Goal: Task Accomplishment & Management: Manage account settings

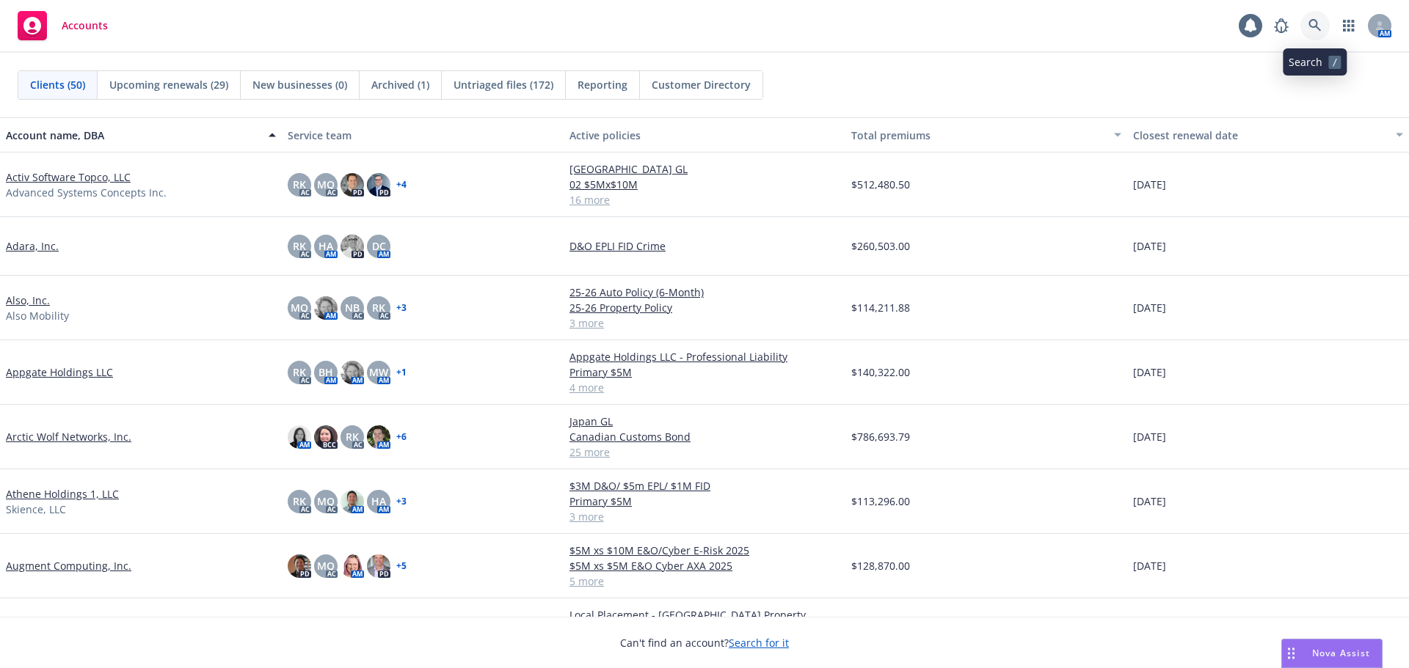
click at [1312, 29] on icon at bounding box center [1314, 25] width 13 height 13
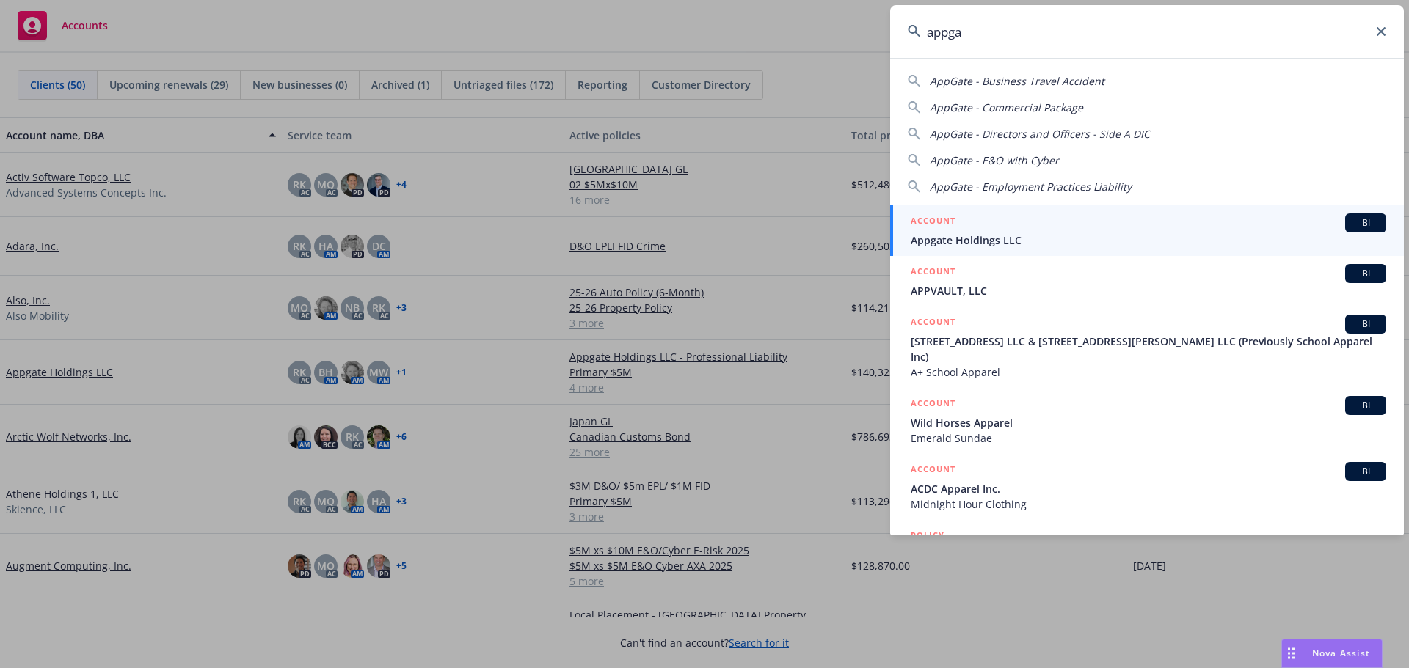
type input "appga"
click at [1013, 239] on span "Appgate Holdings LLC" at bounding box center [1147, 240] width 475 height 15
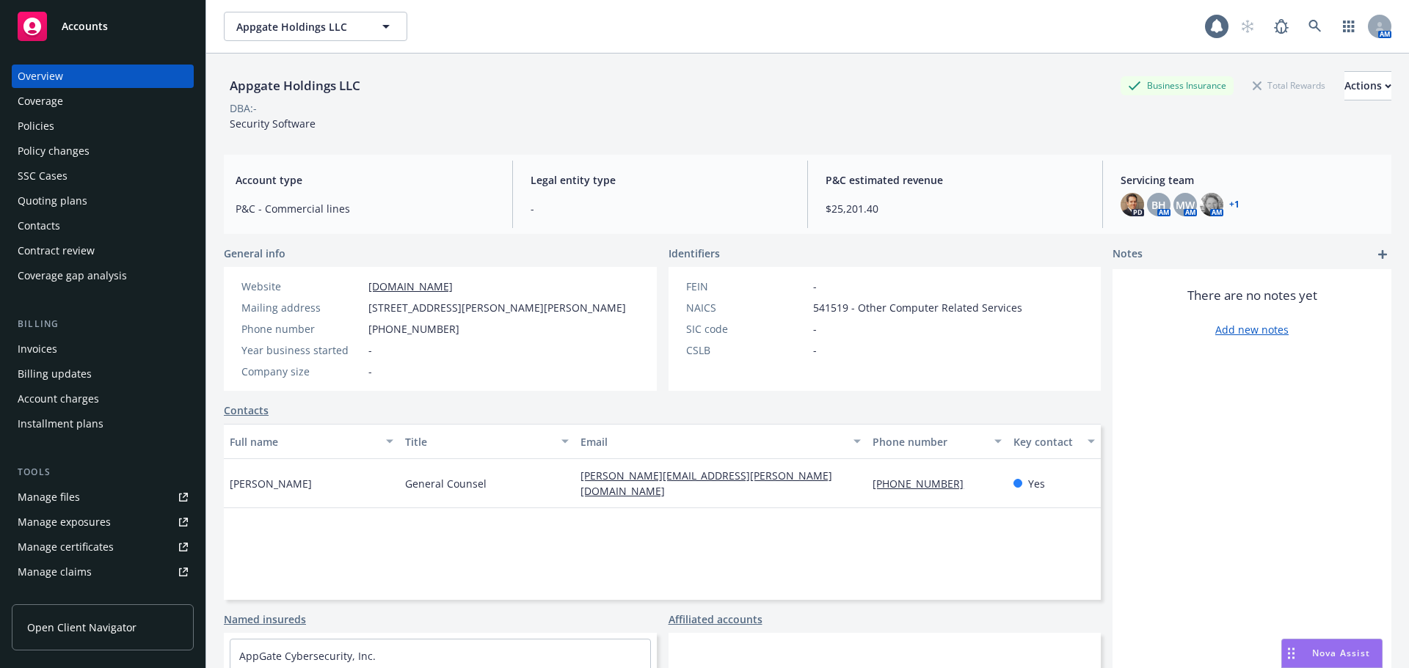
click at [93, 129] on div "Policies" at bounding box center [103, 125] width 170 height 23
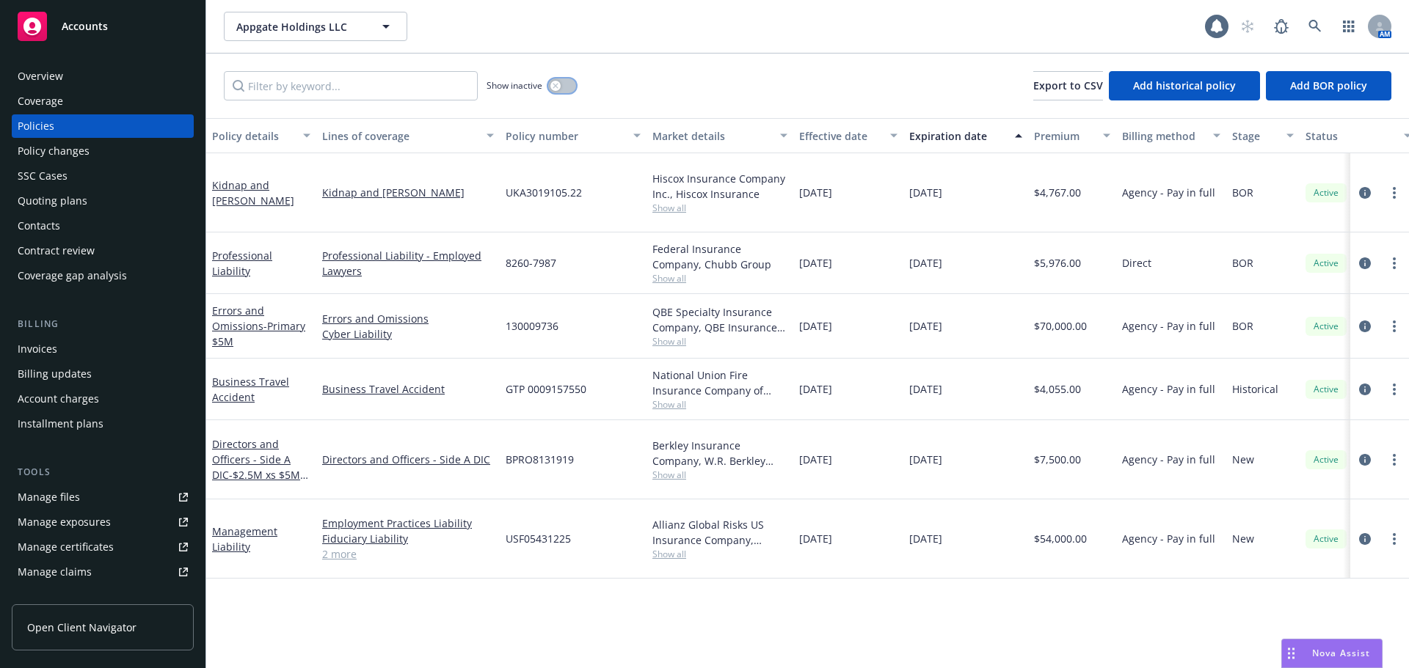
click at [563, 87] on button "button" at bounding box center [562, 85] width 28 height 15
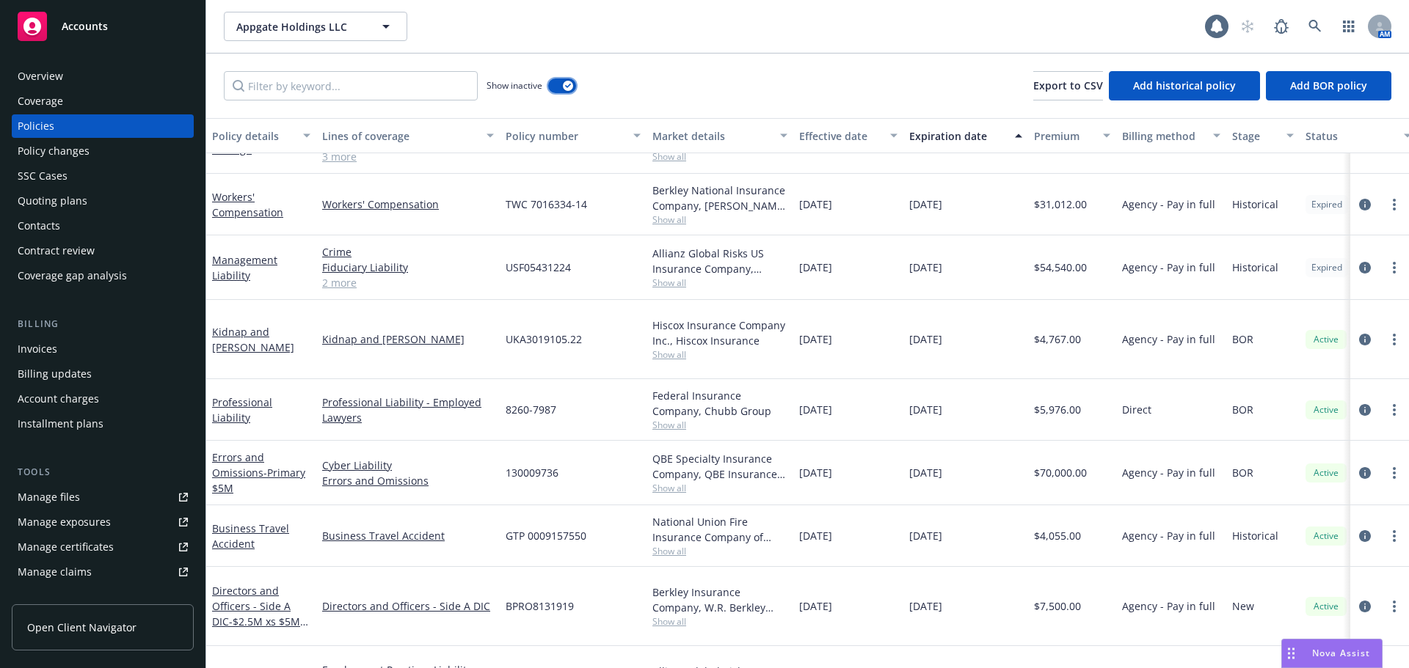
scroll to position [302, 0]
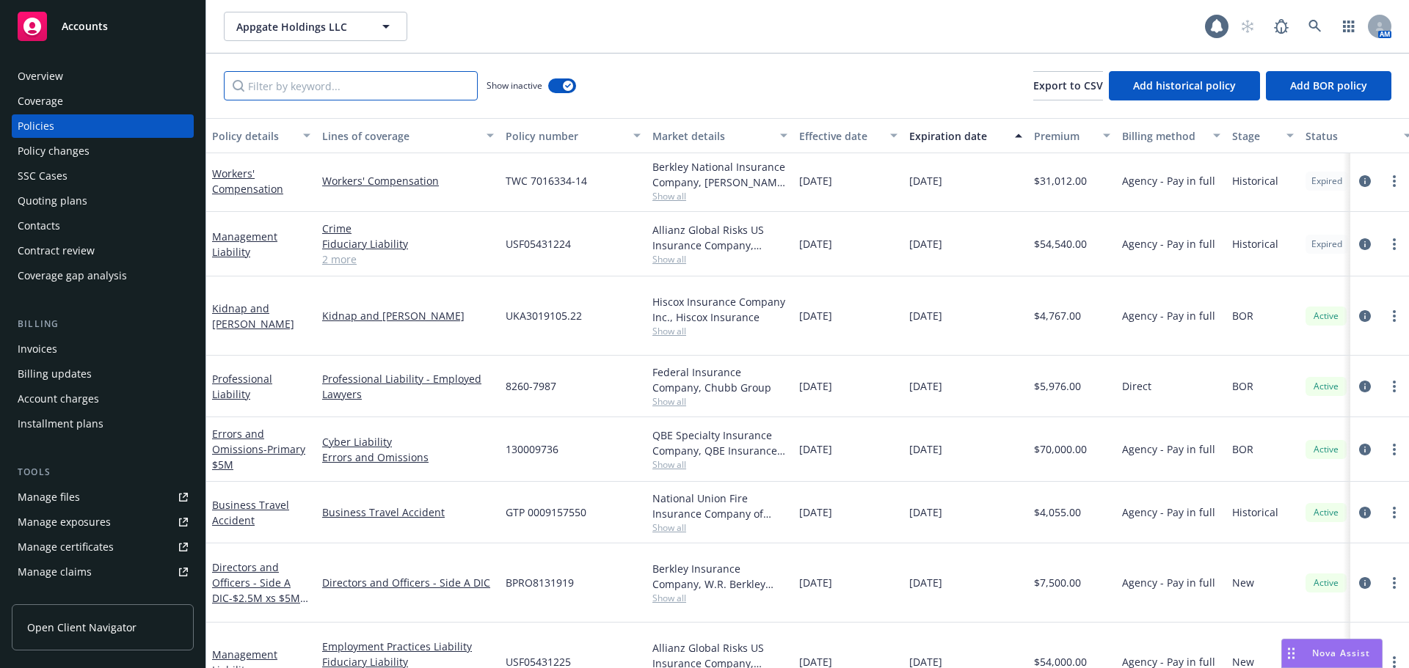
click at [320, 86] on input "Filter by keyword..." at bounding box center [351, 85] width 254 height 29
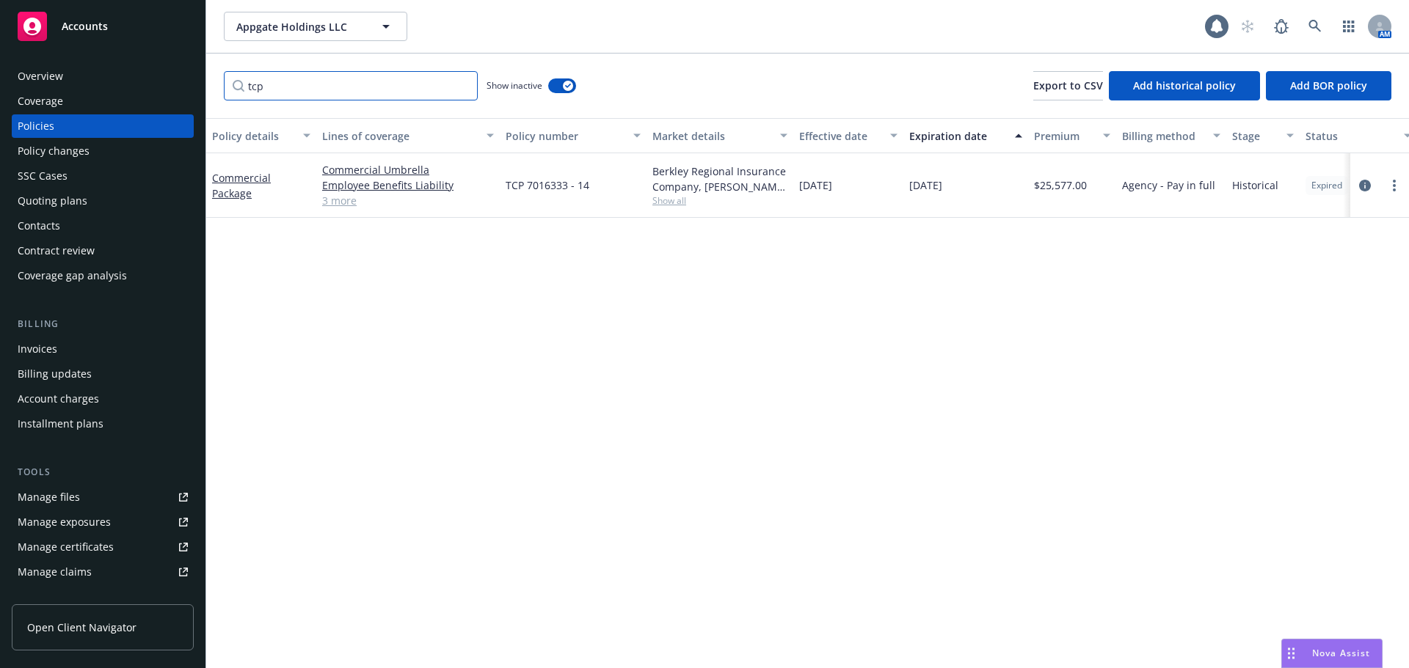
scroll to position [0, 0]
type input "tcp"
click at [235, 190] on link "Commercial Package" at bounding box center [241, 185] width 59 height 29
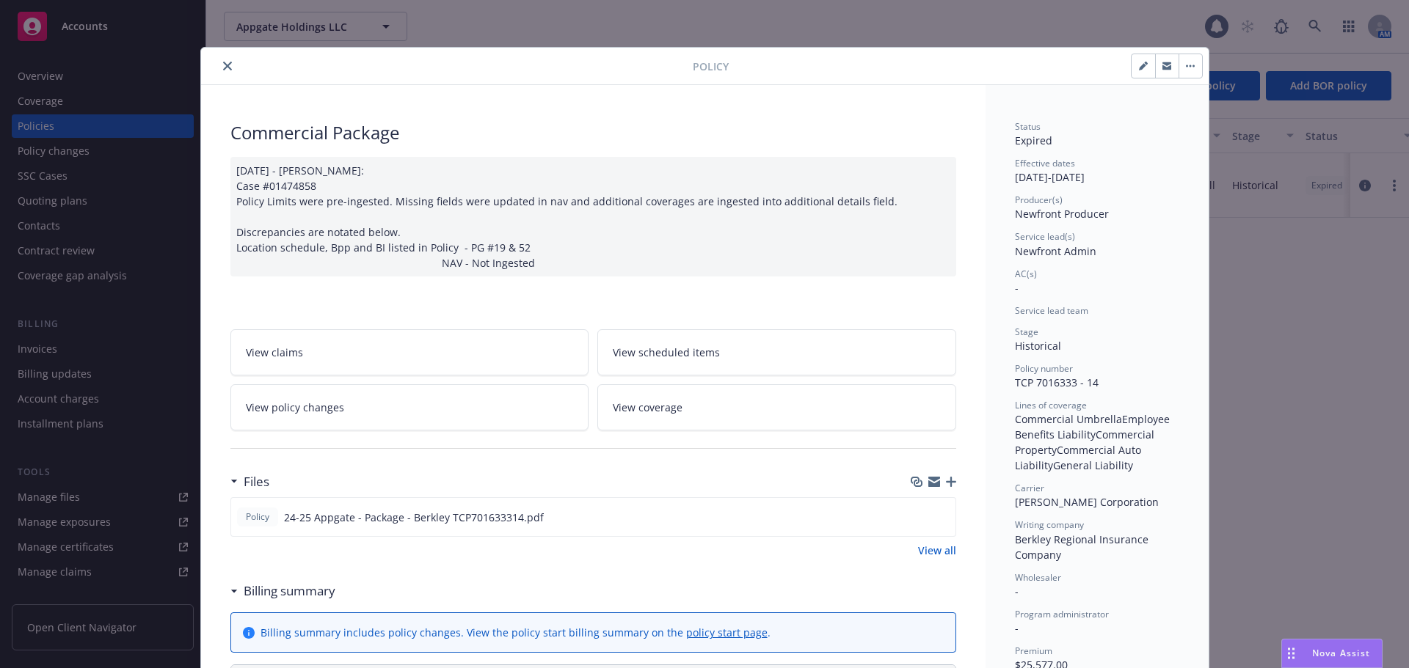
click at [223, 69] on icon "close" at bounding box center [227, 66] width 9 height 9
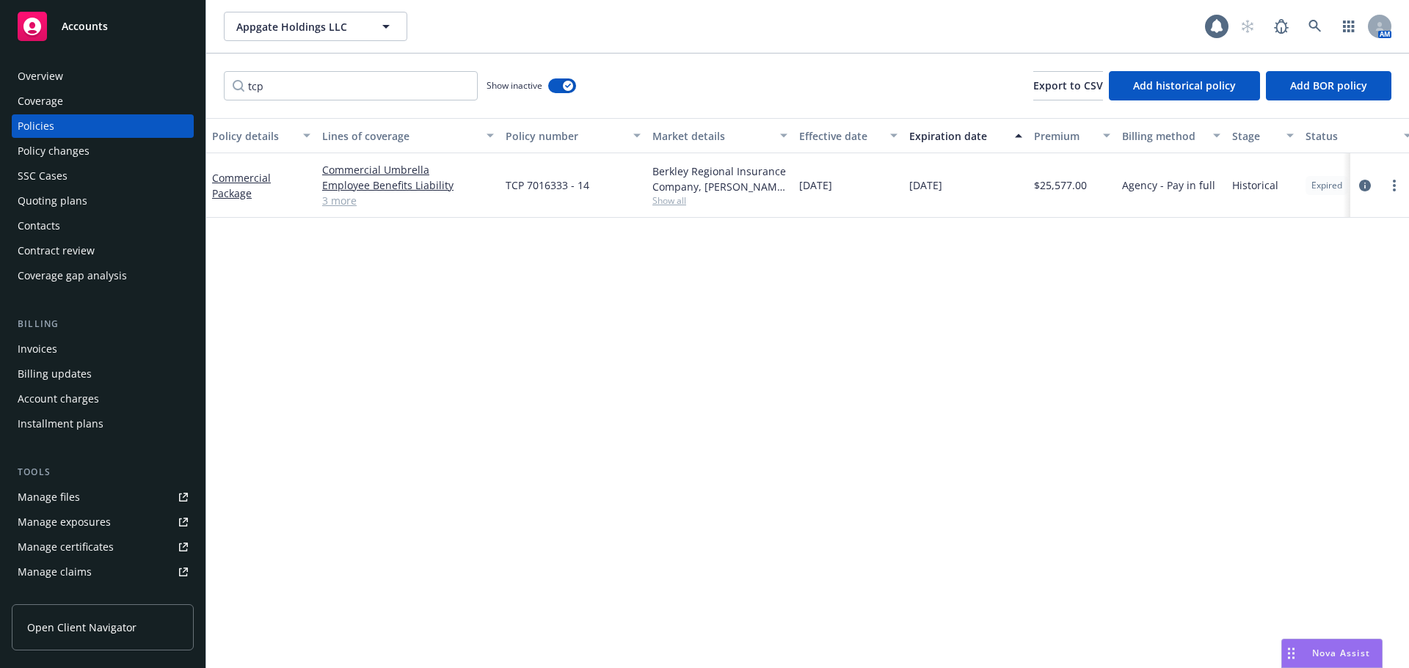
scroll to position [288, 0]
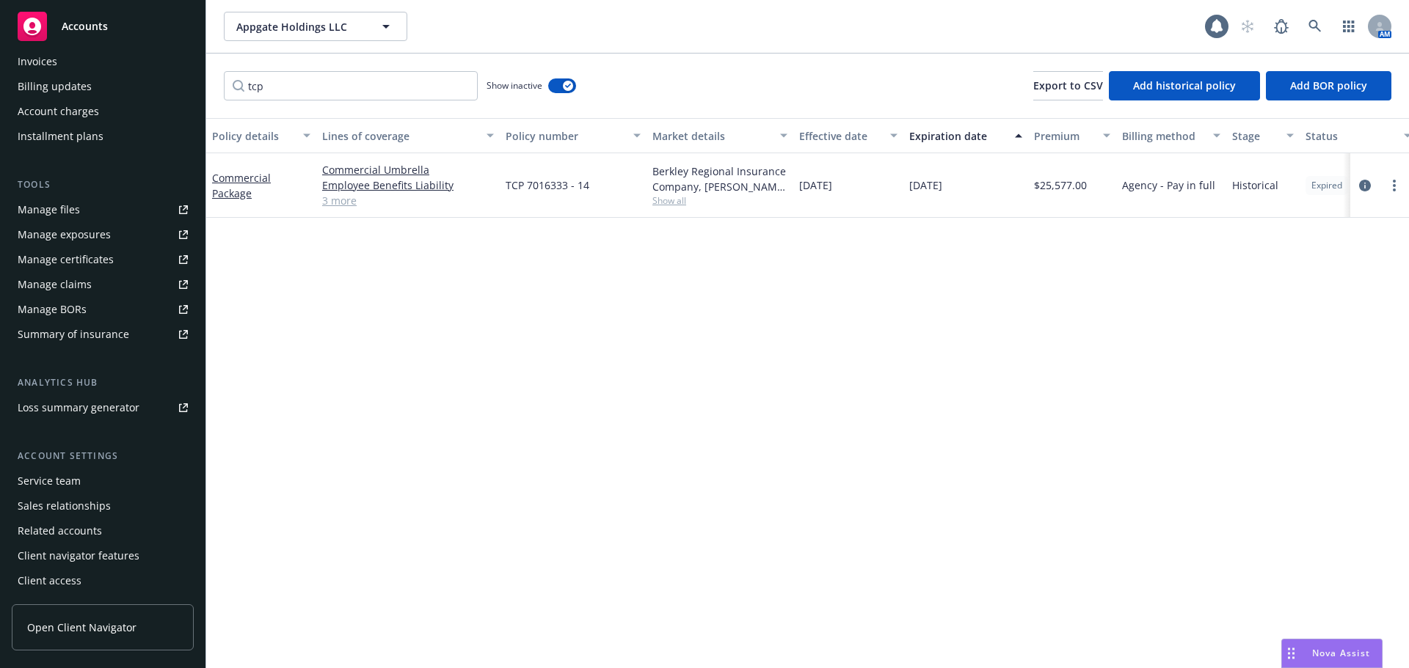
click at [98, 475] on div "Service team" at bounding box center [103, 481] width 170 height 23
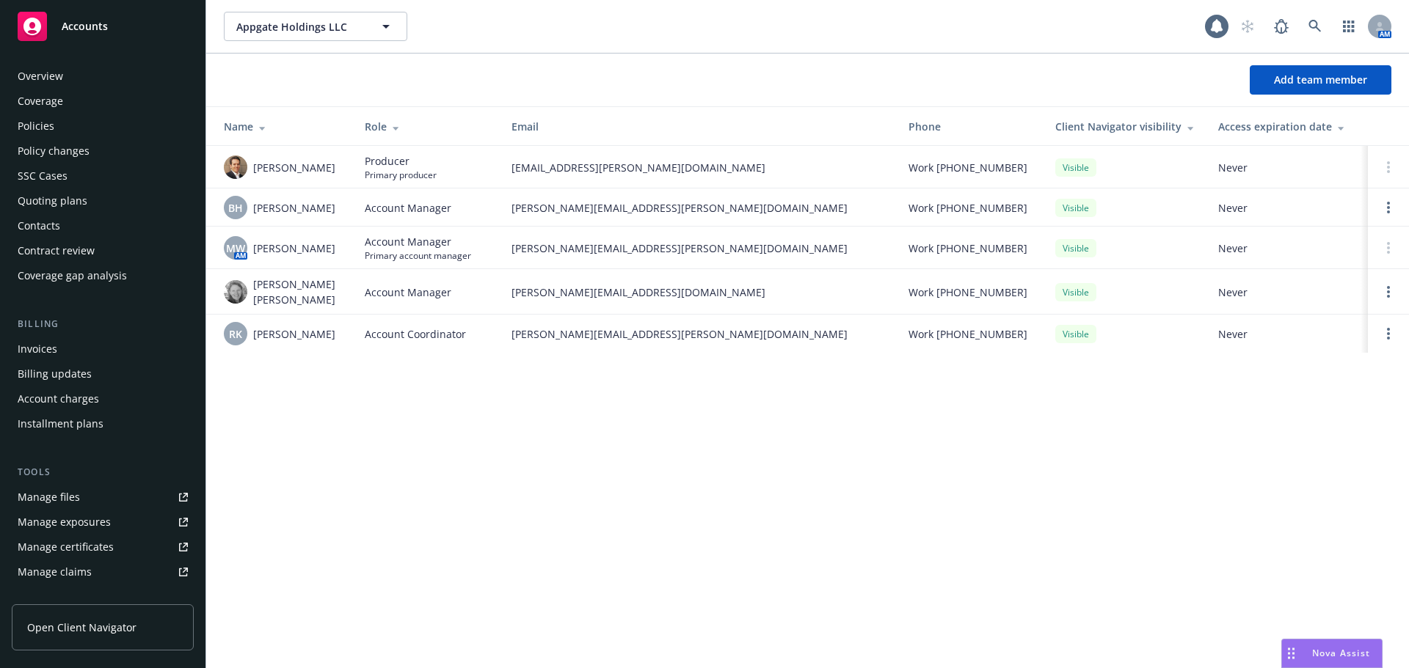
click at [80, 127] on div "Policies" at bounding box center [103, 125] width 170 height 23
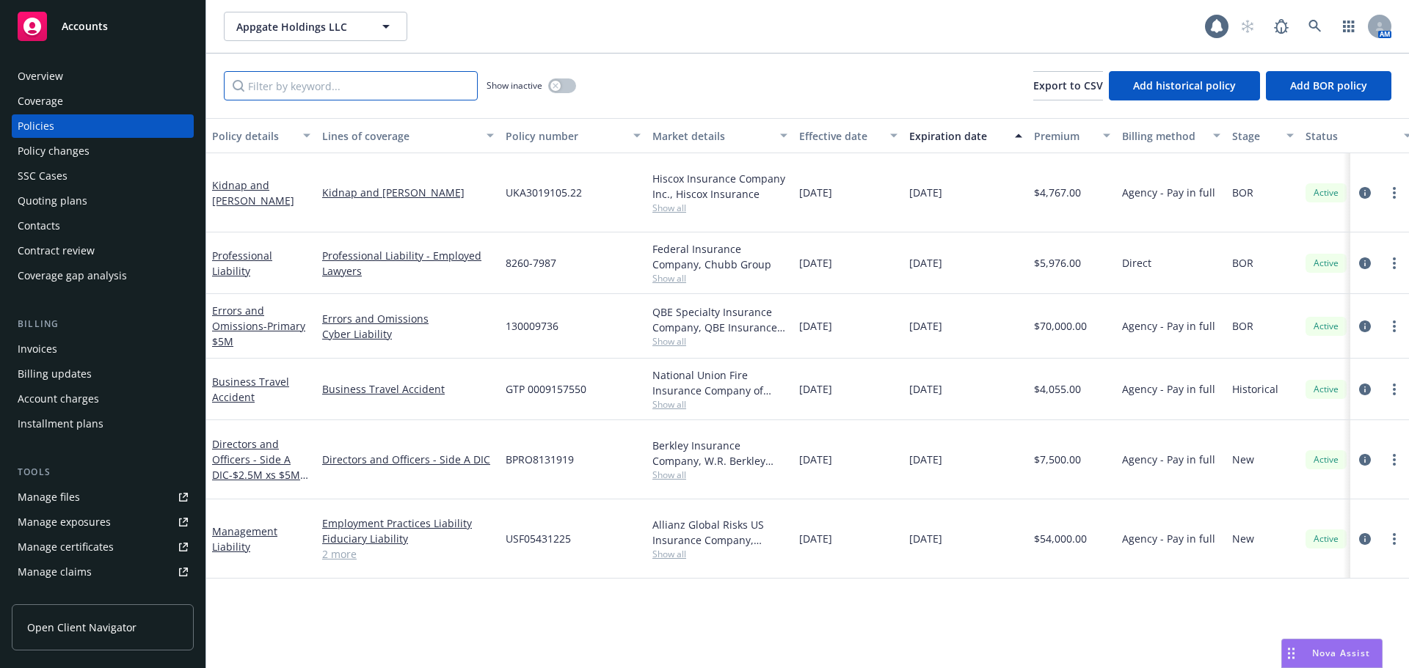
click at [414, 82] on input "Filter by keyword..." at bounding box center [351, 85] width 254 height 29
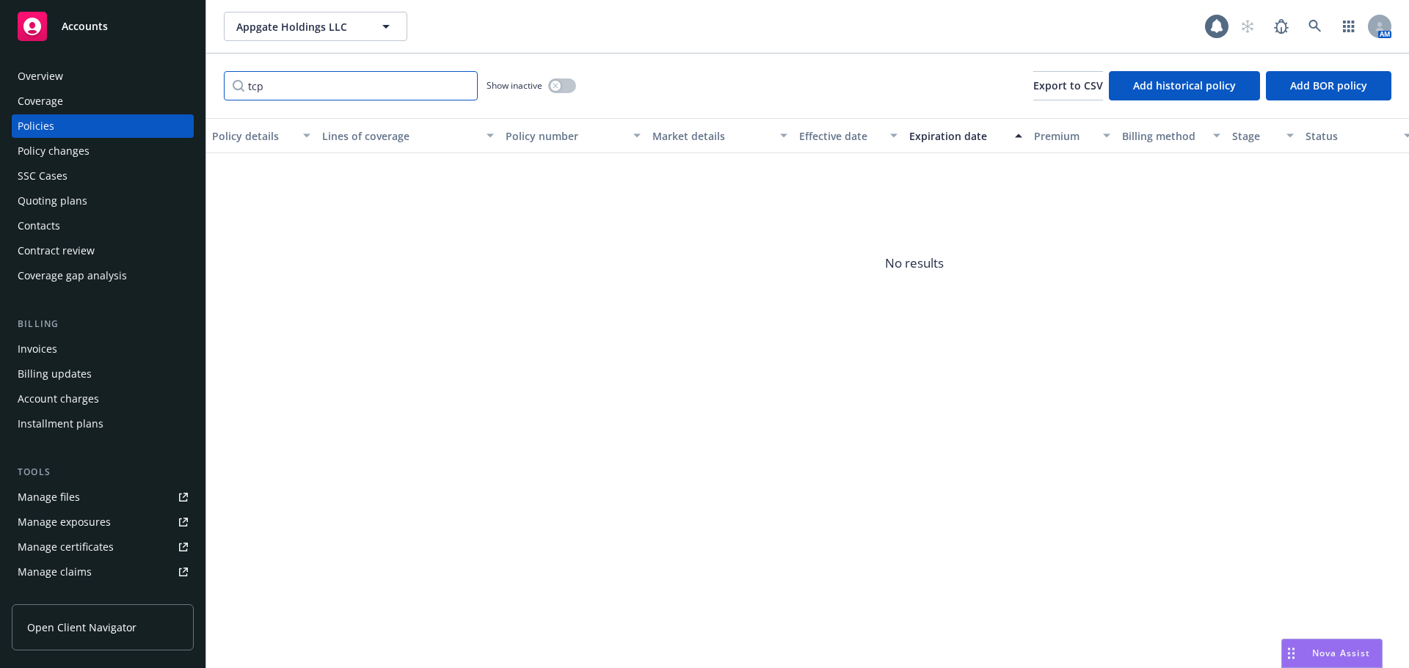
type input "tcp"
click at [552, 79] on button "button" at bounding box center [562, 85] width 28 height 15
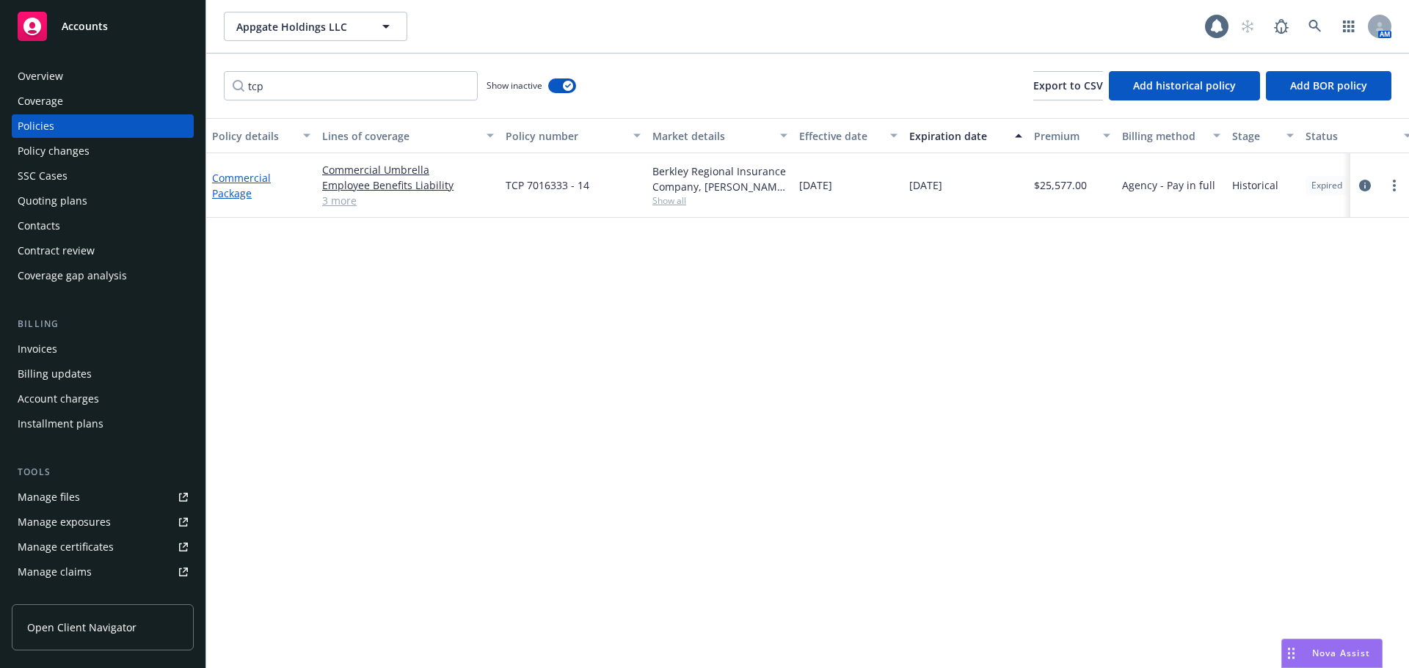
click at [233, 178] on link "Commercial Package" at bounding box center [241, 185] width 59 height 29
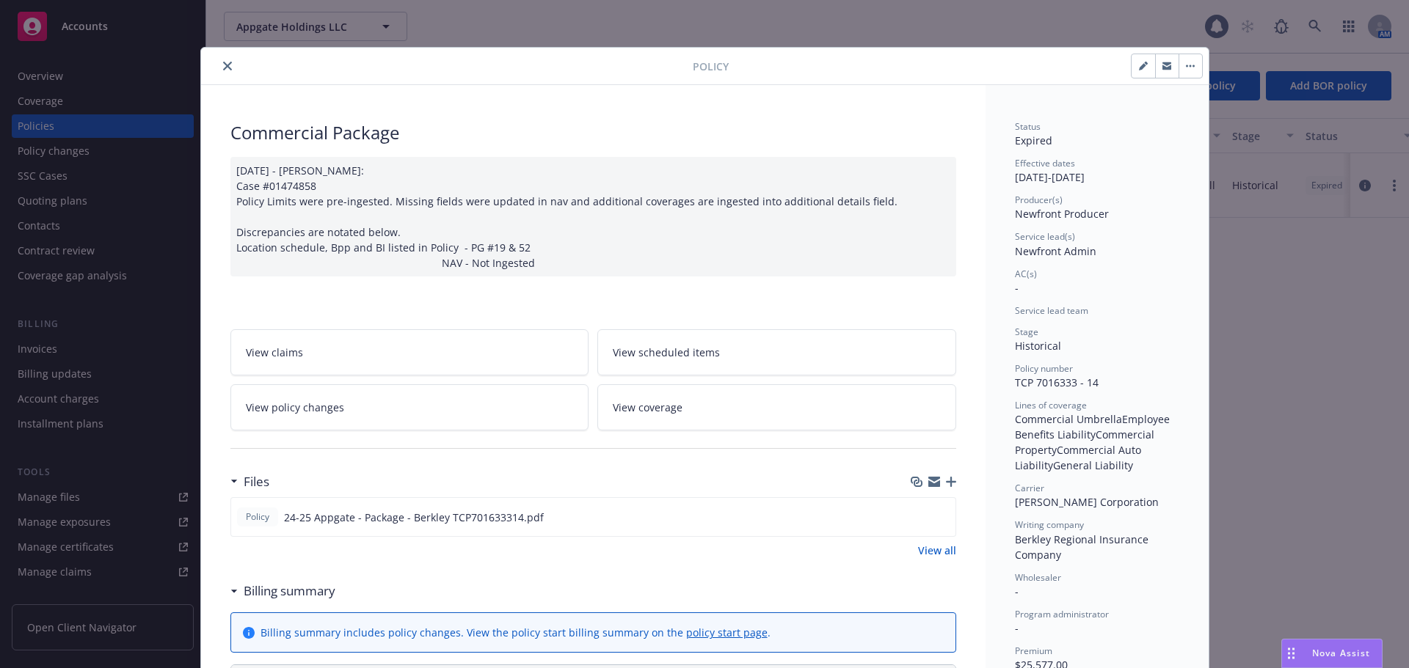
click at [1179, 70] on button "button" at bounding box center [1189, 65] width 23 height 23
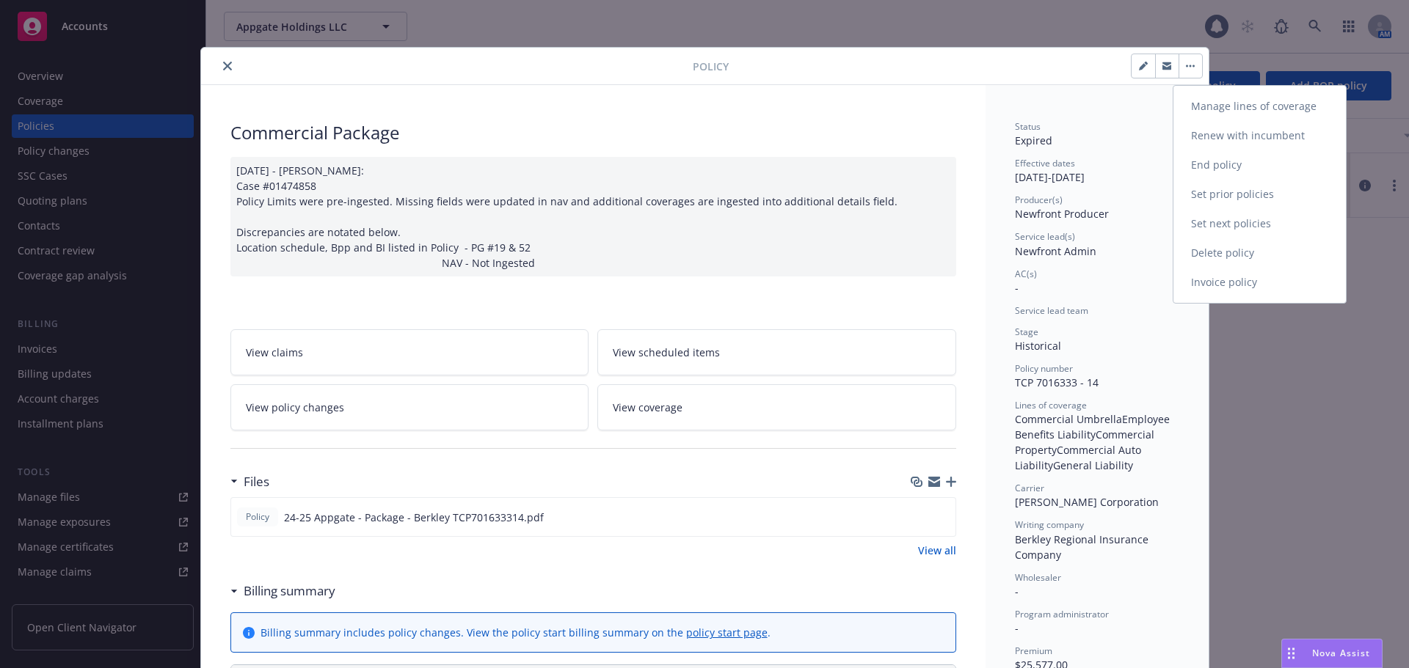
click at [1265, 138] on link "Renew with incumbent" at bounding box center [1259, 135] width 172 height 29
select select "12"
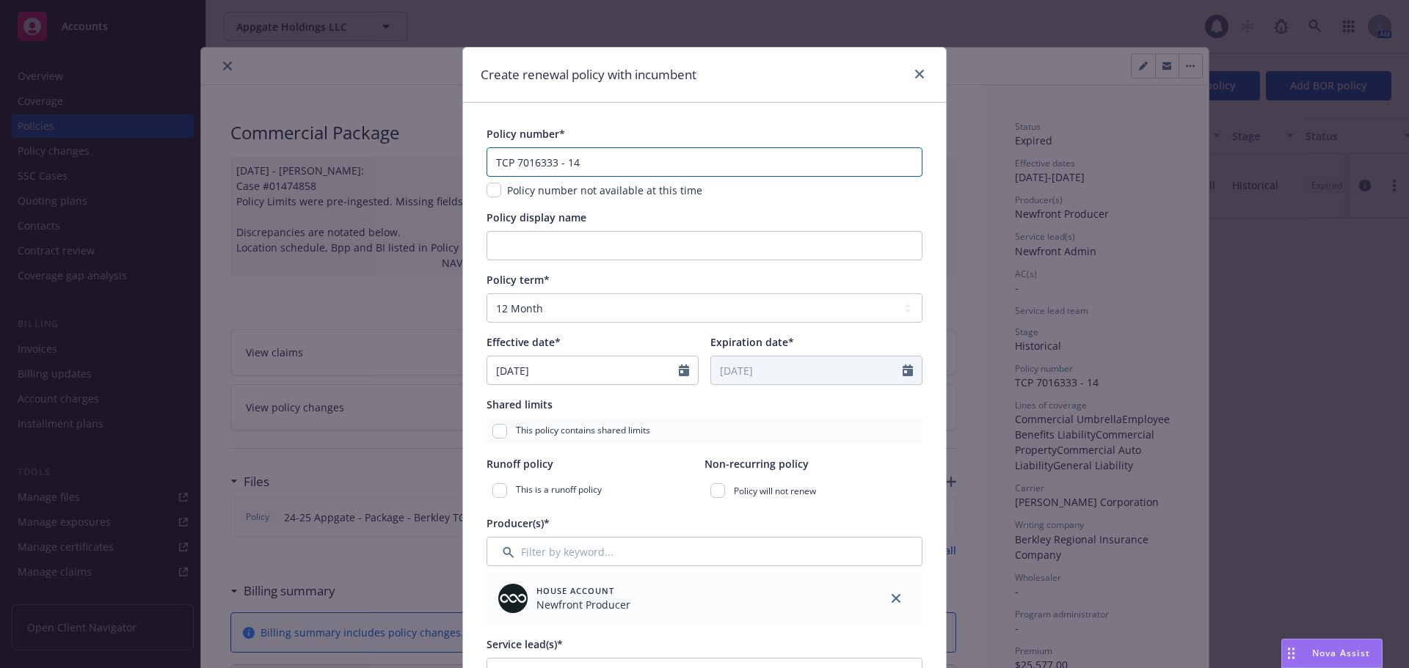
click at [651, 162] on input "TCP 7016333 - 14" at bounding box center [704, 161] width 436 height 29
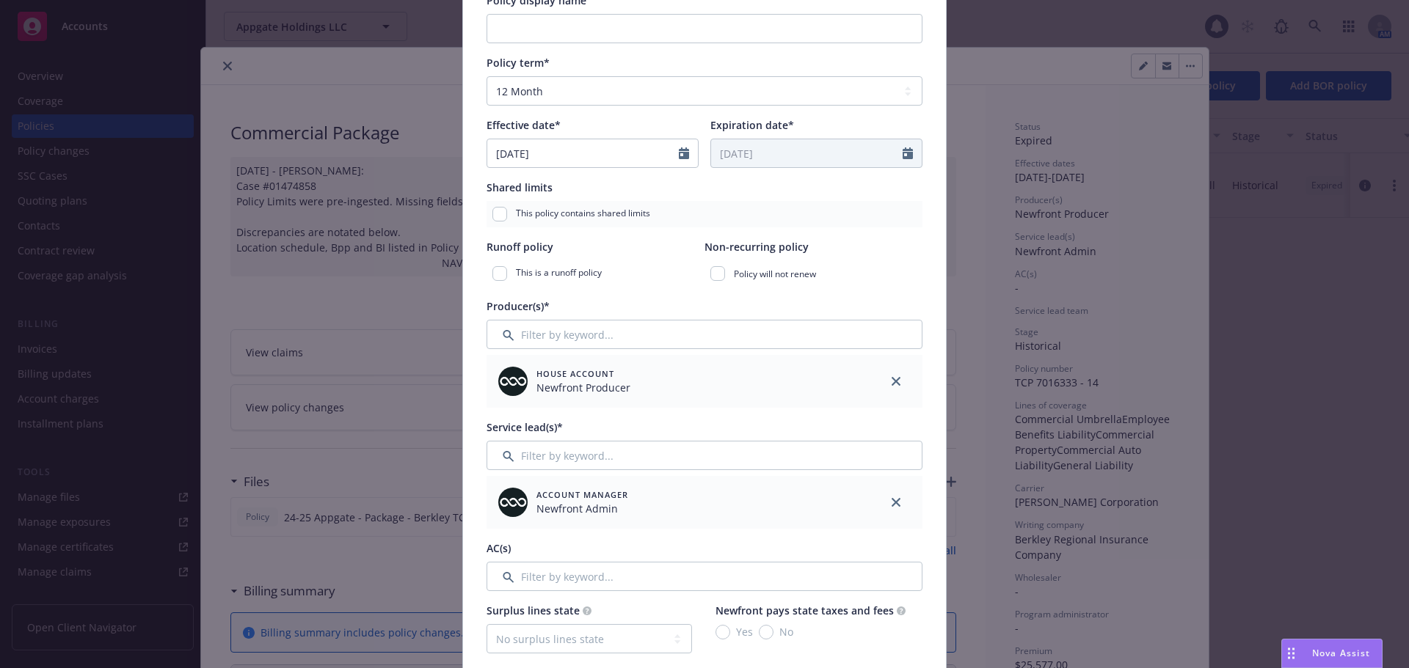
scroll to position [220, 0]
type input "TCP 7016333 - 15"
click at [891, 503] on icon "close" at bounding box center [895, 499] width 9 height 9
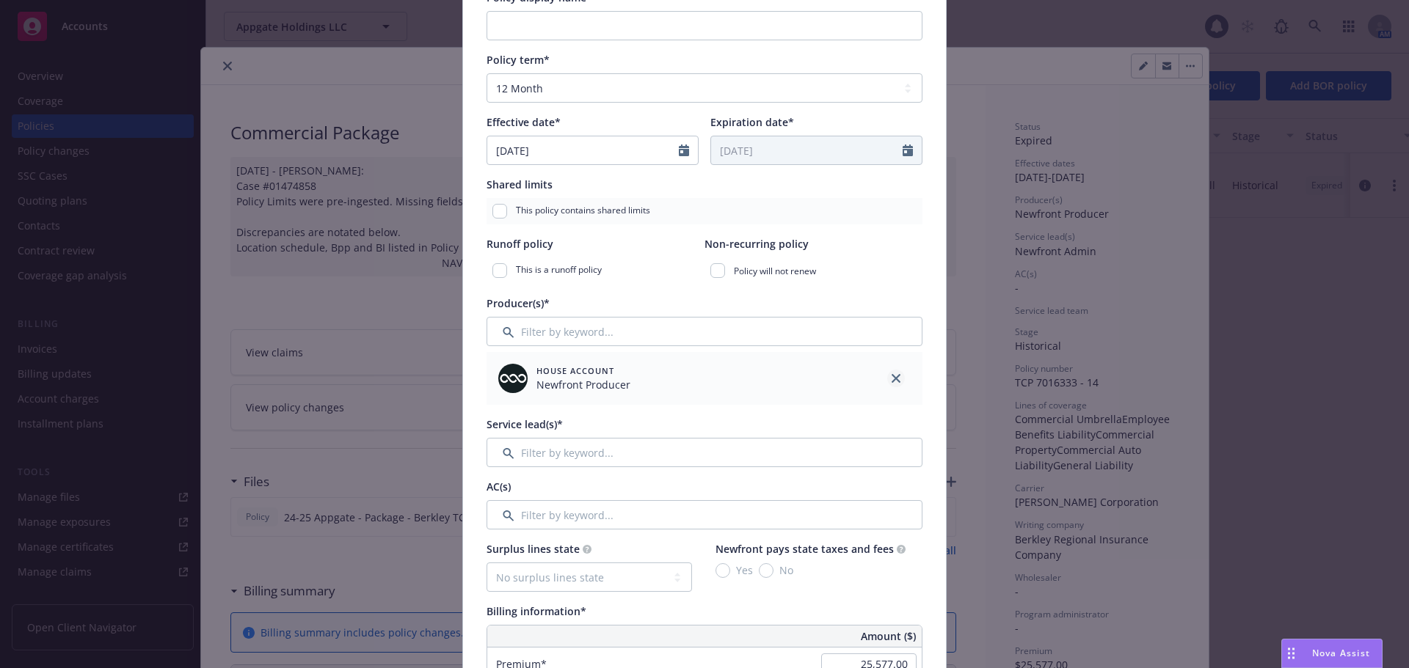
click at [891, 380] on icon "close" at bounding box center [895, 378] width 9 height 9
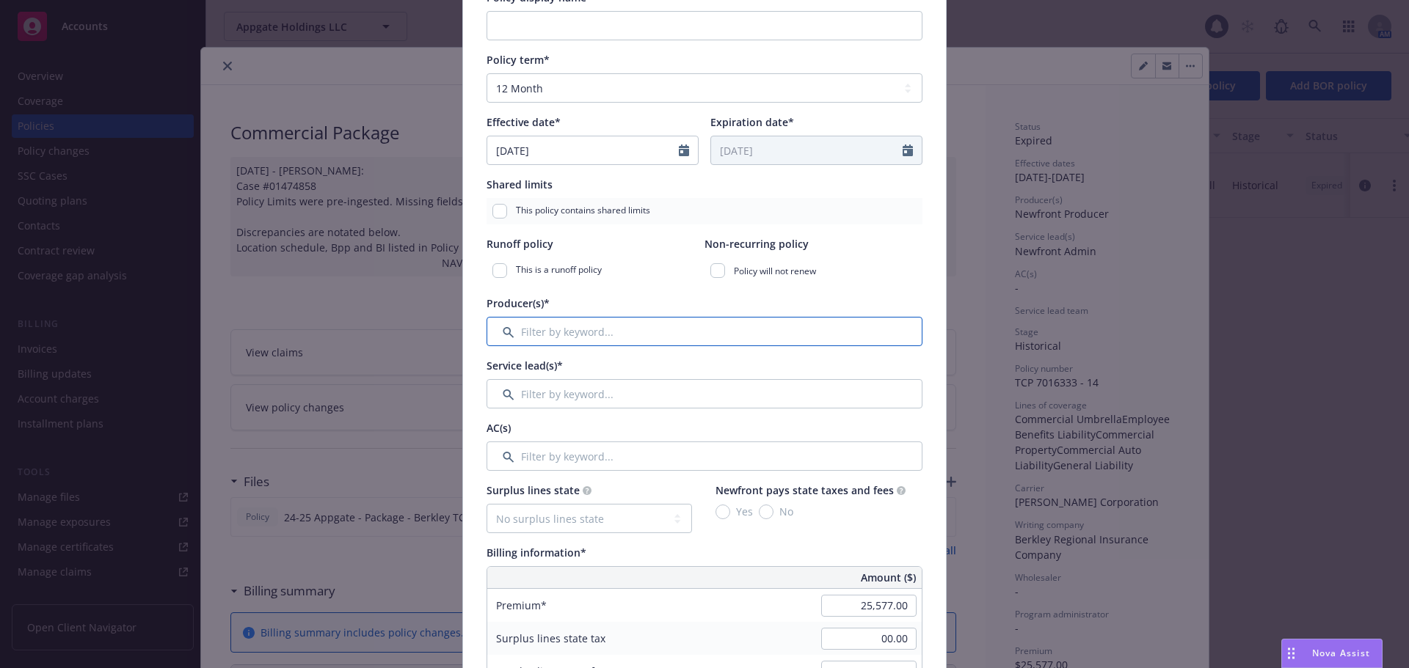
click at [717, 340] on input "Filter by keyword..." at bounding box center [704, 331] width 436 height 29
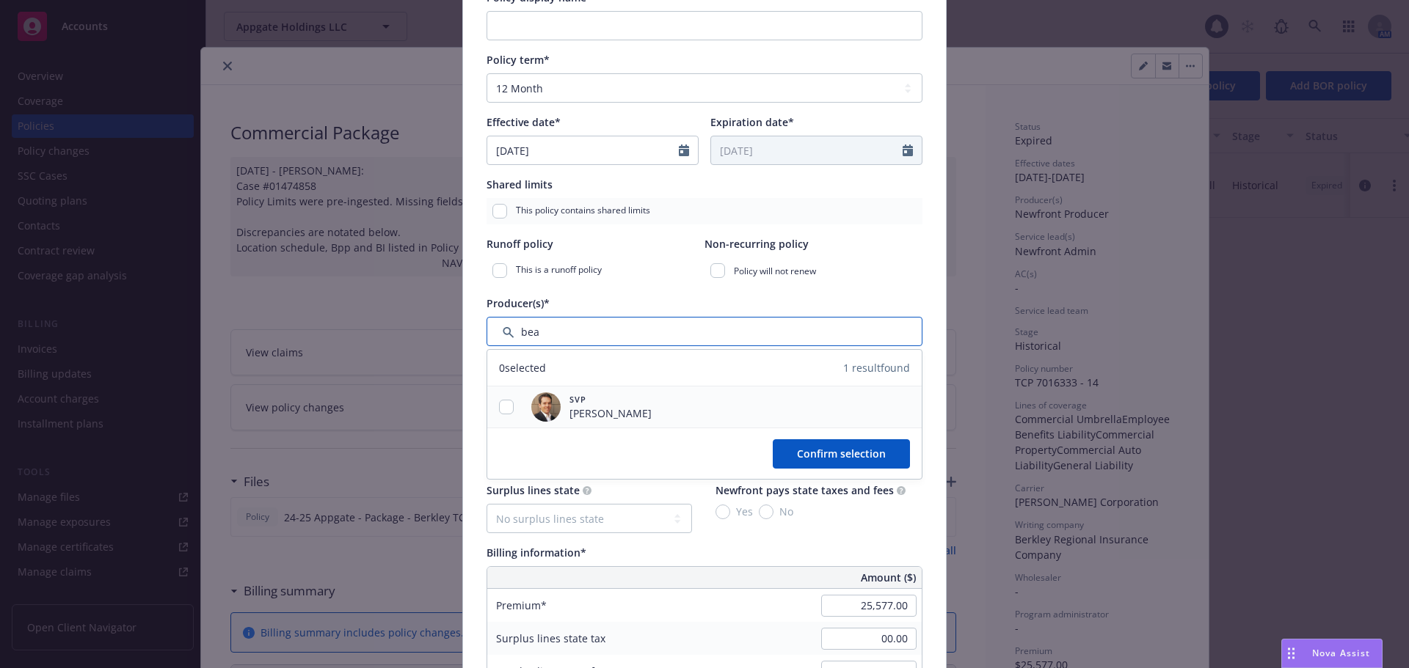
type input "bea"
click at [506, 408] on input "checkbox" at bounding box center [506, 407] width 15 height 15
checkbox input "true"
click at [839, 454] on span "Confirm selection" at bounding box center [841, 454] width 89 height 14
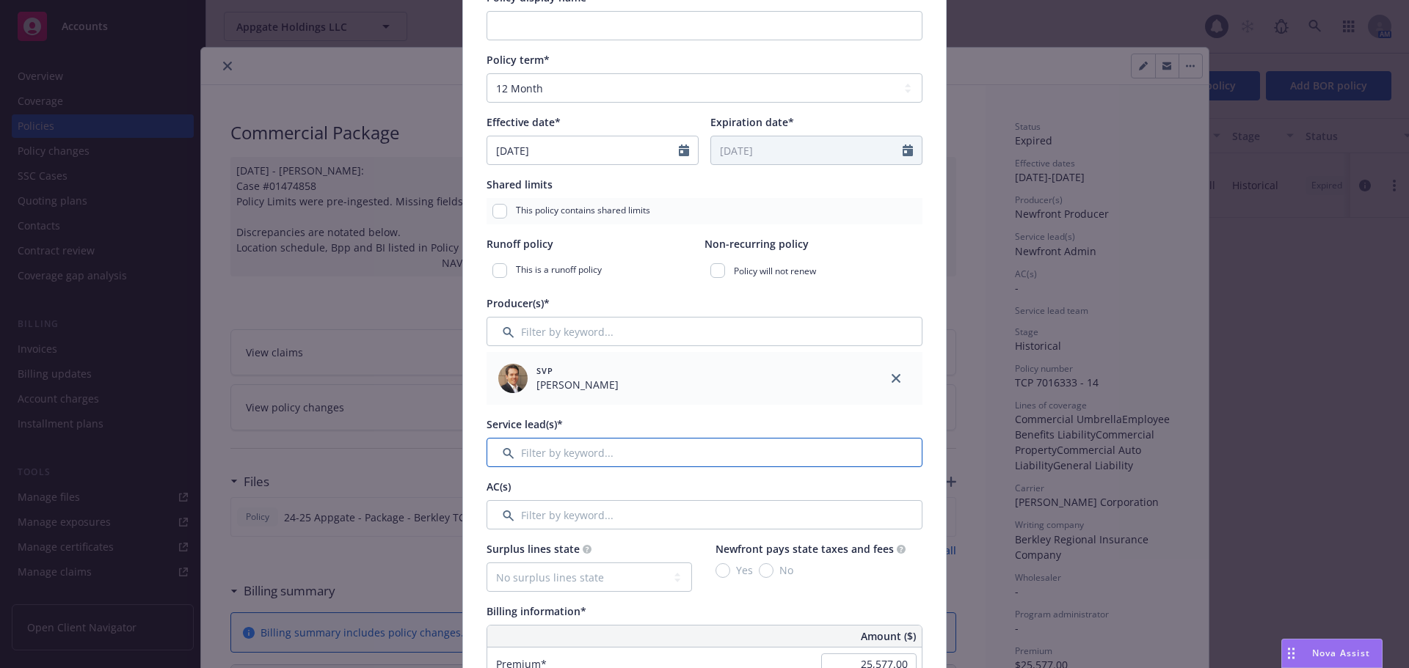
click at [648, 451] on input "Filter by keyword..." at bounding box center [704, 452] width 436 height 29
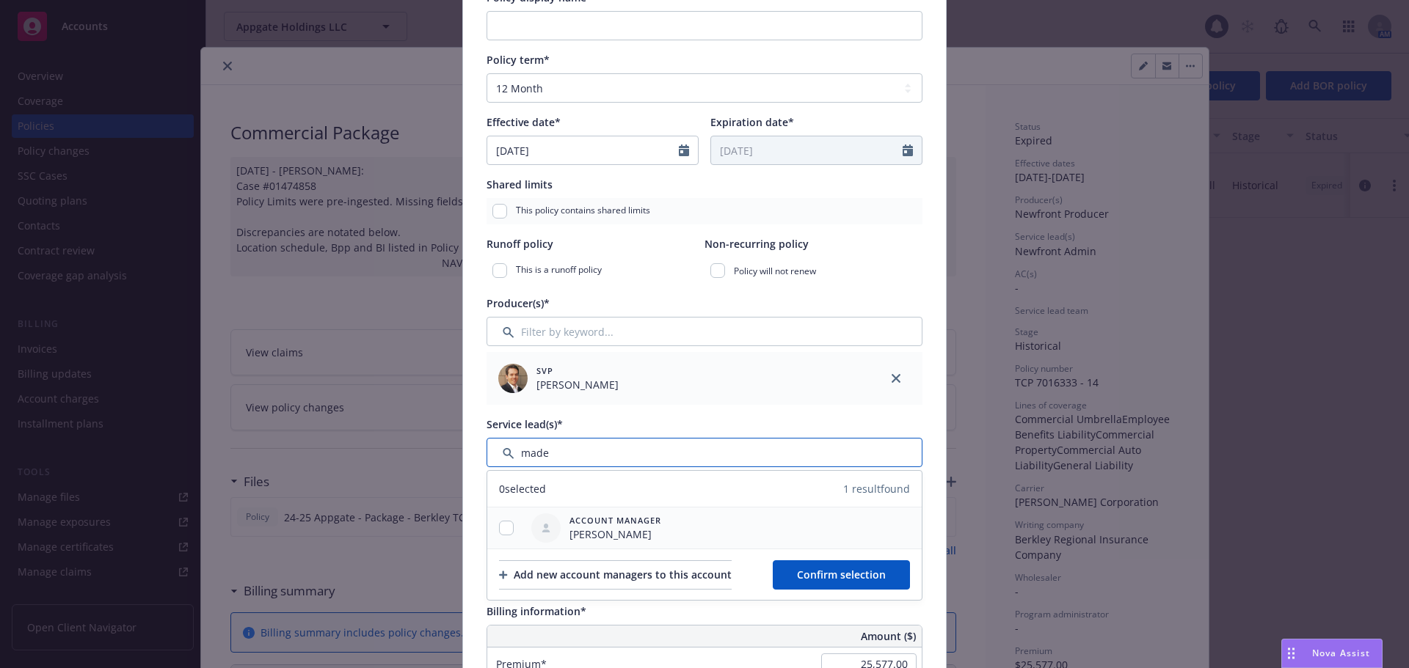
type input "made"
click at [503, 527] on input "checkbox" at bounding box center [506, 528] width 15 height 15
checkbox input "true"
click at [817, 576] on span "Confirm selection" at bounding box center [841, 575] width 89 height 14
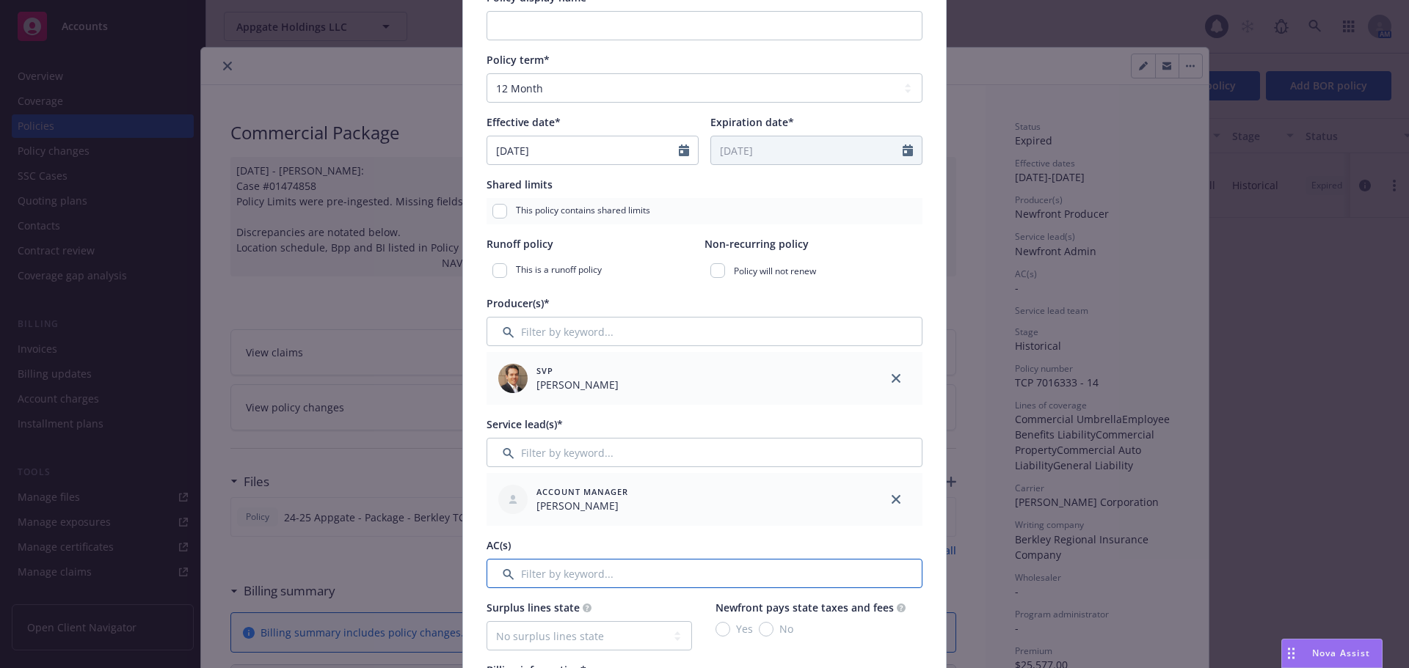
click at [739, 582] on input "Filter by keyword..." at bounding box center [704, 573] width 436 height 29
type input "ryan"
click at [503, 646] on input "checkbox" at bounding box center [506, 649] width 15 height 15
checkbox input "true"
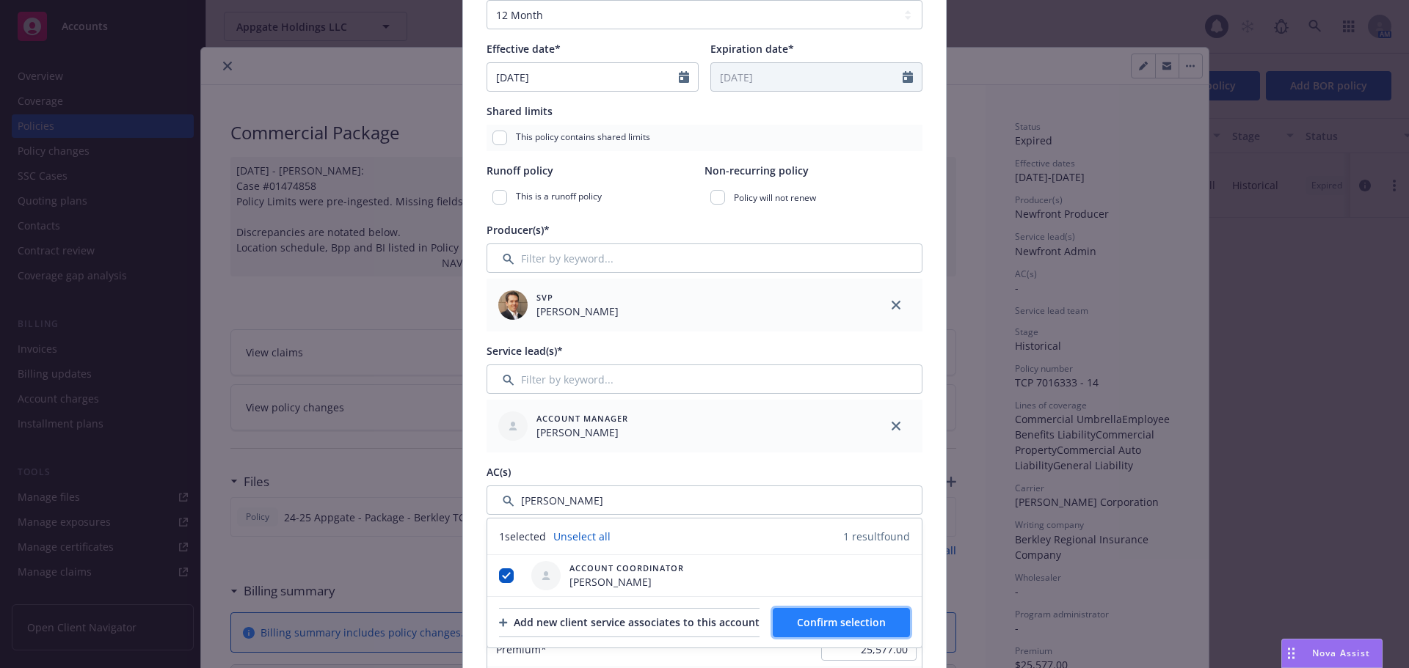
click at [835, 616] on span "Confirm selection" at bounding box center [841, 623] width 89 height 14
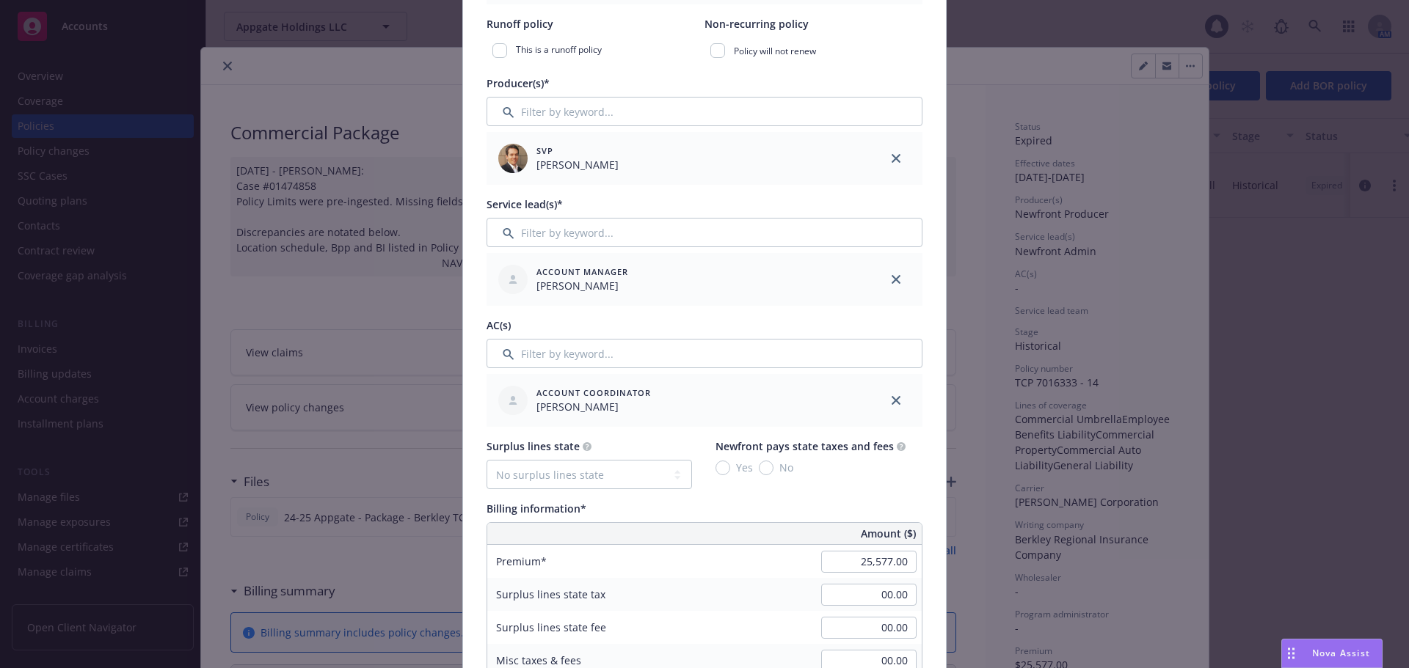
scroll to position [0, 0]
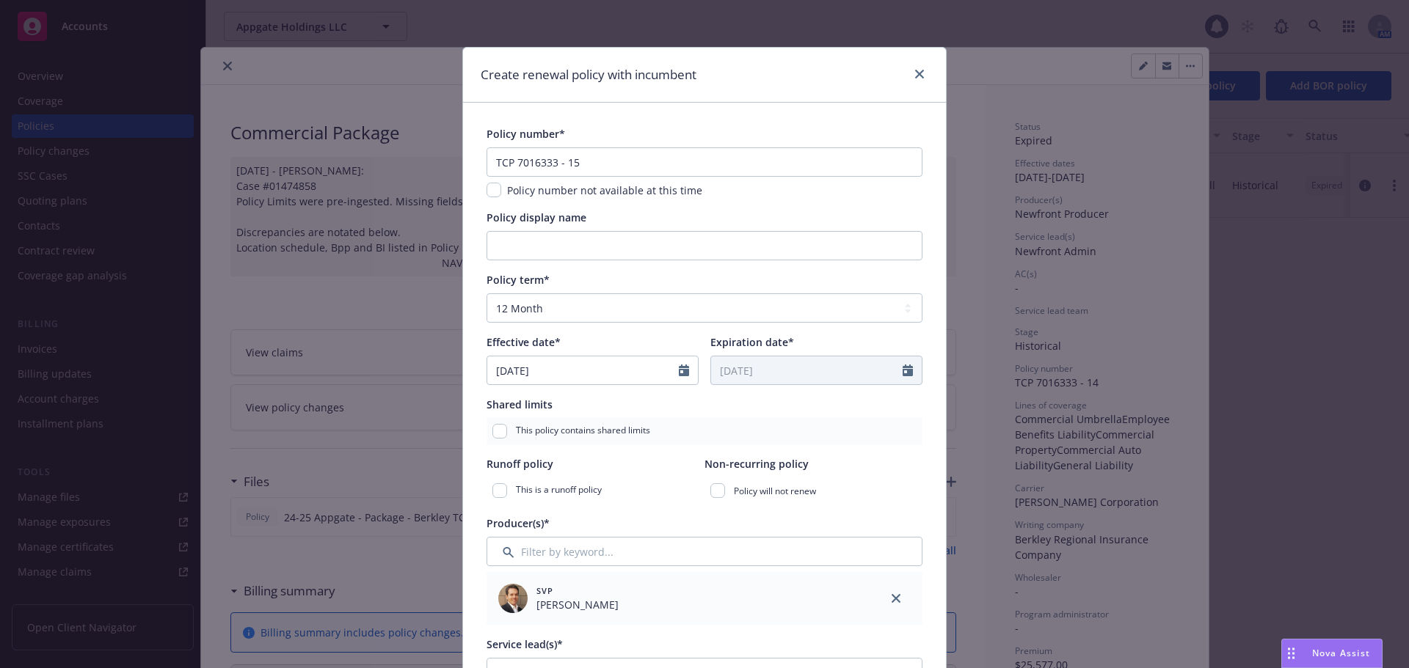
click at [923, 74] on div "Create renewal policy with incumbent" at bounding box center [704, 75] width 483 height 55
click at [918, 71] on link "close" at bounding box center [919, 74] width 18 height 18
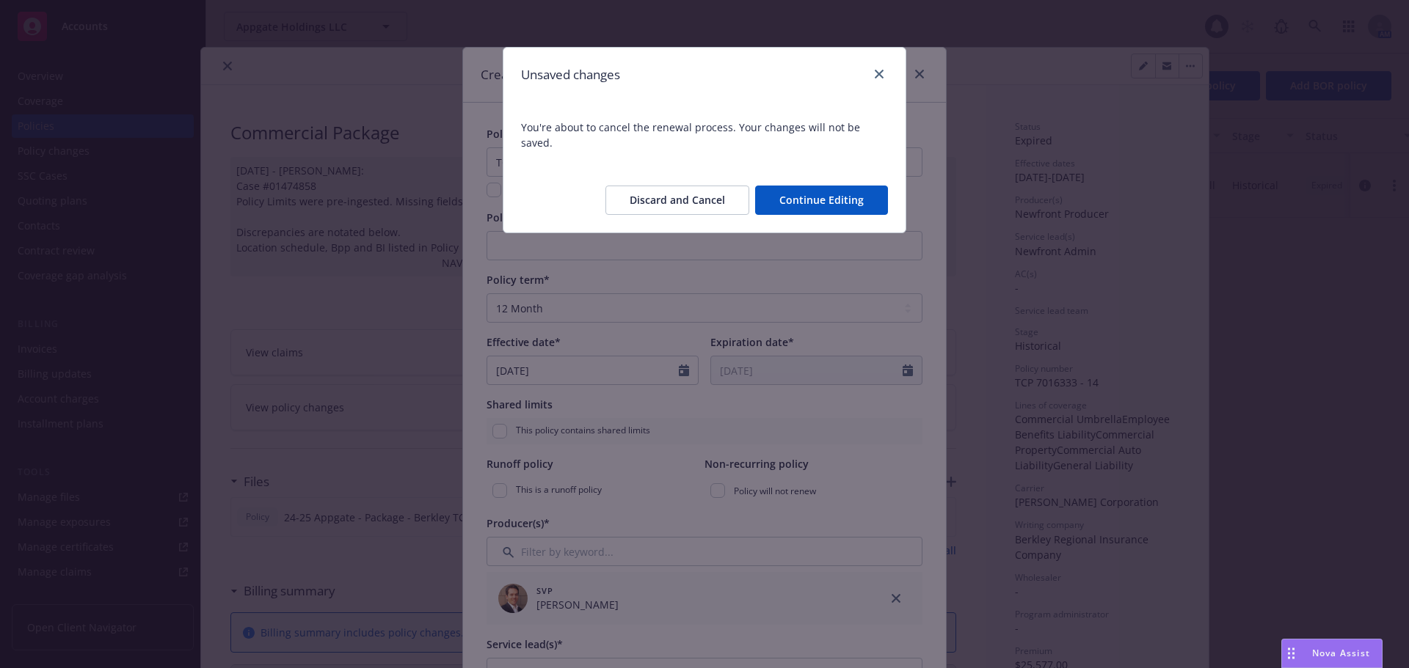
click at [675, 186] on button "Discard and Cancel" at bounding box center [677, 200] width 144 height 29
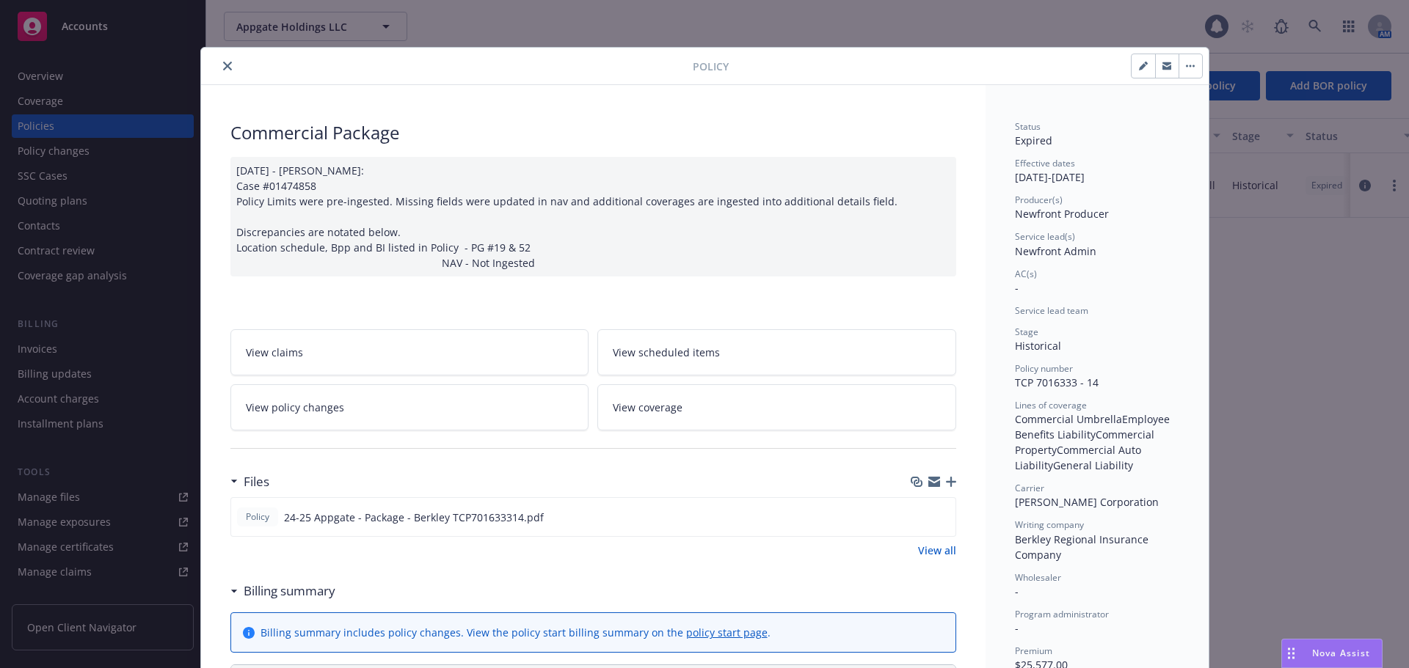
click at [1188, 69] on button "button" at bounding box center [1189, 65] width 23 height 23
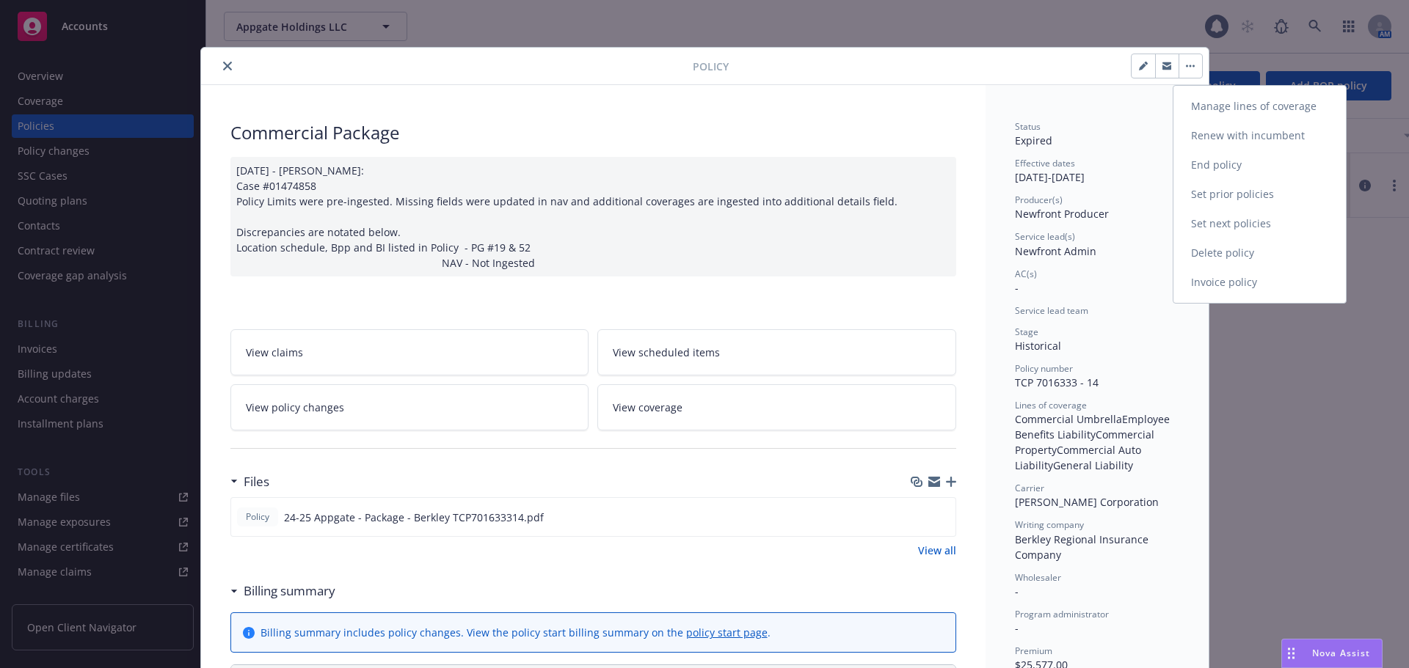
click at [1252, 139] on link "Renew with incumbent" at bounding box center [1259, 135] width 172 height 29
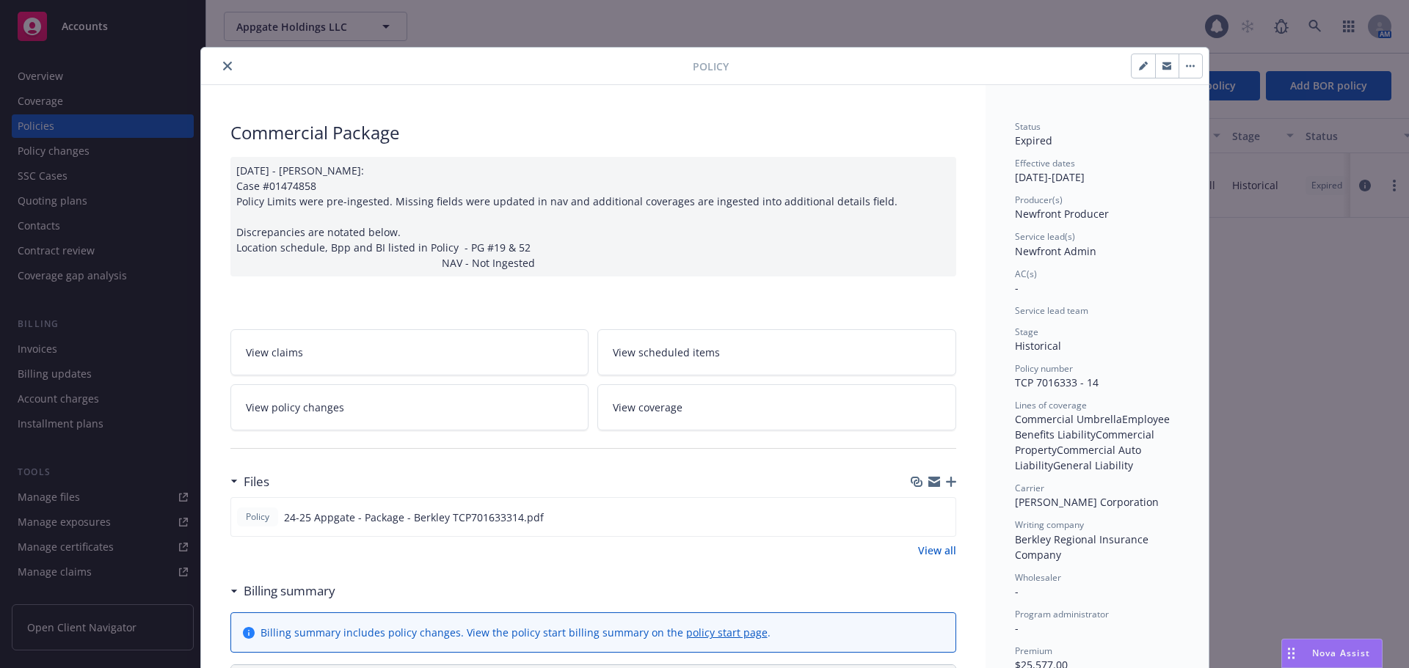
select select "12"
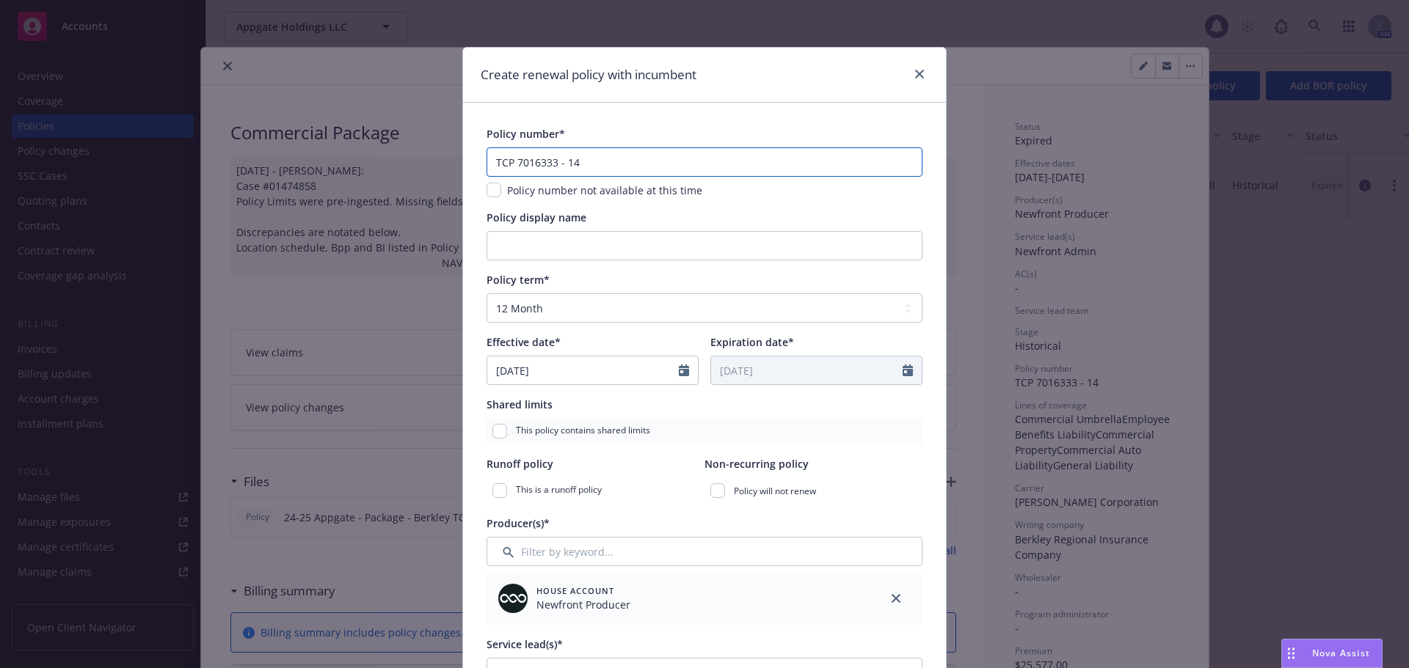
click at [684, 170] on input "TCP 7016333 - 14" at bounding box center [704, 161] width 436 height 29
type input "TCP 7016333 - 15"
click at [695, 135] on div "Policy number*" at bounding box center [704, 133] width 436 height 15
click at [891, 599] on icon "close" at bounding box center [895, 598] width 9 height 9
click at [892, 657] on icon "close" at bounding box center [895, 661] width 9 height 9
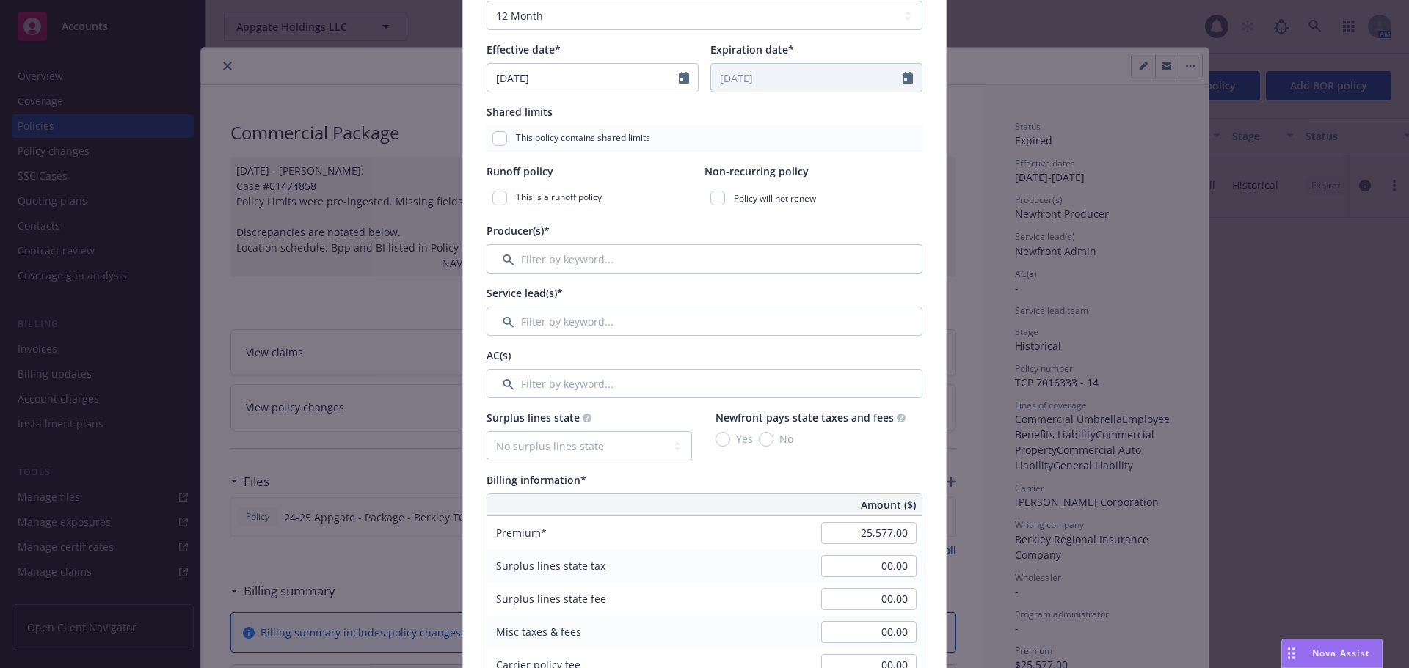
scroll to position [293, 0]
click at [555, 249] on input "Filter by keyword..." at bounding box center [704, 258] width 436 height 29
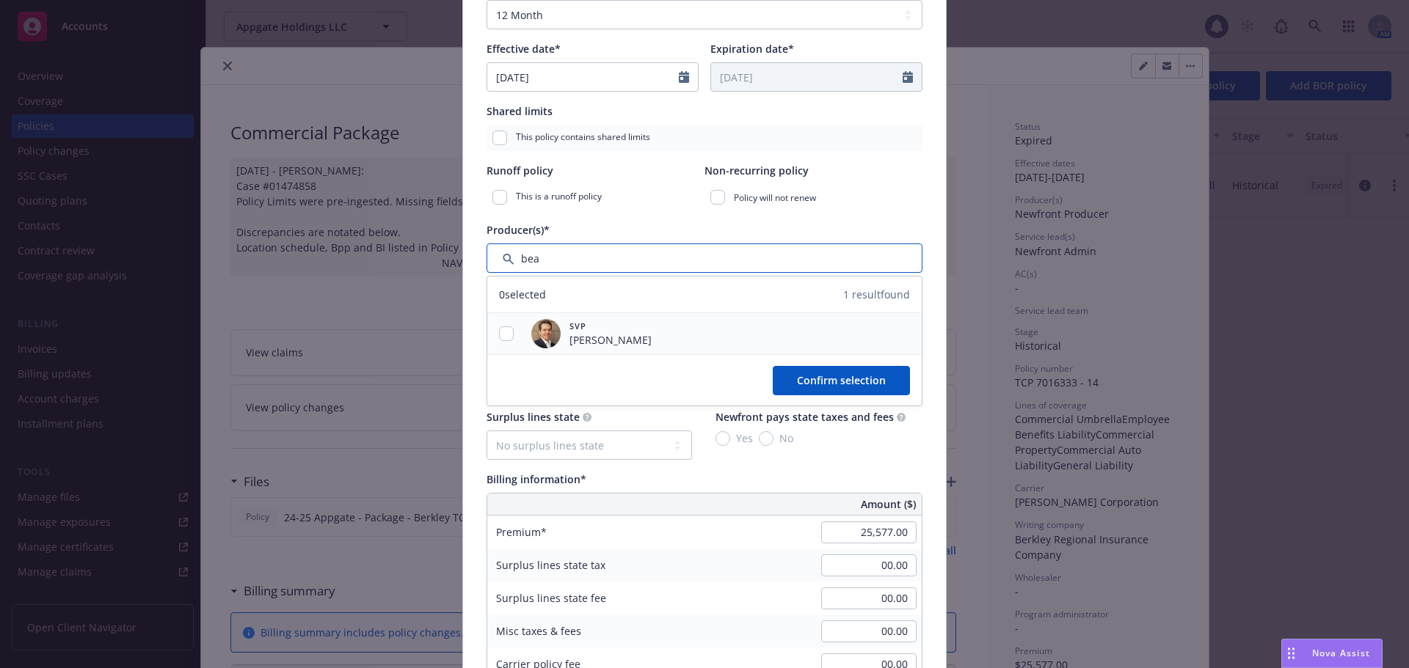
type input "bea"
click at [499, 335] on input "checkbox" at bounding box center [506, 333] width 15 height 15
checkbox input "true"
click at [777, 378] on button "Confirm selection" at bounding box center [840, 380] width 137 height 29
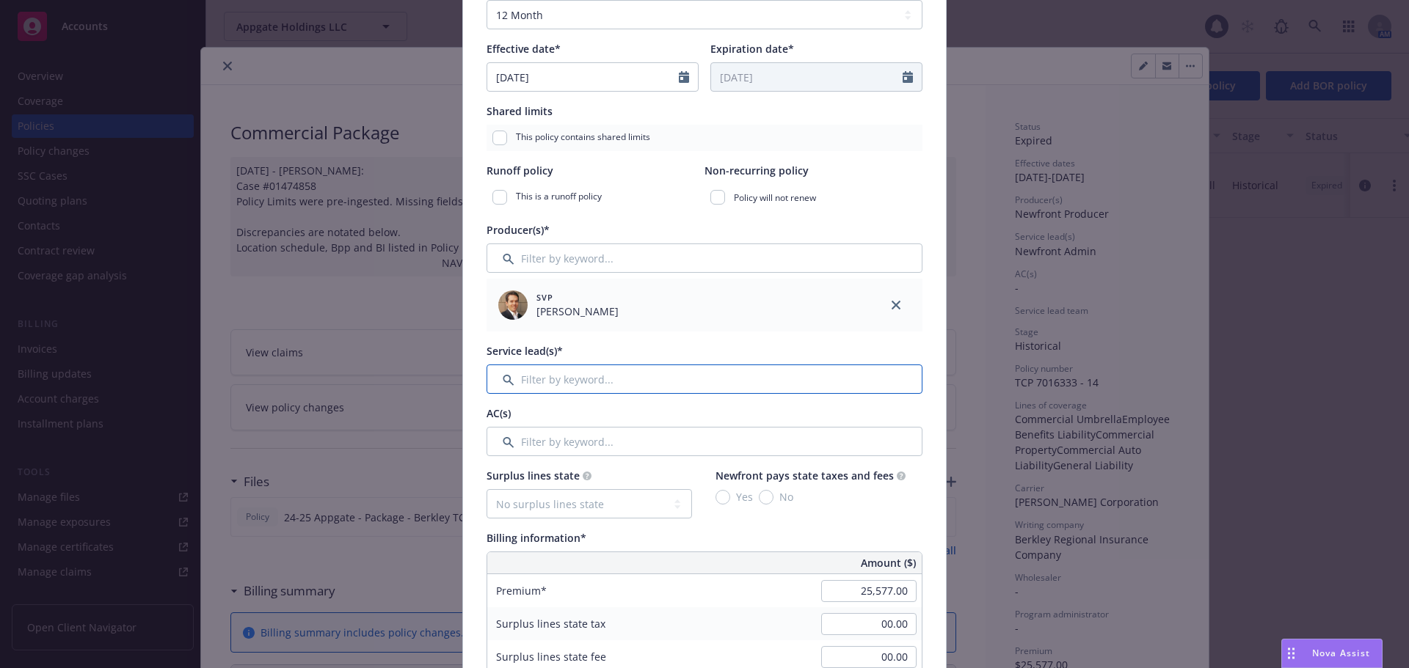
click at [690, 375] on input "Filter by keyword..." at bounding box center [704, 379] width 436 height 29
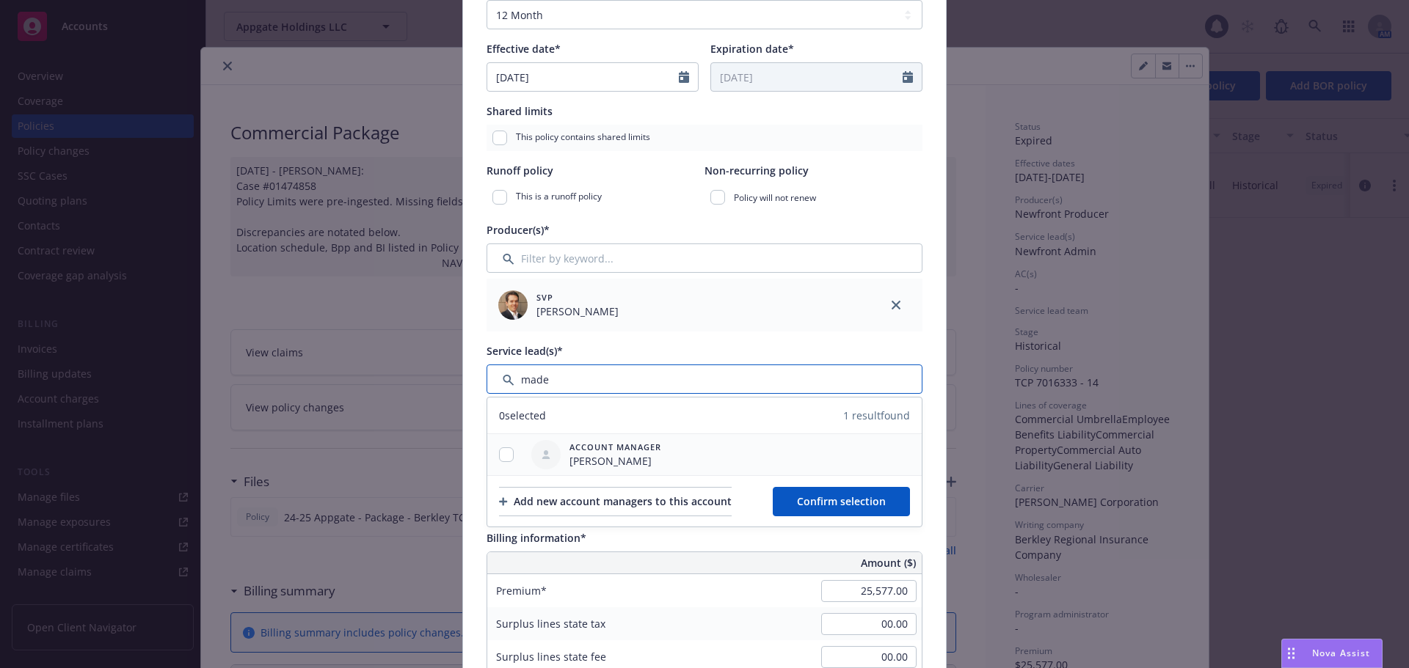
type input "made"
click at [507, 450] on input "checkbox" at bounding box center [506, 455] width 15 height 15
checkbox input "true"
click at [838, 505] on span "Confirm selection" at bounding box center [841, 501] width 89 height 14
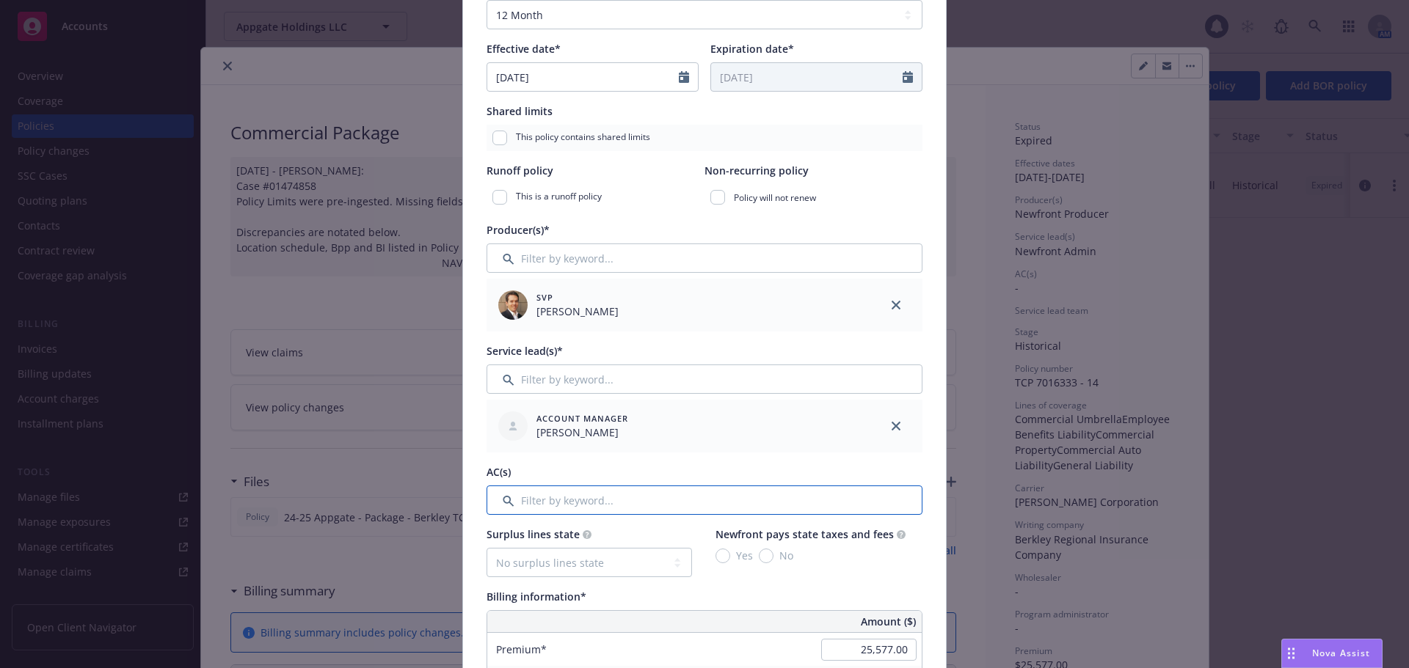
click at [699, 510] on input "Filter by keyword..." at bounding box center [704, 500] width 436 height 29
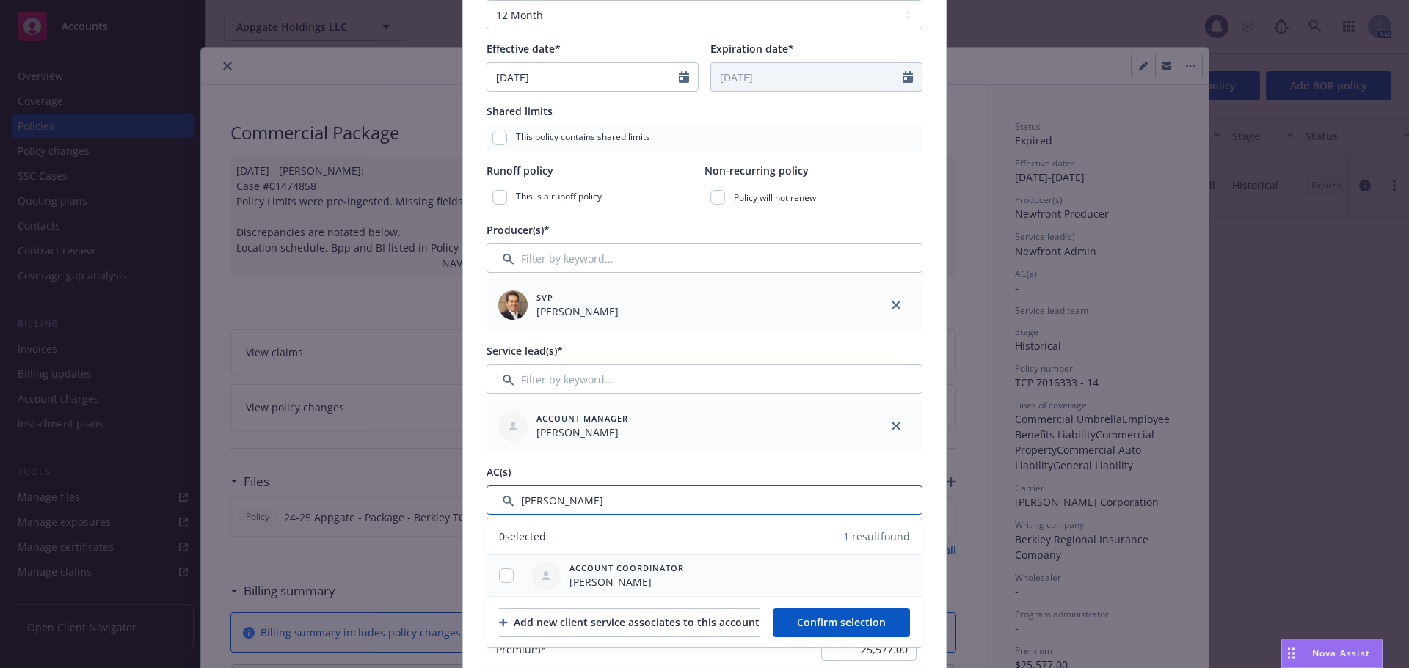
type input "ryan"
click at [500, 572] on input "checkbox" at bounding box center [506, 576] width 15 height 15
checkbox input "true"
click at [803, 616] on button "Confirm selection" at bounding box center [840, 622] width 137 height 29
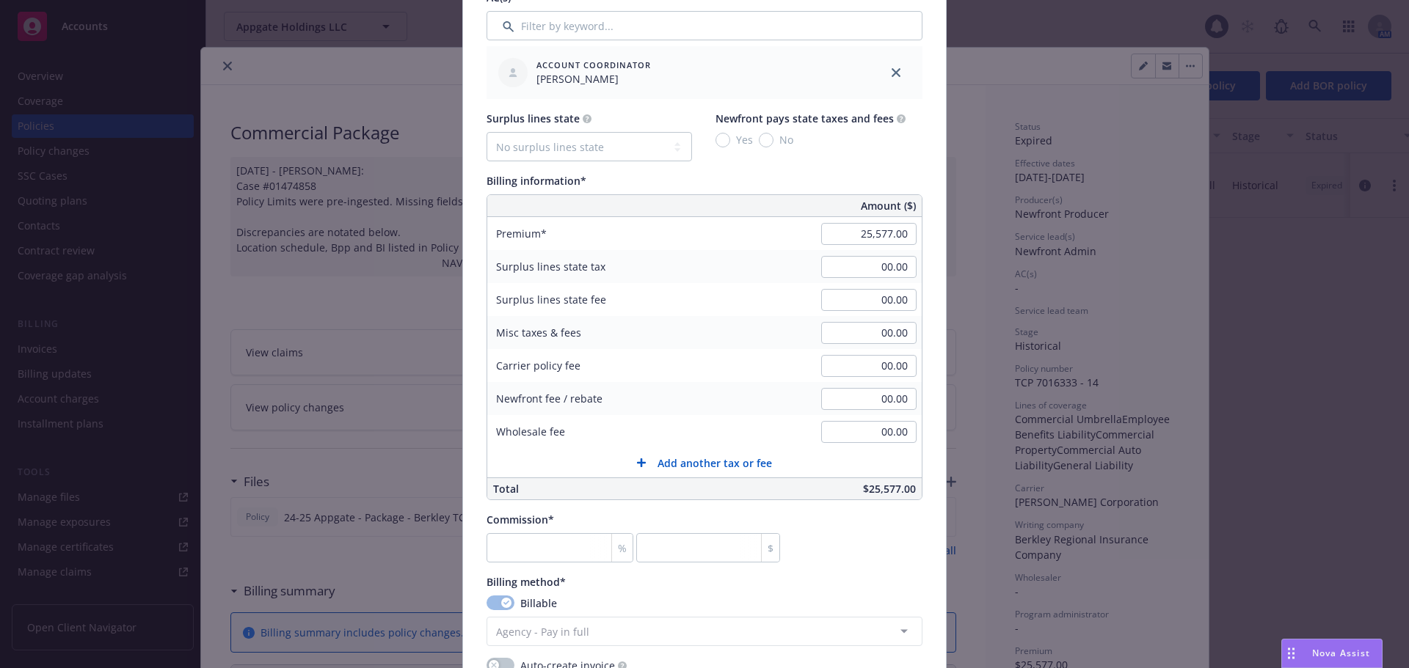
scroll to position [807, 0]
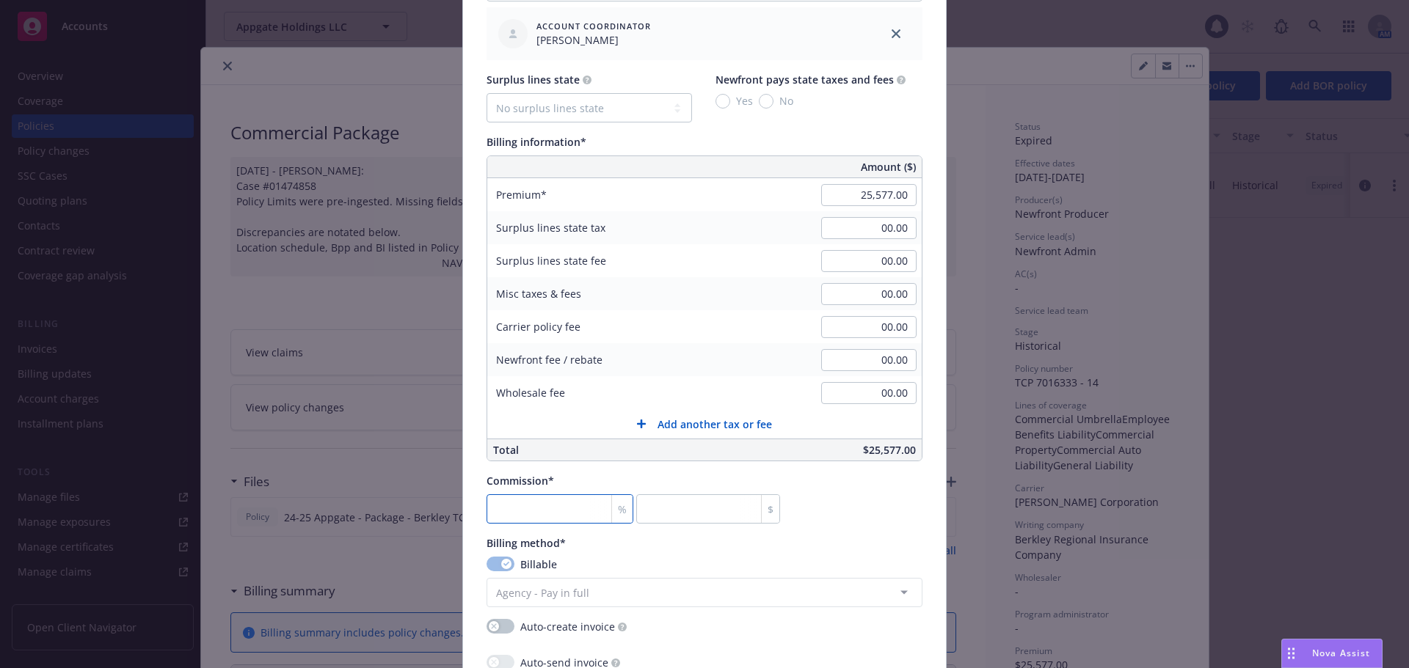
click at [567, 505] on input "number" at bounding box center [559, 508] width 147 height 29
type input "0"
click at [852, 497] on div "Commission* % 0 $" at bounding box center [704, 498] width 436 height 51
click at [837, 300] on input "00.00" at bounding box center [868, 294] width 95 height 22
type input "165.00"
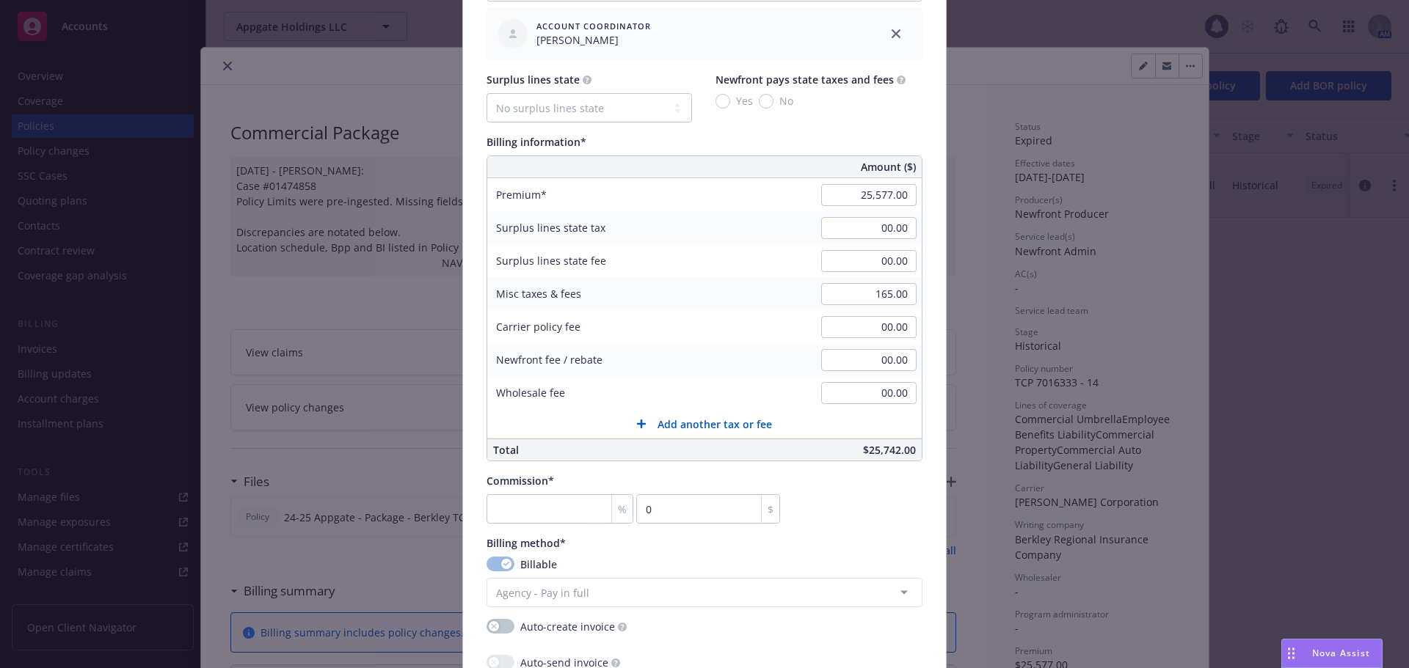
click at [676, 289] on div "Misc taxes & fees" at bounding box center [597, 293] width 220 height 33
click at [831, 189] on input "25,577.00" at bounding box center [868, 195] width 95 height 22
type input "19,637.00"
click at [935, 244] on div "Policy number* TCP 7016333 - 15 Policy number not available at this time Policy…" at bounding box center [704, 284] width 483 height 1976
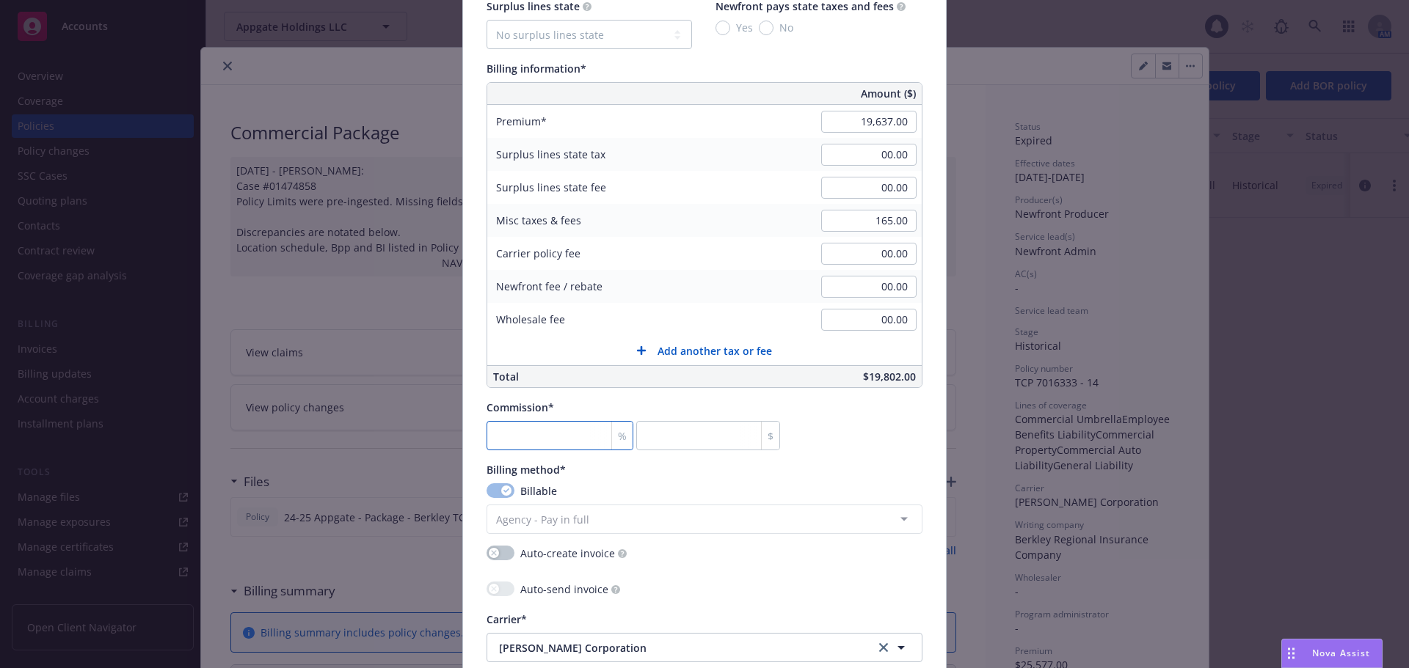
click at [569, 439] on input "number" at bounding box center [559, 435] width 147 height 29
type input "0"
click at [833, 436] on div "Commission* % 0 $" at bounding box center [704, 425] width 436 height 51
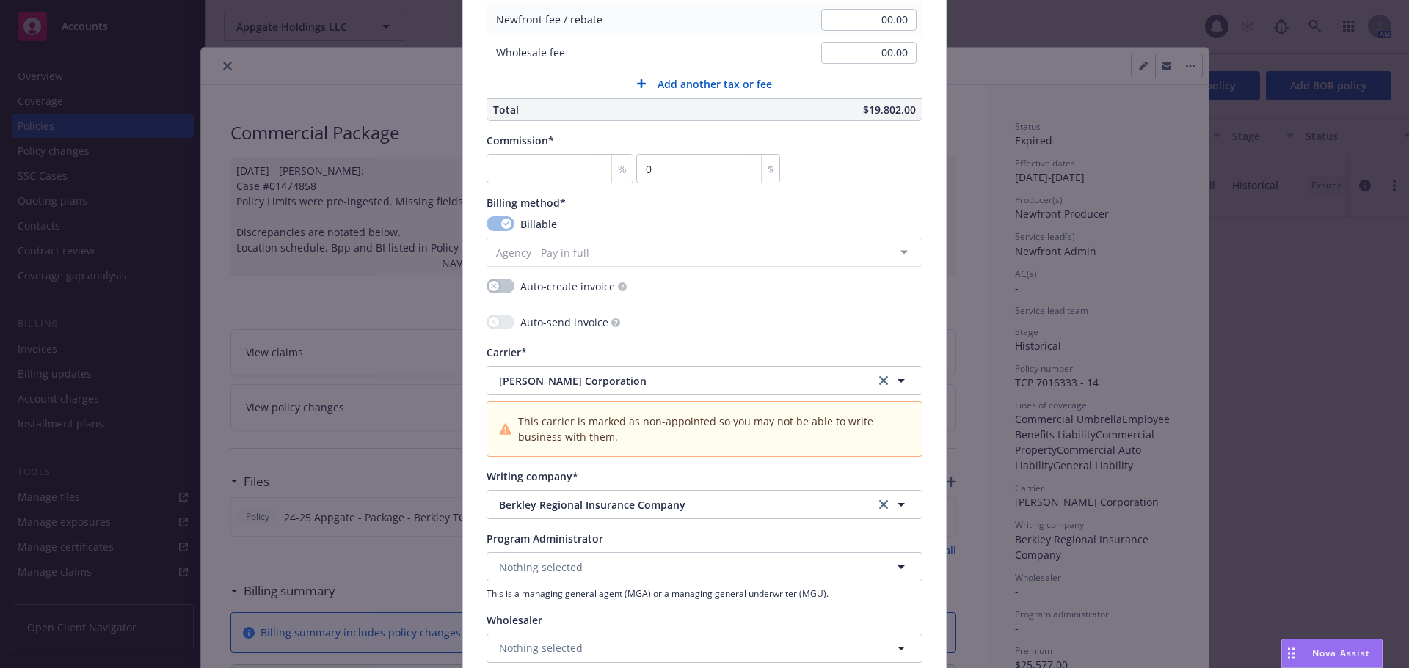
scroll to position [1174, 0]
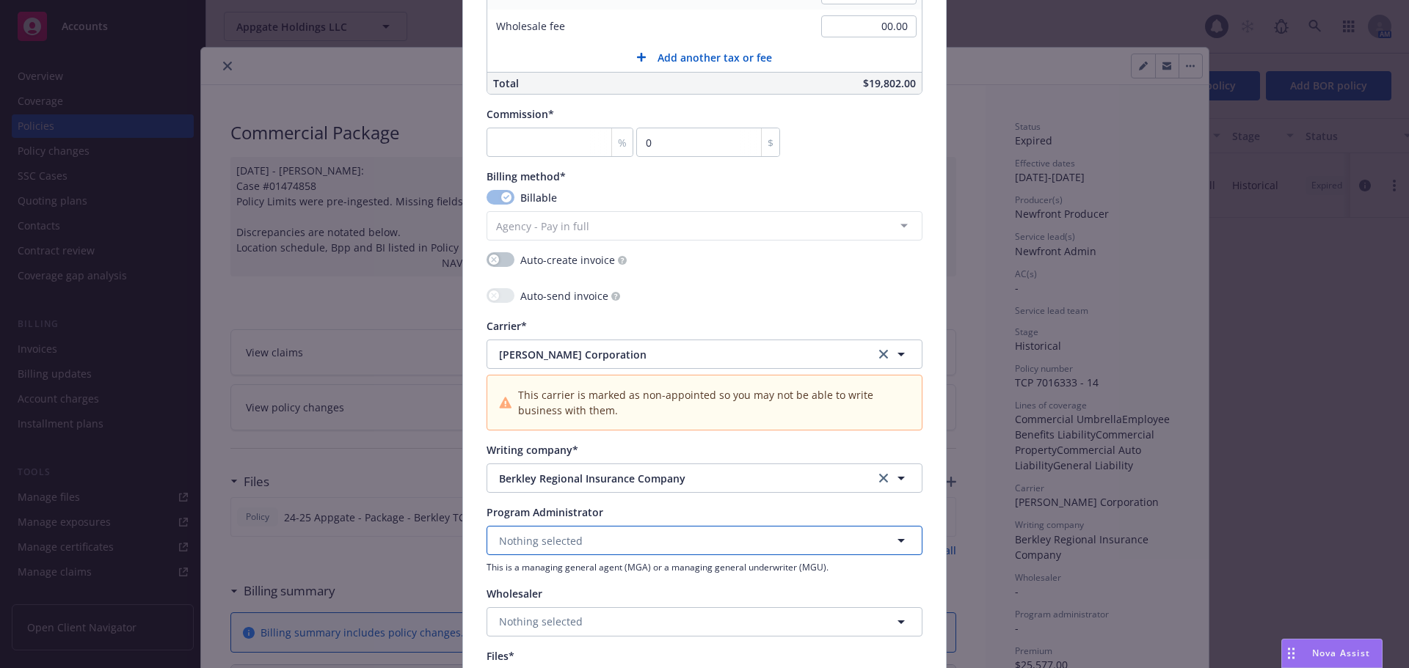
click at [592, 533] on button "Nothing selected" at bounding box center [704, 540] width 436 height 29
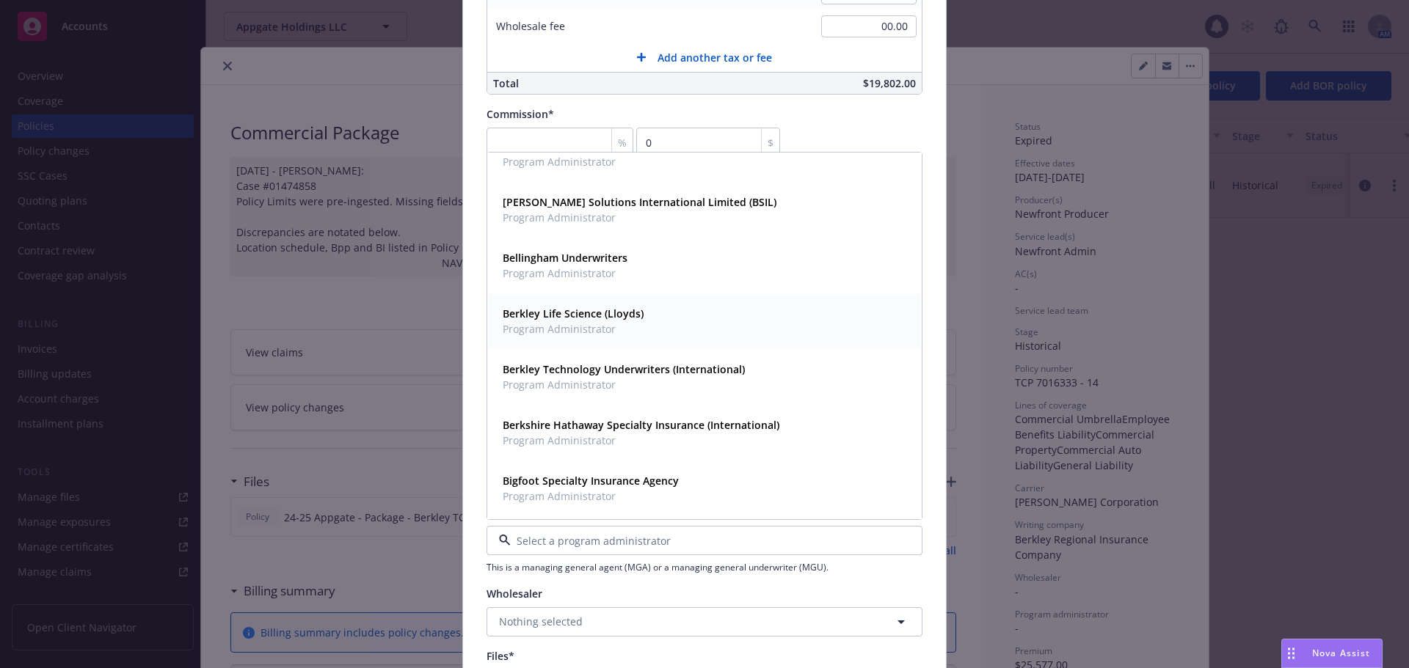
scroll to position [2054, 0]
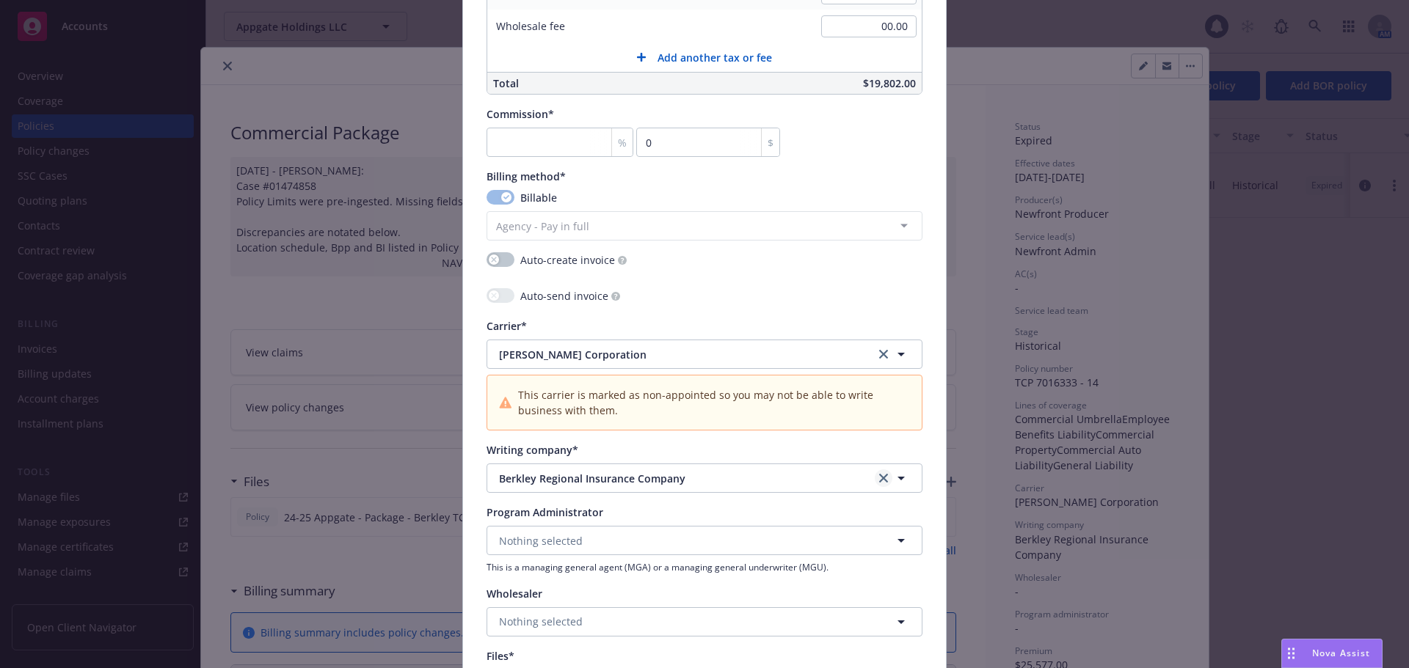
click at [883, 475] on link "clear selection" at bounding box center [883, 479] width 18 height 18
click at [566, 533] on span "Nothing selected" at bounding box center [541, 540] width 84 height 15
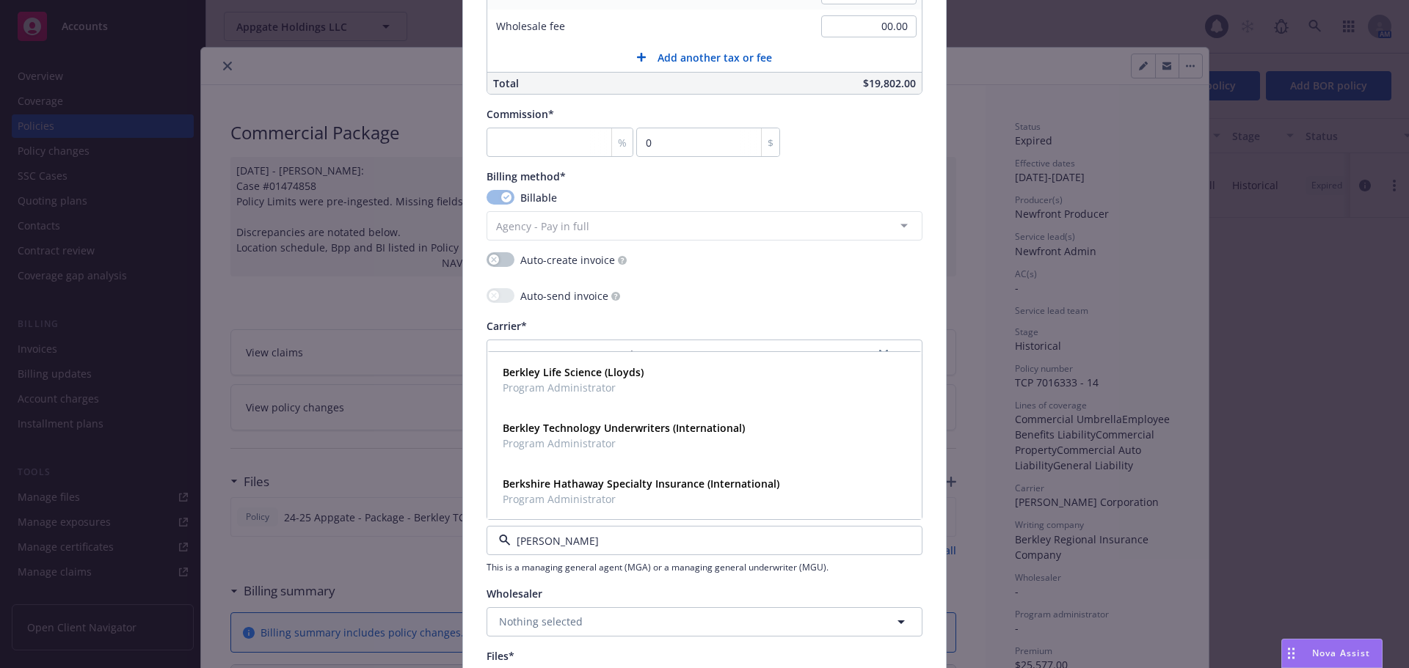
scroll to position [0, 0]
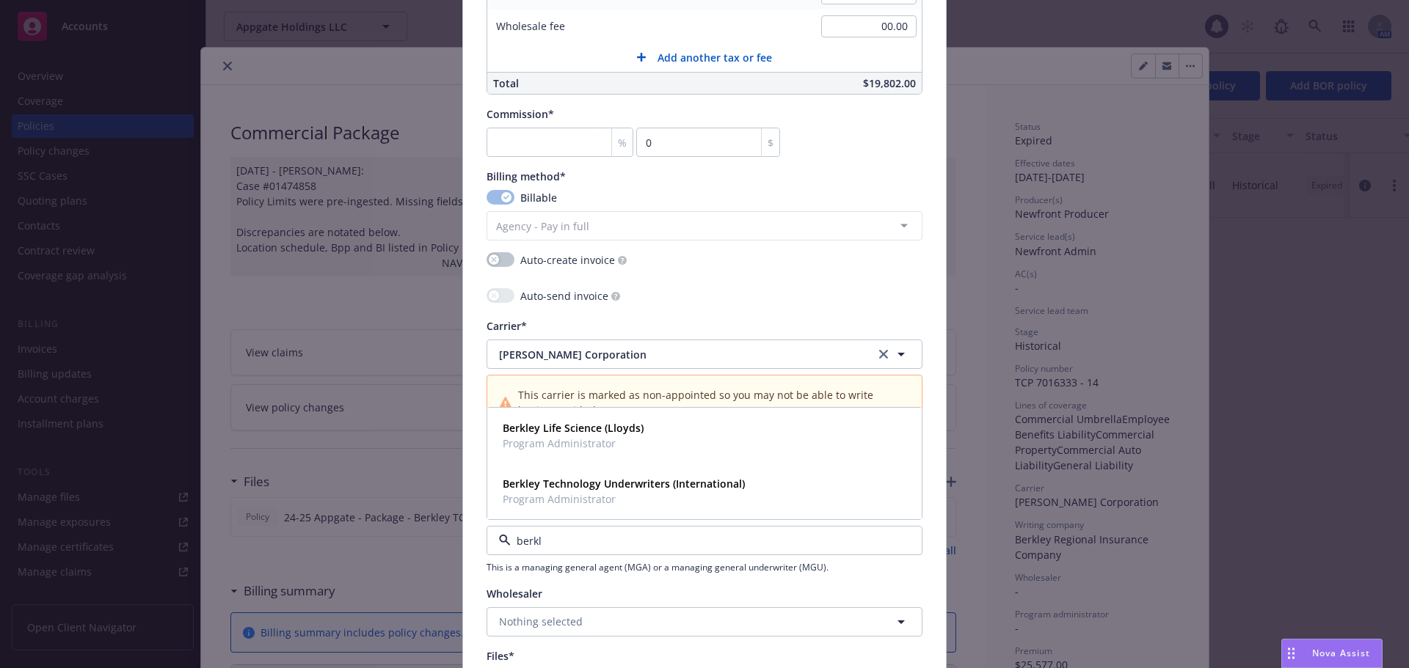
type input "berkl"
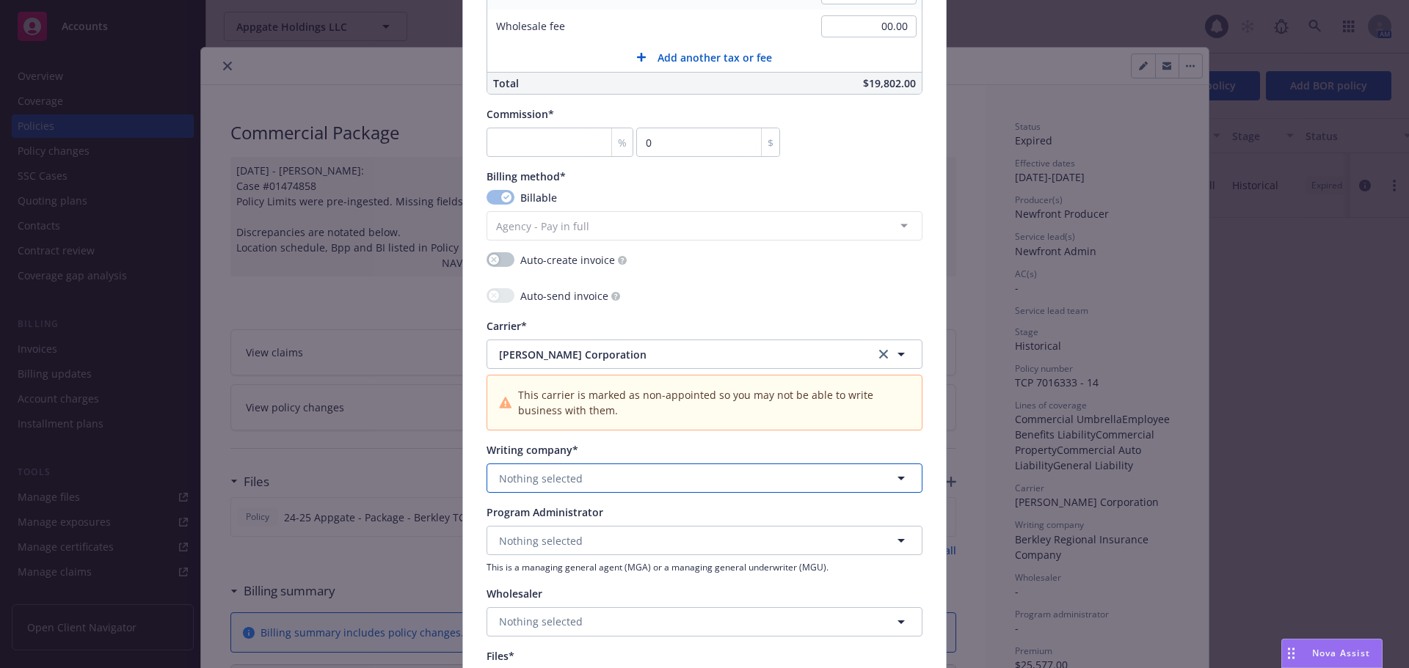
click at [668, 469] on button "Nothing selected" at bounding box center [704, 478] width 436 height 29
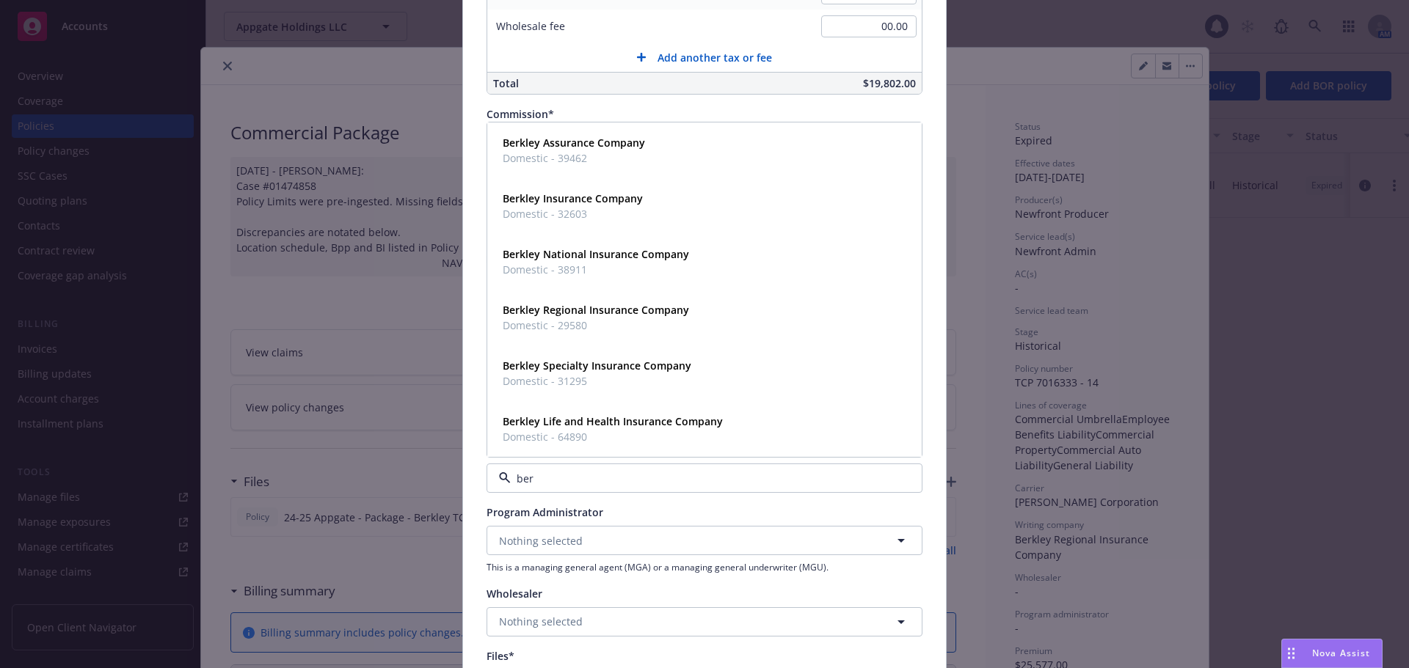
type input "berk"
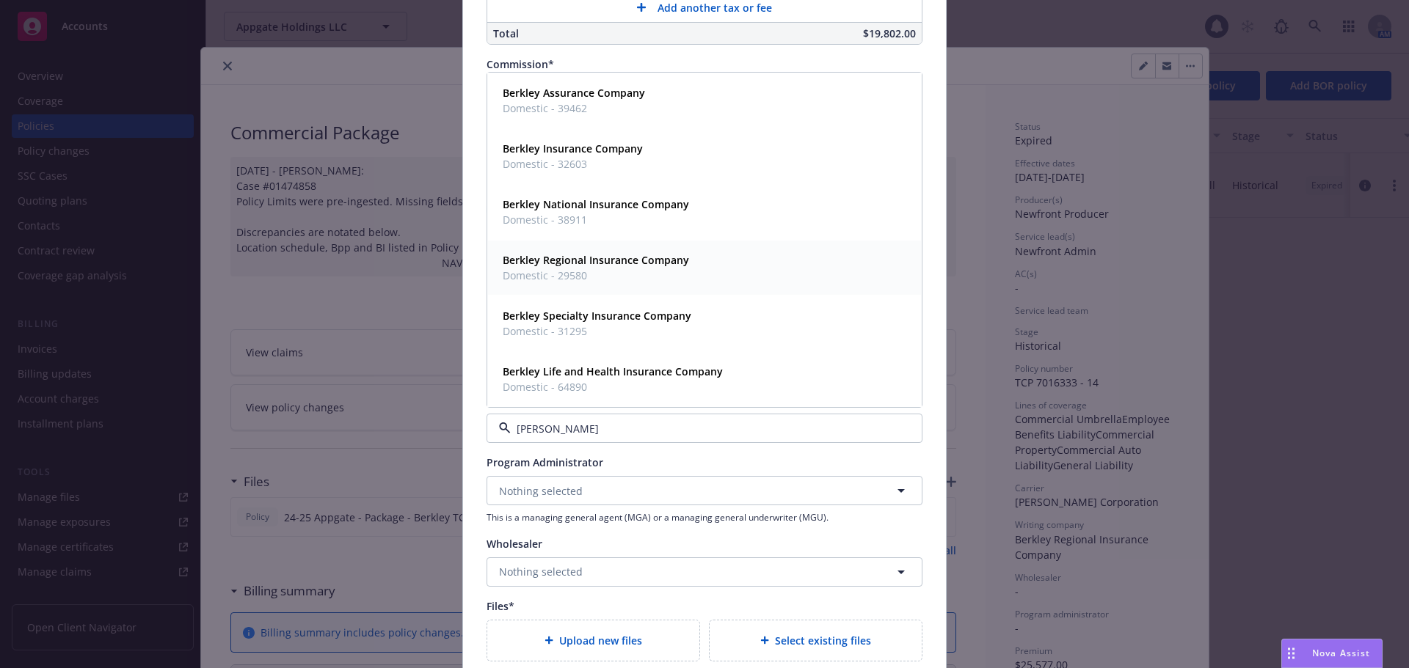
scroll to position [1247, 0]
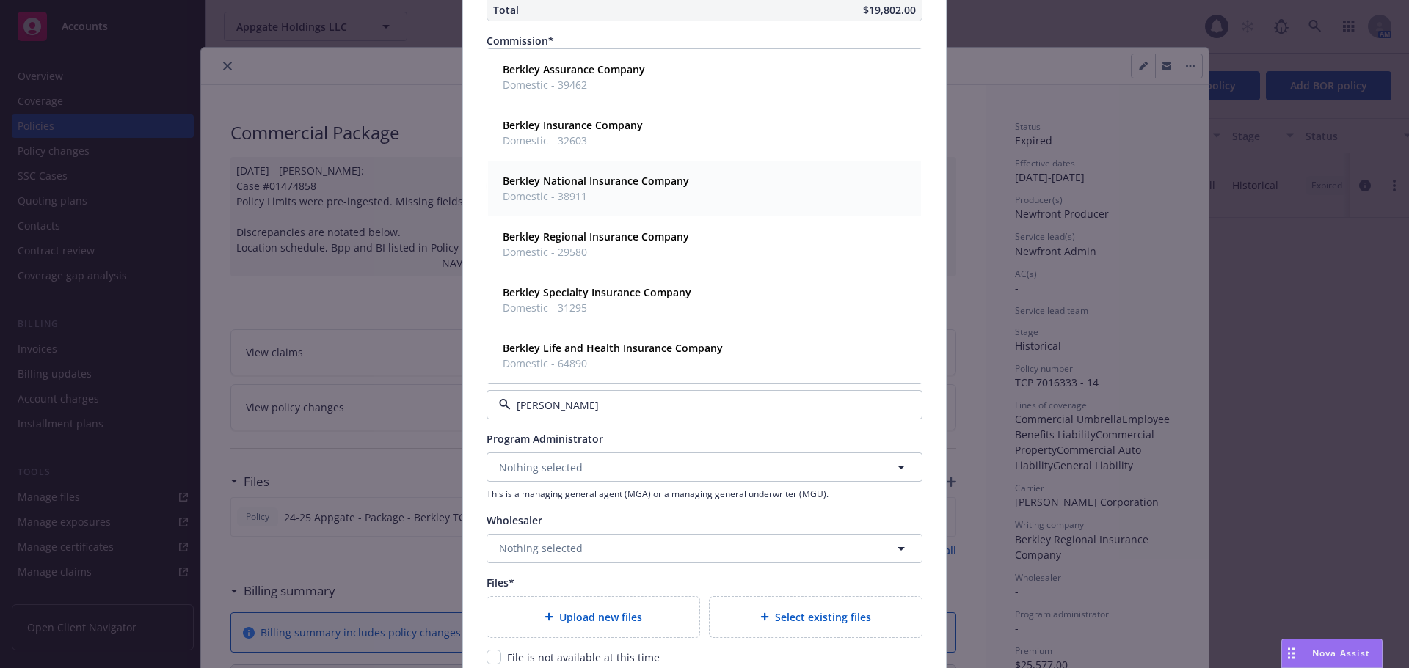
click at [687, 197] on div "Berkley National Insurance Company Domestic - 38911" at bounding box center [704, 188] width 415 height 37
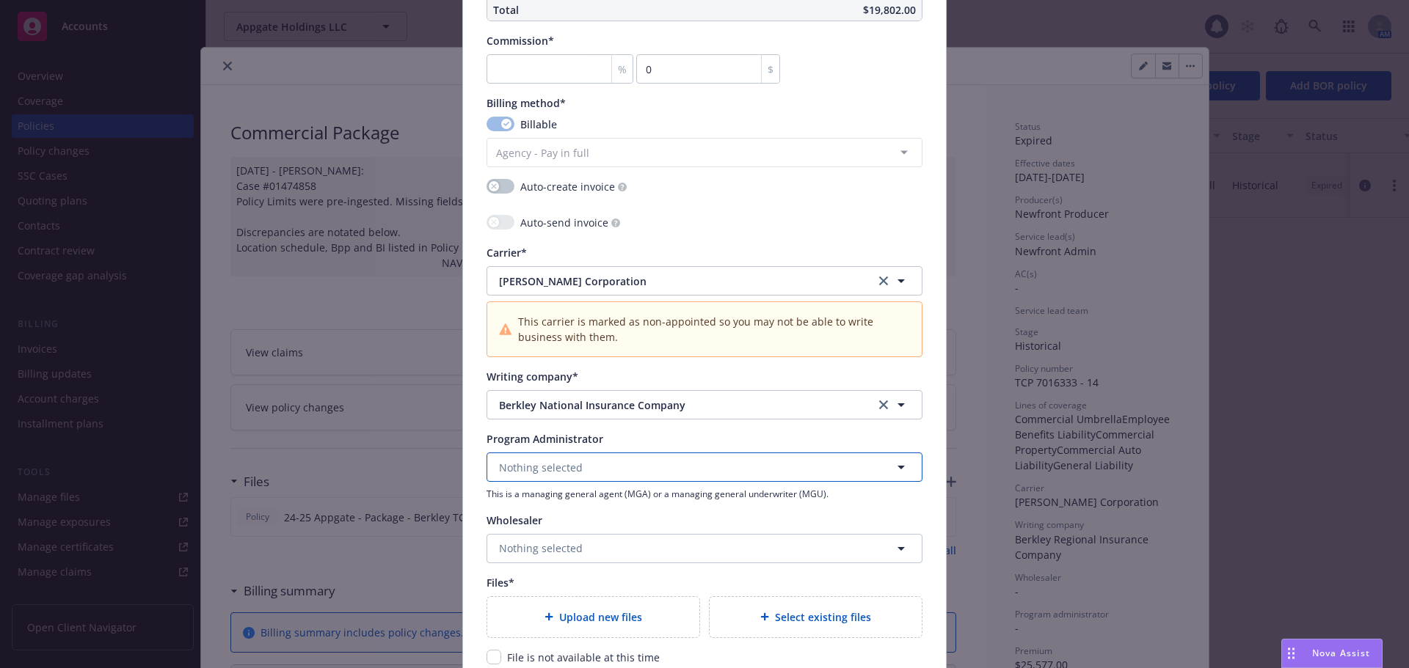
click at [737, 475] on button "Nothing selected" at bounding box center [704, 467] width 436 height 29
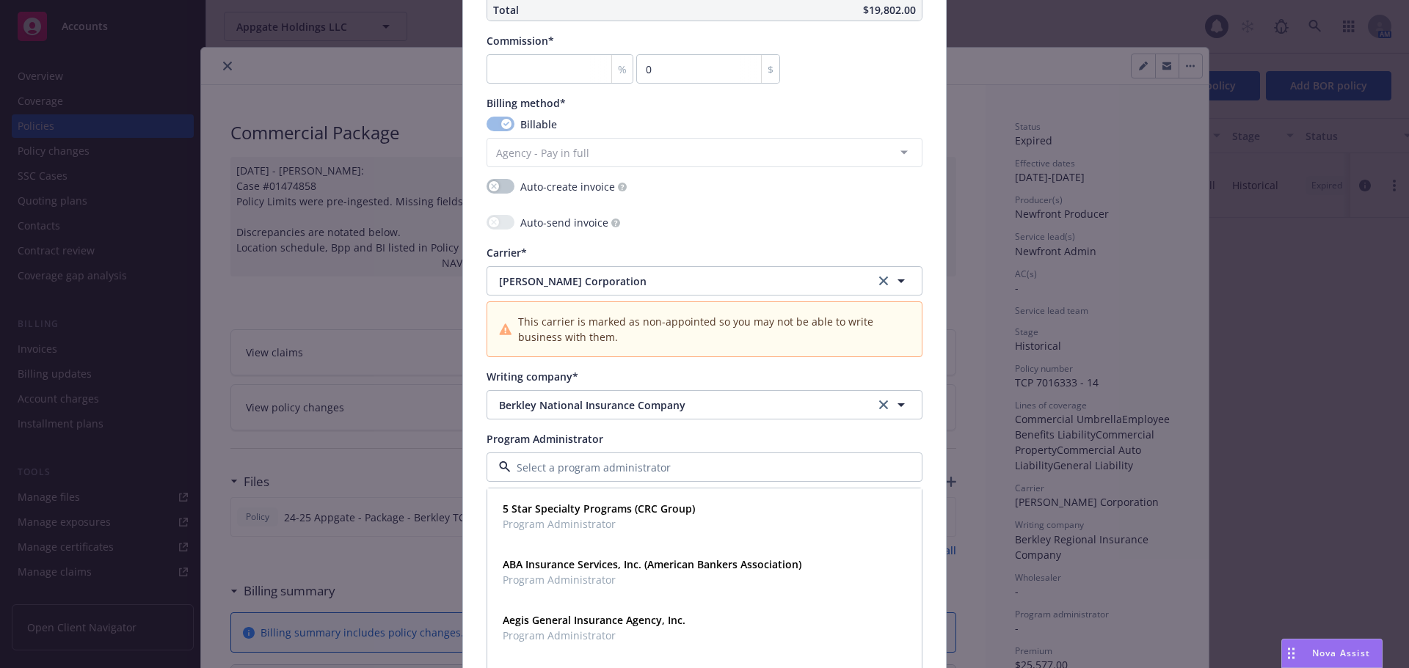
click at [606, 440] on div "Program Administrator" at bounding box center [704, 438] width 436 height 15
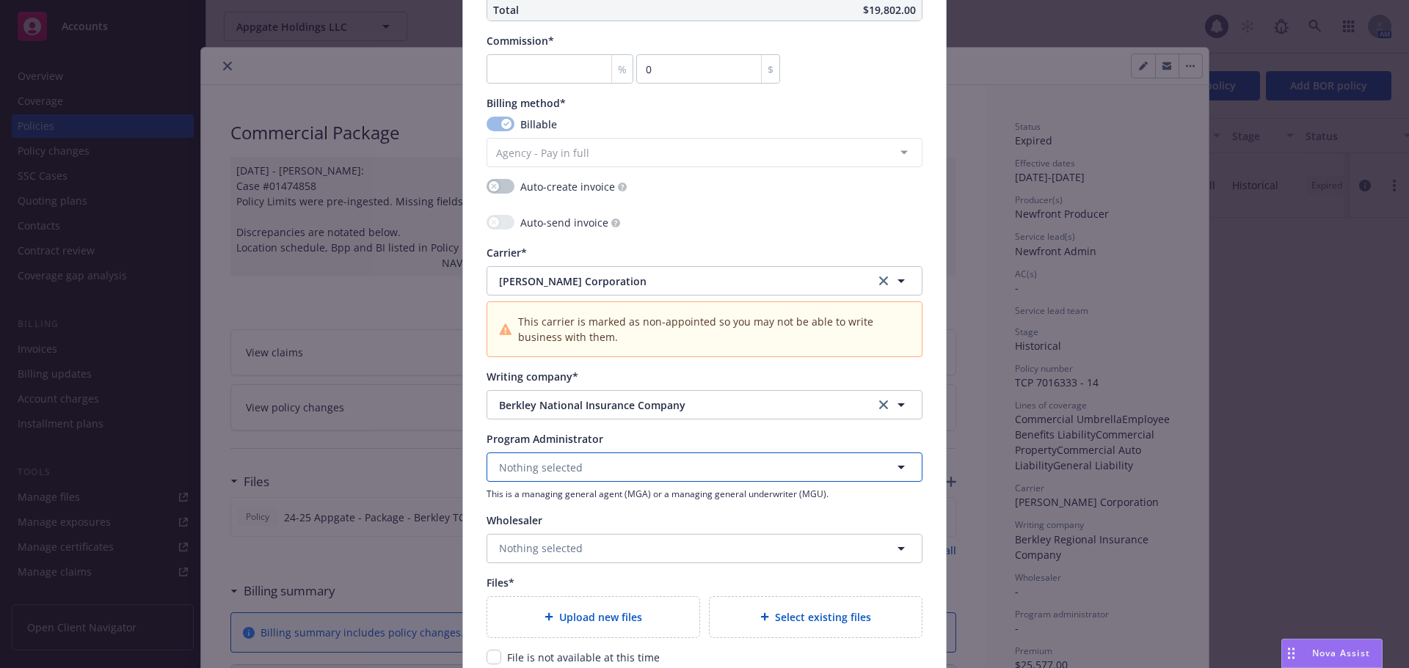
click at [651, 465] on button "Nothing selected" at bounding box center [704, 467] width 436 height 29
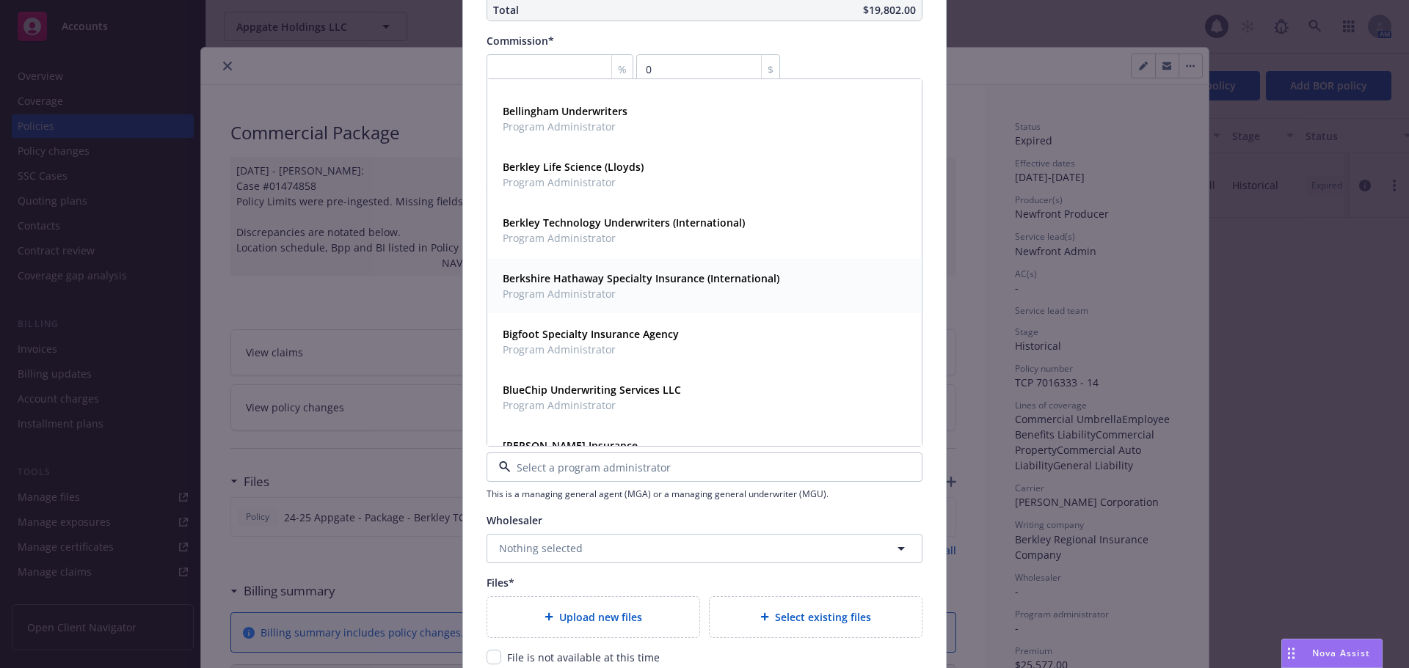
scroll to position [2201, 0]
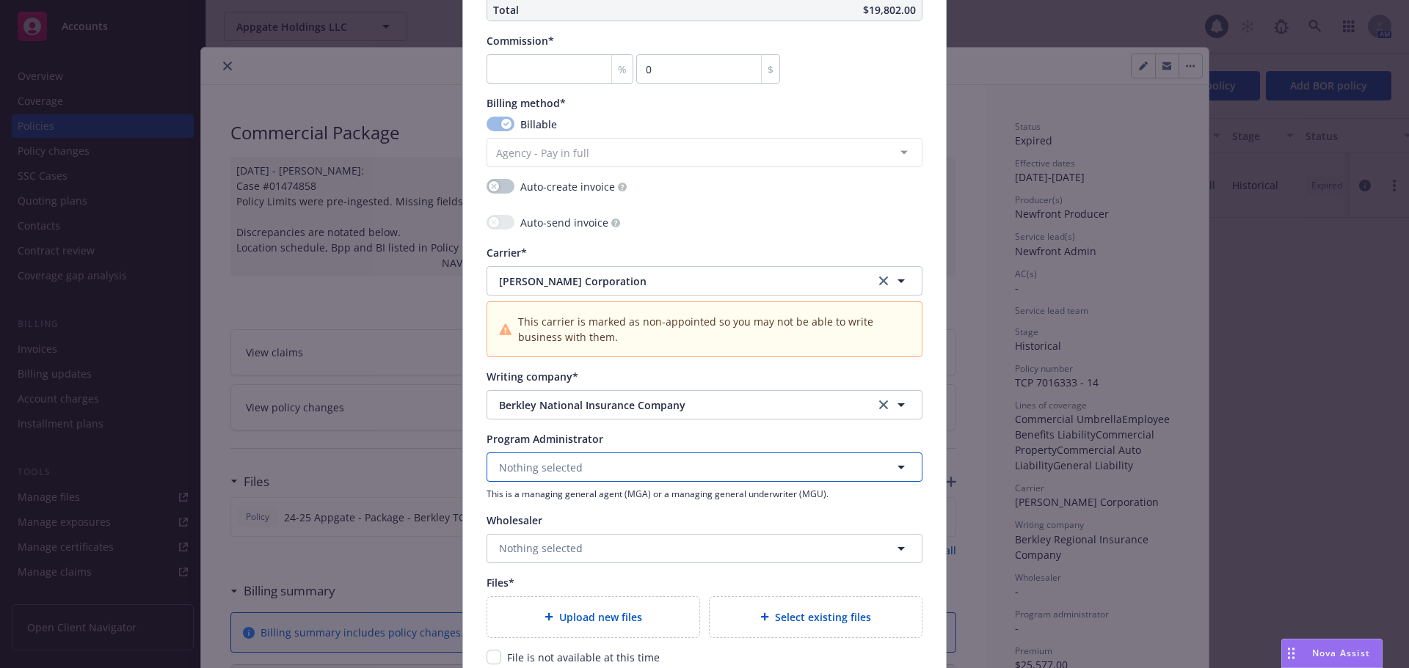
click at [559, 457] on button "Nothing selected" at bounding box center [704, 467] width 436 height 29
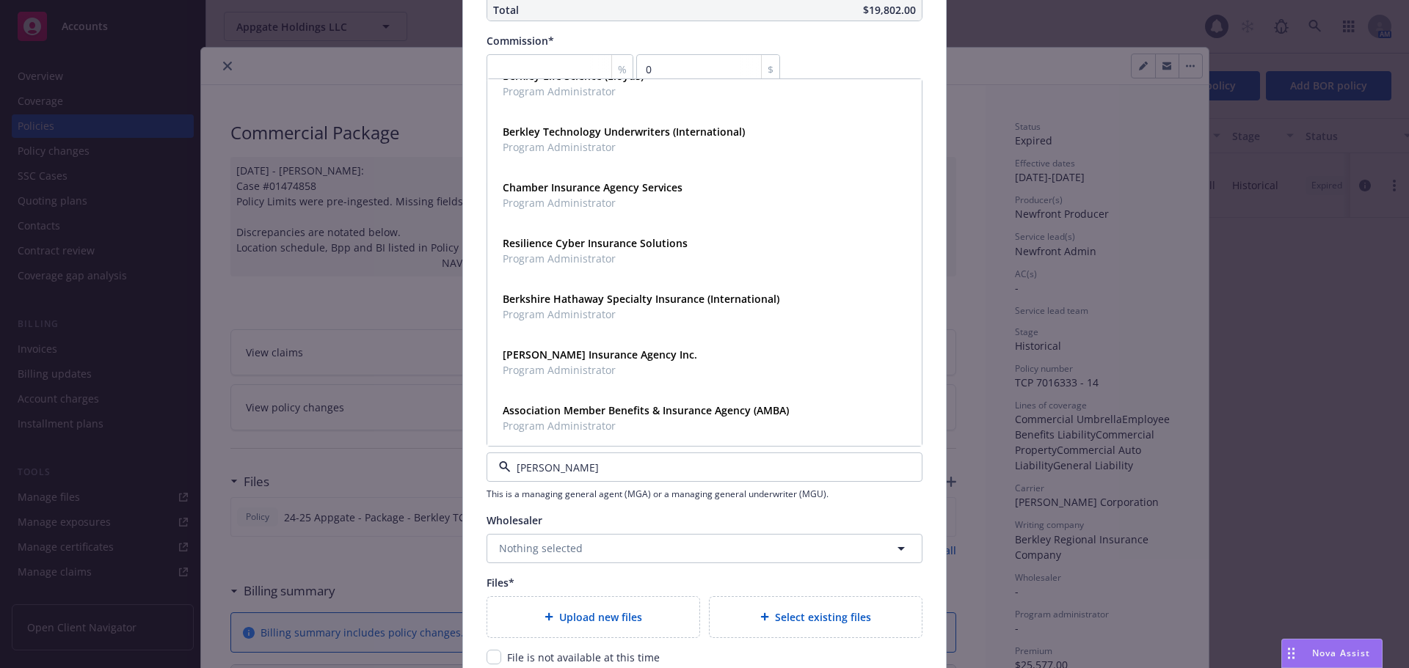
scroll to position [0, 0]
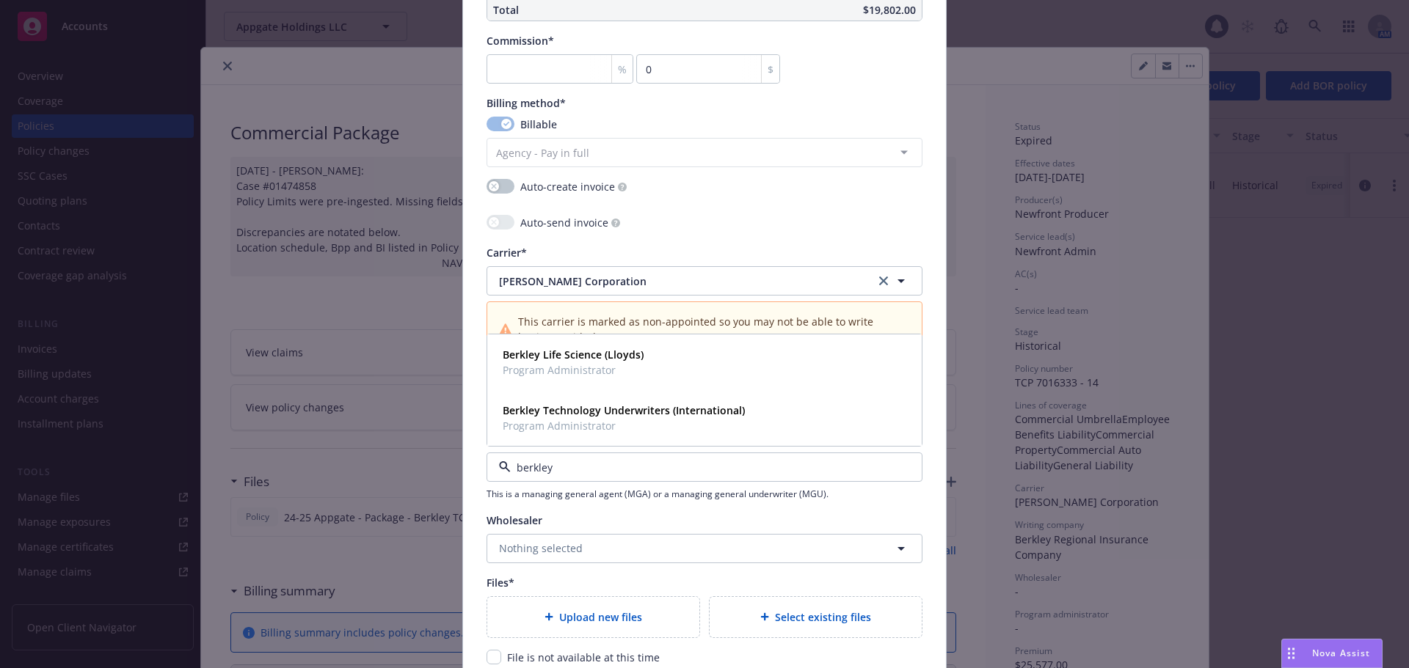
type input "berkley"
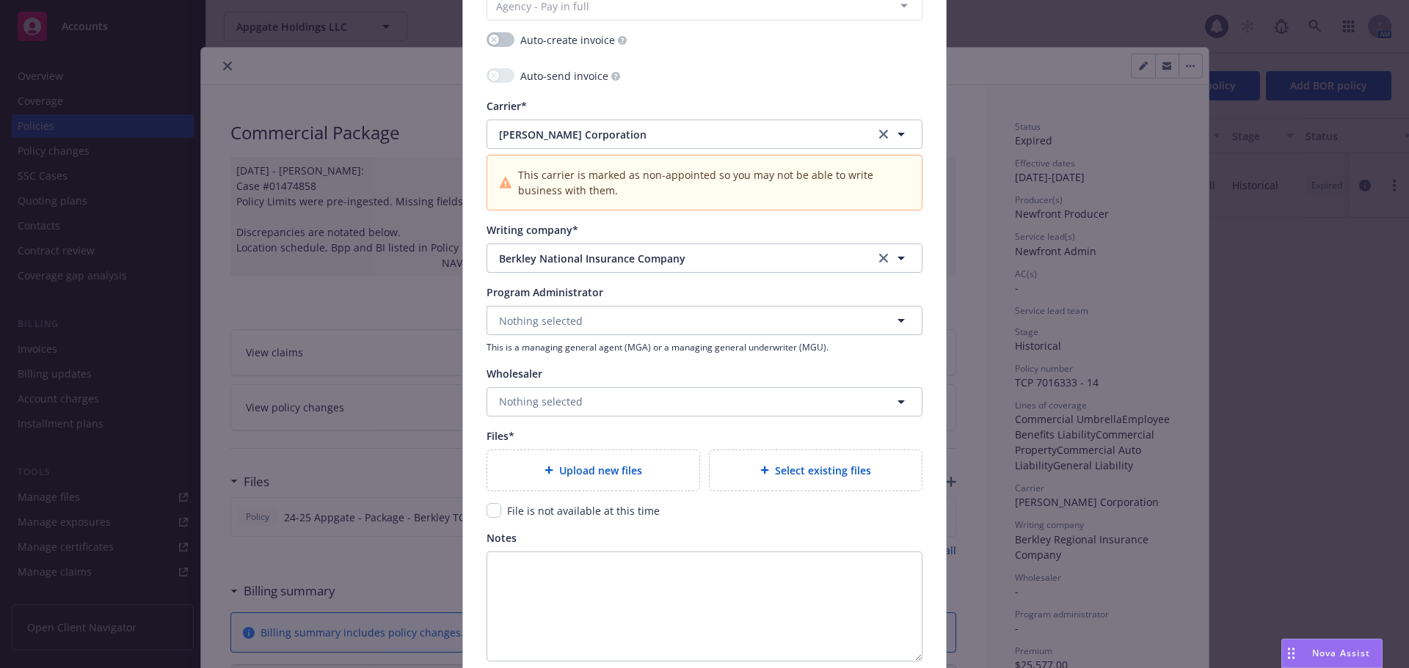
scroll to position [1467, 0]
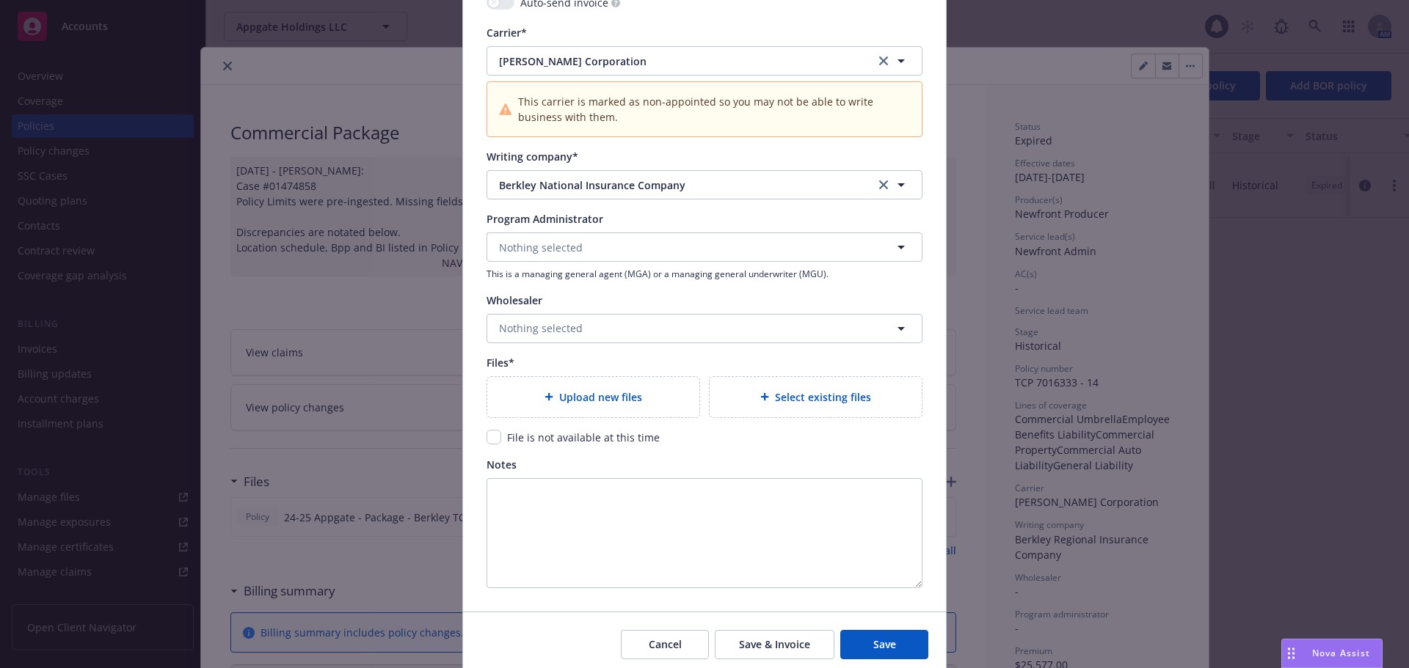
click at [587, 399] on span "Upload new files" at bounding box center [600, 397] width 83 height 15
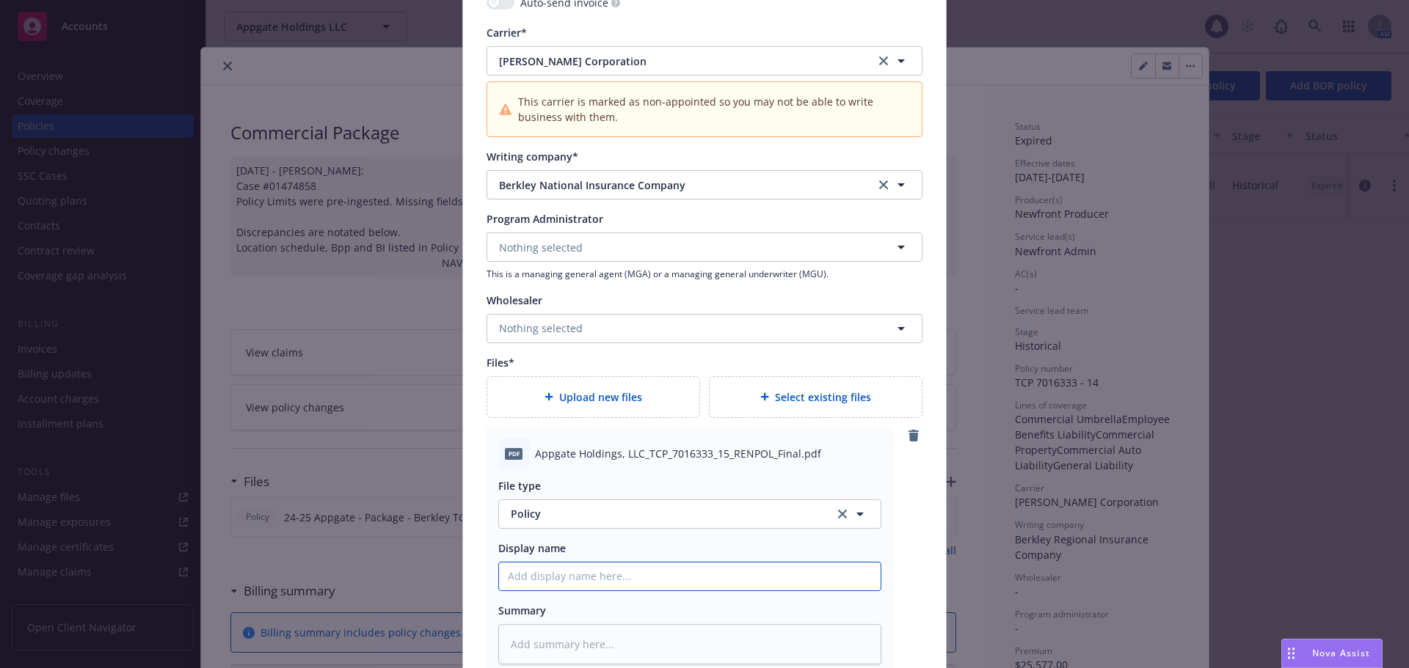
click at [668, 585] on input "Policy display name" at bounding box center [689, 577] width 381 height 28
type textarea "x"
type input "20"
type textarea "x"
type input "202"
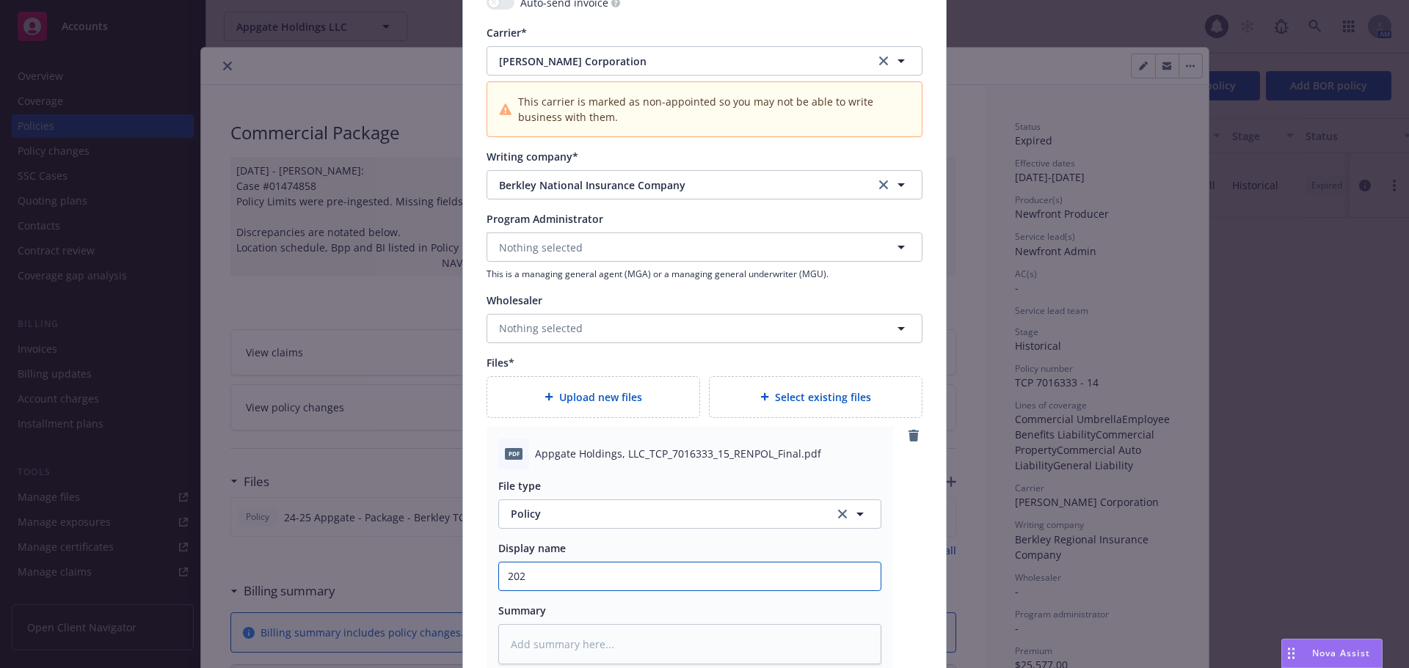
type textarea "x"
type input "2025"
type textarea "x"
type input "2025-"
type textarea "x"
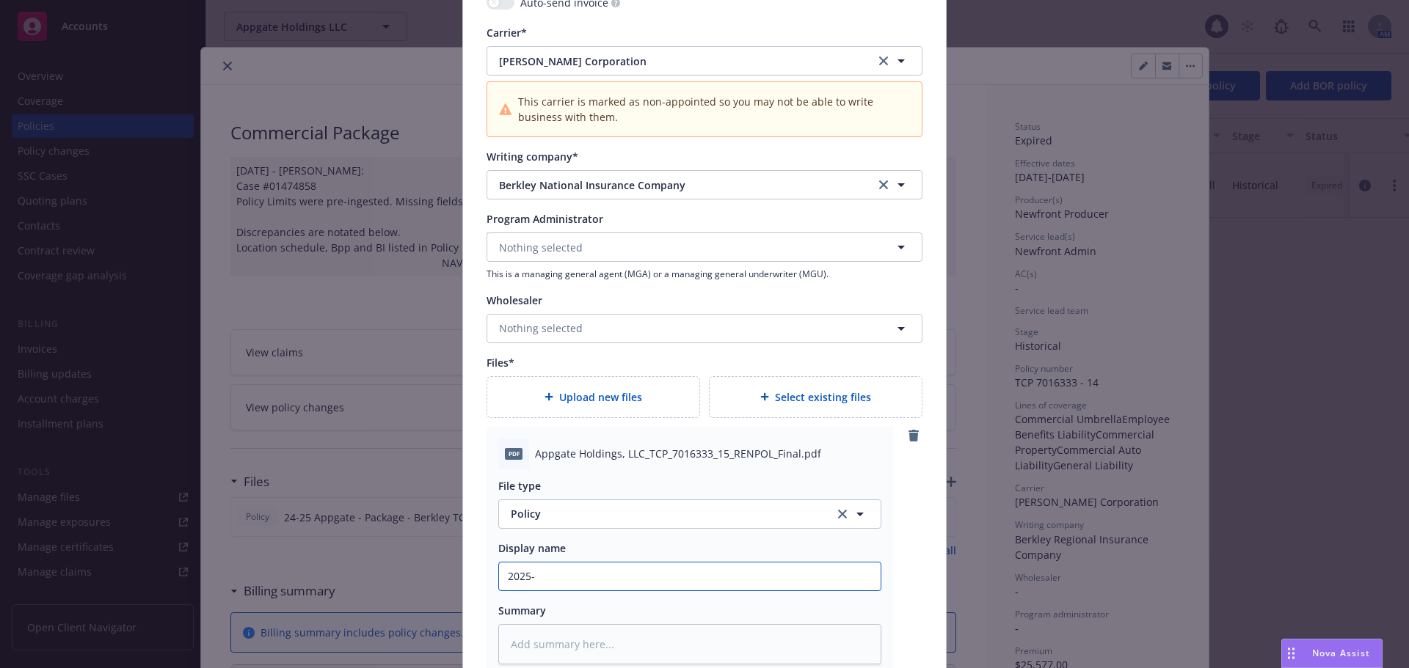
type input "2025-2"
type textarea "x"
type input "2025-26"
type textarea "x"
type input "2025-26"
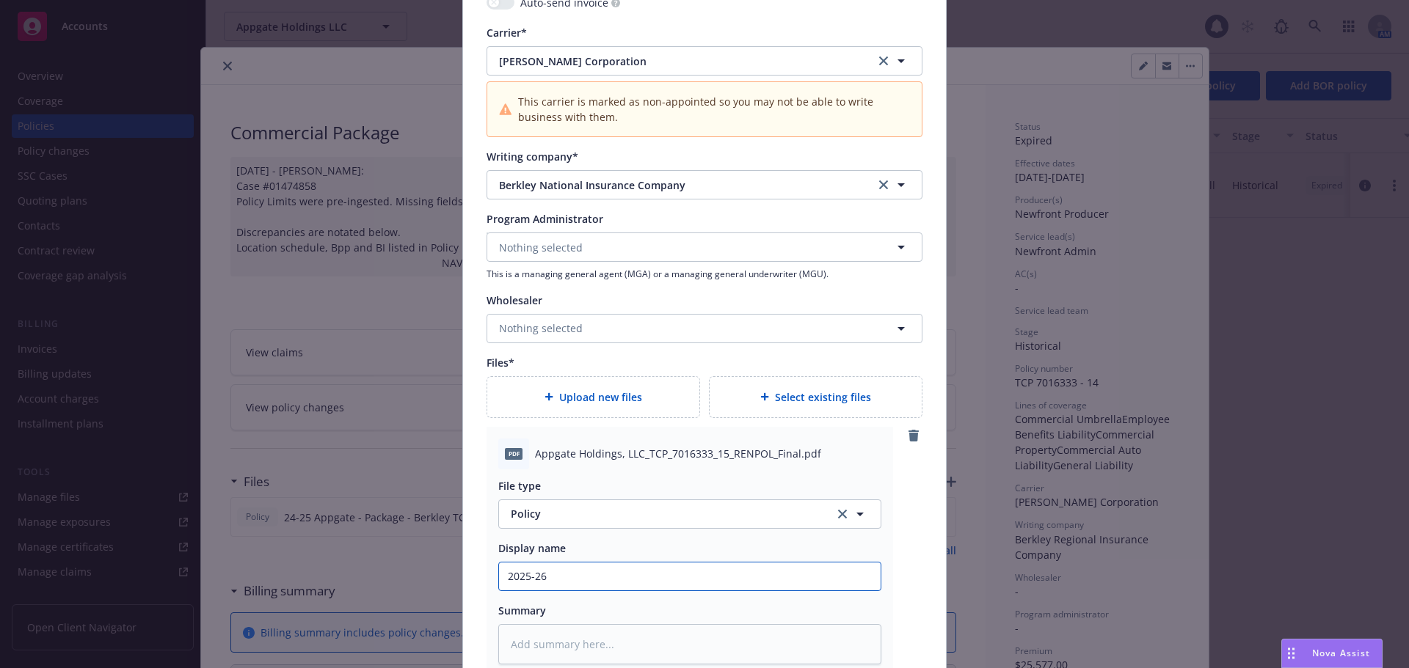
type textarea "x"
type input "2025-26 P"
type textarea "x"
type input "2025-26 Pa"
type textarea "x"
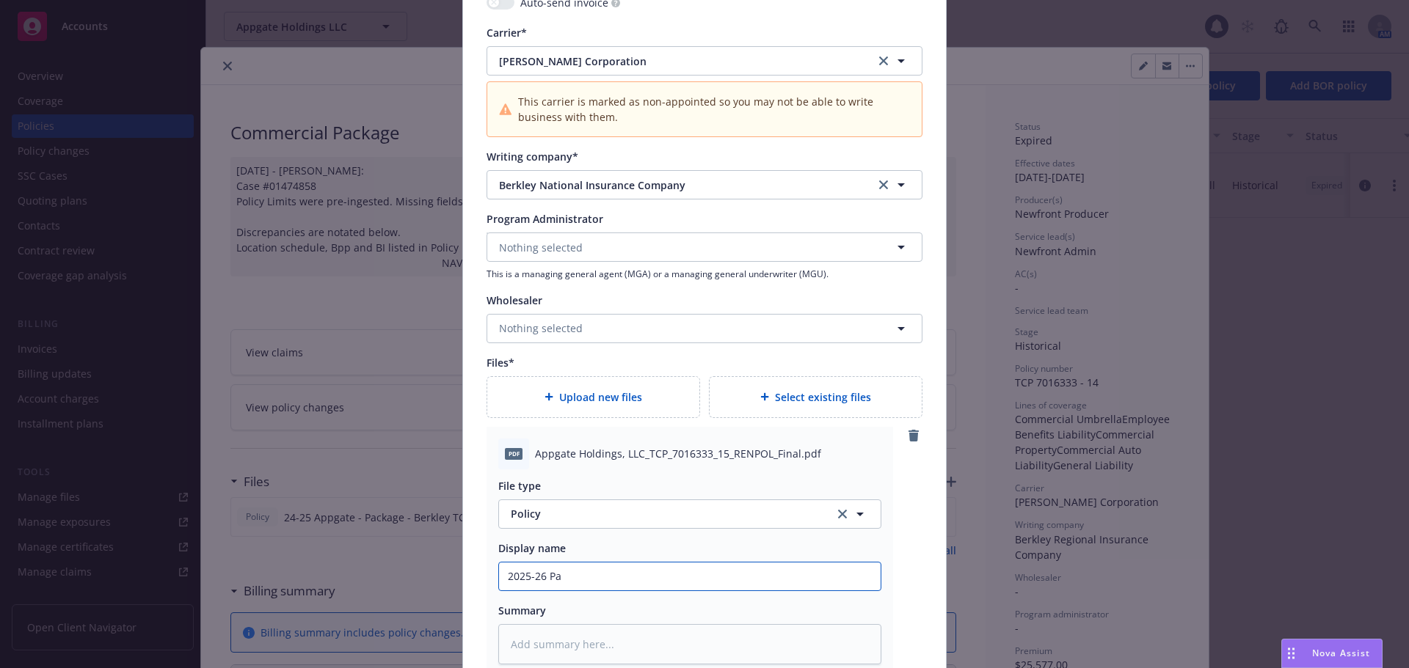
type input "2025-26 Pac"
type textarea "x"
type input "2025-26 Package Policy - Lob.com"
drag, startPoint x: 625, startPoint y: 580, endPoint x: 701, endPoint y: 588, distance: 76.6
click at [701, 587] on input "2025-26 Package Policy - Lob.com" at bounding box center [689, 577] width 381 height 28
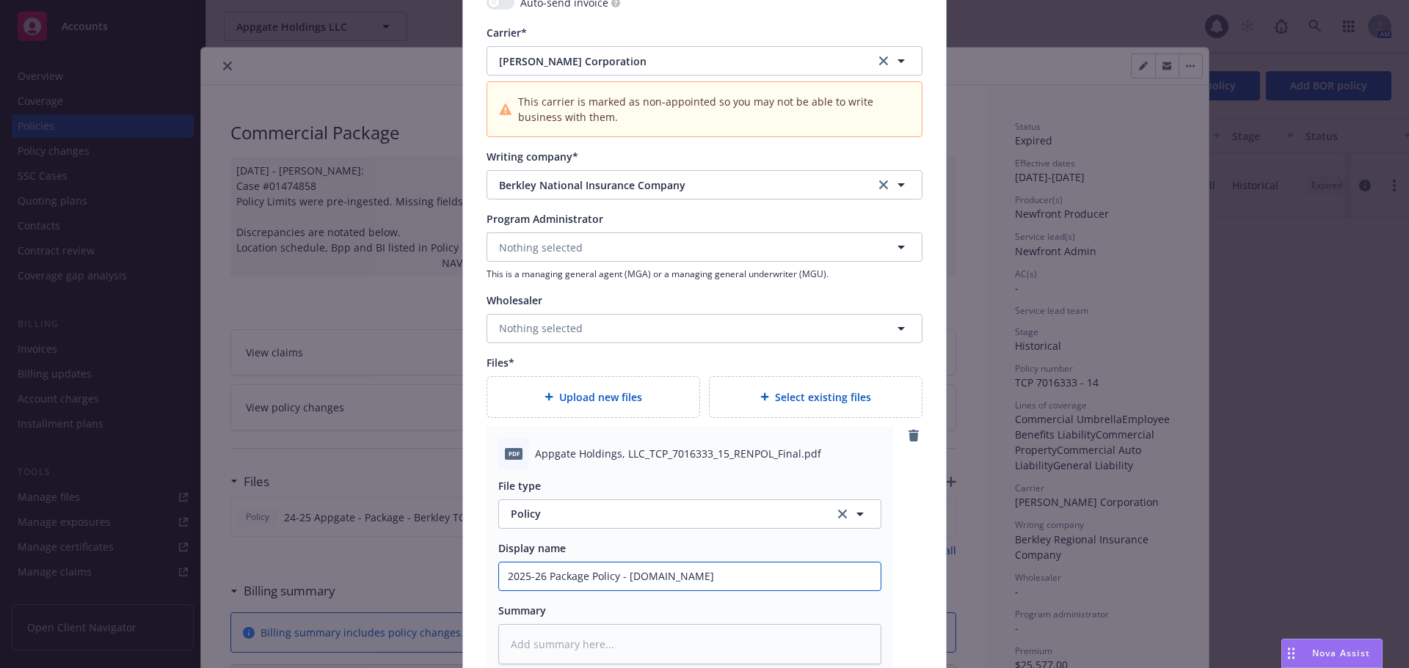
type textarea "x"
type input "2025-26 Package Policy - L"
type textarea "x"
type input "2025-26 Package Policy -"
type textarea "x"
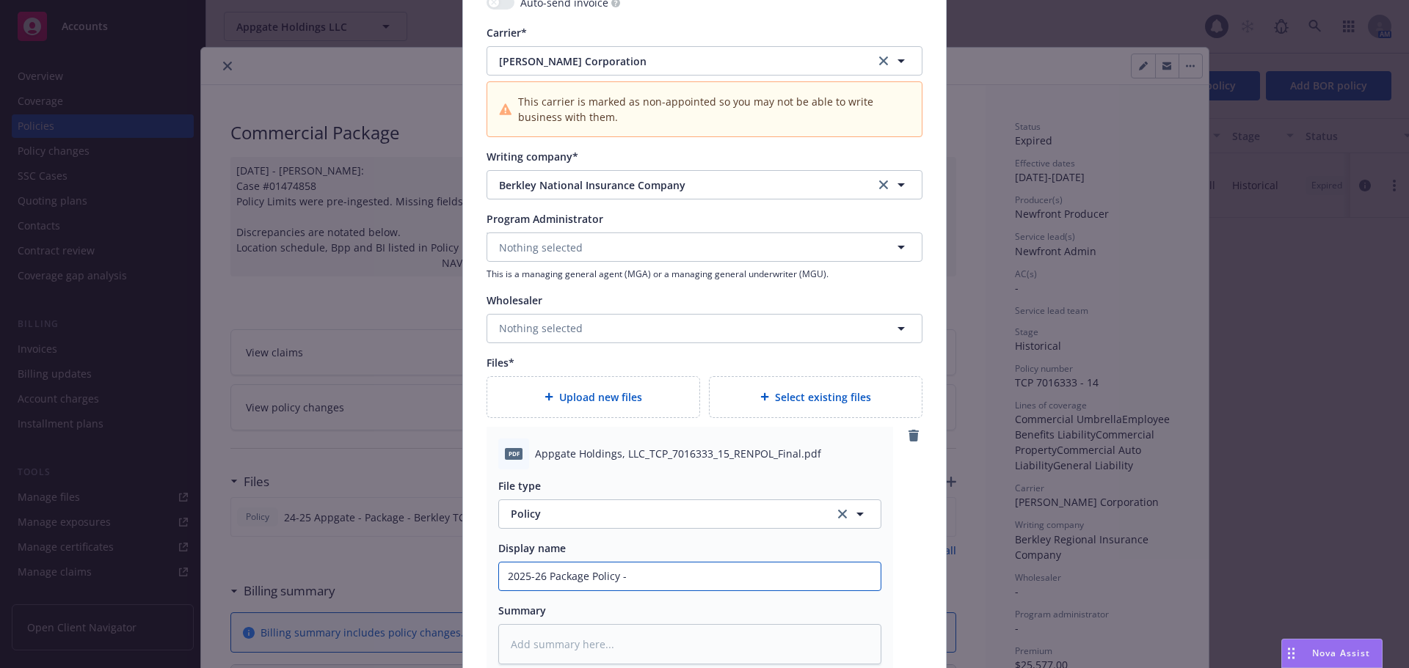
type input "2025-26 Package Policy - A"
type textarea "x"
type input "2025-26 Package Policy - Ap"
type textarea "x"
type input "2025-26 Package Policy - App"
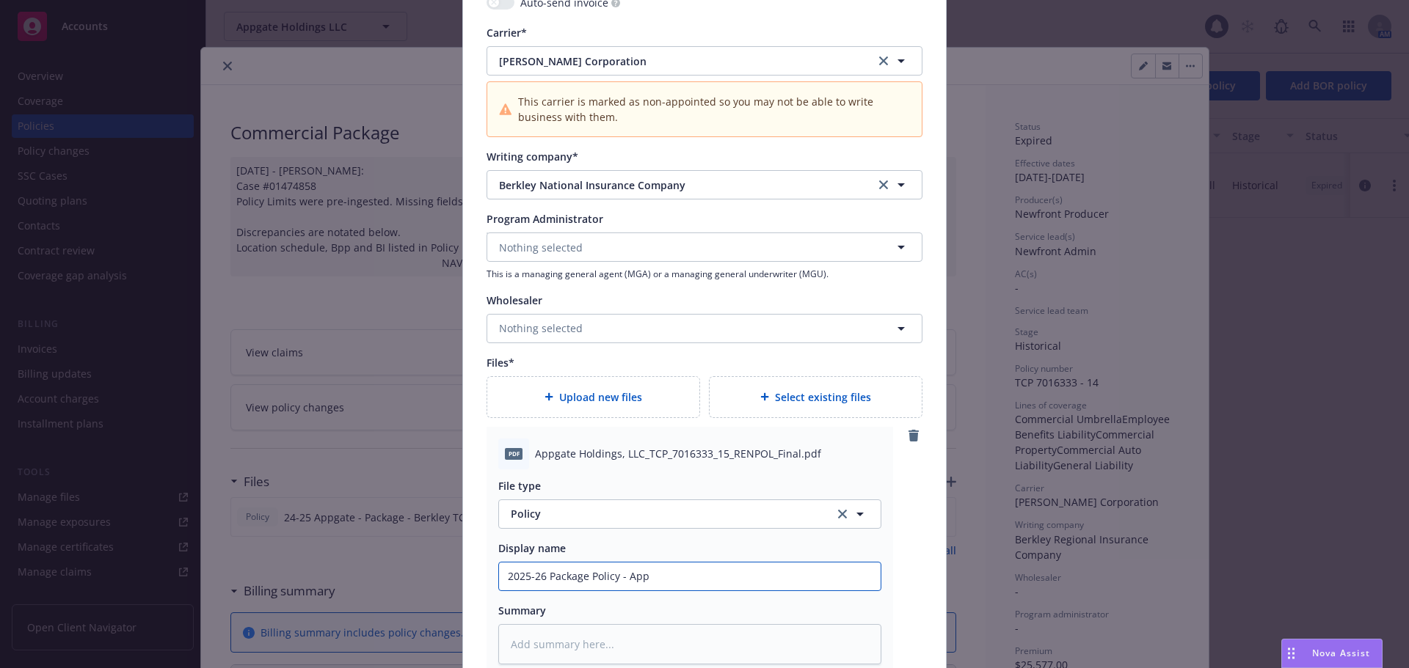
type textarea "x"
type input "2025-26 Package Policy - Appg"
type textarea "x"
type input "2025-26 Package Policy - Appga"
type textarea "x"
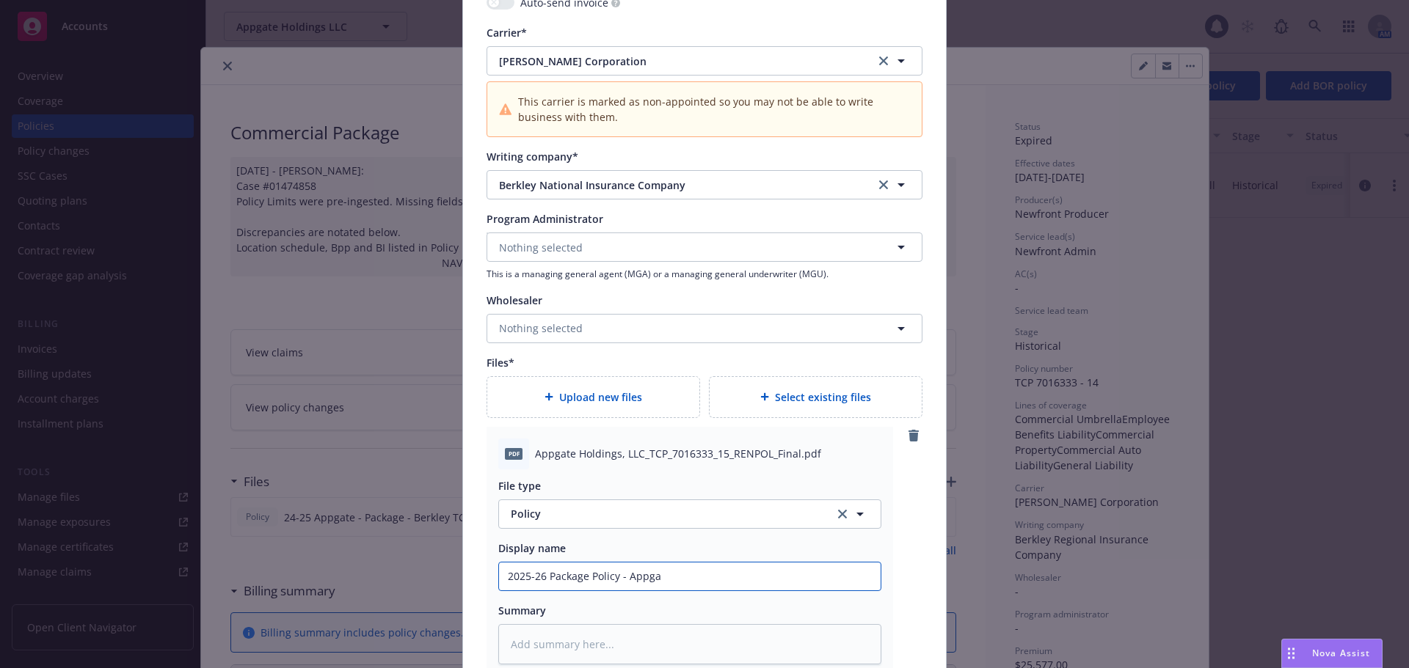
type input "2025-26 Package Policy - Appgat"
type textarea "x"
type input "2025-26 Package Policy - Appgate"
click at [905, 586] on div "pdf Appgate Holdings, LLC_TCP_7016333_15_RENPOL_Final.pdf File type Policy Poli…" at bounding box center [704, 551] width 436 height 249
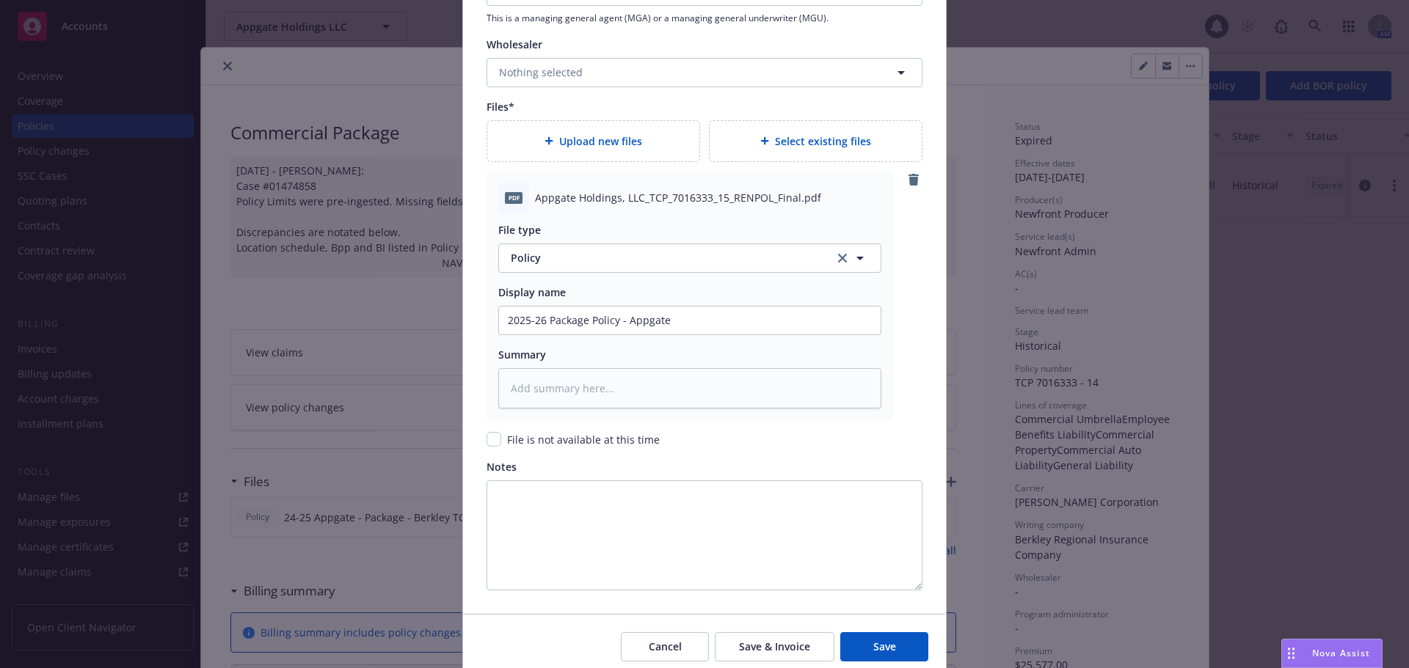
scroll to position [1782, 0]
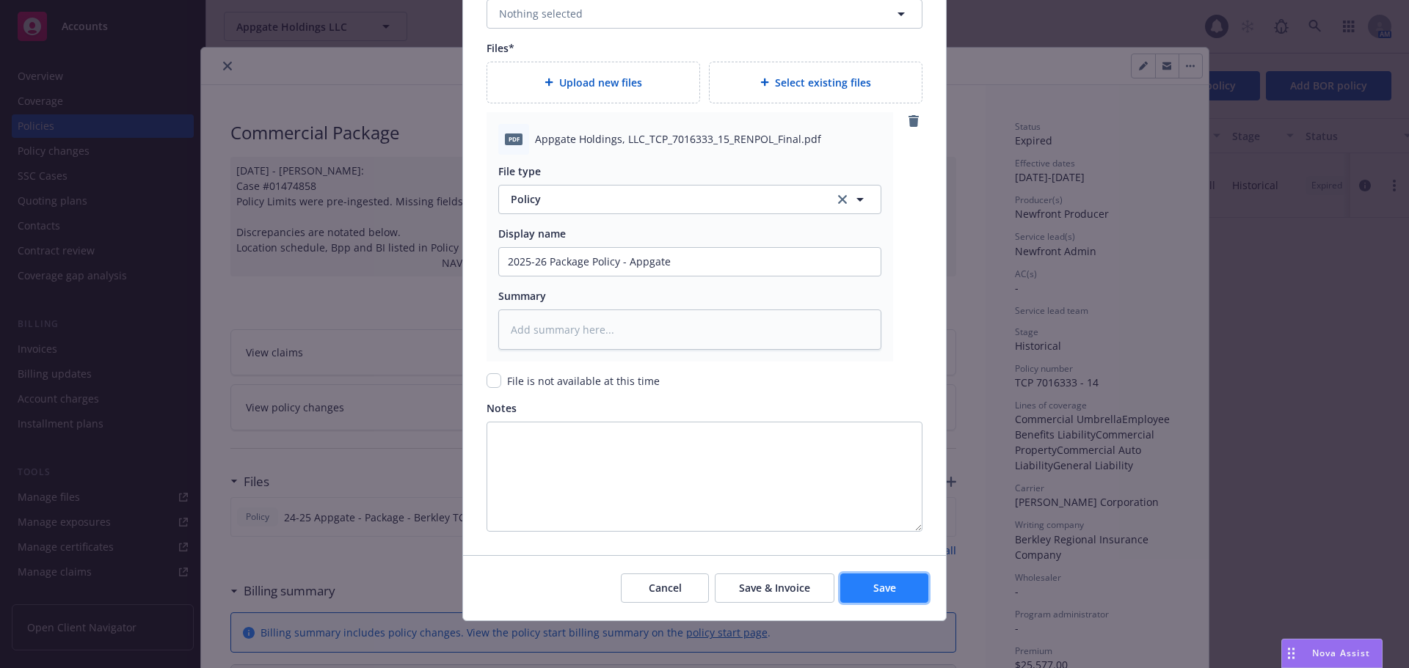
click at [892, 591] on button "Save" at bounding box center [884, 588] width 88 height 29
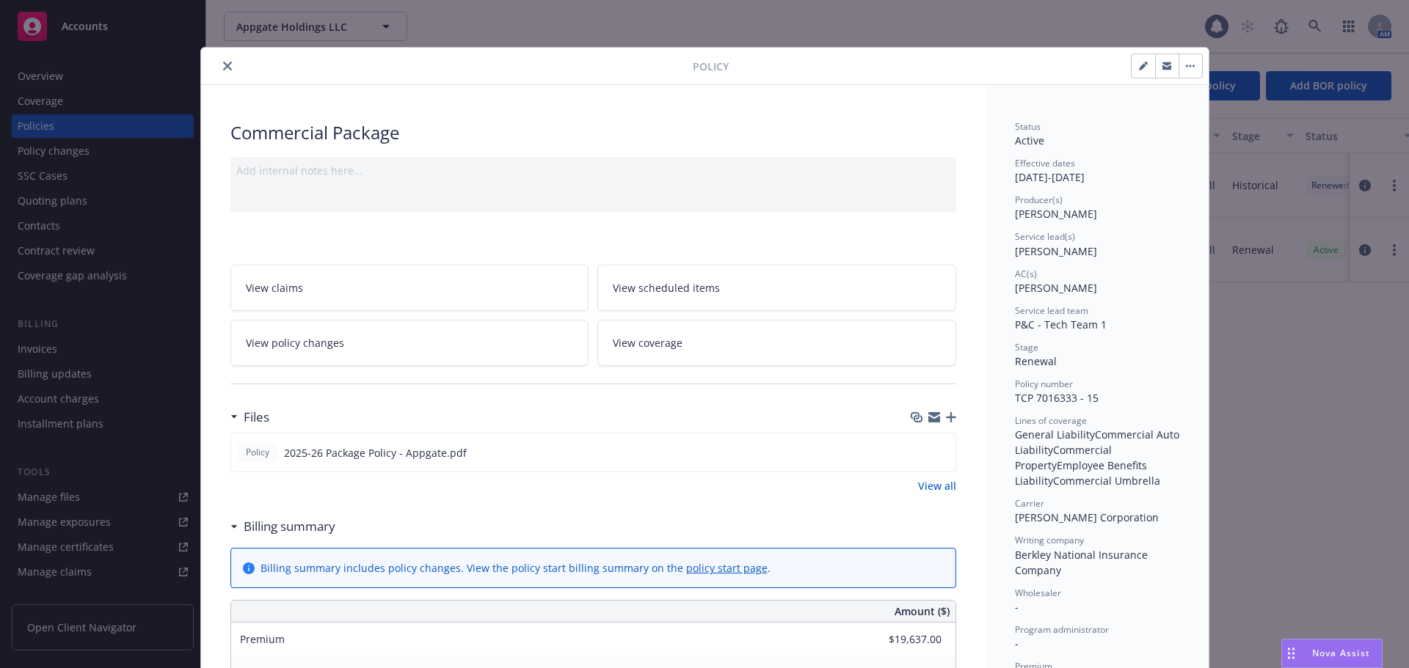
click at [947, 419] on icon "button" at bounding box center [951, 417] width 10 height 10
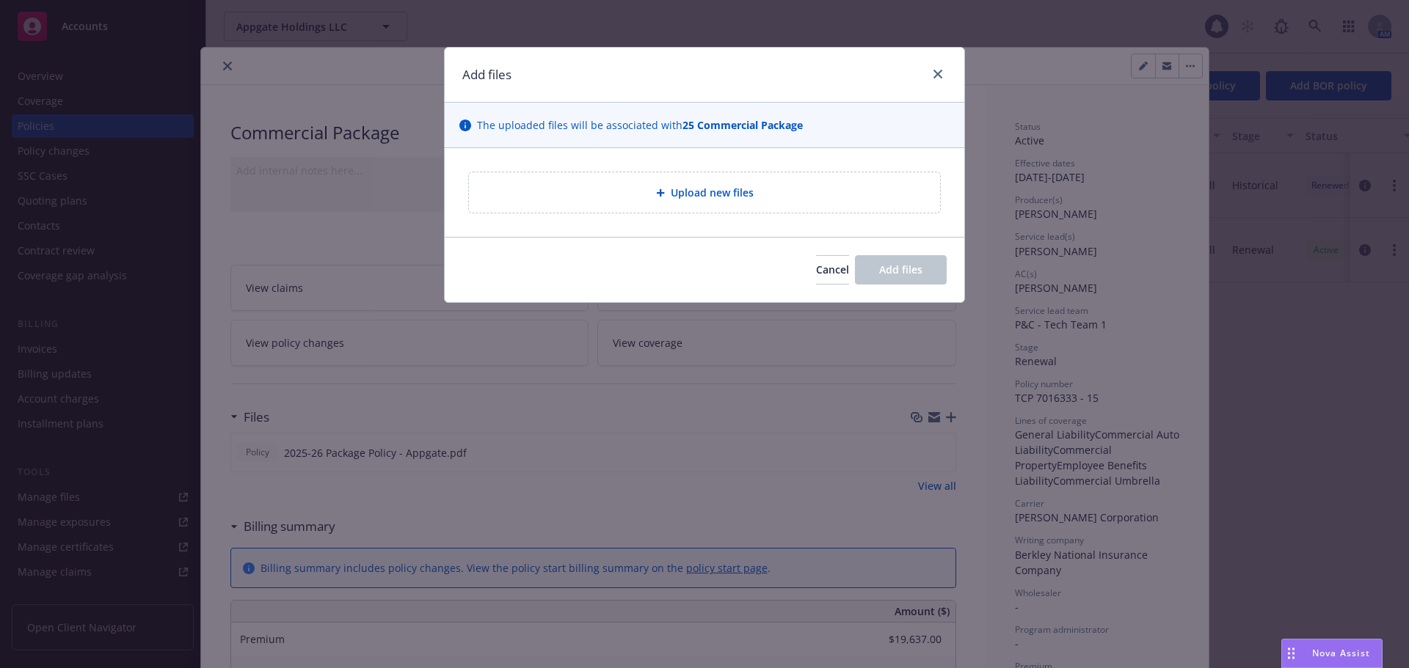
type textarea "x"
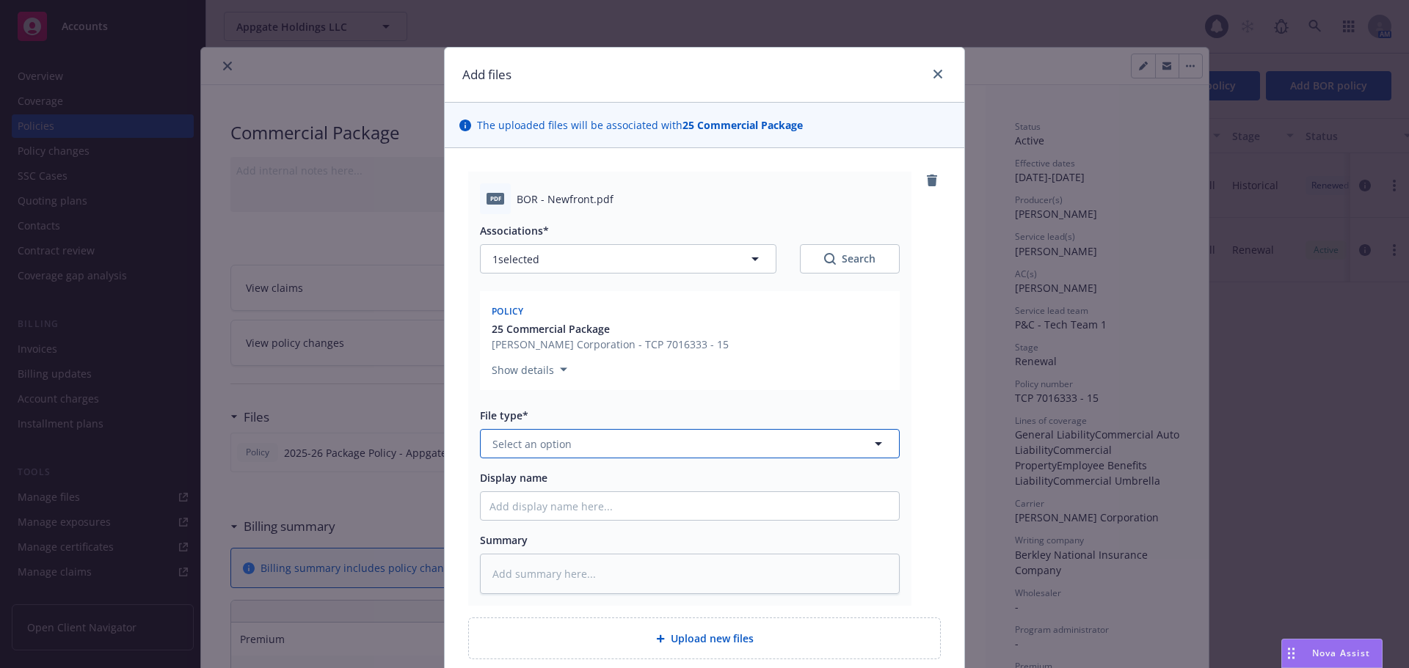
click at [557, 441] on span "Select an option" at bounding box center [531, 444] width 79 height 15
type input "bor"
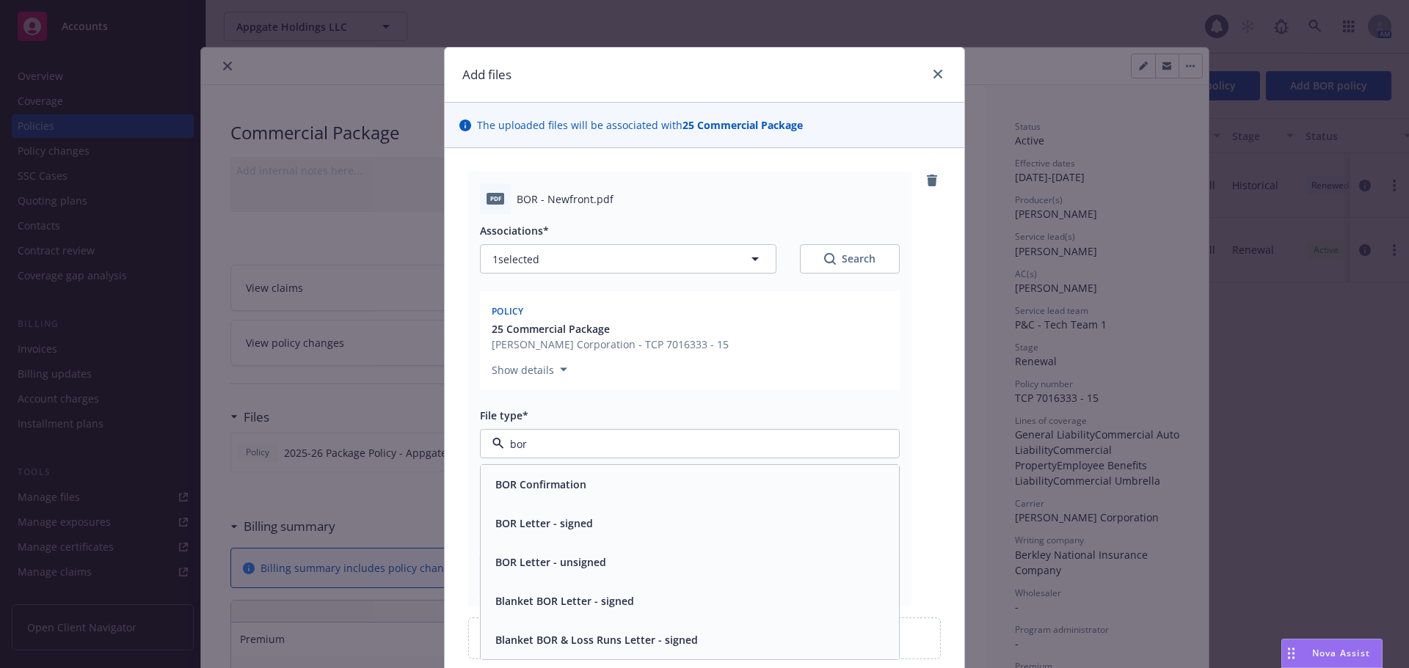
click at [587, 487] on div "BOR Confirmation" at bounding box center [689, 484] width 401 height 21
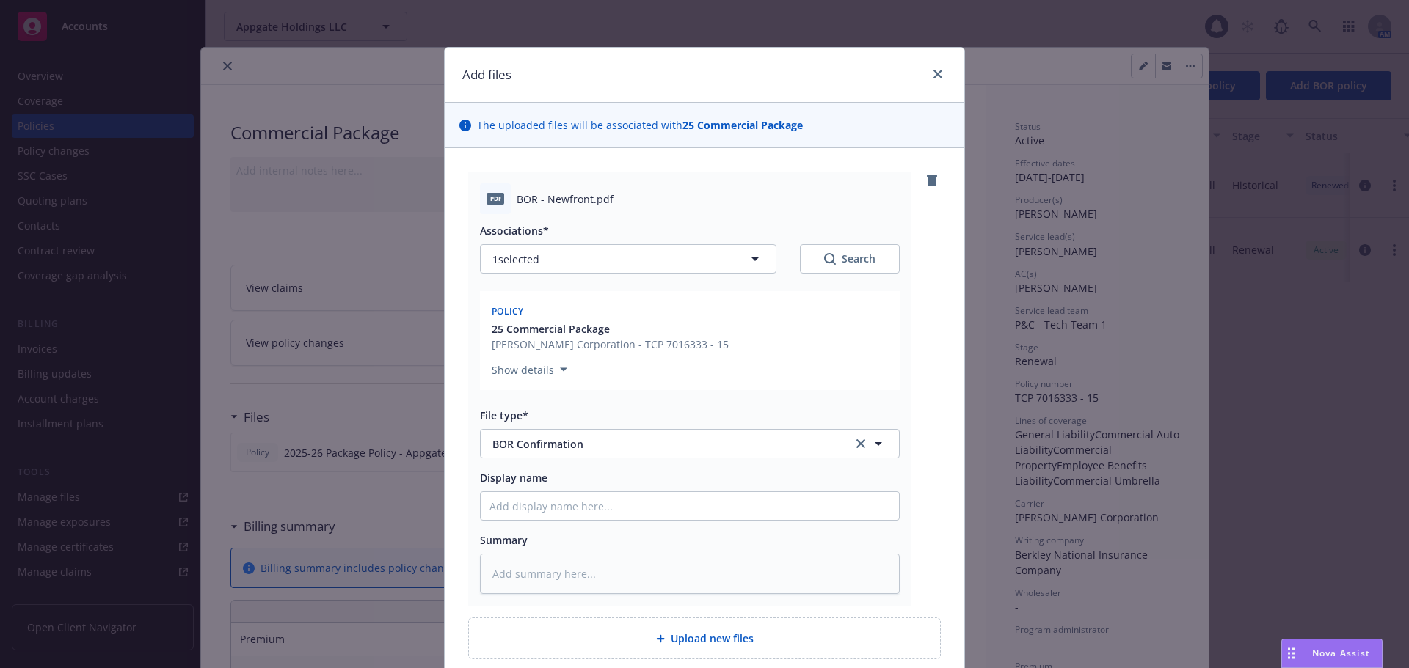
scroll to position [128, 0]
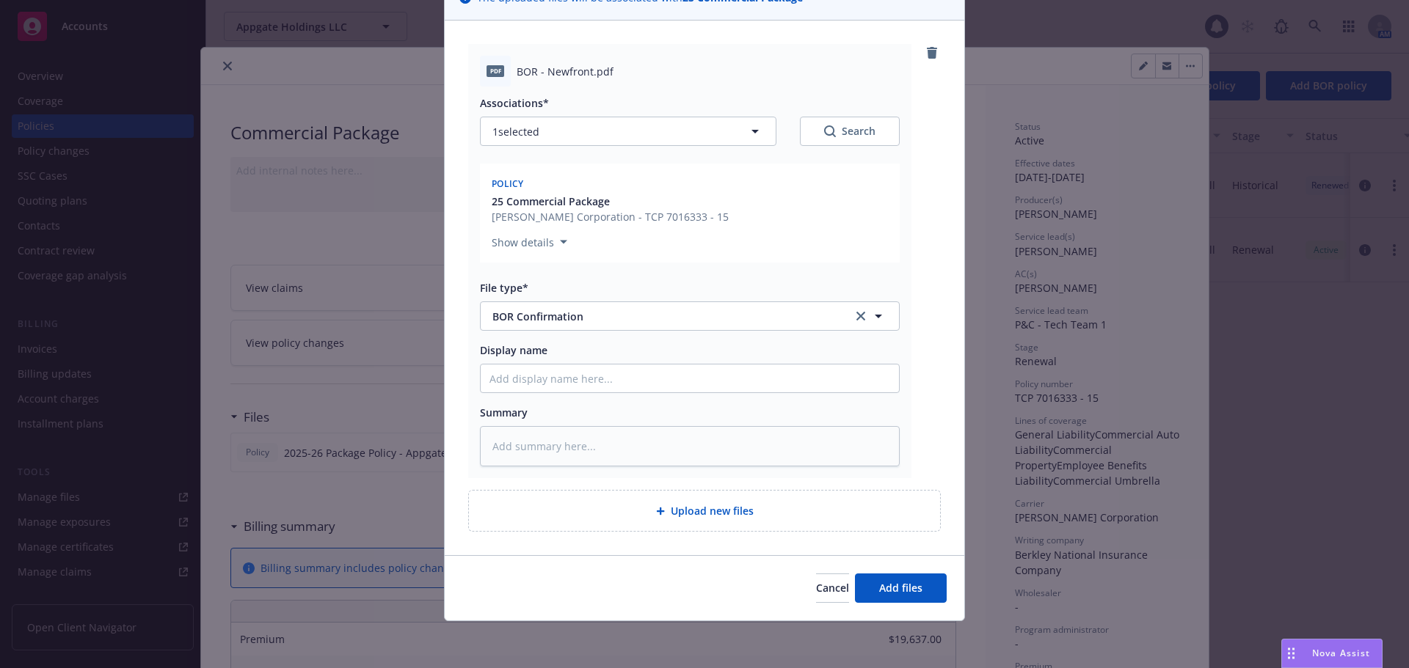
type textarea "x"
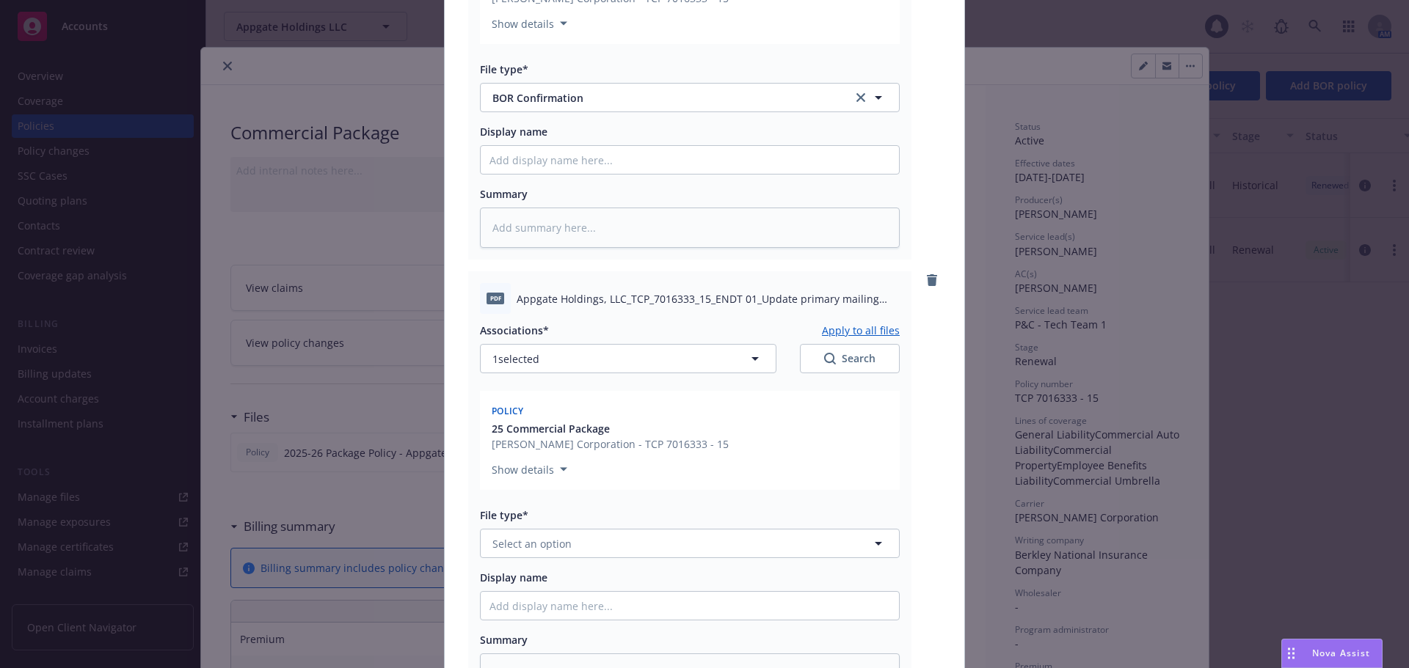
scroll to position [348, 0]
click at [550, 549] on span "Select an option" at bounding box center [531, 542] width 79 height 15
type input "end"
click at [556, 574] on div "Endorsement" at bounding box center [527, 582] width 76 height 21
click at [472, 469] on div "pdf Appgate Holdings, LLC_TCP_7016333_15_ENDT 01_Update primary mailing address…" at bounding box center [689, 487] width 443 height 434
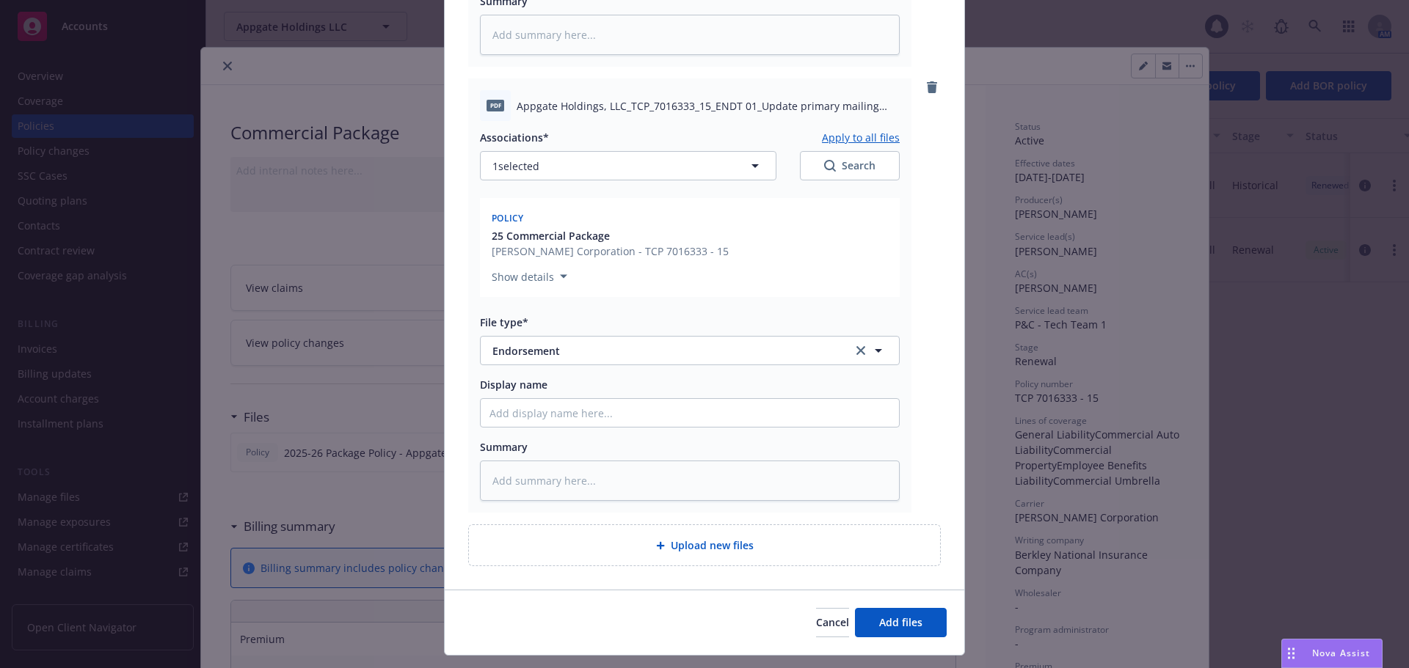
scroll to position [574, 0]
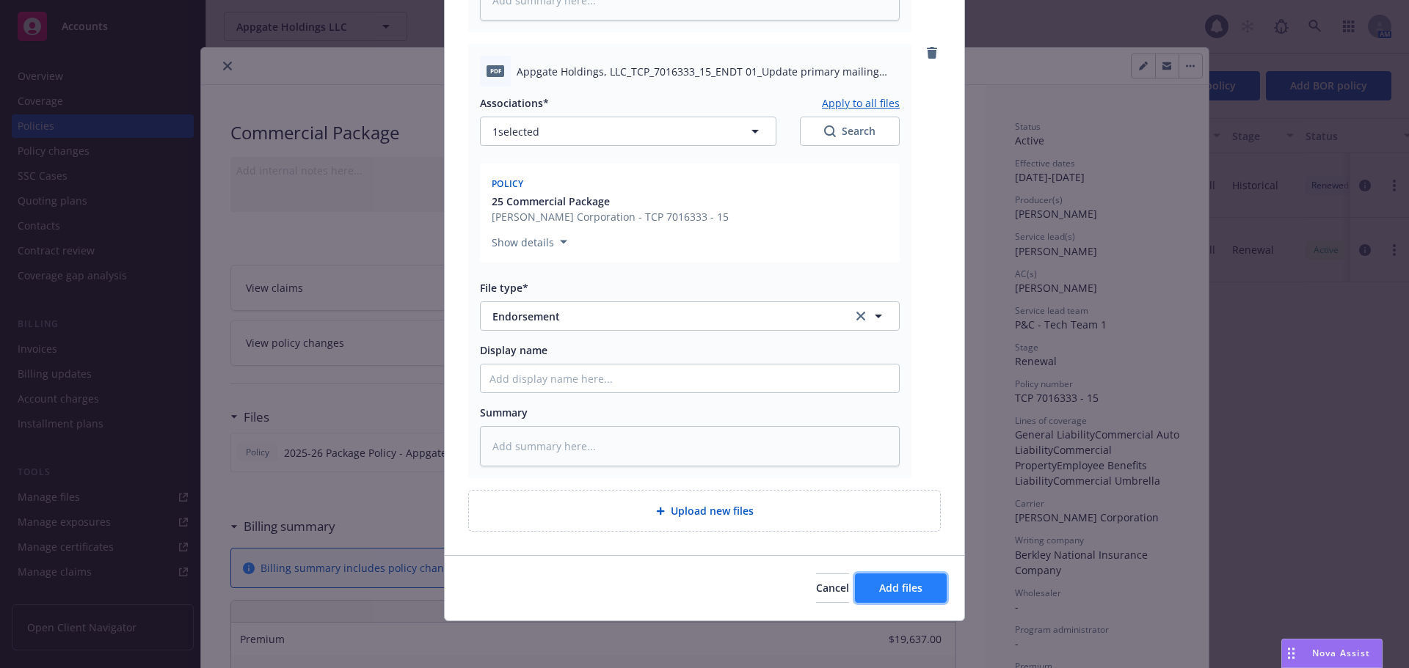
click at [913, 577] on button "Add files" at bounding box center [901, 588] width 92 height 29
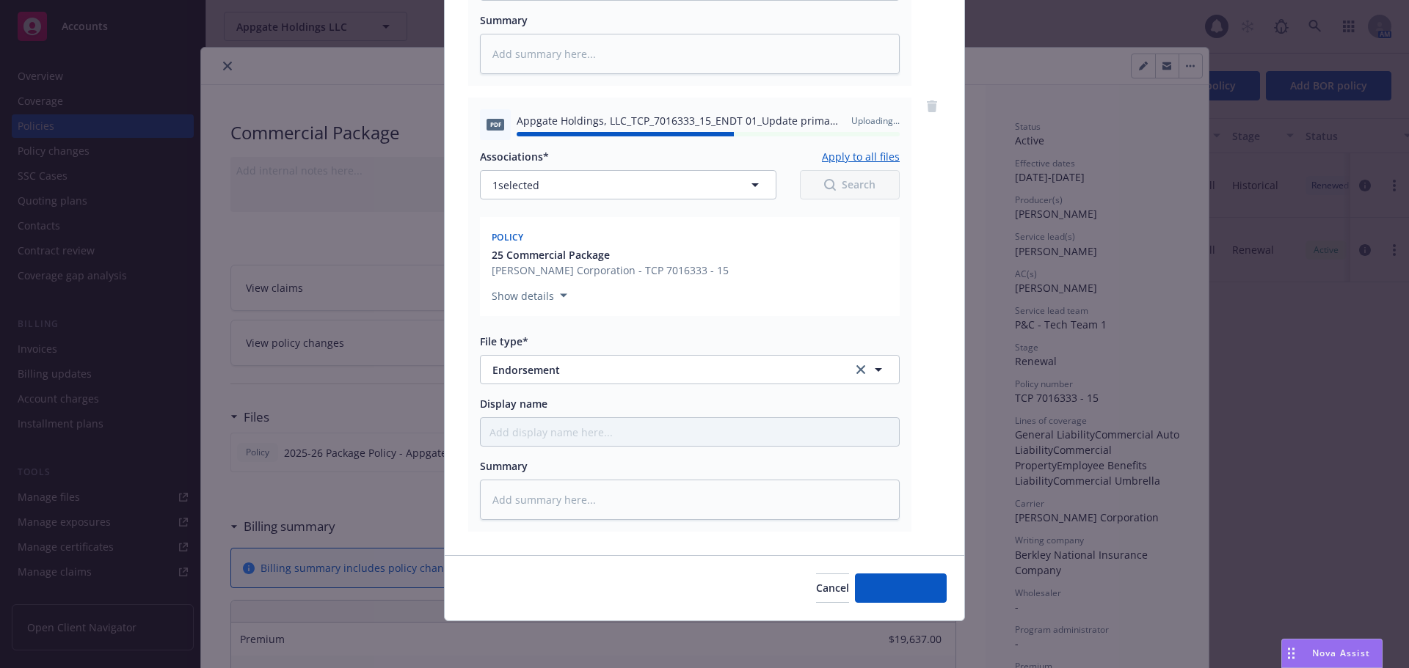
type textarea "x"
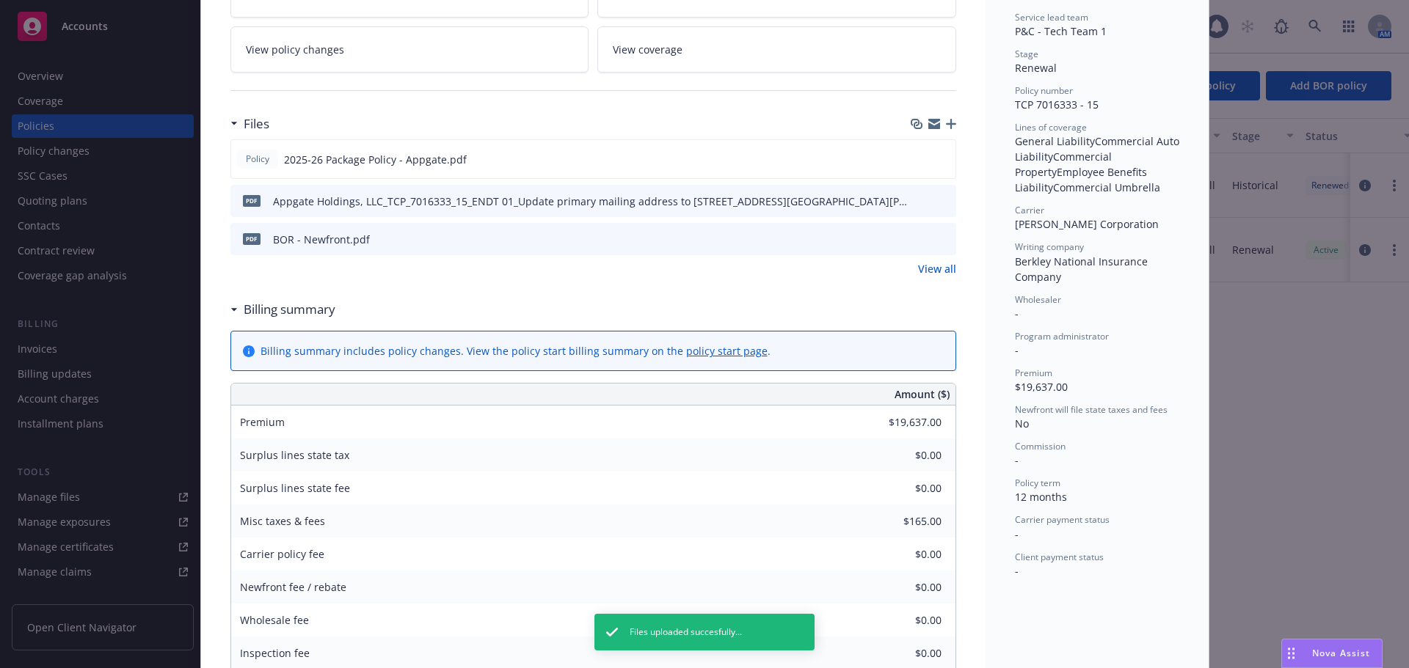
scroll to position [0, 0]
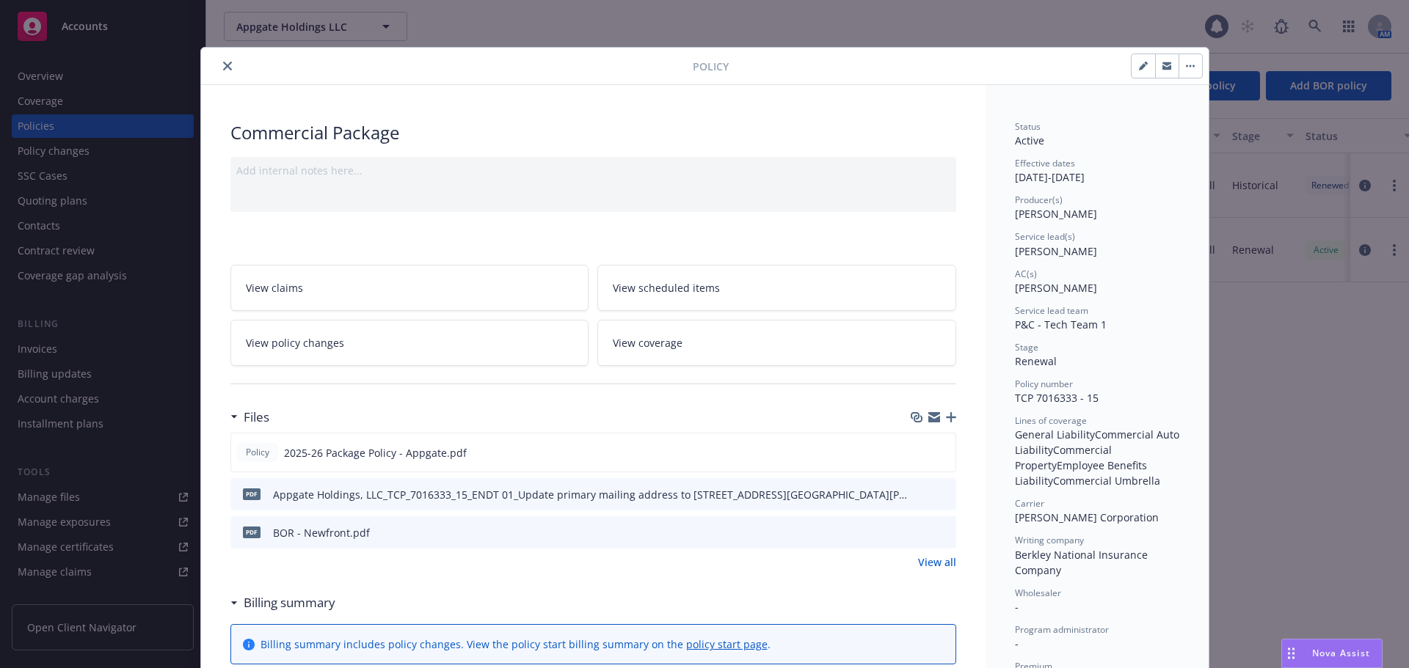
click at [223, 62] on icon "close" at bounding box center [227, 66] width 9 height 9
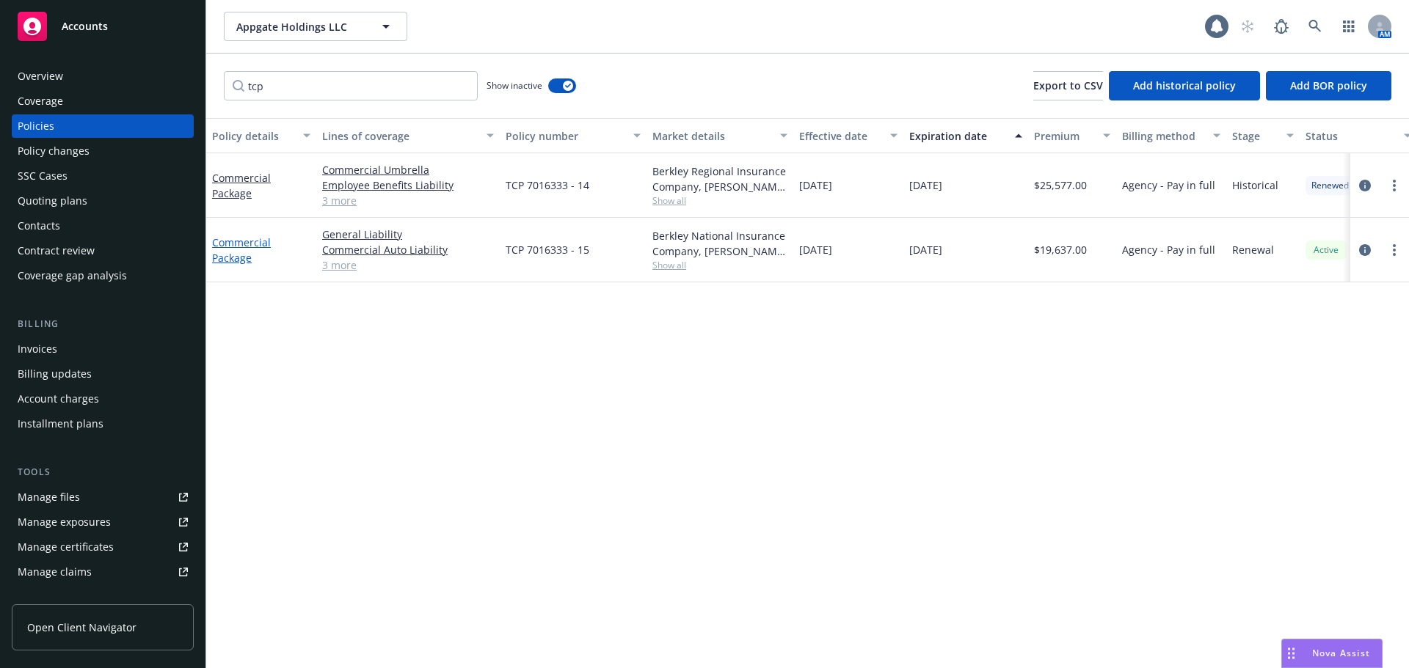
click at [241, 249] on link "Commercial Package" at bounding box center [241, 249] width 59 height 29
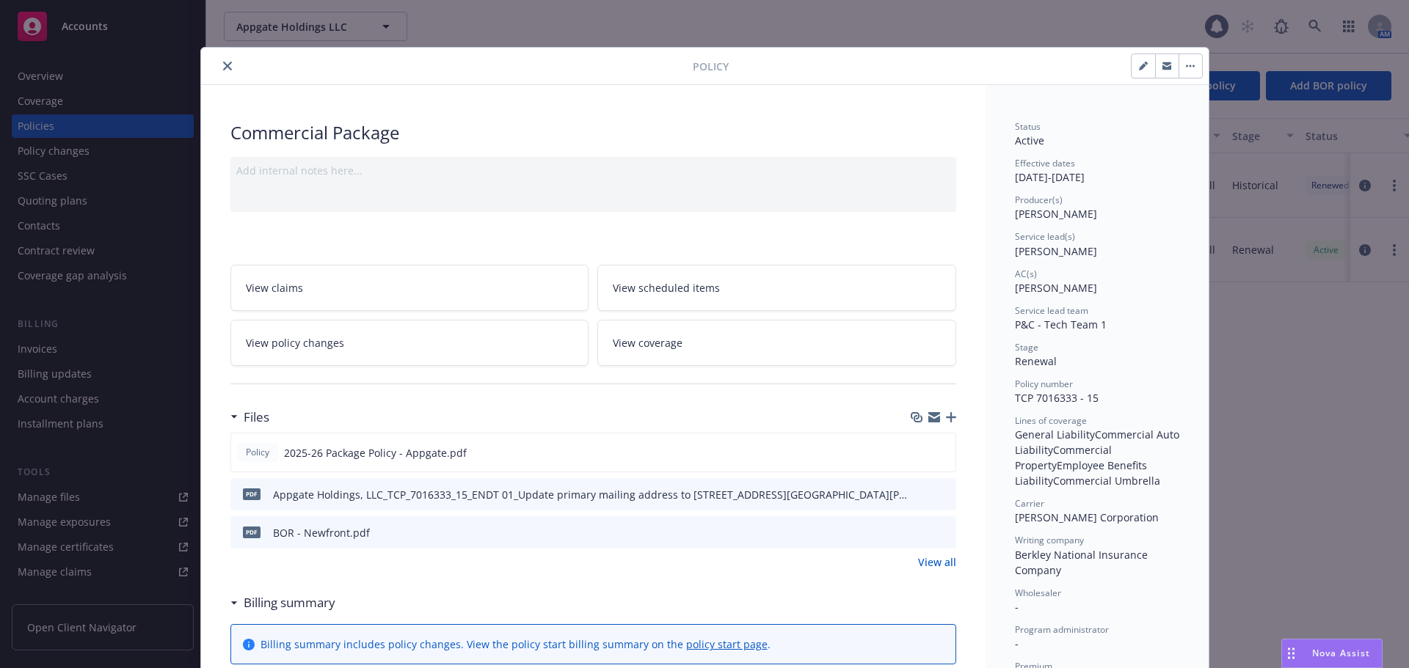
scroll to position [44, 0]
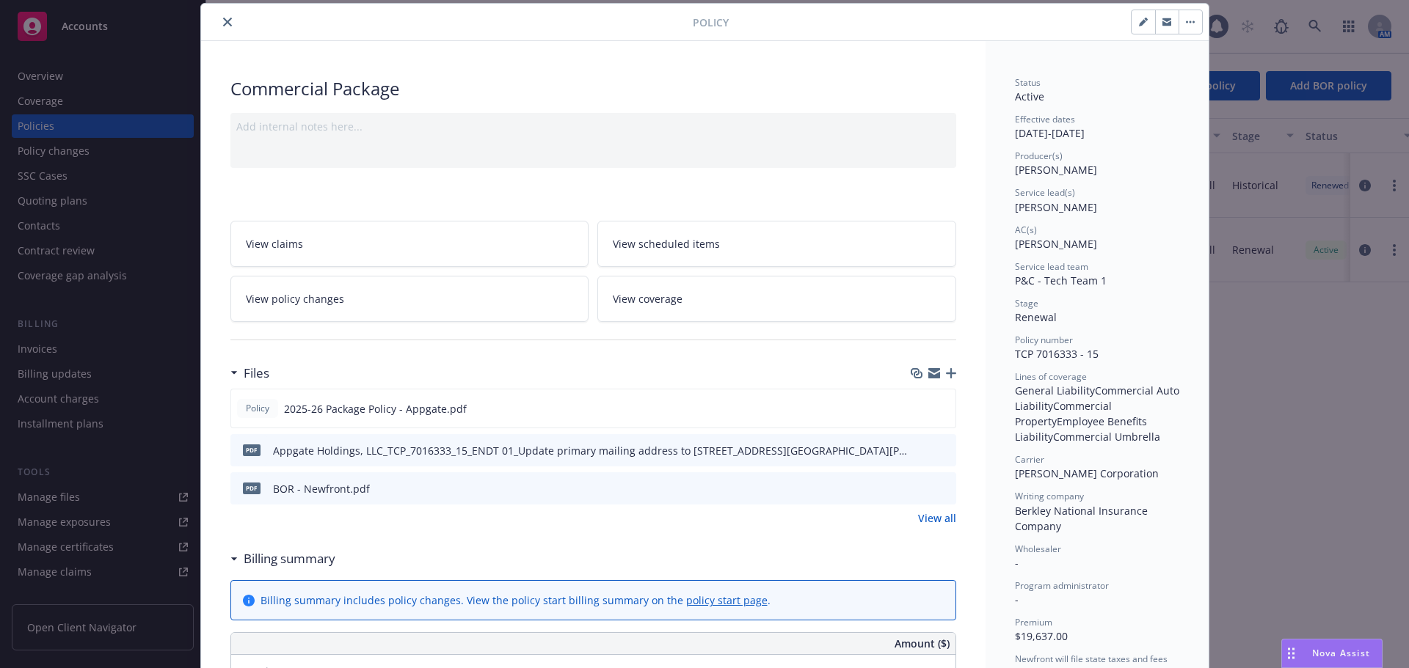
click at [225, 23] on icon "close" at bounding box center [227, 22] width 9 height 9
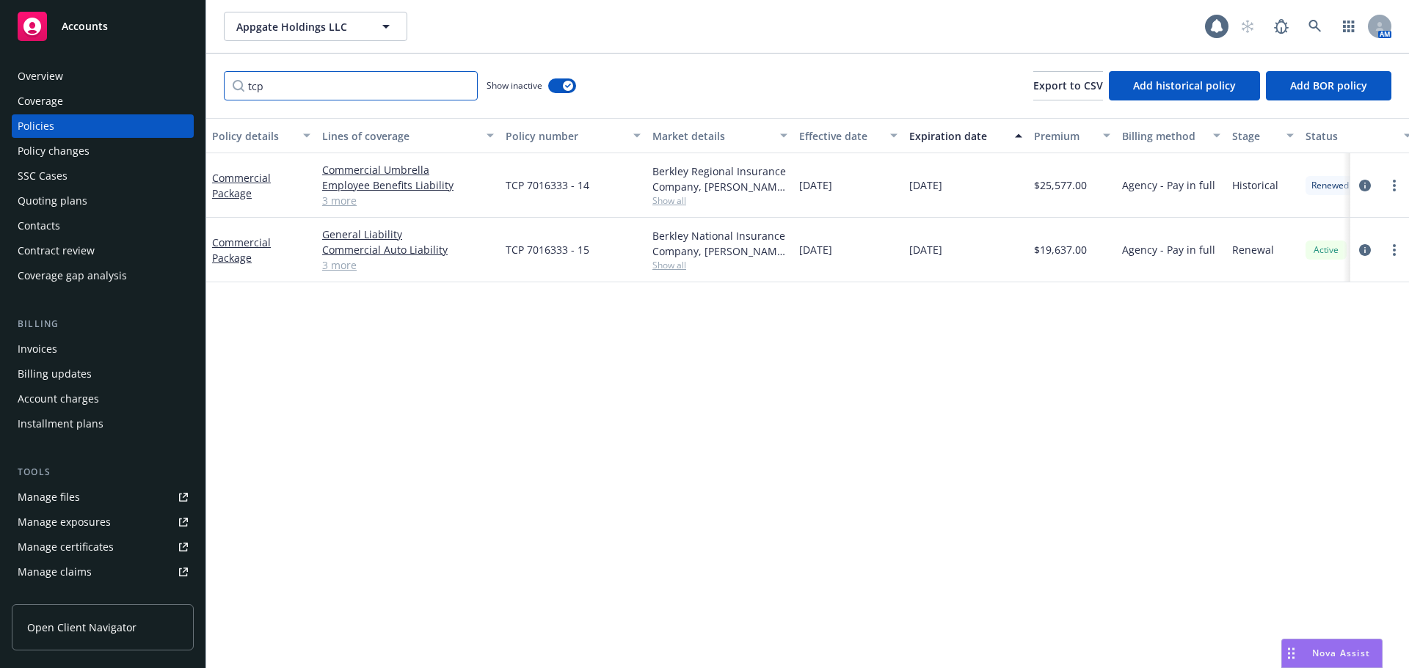
drag, startPoint x: 271, startPoint y: 87, endPoint x: 241, endPoint y: 92, distance: 30.5
click at [241, 92] on input "tcp" at bounding box center [351, 85] width 254 height 29
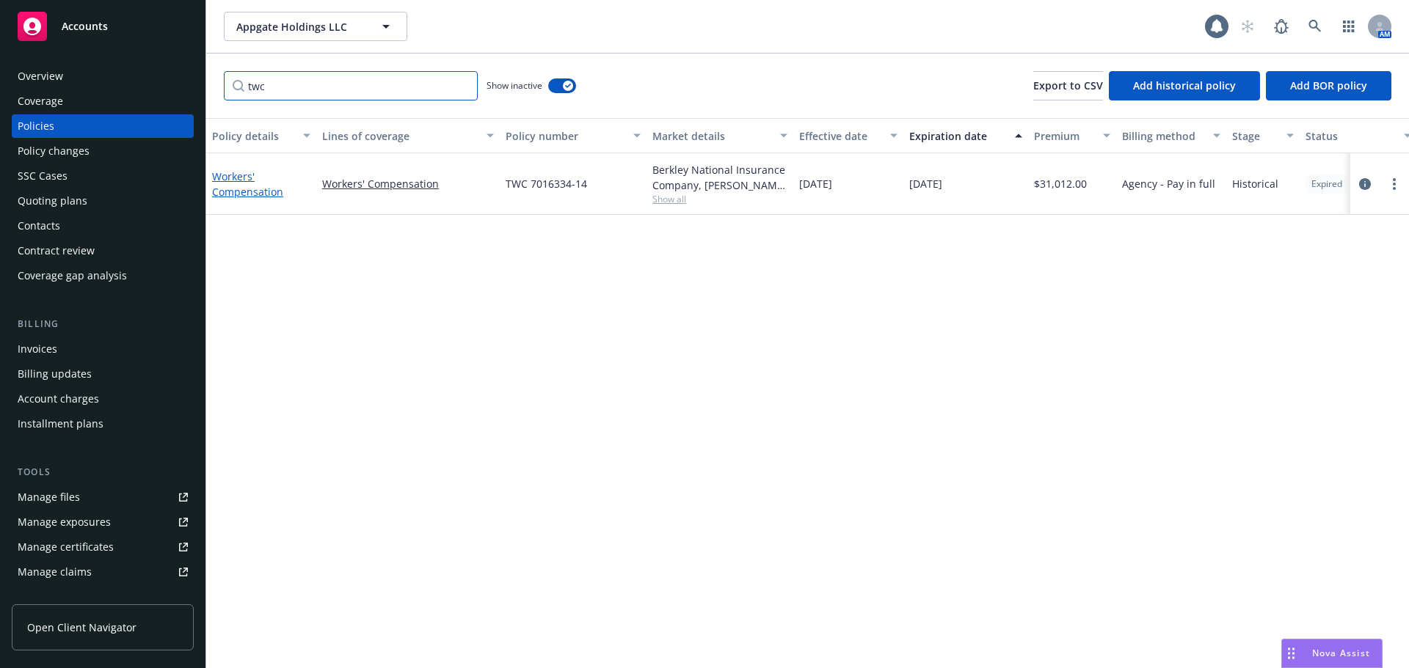
type input "twc"
click at [223, 187] on link "Workers' Compensation" at bounding box center [247, 183] width 71 height 29
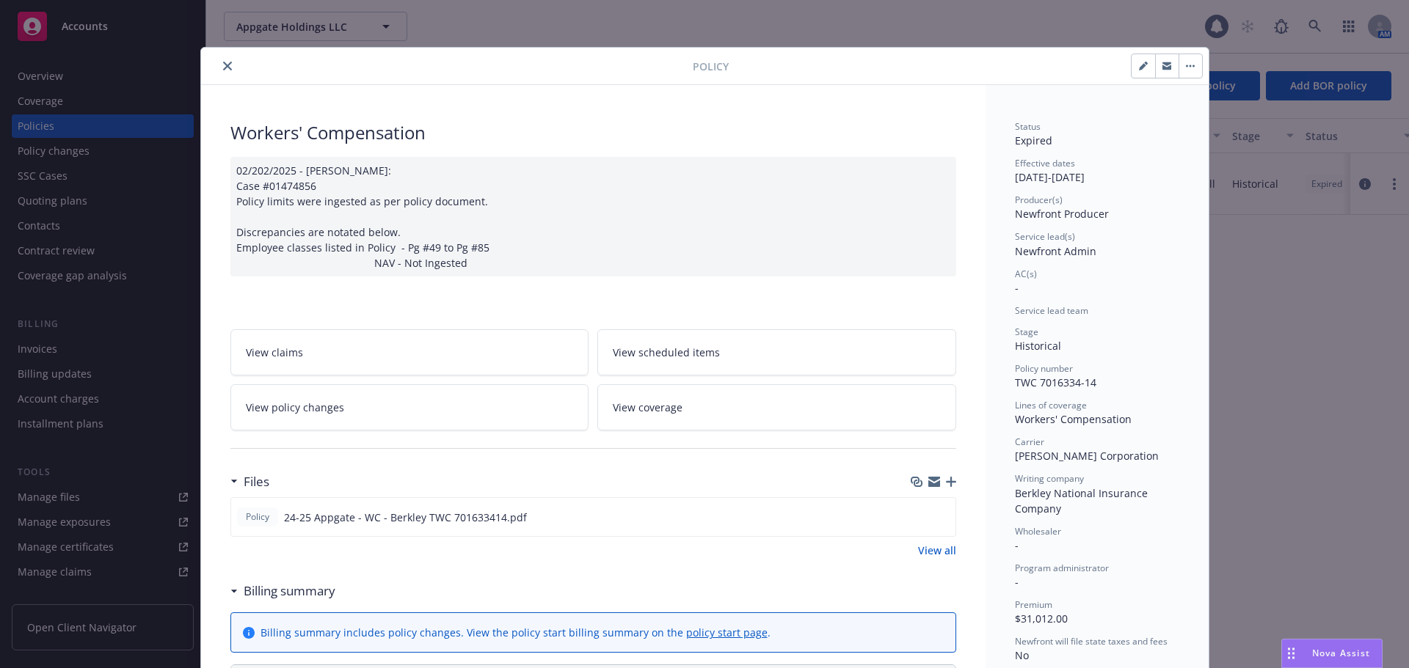
click at [1183, 69] on button "button" at bounding box center [1189, 65] width 23 height 23
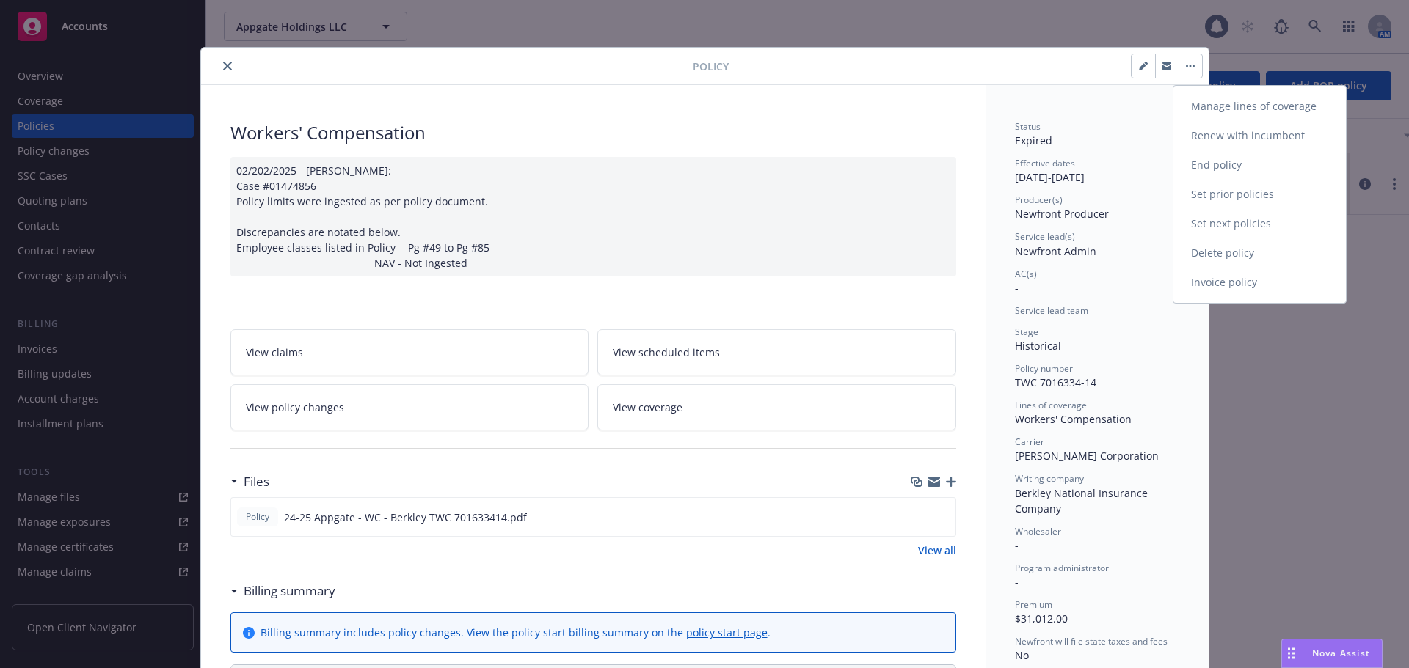
click at [1243, 140] on link "Renew with incumbent" at bounding box center [1259, 135] width 172 height 29
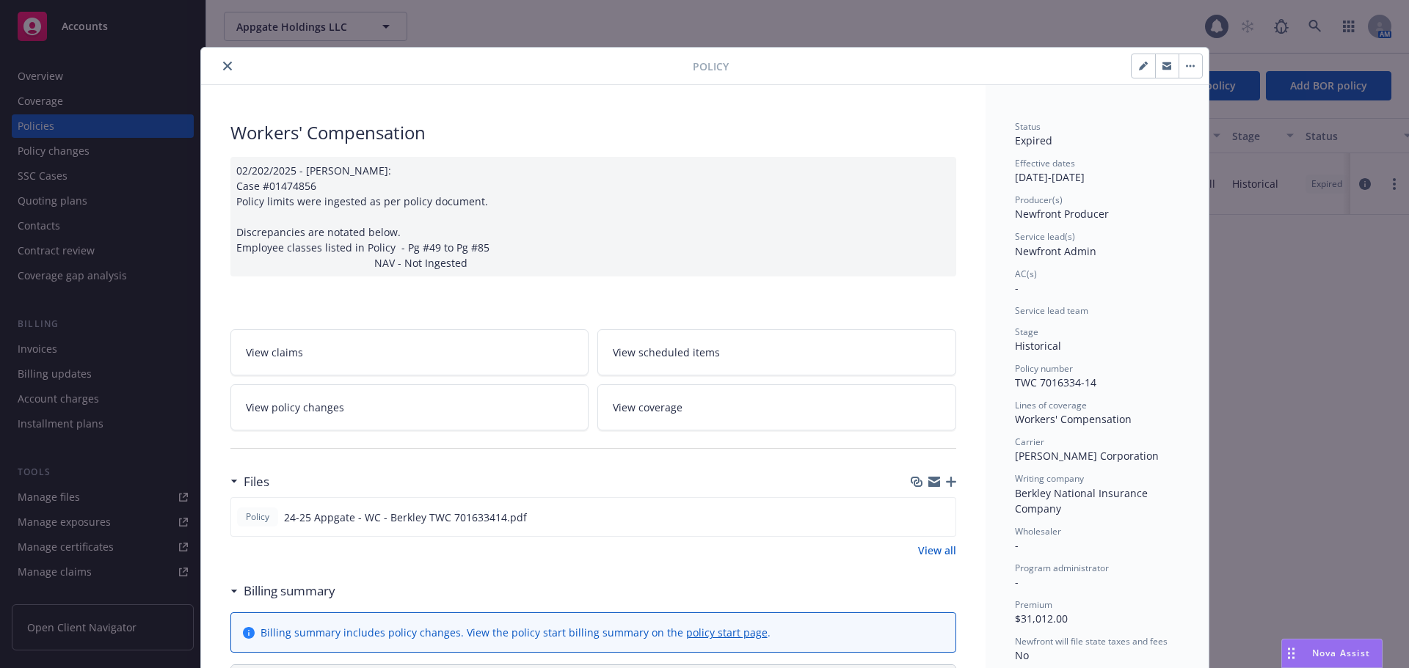
select select "12"
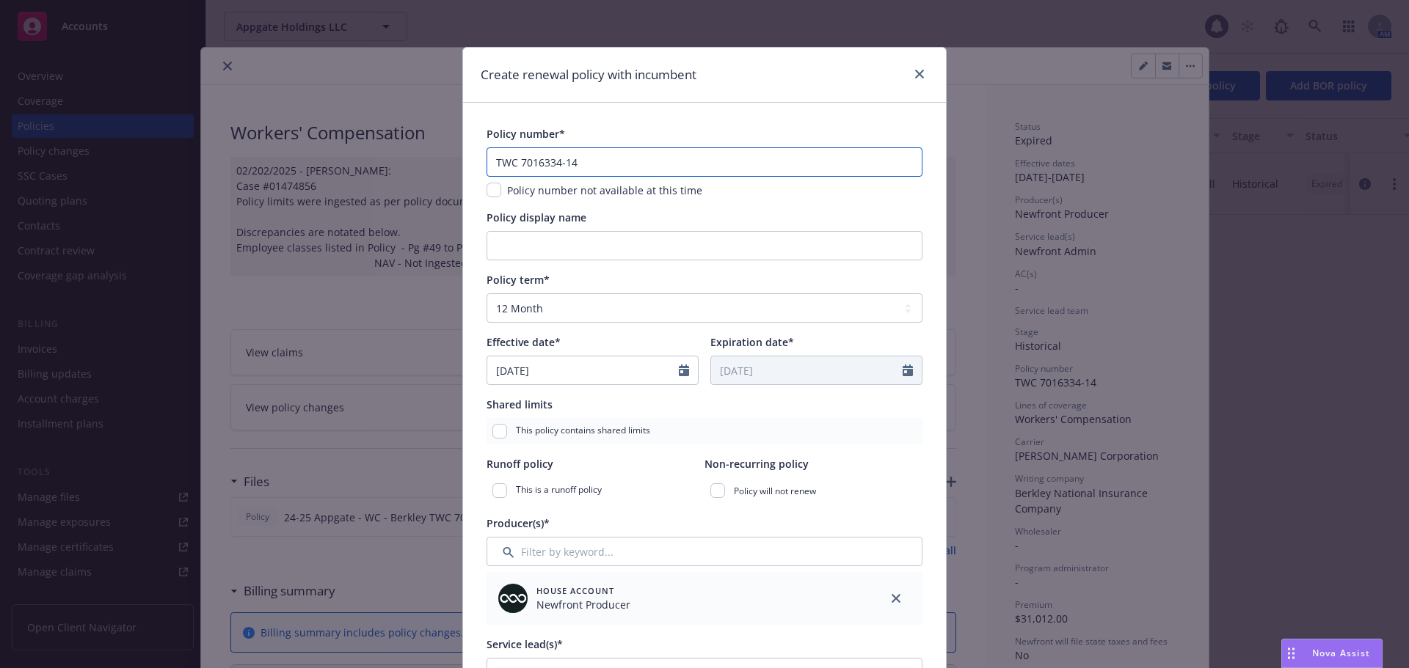
click at [663, 158] on input "TWC 7016334-14" at bounding box center [704, 161] width 436 height 29
type input "TWC 7016334-15"
click at [891, 597] on icon "close" at bounding box center [895, 598] width 9 height 9
click at [891, 657] on icon "close" at bounding box center [895, 661] width 9 height 9
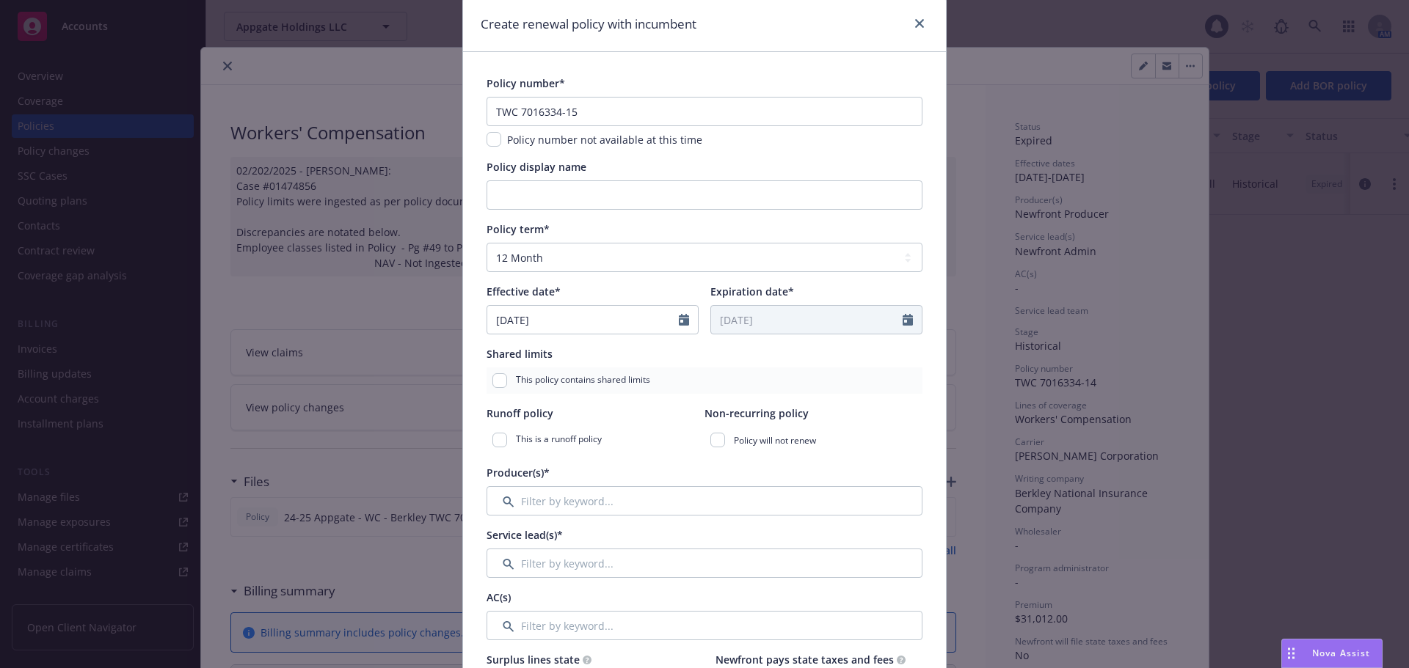
scroll to position [73, 0]
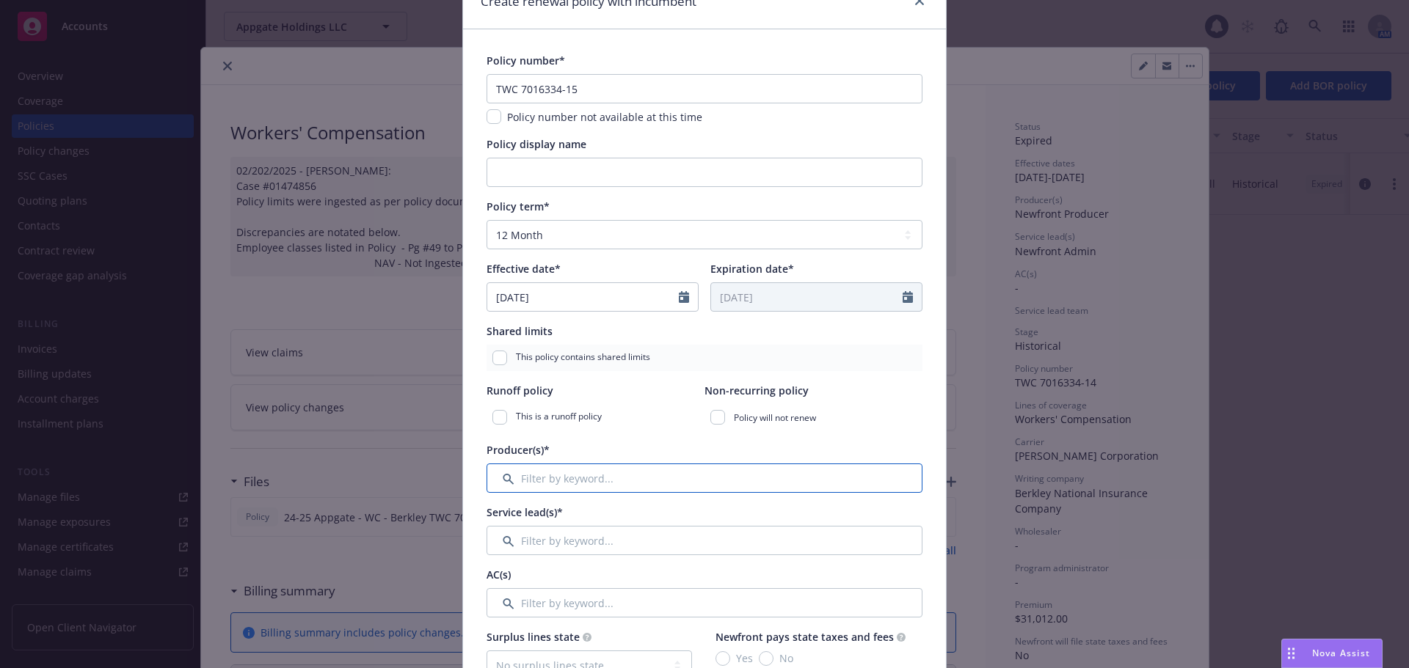
click at [606, 481] on input "Filter by keyword..." at bounding box center [704, 478] width 436 height 29
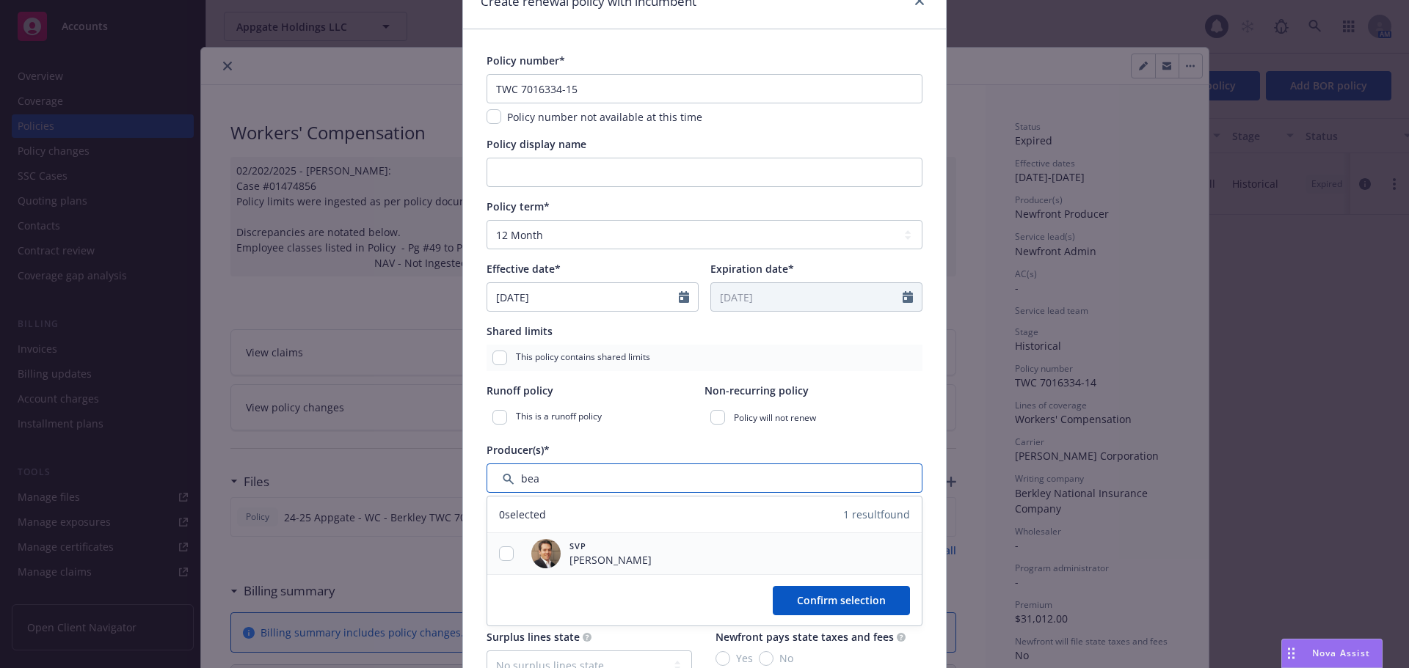
type input "bea"
click at [505, 552] on input "checkbox" at bounding box center [506, 554] width 15 height 15
checkbox input "true"
click at [797, 598] on span "Confirm selection" at bounding box center [841, 600] width 89 height 14
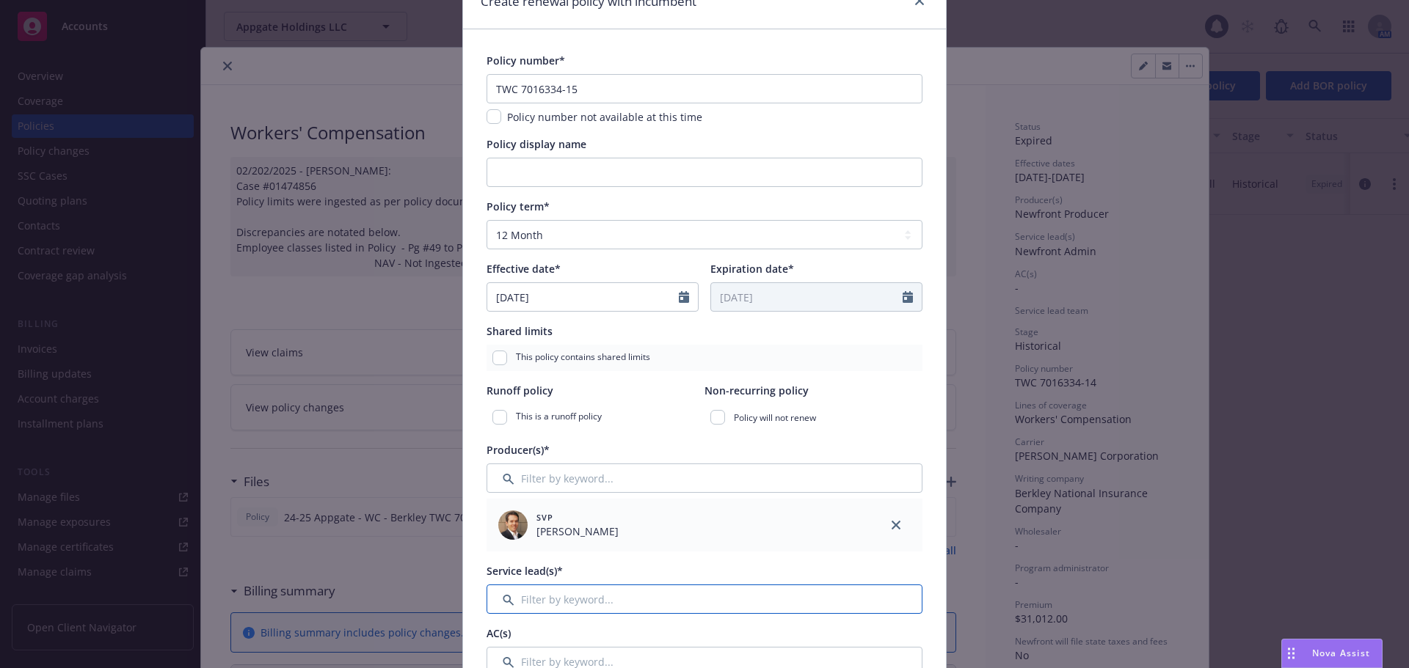
click at [637, 602] on input "Filter by keyword..." at bounding box center [704, 599] width 436 height 29
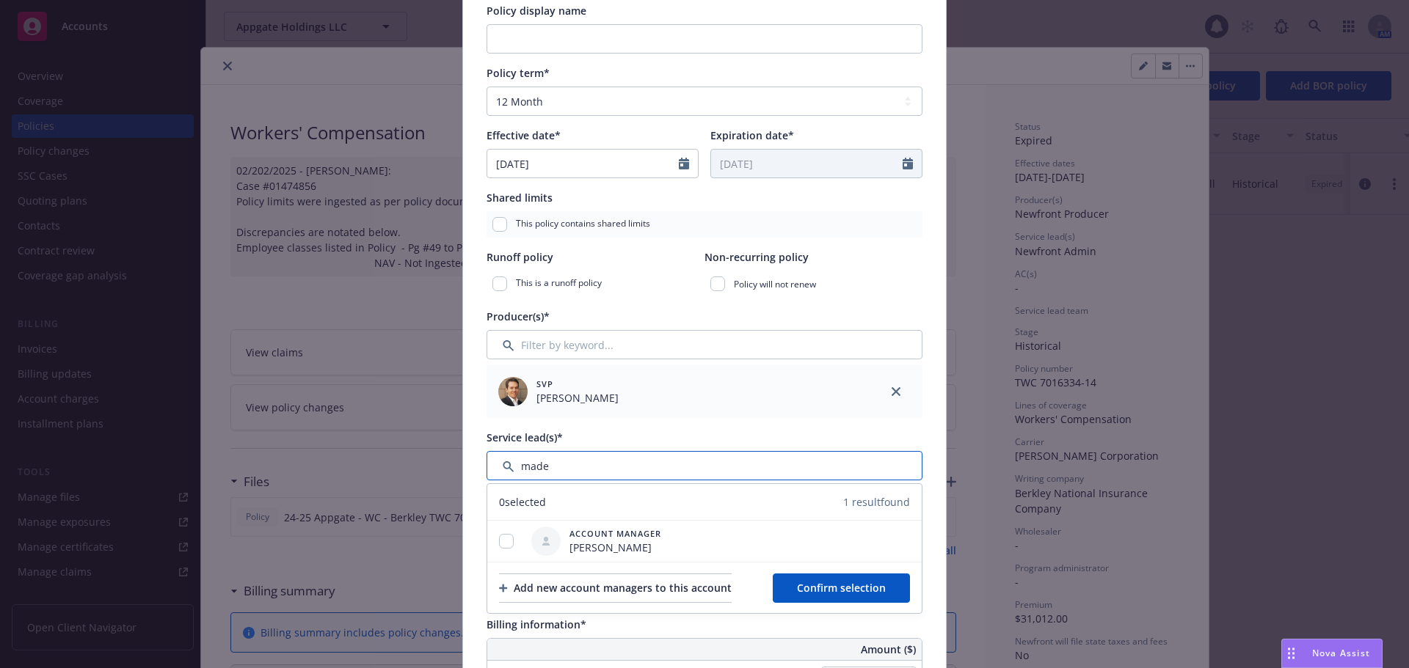
scroll to position [220, 0]
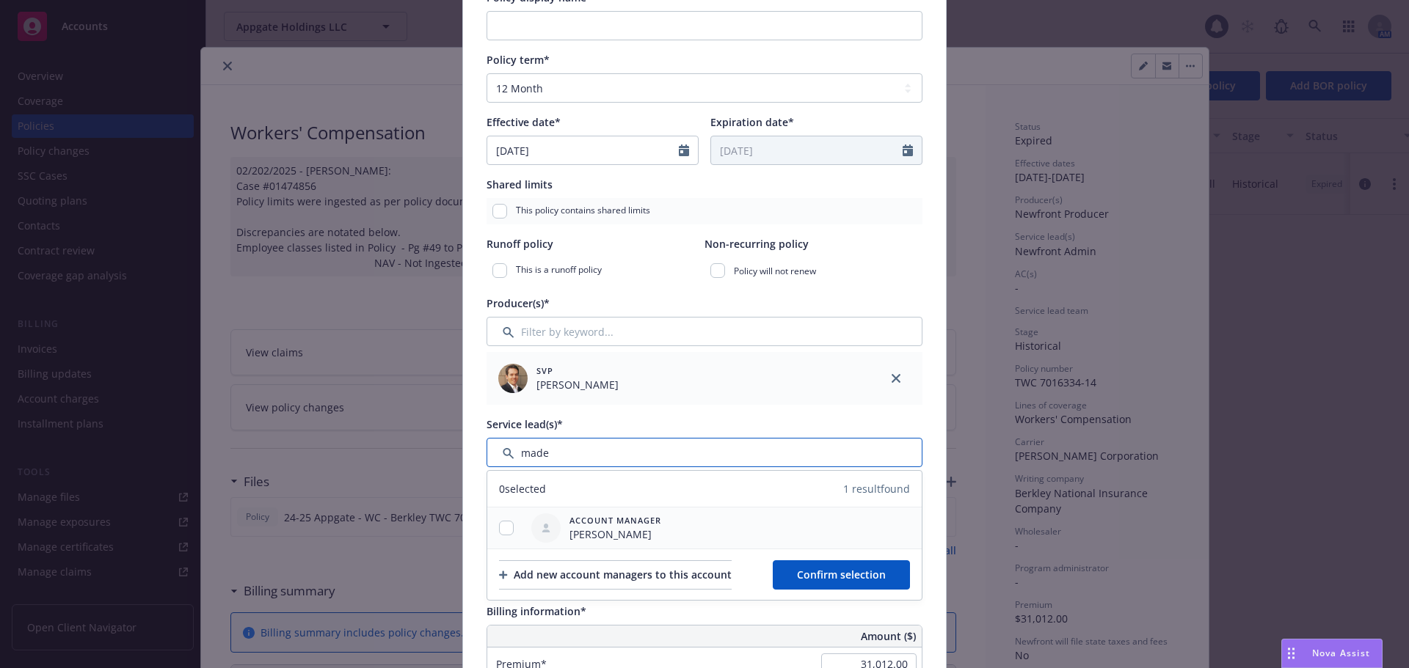
type input "made"
click at [502, 528] on input "checkbox" at bounding box center [506, 528] width 15 height 15
checkbox input "true"
click at [831, 582] on button "Confirm selection" at bounding box center [840, 574] width 137 height 29
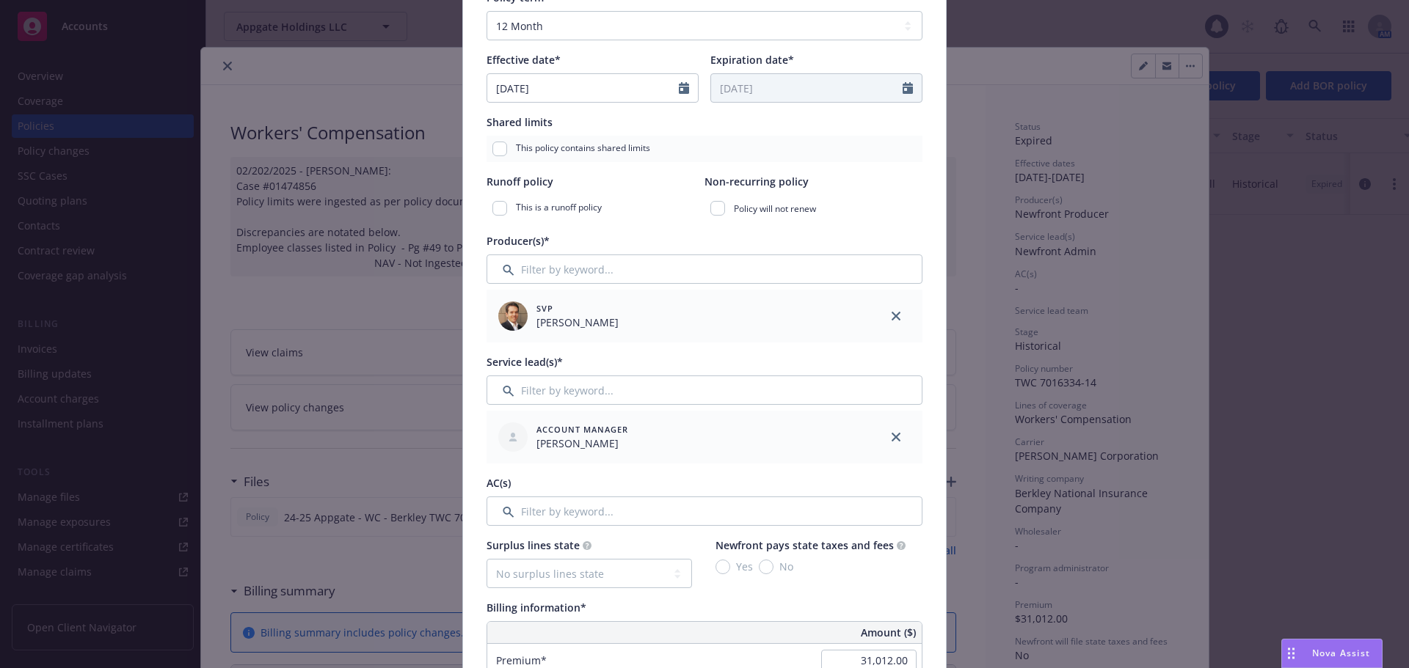
scroll to position [367, 0]
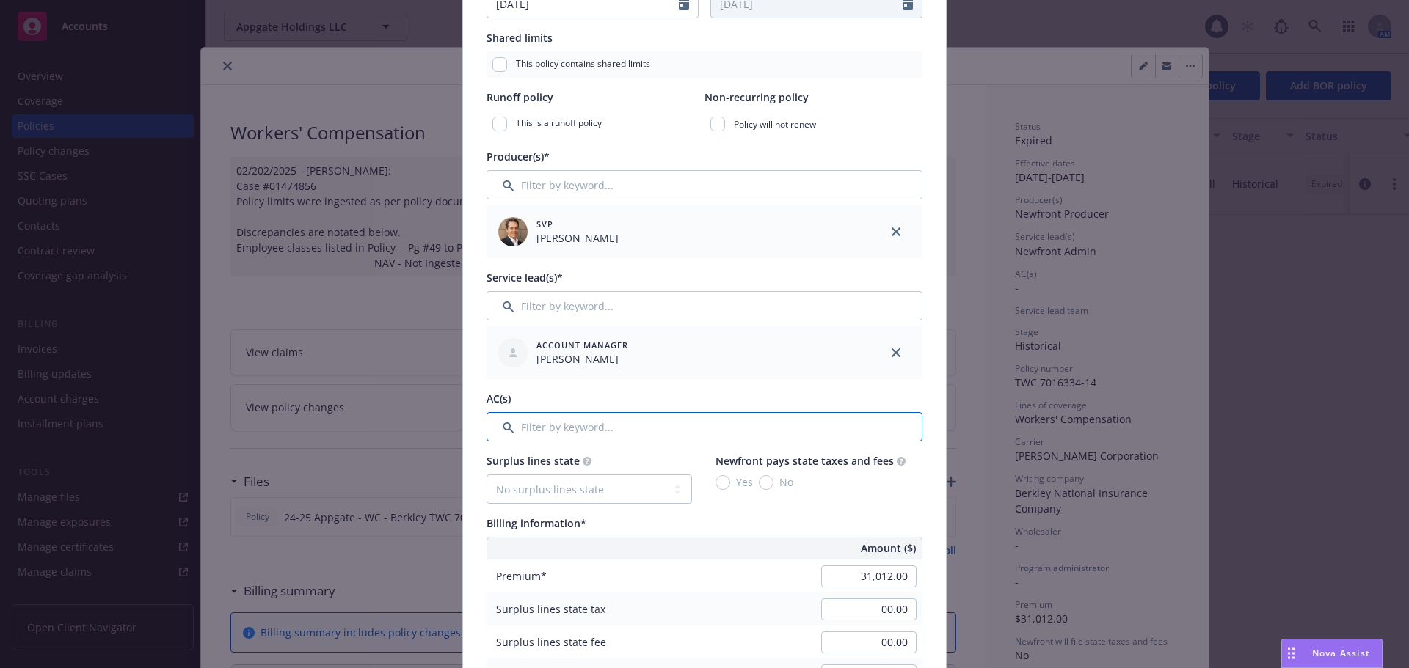
click at [626, 423] on input "Filter by keyword..." at bounding box center [704, 426] width 436 height 29
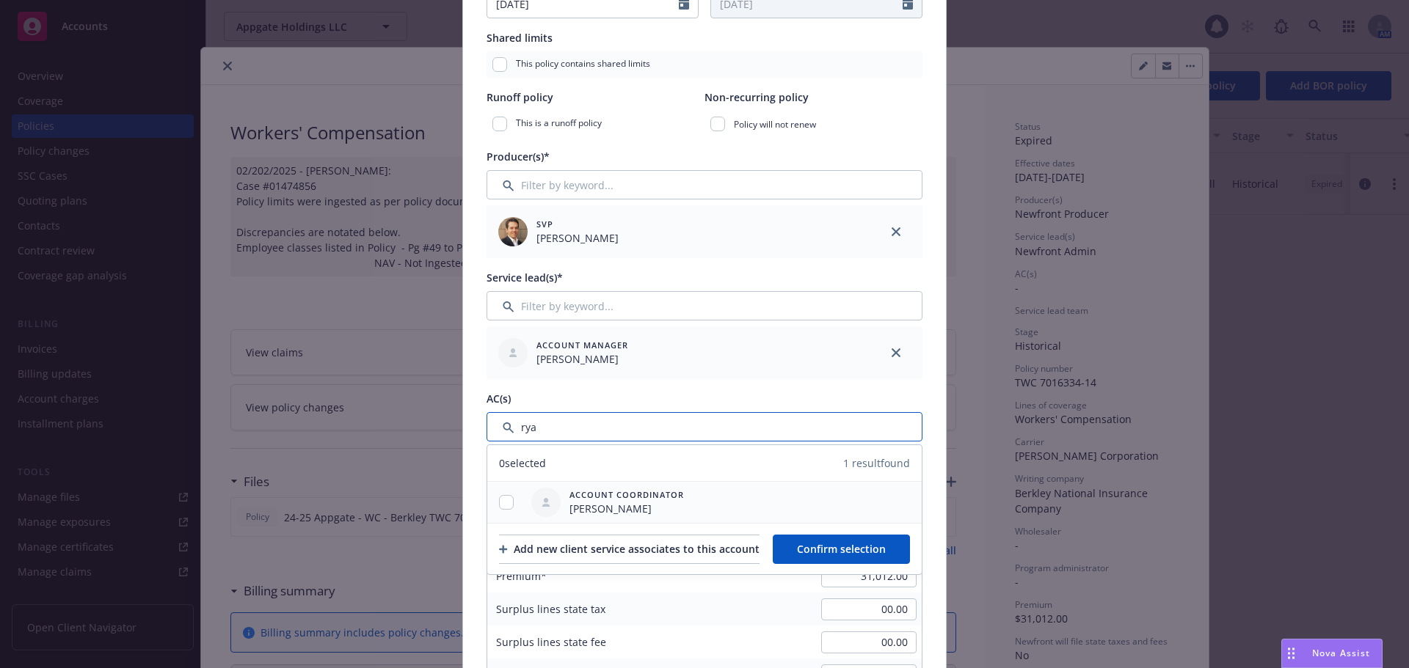
type input "rya"
click at [507, 503] on input "checkbox" at bounding box center [506, 502] width 15 height 15
checkbox input "true"
click at [862, 550] on span "Confirm selection" at bounding box center [841, 549] width 89 height 14
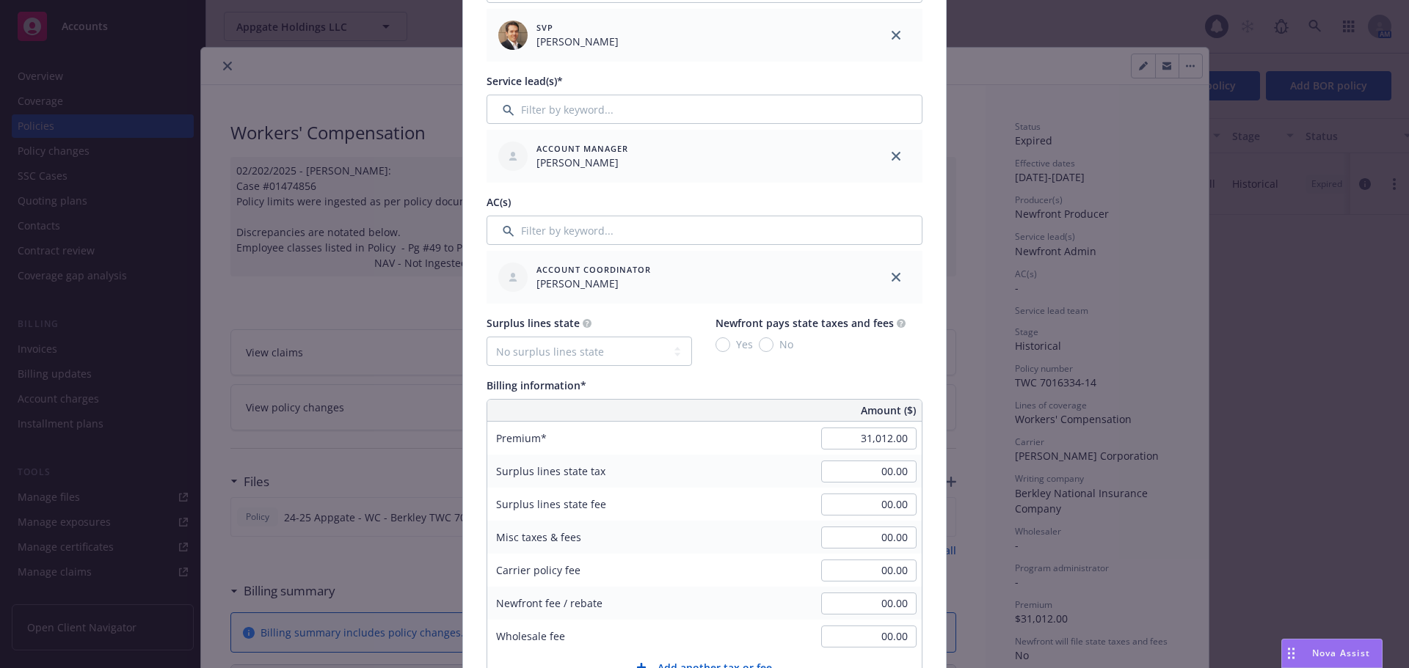
scroll to position [587, 0]
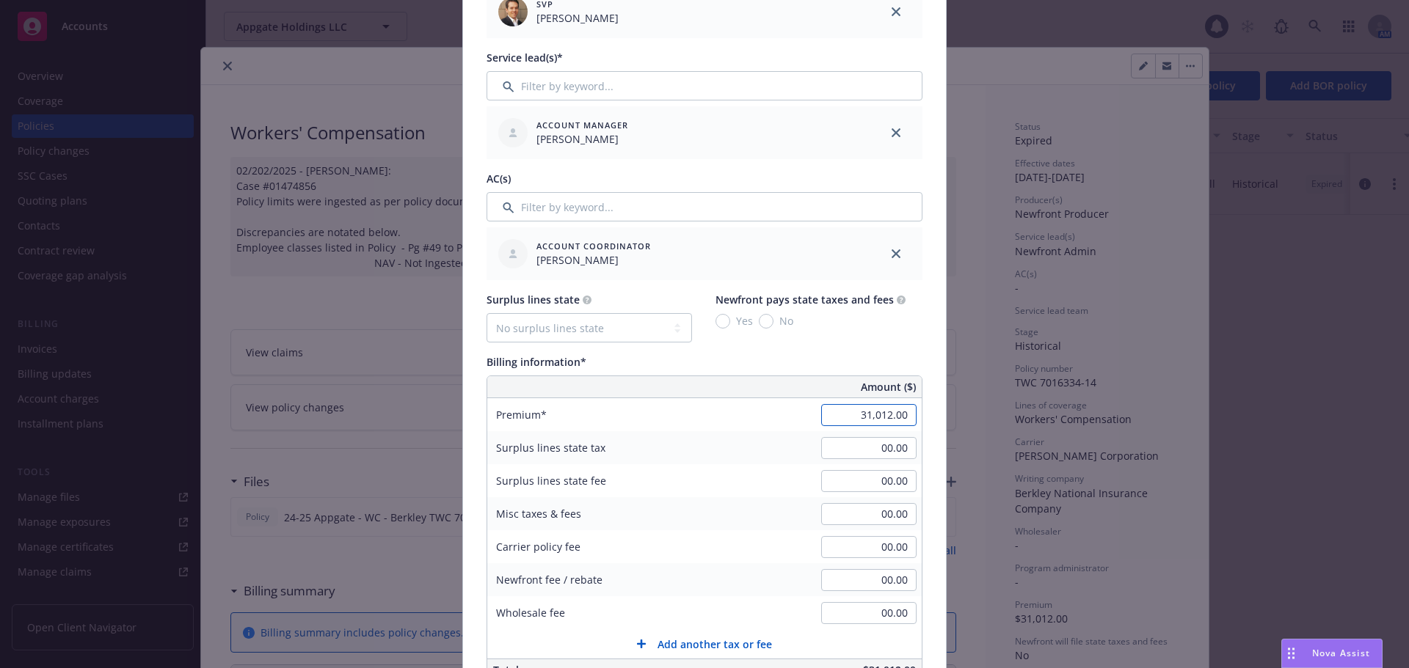
click at [833, 417] on input "31,012.00" at bounding box center [868, 415] width 95 height 22
type input "24,100.00"
click at [764, 464] on div "Surplus lines state fee 00.00" at bounding box center [704, 480] width 434 height 33
click at [839, 514] on input "00.00" at bounding box center [868, 514] width 95 height 22
type input "533.00"
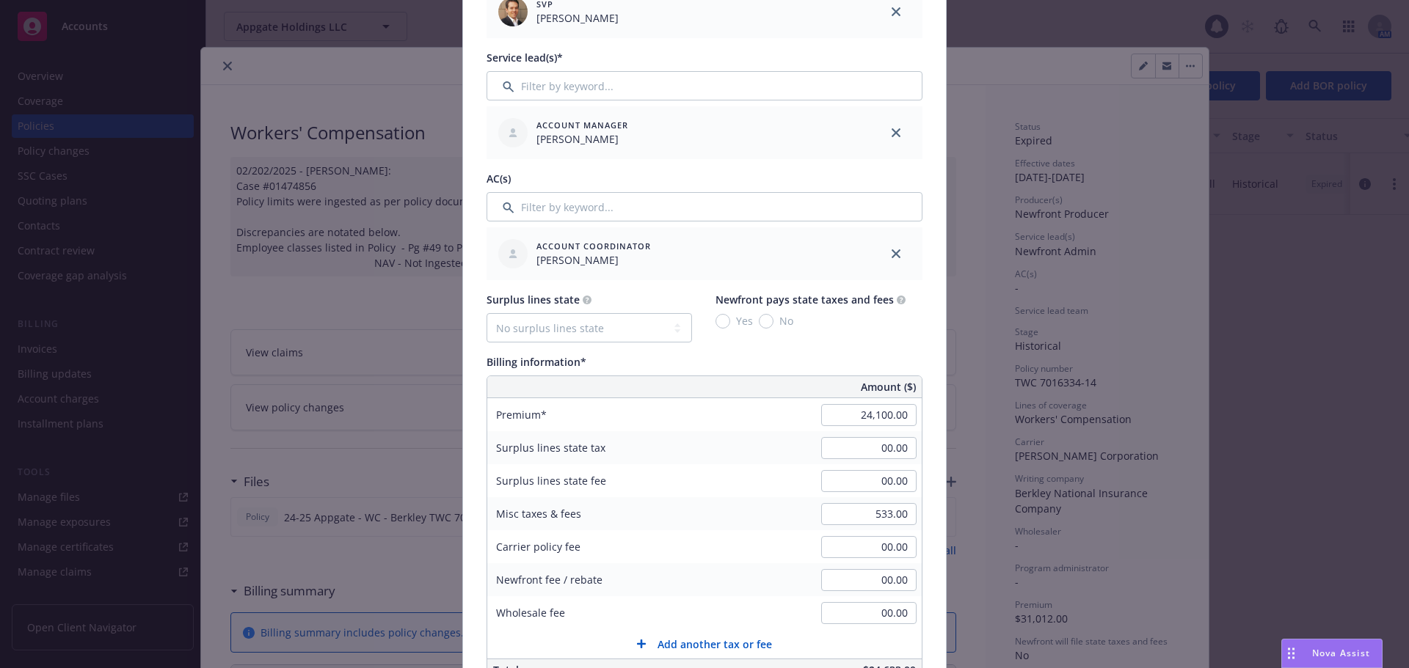
click at [755, 479] on div "Surplus lines state fee 00.00" at bounding box center [704, 480] width 434 height 33
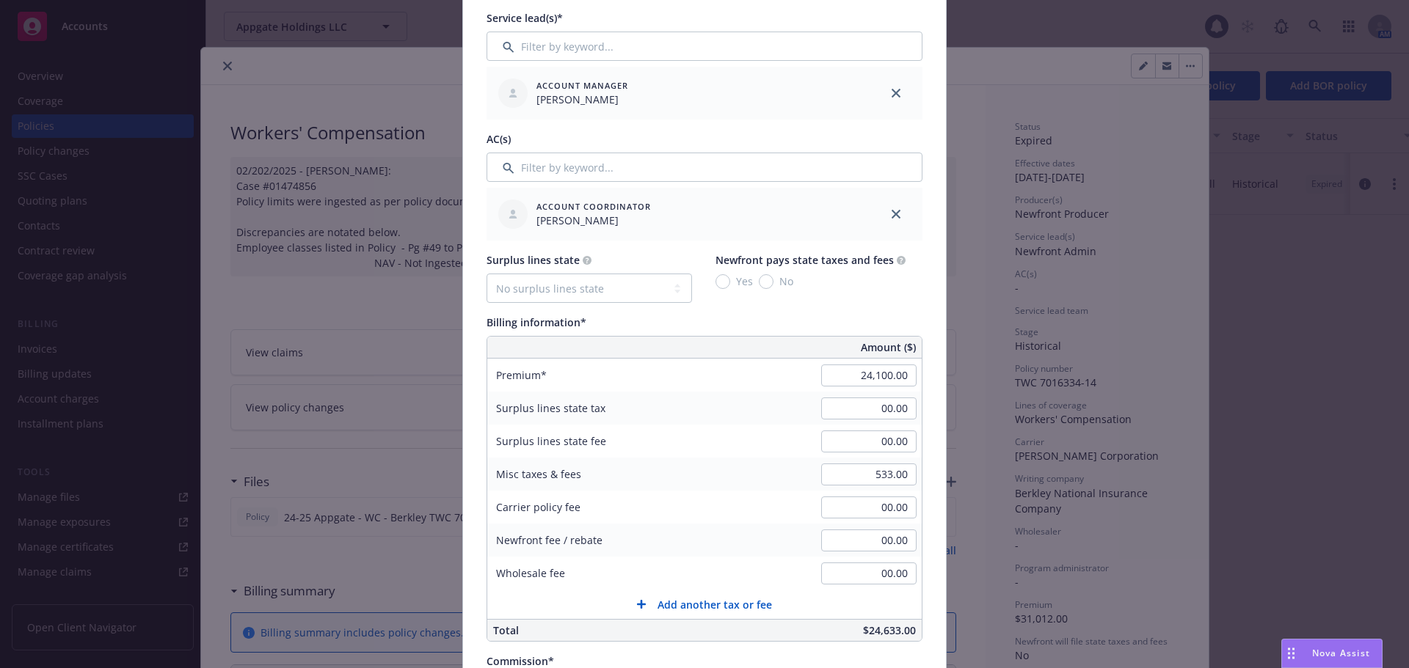
scroll to position [660, 0]
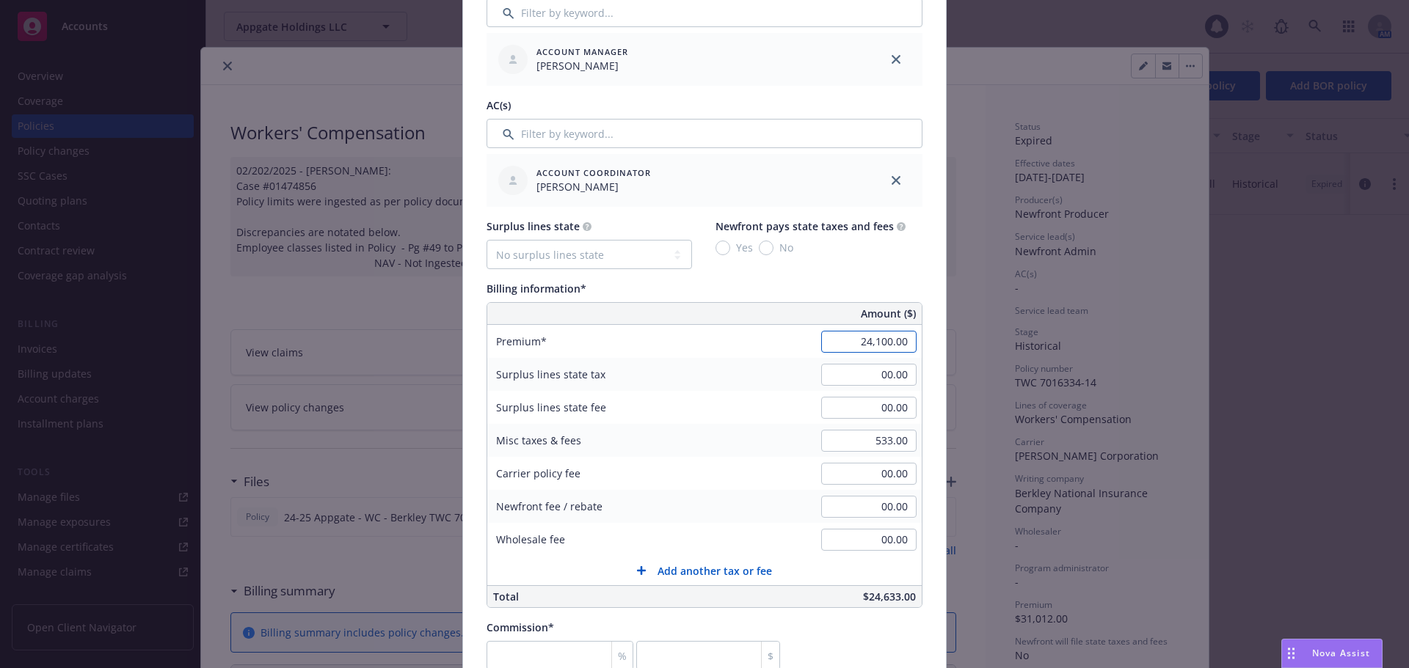
click at [877, 347] on input "24,100.00" at bounding box center [868, 342] width 95 height 22
type input "24,711.00"
click at [927, 365] on div "Policy number* TWC 7016334-15 Policy number not available at this time Policy d…" at bounding box center [704, 430] width 483 height 1976
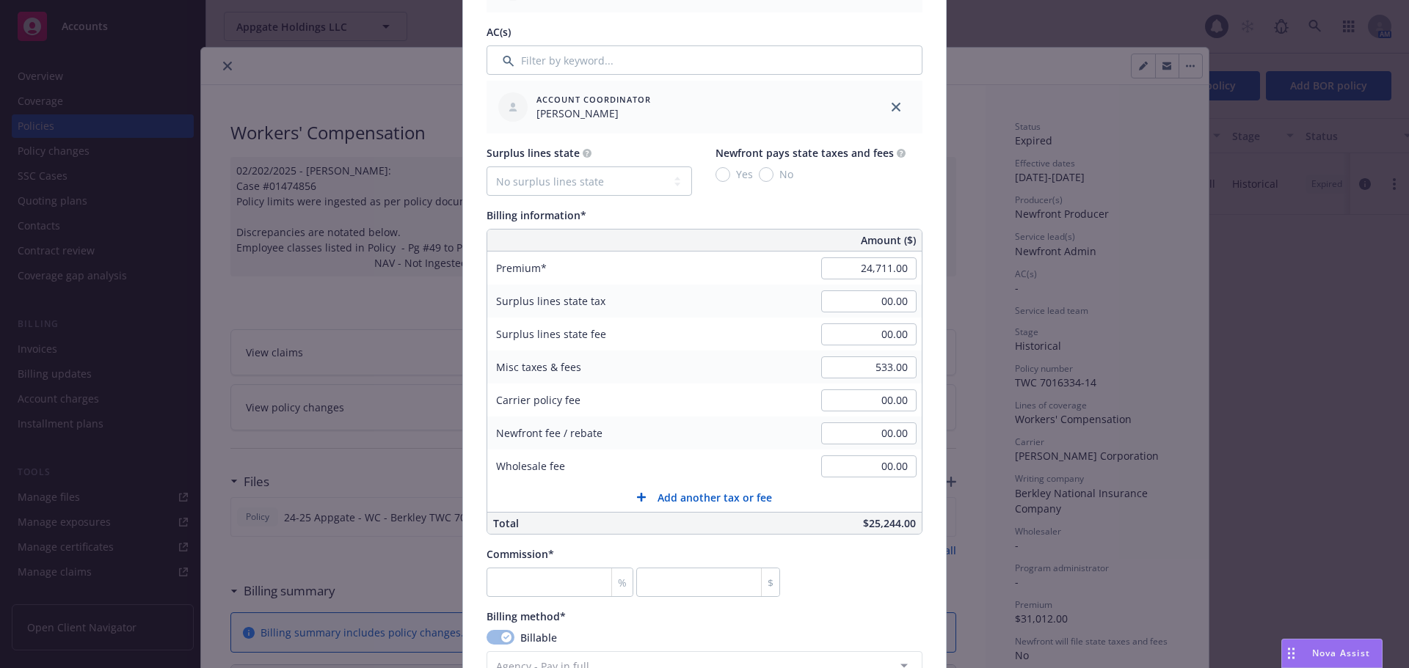
scroll to position [807, 0]
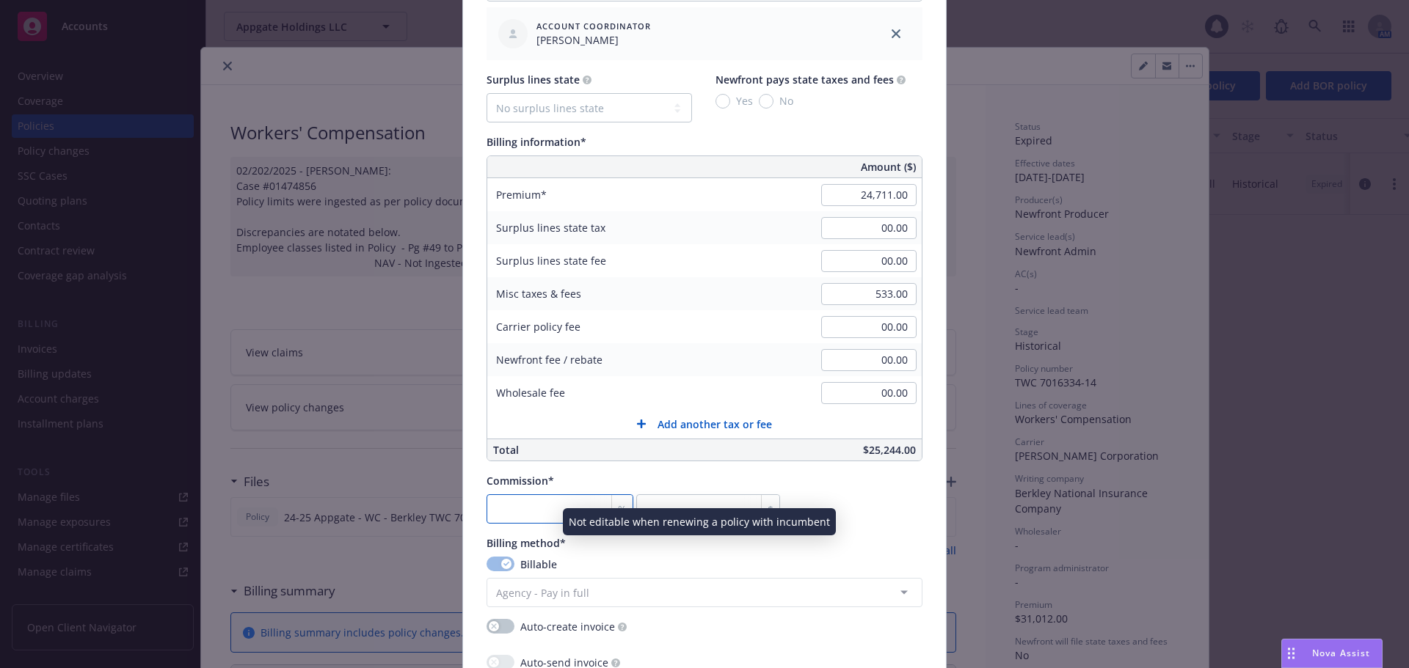
click at [539, 511] on input "number" at bounding box center [559, 508] width 147 height 29
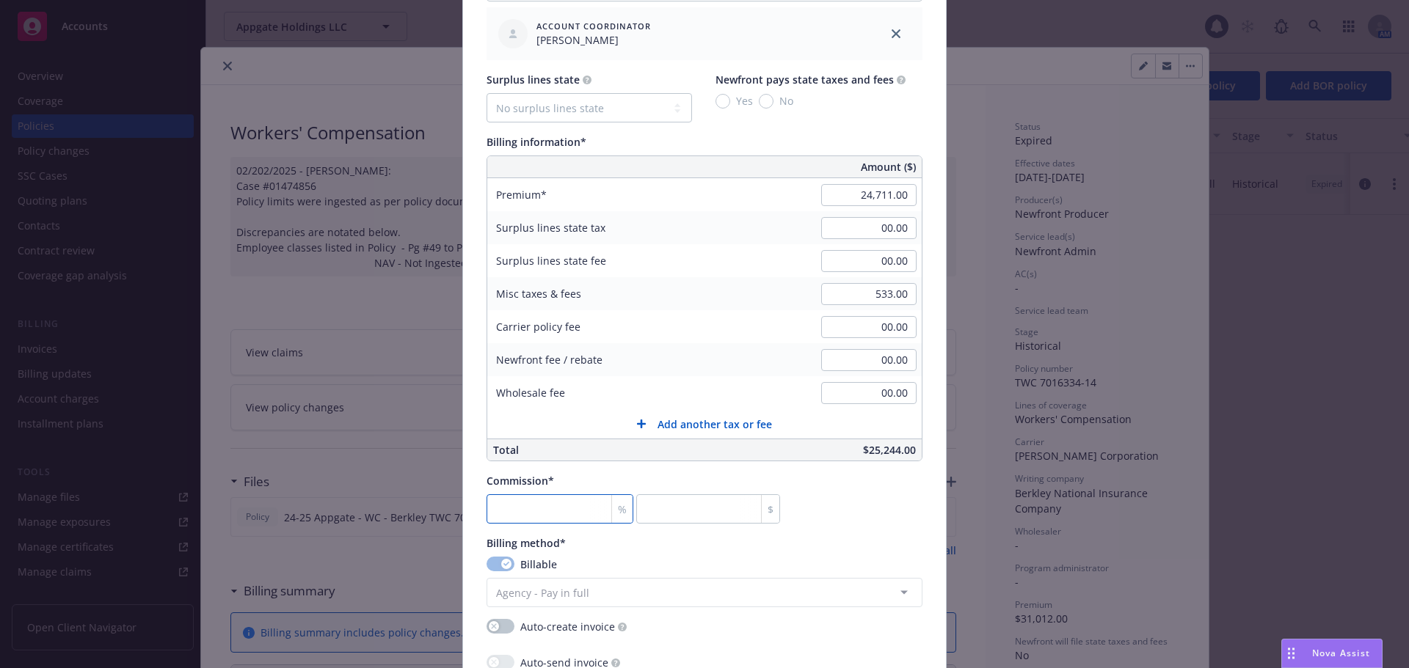
type input "0"
click at [846, 514] on div "Commission* % 0 $" at bounding box center [704, 498] width 436 height 51
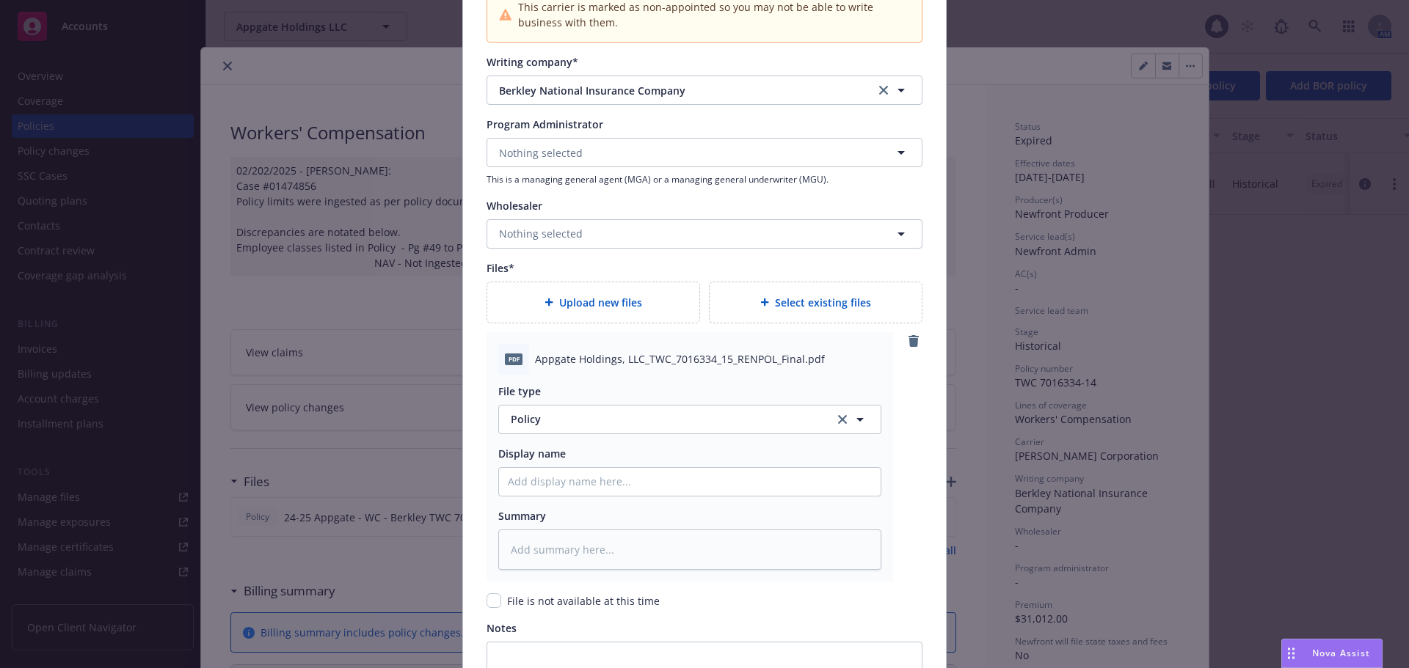
scroll to position [1614, 0]
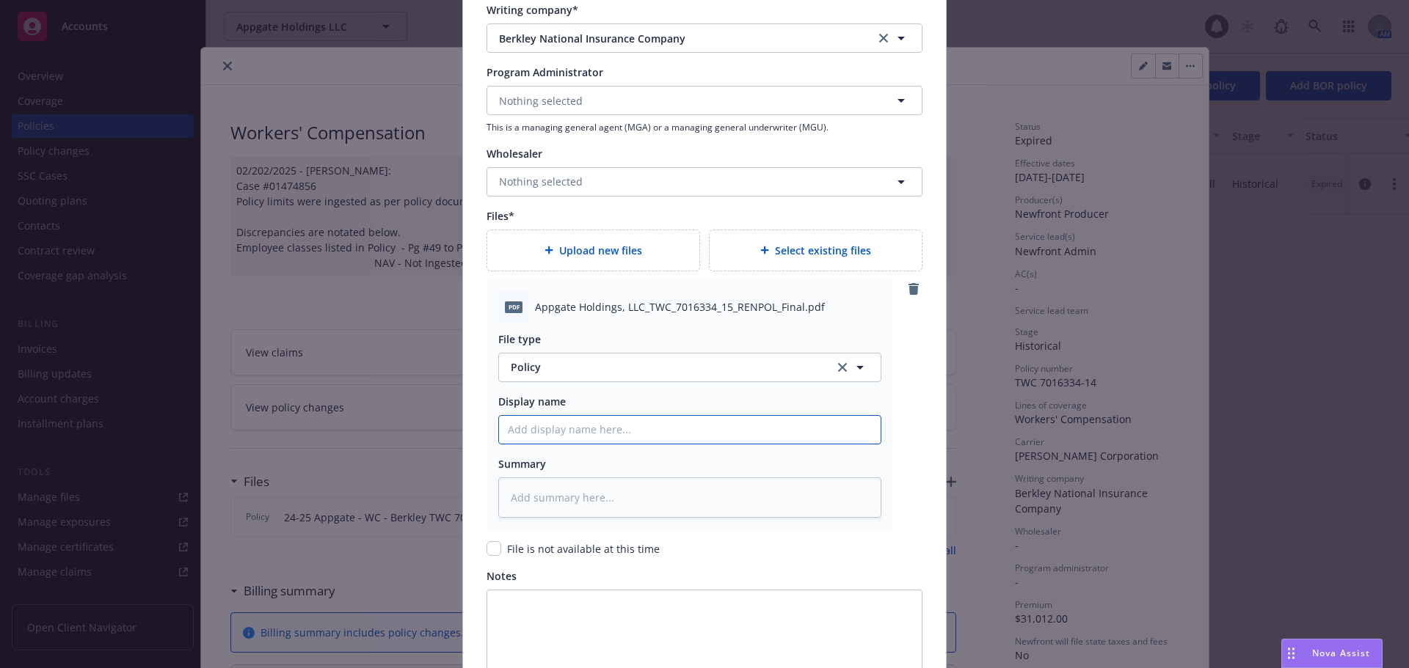
click at [638, 424] on input "Policy display name" at bounding box center [689, 430] width 381 height 28
type textarea "x"
type input "2"
type textarea "x"
type input "20"
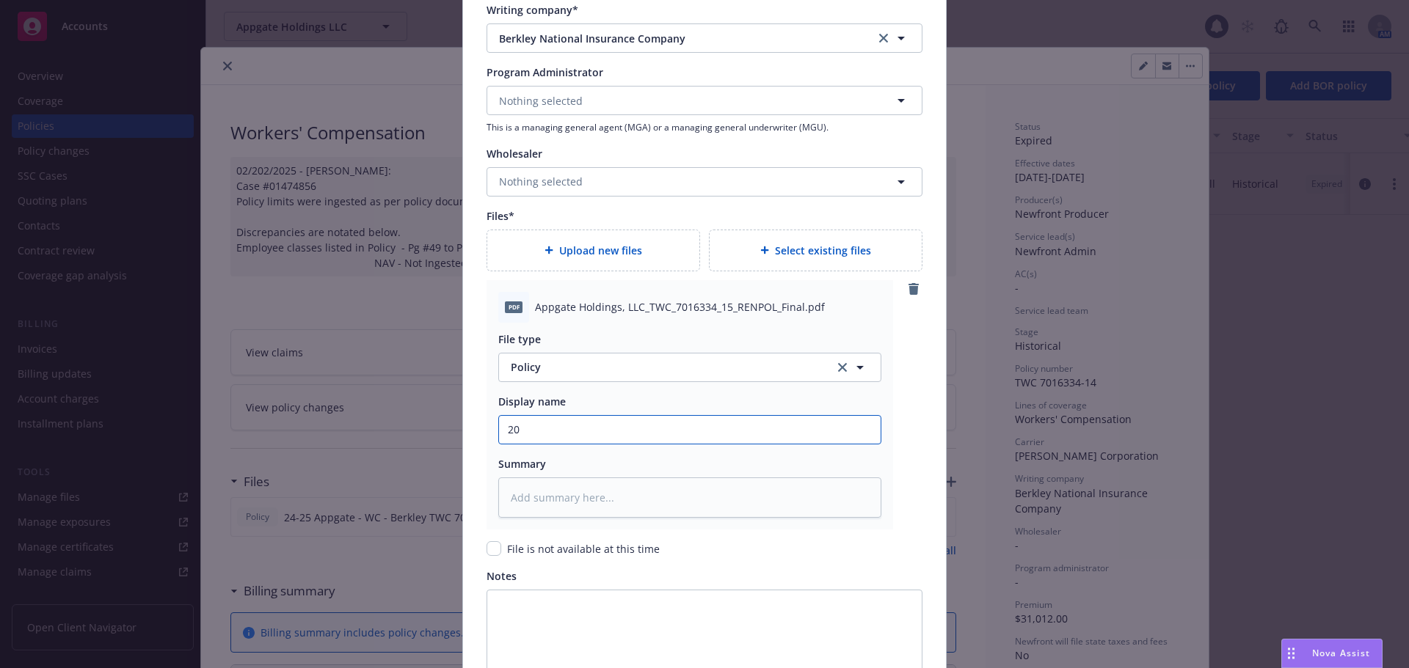
type textarea "x"
type input "202"
type textarea "x"
type input "2025"
type textarea "x"
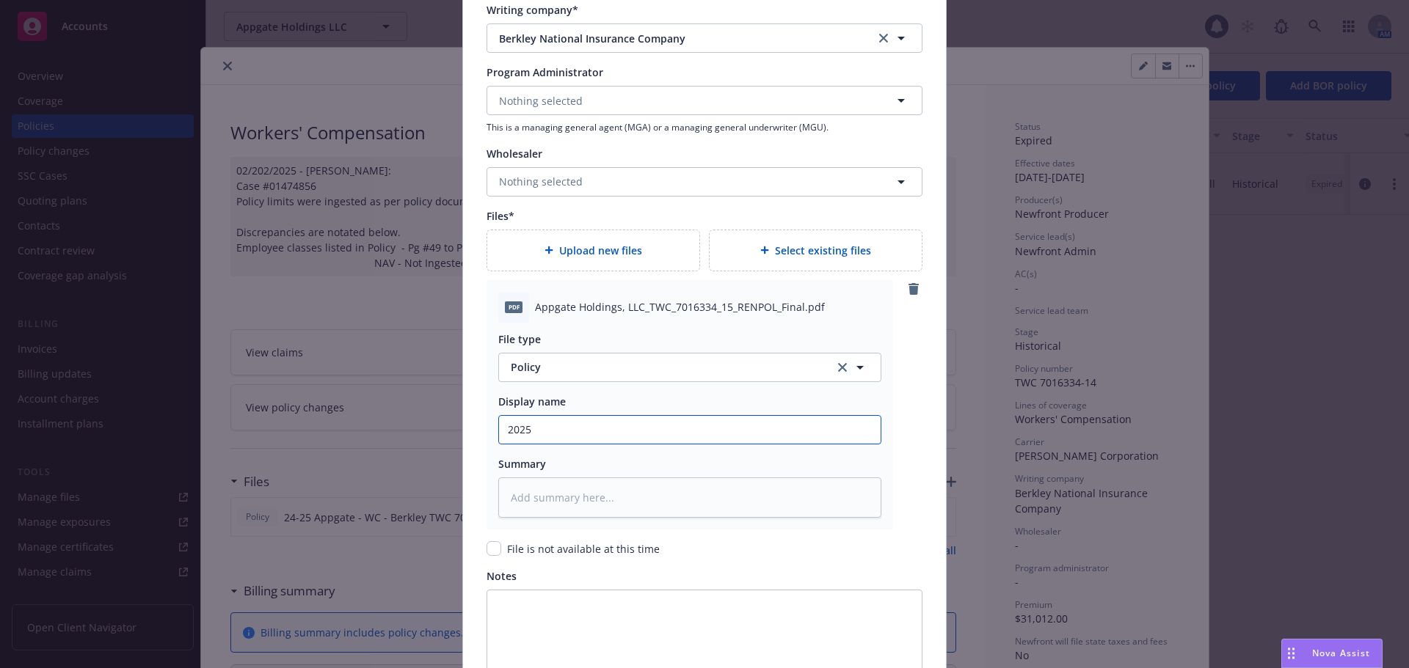
type input "2025-"
type textarea "x"
type input "2025-2"
type textarea "x"
type input "2025-26"
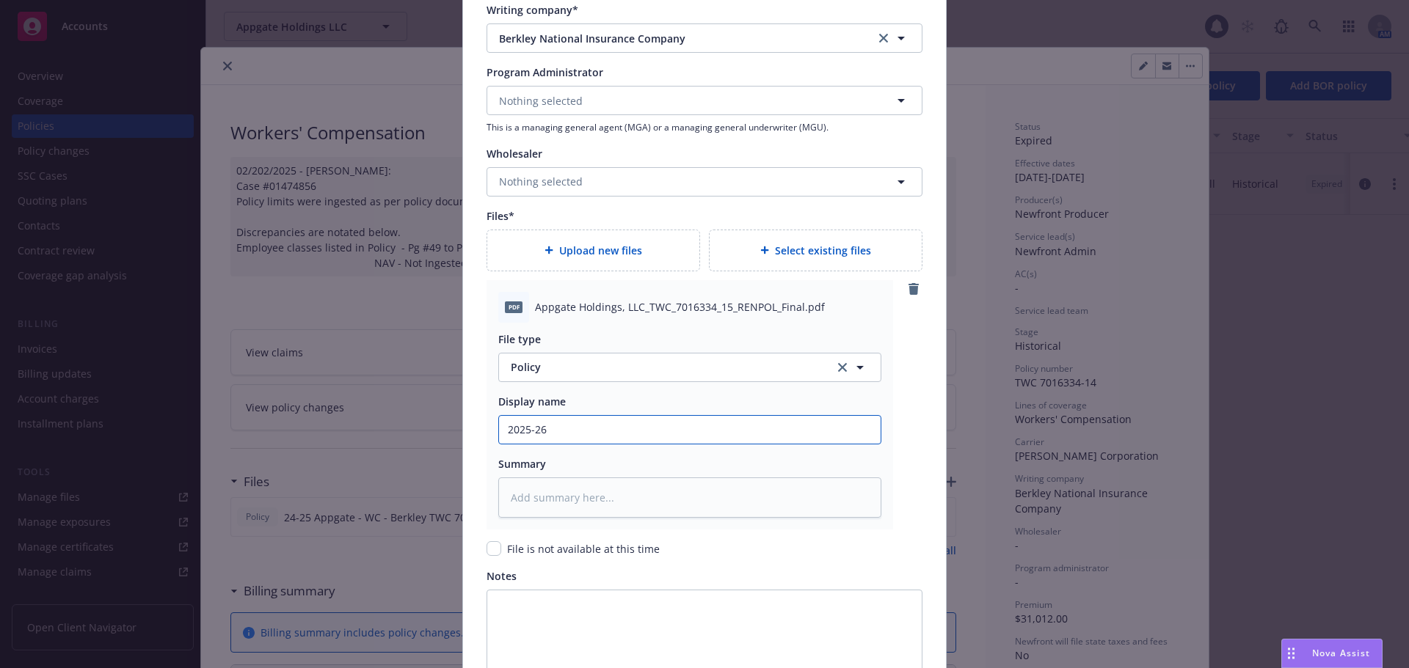
type textarea "x"
type input "2025-26 Workers' Compensation Policy - Skience"
click at [713, 428] on input "2025-26 Workers' Compensation Policy - Skience" at bounding box center [689, 430] width 381 height 28
type textarea "x"
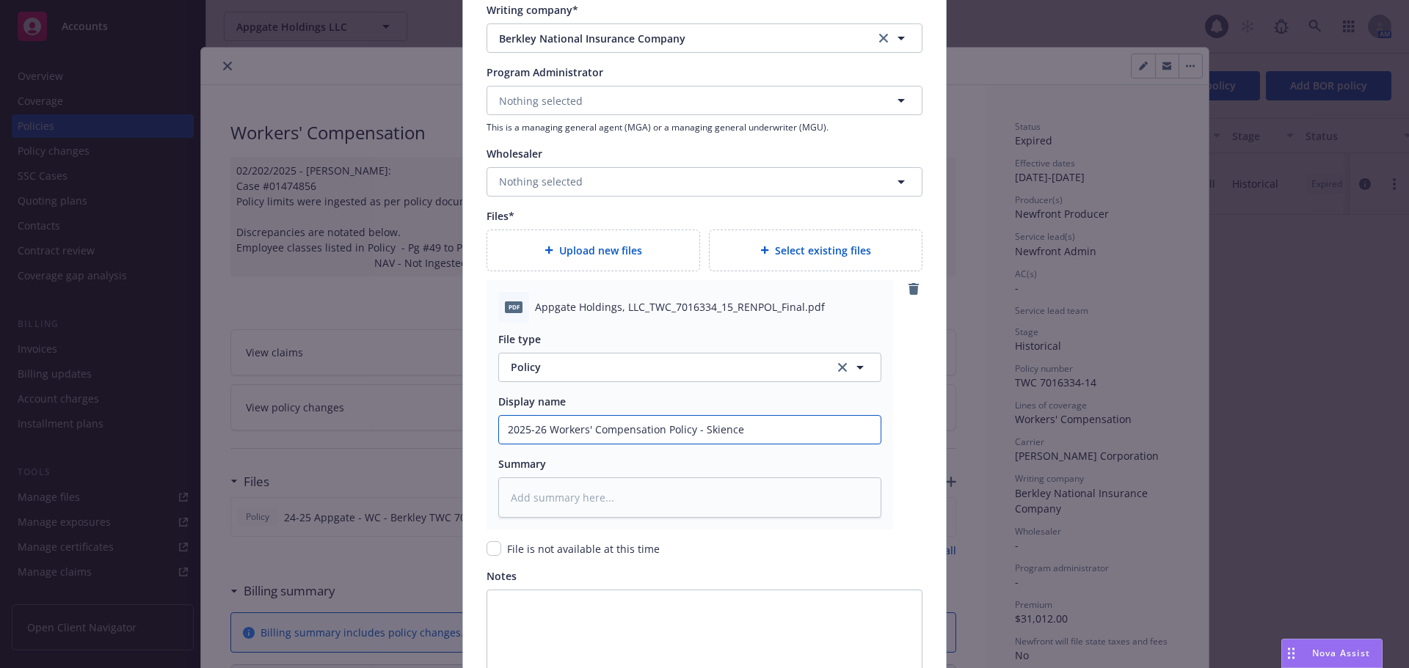
type input "2025-26 Workers' Compensation Policy - A"
type textarea "x"
type input "2025-26 Workers' Compensation Policy - Ap"
type textarea "x"
type input "2025-26 Workers' Compensation Policy - App"
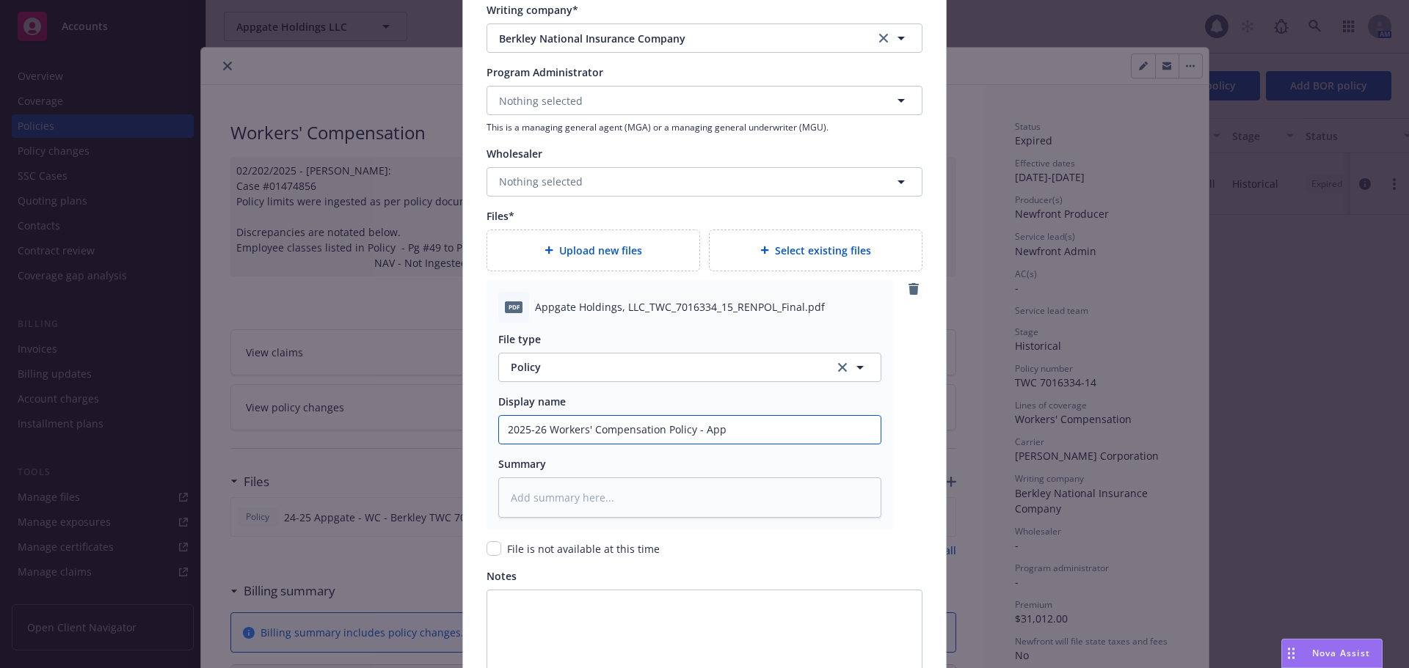
type textarea "x"
type input "2025-26 Workers' Compensation Policy - Appg"
type textarea "x"
type input "2025-26 Workers' Compensation Policy - Appga"
type textarea "x"
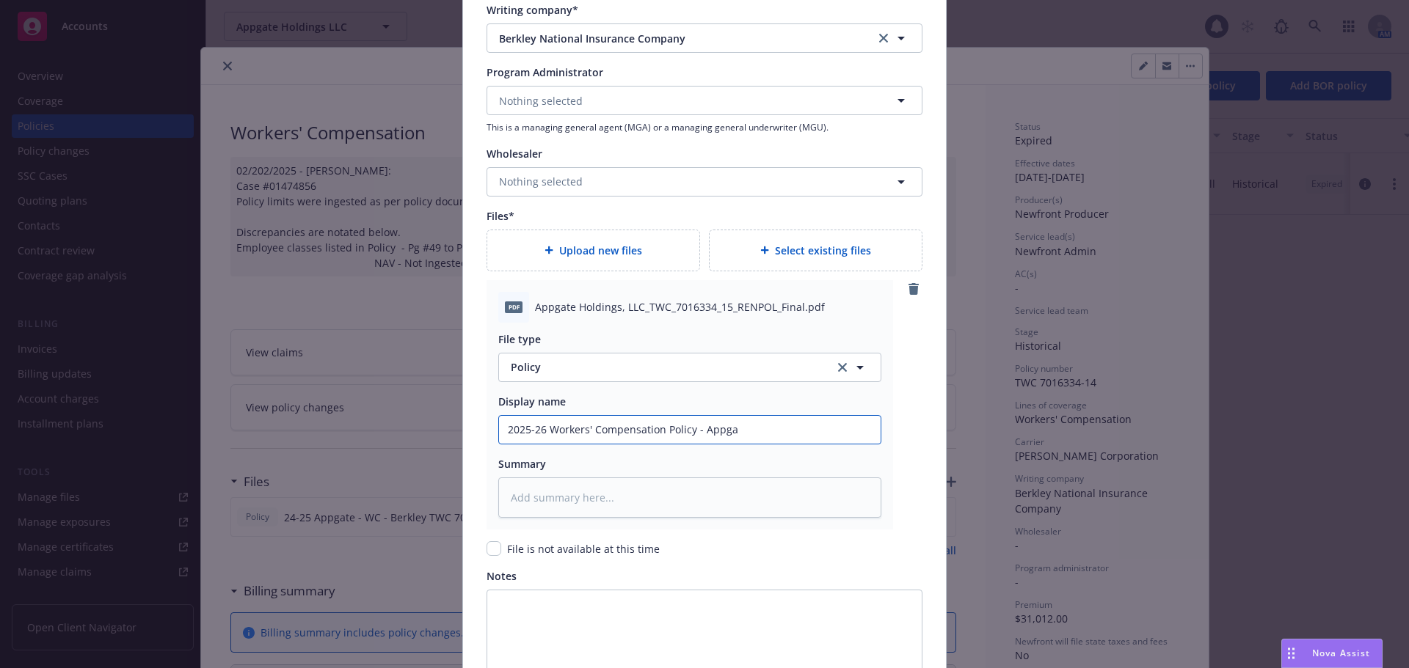
type input "2025-26 Workers' Compensation Policy - Appgat"
type textarea "x"
type input "2025-26 Workers' Compensation Policy - Appgate"
click at [904, 475] on div "pdf Appgate Holdings, LLC_TWC_7016334_15_RENPOL_Final.pdf File type Policy Poli…" at bounding box center [704, 404] width 436 height 249
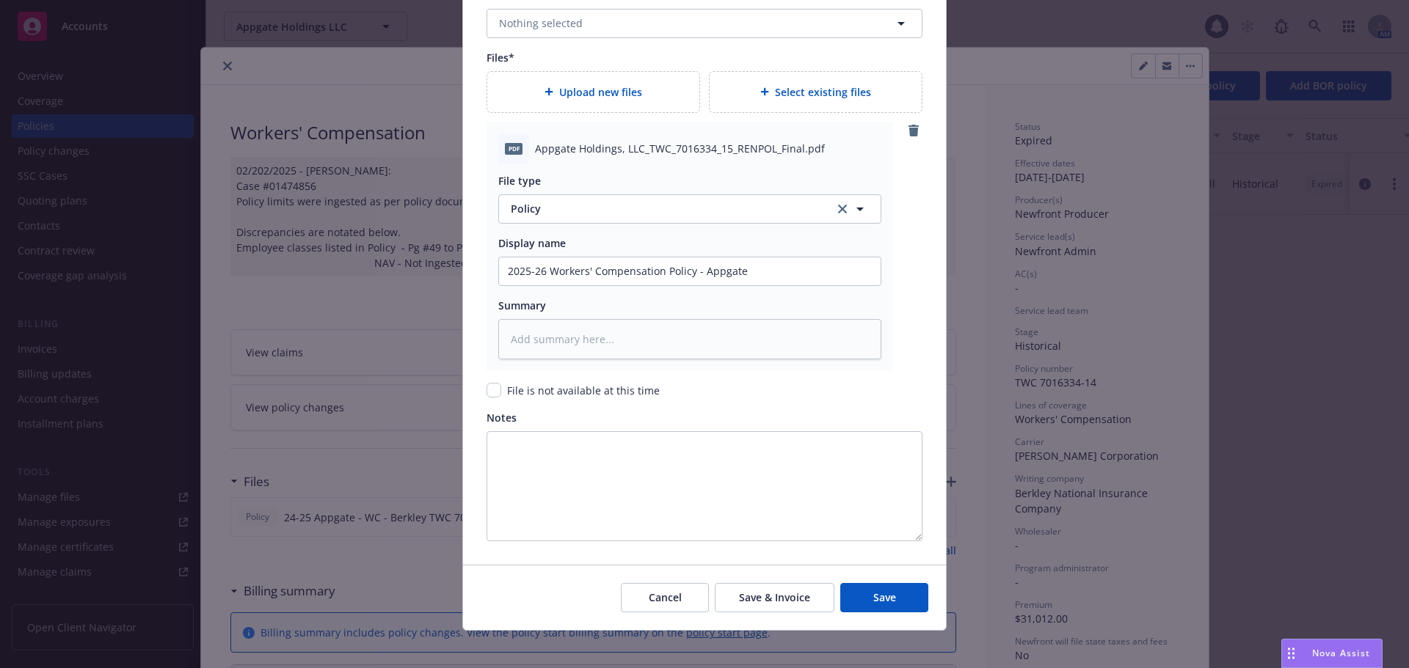
scroll to position [1782, 0]
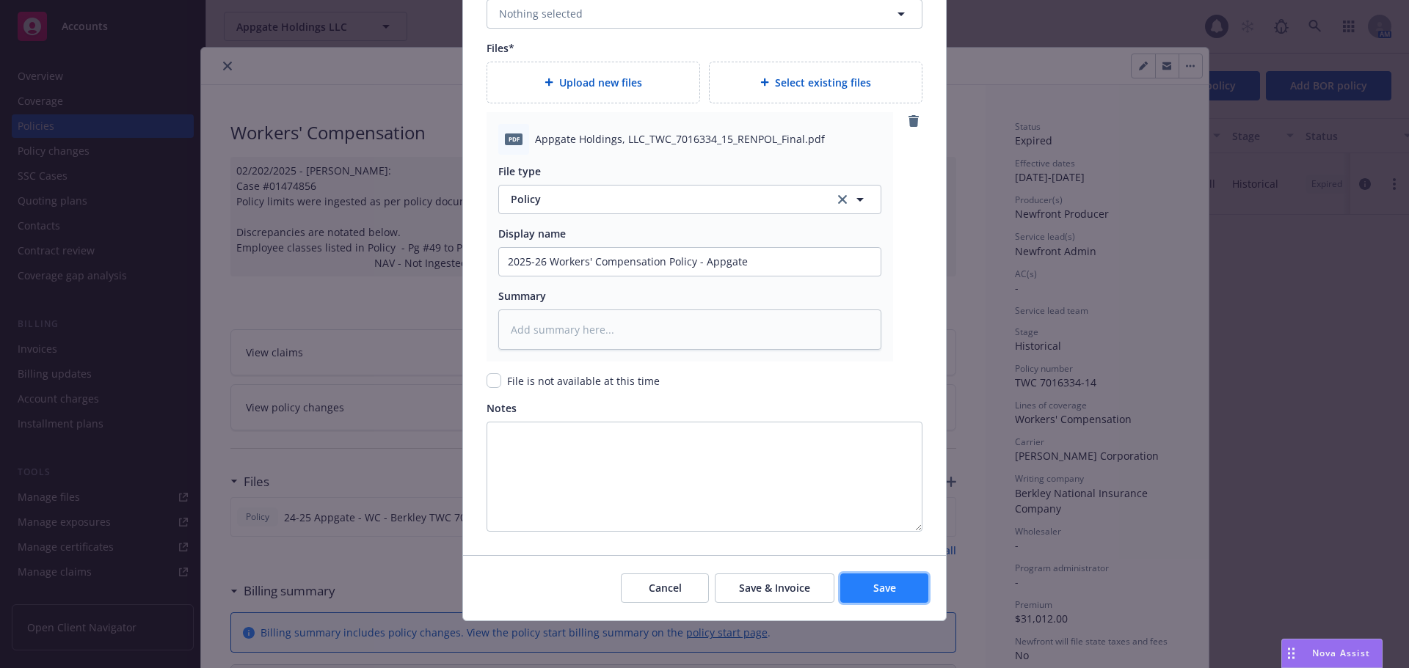
click at [885, 581] on span "Save" at bounding box center [884, 588] width 23 height 14
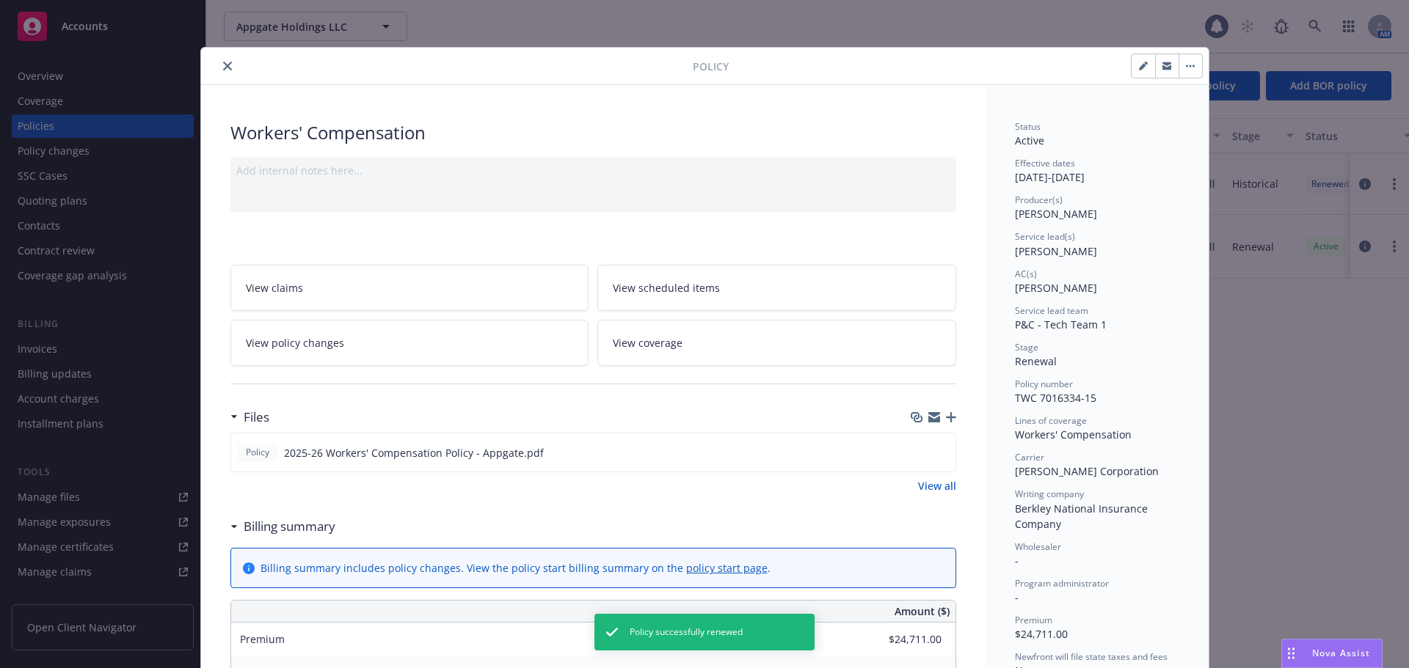
click at [946, 414] on icon "button" at bounding box center [951, 417] width 10 height 10
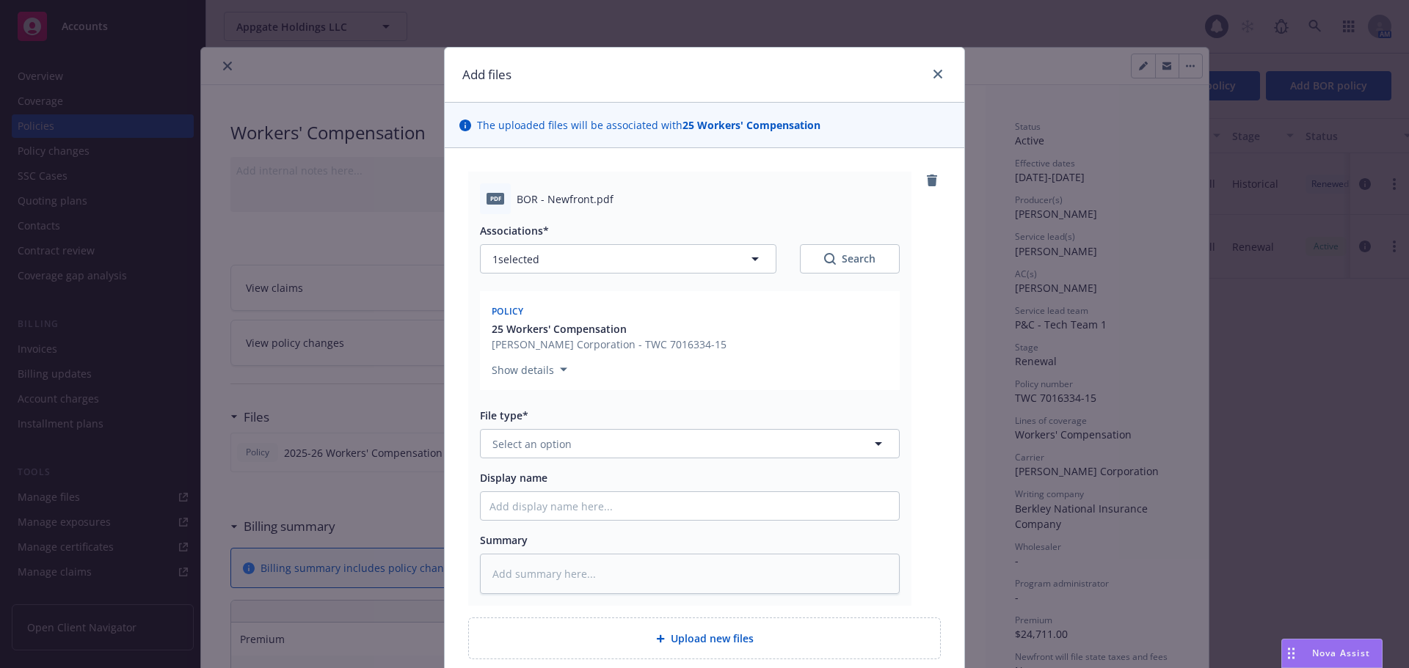
type textarea "x"
click at [589, 444] on button "Select an option" at bounding box center [690, 443] width 420 height 29
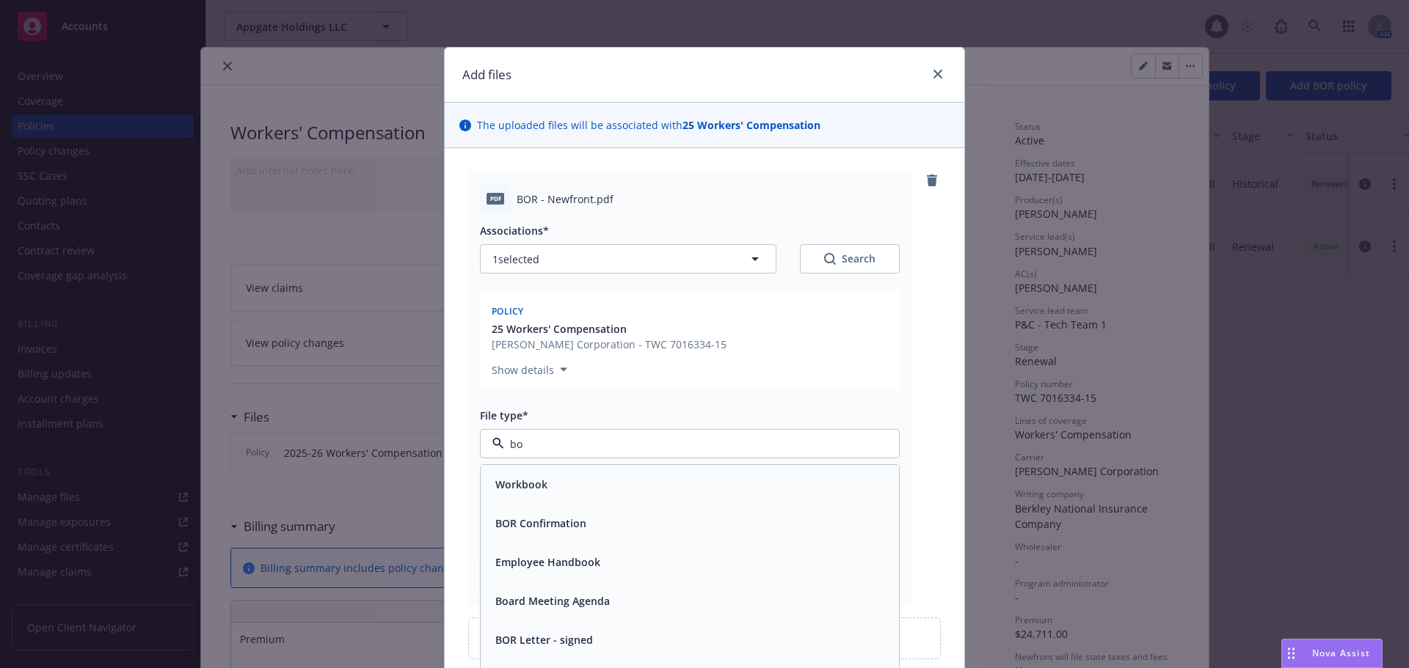
type input "bor"
click at [640, 492] on div "BOR Confirmation" at bounding box center [689, 484] width 401 height 21
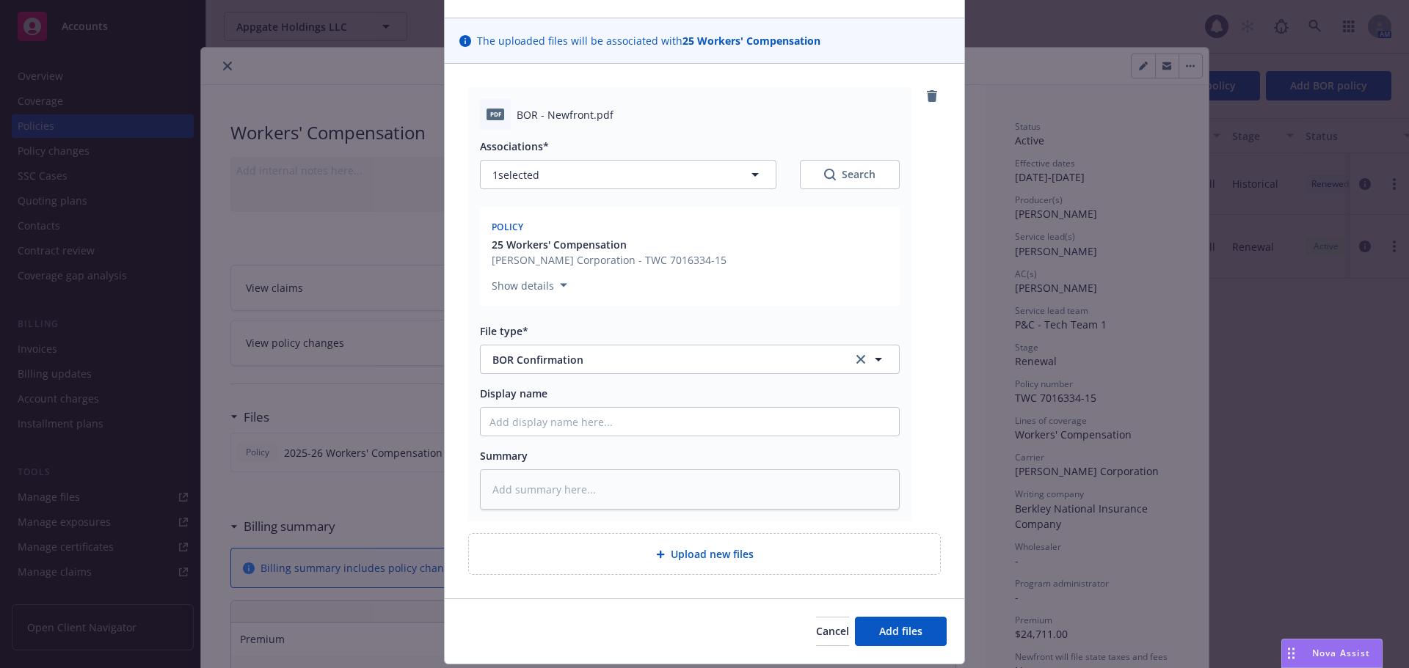
scroll to position [128, 0]
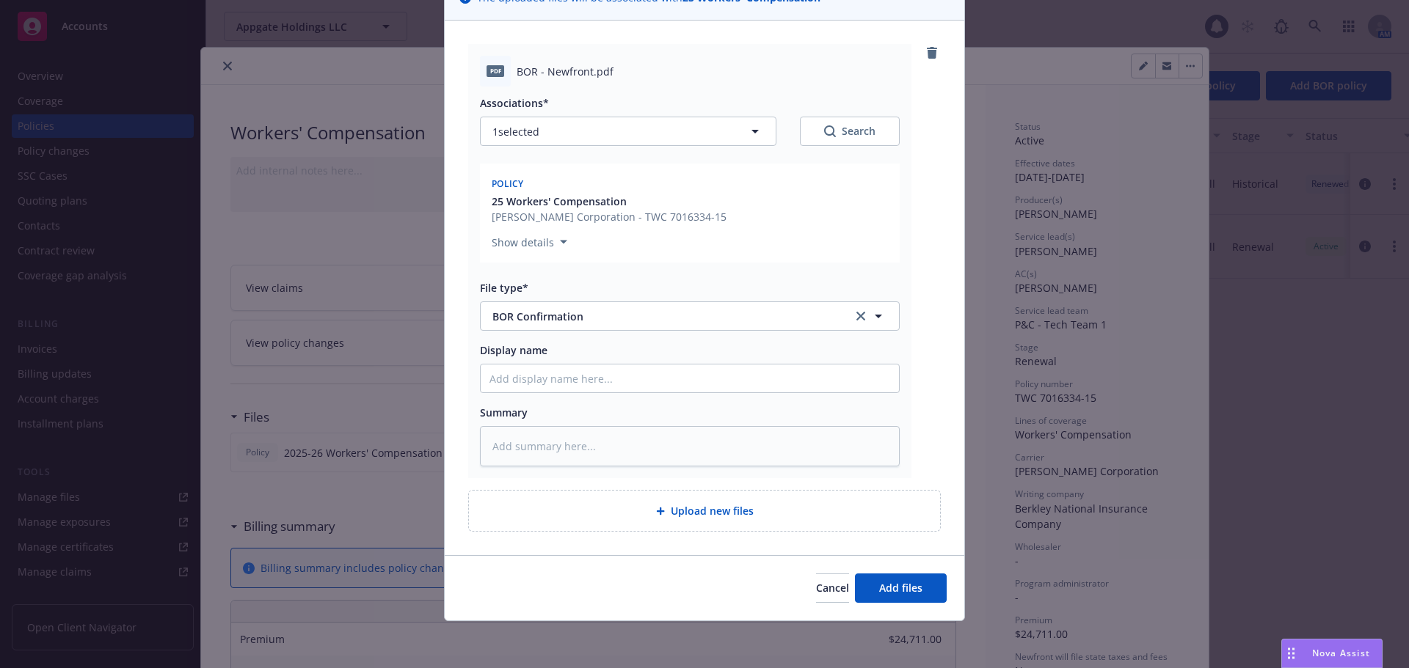
type textarea "x"
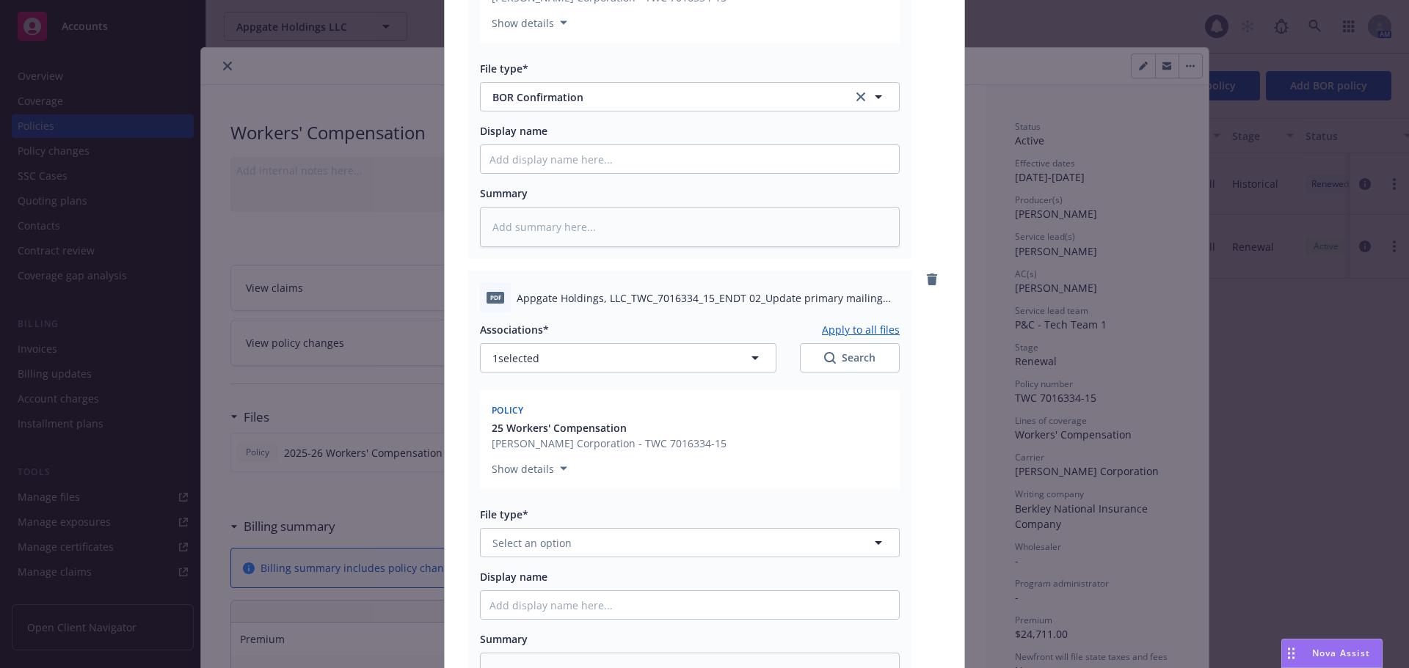
scroll to position [348, 0]
click at [566, 541] on button "Select an option" at bounding box center [690, 541] width 420 height 29
type input "end"
click at [578, 583] on div "Endorsement" at bounding box center [689, 582] width 401 height 21
click at [926, 463] on div "pdf Appgate Holdings, LLC_TWC_7016334_15_ENDT 02_Update primary mailing address…" at bounding box center [704, 487] width 472 height 434
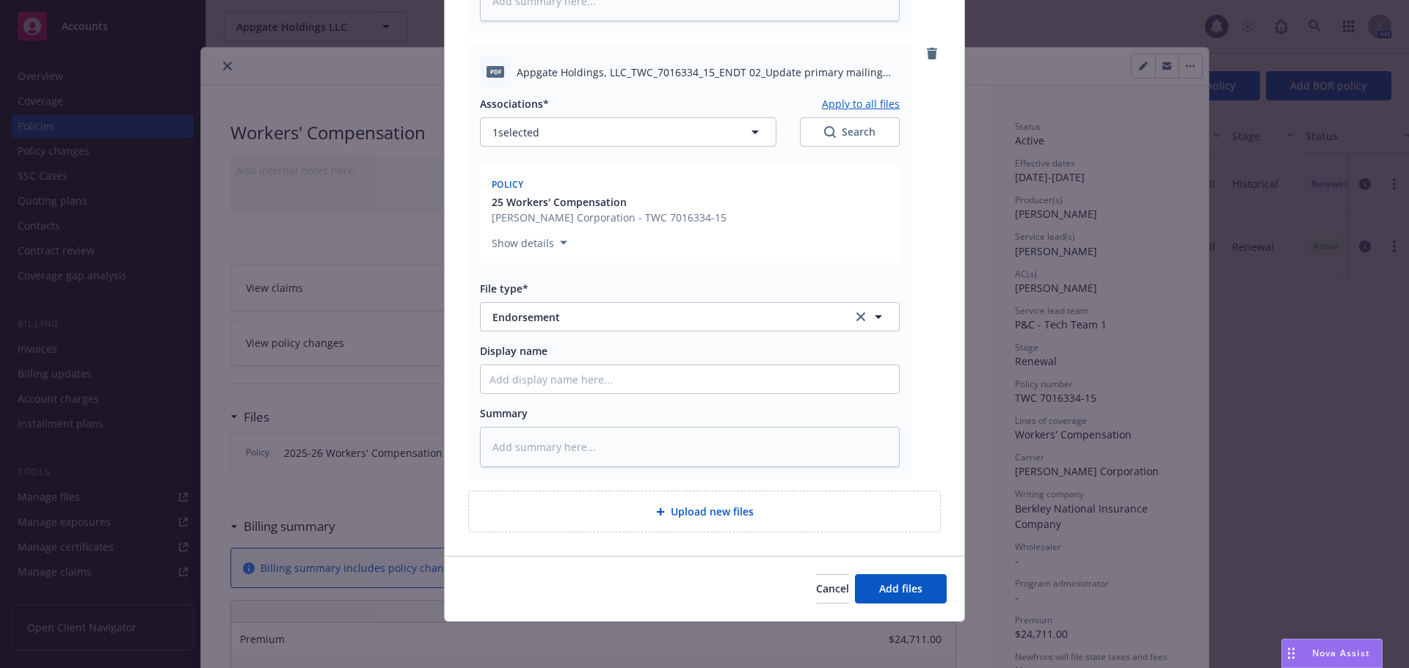
scroll to position [574, 0]
type textarea "x"
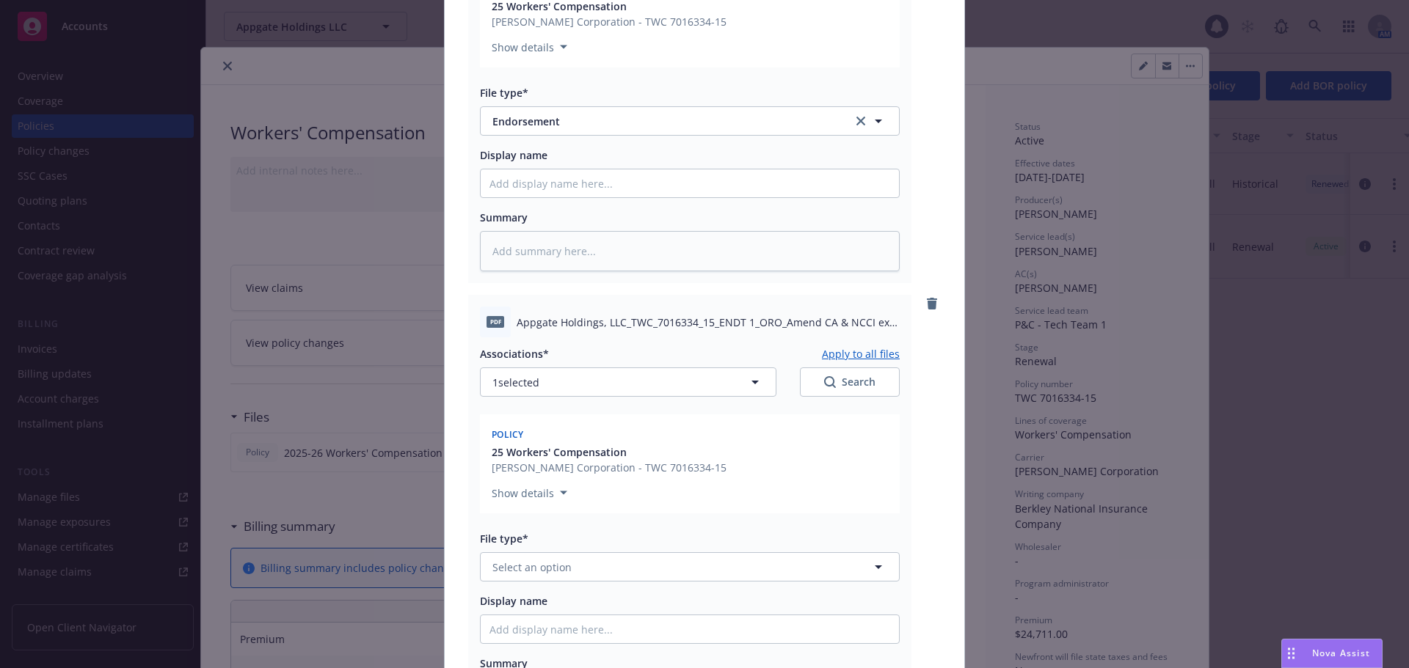
scroll to position [794, 0]
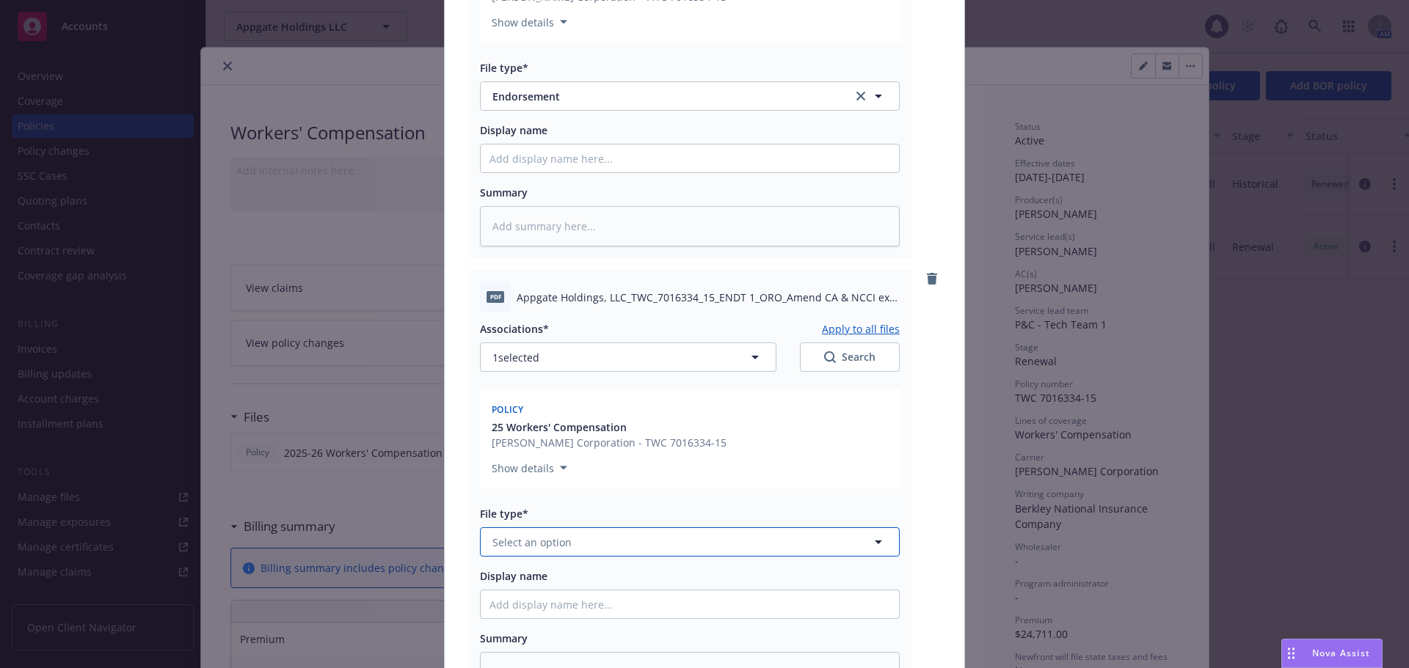
click at [596, 536] on button "Select an option" at bounding box center [690, 541] width 420 height 29
type input "end"
click at [604, 585] on div "Endorsement" at bounding box center [689, 582] width 401 height 21
click at [914, 498] on div "pdf Appgate Holdings, LLC_TWC_7016334_15_ENDT 1_ORO_Amend CA & NCCI exp mod to …" at bounding box center [704, 487] width 472 height 434
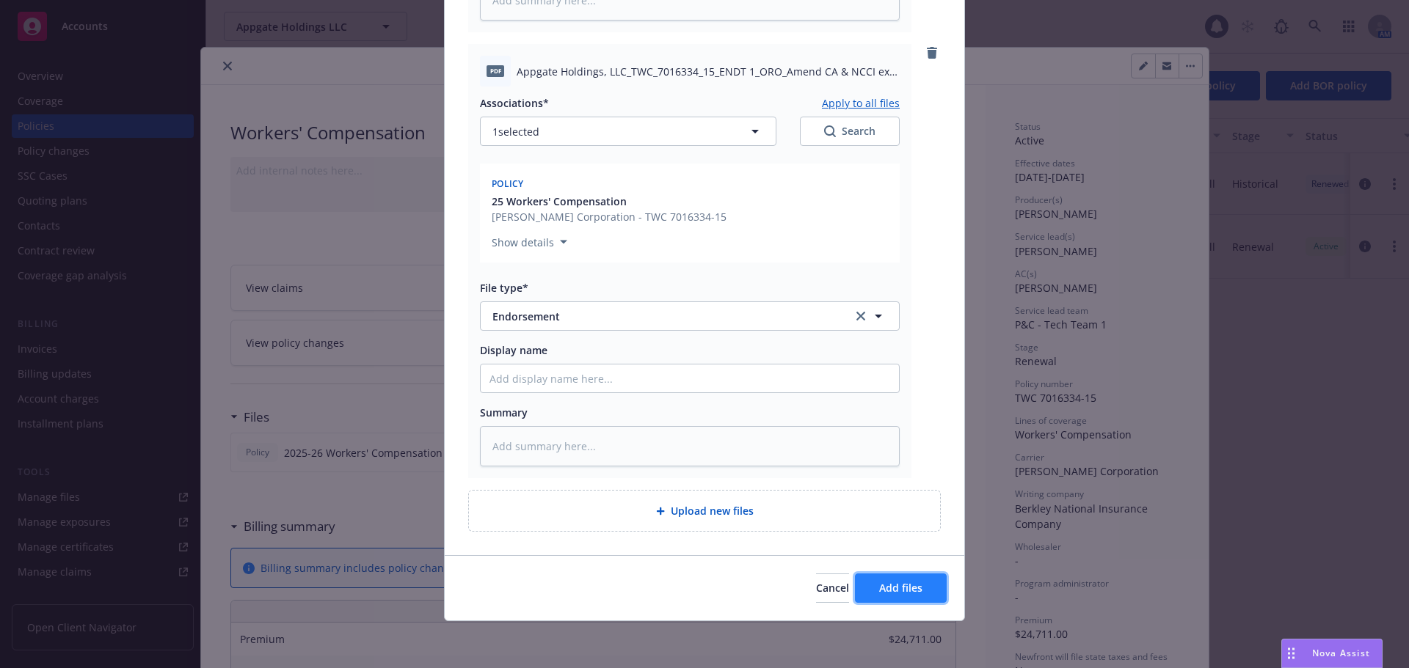
click at [887, 588] on span "Add files" at bounding box center [900, 588] width 43 height 14
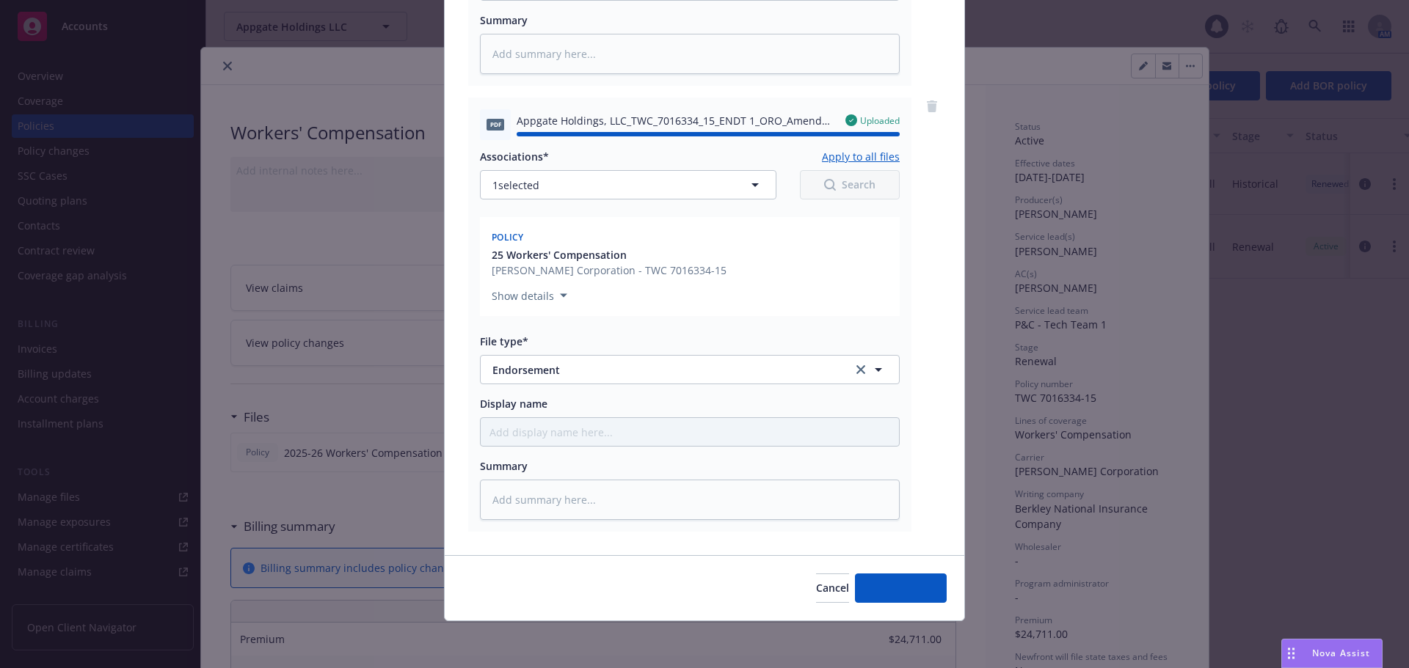
type textarea "x"
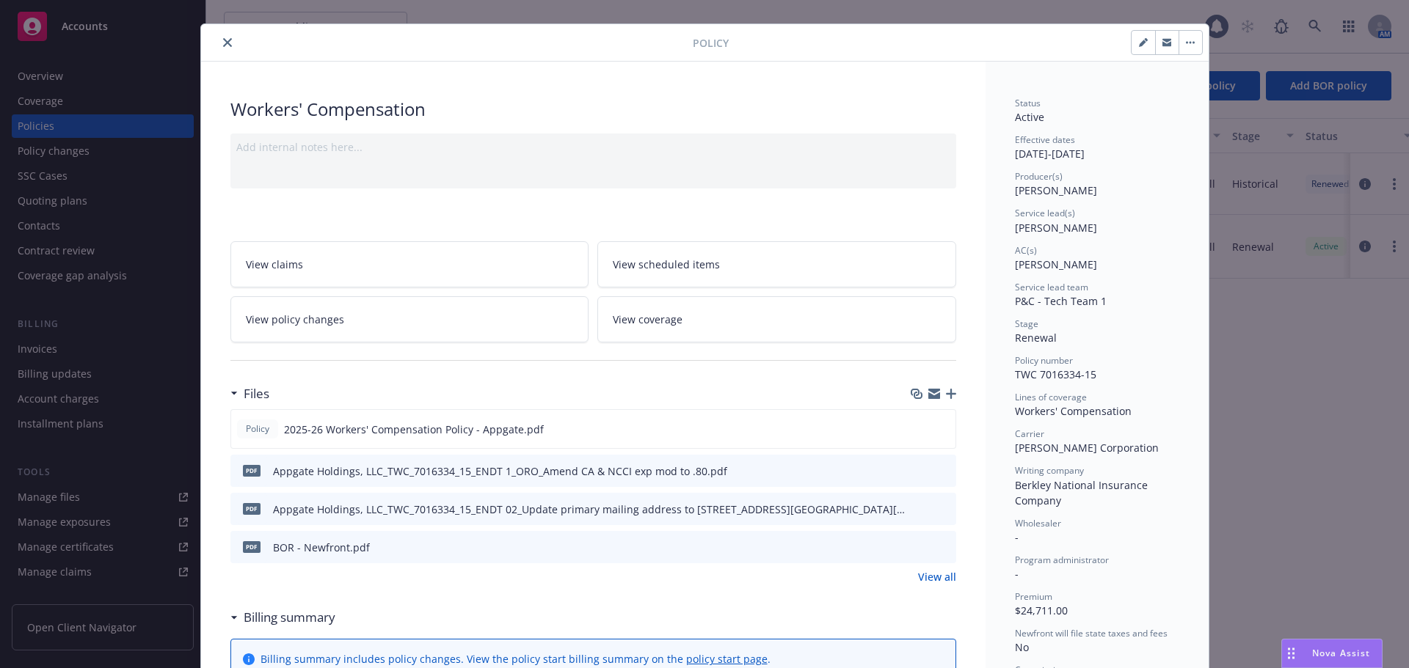
scroll to position [0, 0]
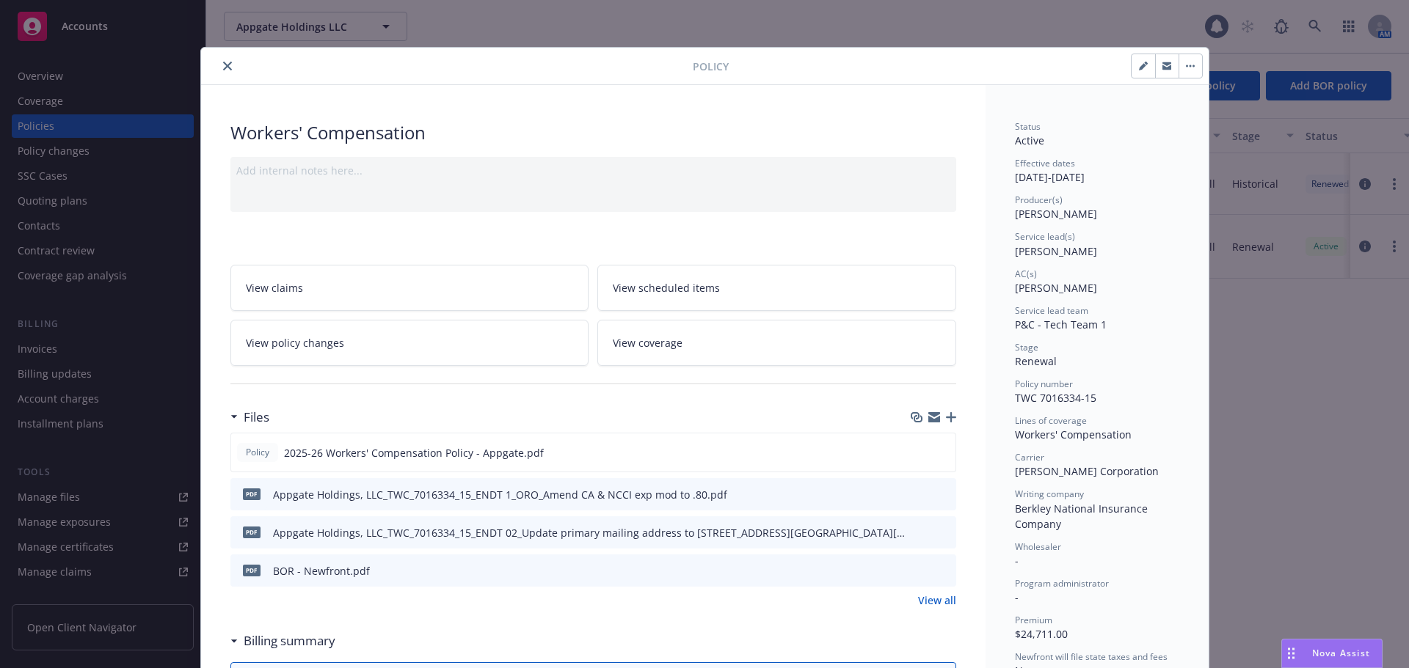
click at [224, 64] on icon "close" at bounding box center [227, 66] width 9 height 9
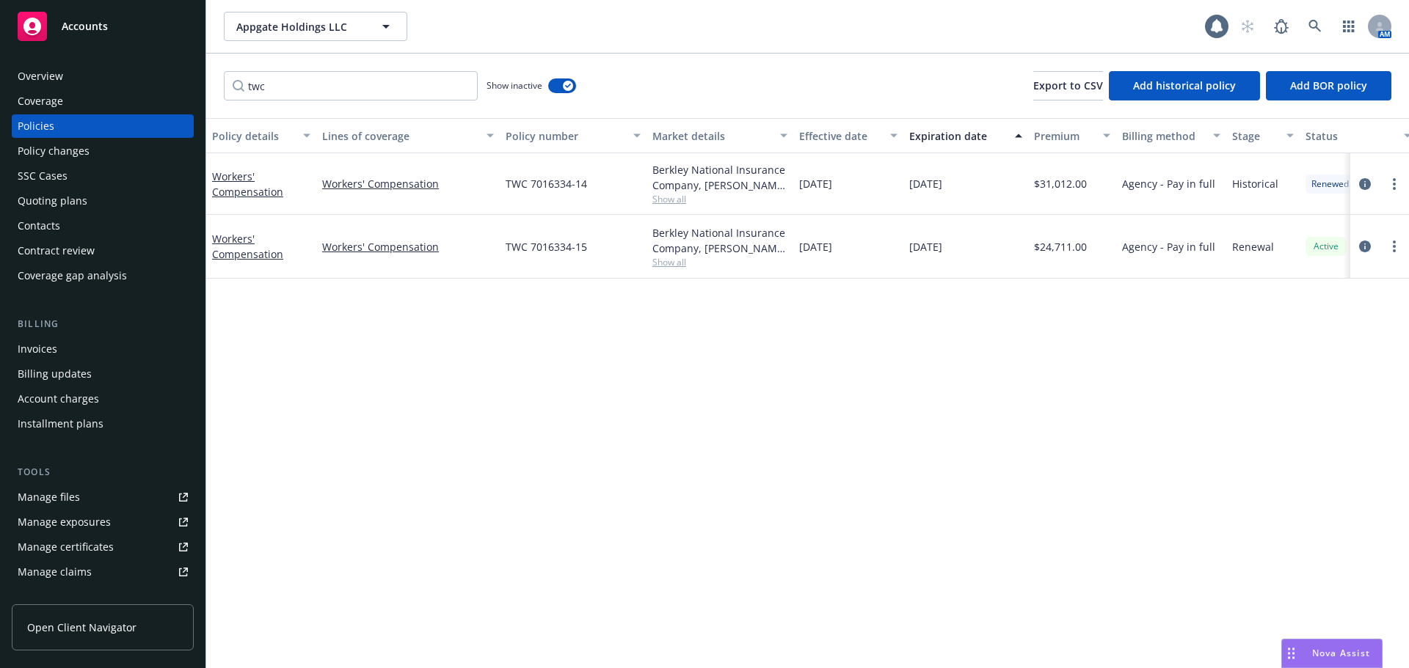
click at [106, 148] on div "Policy changes" at bounding box center [103, 150] width 170 height 23
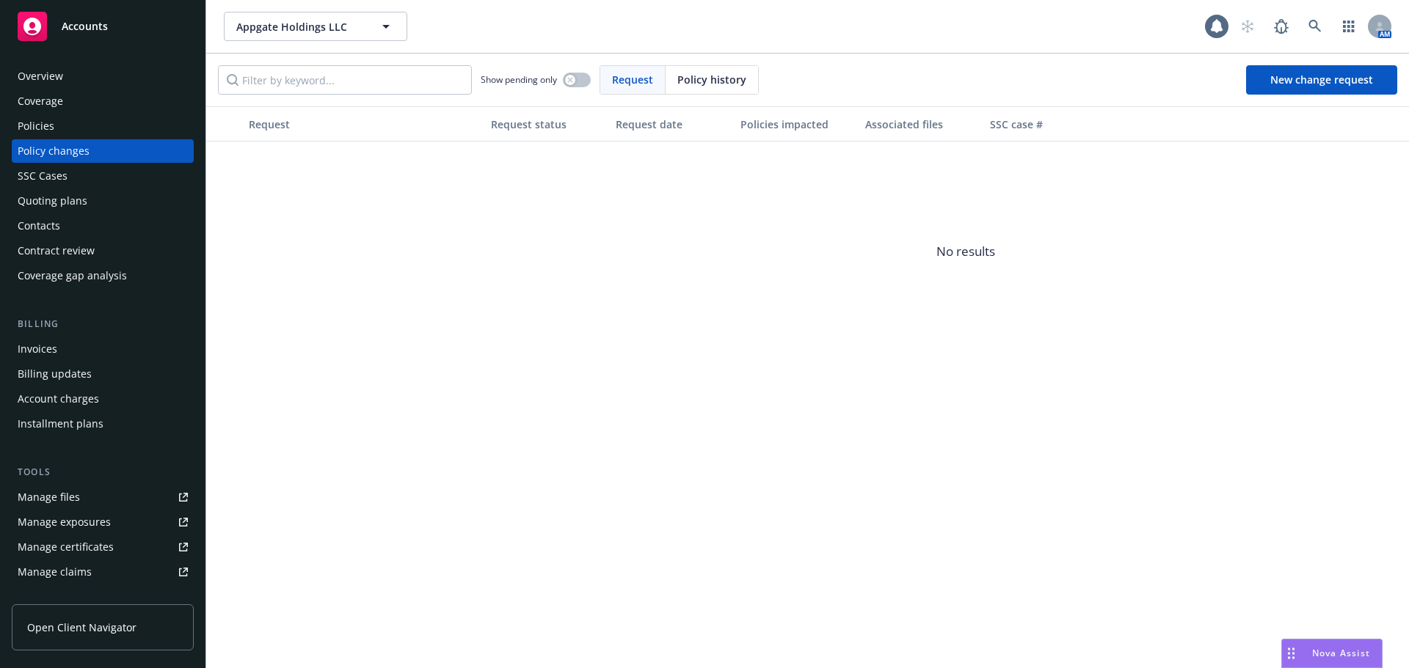
click at [102, 207] on div "Quoting plans" at bounding box center [103, 200] width 170 height 23
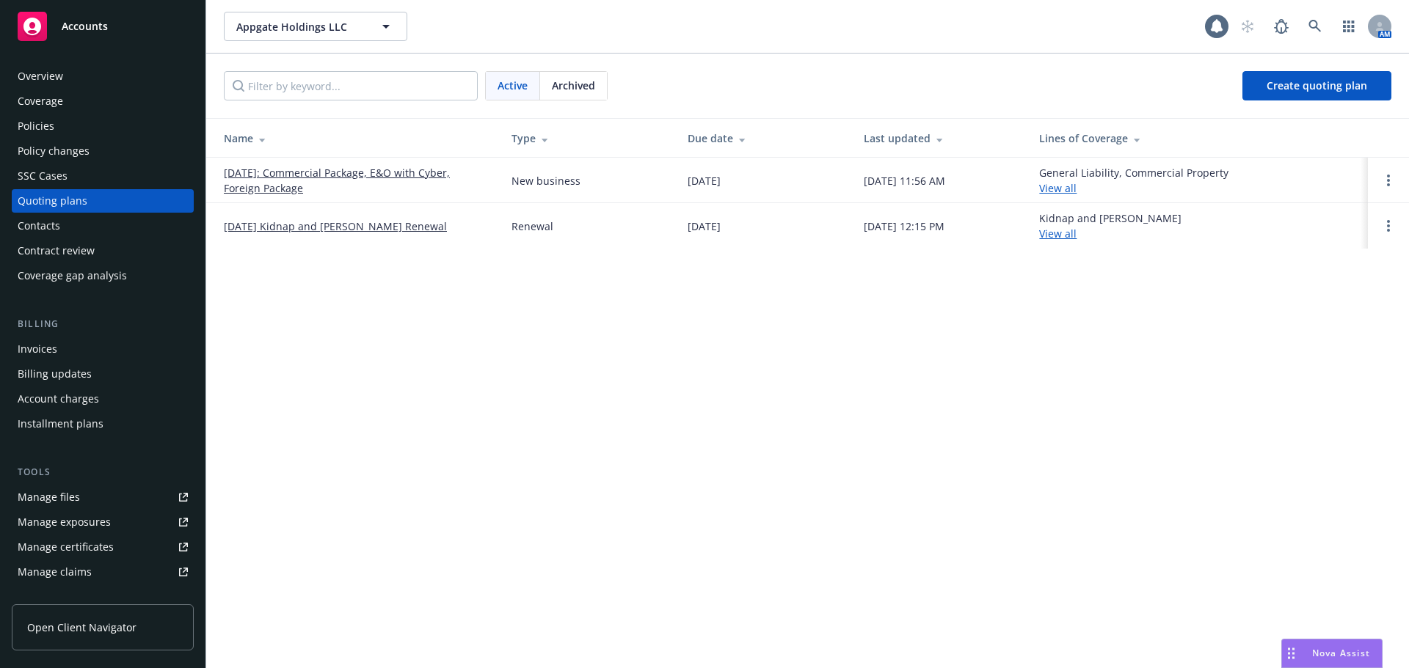
click at [257, 184] on link "05/01/2025: Commercial Package, E&O with Cyber, Foreign Package" at bounding box center [356, 180] width 264 height 31
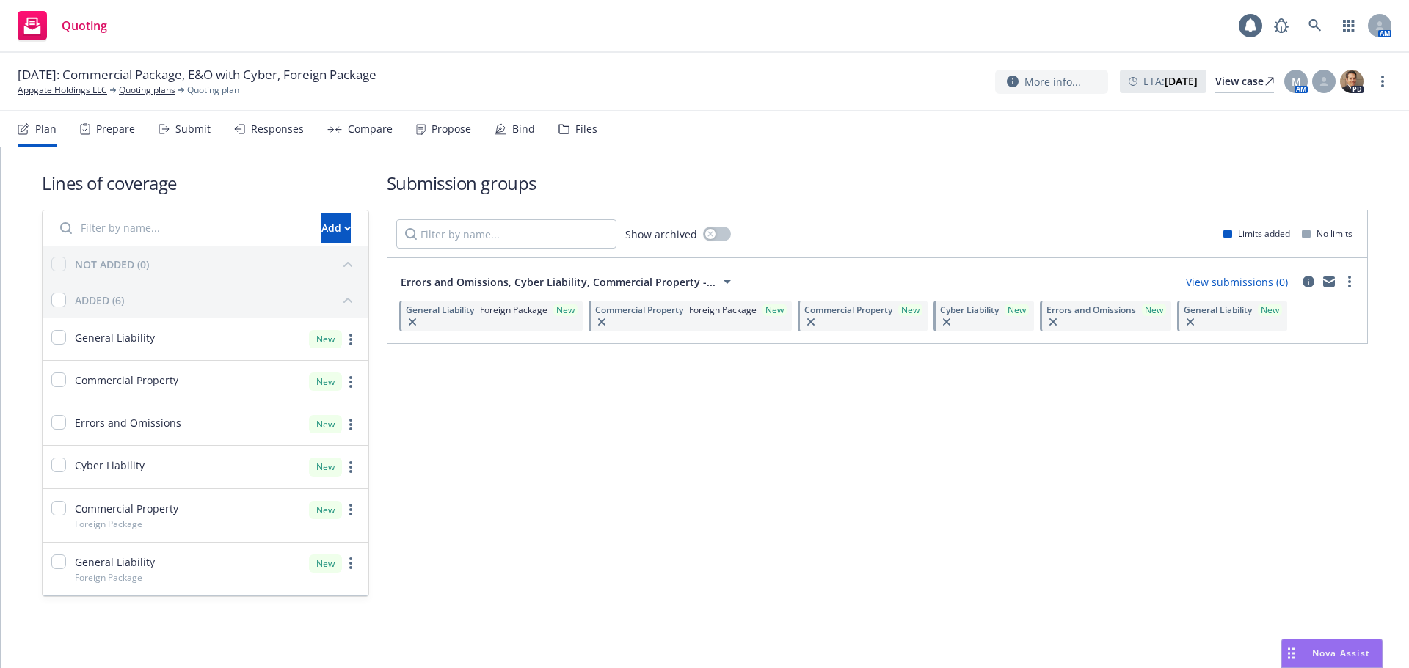
click at [100, 125] on div "Prepare" at bounding box center [115, 129] width 39 height 12
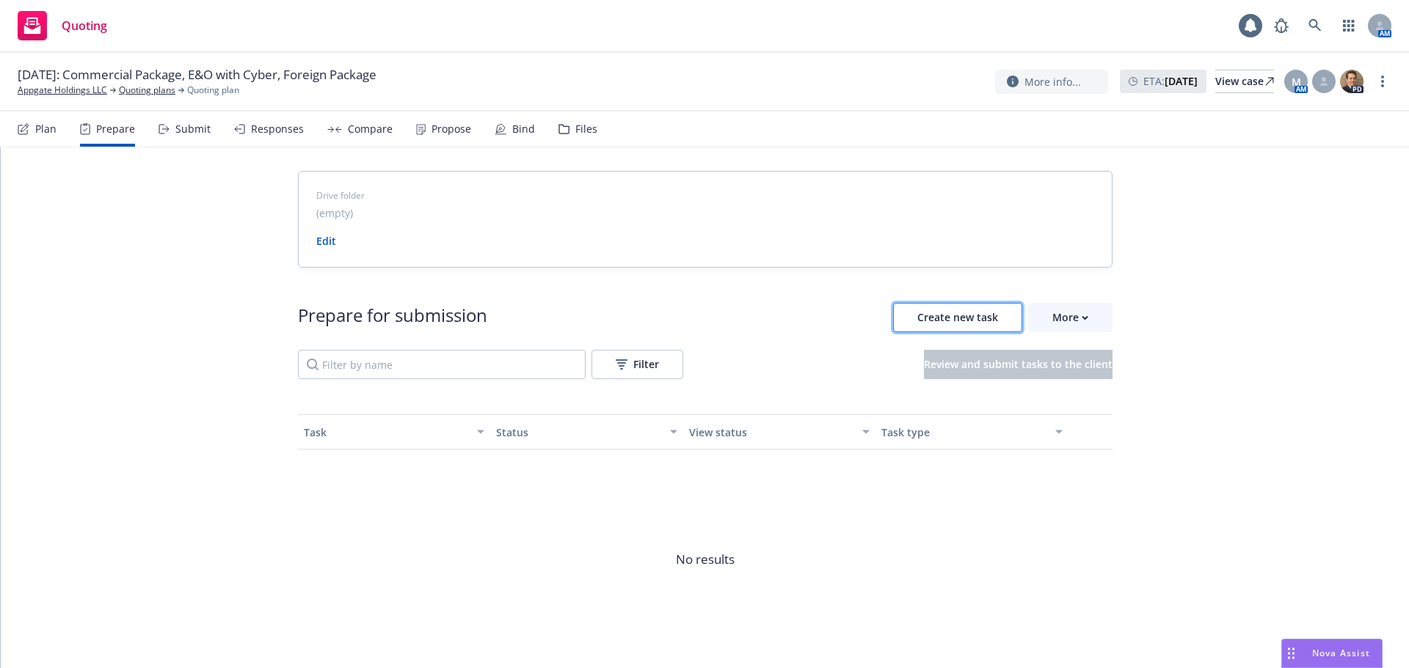
click at [930, 324] on button "Create new task" at bounding box center [957, 317] width 129 height 29
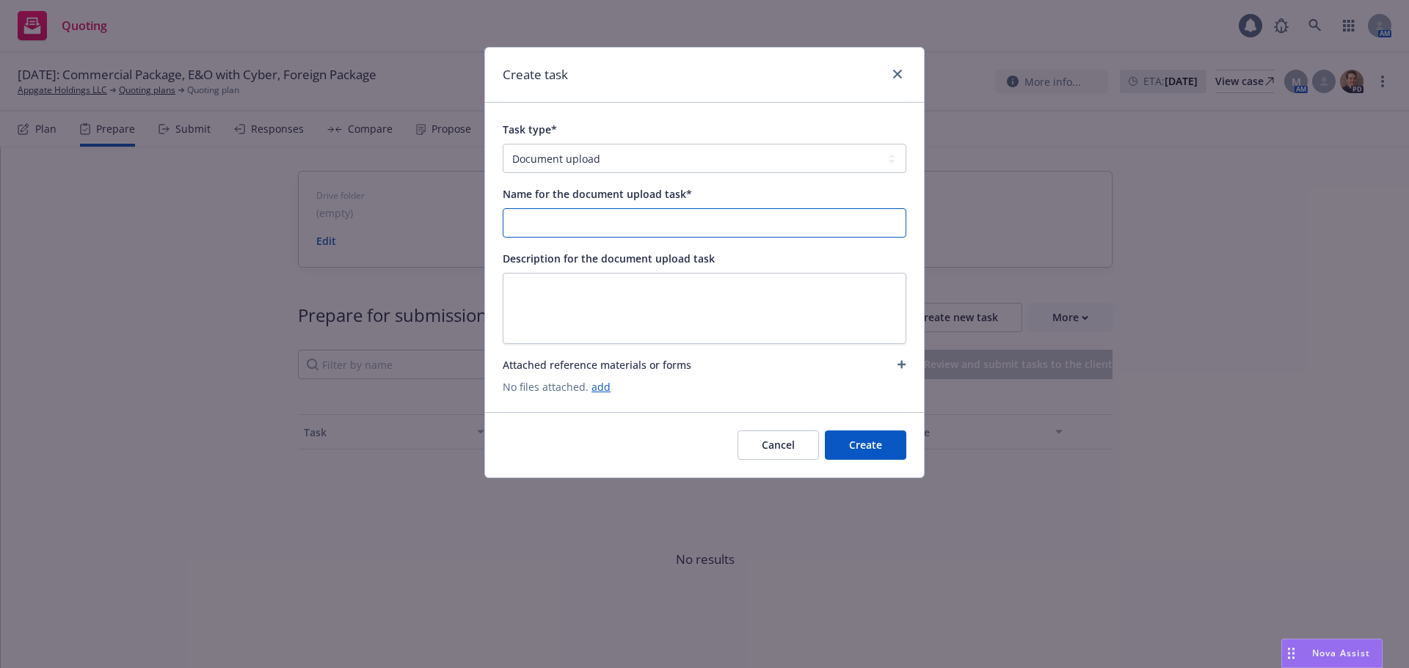
click at [606, 231] on input "Name for the document upload task*" at bounding box center [704, 223] width 402 height 28
click at [624, 219] on input "Name for the document upload task*" at bounding box center [704, 223] width 402 height 28
click at [674, 223] on input "Berkley Package & WC Loss Runs 8/12/2024" at bounding box center [704, 223] width 402 height 28
click at [686, 219] on input "Berkley Package & WC Loss Runs 8/12/2024" at bounding box center [704, 223] width 402 height 28
click at [543, 222] on input "Berkley Package & WC Loss Runs 8/21/2025" at bounding box center [704, 223] width 402 height 28
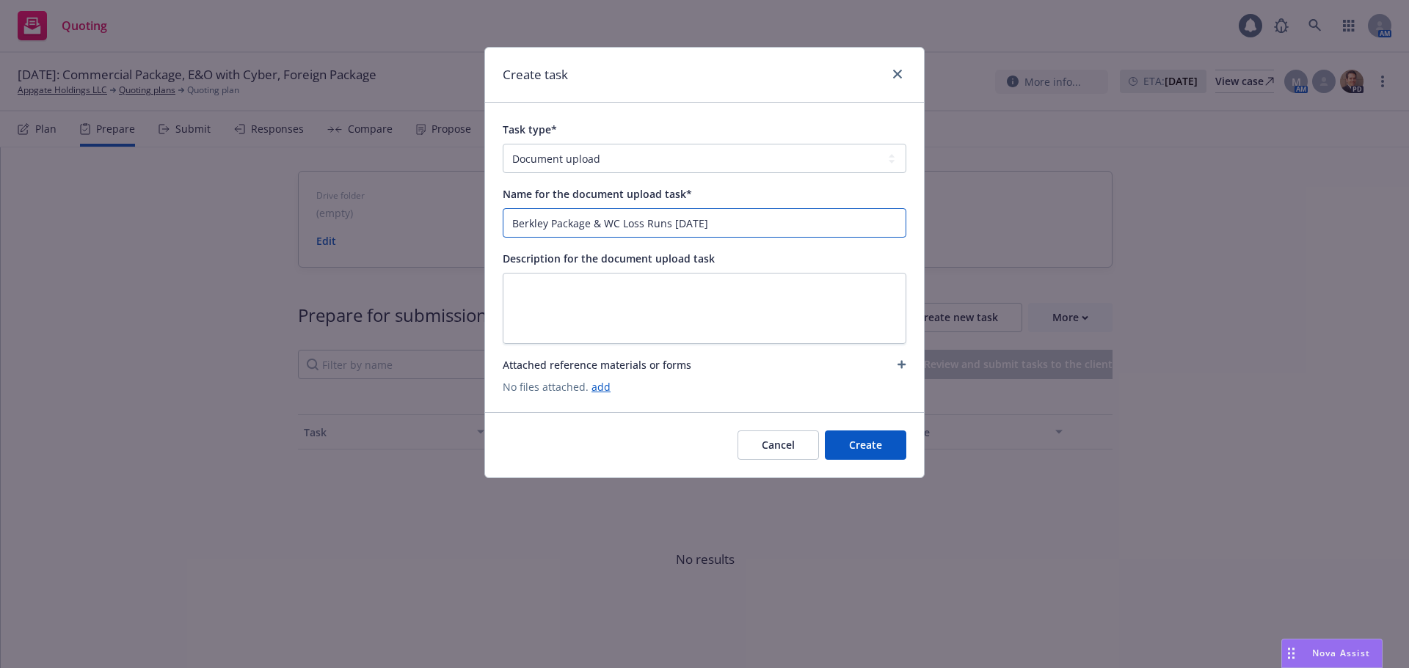
click at [543, 222] on input "Berkley Package & WC Loss Runs 8/21/2025" at bounding box center [704, 223] width 402 height 28
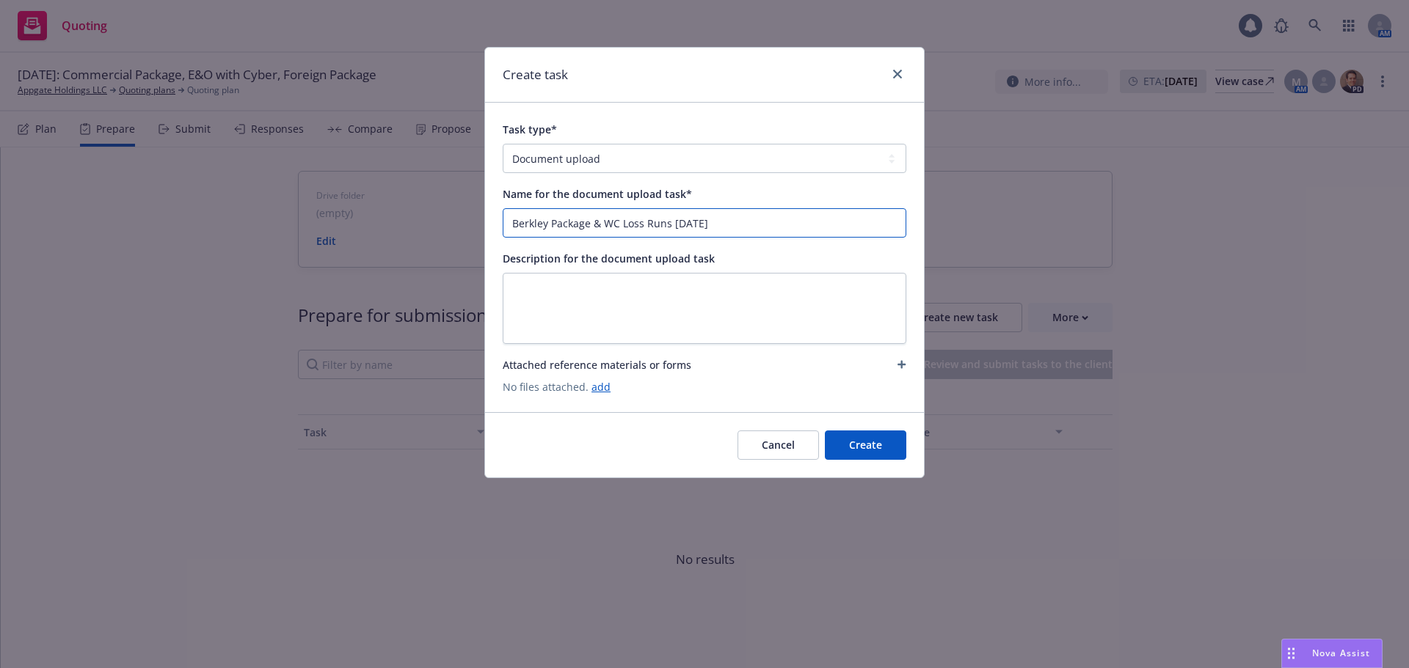
click at [753, 229] on input "Berkley Package & WC Loss Runs 8/21/2025" at bounding box center [704, 223] width 402 height 28
type input "Berkley Package & WC Loss Runs 8/21/2025"
click at [597, 387] on link "add" at bounding box center [600, 387] width 19 height 14
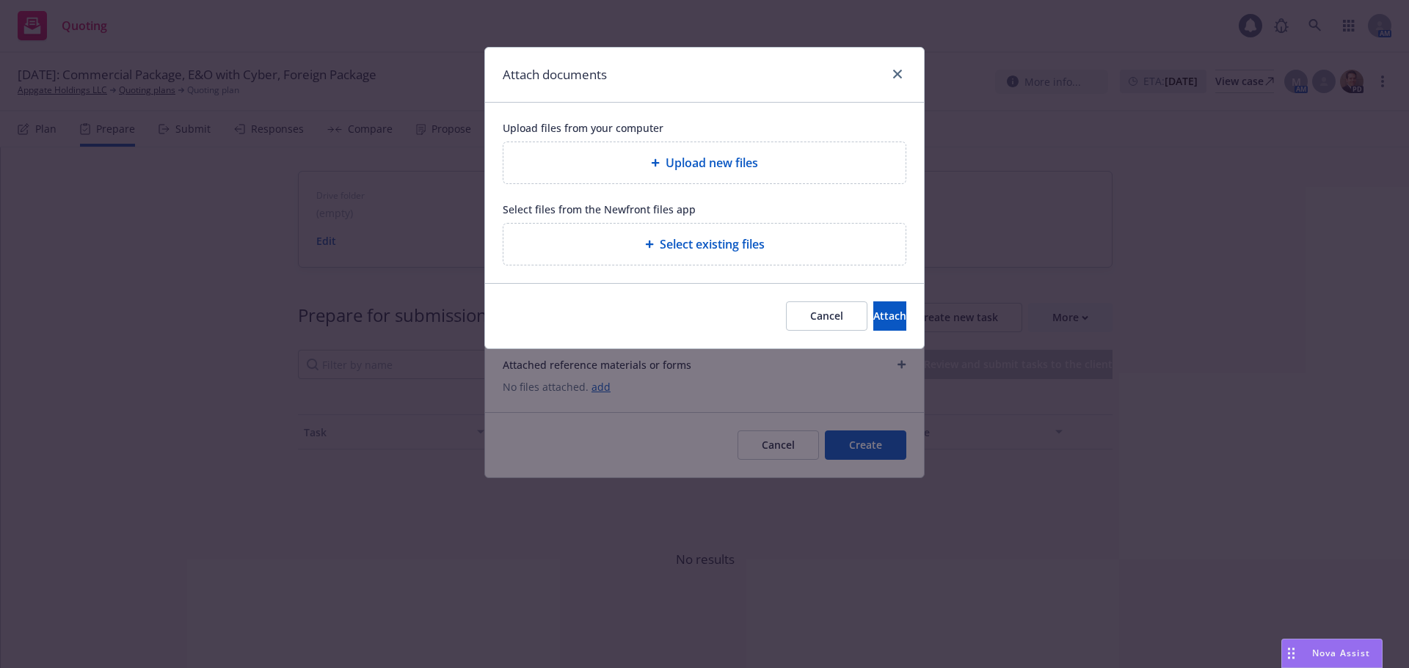
type textarea "x"
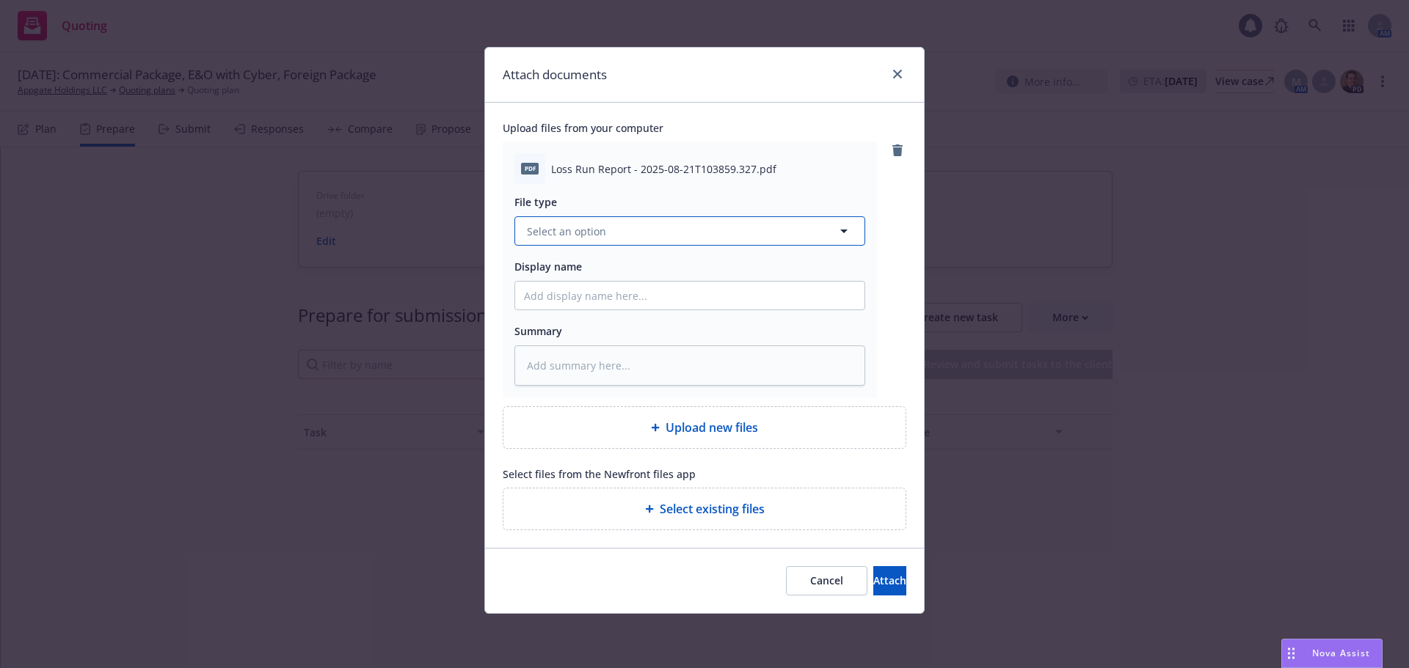
click at [655, 230] on button "Select an option" at bounding box center [689, 230] width 351 height 29
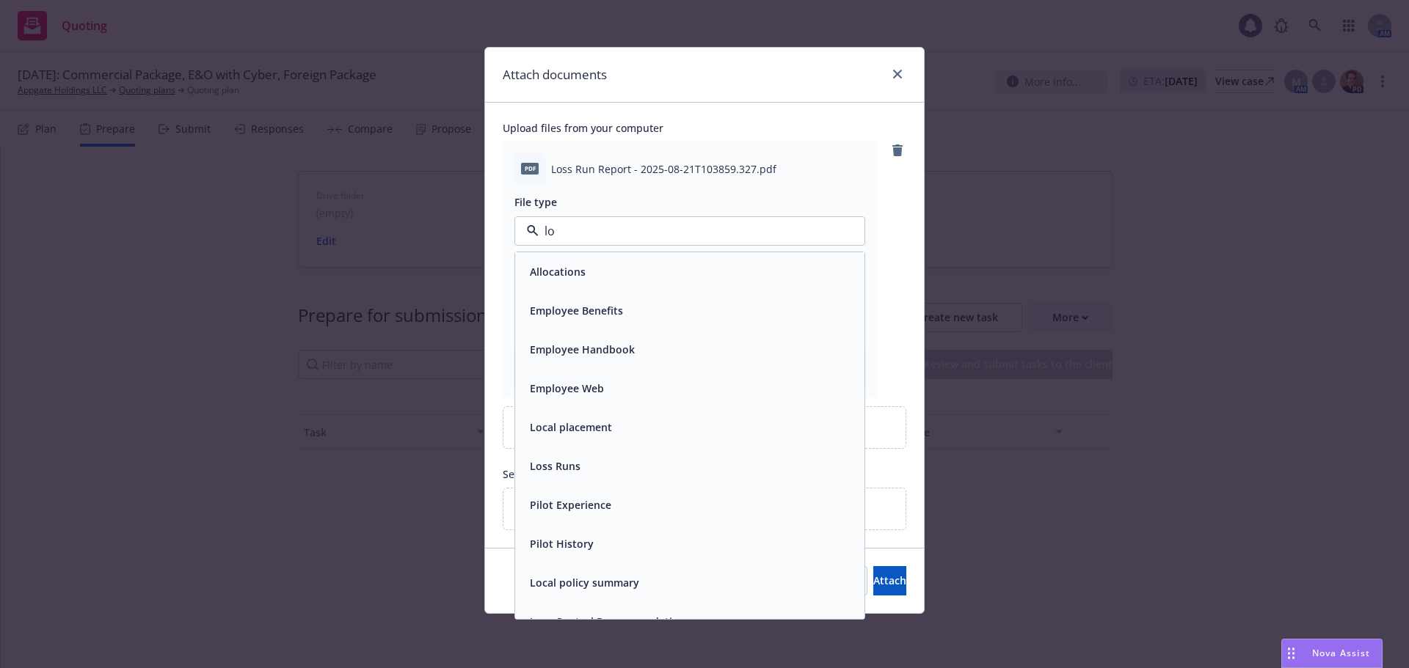
type input "los"
click at [594, 287] on div "Loss Runs" at bounding box center [689, 271] width 349 height 39
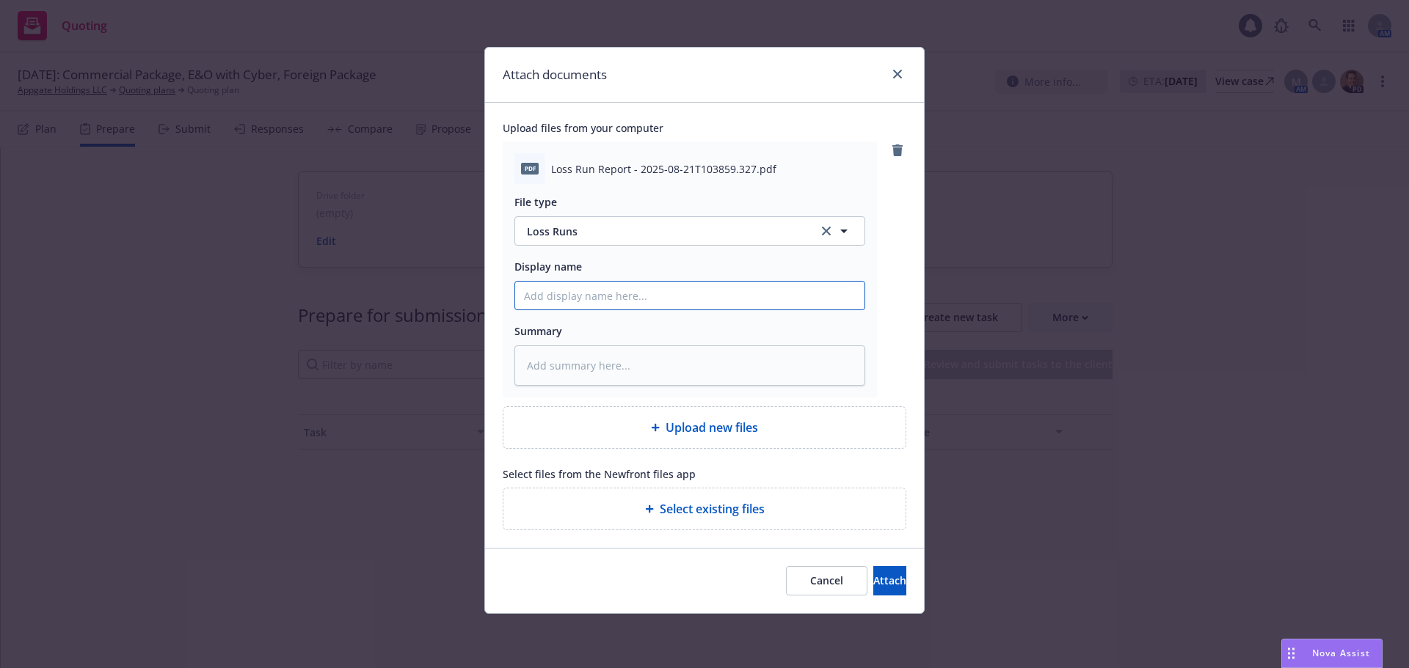
paste input "Berkley Package & WC Loss Runs 8/21/2025"
type textarea "x"
type input "Berkley Package & WC Loss Runs 8/21/2025"
click at [873, 577] on span "Attach" at bounding box center [889, 581] width 33 height 14
type textarea "x"
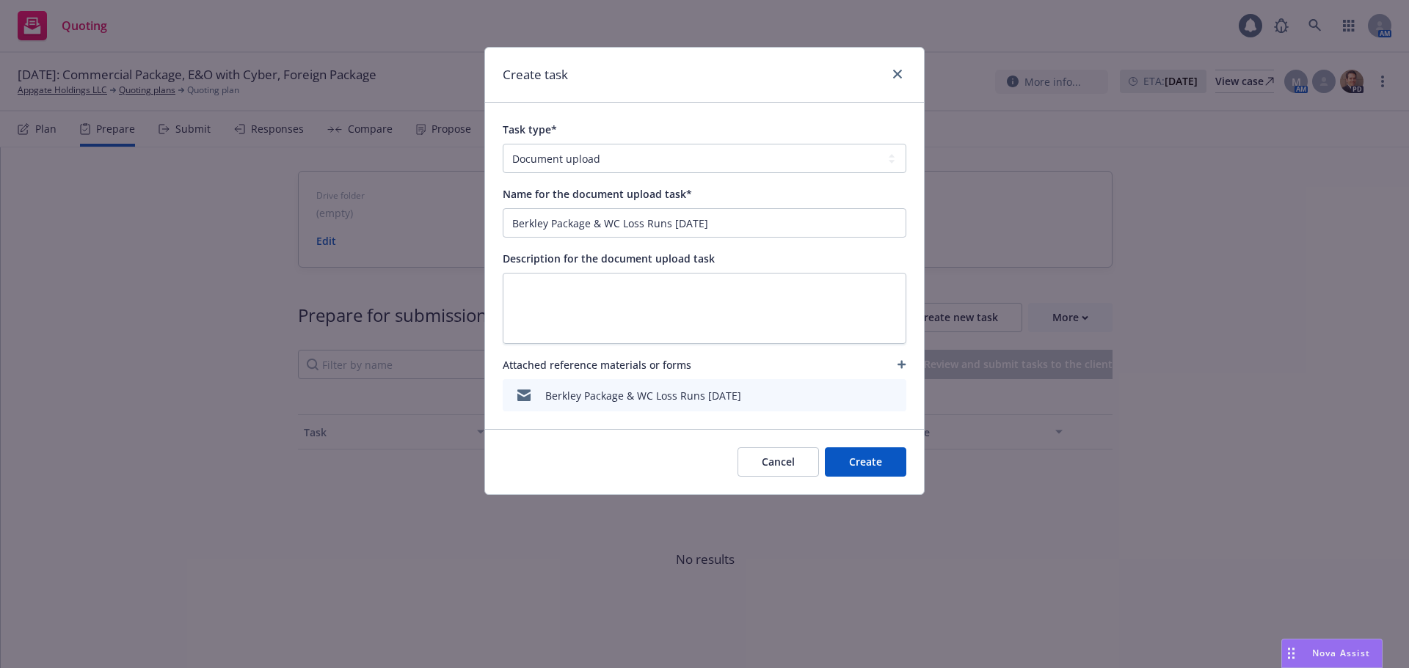
click at [881, 461] on button "Create" at bounding box center [865, 462] width 81 height 29
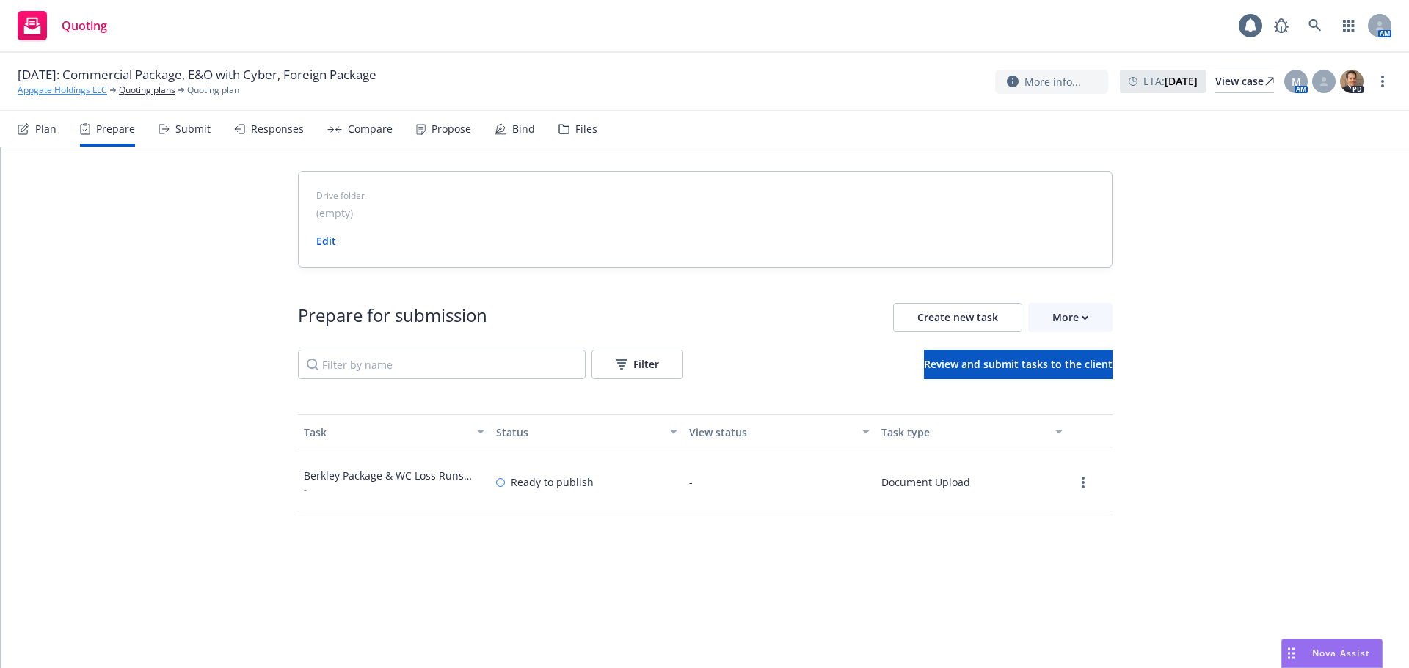
click at [51, 92] on link "Appgate Holdings LLC" at bounding box center [63, 90] width 90 height 13
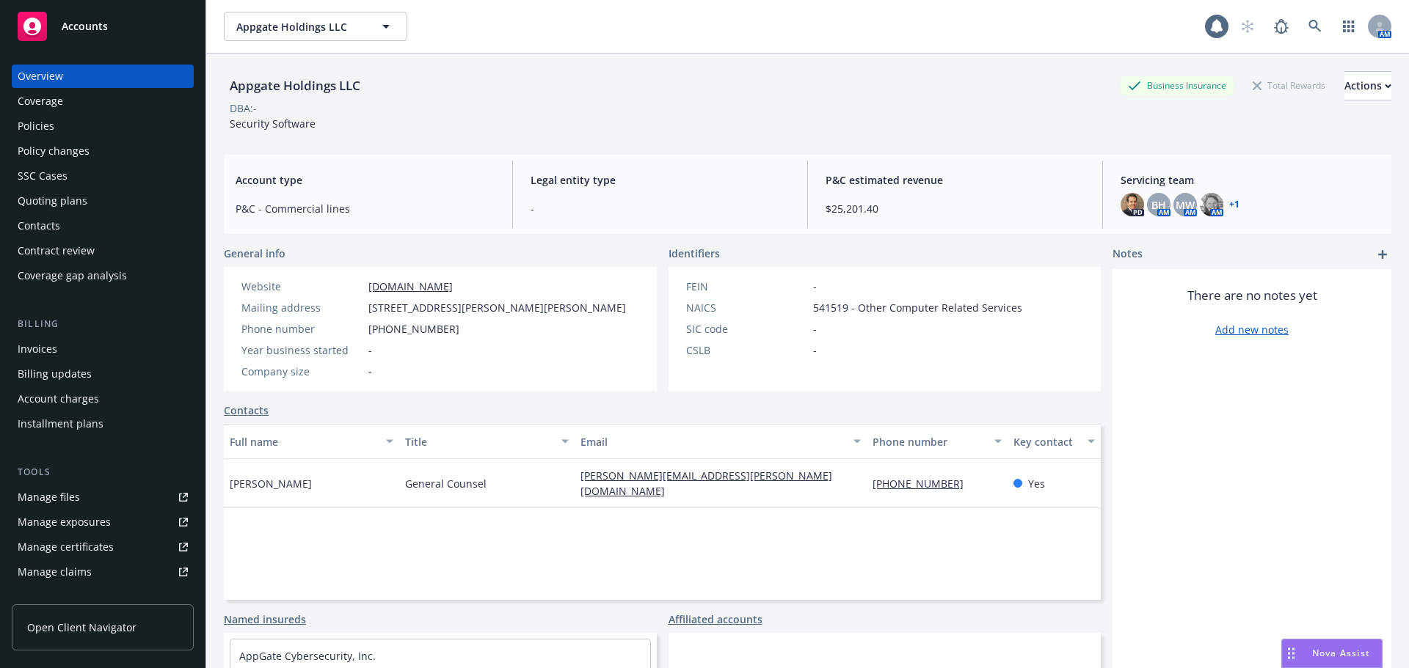
click at [112, 127] on div "Policies" at bounding box center [103, 125] width 170 height 23
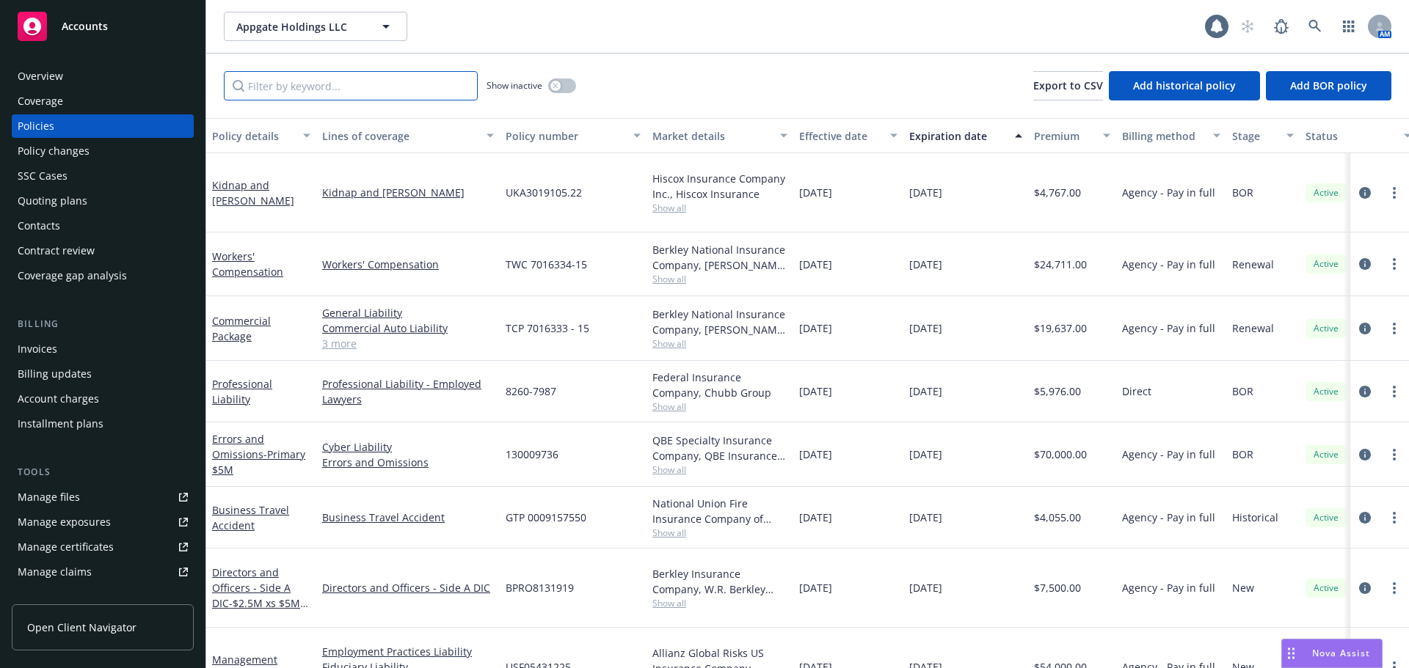
click at [274, 84] on input "Filter by keyword..." at bounding box center [351, 85] width 254 height 29
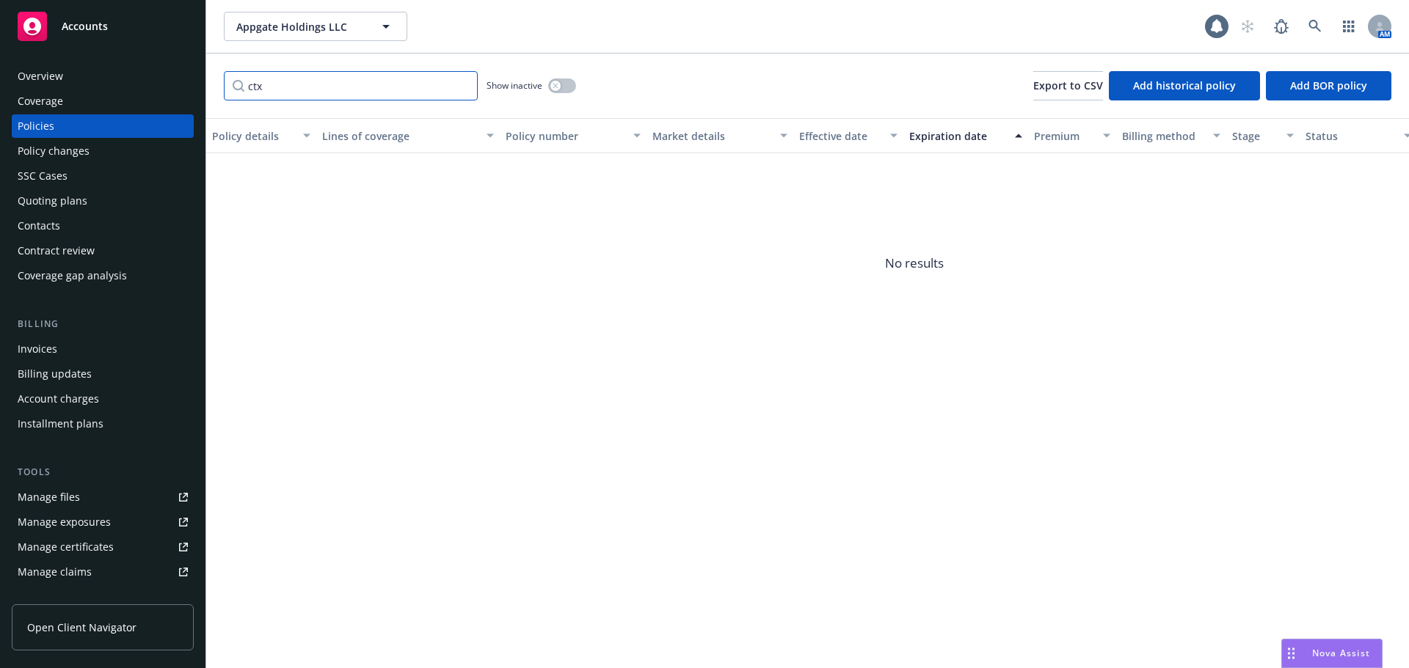
type input "ctx"
click at [550, 86] on div "button" at bounding box center [555, 86] width 10 height 10
click at [1293, 88] on span "Add BOR policy" at bounding box center [1328, 85] width 77 height 14
select select "other"
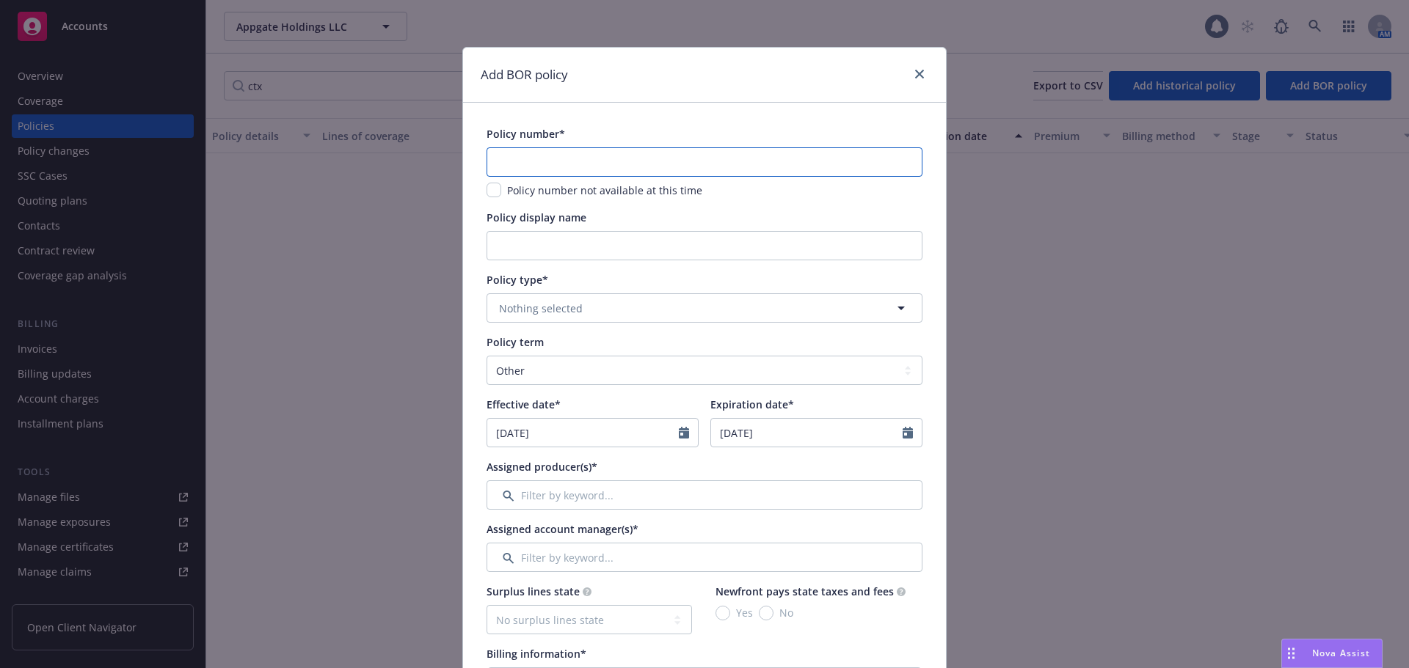
paste input "CTX30086190700"
type input "CTX30086190700"
click at [612, 304] on button "Nothing selected" at bounding box center [704, 307] width 436 height 29
type input "exces"
click at [612, 362] on div "Excess Liability" at bounding box center [704, 349] width 433 height 39
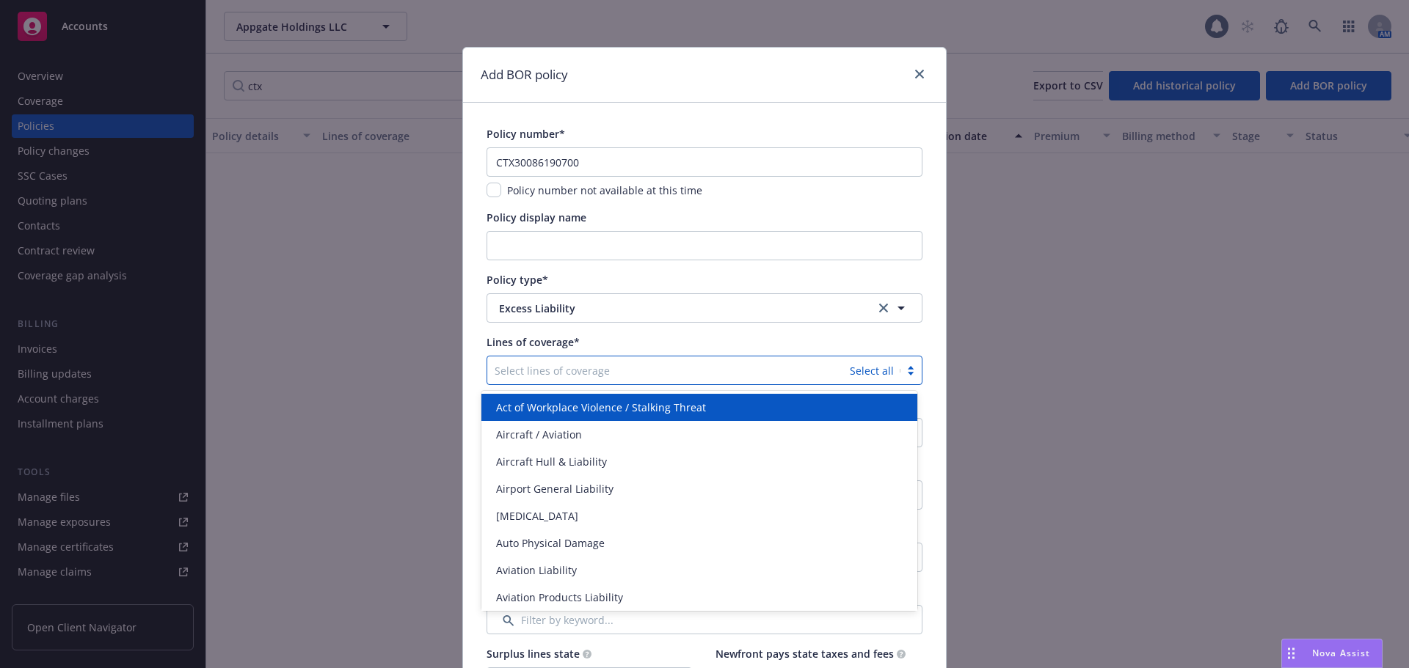
click at [665, 379] on div at bounding box center [668, 371] width 348 height 18
type input "err"
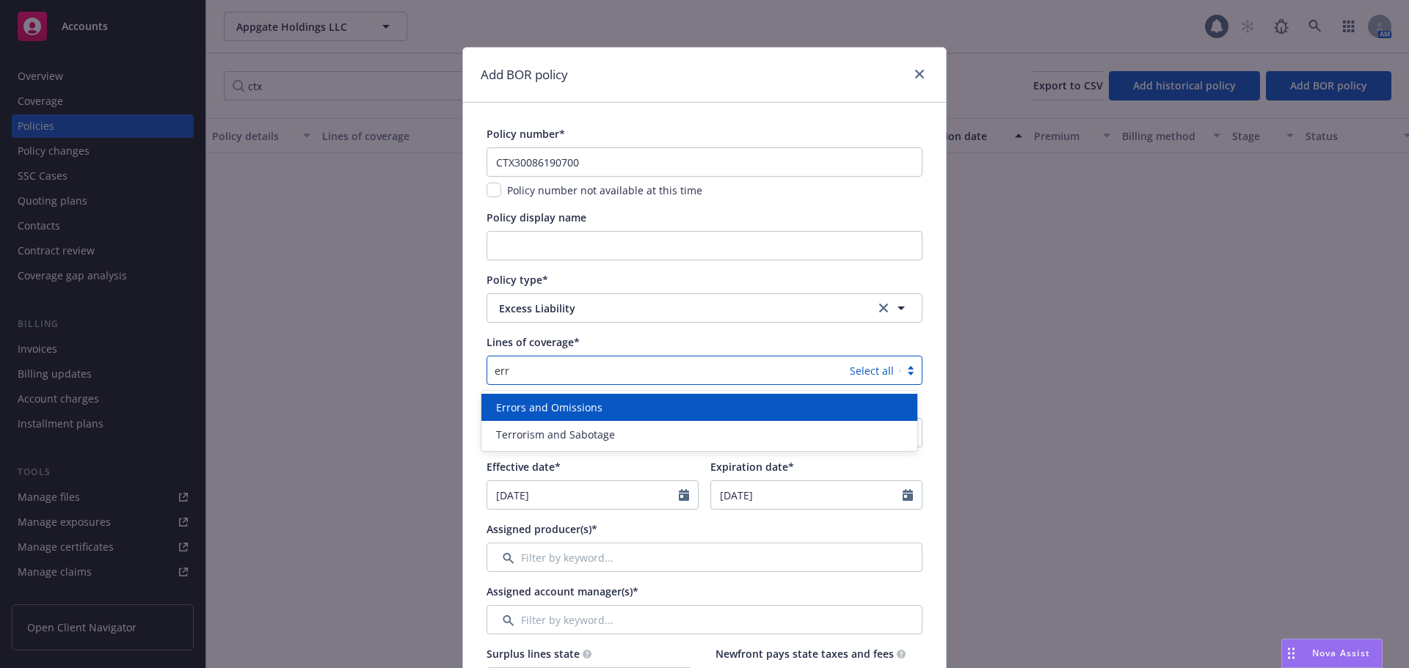
click at [634, 406] on div "Errors and Omissions" at bounding box center [699, 407] width 418 height 15
type input "cyber"
click at [634, 406] on div "Cyber Liability" at bounding box center [699, 407] width 418 height 15
type input "exce"
click at [628, 416] on div "Excess" at bounding box center [699, 407] width 436 height 27
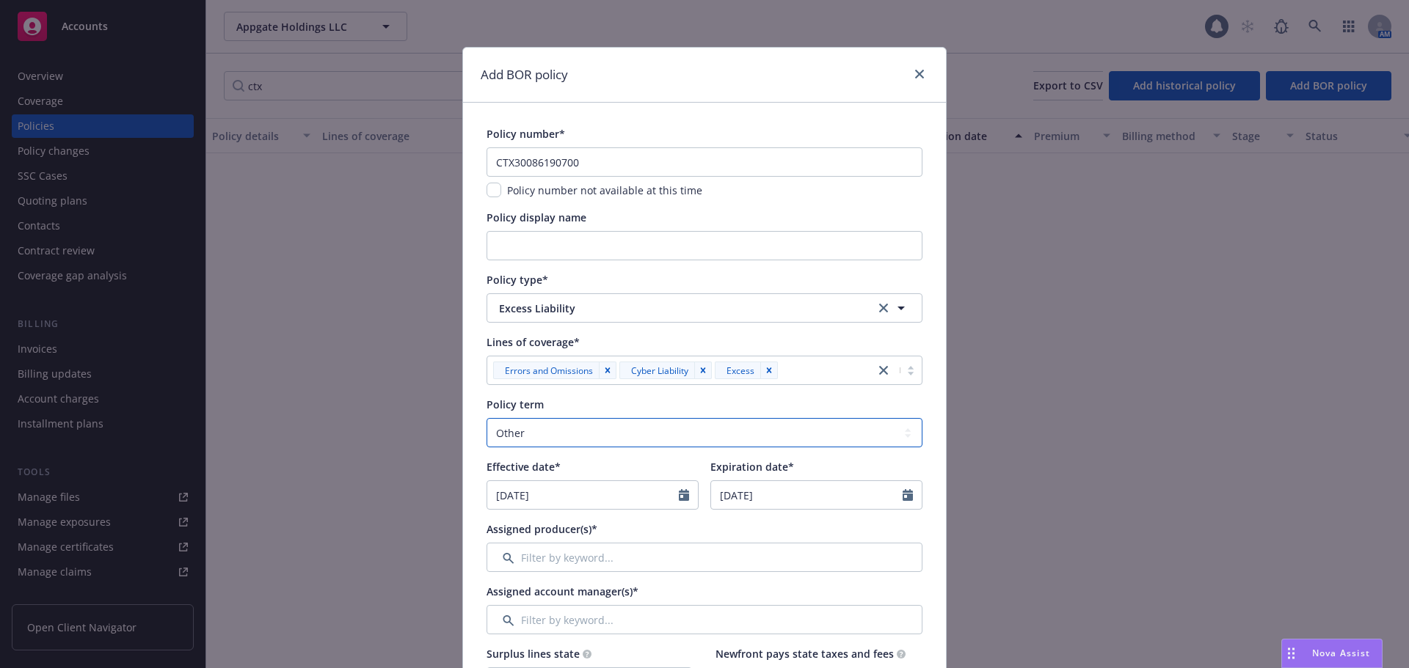
click at [557, 427] on select "Select policy term 12 Month 6 Month 4 Month 3 Month 2 Month 1 Month 36 Month (3…" at bounding box center [704, 432] width 436 height 29
select select "12"
click at [486, 418] on select "Select policy term 12 Month 6 Month 4 Month 3 Month 2 Month 1 Month 36 Month (3…" at bounding box center [704, 432] width 436 height 29
select select "8"
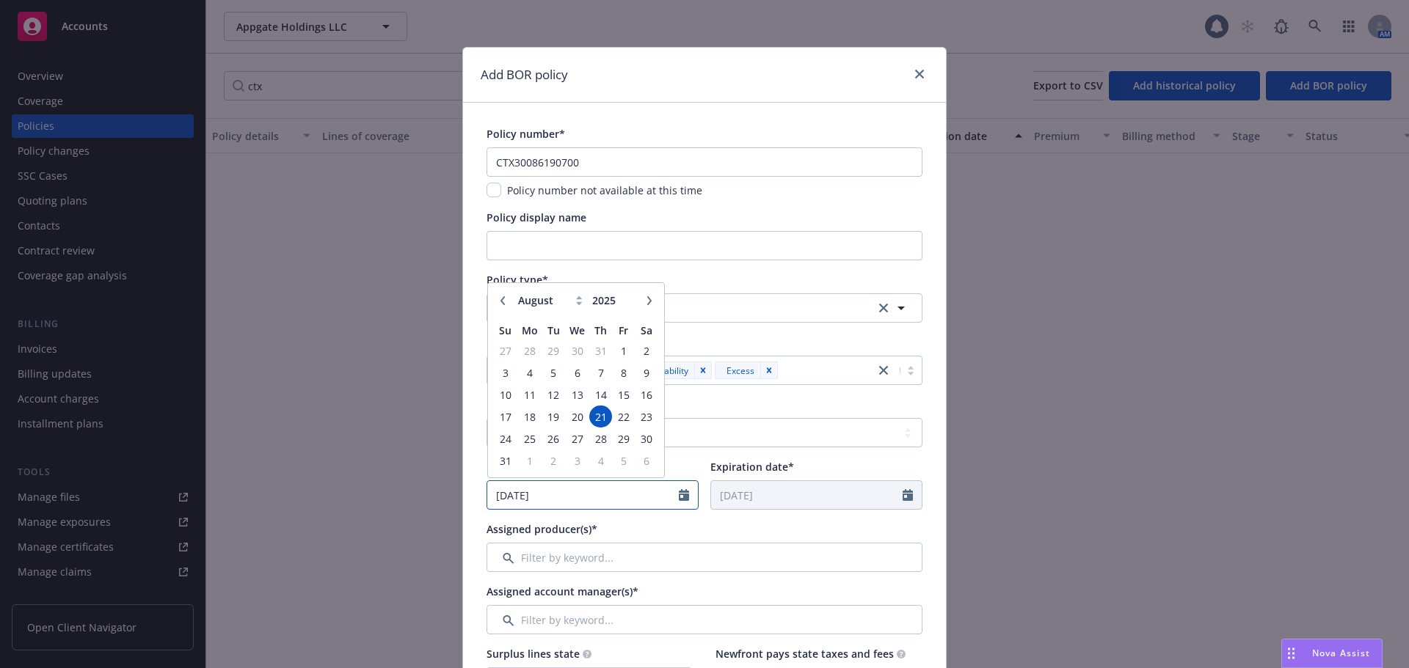
drag, startPoint x: 550, startPoint y: 493, endPoint x: 431, endPoint y: 492, distance: 119.6
click at [431, 492] on div "Add BOR policy Policy number* CTX30086190700 Policy number not available at thi…" at bounding box center [704, 334] width 1409 height 668
type input "05/01/2025"
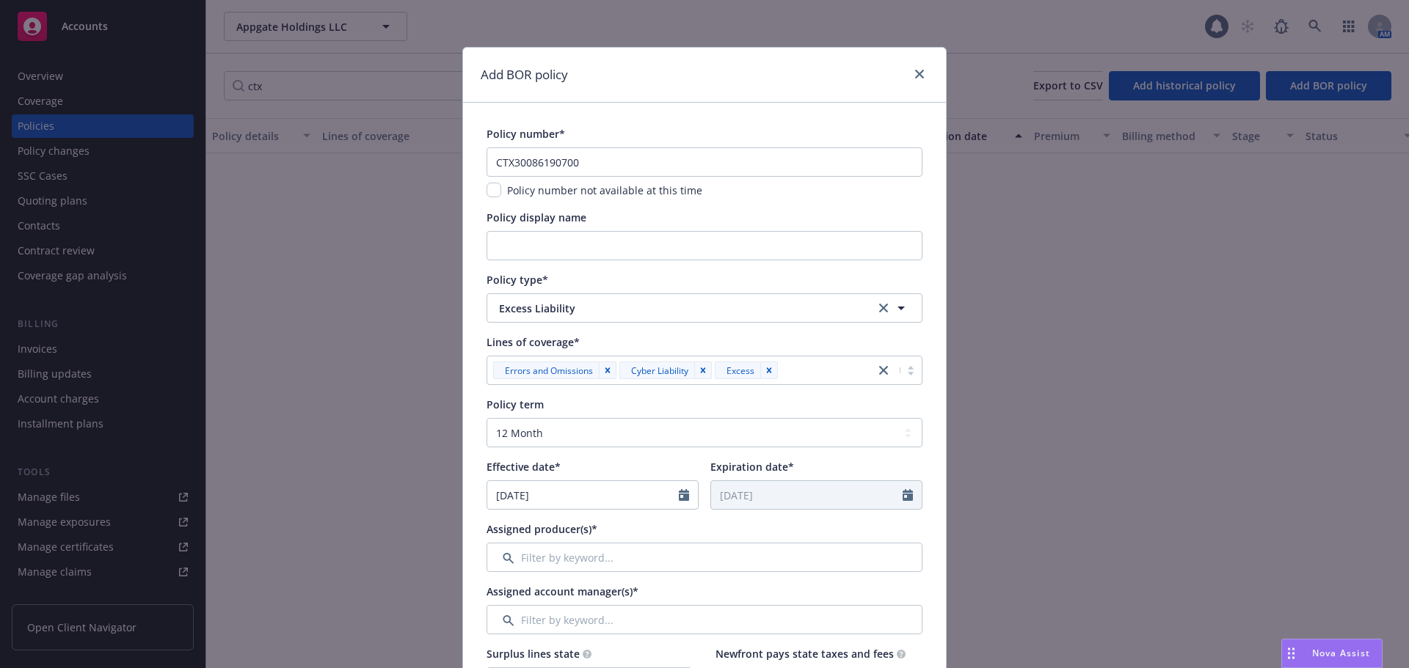
type input "05/01/2026"
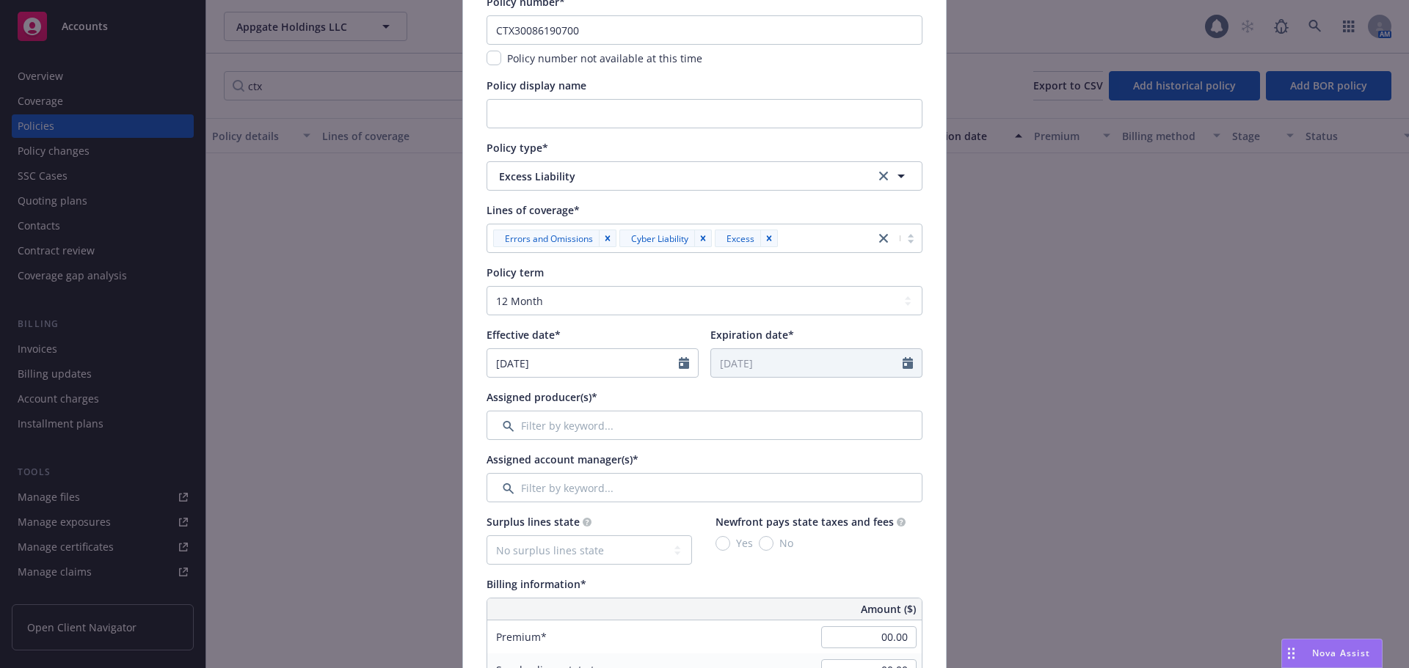
scroll to position [147, 0]
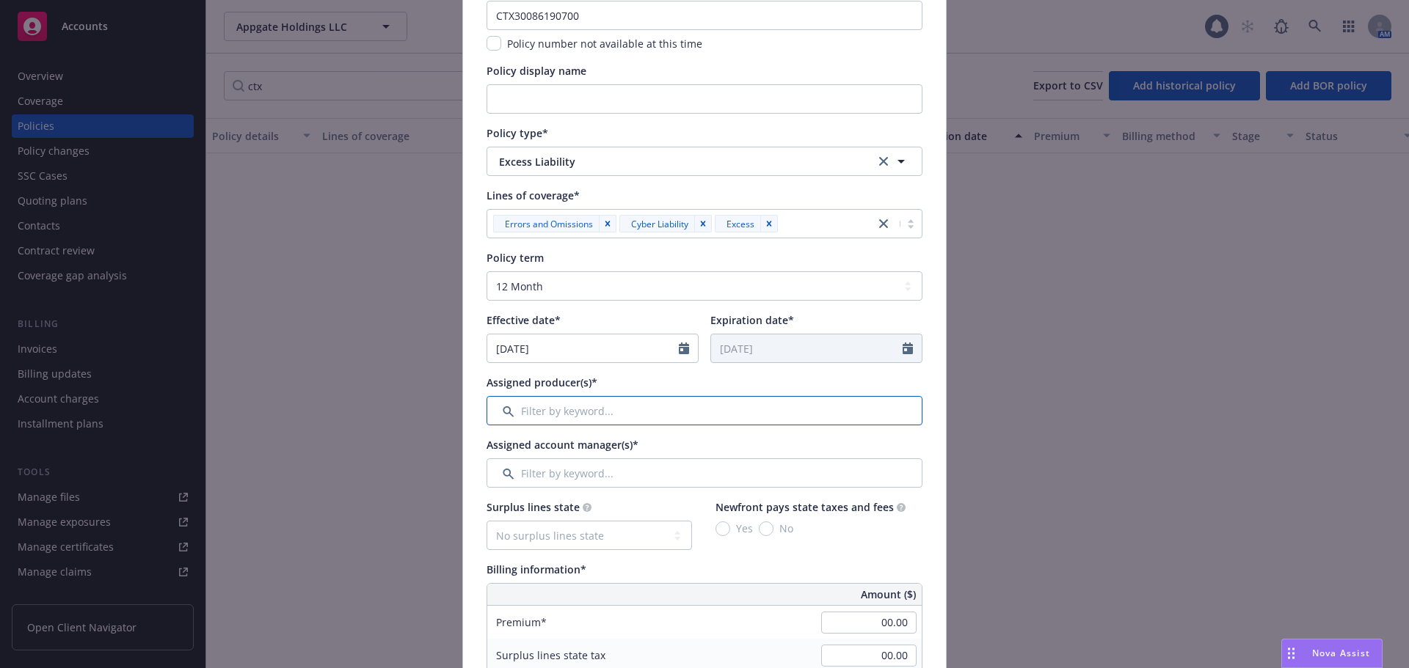
click at [576, 412] on input "Filter by keyword..." at bounding box center [704, 410] width 436 height 29
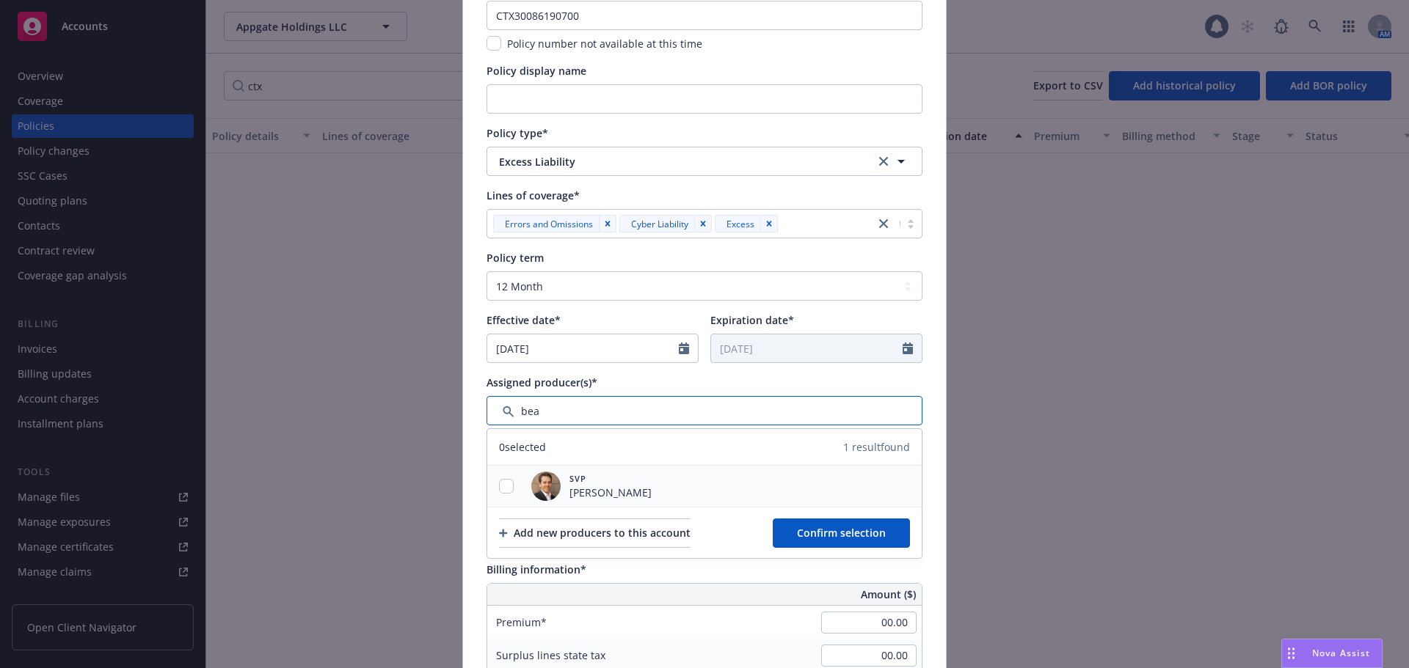
type input "bea"
click at [505, 481] on input "checkbox" at bounding box center [506, 486] width 15 height 15
checkbox input "true"
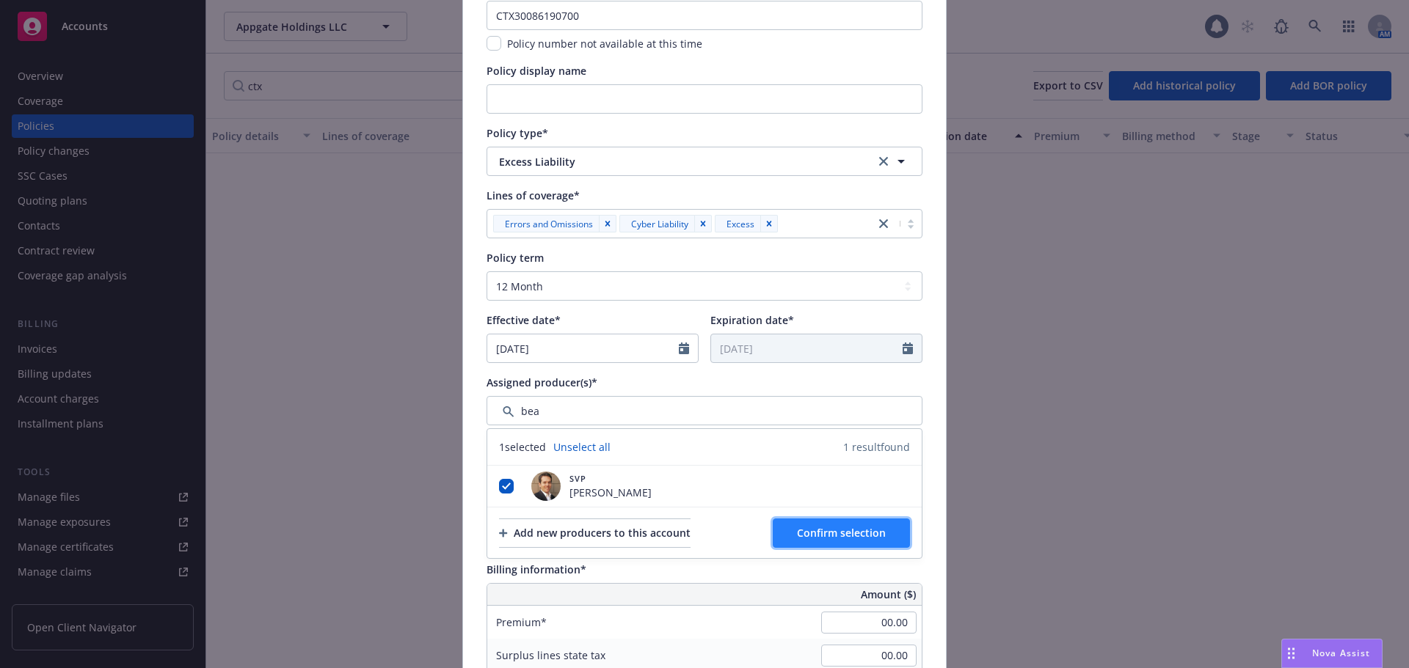
click at [833, 540] on button "Confirm selection" at bounding box center [840, 533] width 137 height 29
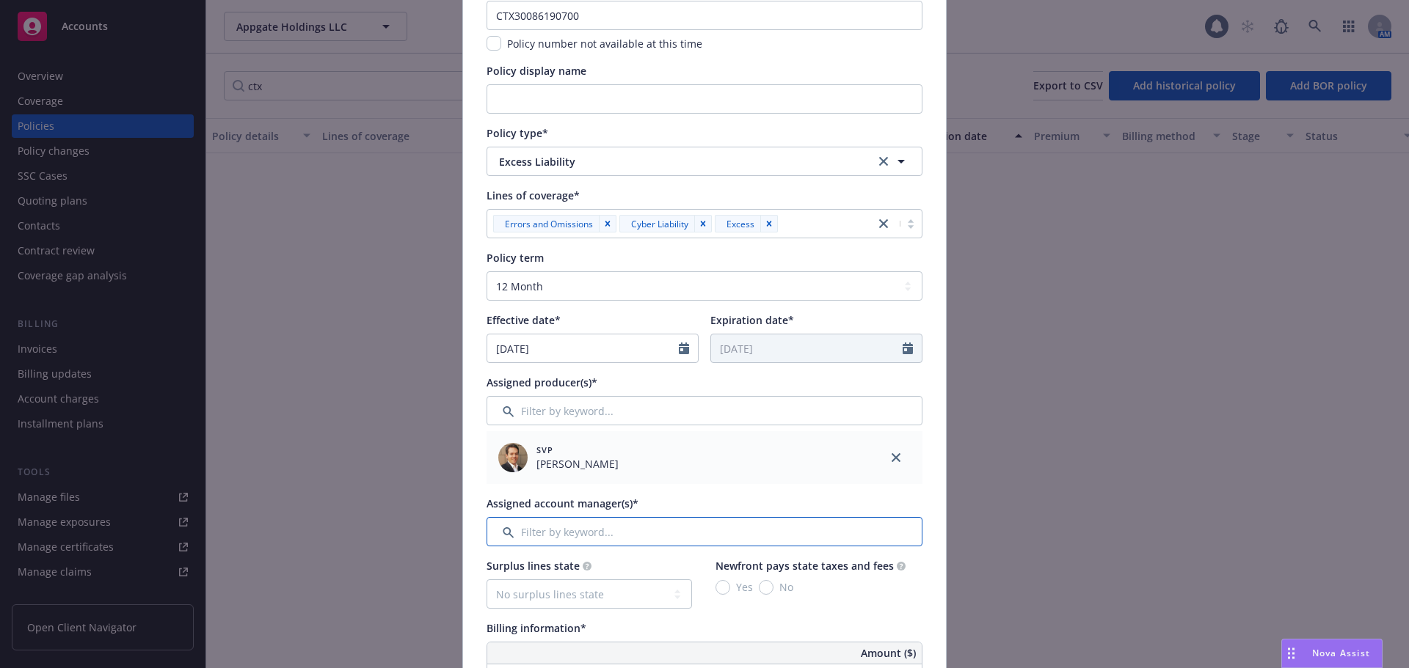
click at [657, 528] on input "Filter by keyword..." at bounding box center [704, 531] width 436 height 29
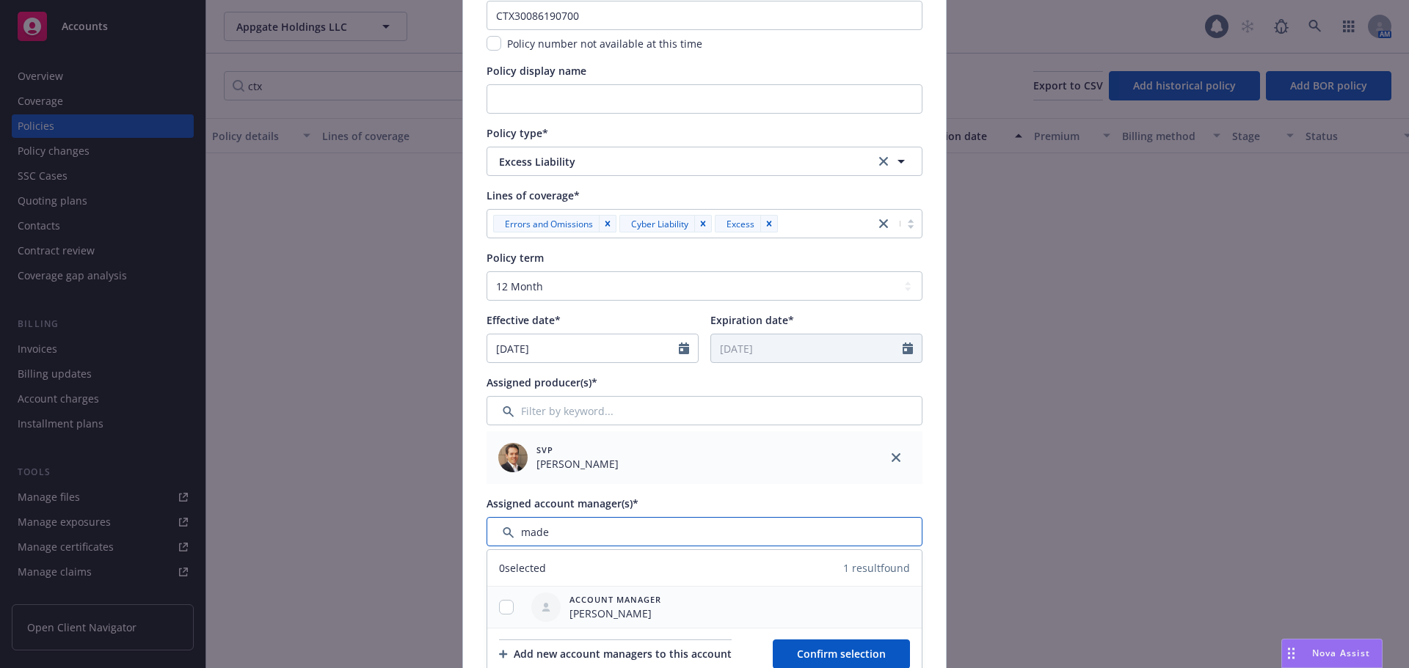
type input "made"
click at [499, 604] on input "checkbox" at bounding box center [506, 607] width 15 height 15
checkbox input "true"
click at [860, 656] on span "Confirm selection" at bounding box center [841, 654] width 89 height 14
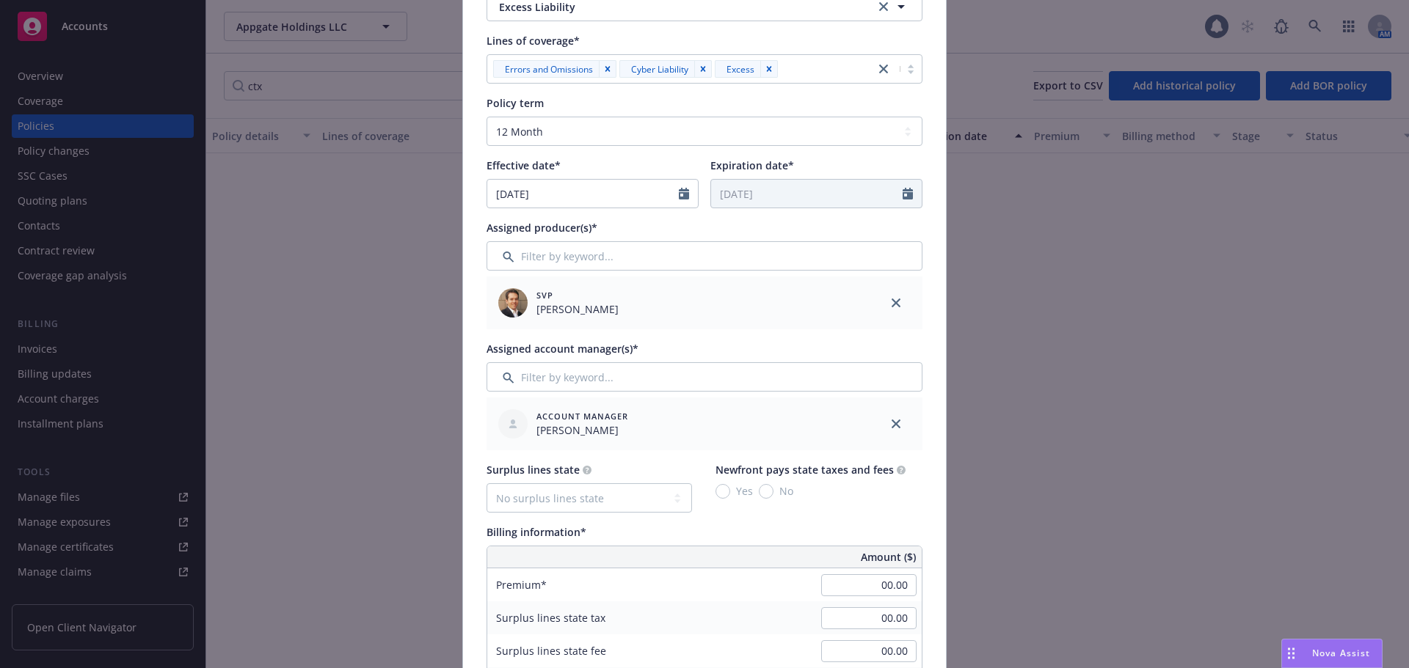
scroll to position [440, 0]
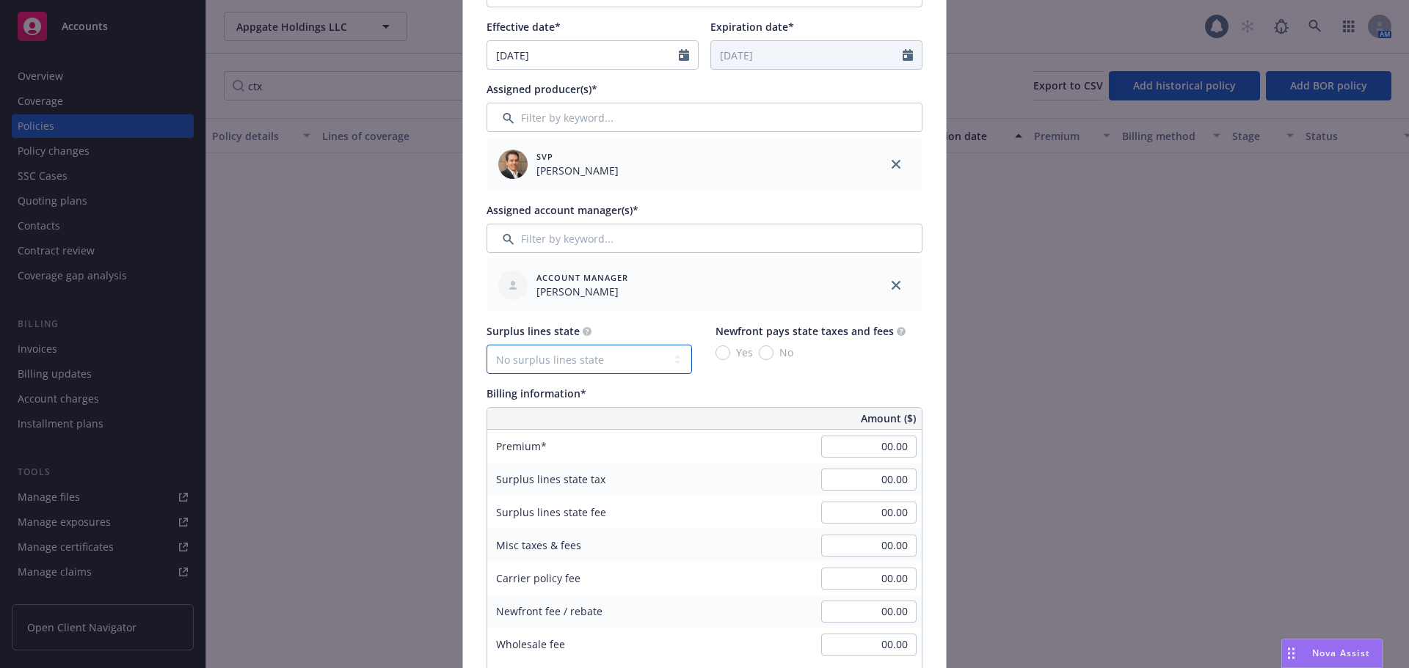
click at [629, 364] on select "No surplus lines state Alaska Alabama Arkansas Arizona California Colorado Conn…" at bounding box center [588, 359] width 205 height 29
select select "FL"
click at [486, 345] on select "No surplus lines state Alaska Alabama Arkansas Arizona California Colorado Conn…" at bounding box center [588, 359] width 205 height 29
click at [763, 359] on input "No" at bounding box center [766, 353] width 15 height 15
radio input "true"
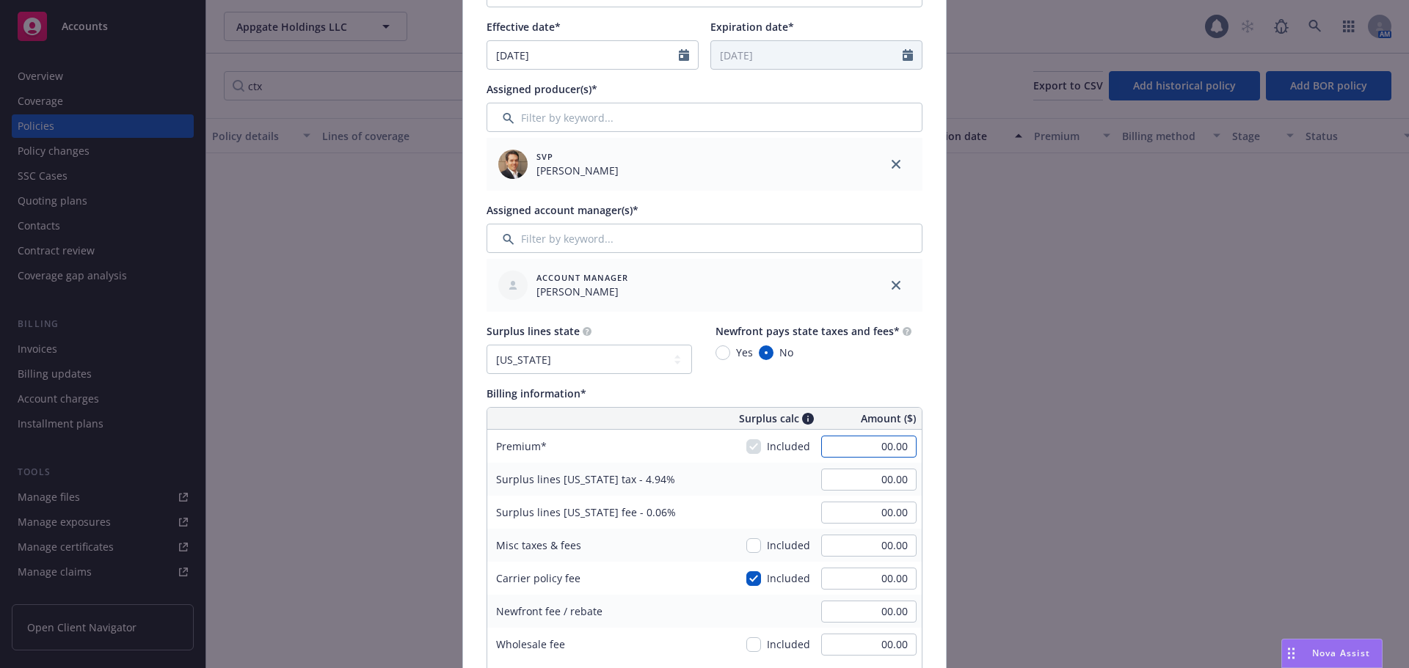
click at [858, 445] on input "00.00" at bounding box center [868, 447] width 95 height 22
type input "52,500.00"
type input "2,593.50"
type input "31.50"
click at [926, 465] on div "Policy number* CTX30086190700 Policy number not available at this time Policy d…" at bounding box center [704, 508] width 483 height 1690
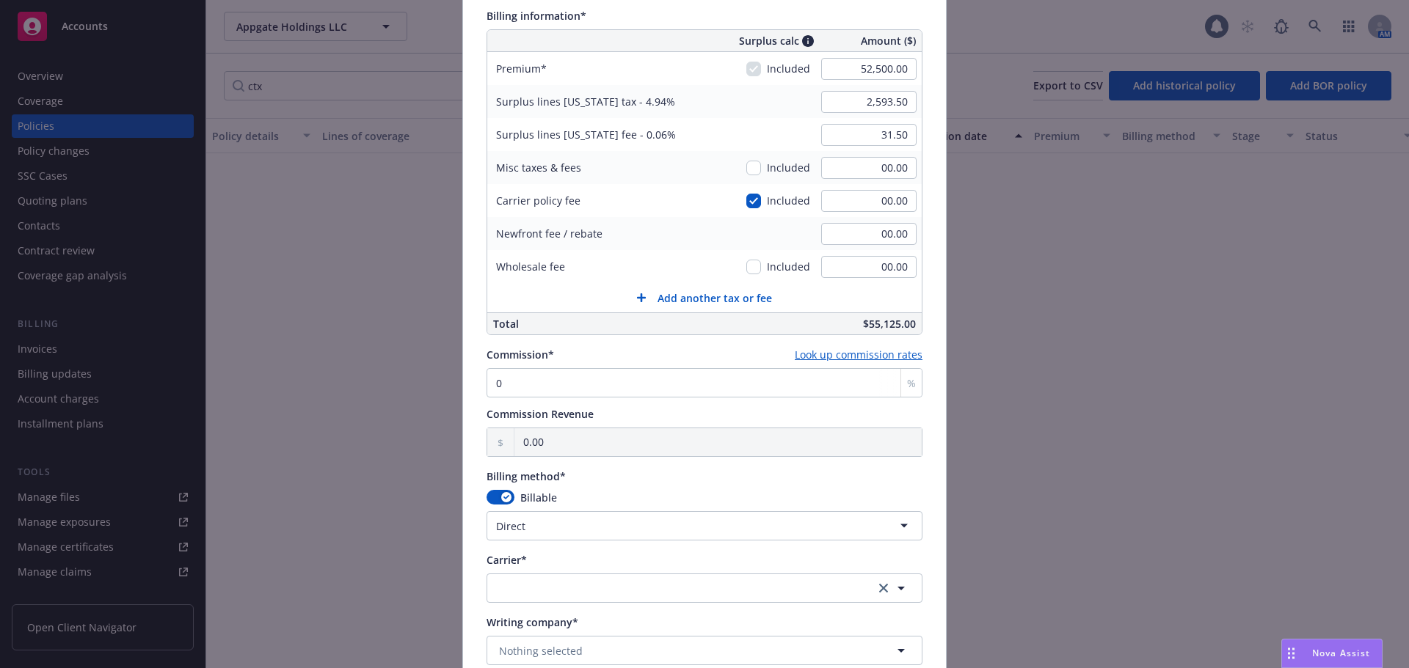
scroll to position [880, 0]
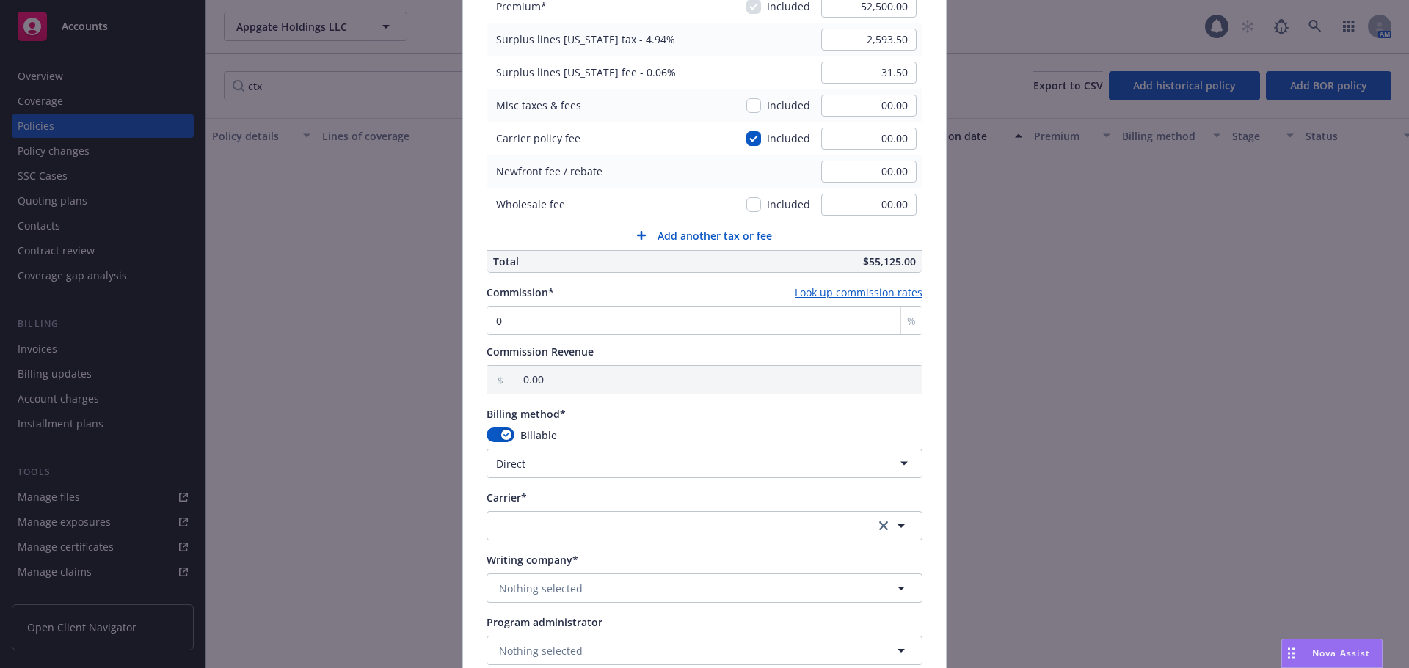
click at [625, 453] on html "Accounts Overview Coverage Policies Policy changes SSC Cases Quoting plans Cont…" at bounding box center [704, 334] width 1409 height 668
select select "AGENCY_PAY_IN_FULL"
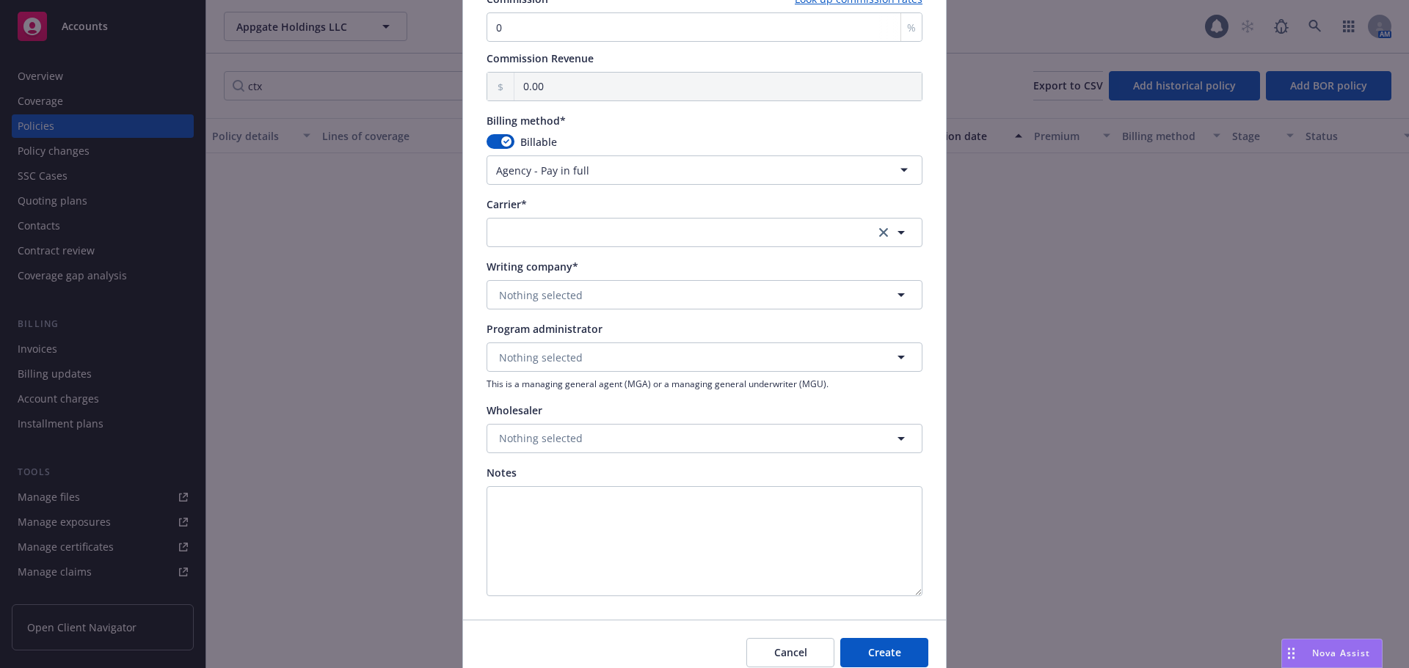
scroll to position [1238, 0]
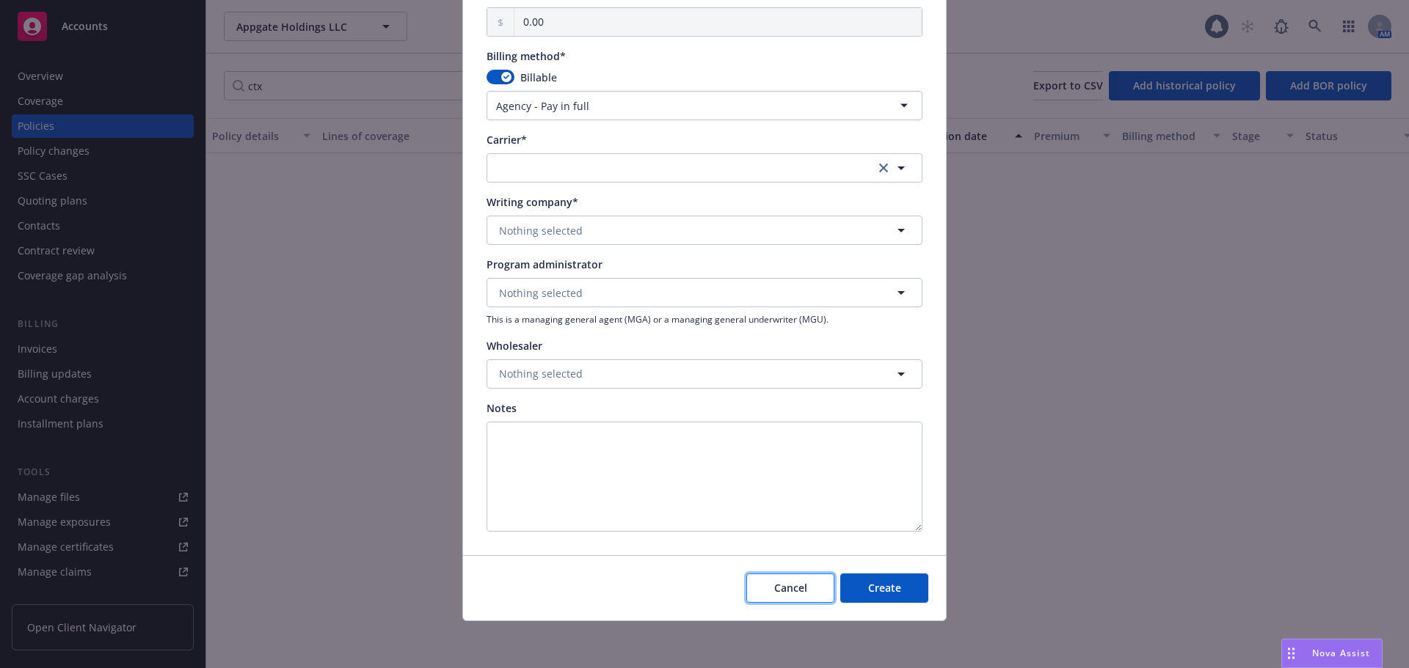
click at [800, 592] on span "Cancel" at bounding box center [790, 588] width 33 height 14
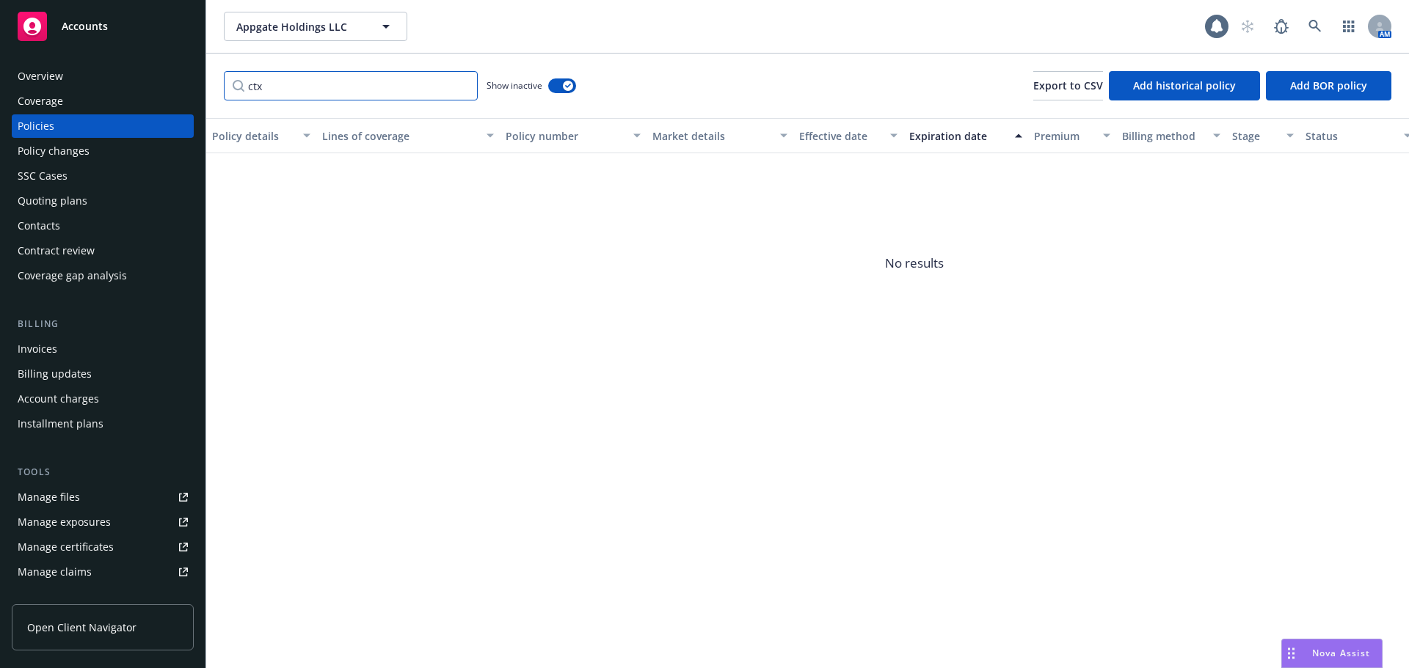
drag, startPoint x: 297, startPoint y: 93, endPoint x: 198, endPoint y: 98, distance: 99.2
click at [198, 98] on div "Accounts Overview Coverage Policies Policy changes SSC Cases Quoting plans Cont…" at bounding box center [704, 334] width 1409 height 668
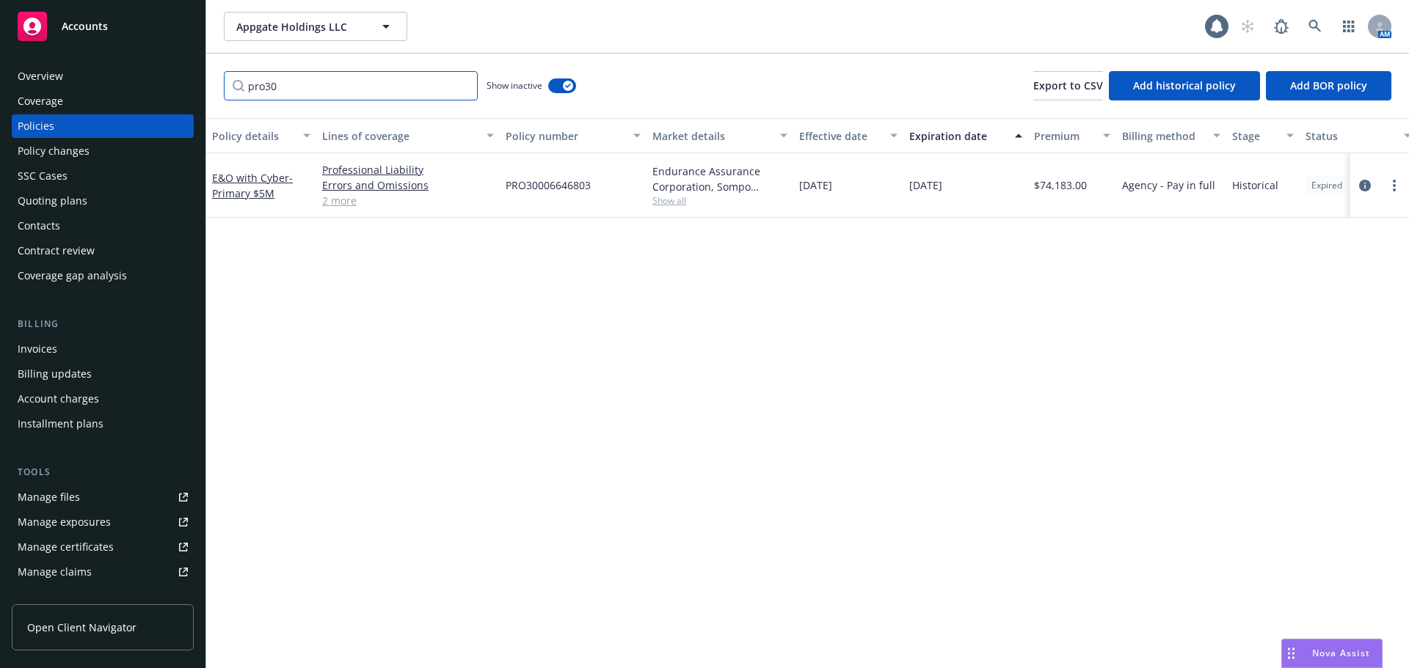
type input "pro30"
click at [1330, 81] on span "Add BOR policy" at bounding box center [1328, 85] width 77 height 14
select select "other"
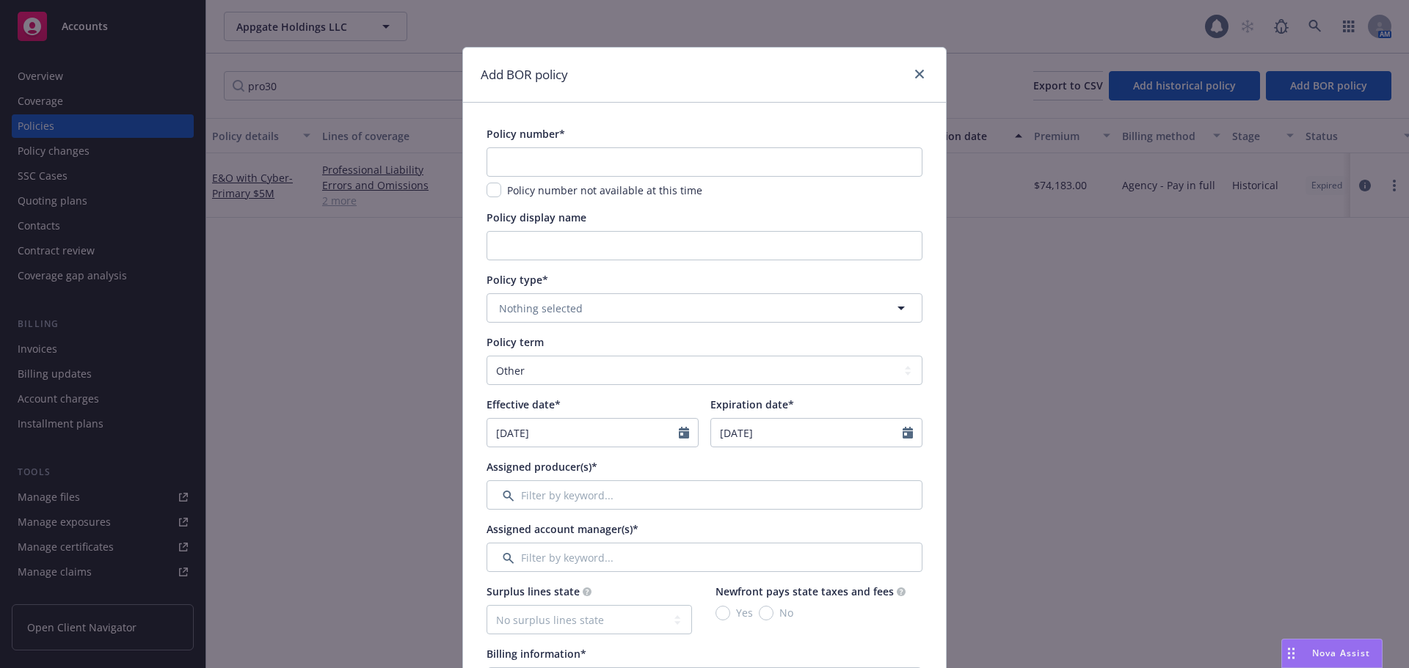
click at [234, 283] on div "Add BOR policy Policy number* Policy number not available at this time Policy d…" at bounding box center [704, 334] width 1409 height 668
click at [251, 167] on div "Add BOR policy Policy number* Policy number not available at this time Policy d…" at bounding box center [704, 334] width 1409 height 668
click at [916, 70] on icon "close" at bounding box center [919, 74] width 9 height 9
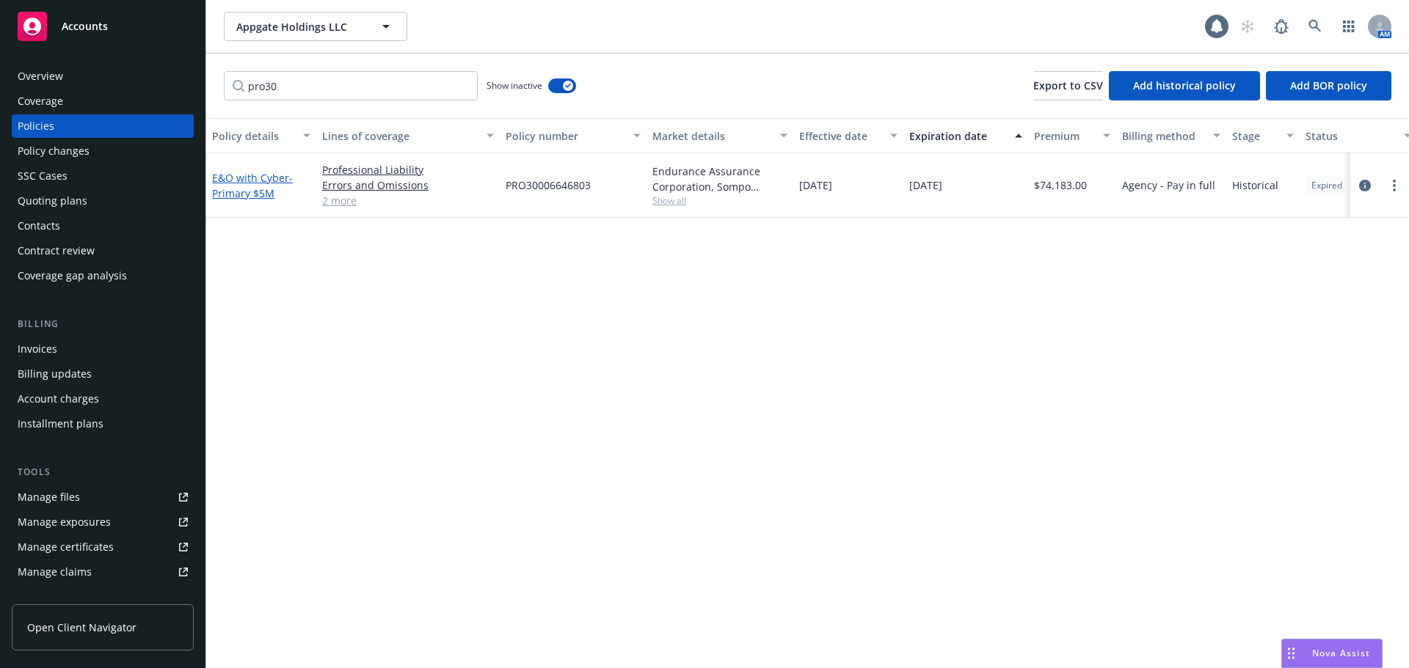
click at [239, 190] on span "- Primary $5M" at bounding box center [252, 185] width 81 height 29
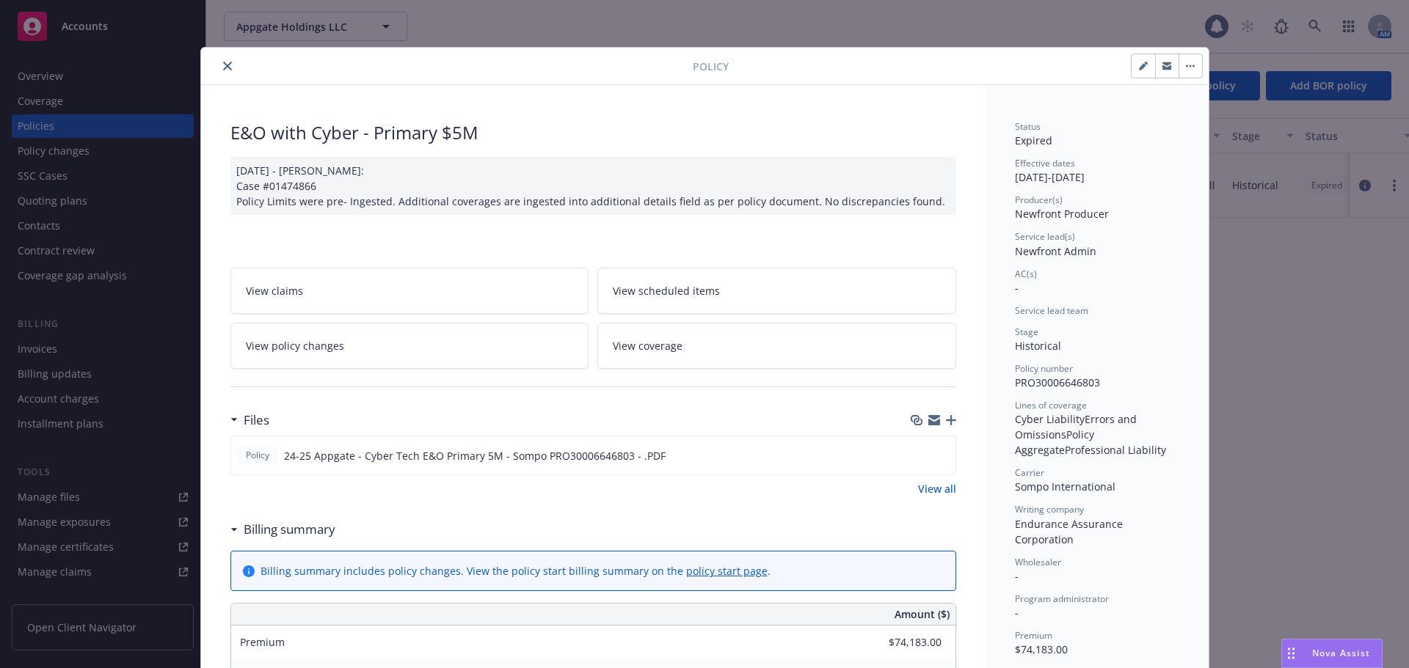
click at [224, 65] on icon "close" at bounding box center [227, 66] width 9 height 9
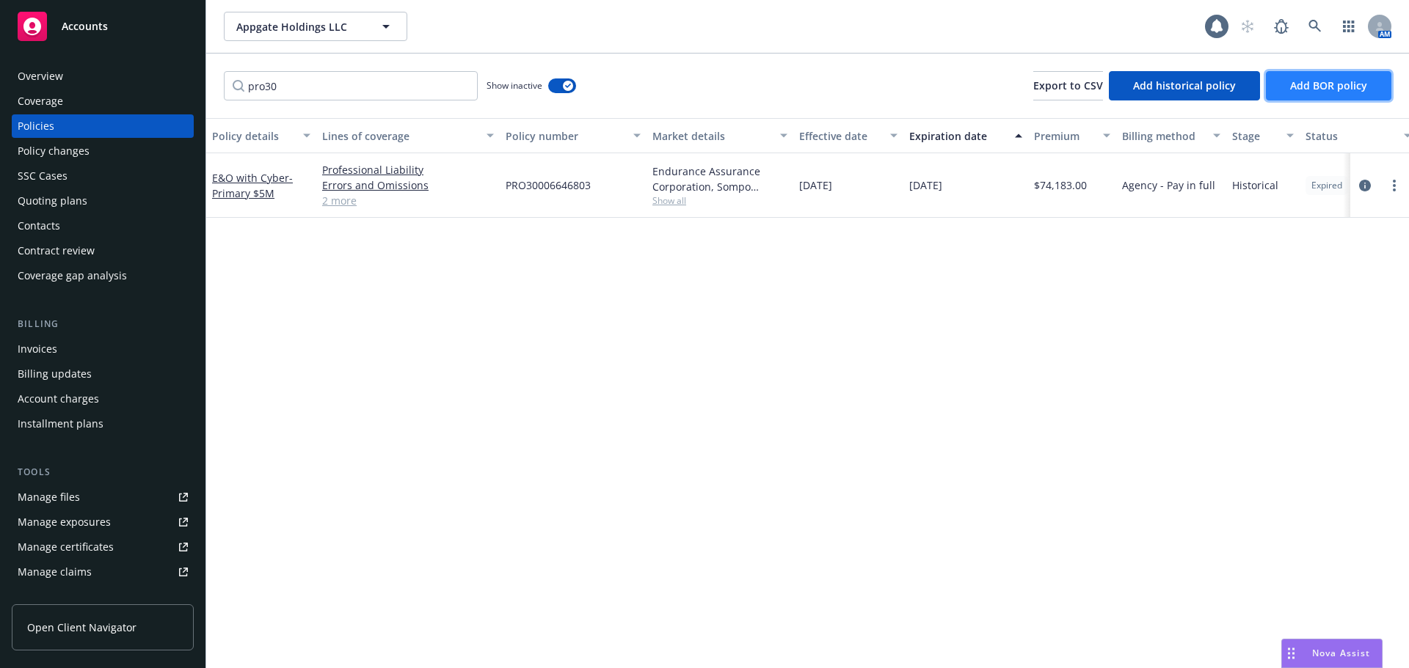
click at [1345, 79] on span "Add BOR policy" at bounding box center [1328, 85] width 77 height 14
select select "other"
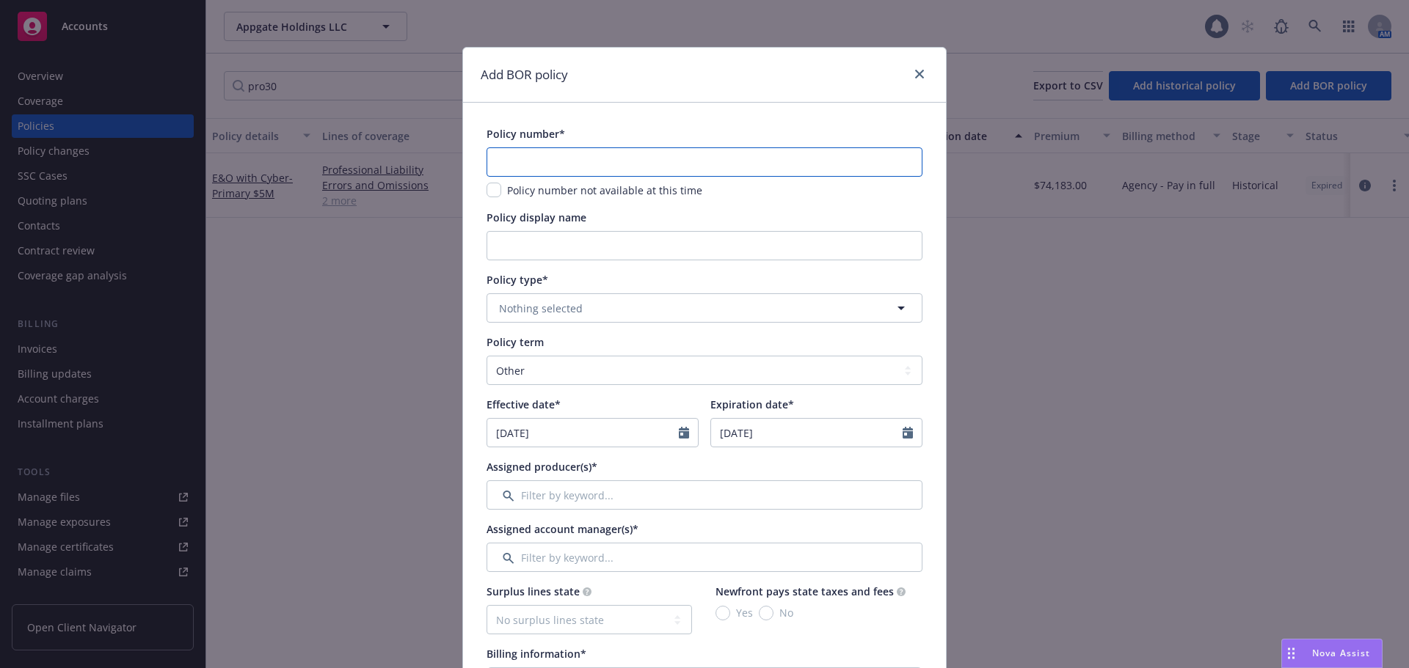
paste input "CTX30086190700"
type input "CTX30086190700"
click at [606, 313] on button "Nothing selected" at bounding box center [704, 307] width 436 height 29
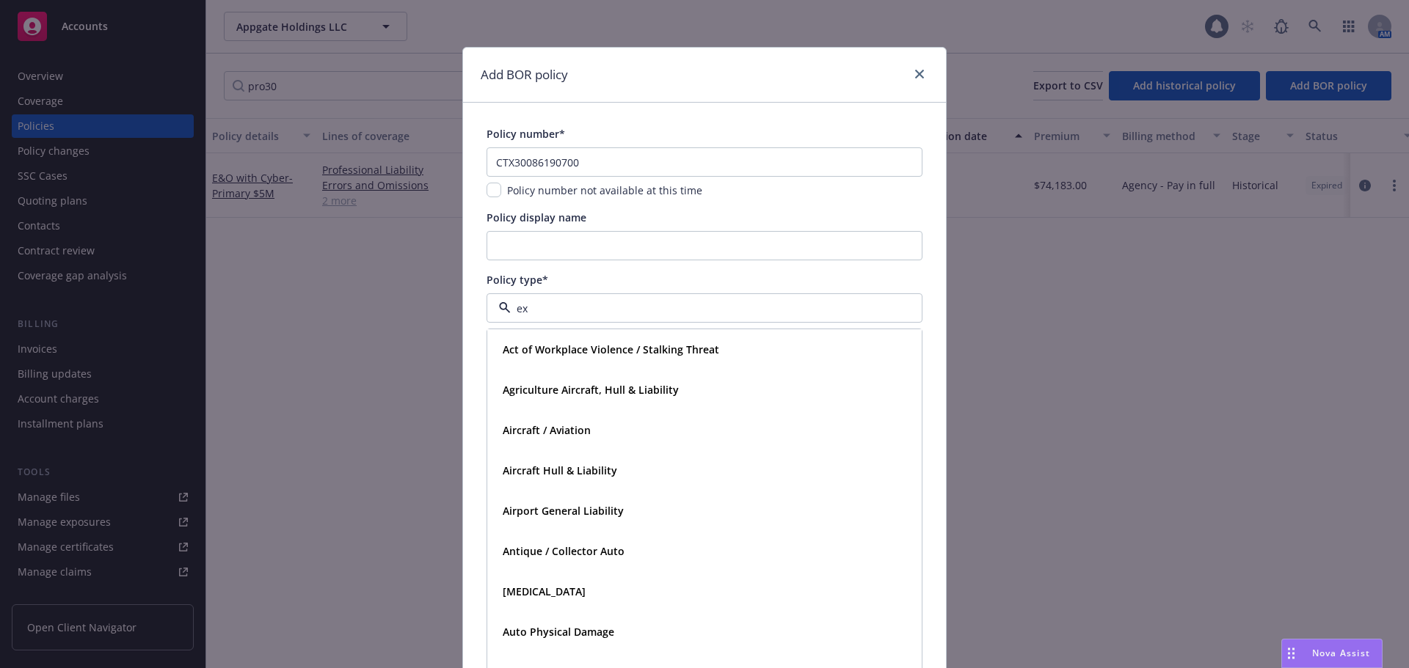
type input "exc"
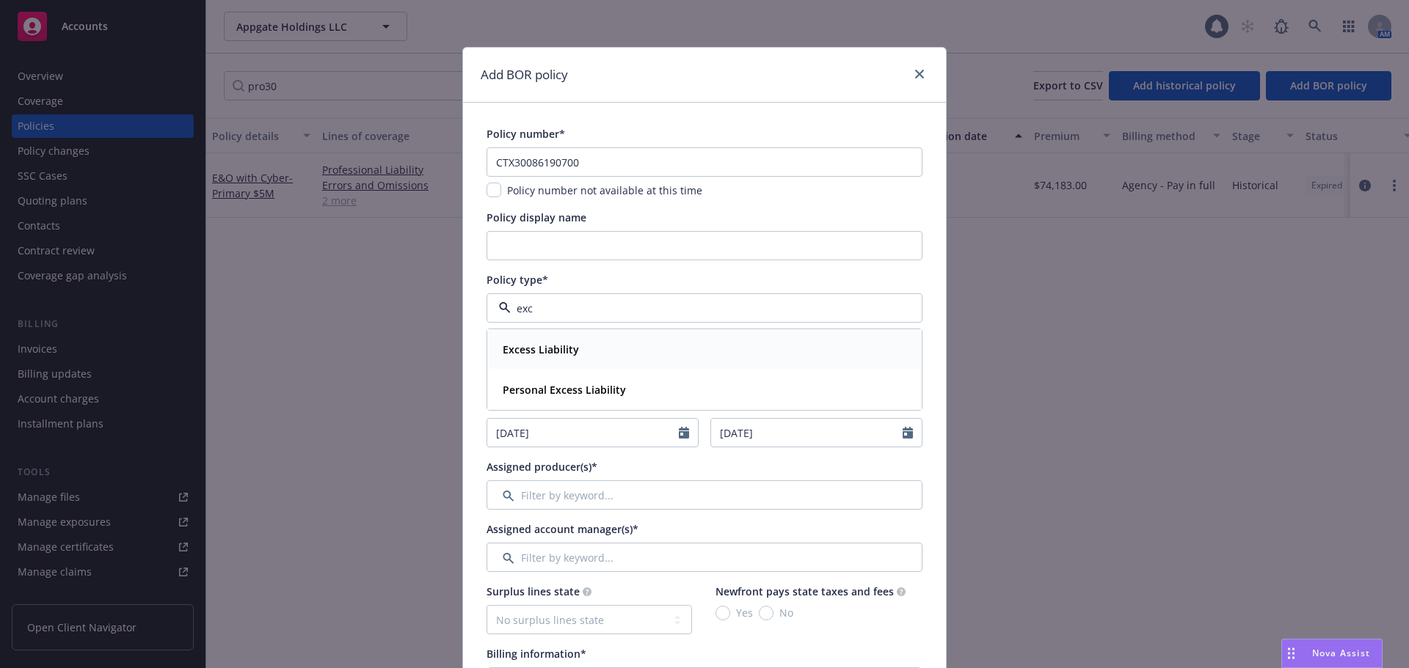
click at [578, 349] on div "Excess Liability" at bounding box center [704, 349] width 415 height 21
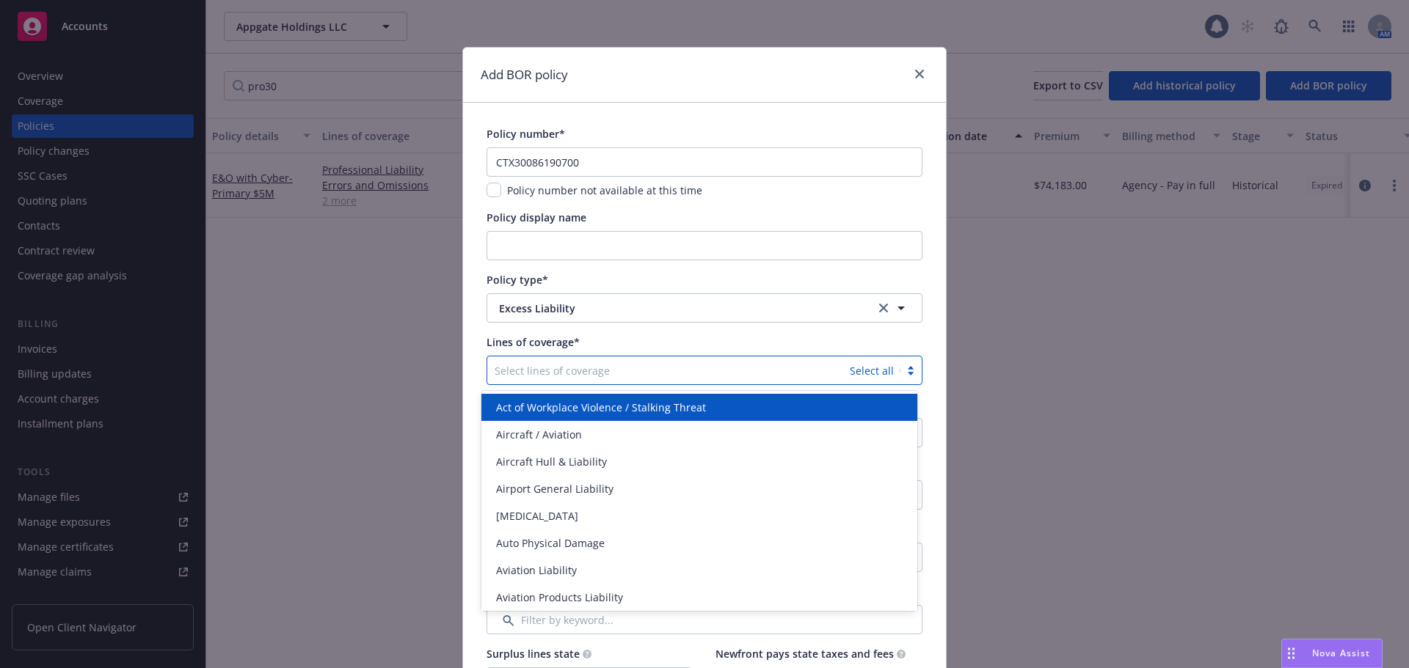
click at [582, 375] on div at bounding box center [668, 371] width 348 height 18
type input "err"
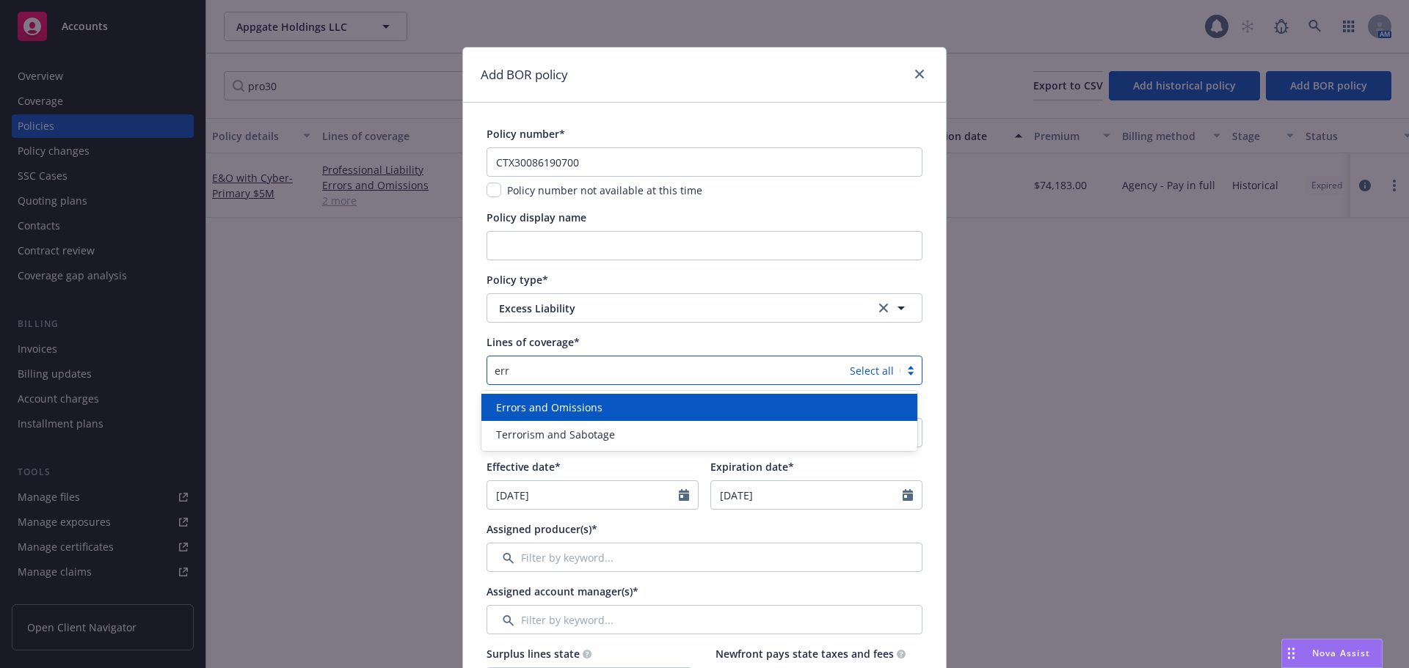
click at [574, 406] on span "Errors and Omissions" at bounding box center [549, 407] width 106 height 15
type input "cyb"
click at [569, 415] on div "Cyber Liability" at bounding box center [699, 407] width 418 height 15
type input "exce"
click at [575, 414] on div "Excess" at bounding box center [699, 407] width 418 height 15
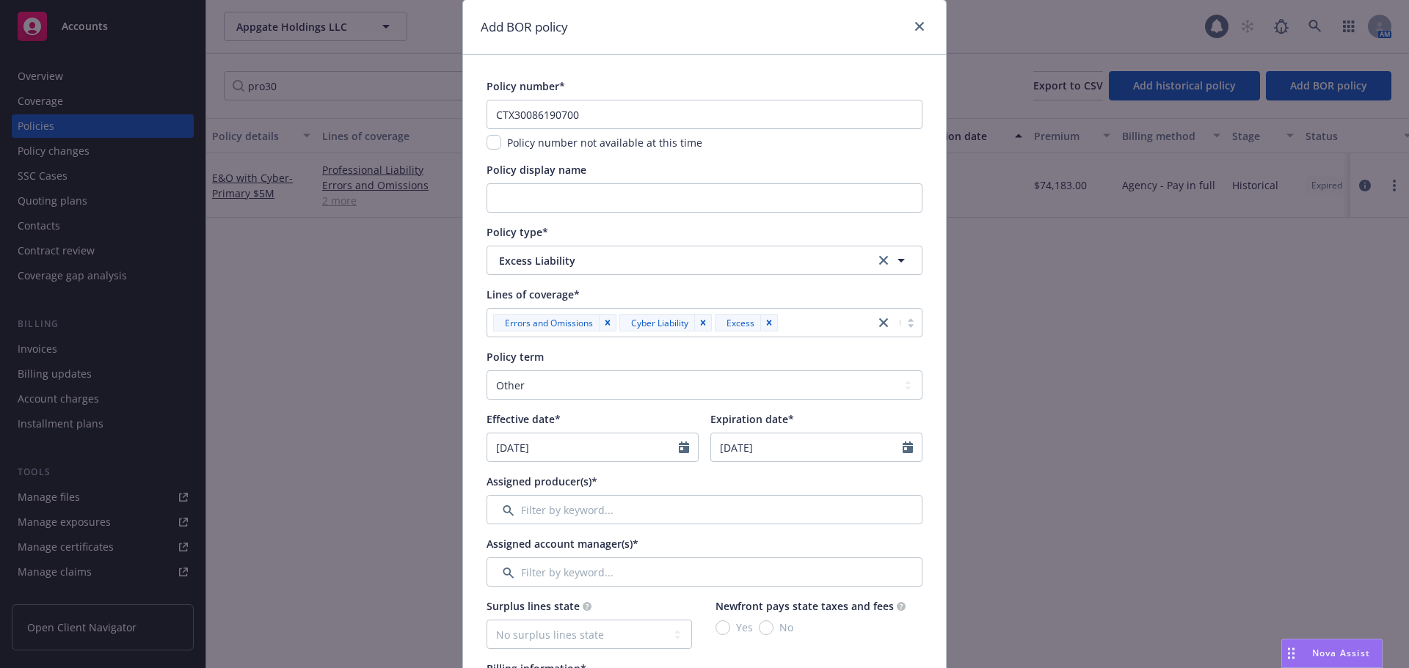
scroll to position [73, 0]
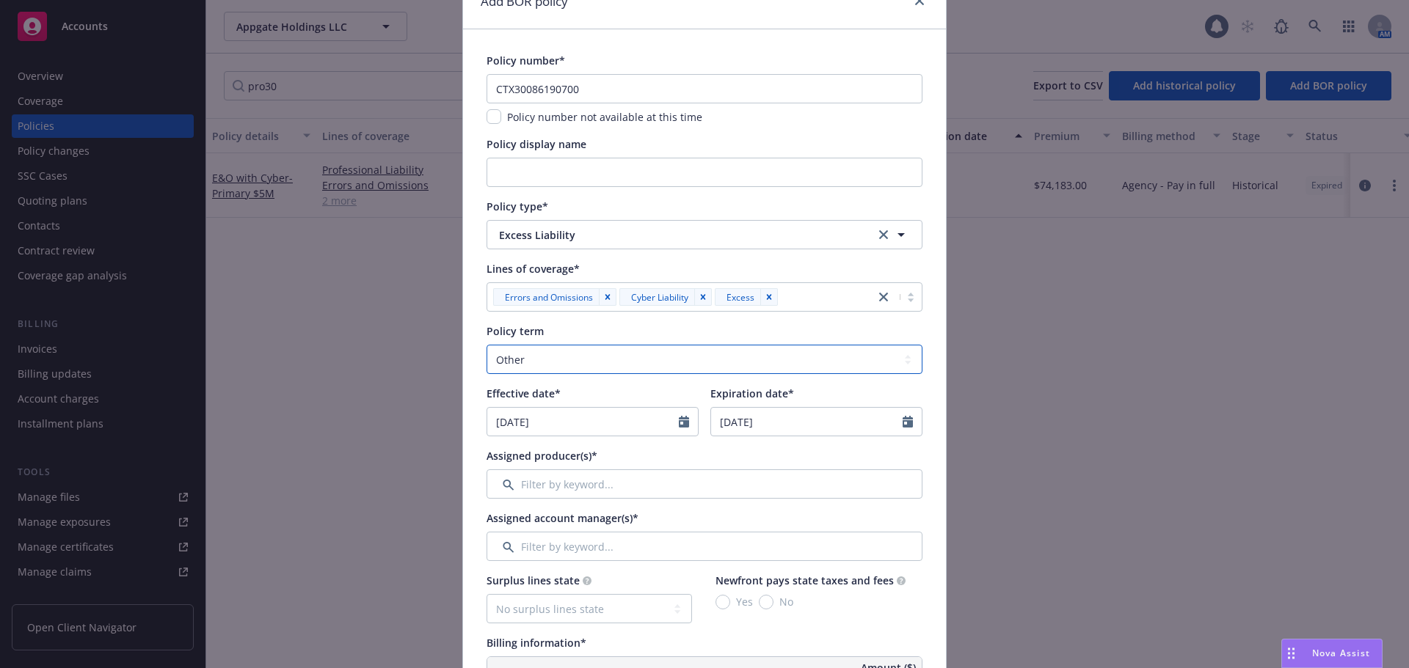
click at [547, 365] on select "Select policy term 12 Month 6 Month 4 Month 3 Month 2 Month 1 Month 36 Month (3…" at bounding box center [704, 359] width 436 height 29
select select "12"
click at [486, 345] on select "Select policy term 12 Month 6 Month 4 Month 3 Month 2 Month 1 Month 36 Month (3…" at bounding box center [704, 359] width 436 height 29
select select "8"
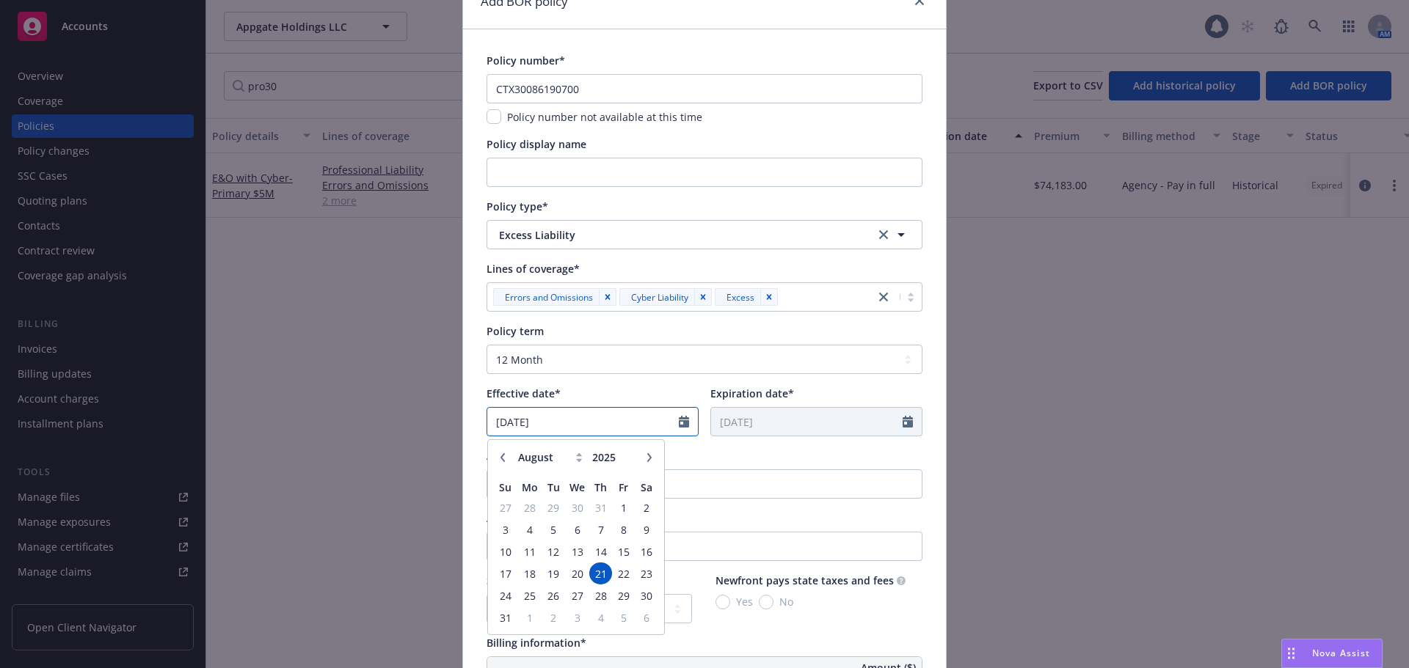
drag, startPoint x: 567, startPoint y: 419, endPoint x: 444, endPoint y: 431, distance: 123.9
click at [444, 431] on div "Add BOR policy Policy number* CTX30086190700 Policy number not available at thi…" at bounding box center [704, 334] width 1409 height 668
type input "05/01/2025"
type input "05/01/2026"
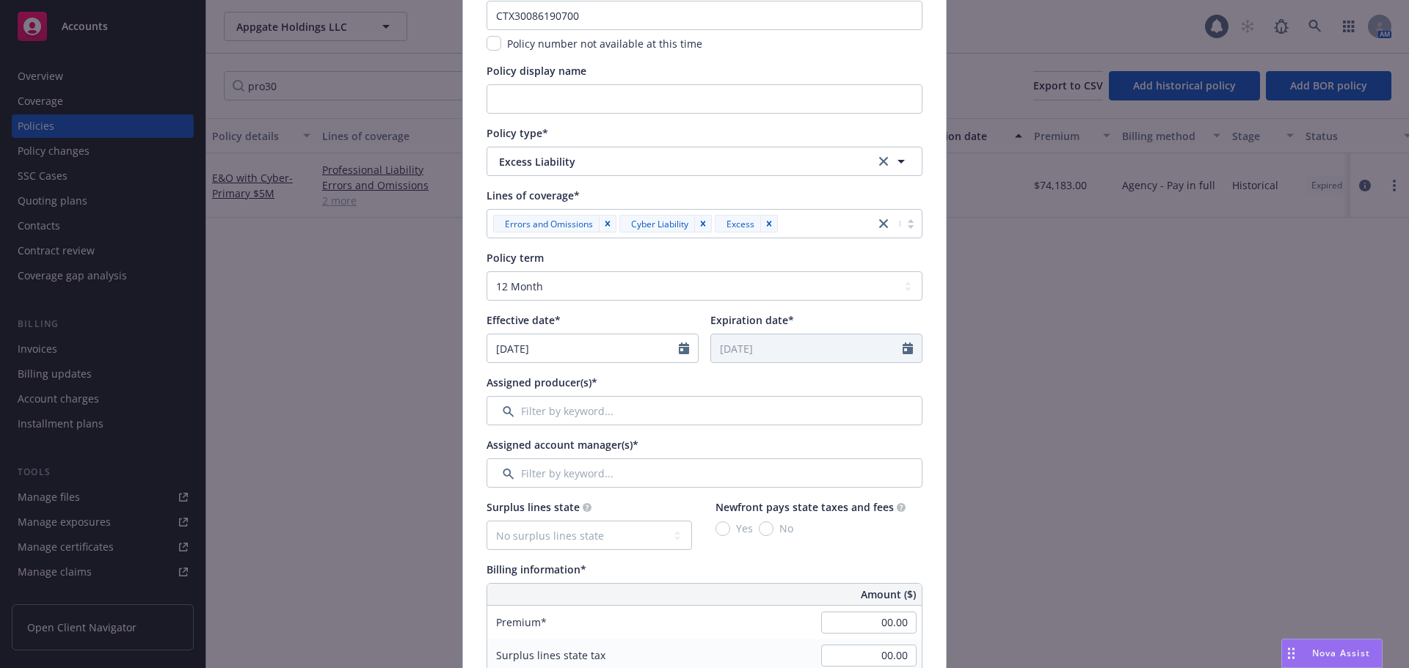
scroll to position [220, 0]
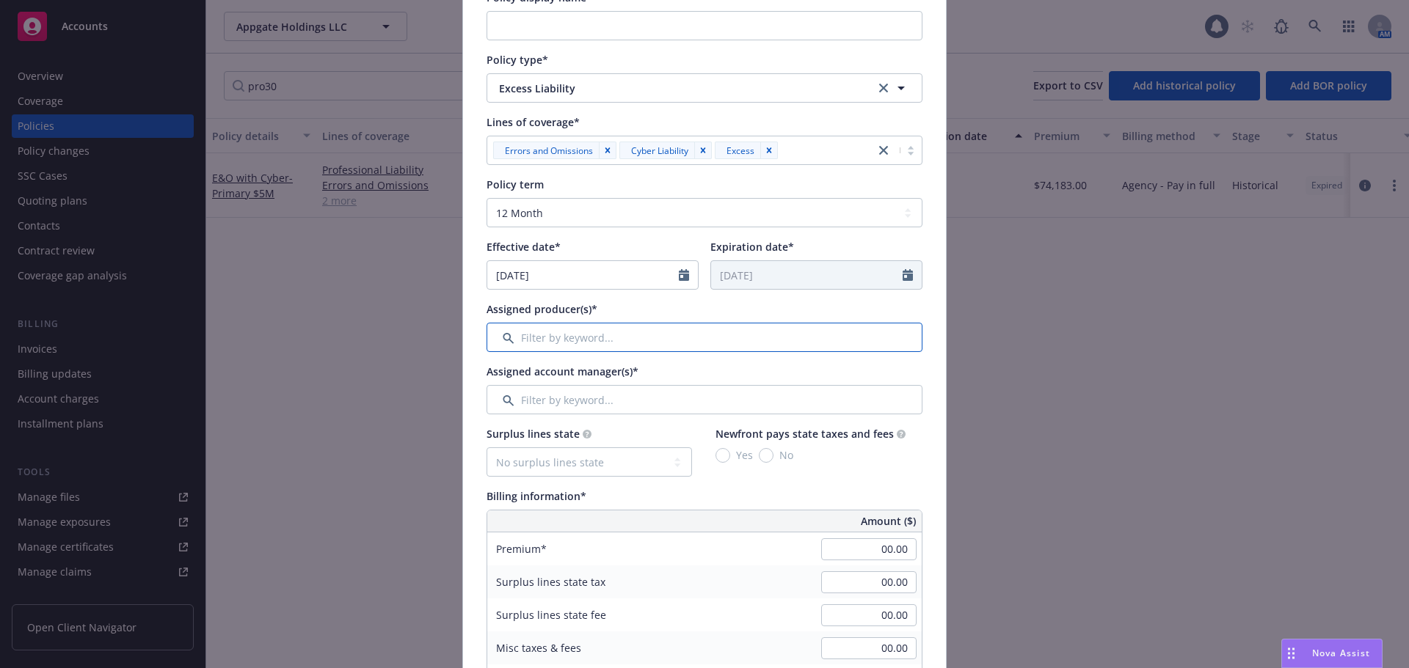
click at [591, 340] on input "Filter by keyword..." at bounding box center [704, 337] width 436 height 29
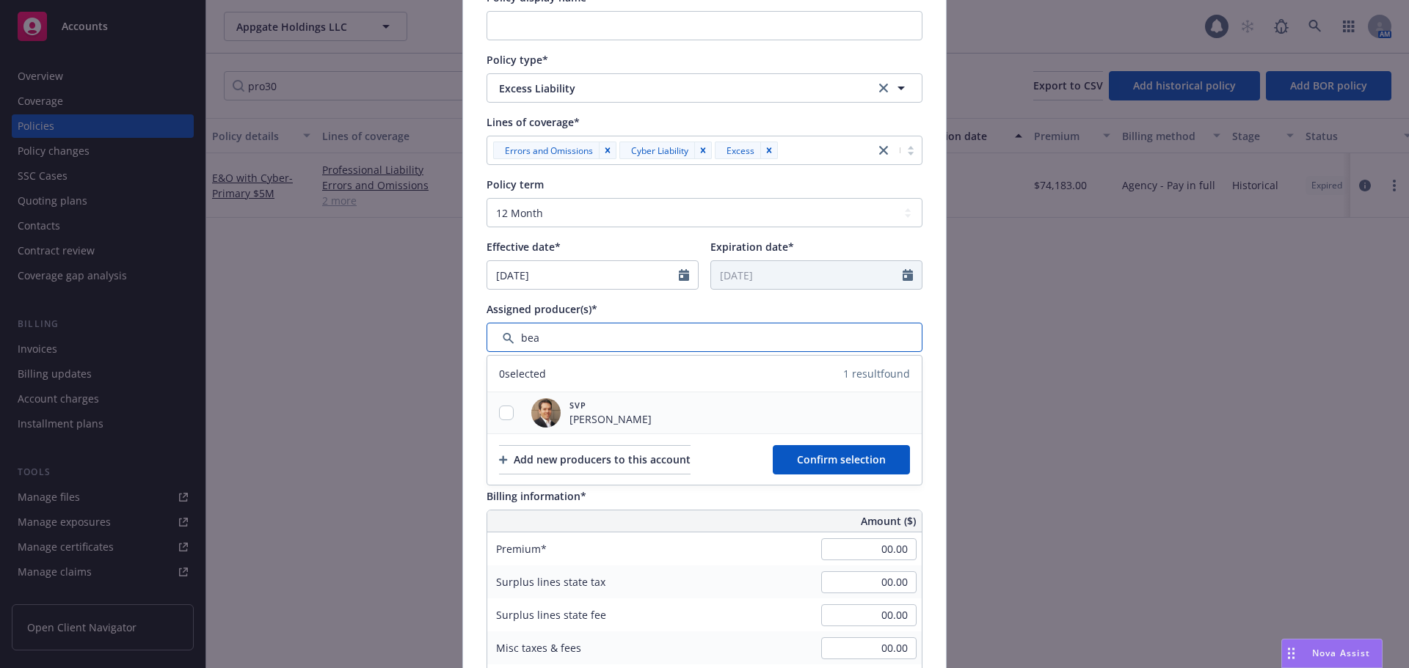
type input "bea"
click at [504, 412] on input "checkbox" at bounding box center [506, 413] width 15 height 15
checkbox input "true"
click at [850, 469] on button "Confirm selection" at bounding box center [840, 459] width 137 height 29
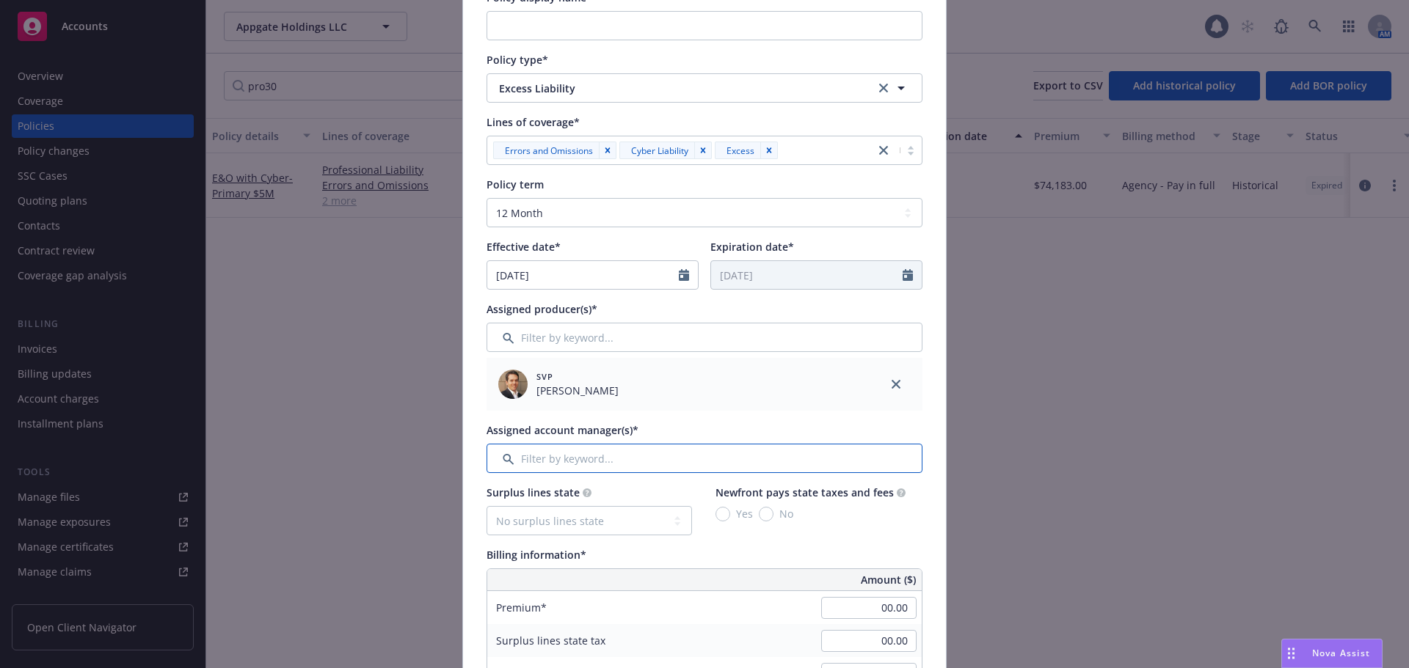
click at [592, 459] on input "Filter by keyword..." at bounding box center [704, 458] width 436 height 29
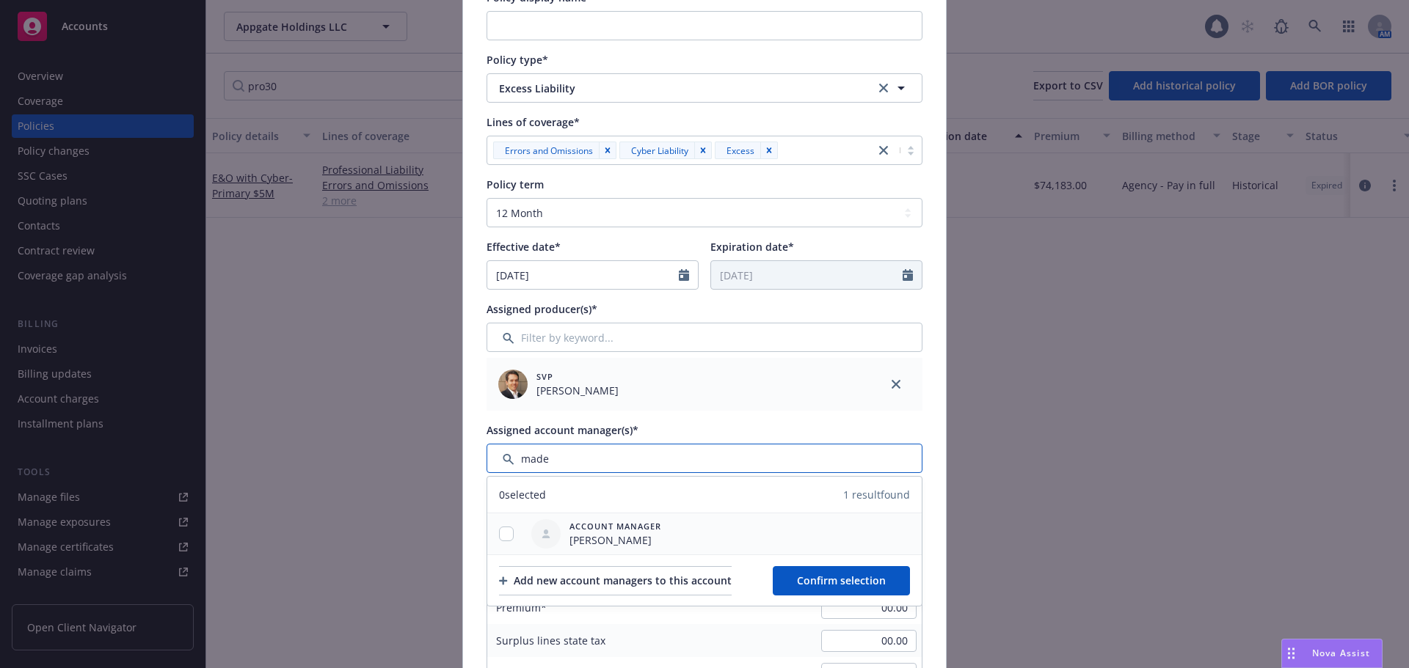
type input "made"
click at [502, 533] on input "checkbox" at bounding box center [506, 534] width 15 height 15
checkbox input "true"
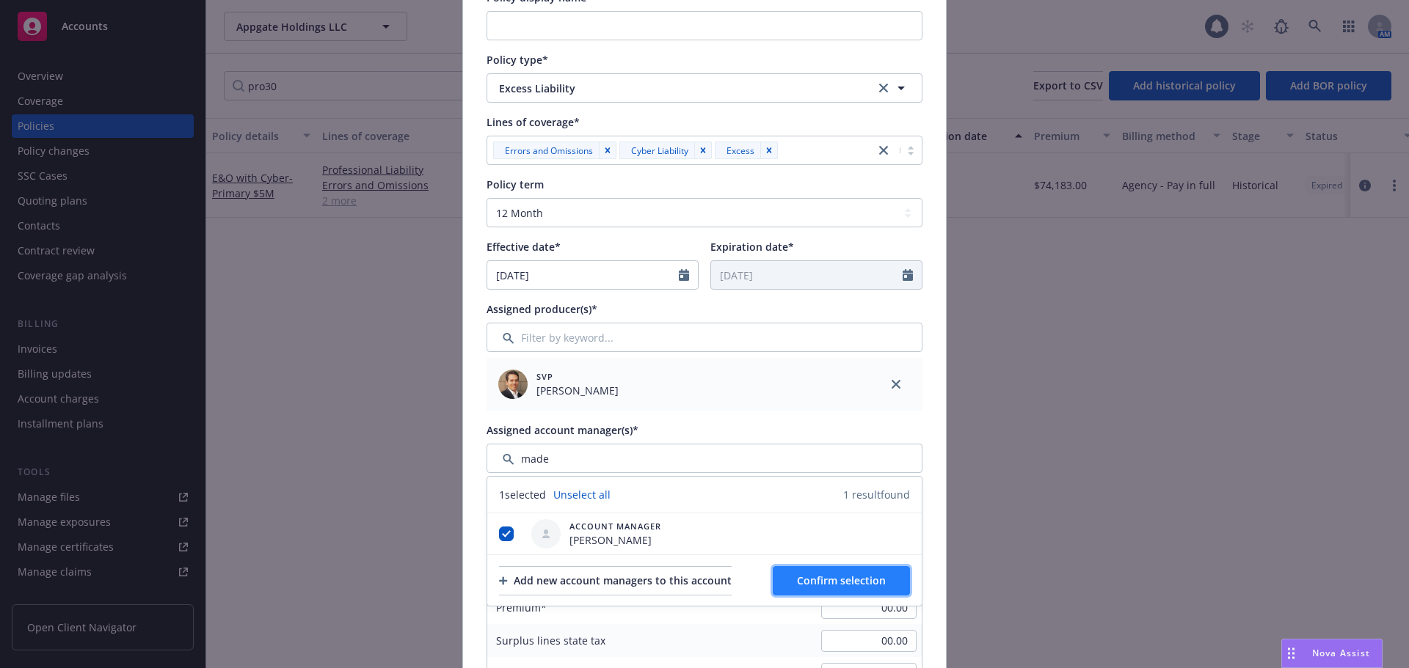
click at [793, 578] on button "Confirm selection" at bounding box center [840, 580] width 137 height 29
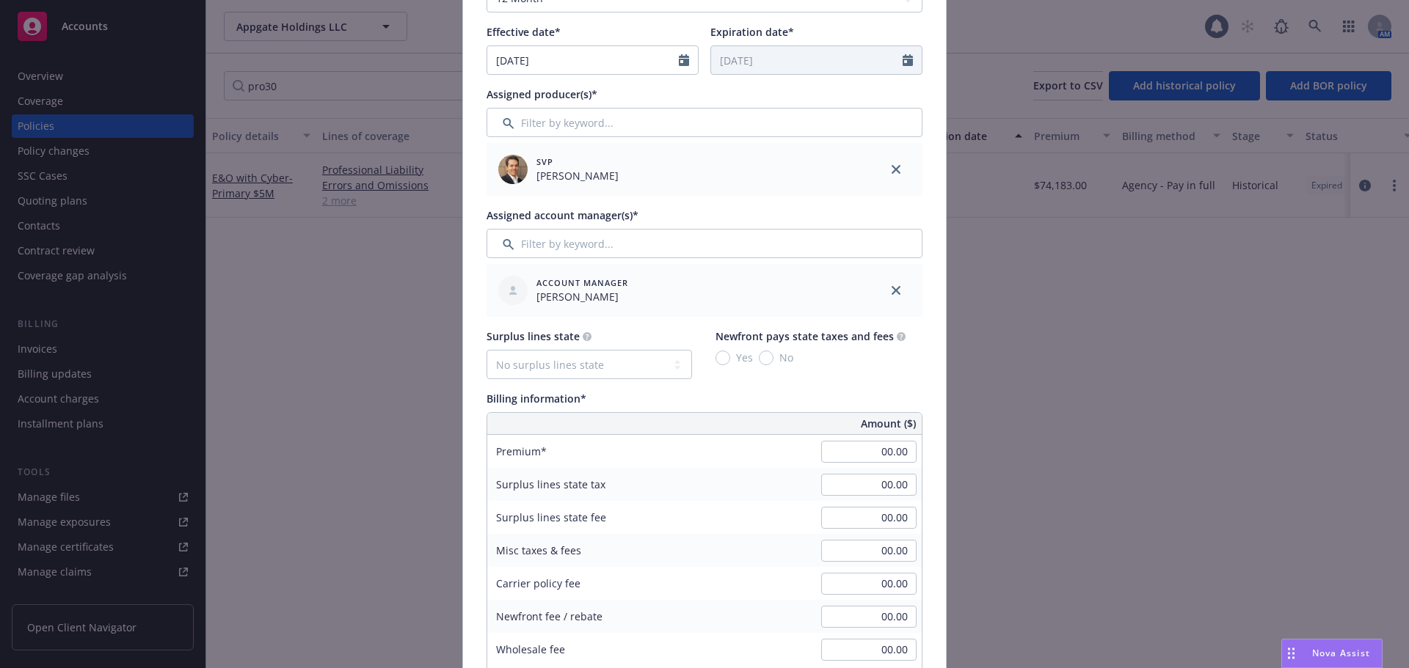
scroll to position [440, 0]
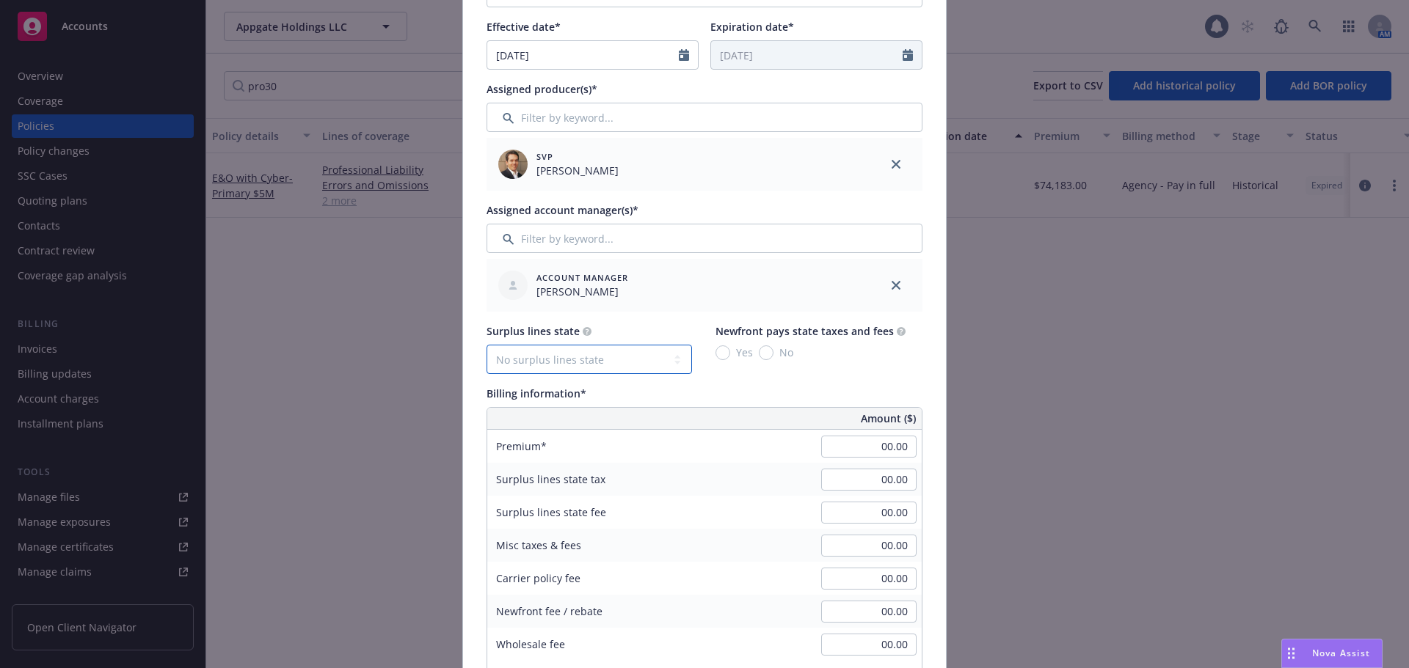
click at [576, 355] on select "No surplus lines state Alaska Alabama Arkansas Arizona California Colorado Conn…" at bounding box center [588, 359] width 205 height 29
select select "FL"
click at [486, 345] on select "No surplus lines state Alaska Alabama Arkansas Arizona California Colorado Conn…" at bounding box center [588, 359] width 205 height 29
click at [759, 355] on input "No" at bounding box center [766, 353] width 15 height 15
radio input "true"
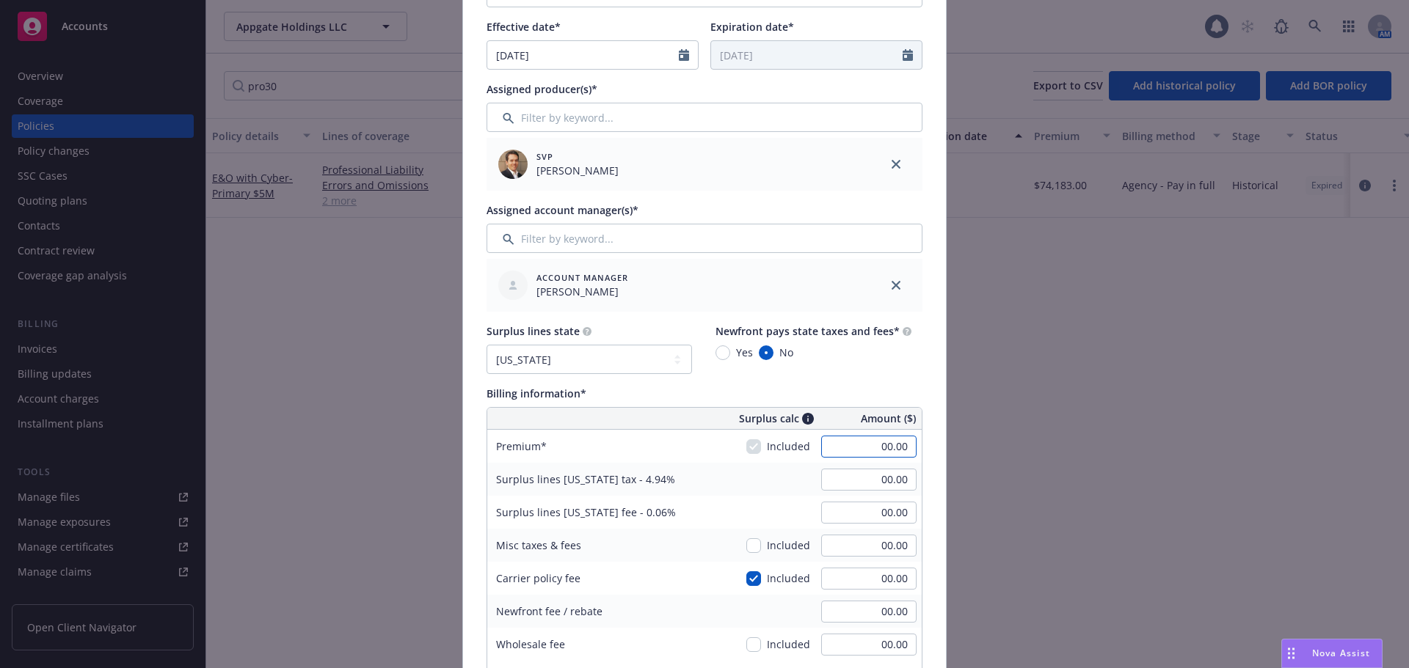
click at [852, 446] on input "00.00" at bounding box center [868, 447] width 95 height 22
type input "52,500.00"
type input "2,593.50"
type input "31.50"
click at [929, 476] on div "Policy number* CTX30086190700 Policy number not available at this time Policy d…" at bounding box center [704, 508] width 483 height 1690
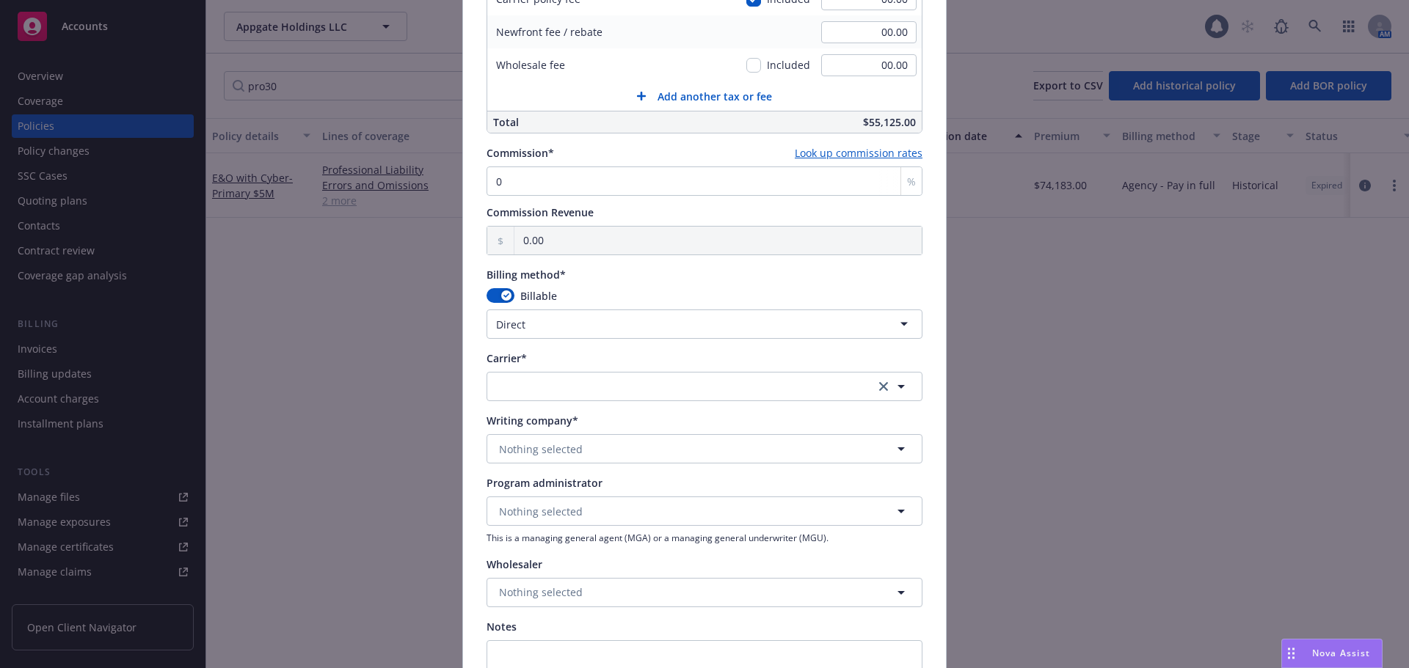
scroll to position [1027, 0]
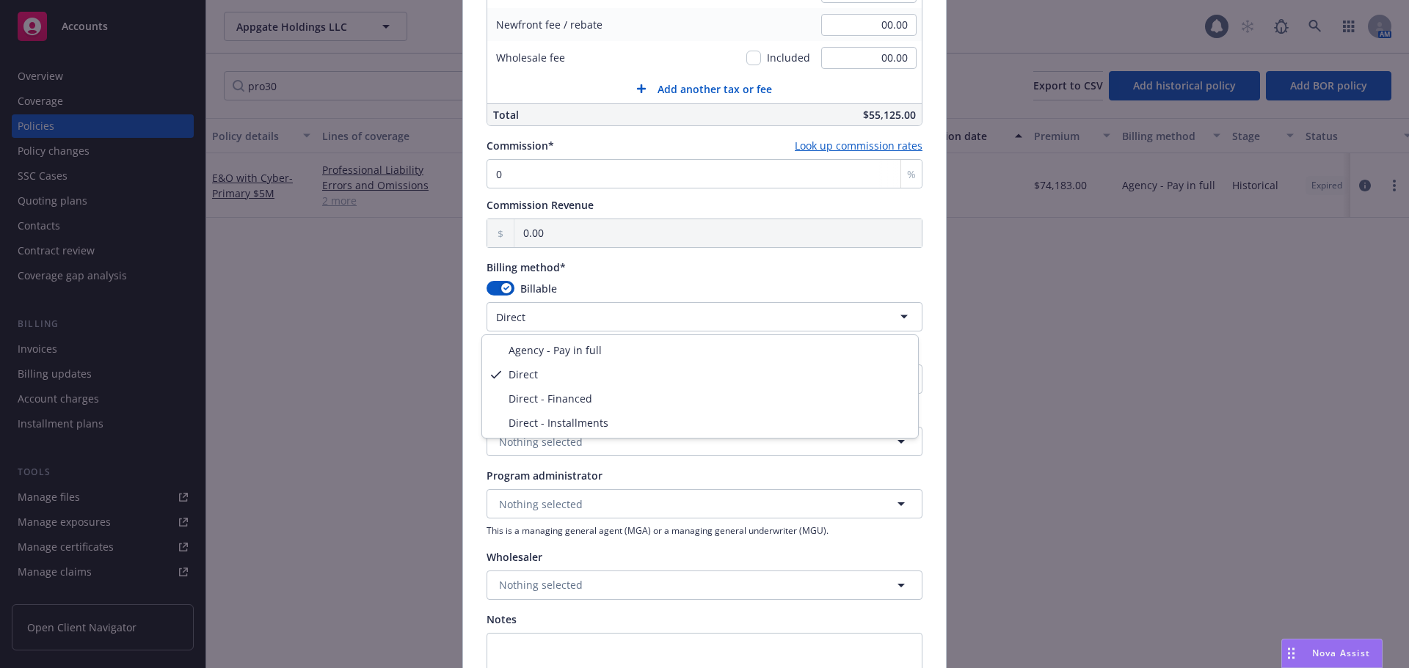
click at [533, 324] on html "Accounts Overview Coverage Policies Policy changes SSC Cases Quoting plans Cont…" at bounding box center [704, 334] width 1409 height 668
select select "AGENCY_PAY_IN_FULL"
click at [577, 447] on button "Nothing selected" at bounding box center [704, 441] width 436 height 29
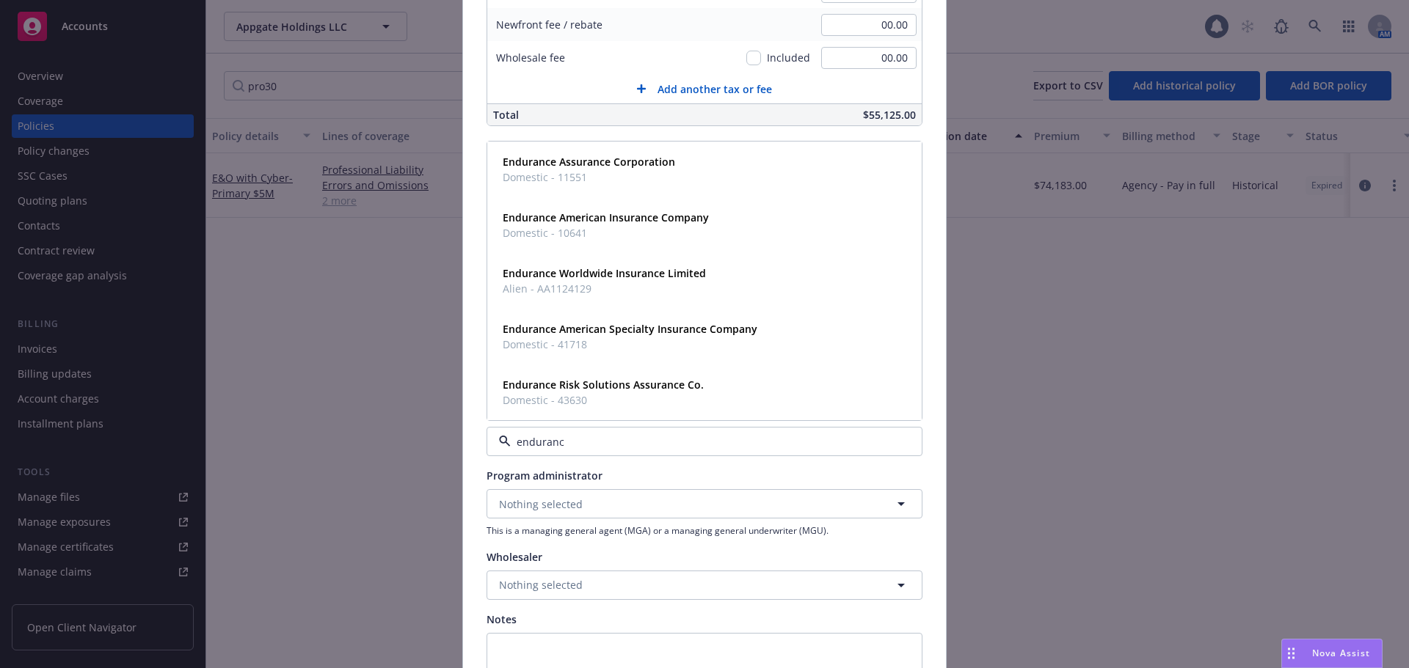
type input "endurance"
click at [630, 336] on span "Endurance American Specialty Insurance Company" at bounding box center [630, 328] width 255 height 15
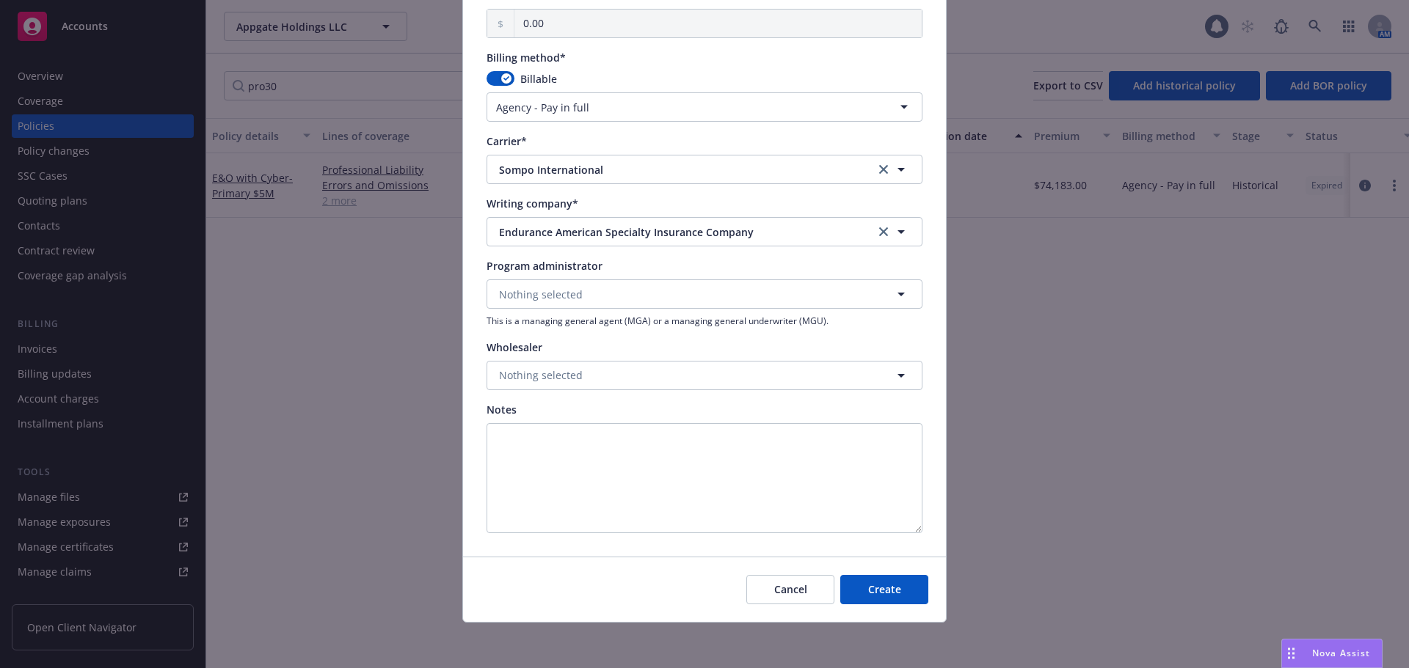
scroll to position [1238, 0]
click at [880, 577] on button "Create" at bounding box center [884, 588] width 88 height 29
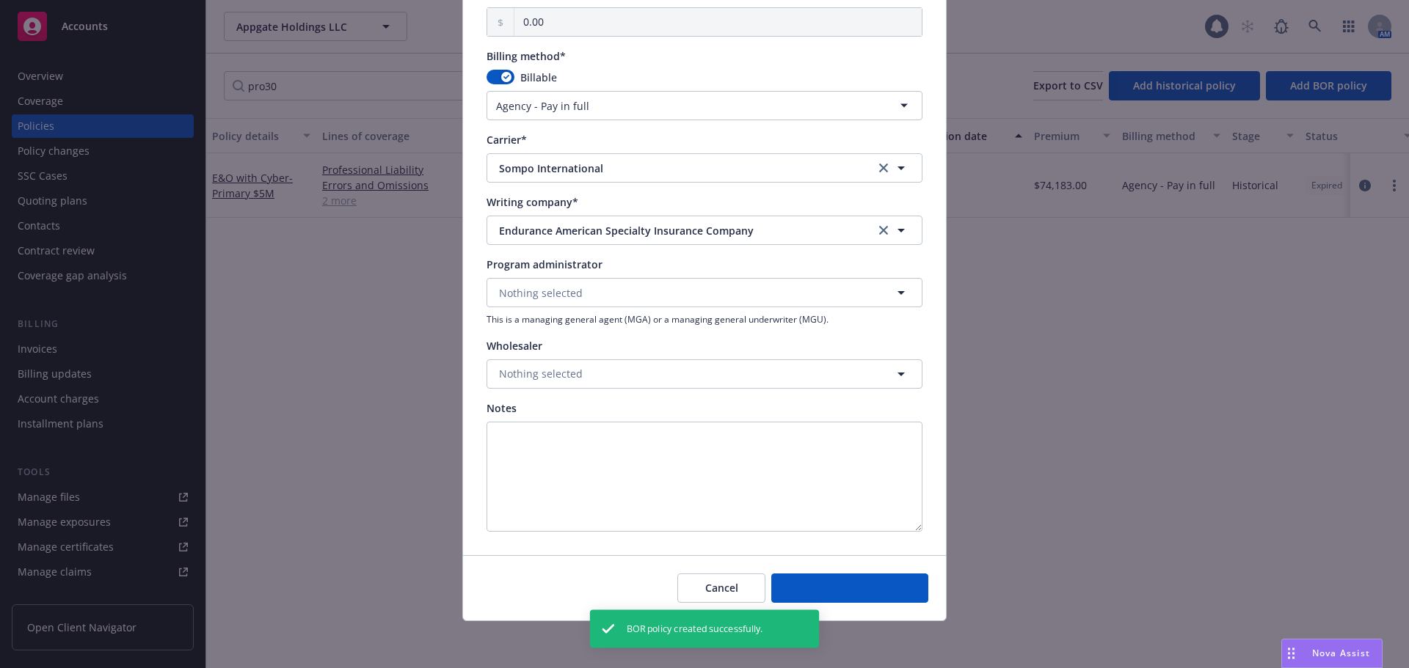
select select "DIRECT"
select select "other"
type input "08/21/2025"
type input "08/21/2026"
select select "NONE"
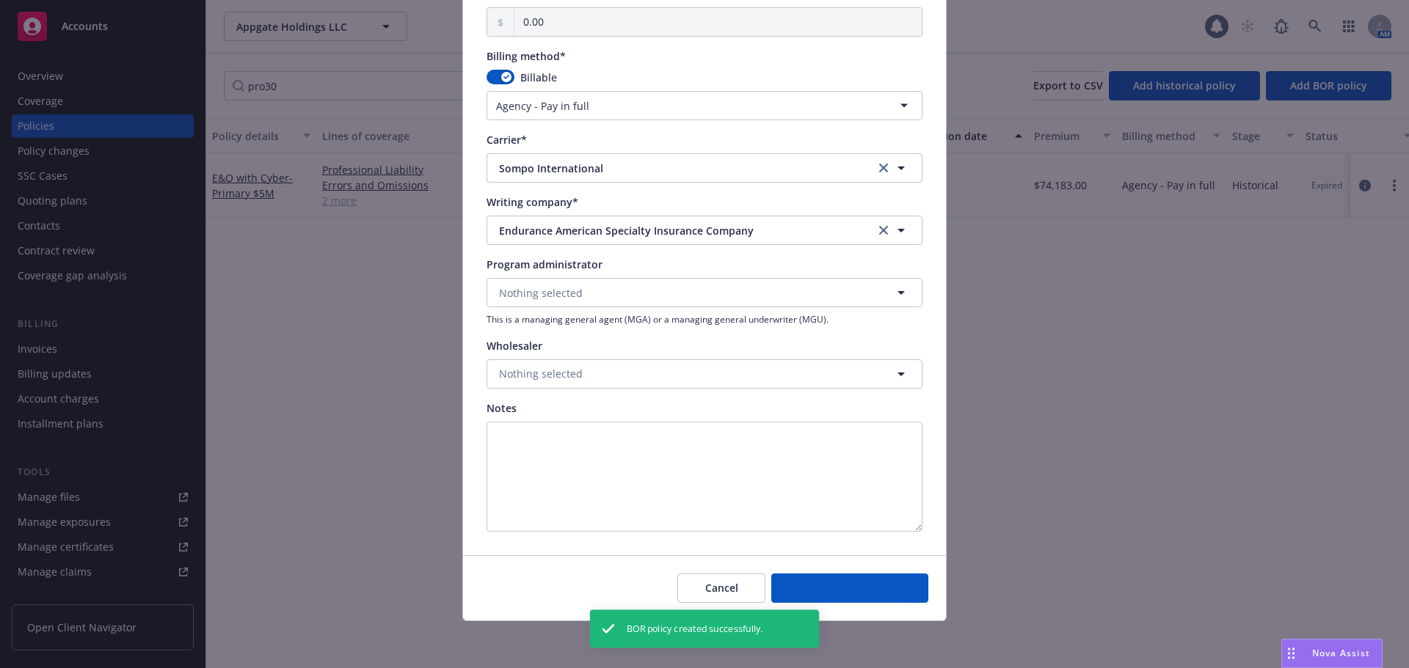
type input "00.00"
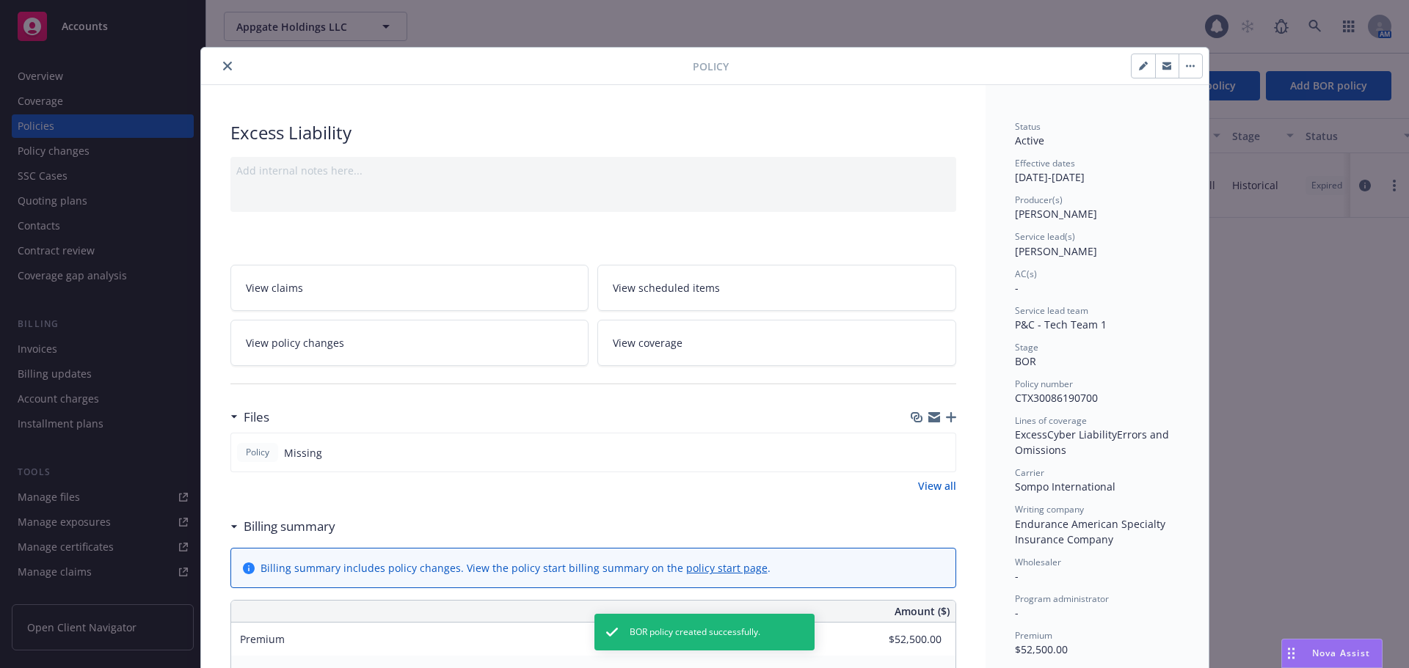
click at [1142, 70] on button "button" at bounding box center [1142, 65] width 23 height 23
select select "BOR"
select select "12"
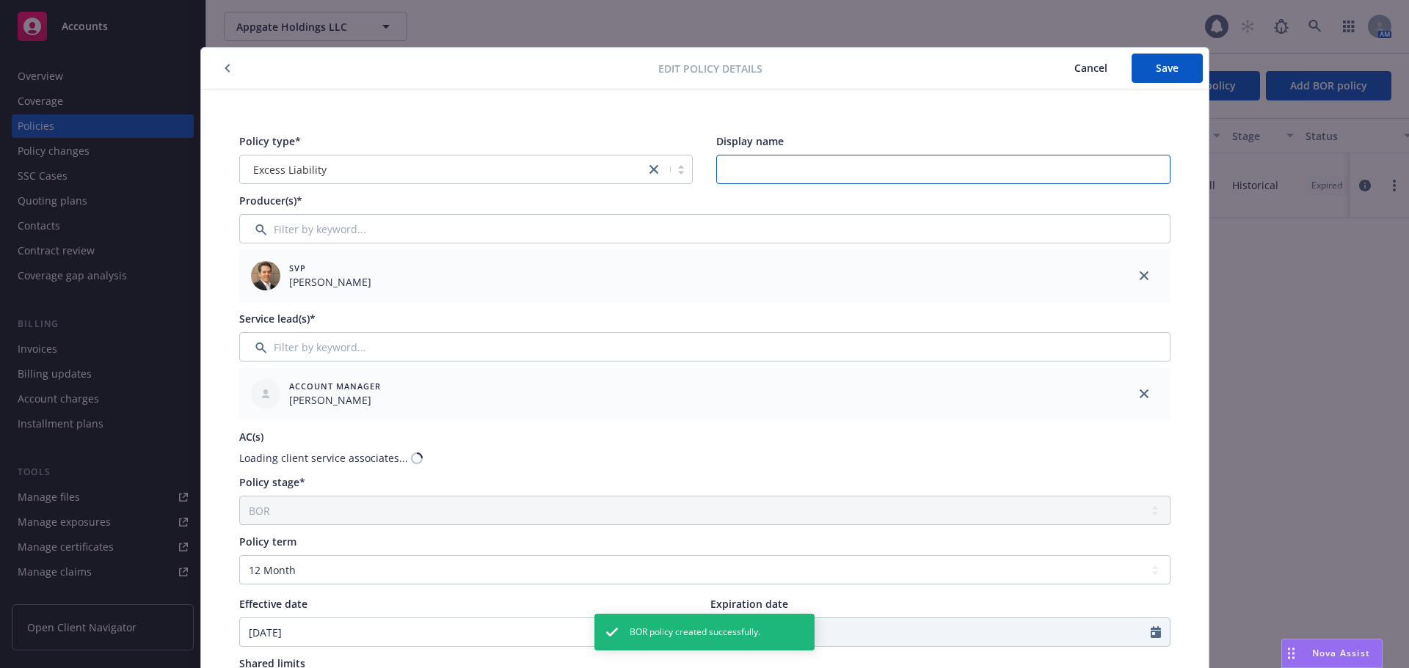
click at [916, 181] on input "Display name" at bounding box center [943, 169] width 454 height 29
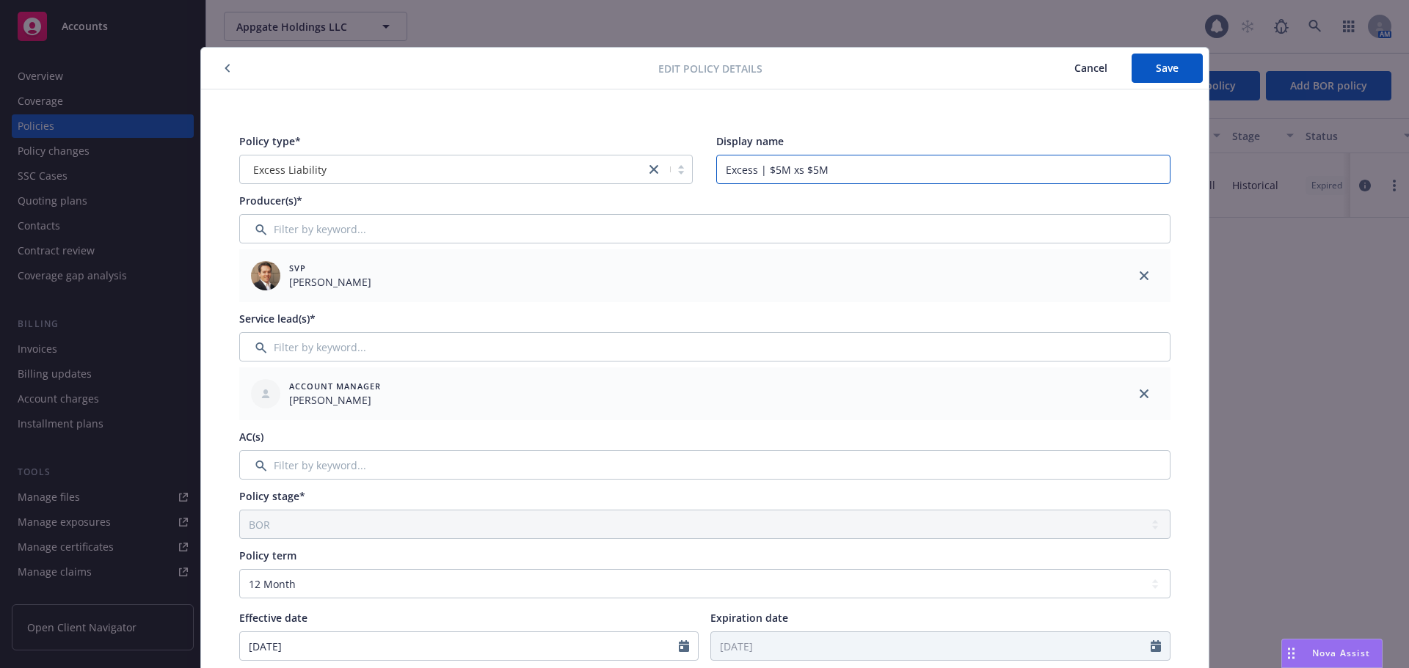
click at [720, 170] on input "Excess | $5M xs $5M" at bounding box center [943, 169] width 454 height 29
type input "E&O/Cyber Excess | $5M xs $5M"
click at [1164, 69] on span "Save" at bounding box center [1166, 68] width 23 height 14
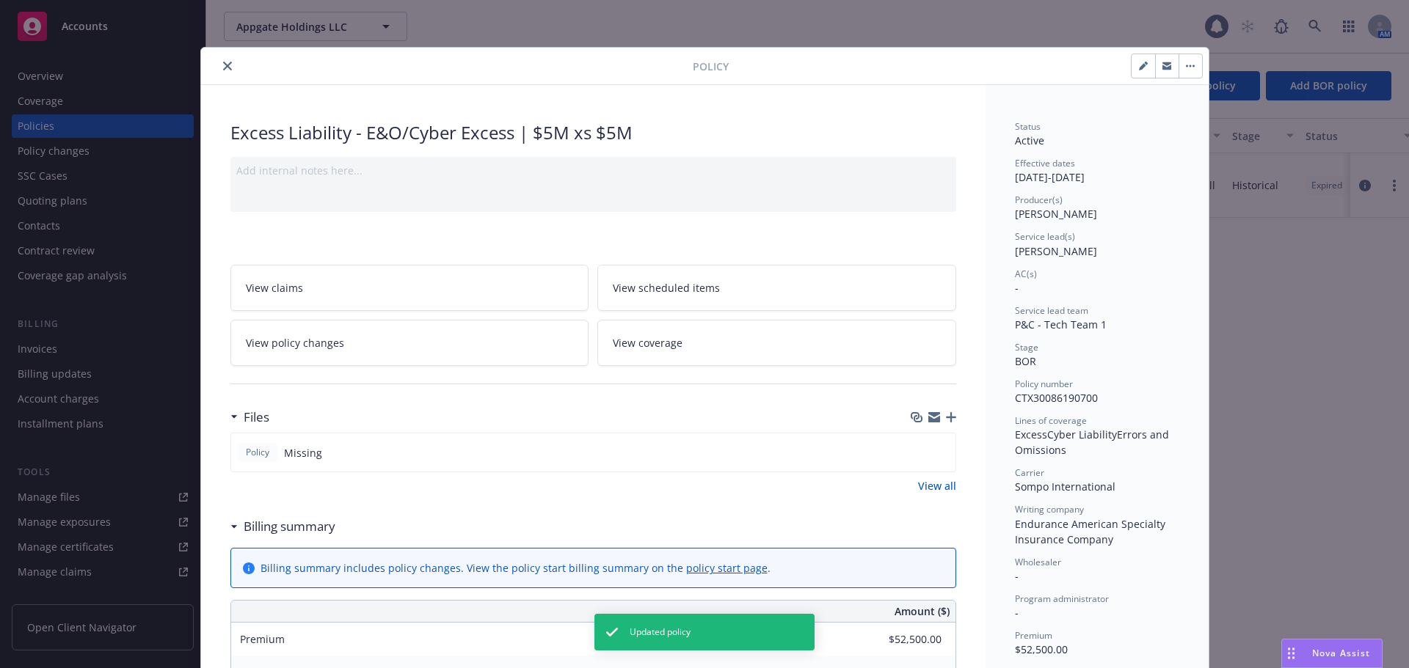
click at [946, 419] on icon "button" at bounding box center [951, 417] width 10 height 10
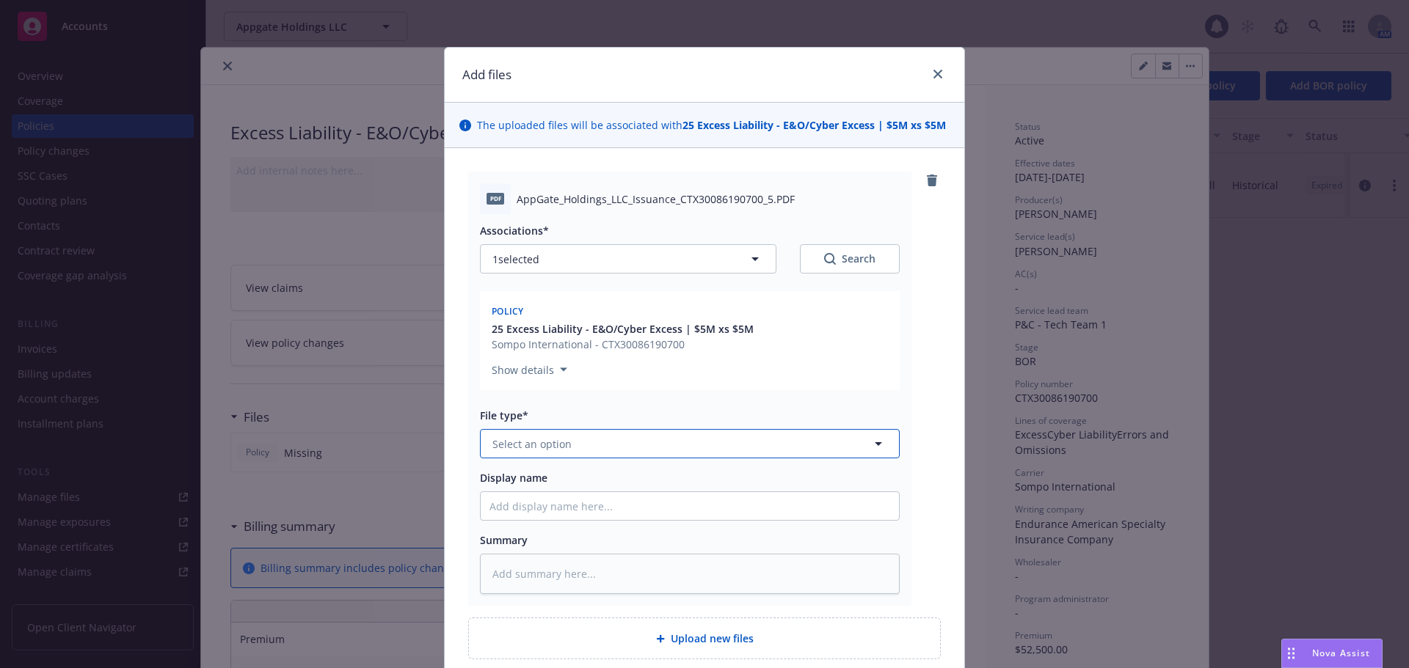
click at [597, 442] on button "Select an option" at bounding box center [690, 443] width 420 height 29
type input "pol"
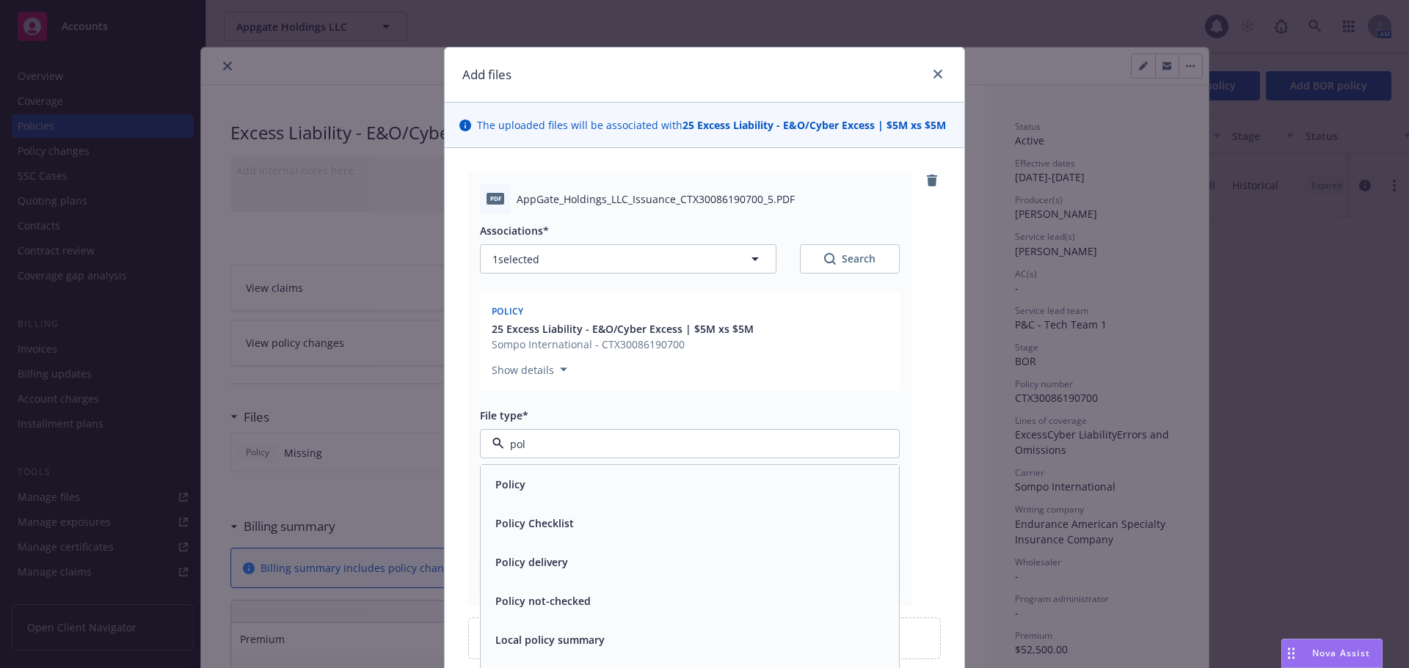
click at [565, 487] on div "Policy" at bounding box center [689, 484] width 401 height 21
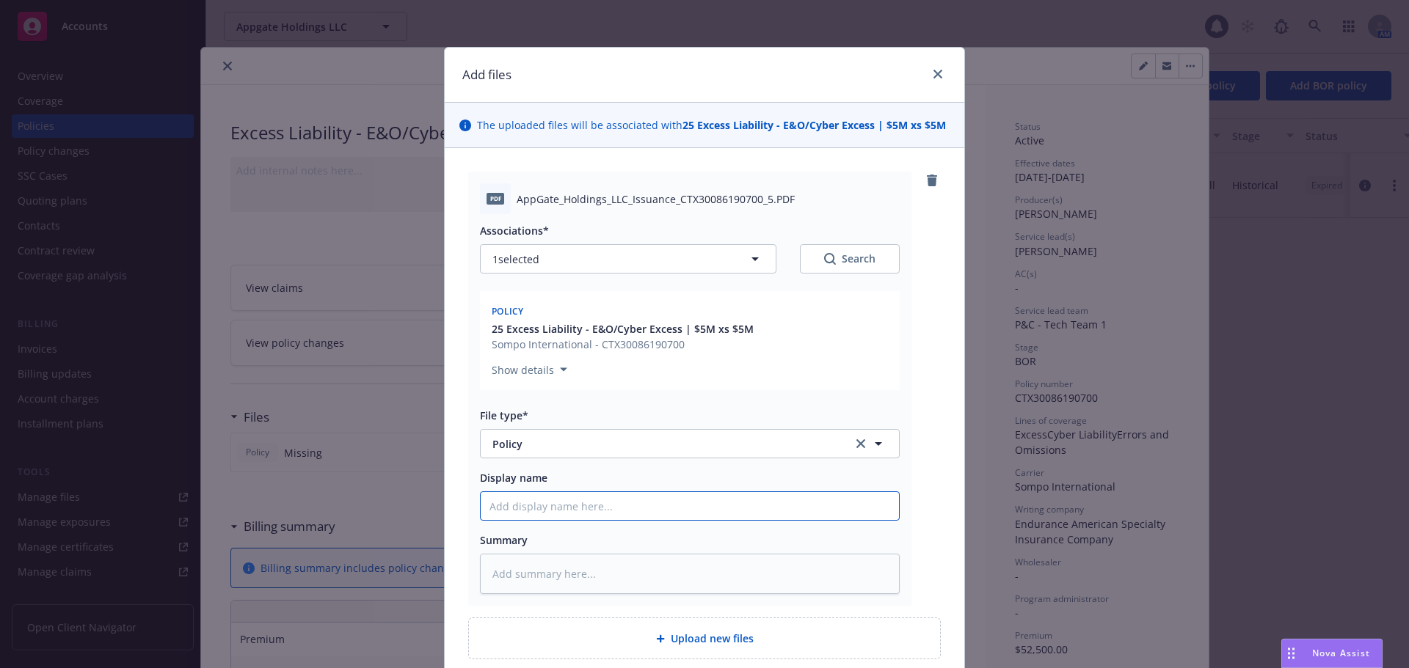
click at [574, 506] on input "Display name" at bounding box center [690, 506] width 418 height 28
type textarea "x"
type input "2"
type textarea "x"
type input "20"
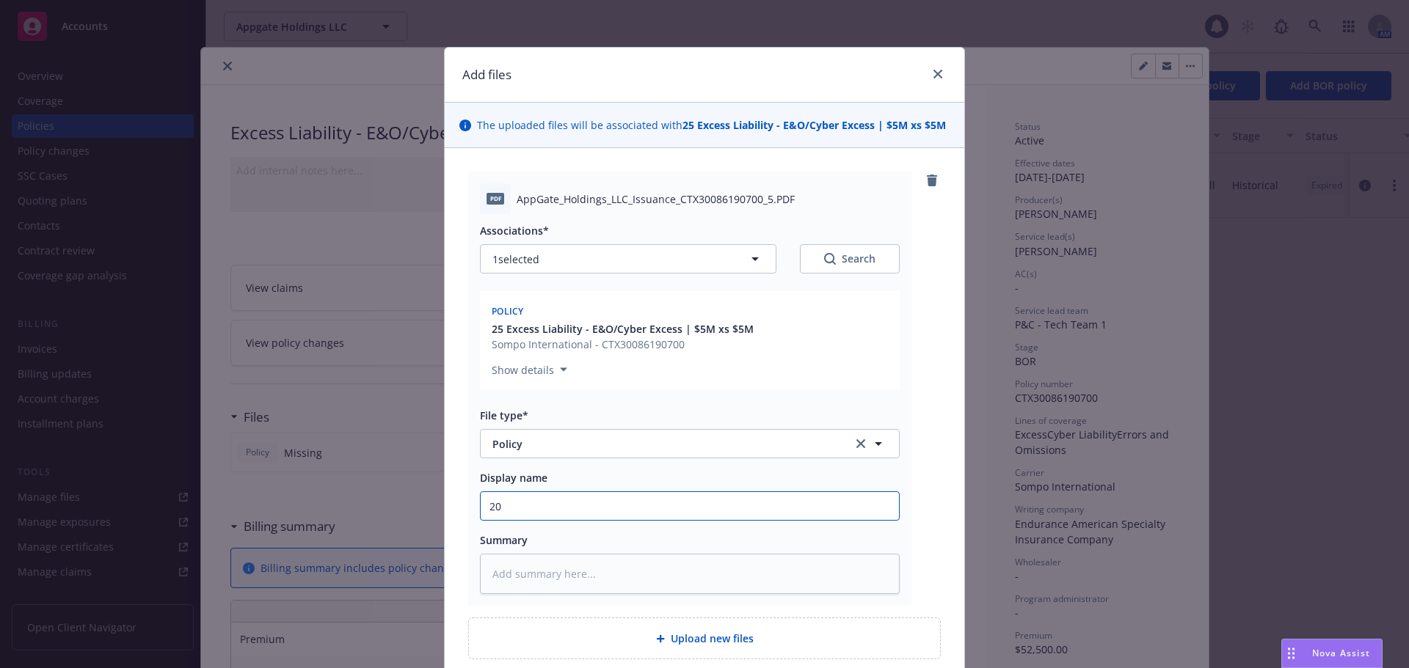
type textarea "x"
type input "202"
type textarea "x"
type input "2025"
type textarea "x"
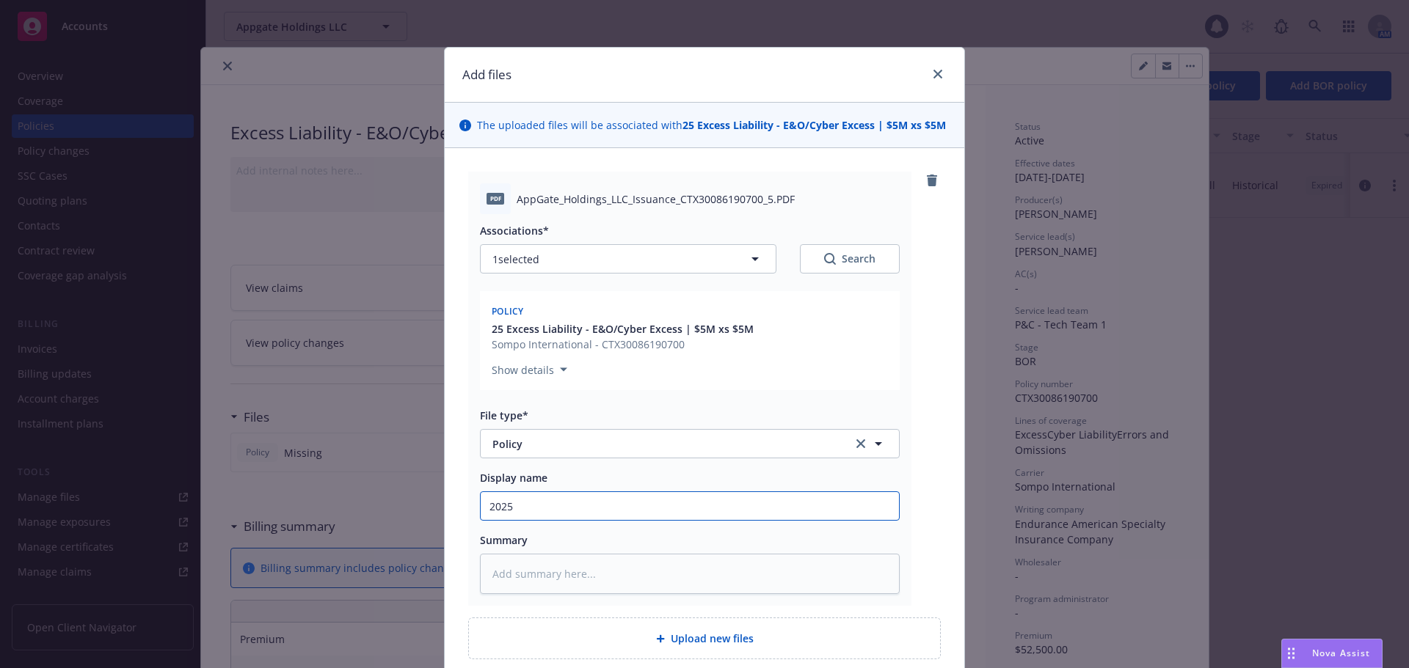
type input "2025-"
type textarea "x"
type input "2025-2"
type textarea "x"
type input "2025-26"
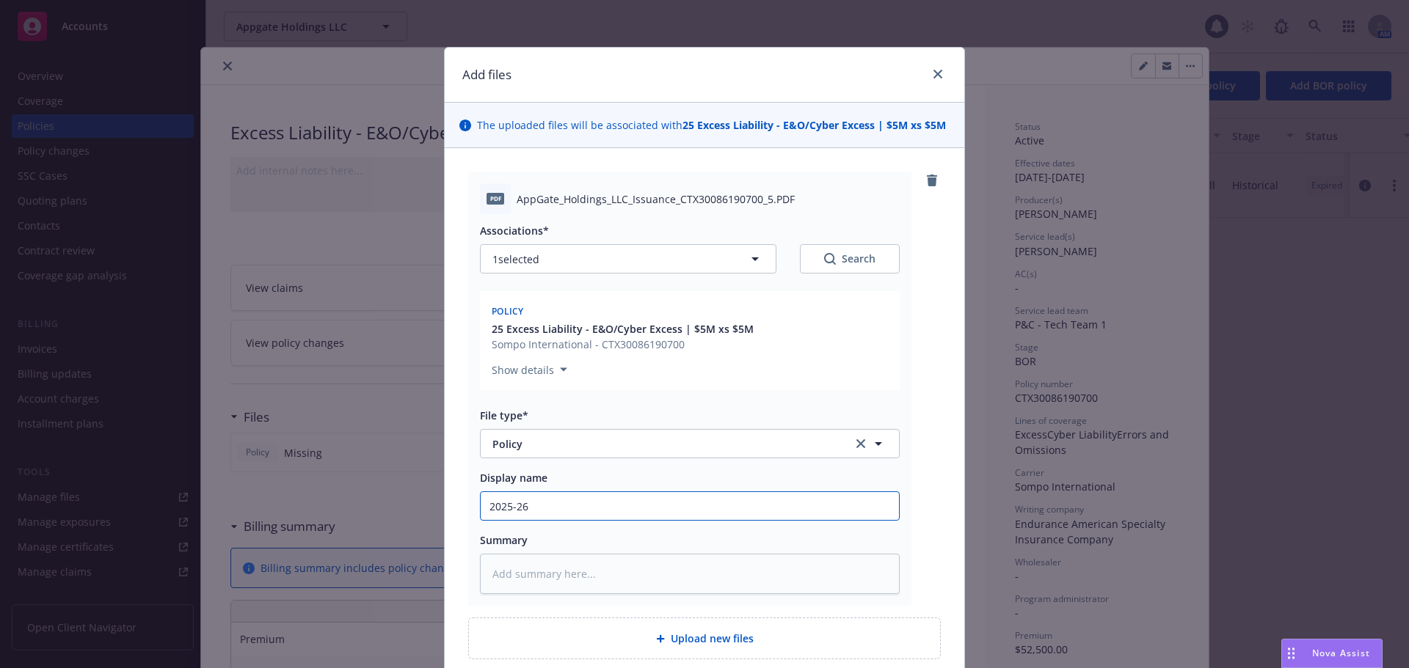
type textarea "x"
type input "2025-26"
type textarea "x"
type input "2025-26 $"
type textarea "x"
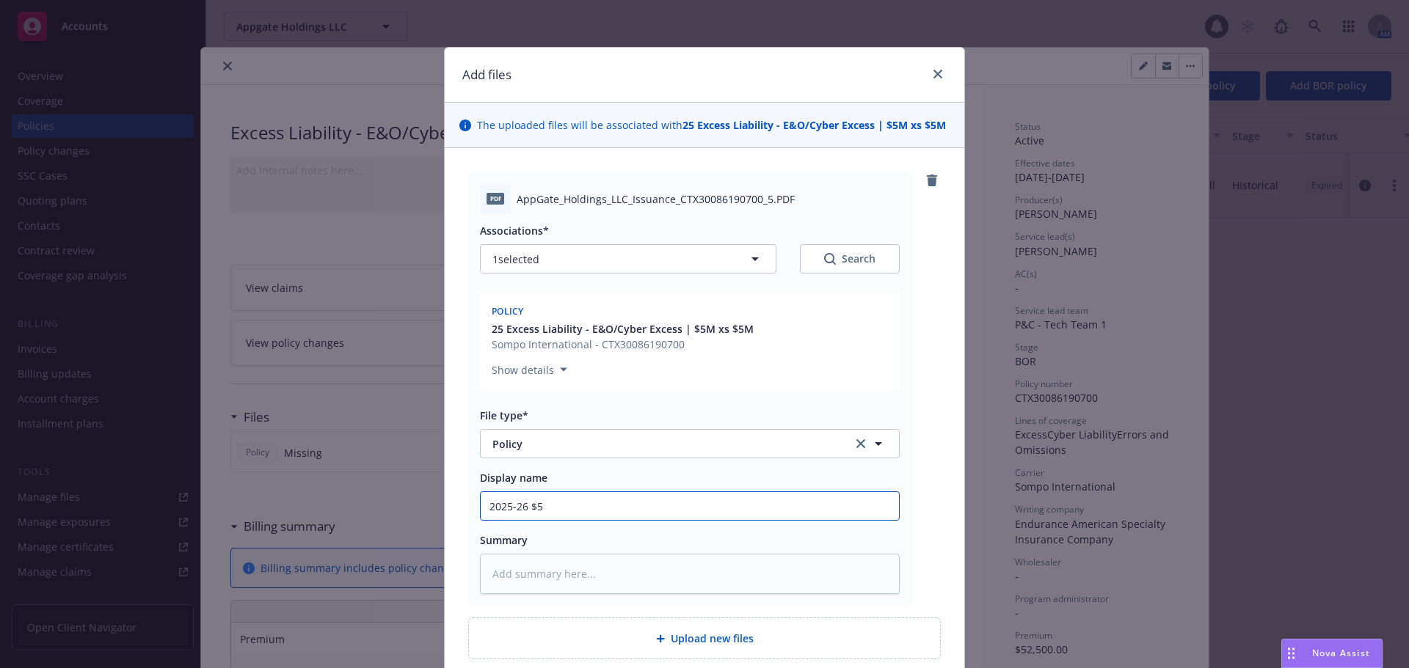
type input "2025-26 $5Mxs$5M Excess E&O/Cyber REVISED Invoice - ProductBoard"
click at [697, 508] on input "2025-26 $5Mxs$5M Excess E&O/Cyber REVISED Invoice - ProductBoard" at bounding box center [690, 506] width 418 height 28
type textarea "x"
type input "2025-26 $5Mxs$5M Excess E&O/Cyber Invoice - ProductBoard"
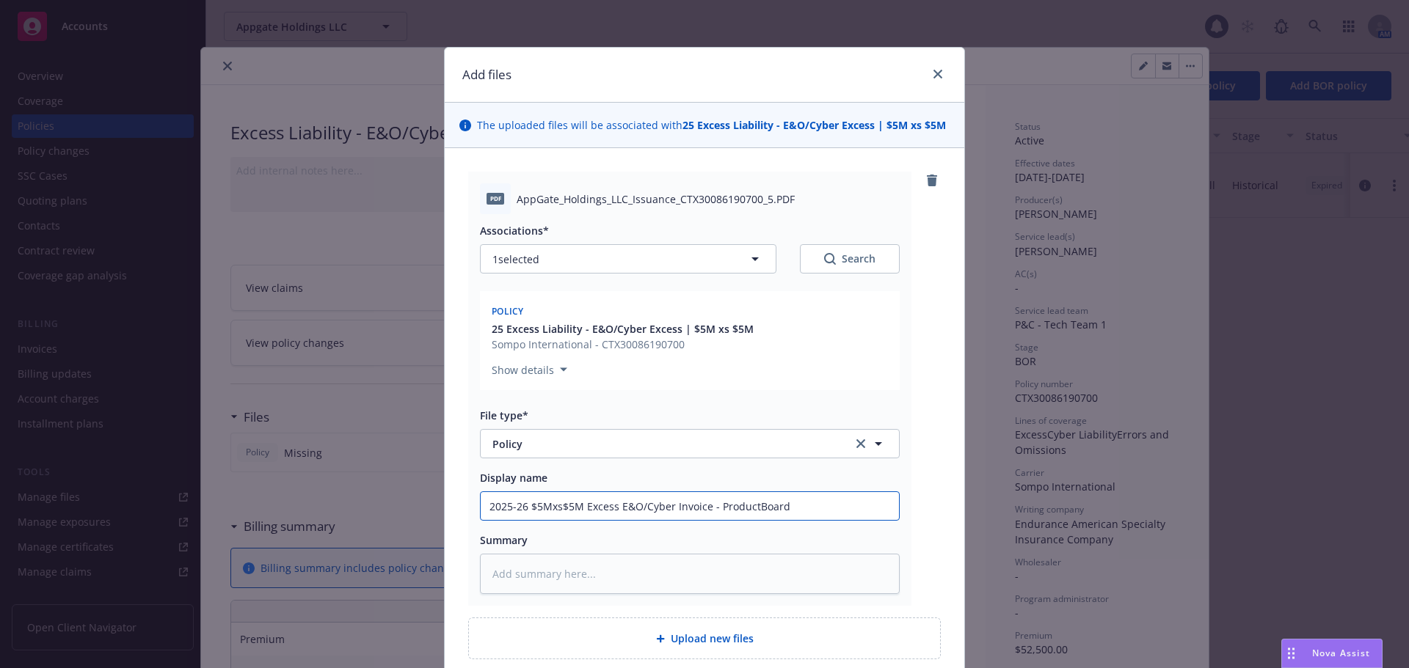
type textarea "x"
type input "2025-26 $5Mxs$5M Excess E&O/Cyber nvoice - ProductBoard"
type textarea "x"
type input "2025-26 $5Mxs$5M Excess E&O/Cyber voice - ProductBoard"
type textarea "x"
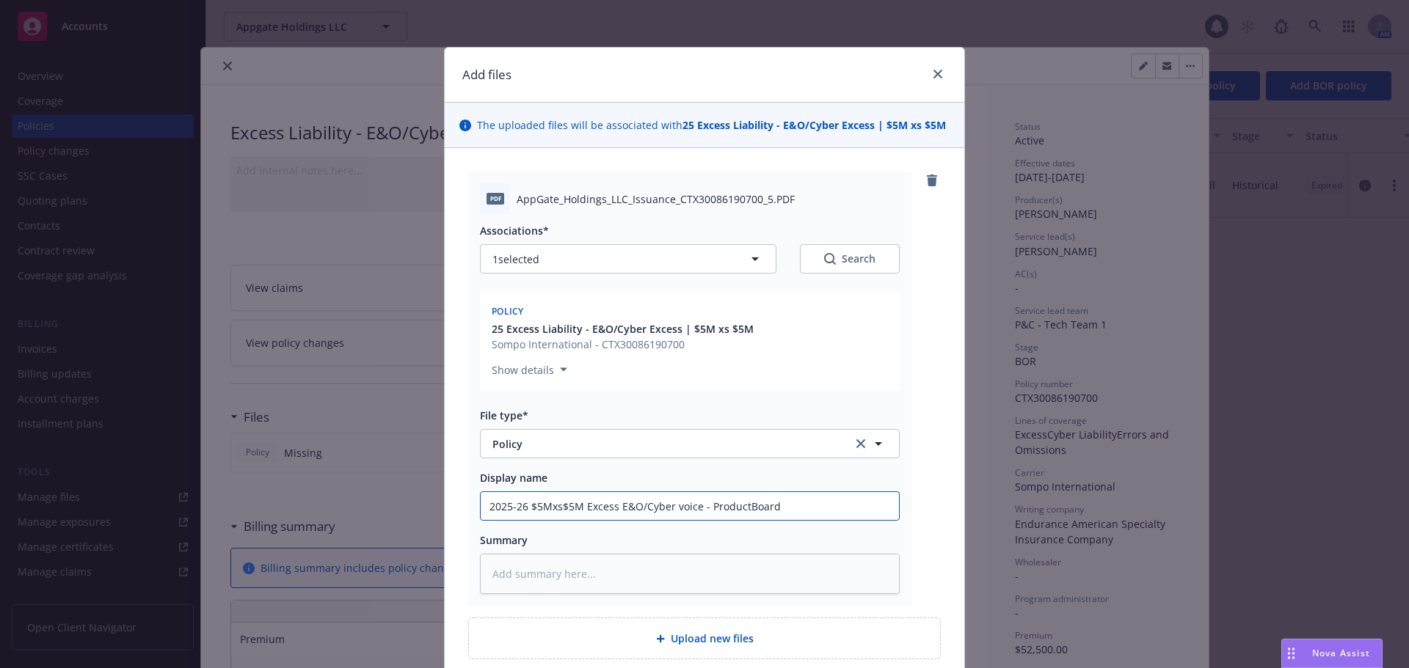
type input "2025-26 $5Mxs$5M Excess E&O/Cyber oice - ProductBoard"
type textarea "x"
type input "2025-26 $5Mxs$5M Excess E&O/Cyber Poice - ProductBoard"
type textarea "x"
type input "2025-26 $5Mxs$5M Excess E&O/Cyber Police - ProductBoard"
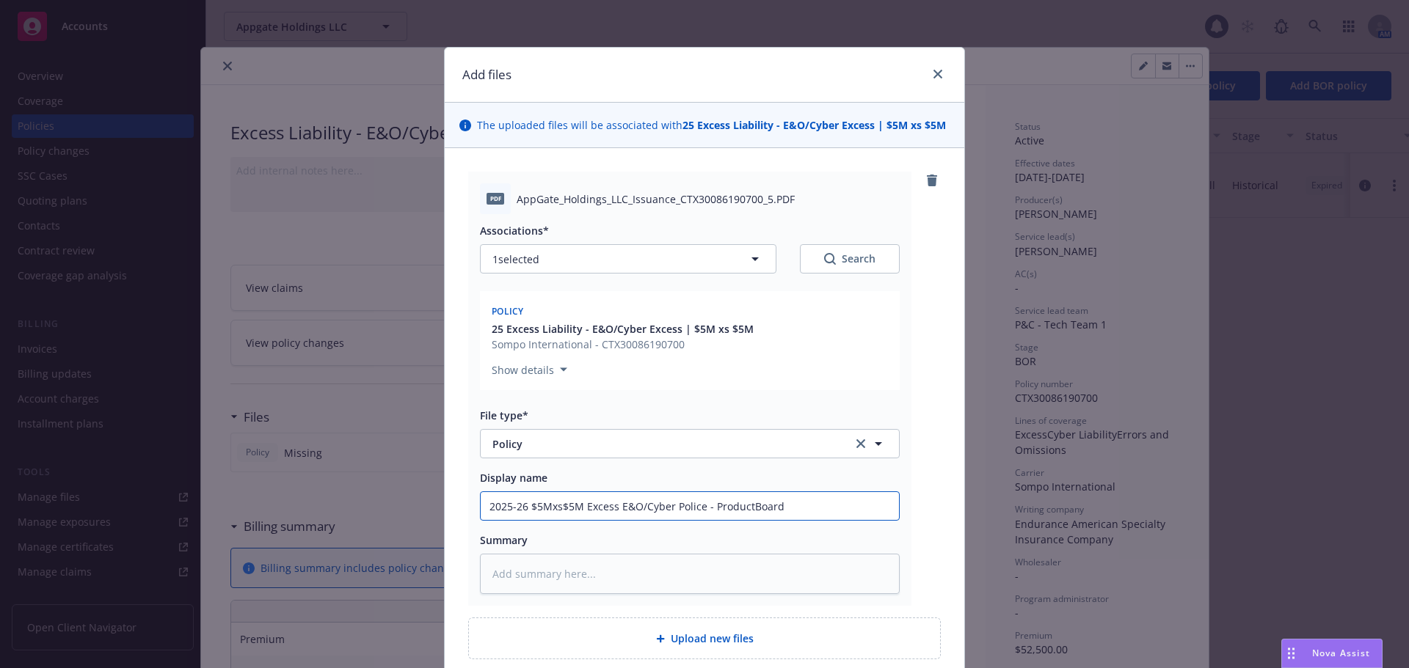
type textarea "x"
type input "2025-26 $5Mxs$5M Excess E&O/Cyber Policye - ProductBoard"
type textarea "x"
type input "2025-26 $5Mxs$5M Excess E&O/Cyber Policy - ProductBoard"
type textarea "x"
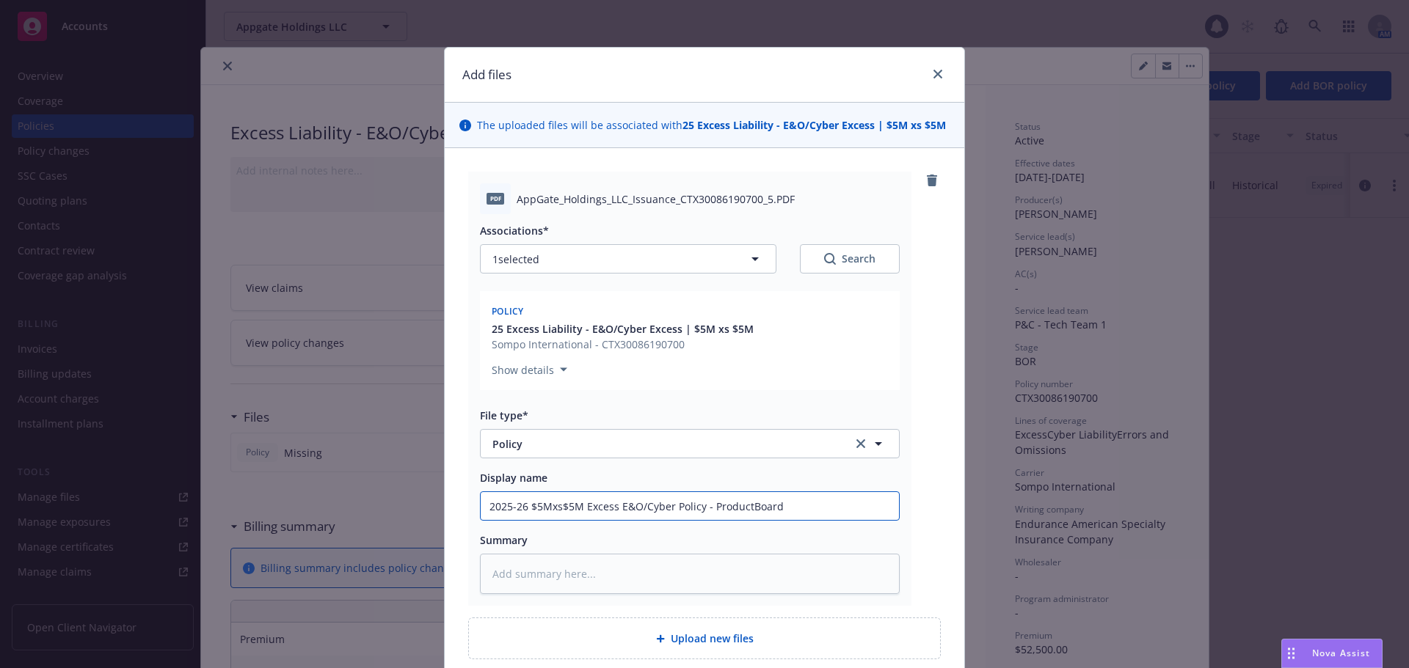
type input "2025-26 $5Mxs$5M Excess E&O/Cyber Policy - roductBoard"
type textarea "x"
type input "2025-26 $5Mxs$5M Excess E&O/Cyber Policy - oductBoard"
type textarea "x"
type input "2025-26 $5Mxs$5M Excess E&O/Cyber Policy - ductBoard"
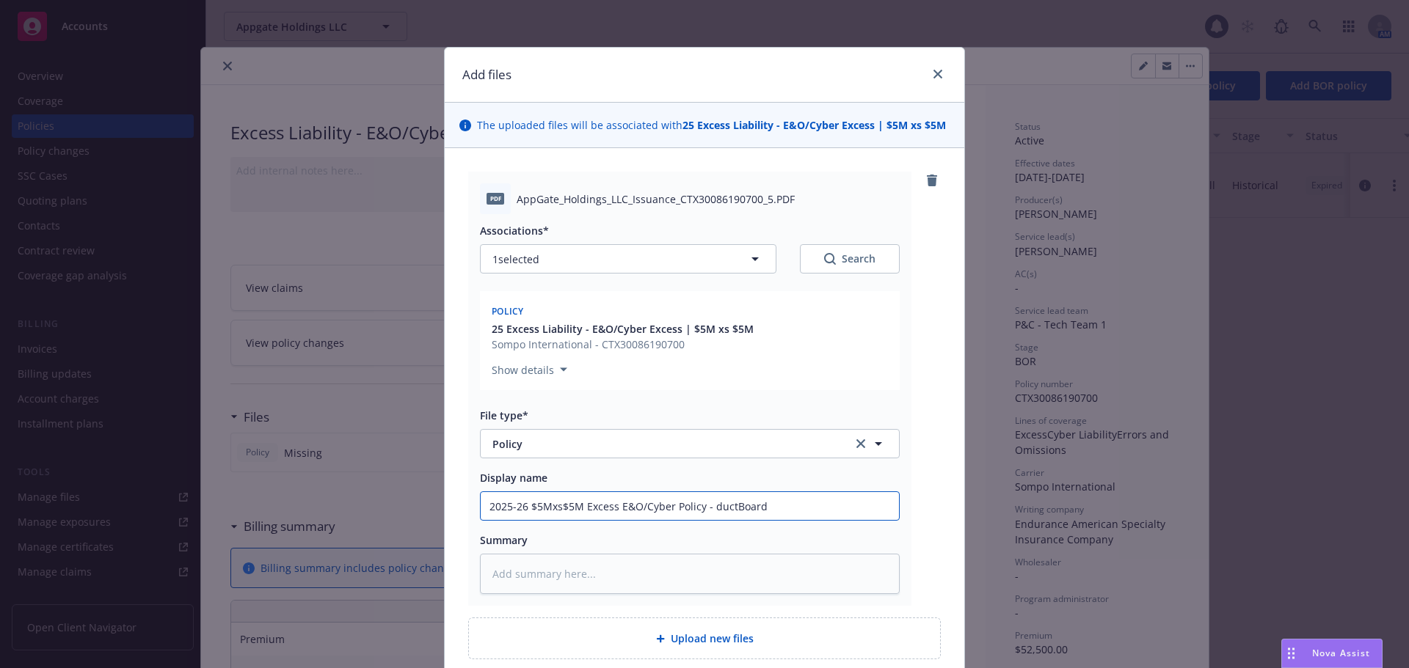
type textarea "x"
type input "2025-26 $5Mxs$5M Excess E&O/Cyber Policy - uctBoard"
type textarea "x"
type input "2025-26 $5Mxs$5M Excess E&O/Cyber Policy - ctBoard"
type textarea "x"
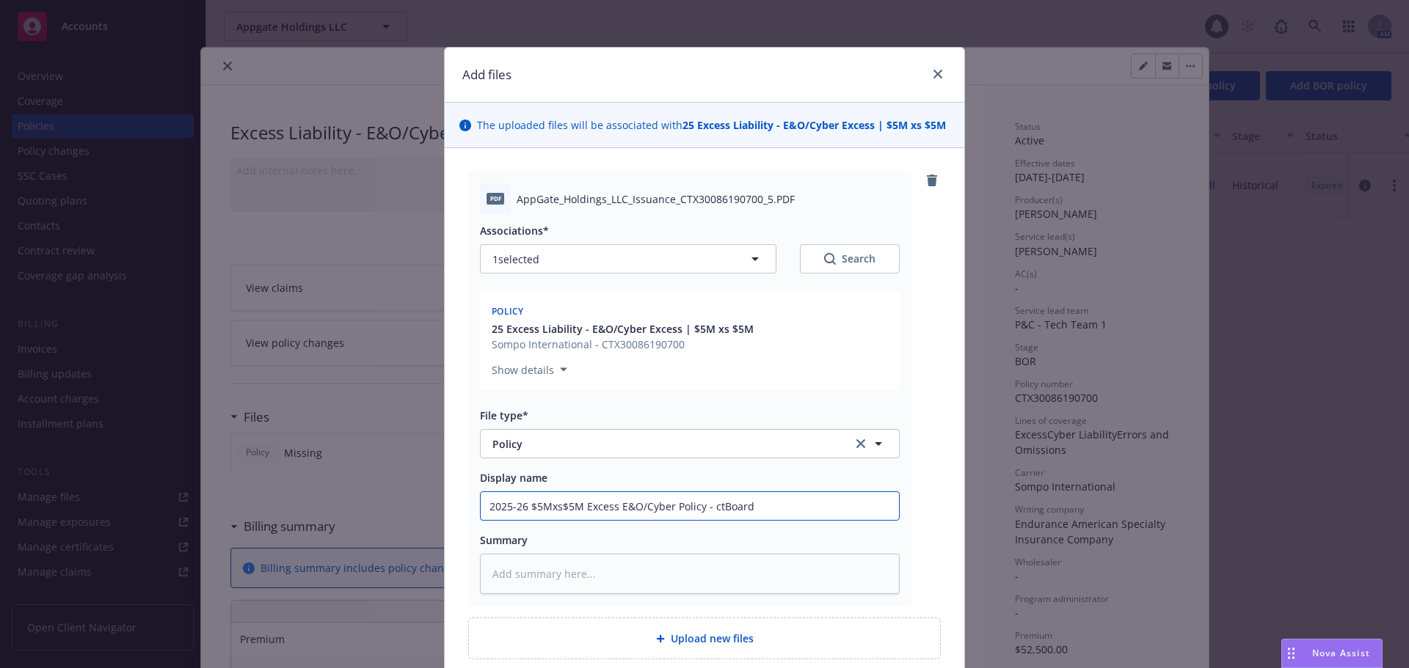
type input "2025-26 $5Mxs$5M Excess E&O/Cyber Policy - tBoard"
type textarea "x"
type input "2025-26 $5Mxs$5M Excess E&O/Cyber Policy - Board"
type textarea "x"
type input "2025-26 $5Mxs$5M Excess E&O/Cyber Policy - oard"
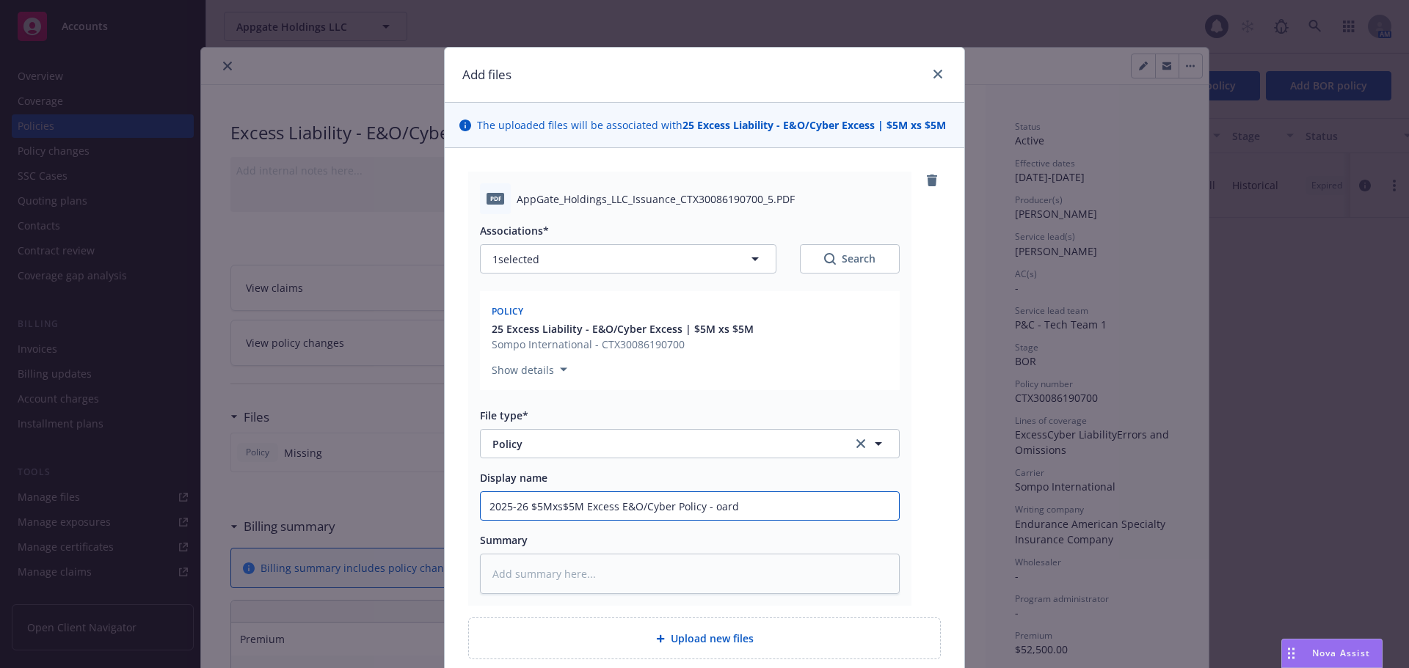
type textarea "x"
type input "2025-26 $5Mxs$5M Excess E&O/Cyber Policy - ard"
type textarea "x"
type input "2025-26 $5Mxs$5M Excess E&O/Cyber Policy - rd"
type textarea "x"
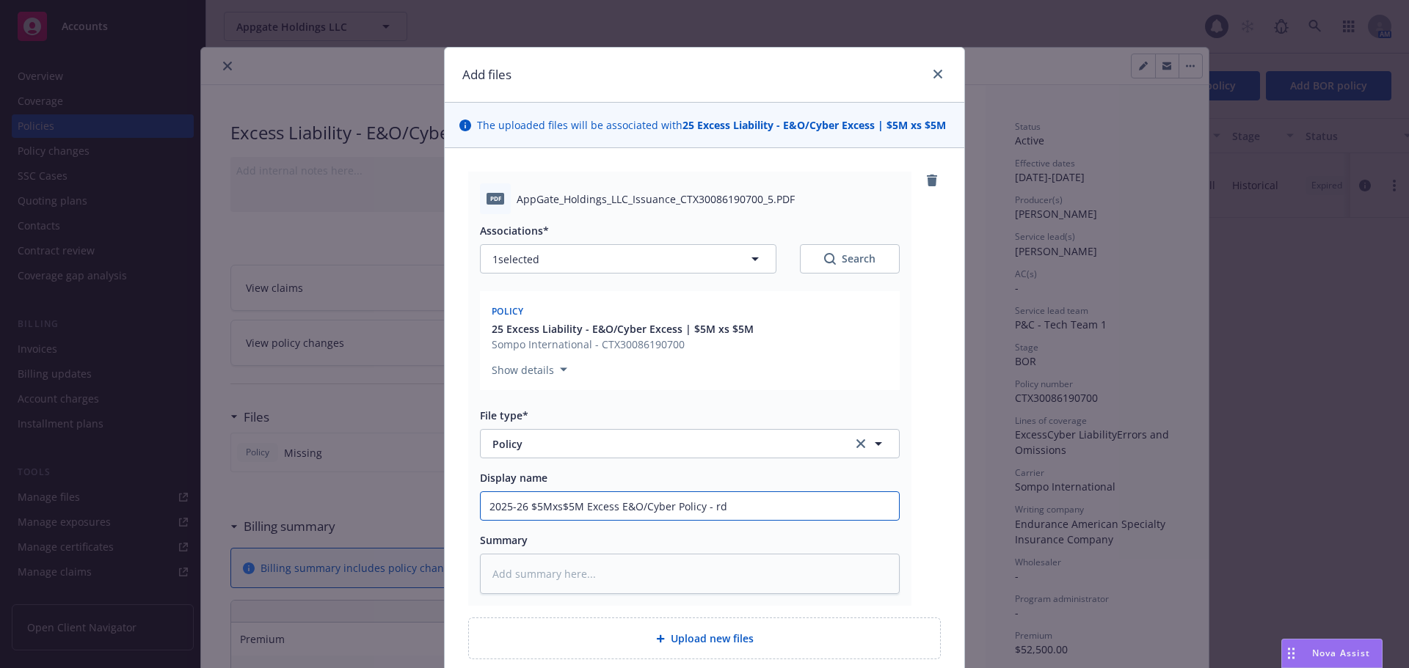
type input "2025-26 $5Mxs$5M Excess E&O/Cyber Policy - d"
type textarea "x"
type input "2025-26 $5Mxs$5M Excess E&O/Cyber Policy -"
type textarea "x"
type input "2025-26 $5Mxs$5M Excess E&O/Cyber Policy - A"
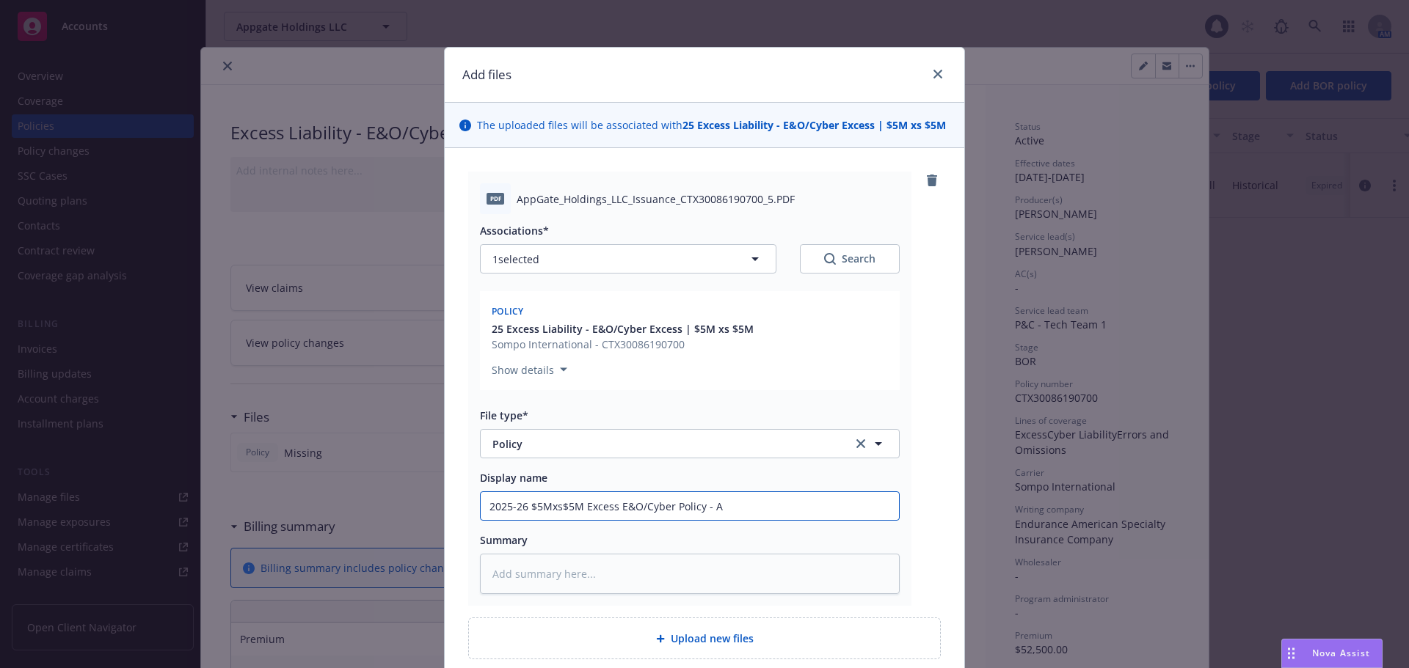
type textarea "x"
type input "2025-26 $5Mxs$5M Excess E&O/Cyber Policy - Ap"
type textarea "x"
type input "2025-26 $5Mxs$5M Excess E&O/Cyber Policy - App"
type textarea "x"
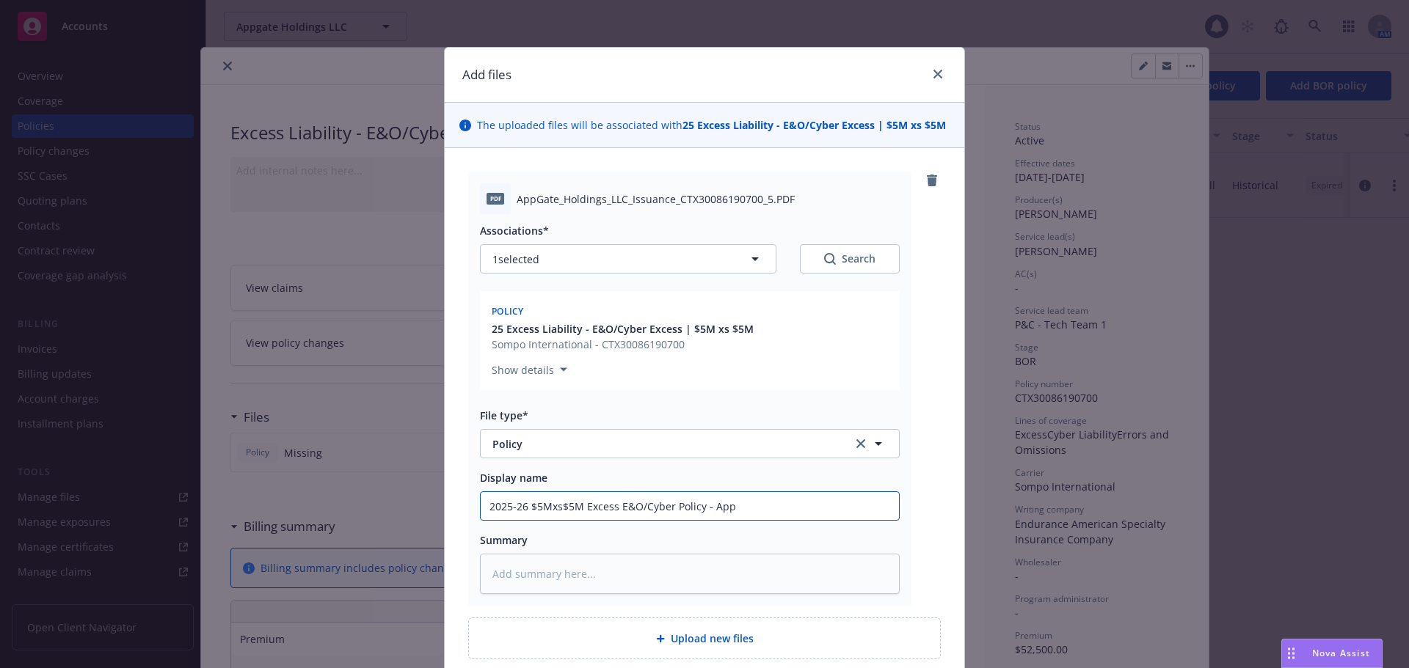
type input "2025-26 $5Mxs$5M Excess E&O/Cyber Policy - Appg"
type textarea "x"
type input "2025-26 $5Mxs$5M Excess E&O/Cyber Policy - Appgat"
type textarea "x"
type input "2025-26 $5Mxs$5M Excess E&O/Cyber Policy - Appgate"
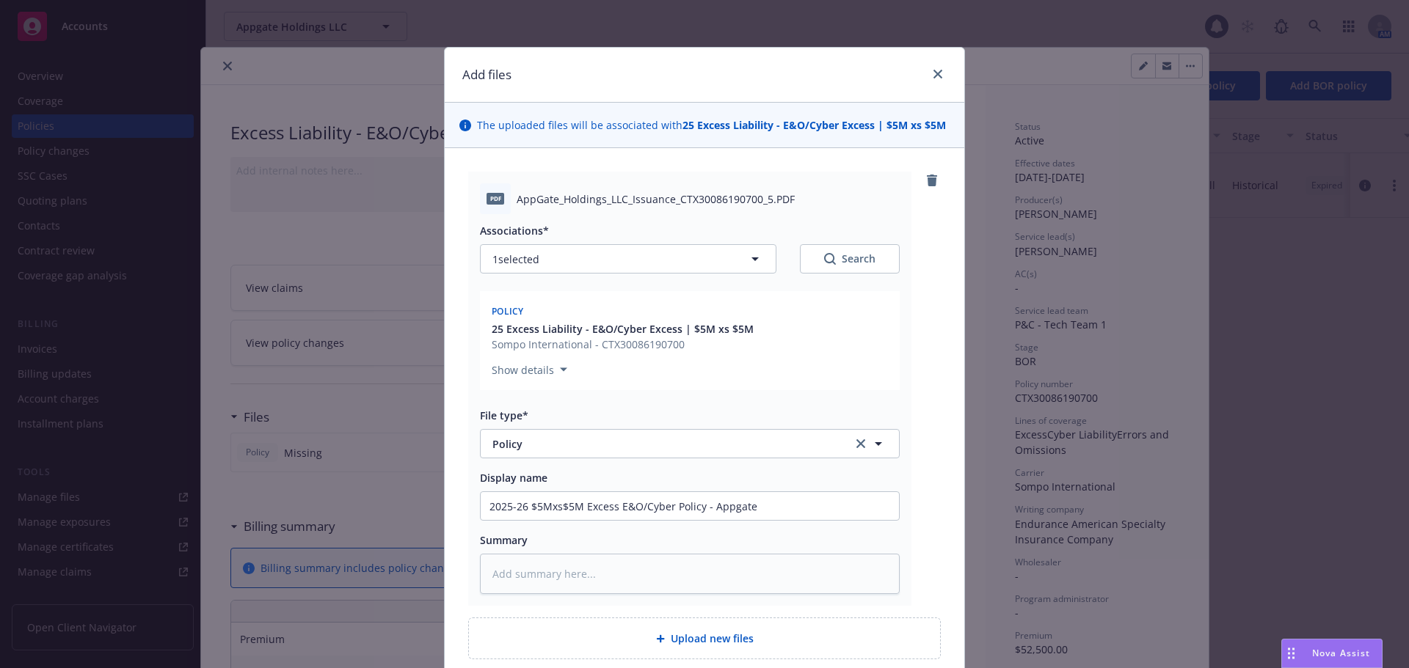
click at [921, 522] on div "PDF AppGate_Holdings_LLC_Issuance_CTX30086190700_5.PDF Associations* 1 selected…" at bounding box center [704, 389] width 472 height 434
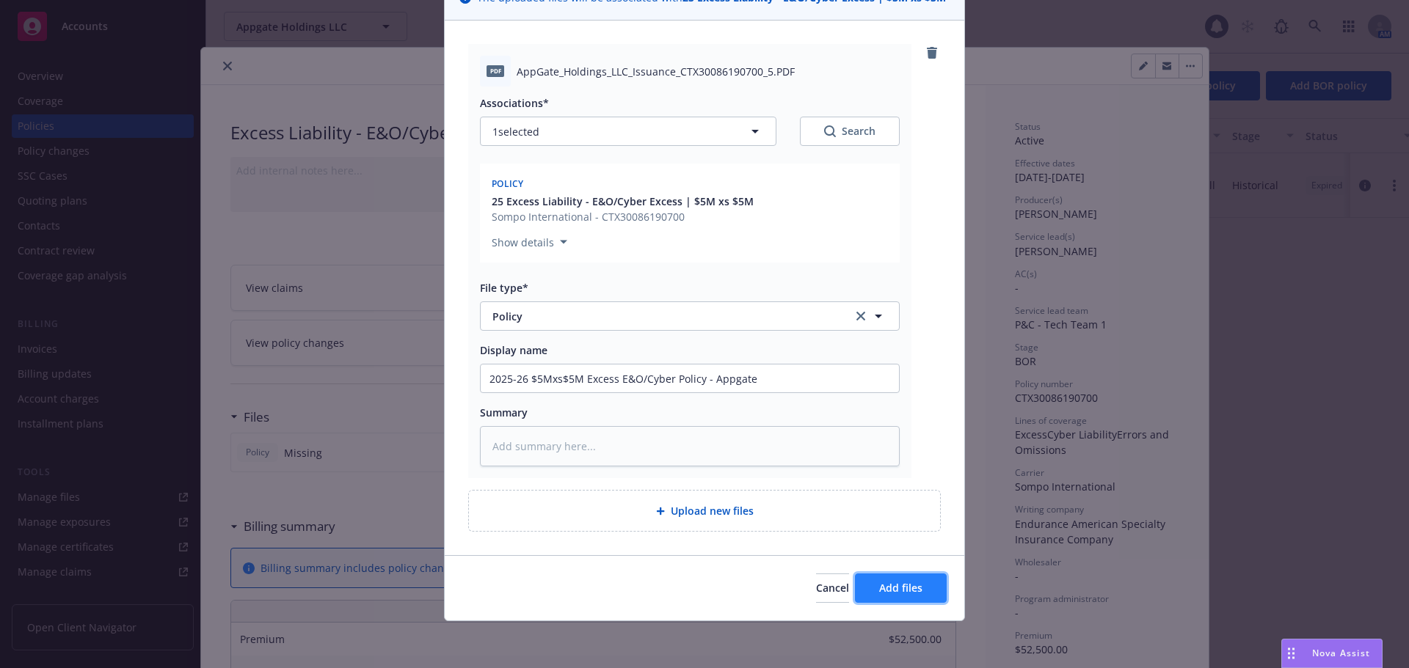
click at [916, 585] on span "Add files" at bounding box center [900, 588] width 43 height 14
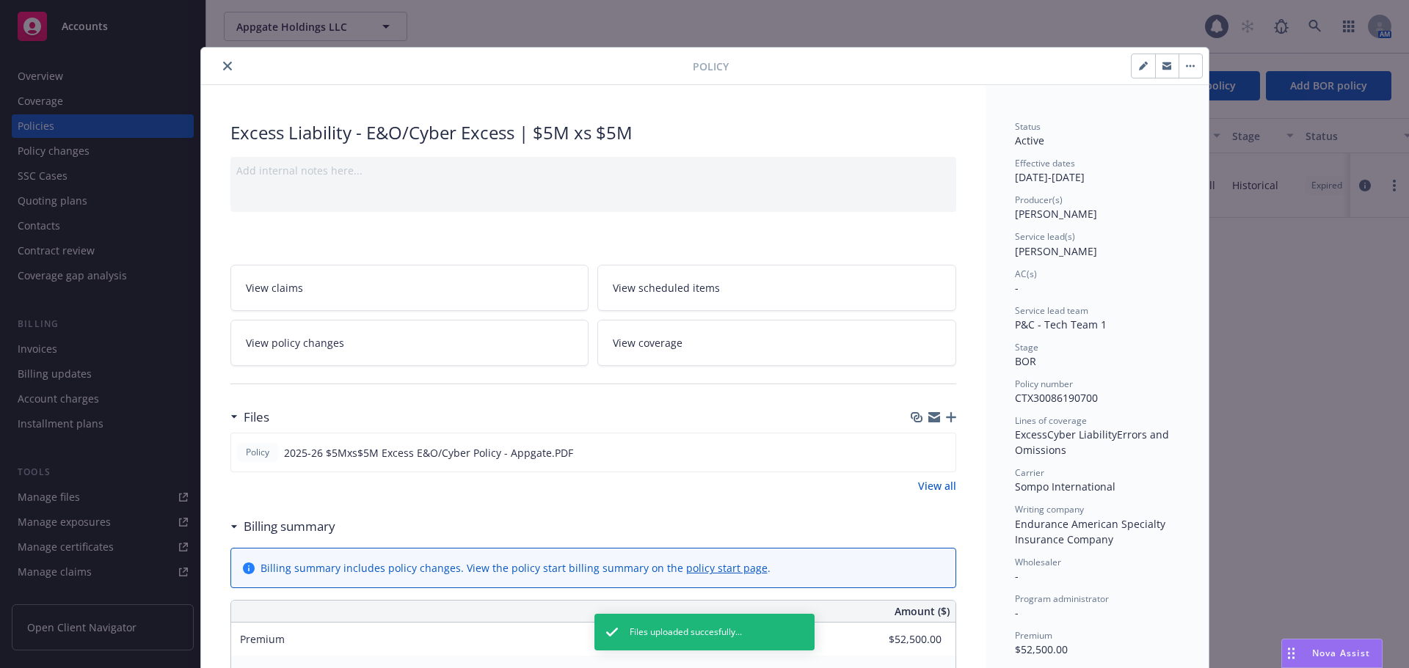
click at [949, 417] on icon "button" at bounding box center [951, 417] width 10 height 10
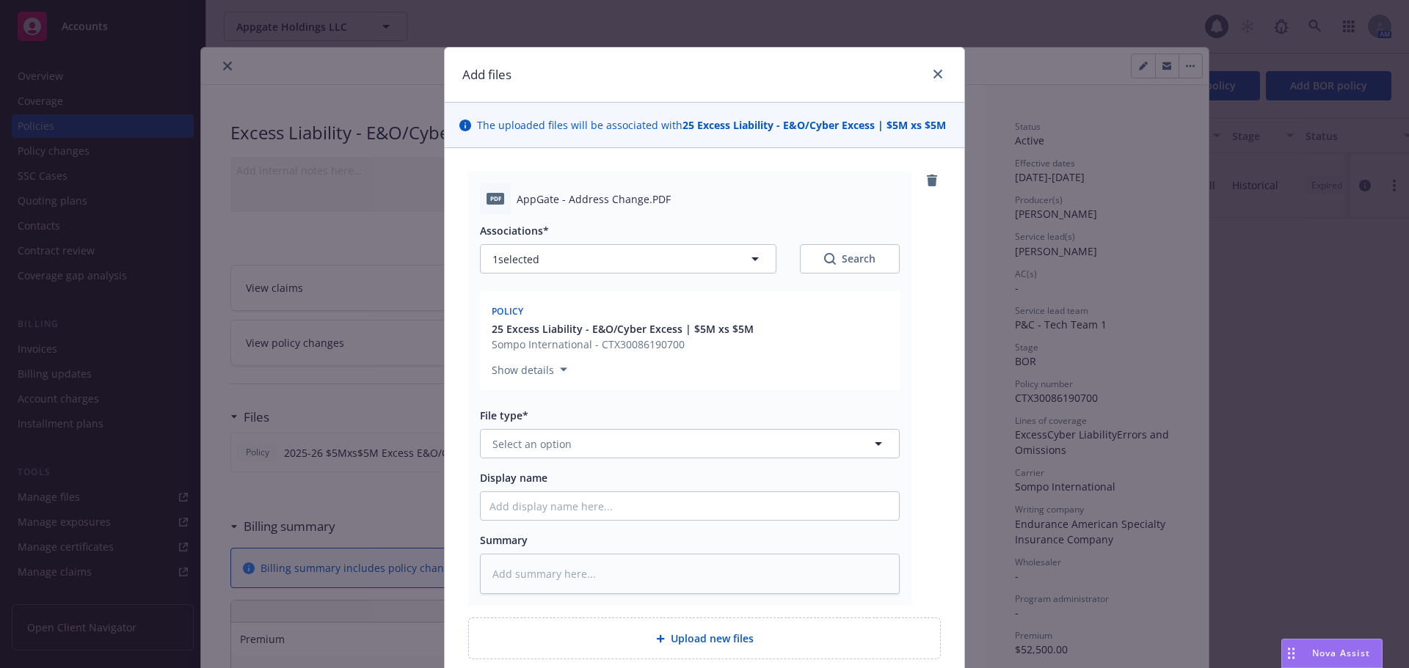
type textarea "x"
click at [547, 448] on span "Select an option" at bounding box center [531, 444] width 79 height 15
type input "end"
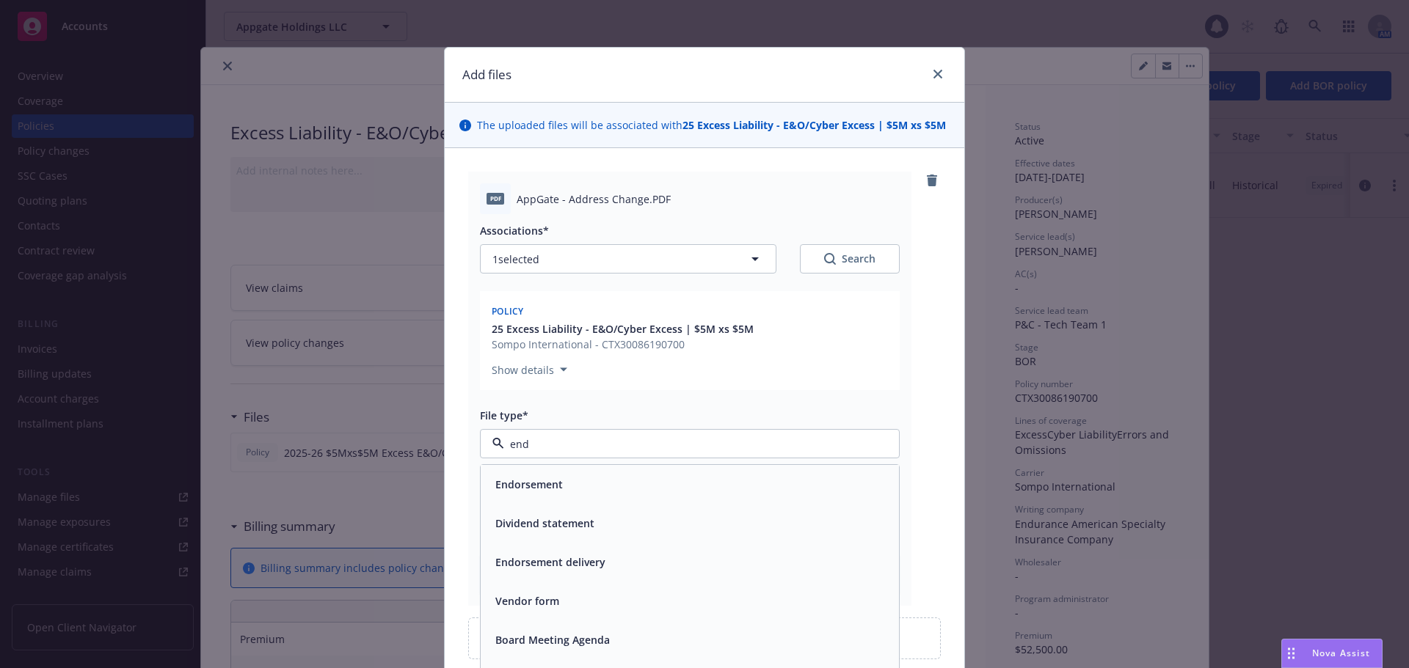
click at [536, 475] on div "Endorsement" at bounding box center [527, 484] width 76 height 21
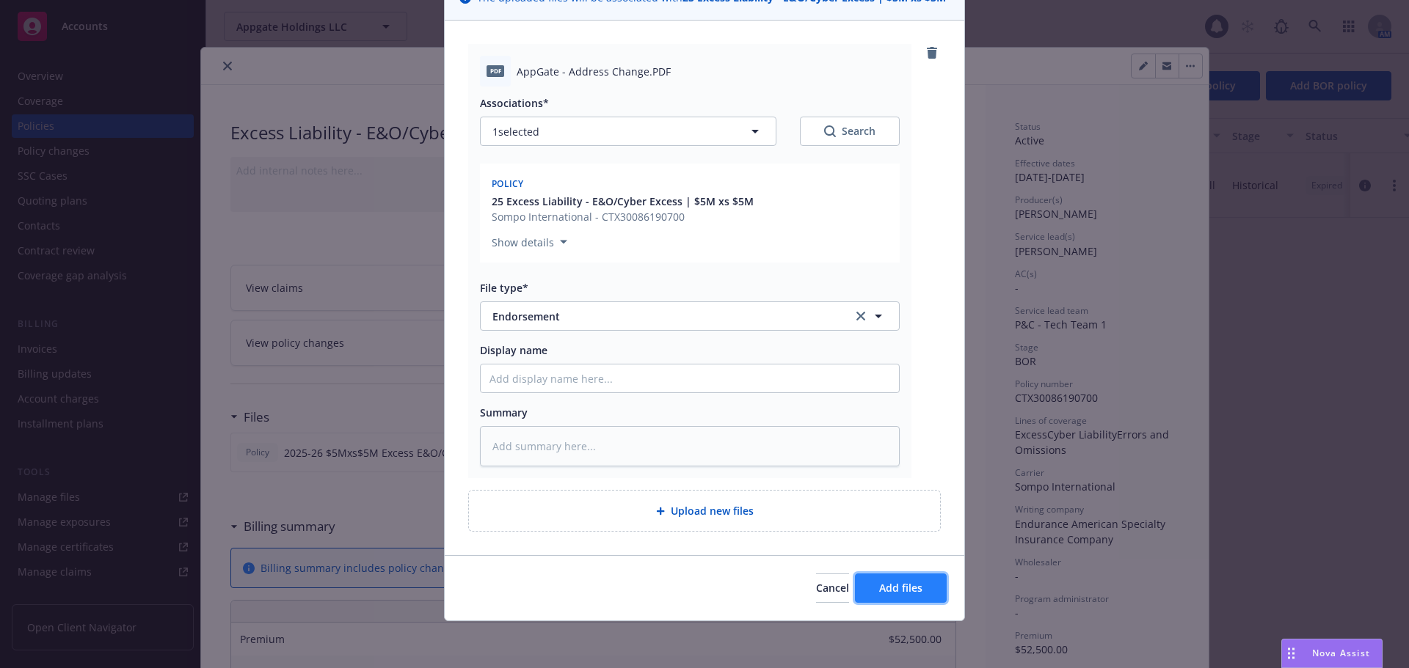
click at [927, 598] on button "Add files" at bounding box center [901, 588] width 92 height 29
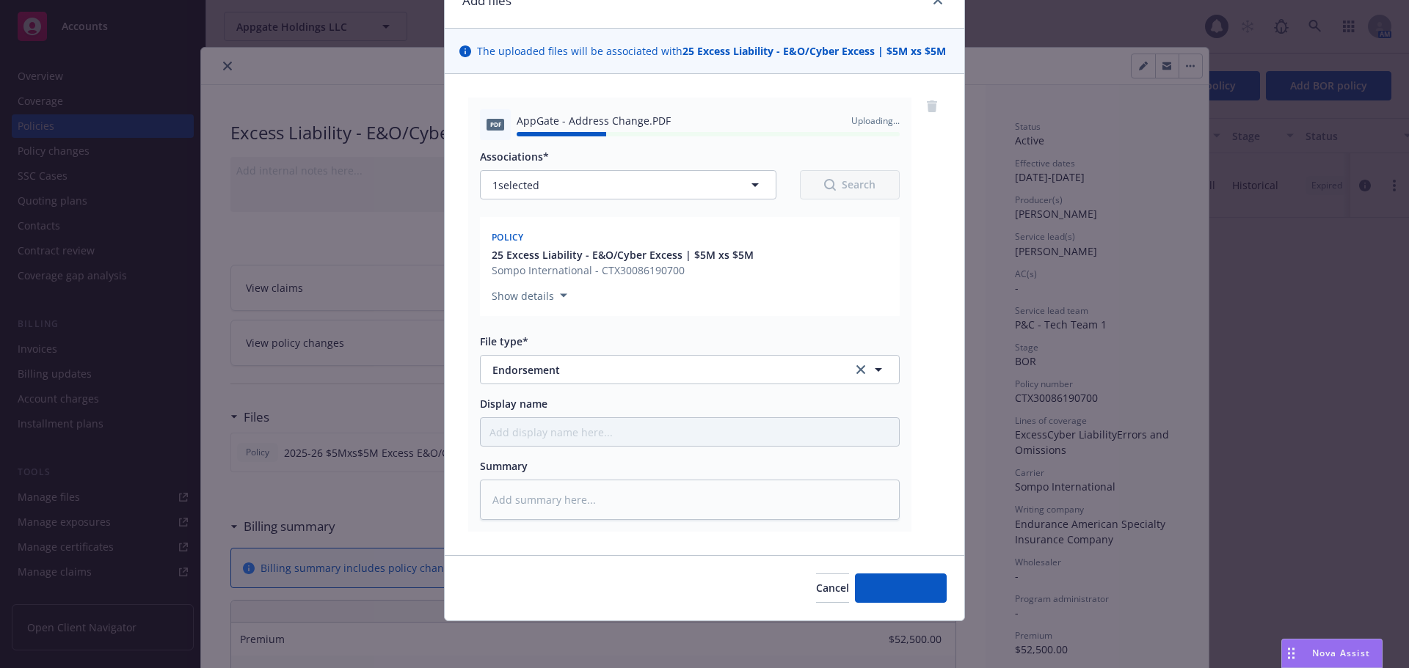
type textarea "x"
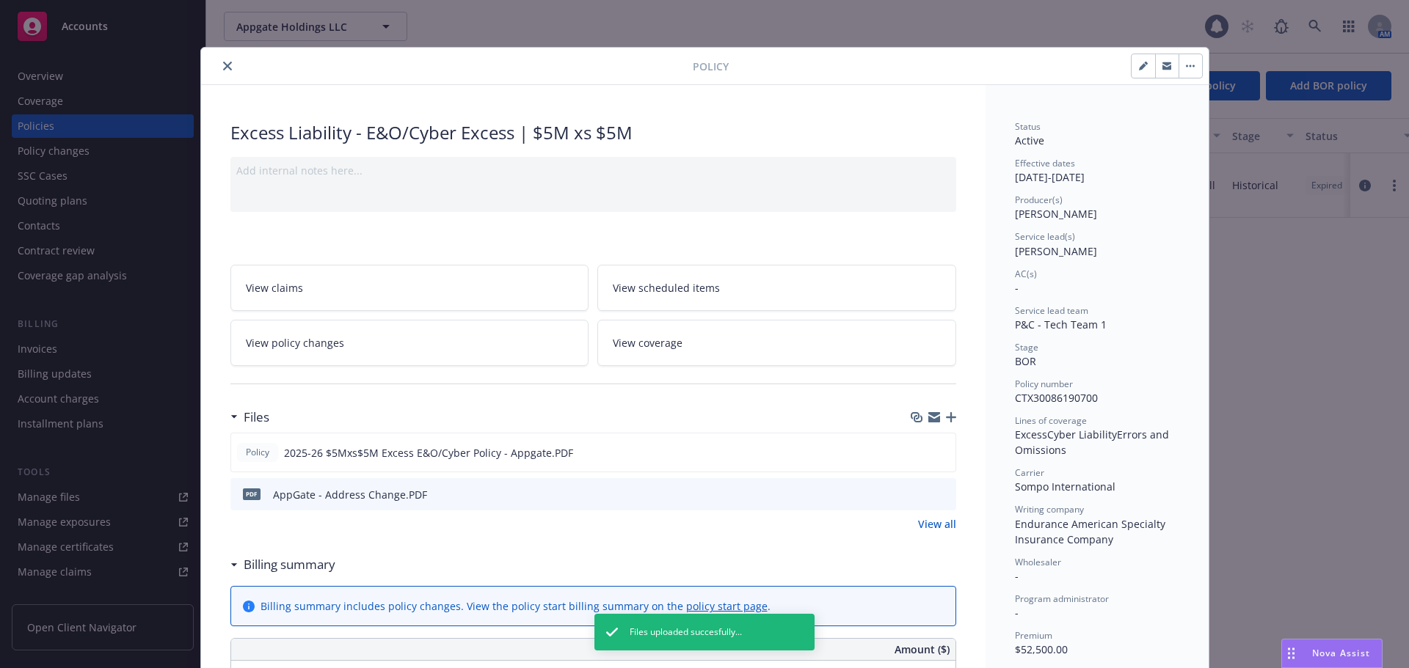
click at [223, 68] on icon "close" at bounding box center [227, 66] width 9 height 9
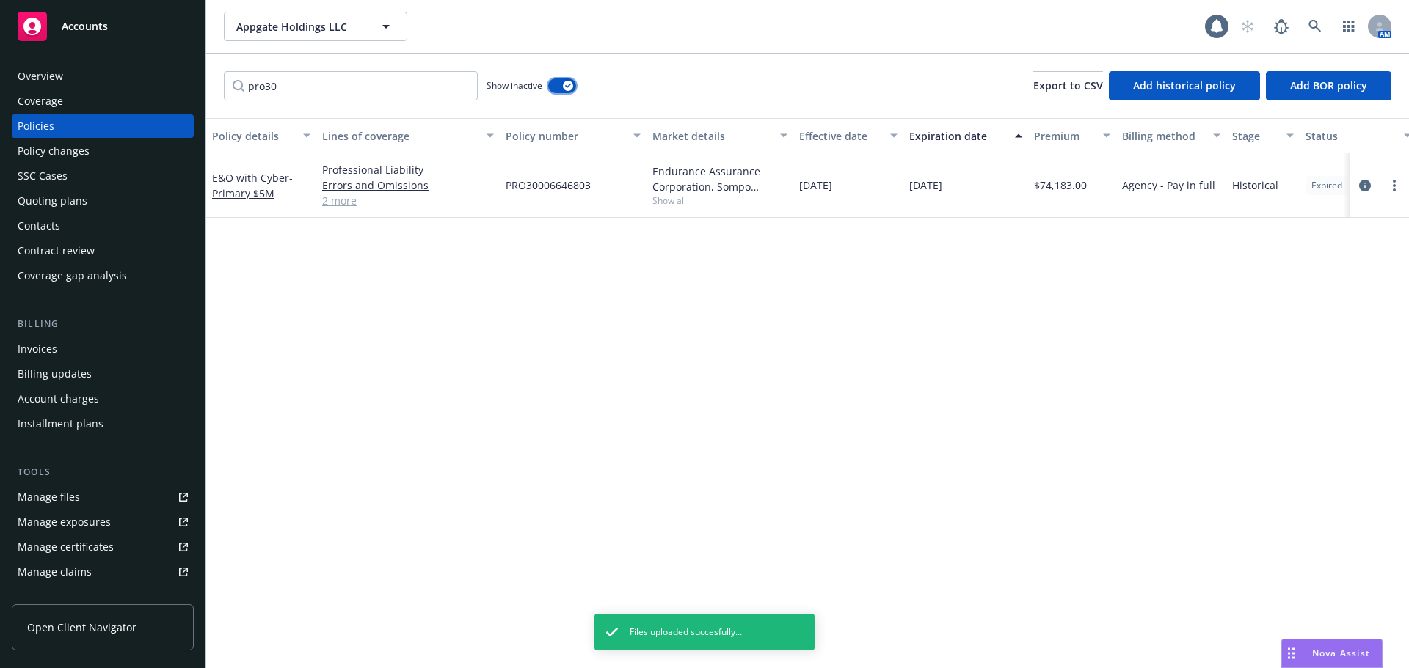
click at [558, 84] on button "button" at bounding box center [562, 85] width 28 height 15
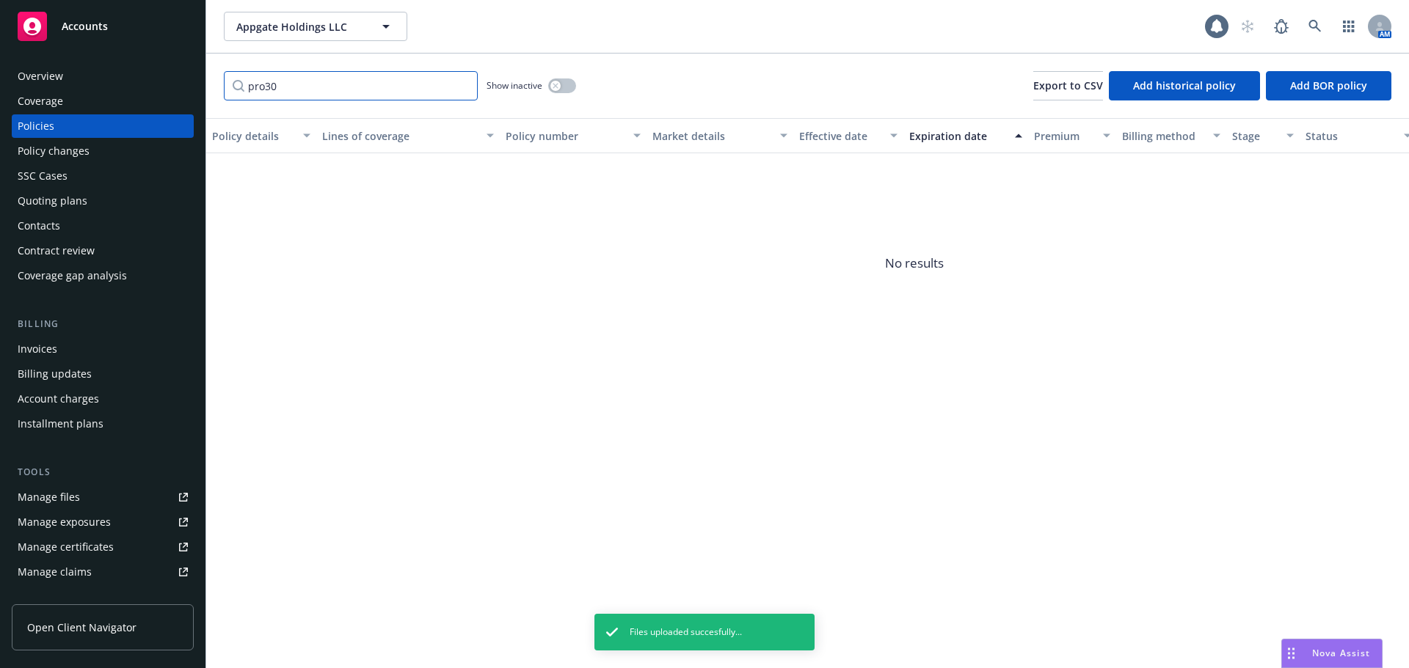
click at [464, 86] on input "pro30" at bounding box center [351, 85] width 254 height 29
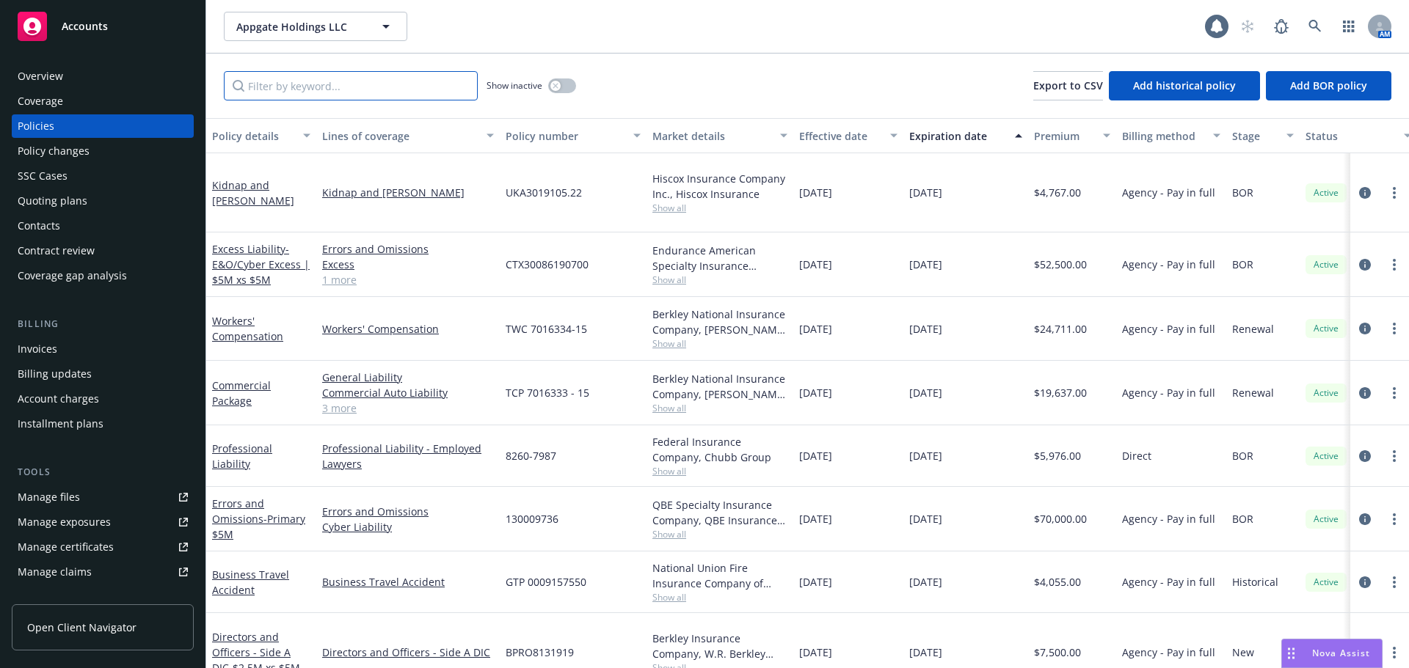
click at [375, 93] on input "Filter by keyword..." at bounding box center [351, 85] width 254 height 29
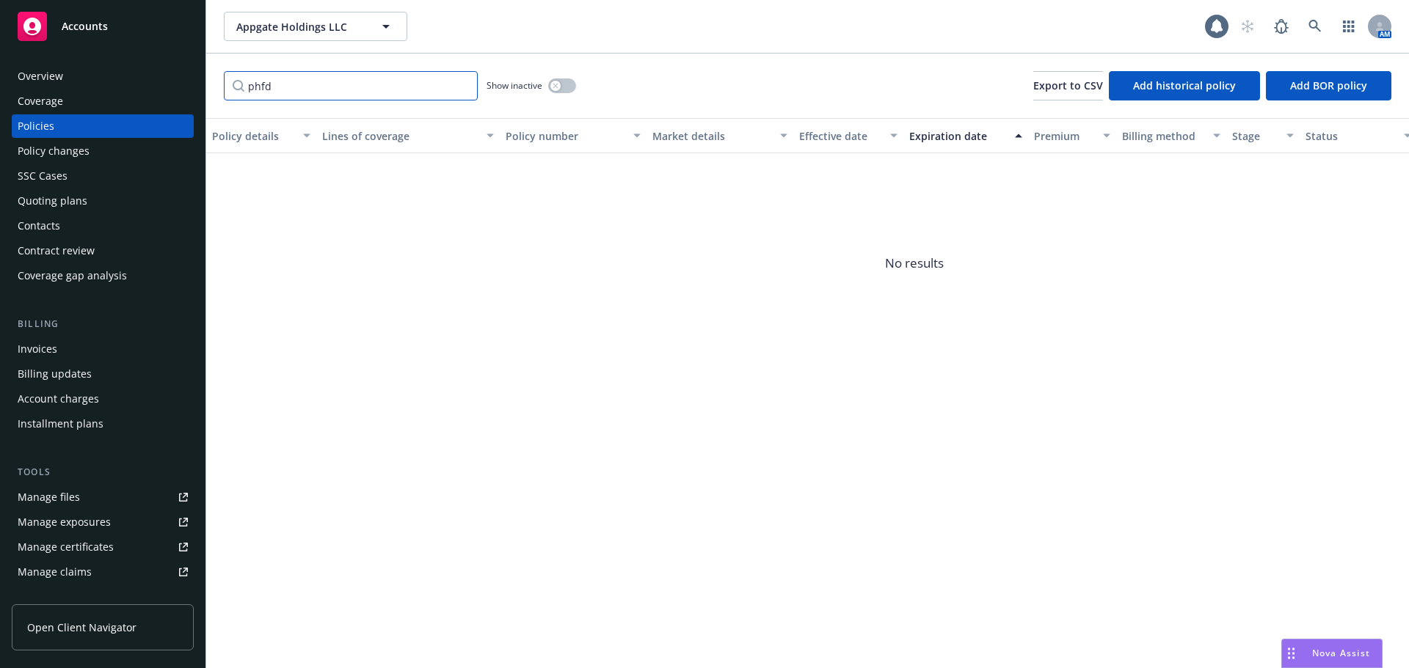
type input "phfd"
click at [566, 88] on button "button" at bounding box center [562, 85] width 28 height 15
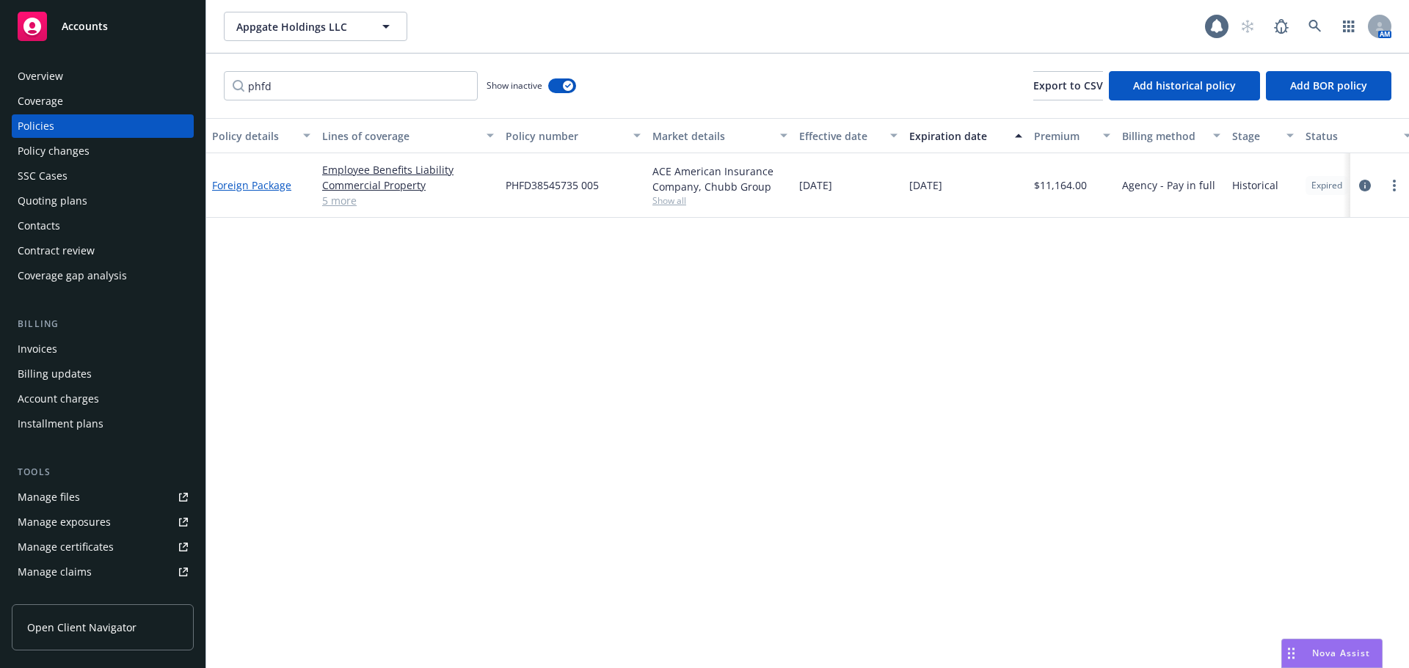
click at [270, 187] on link "Foreign Package" at bounding box center [251, 185] width 79 height 14
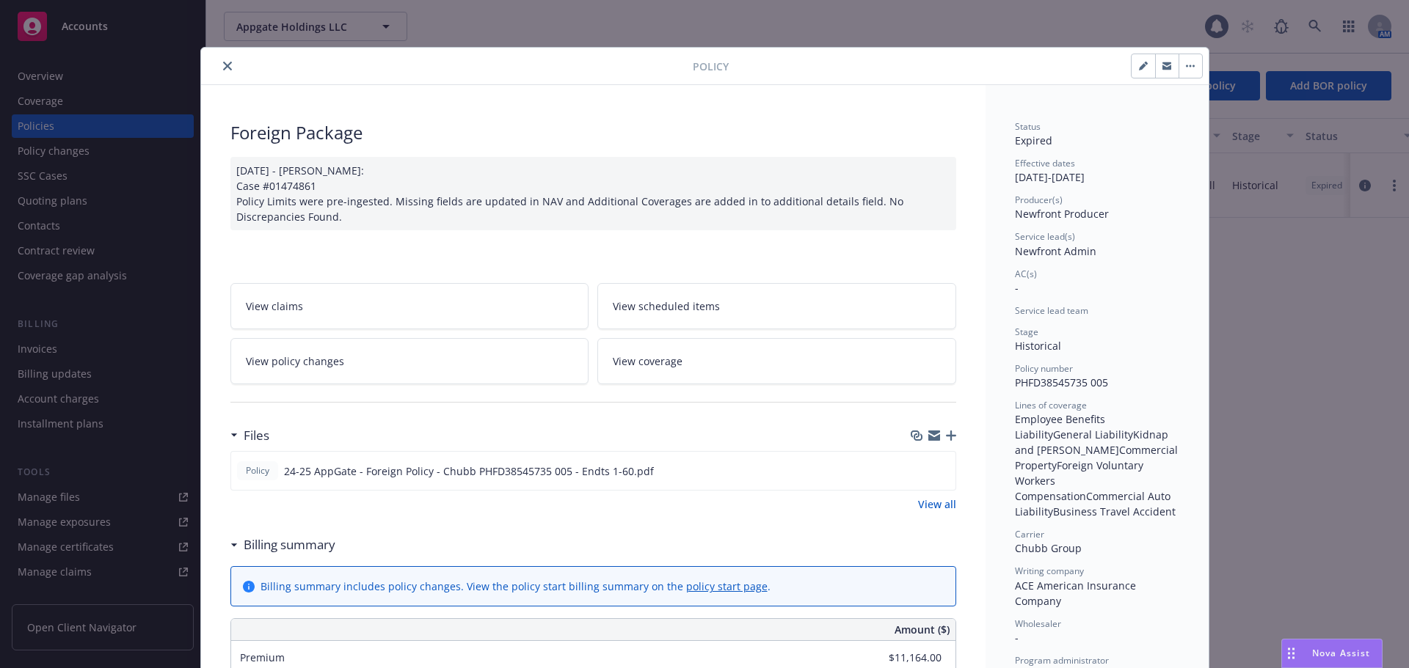
click at [1185, 67] on button "button" at bounding box center [1189, 65] width 23 height 23
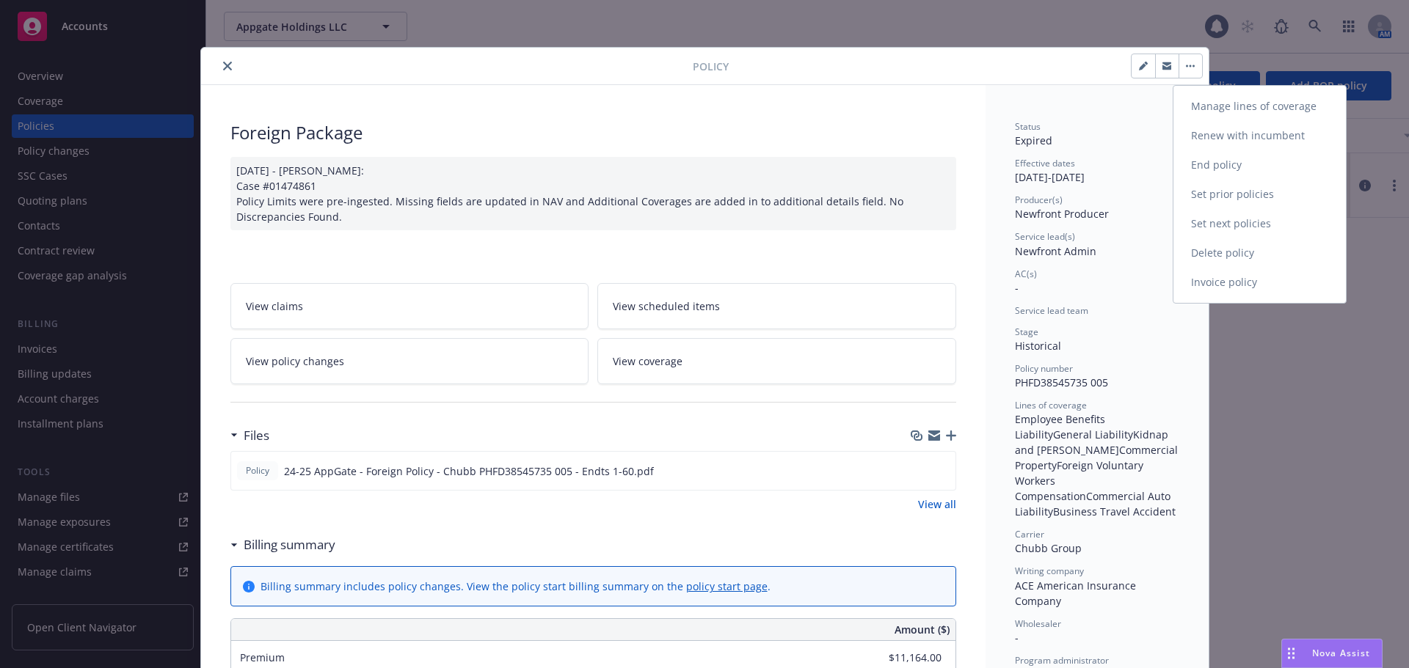
click at [1222, 129] on link "Renew with incumbent" at bounding box center [1259, 135] width 172 height 29
select select "12"
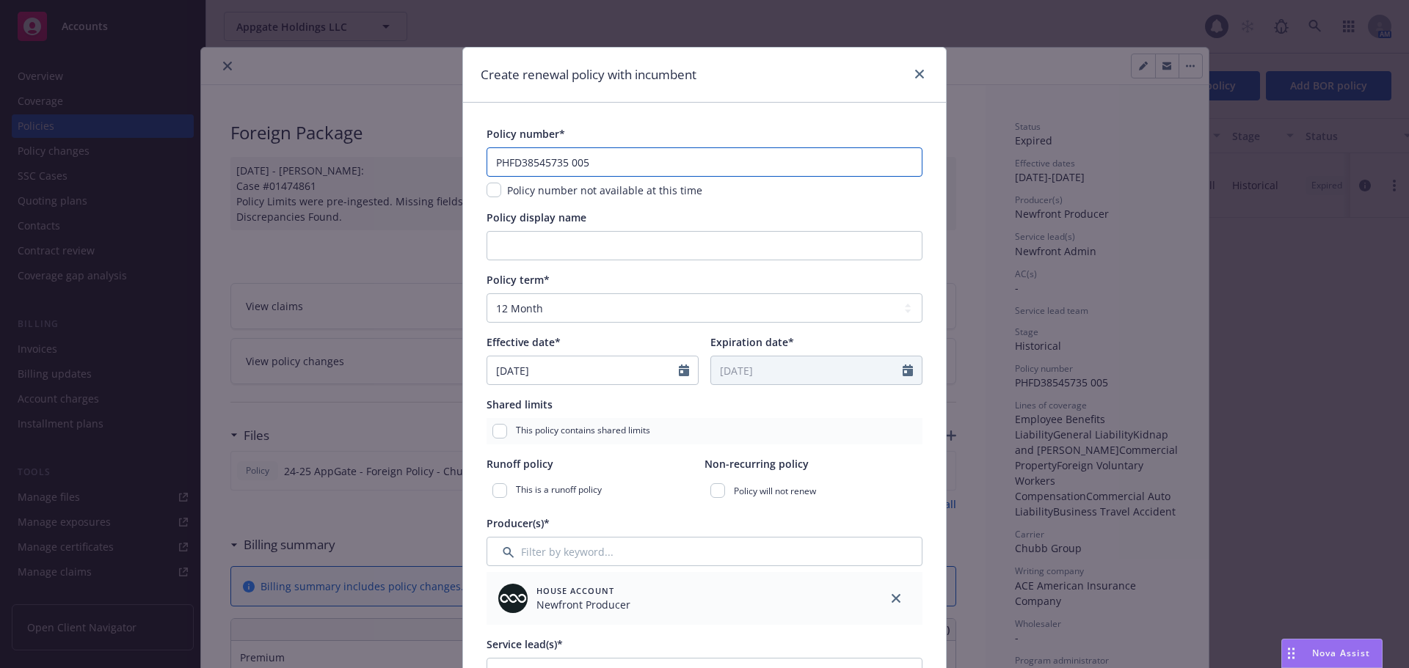
click at [593, 163] on input "PHFD38545735 005" at bounding box center [704, 161] width 436 height 29
type input "PHFD38545735 006"
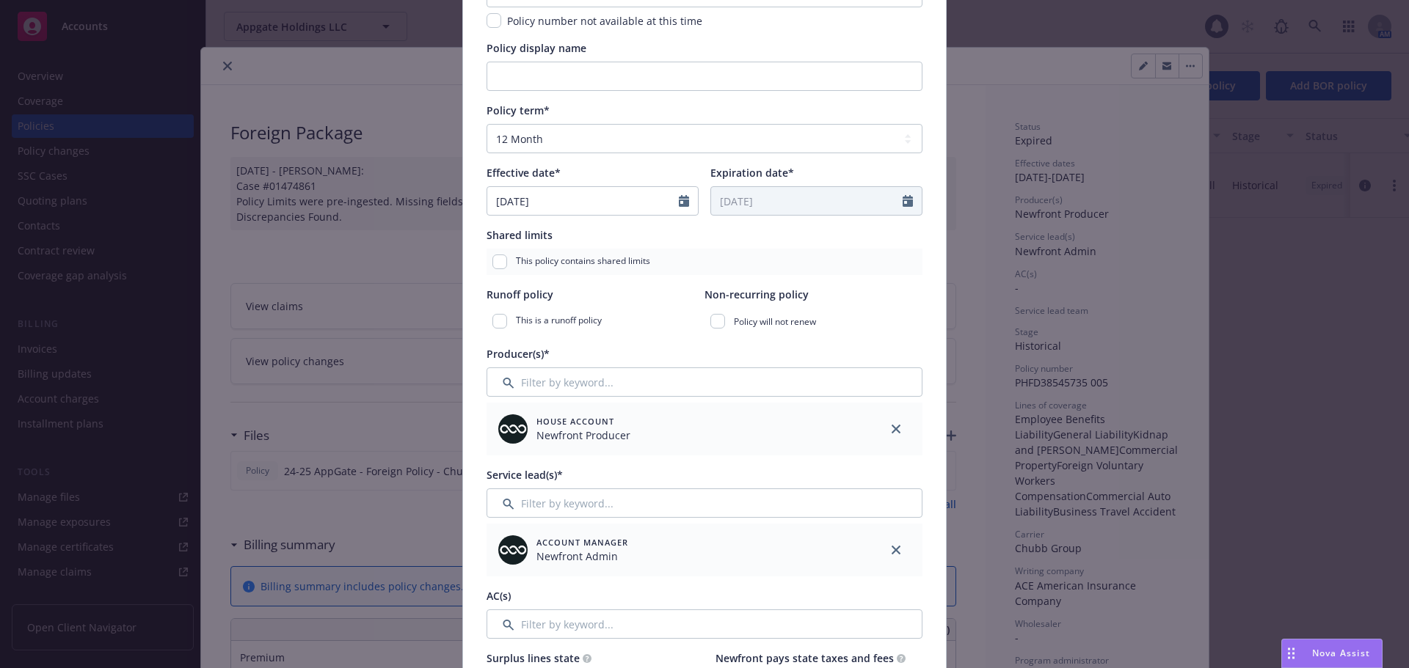
scroll to position [220, 0]
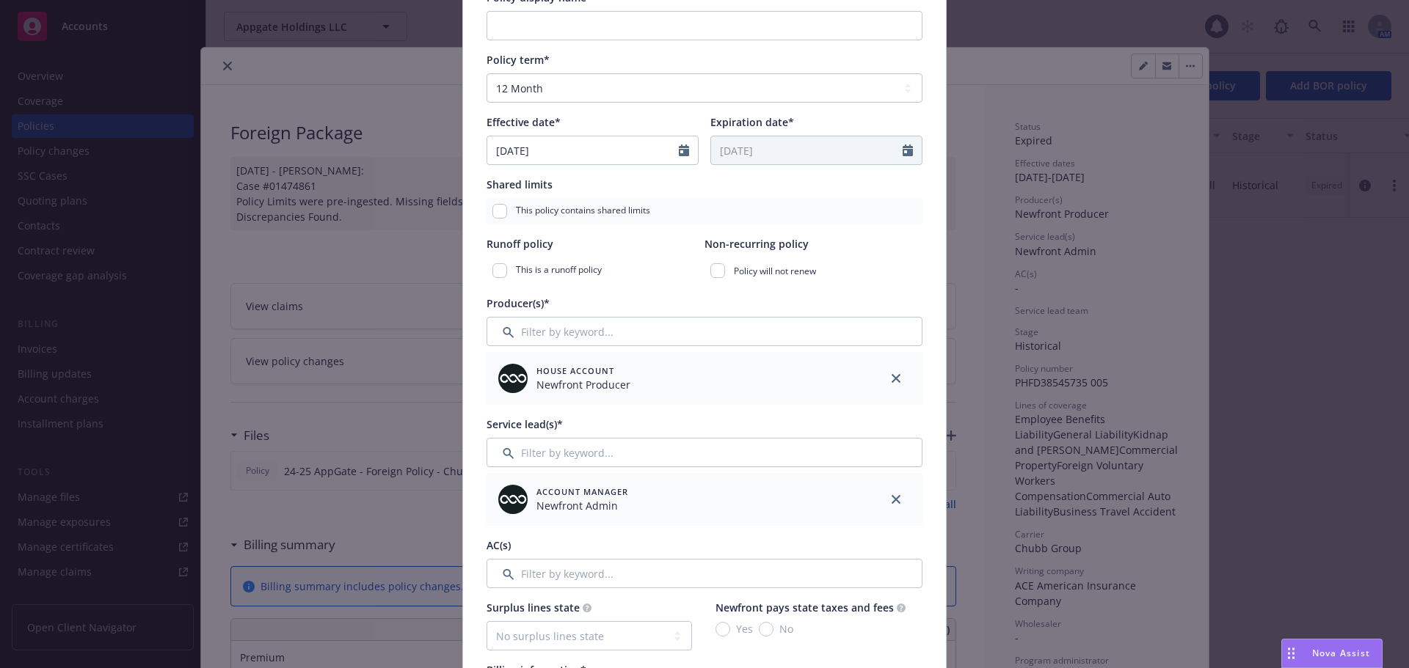
click at [899, 503] on div at bounding box center [895, 499] width 53 height 53
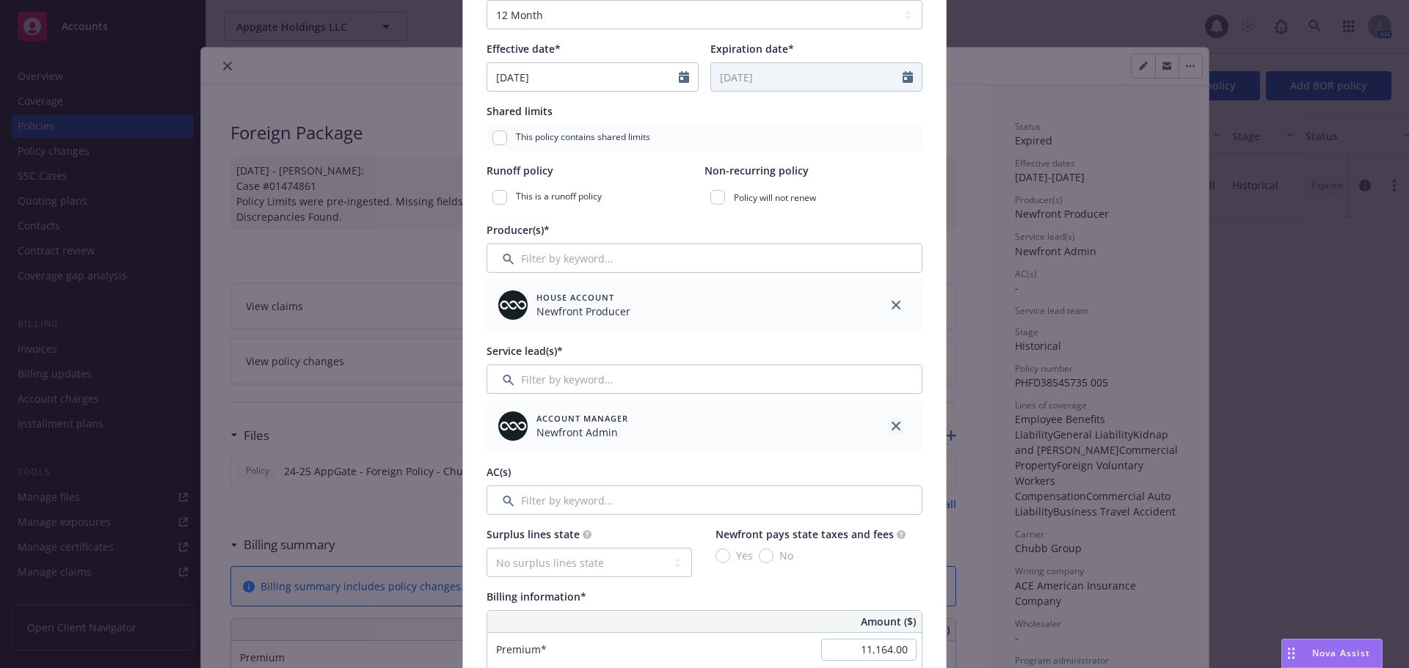
click at [887, 418] on link "close" at bounding box center [896, 426] width 18 height 18
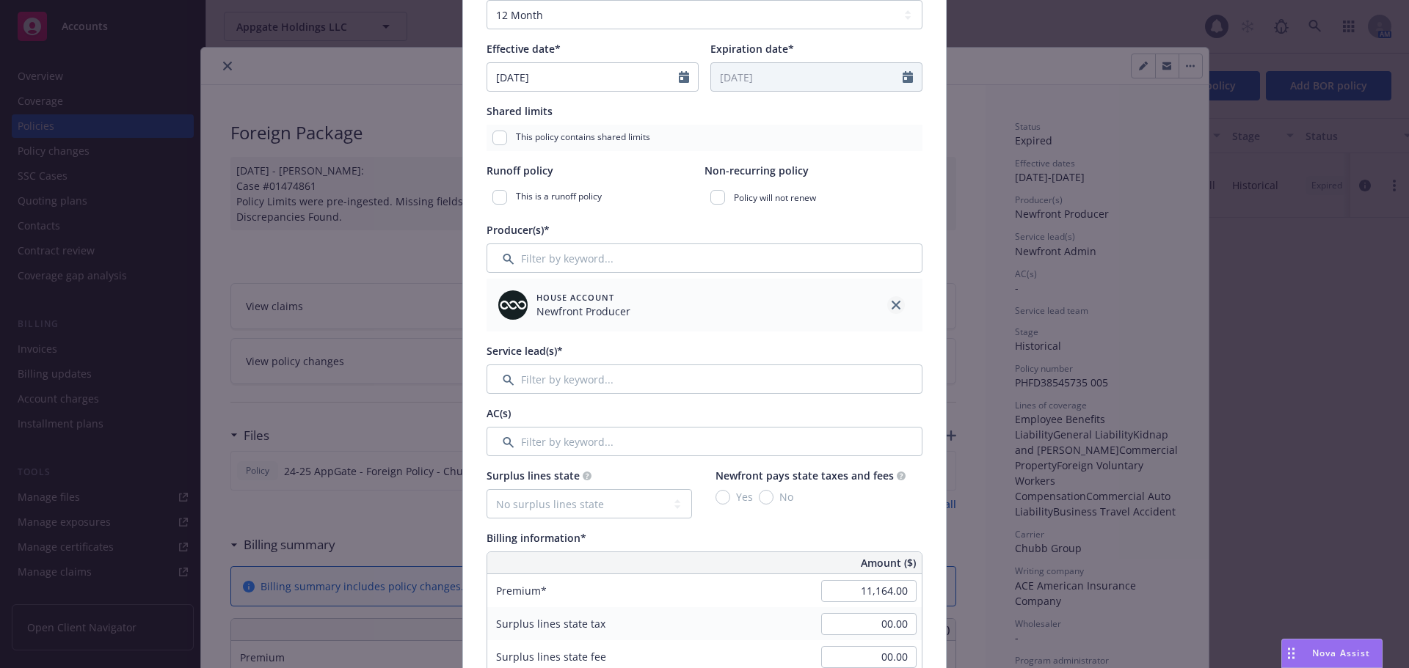
click at [892, 310] on link "close" at bounding box center [896, 305] width 18 height 18
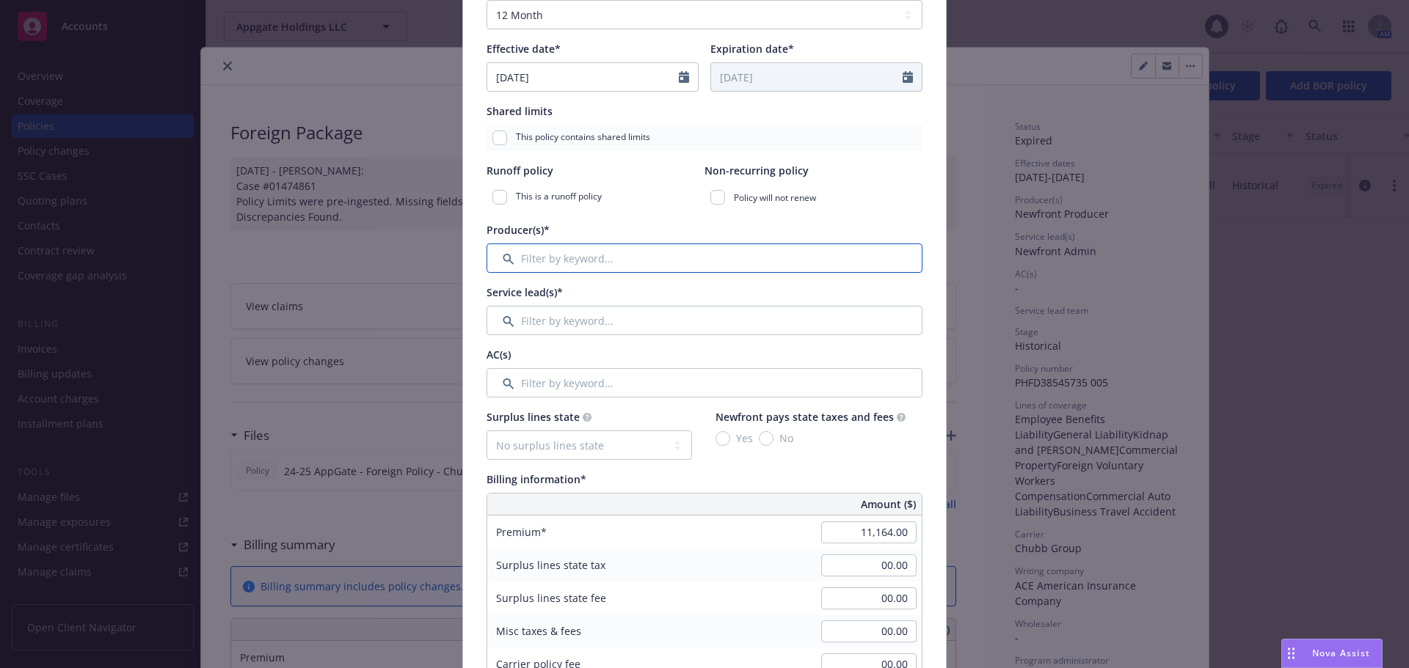
click at [756, 258] on input "Filter by keyword..." at bounding box center [704, 258] width 436 height 29
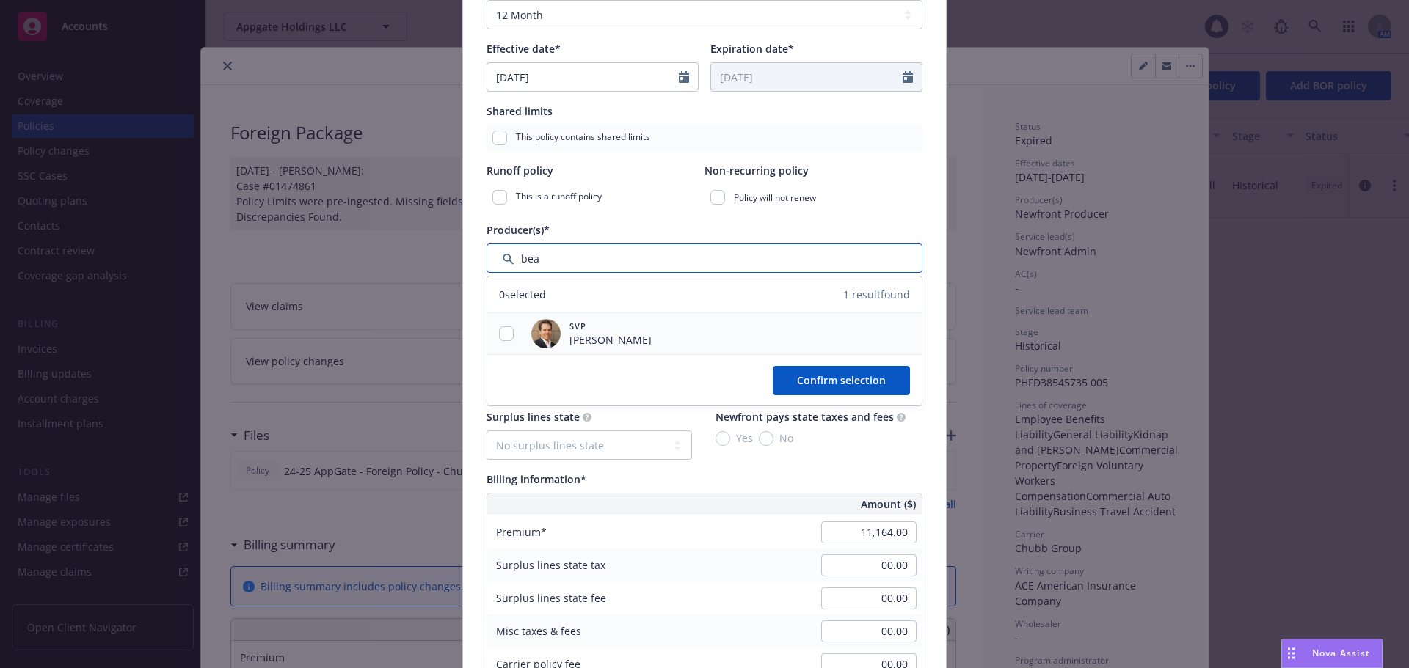
type input "bea"
click at [504, 326] on input "checkbox" at bounding box center [506, 333] width 15 height 15
checkbox input "true"
click at [837, 384] on span "Confirm selection" at bounding box center [841, 380] width 89 height 14
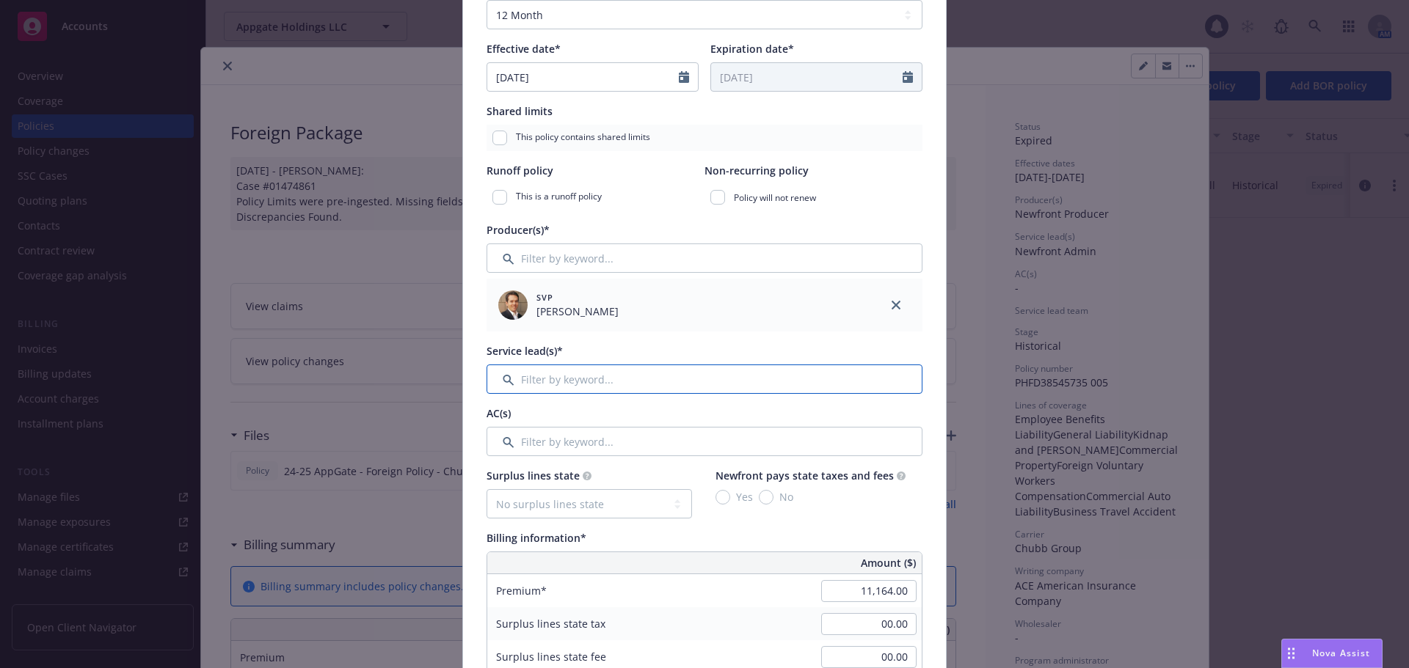
click at [612, 376] on input "Filter by keyword..." at bounding box center [704, 379] width 436 height 29
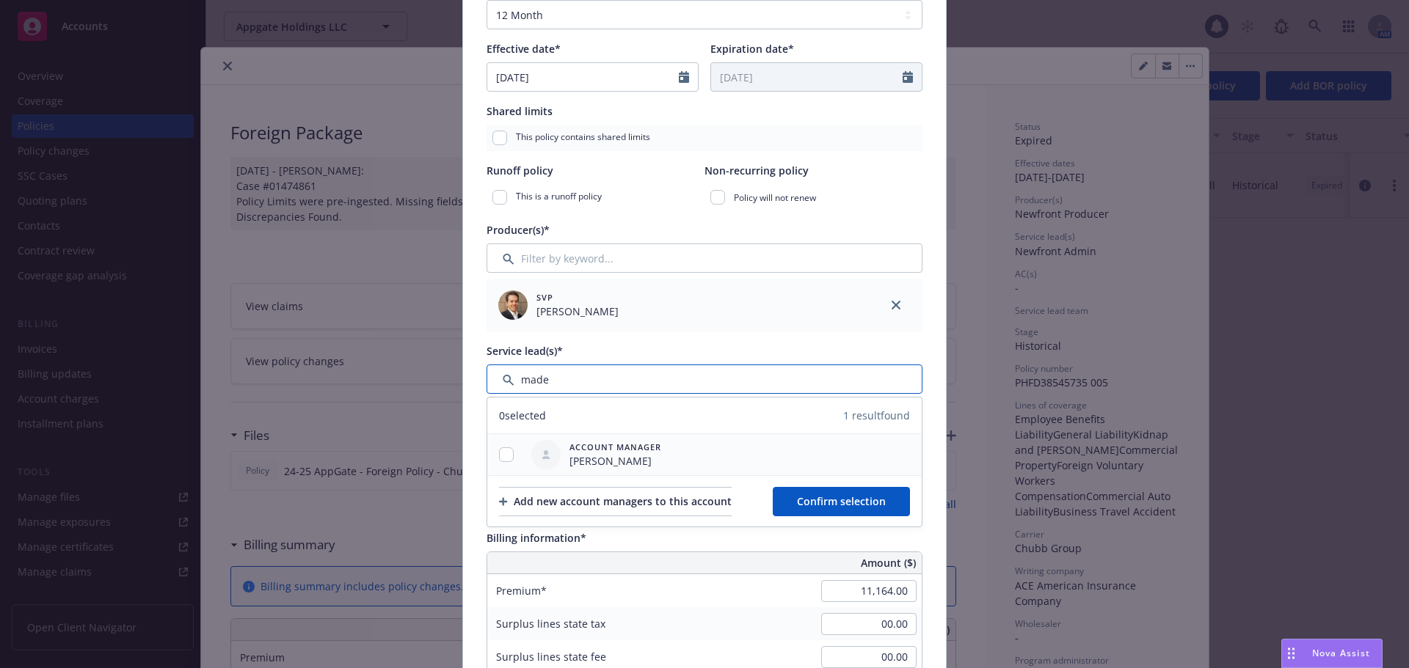
type input "made"
click at [500, 453] on input "checkbox" at bounding box center [506, 455] width 15 height 15
checkbox input "true"
click at [850, 497] on span "Confirm selection" at bounding box center [841, 501] width 89 height 14
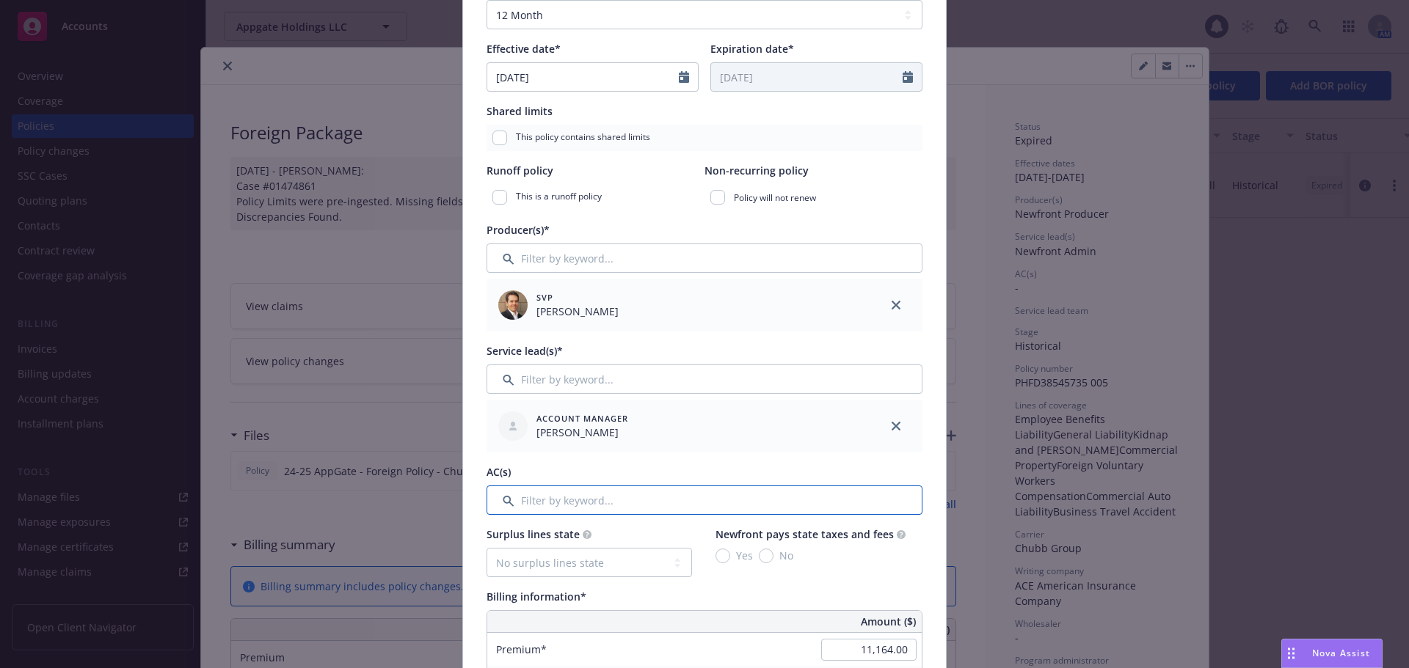
click at [649, 506] on input "Filter by keyword..." at bounding box center [704, 500] width 436 height 29
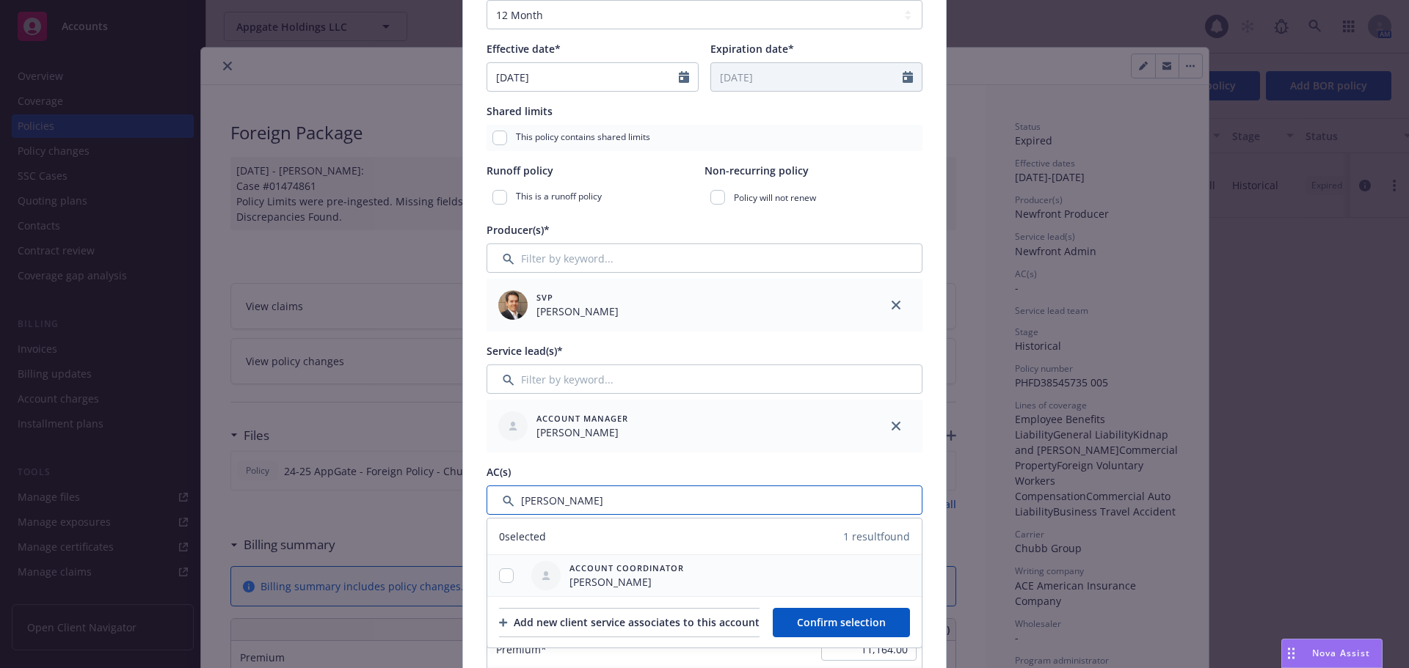
type input "ryan"
click at [502, 578] on input "checkbox" at bounding box center [506, 576] width 15 height 15
checkbox input "true"
click at [847, 616] on span "Confirm selection" at bounding box center [841, 623] width 89 height 14
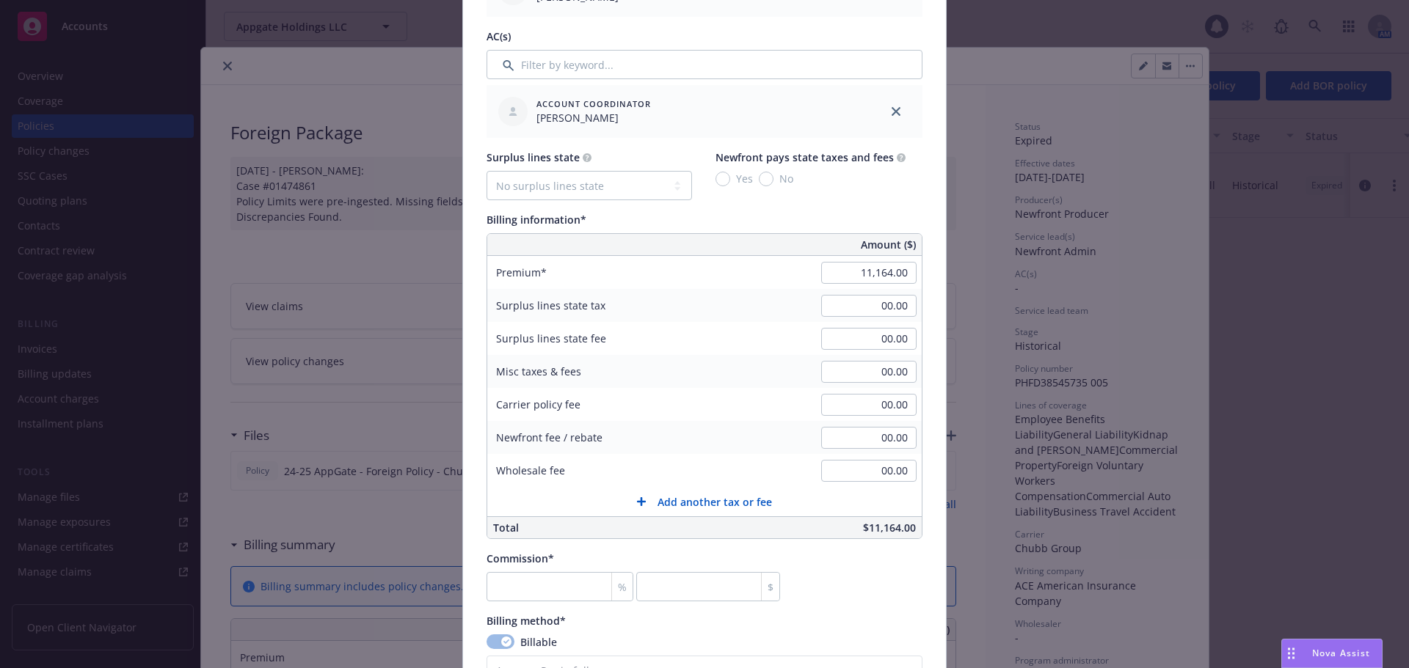
scroll to position [734, 0]
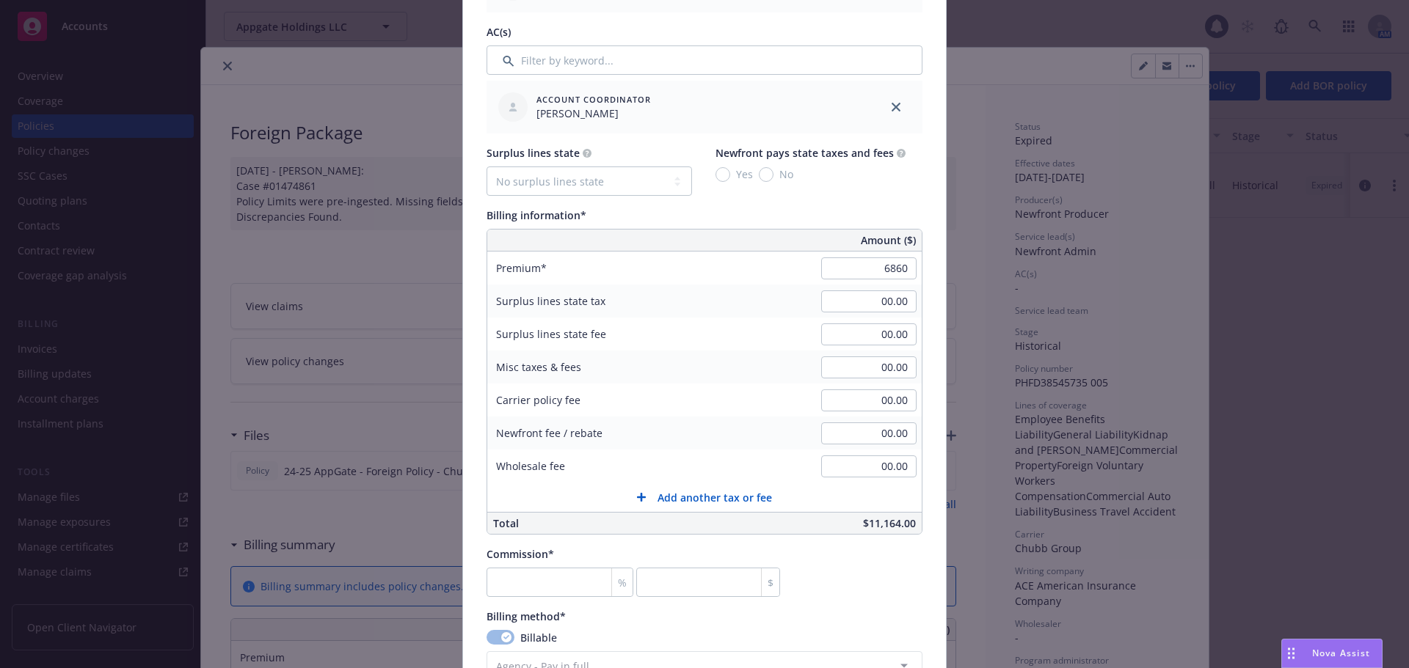
type input "6,860.00"
click at [928, 291] on div "Policy number* PHFD38545735 006 Policy number not available at this time Policy…" at bounding box center [704, 326] width 483 height 1914
click at [566, 573] on input "number" at bounding box center [559, 582] width 147 height 29
type input "2"
type input "137.2"
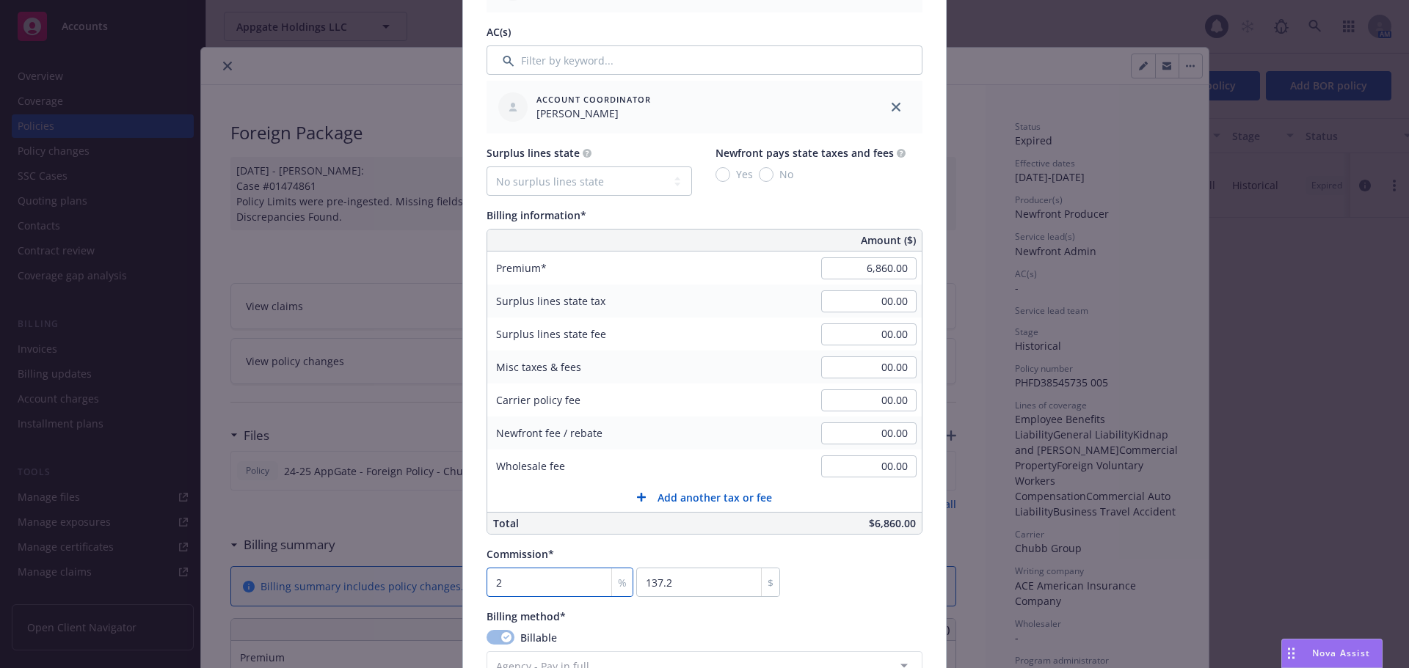
type input "20"
type input "1372"
type input "20"
click at [839, 607] on div "Policy number* PHFD38545735 006 Policy number not available at this time Policy…" at bounding box center [704, 326] width 436 height 1867
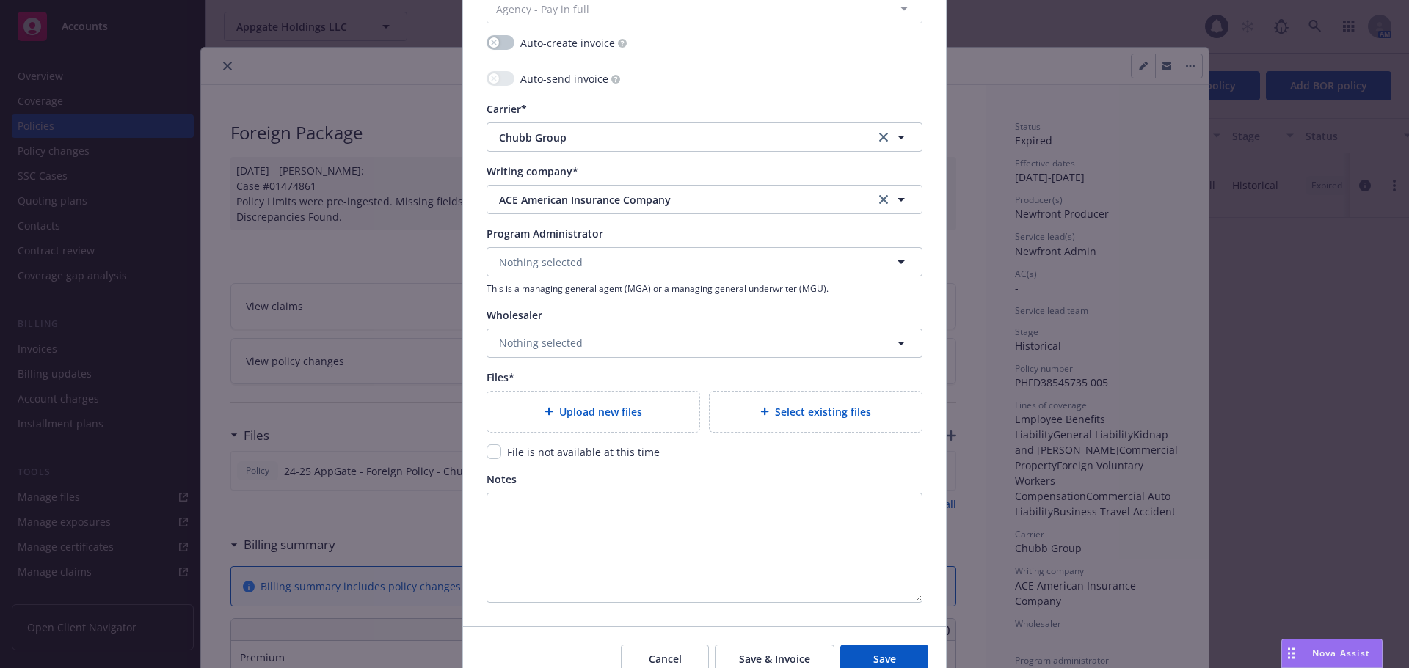
scroll to position [1394, 0]
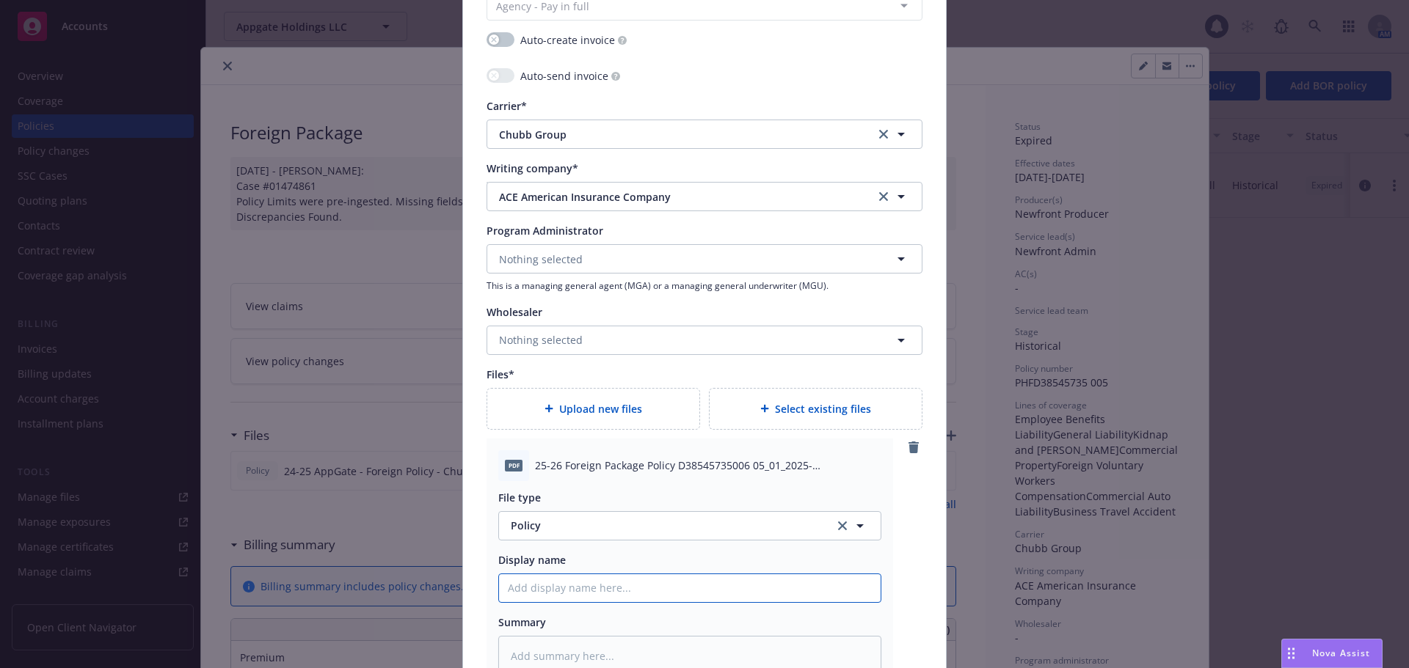
click at [632, 595] on input "Policy display name" at bounding box center [689, 588] width 381 height 28
type textarea "x"
type input "20"
type textarea "x"
type input "202"
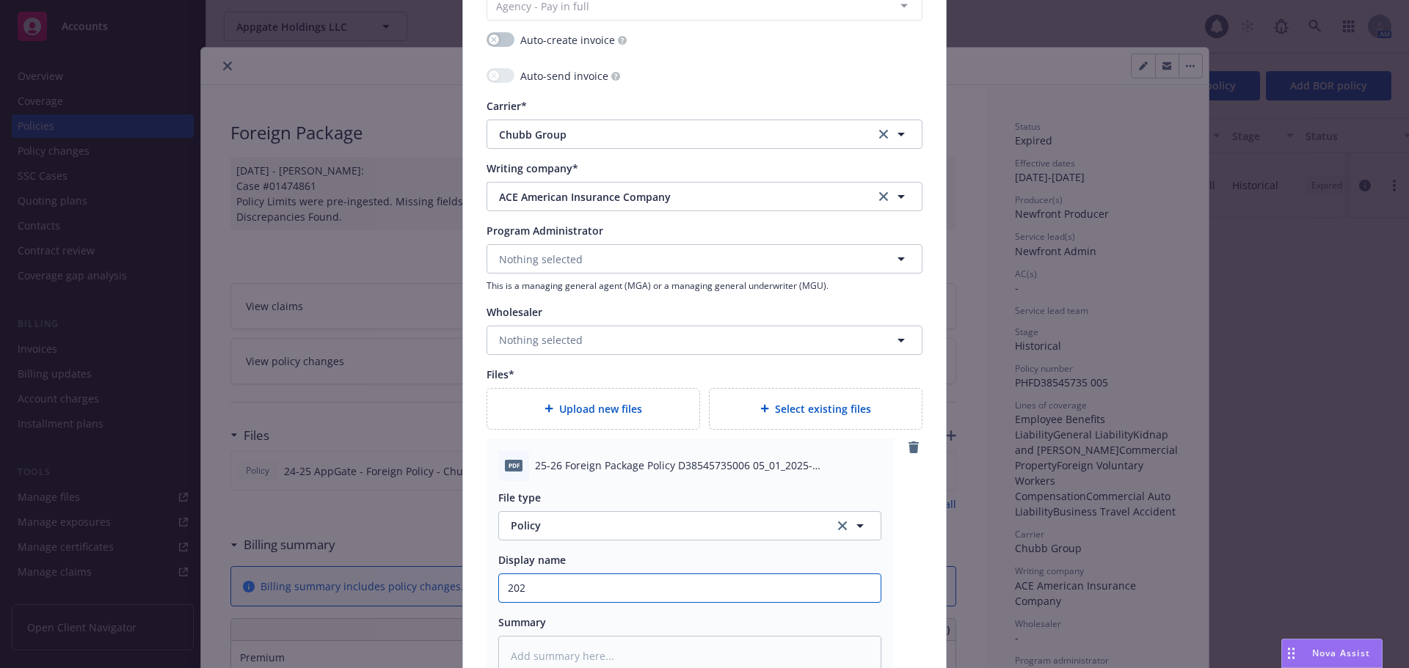
type textarea "x"
type input "2025"
type textarea "x"
type input "2025-2"
type textarea "x"
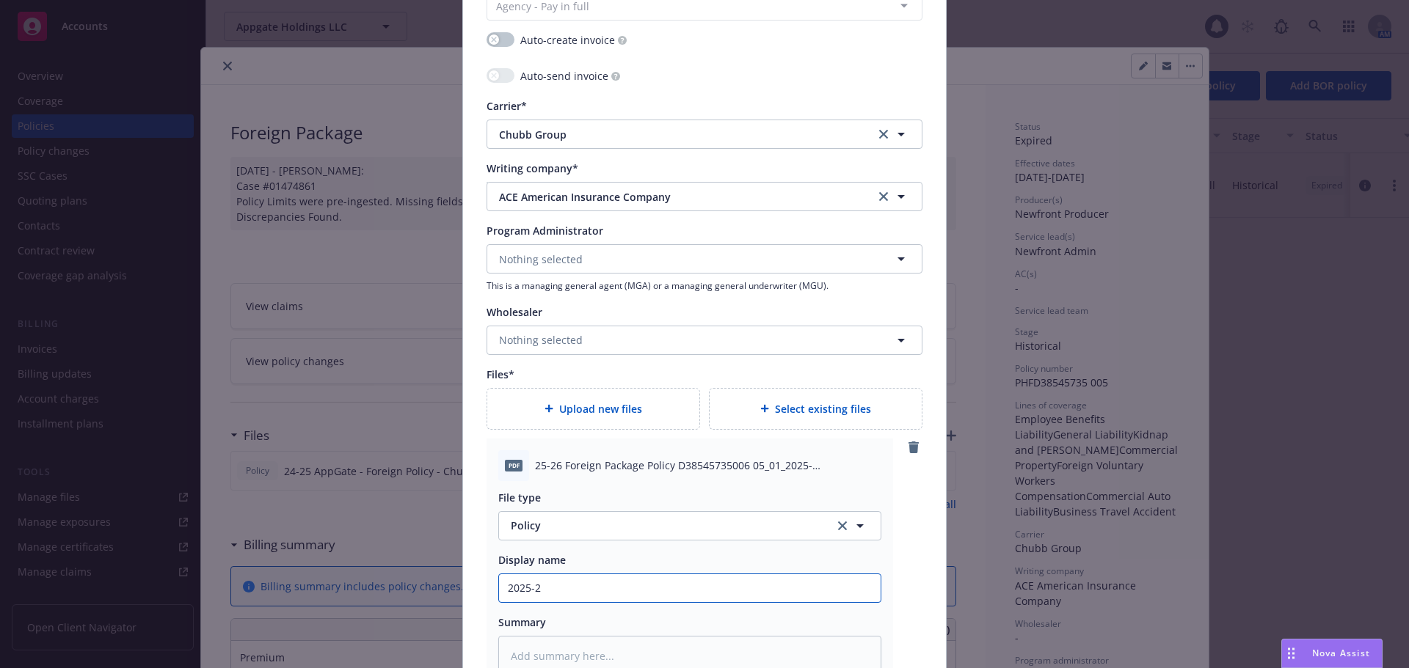
type input "2025-26"
type textarea "x"
type input "2025-26"
type textarea "x"
type input "2025-26 F"
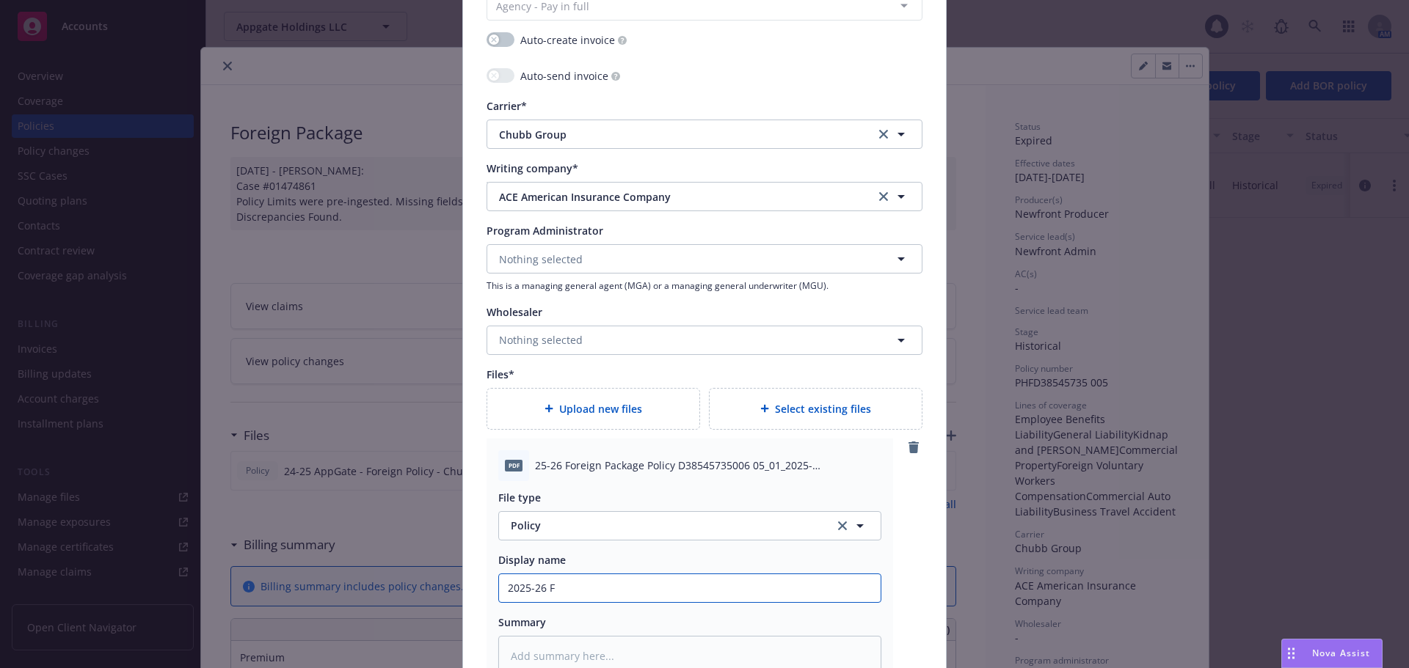
type textarea "x"
type input "2025-26 Fo"
type textarea "x"
type input "2025-26 For"
type textarea "x"
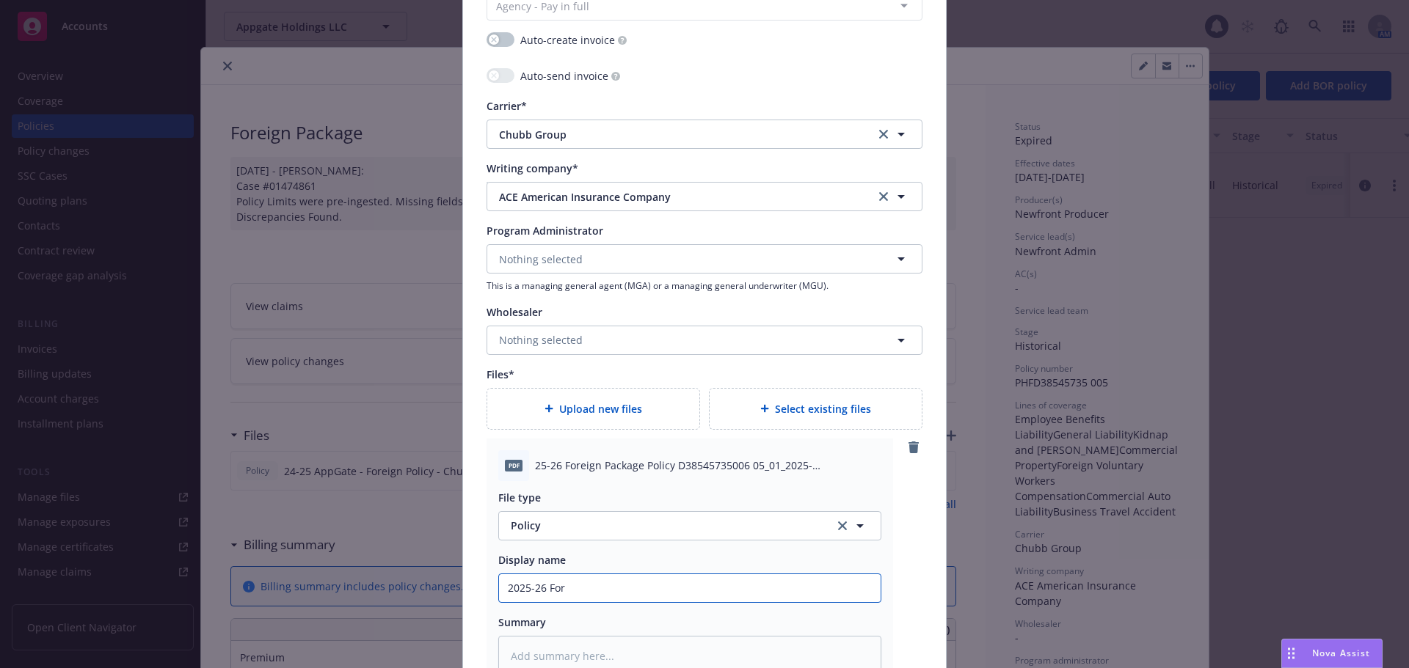
type input "2025-26 Fore"
type textarea "x"
type input "2025-26 Forei"
type textarea "x"
type input "2025-26 Foreign Package Policy - Zefr, Inc."
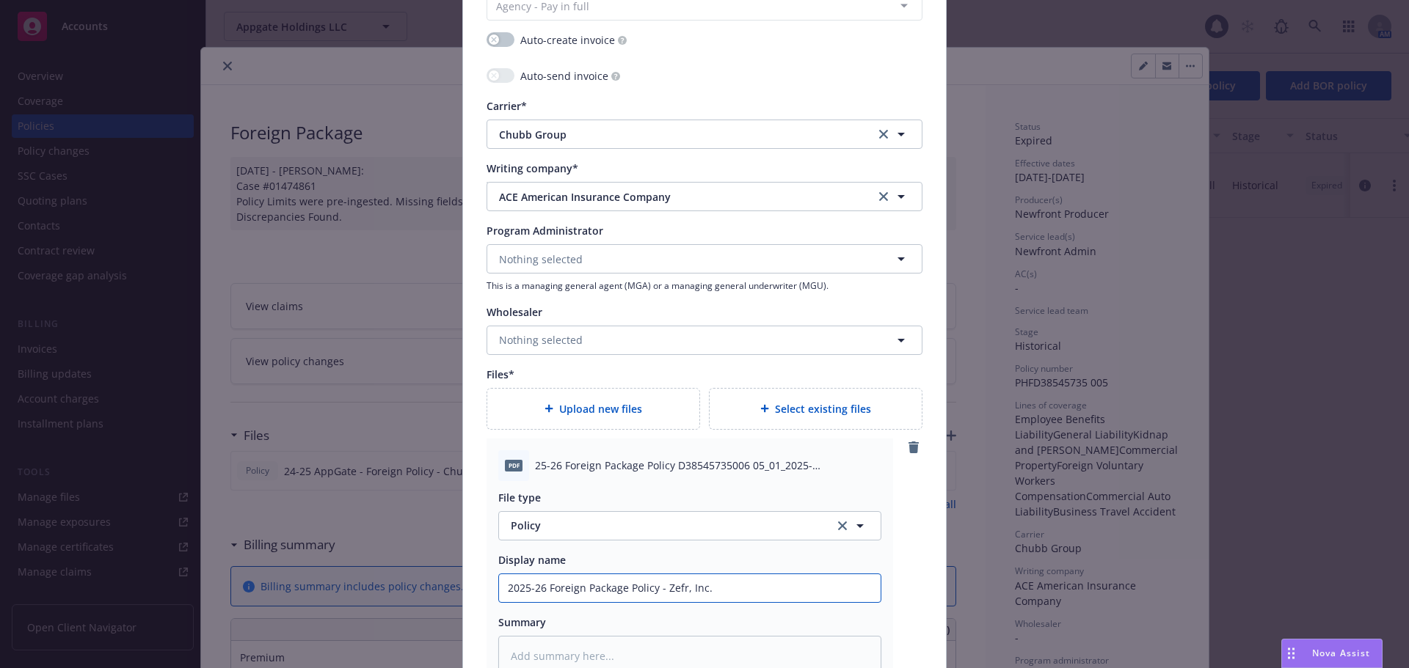
drag, startPoint x: 661, startPoint y: 585, endPoint x: 781, endPoint y: 604, distance: 121.2
click at [781, 604] on div "File type Policy Policy Display name 2025-26 Foreign Package Policy - Zefr, Inc…" at bounding box center [689, 578] width 383 height 195
type textarea "x"
type input "2025-26 Foreign Package Policy - A"
type textarea "x"
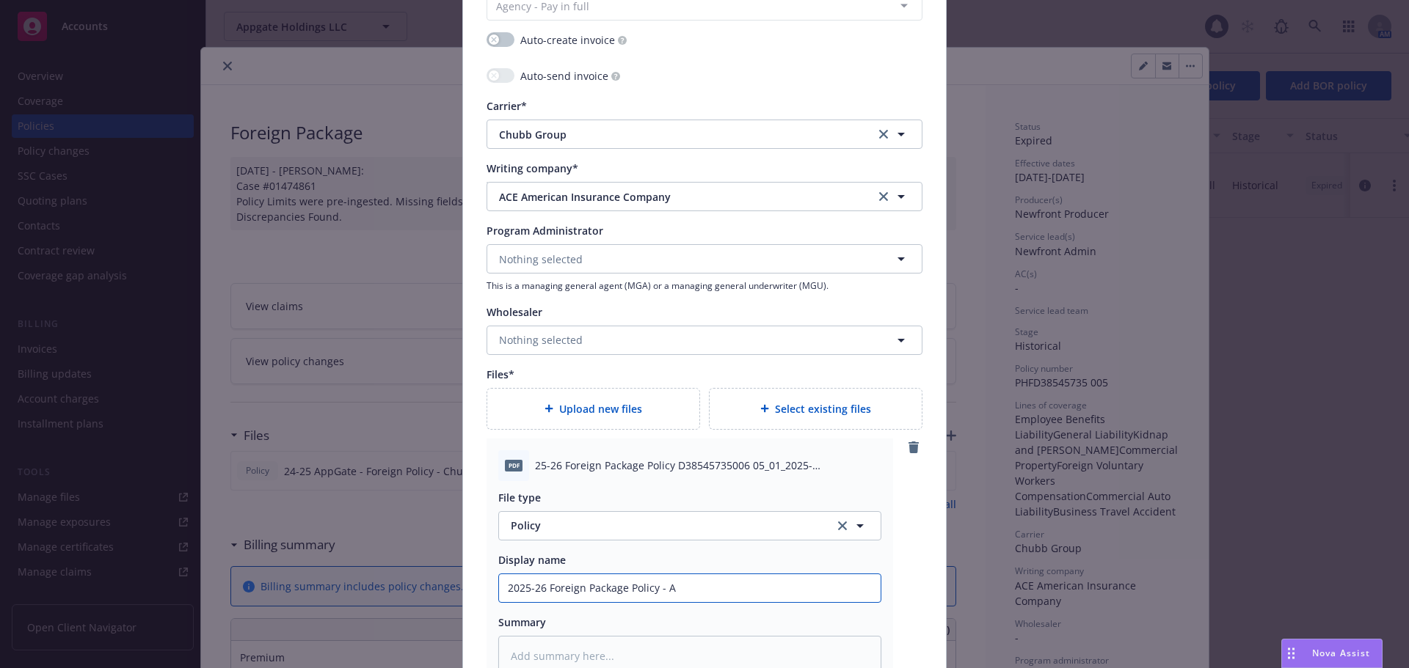
type input "2025-26 Foreign Package Policy - Ap"
type textarea "x"
type input "2025-26 Foreign Package Policy - App"
type textarea "x"
type input "2025-26 Foreign Package Policy - Appg"
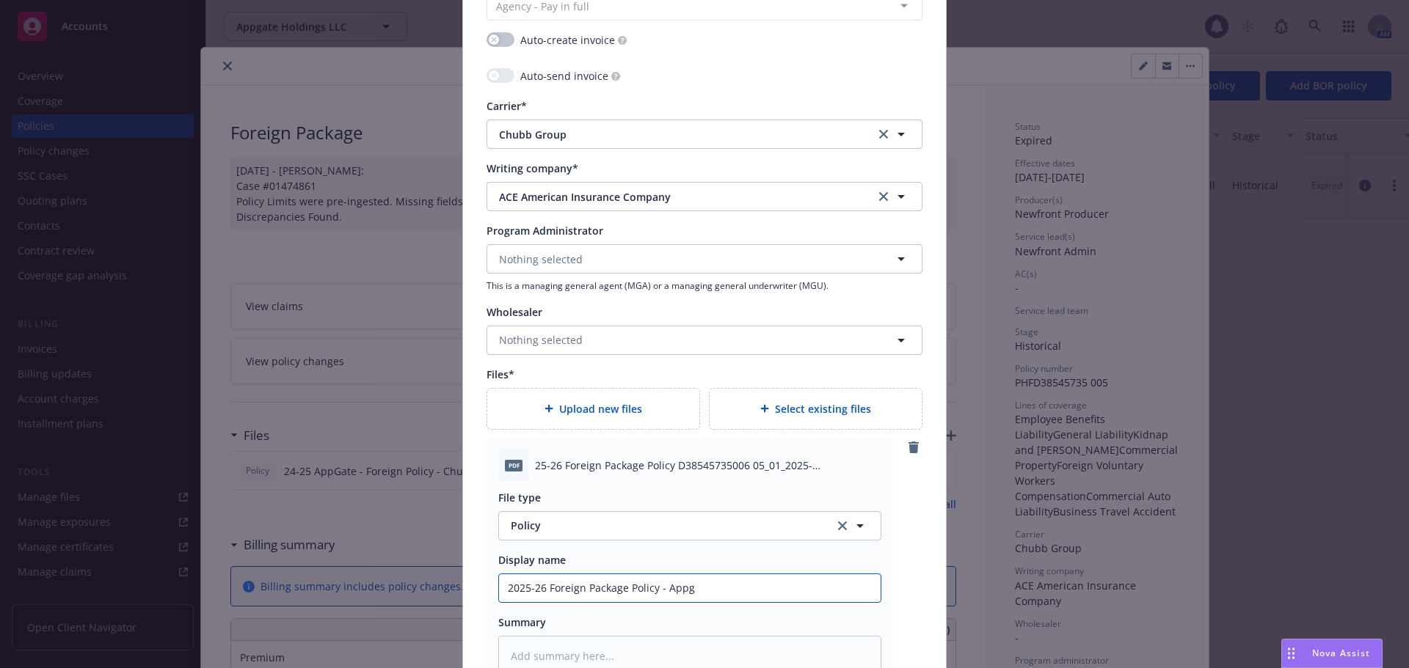
type textarea "x"
type input "2025-26 Foreign Package Policy - Appga"
type textarea "x"
type input "2025-26 Foreign Package Policy - Appgat"
type textarea "x"
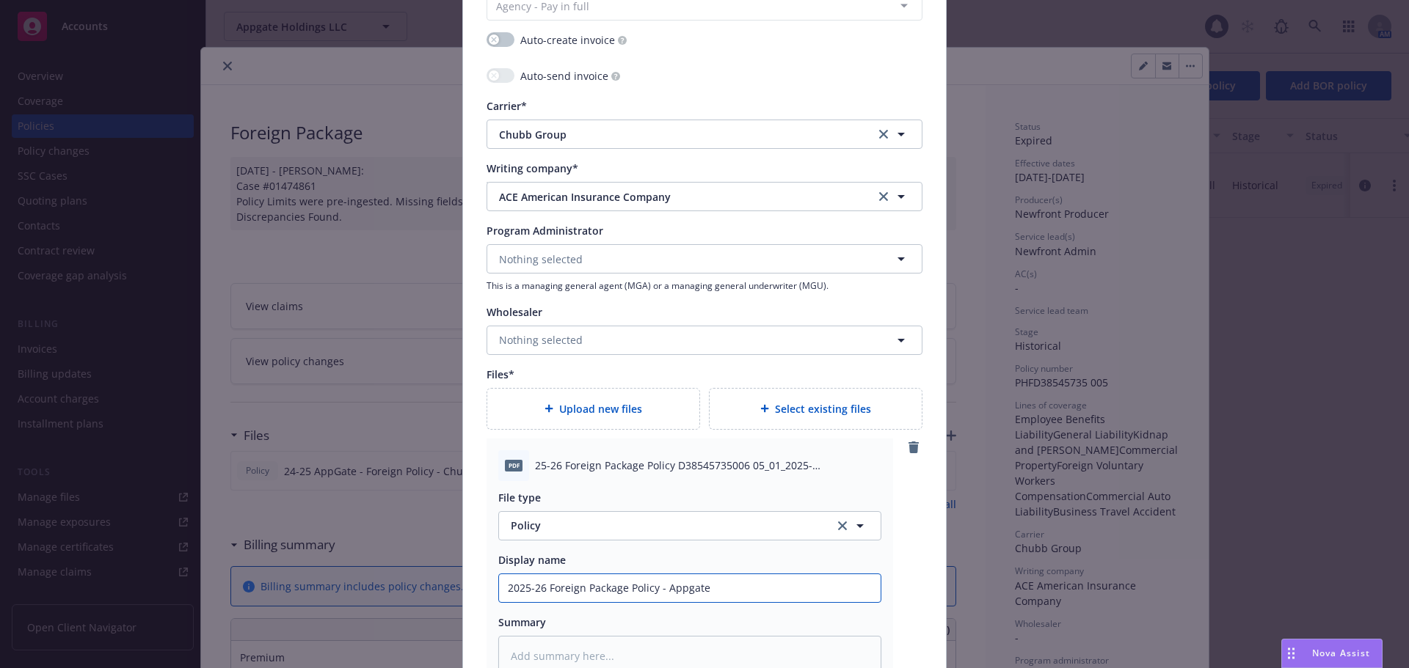
type input "2025-26 Foreign Package Policy - Appgate"
click at [899, 599] on div "pdf 25-26 Foreign Package Policy D38545735006 05_01_2025-05_01_2026.pdf File ty…" at bounding box center [704, 563] width 436 height 249
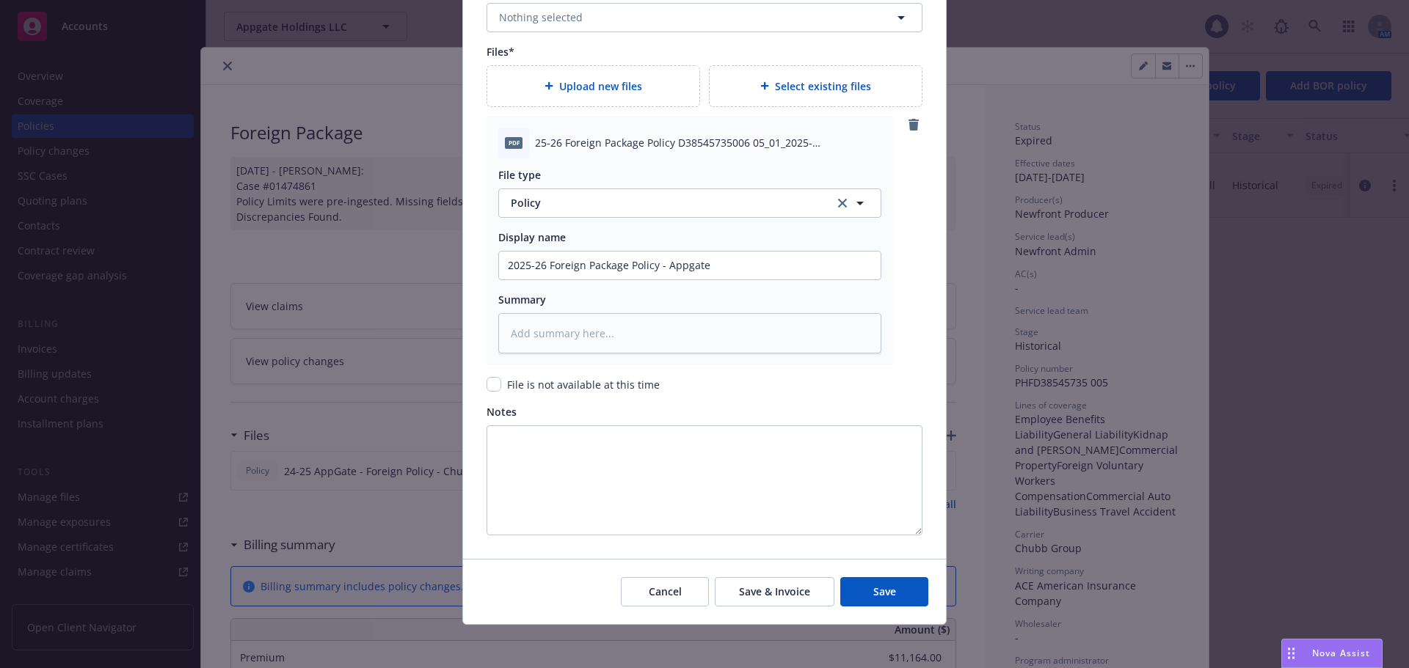
scroll to position [1720, 0]
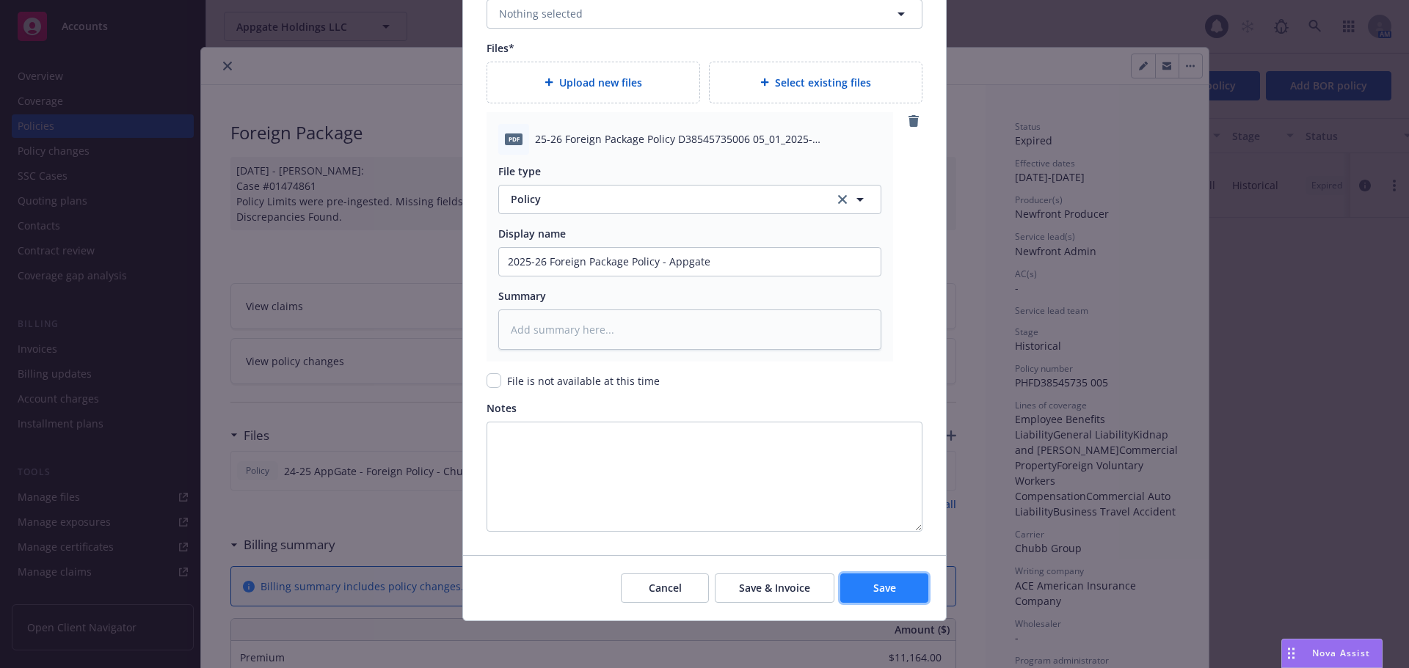
click at [880, 596] on button "Save" at bounding box center [884, 588] width 88 height 29
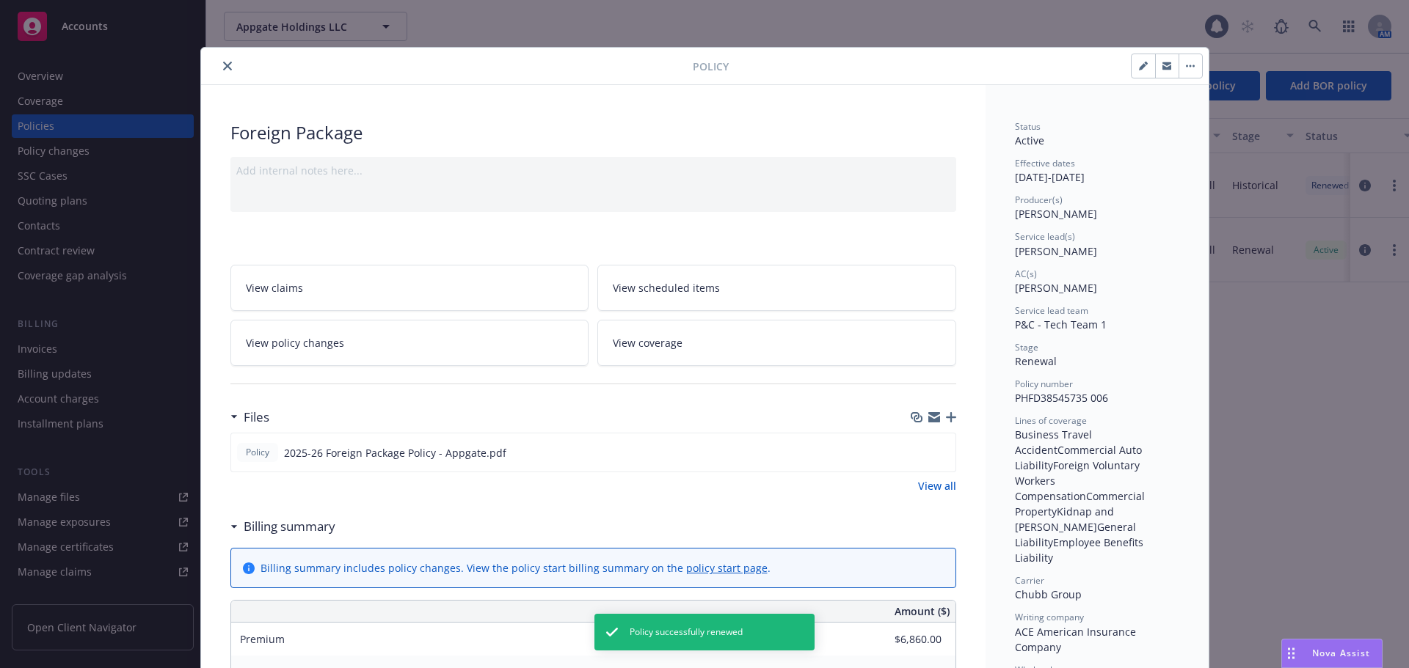
click at [949, 419] on icon "button" at bounding box center [951, 417] width 10 height 10
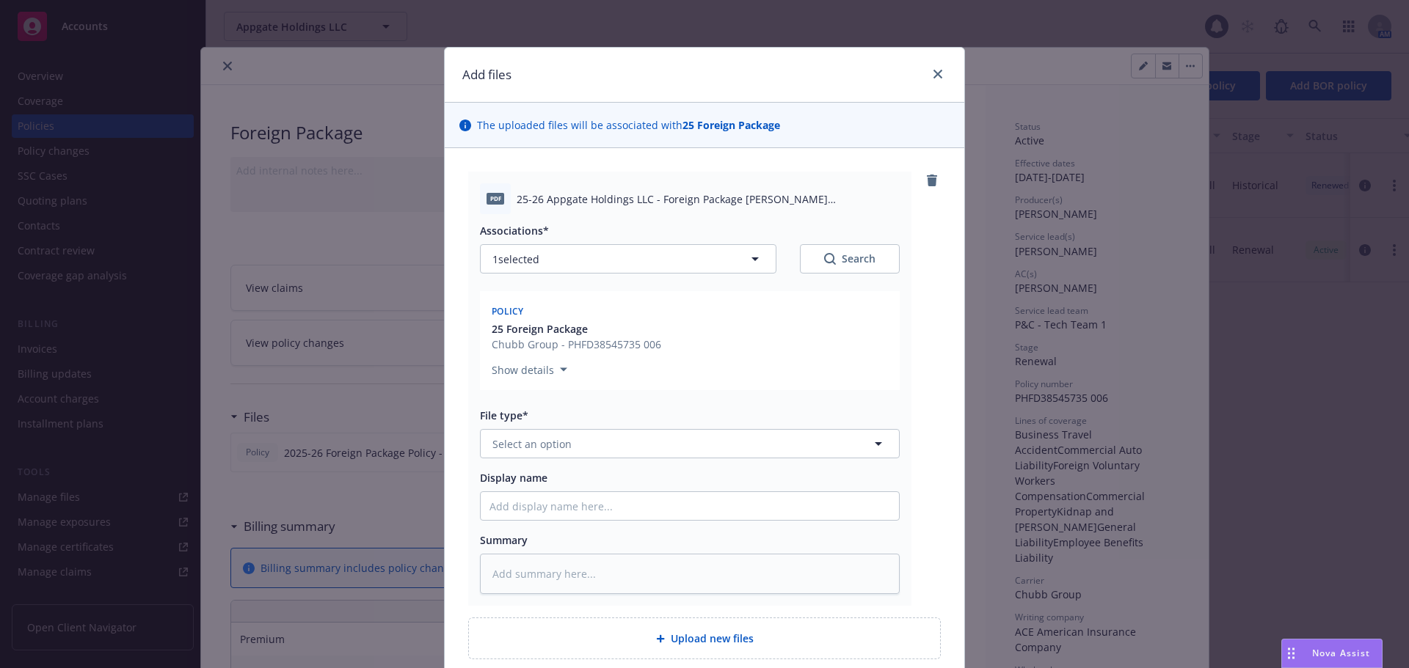
type textarea "x"
click at [651, 452] on button "Select an option" at bounding box center [690, 443] width 420 height 29
type input "bind"
click at [618, 471] on div "Binder" at bounding box center [690, 484] width 418 height 39
click at [908, 351] on div "pdf 25-26 Appgate Holdings LLC - Foreign Package Binder - Chubb D38545735006.pd…" at bounding box center [704, 389] width 472 height 434
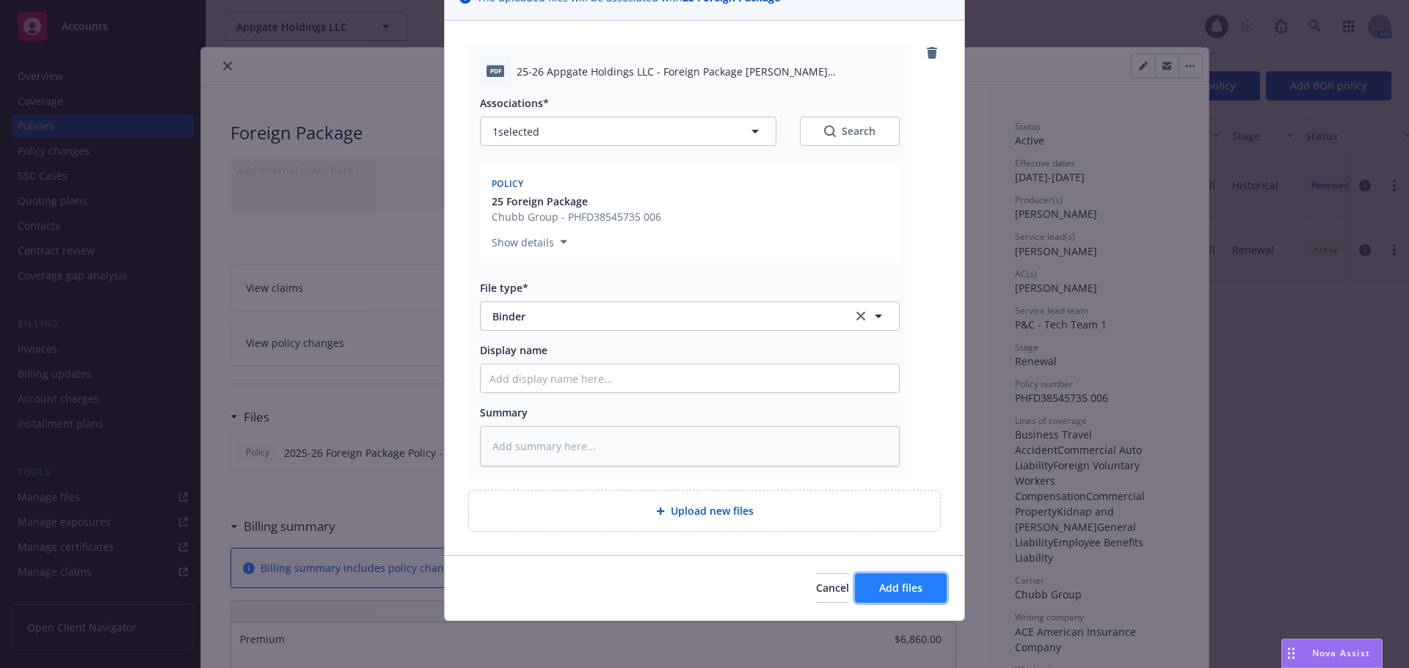
click at [883, 592] on span "Add files" at bounding box center [900, 588] width 43 height 14
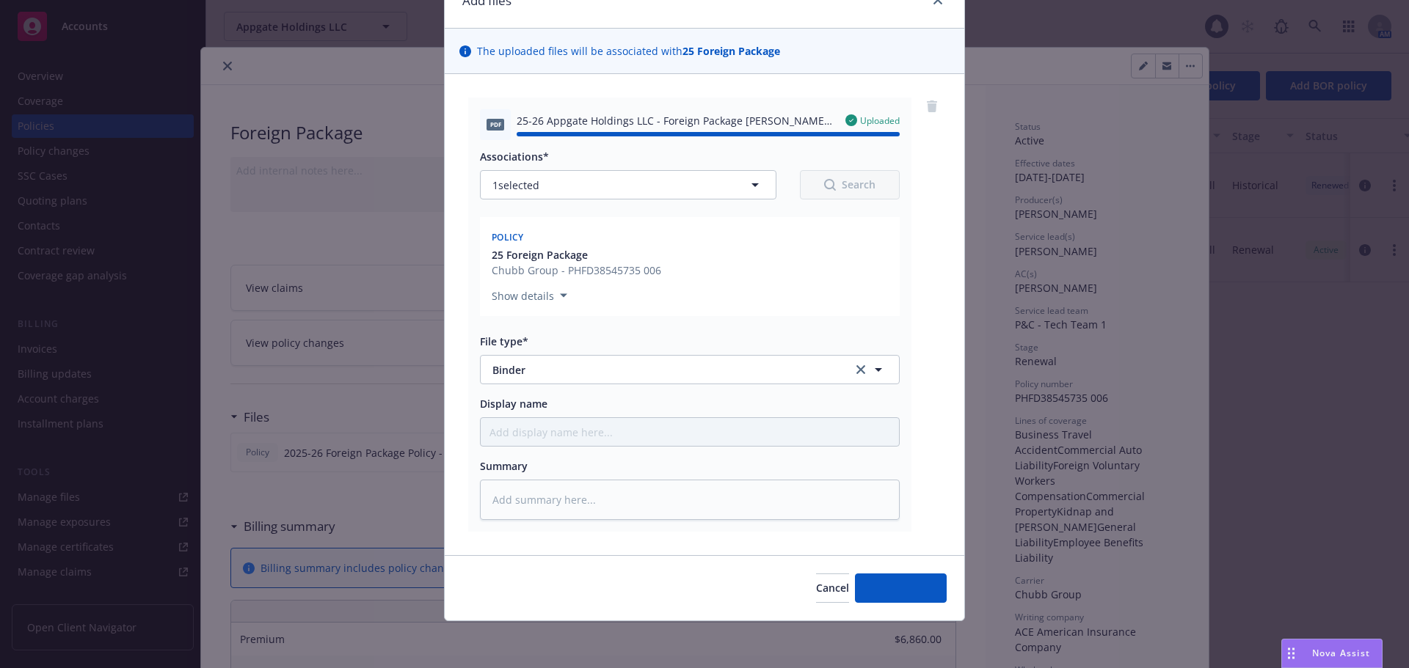
type textarea "x"
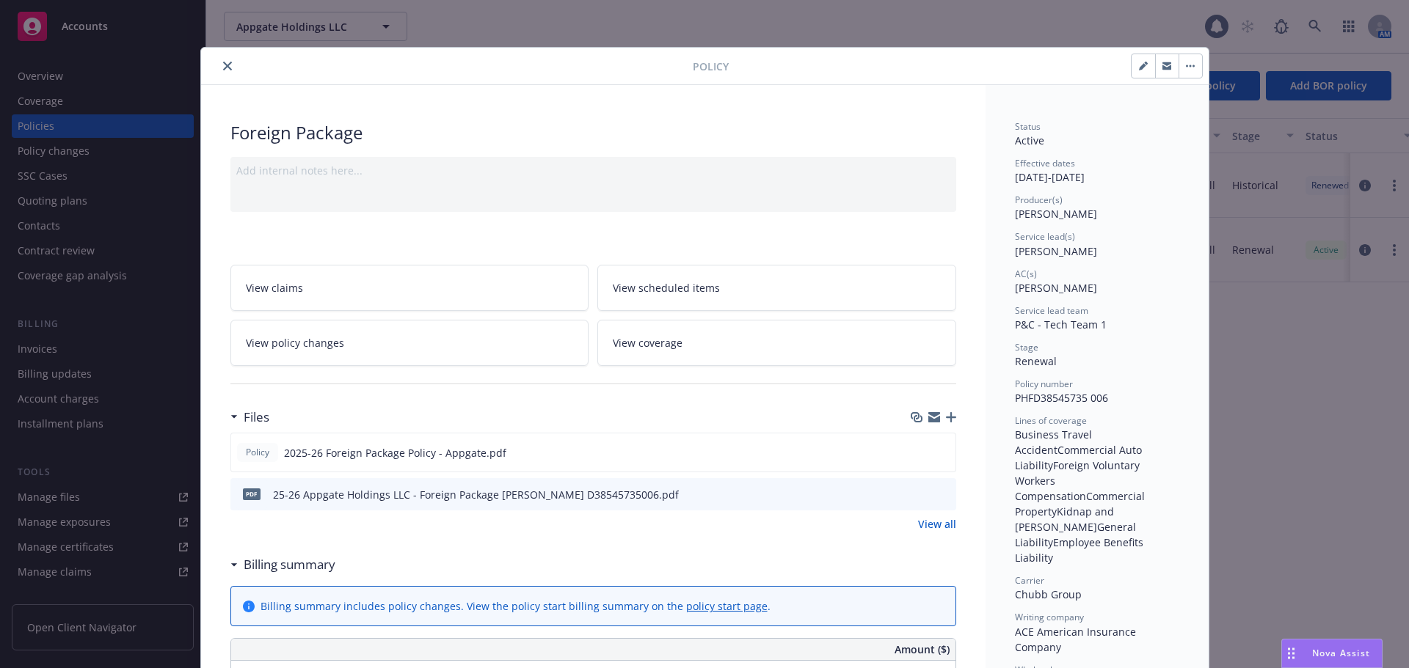
click at [223, 62] on icon "close" at bounding box center [227, 66] width 9 height 9
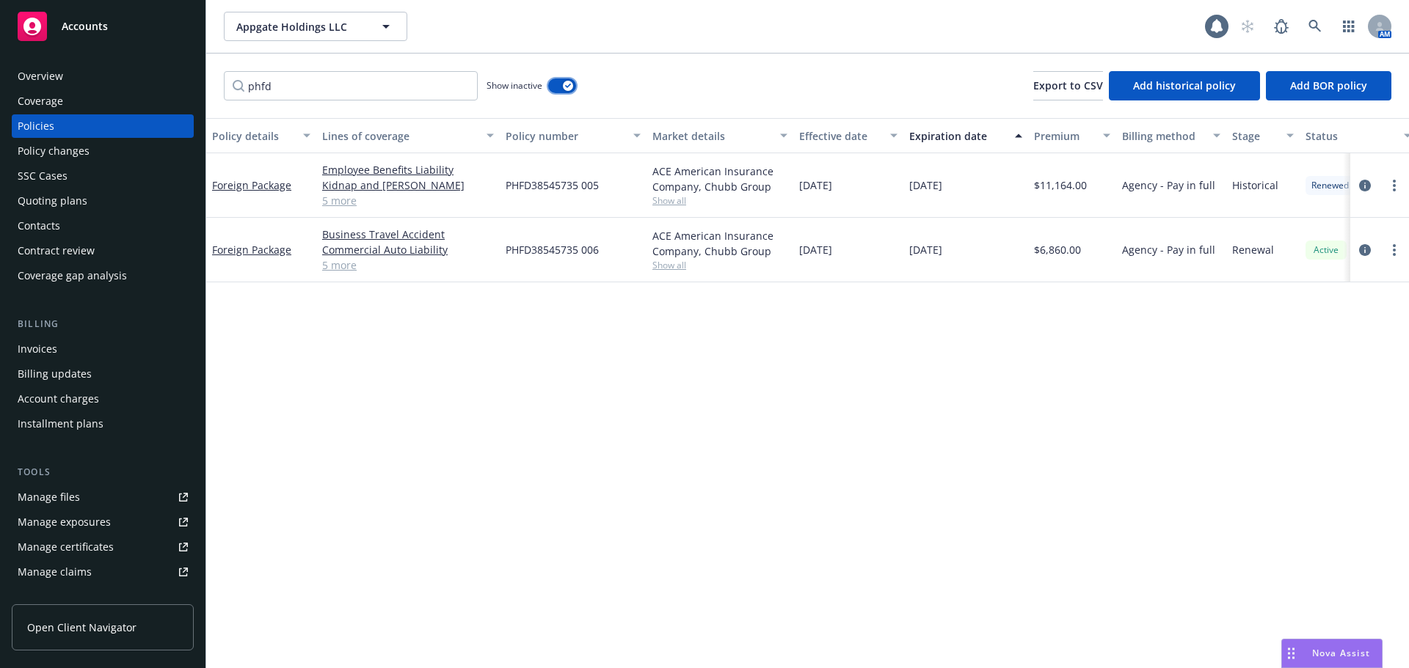
click at [558, 88] on button "button" at bounding box center [562, 85] width 28 height 15
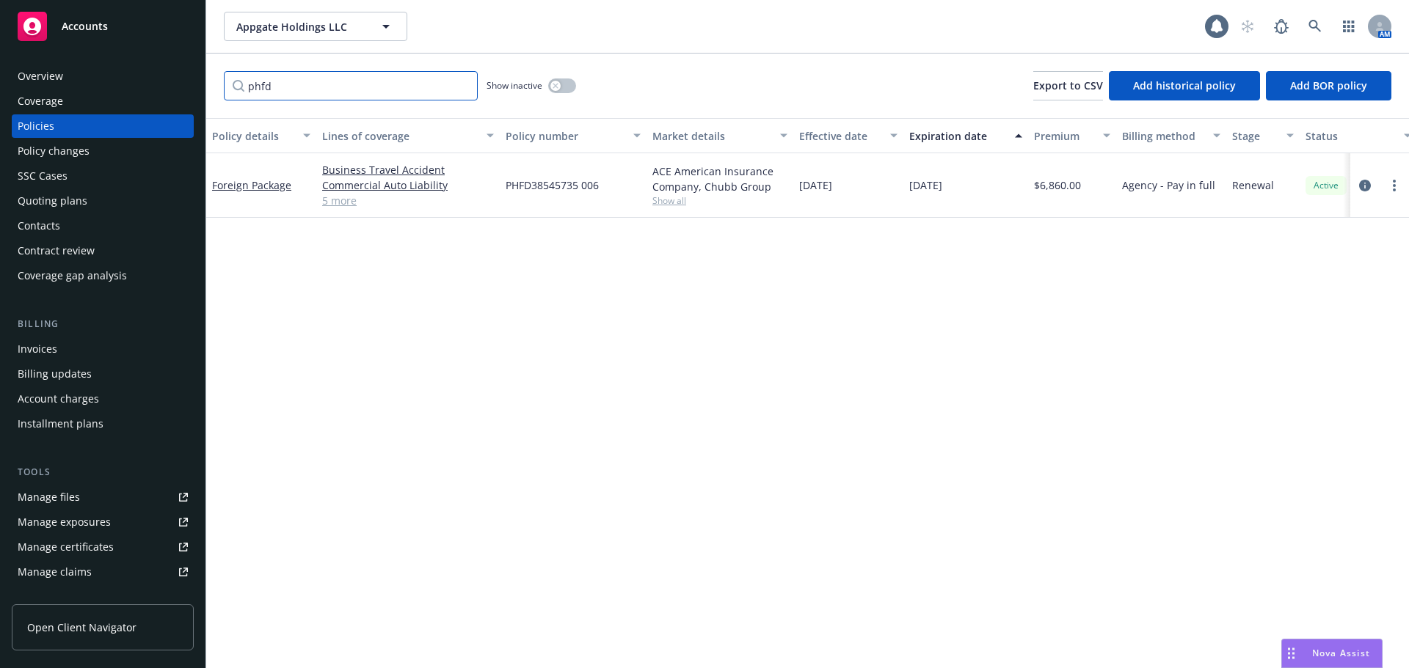
click at [459, 86] on input "phfd" at bounding box center [351, 85] width 254 height 29
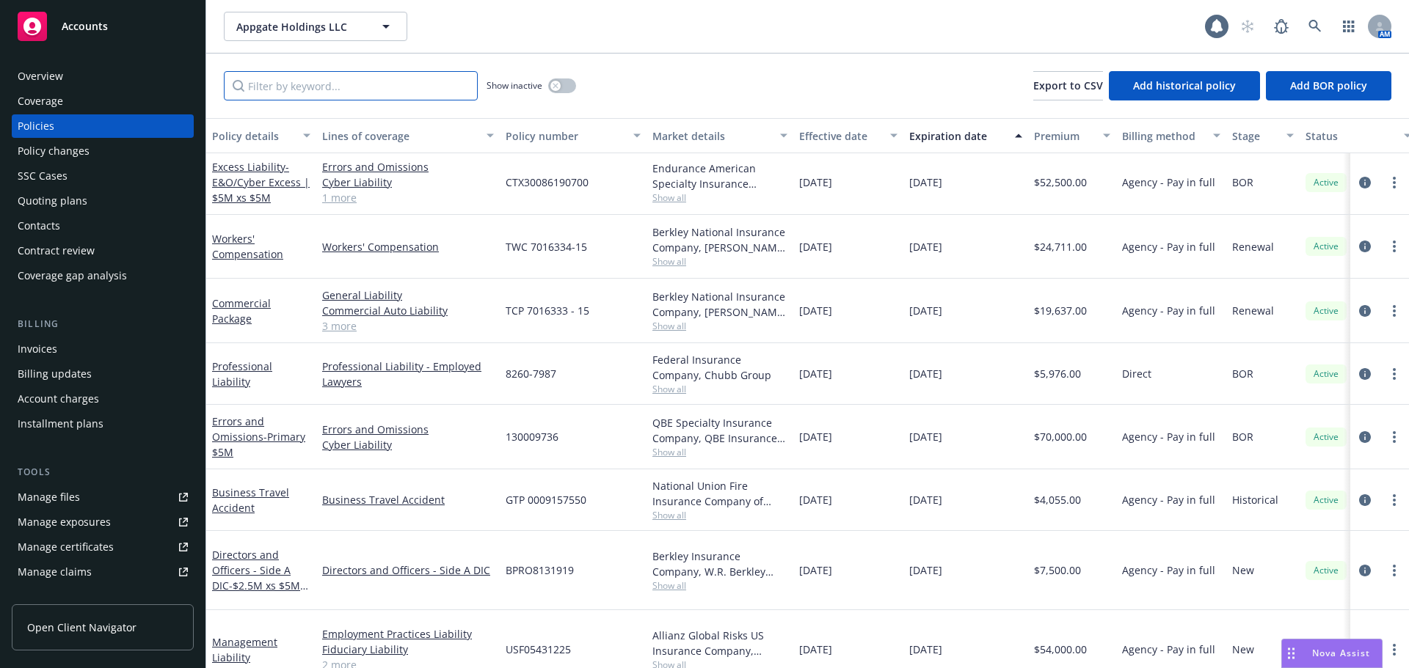
scroll to position [129, 0]
click at [245, 305] on link "Commercial Package" at bounding box center [241, 307] width 59 height 29
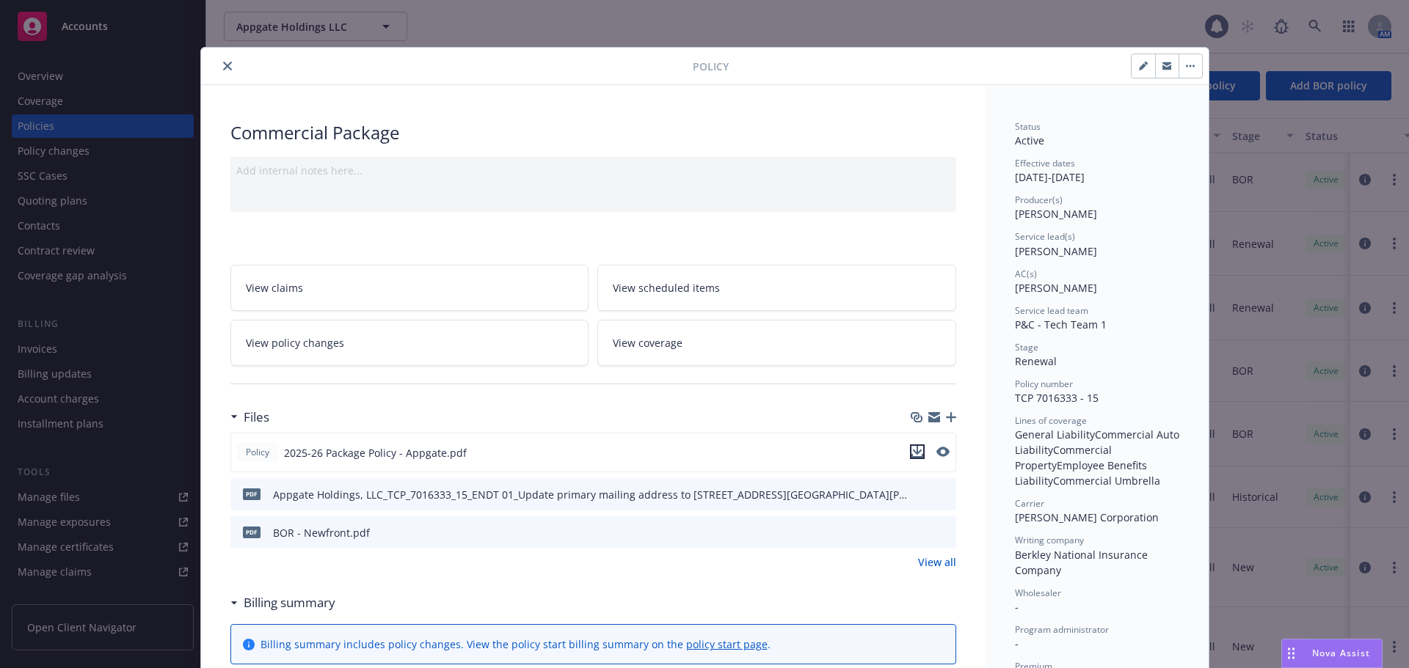
click at [914, 446] on icon "download file" at bounding box center [917, 452] width 12 height 12
click at [916, 491] on icon "download file" at bounding box center [918, 494] width 12 height 12
click at [223, 67] on icon "close" at bounding box center [227, 66] width 9 height 9
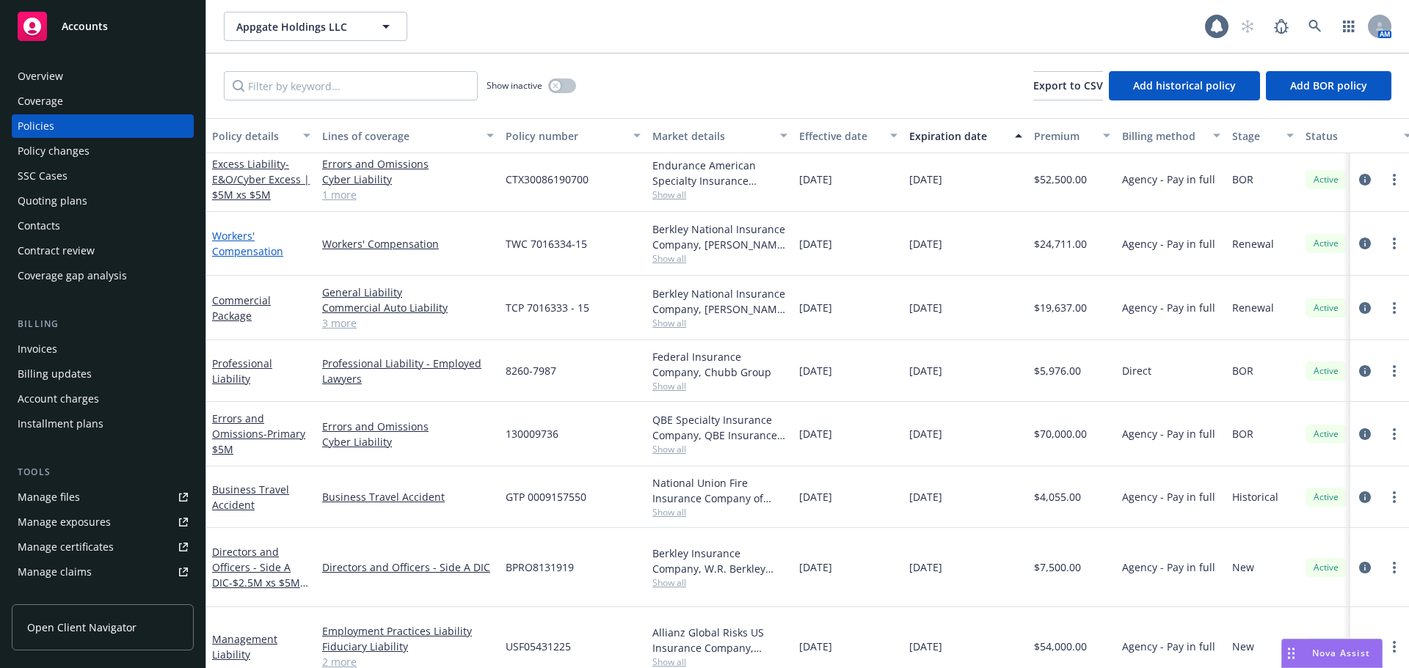
click at [235, 238] on link "Workers' Compensation" at bounding box center [247, 243] width 71 height 29
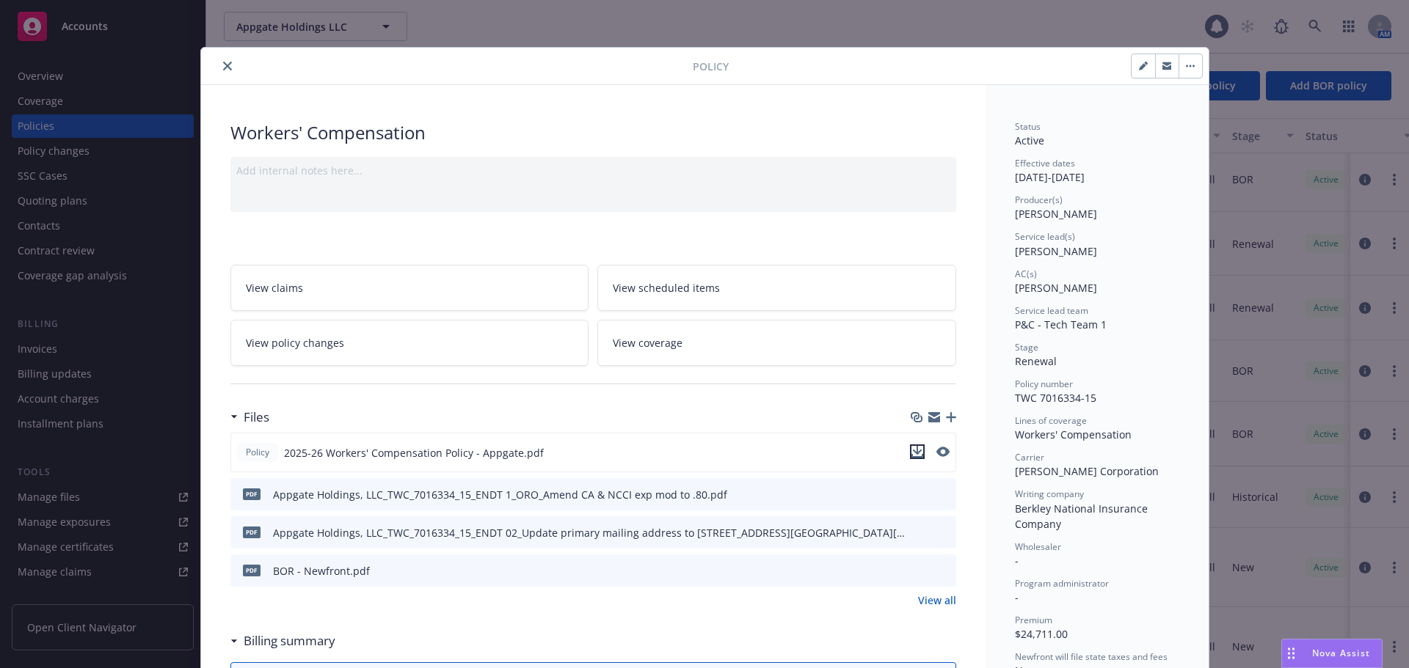
click at [912, 450] on icon "download file" at bounding box center [917, 450] width 10 height 9
click at [912, 493] on icon "download file" at bounding box center [918, 494] width 12 height 12
click at [912, 530] on icon "download file" at bounding box center [918, 532] width 12 height 12
click at [224, 68] on icon "close" at bounding box center [227, 66] width 9 height 9
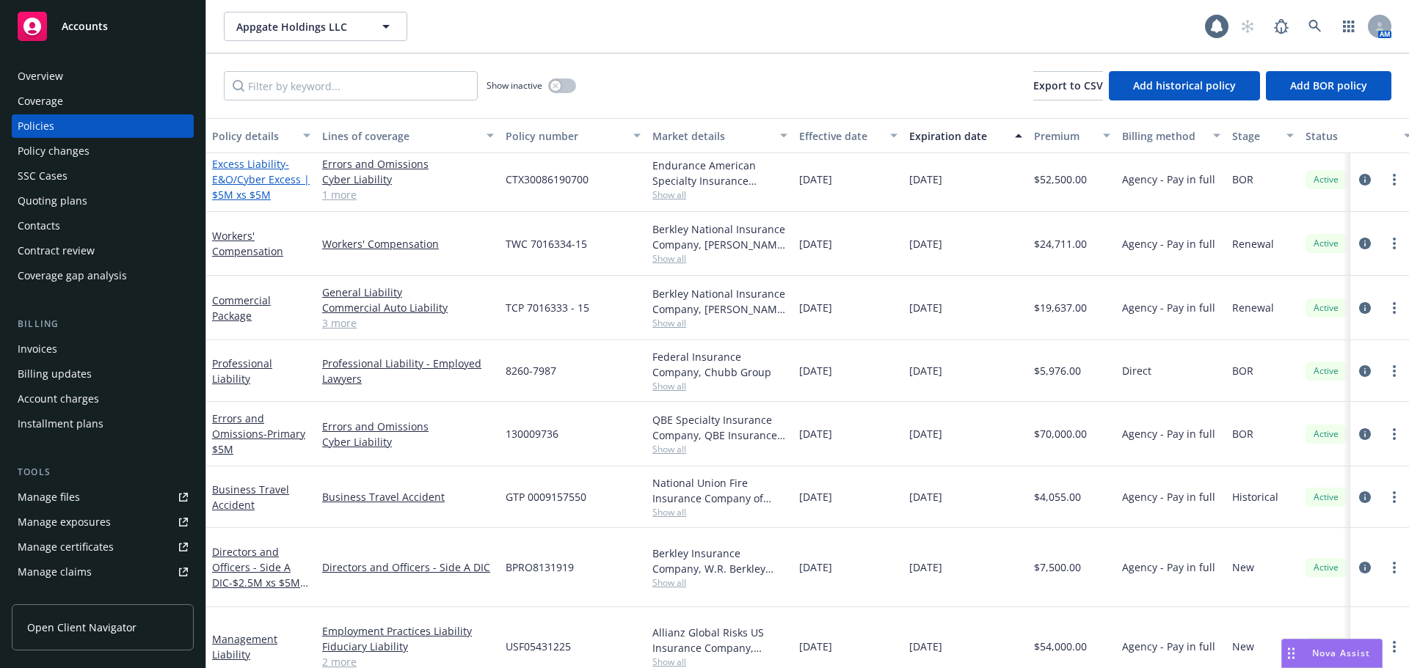
click at [238, 183] on span "- E&O/Cyber Excess | $5M xs $5M" at bounding box center [261, 179] width 98 height 45
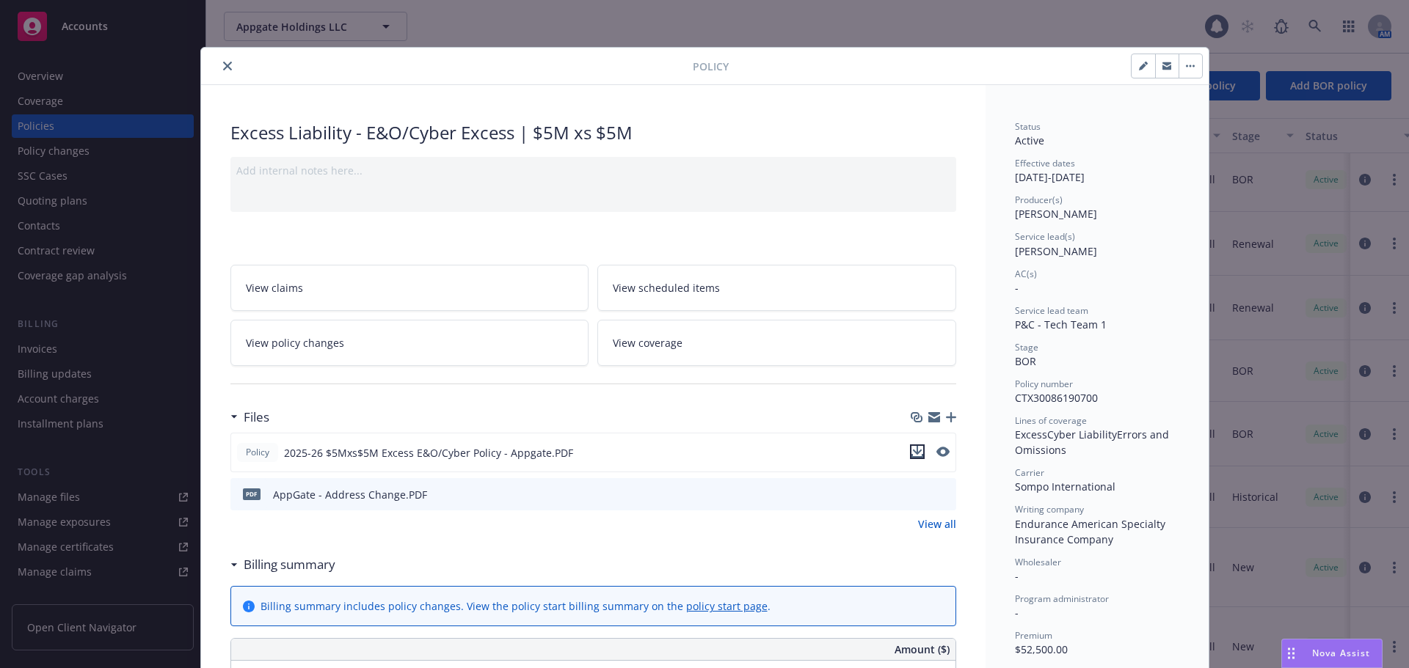
click at [912, 453] on icon "download file" at bounding box center [917, 452] width 12 height 12
click at [912, 492] on icon "download file" at bounding box center [918, 494] width 12 height 12
click at [223, 68] on icon "close" at bounding box center [227, 66] width 9 height 9
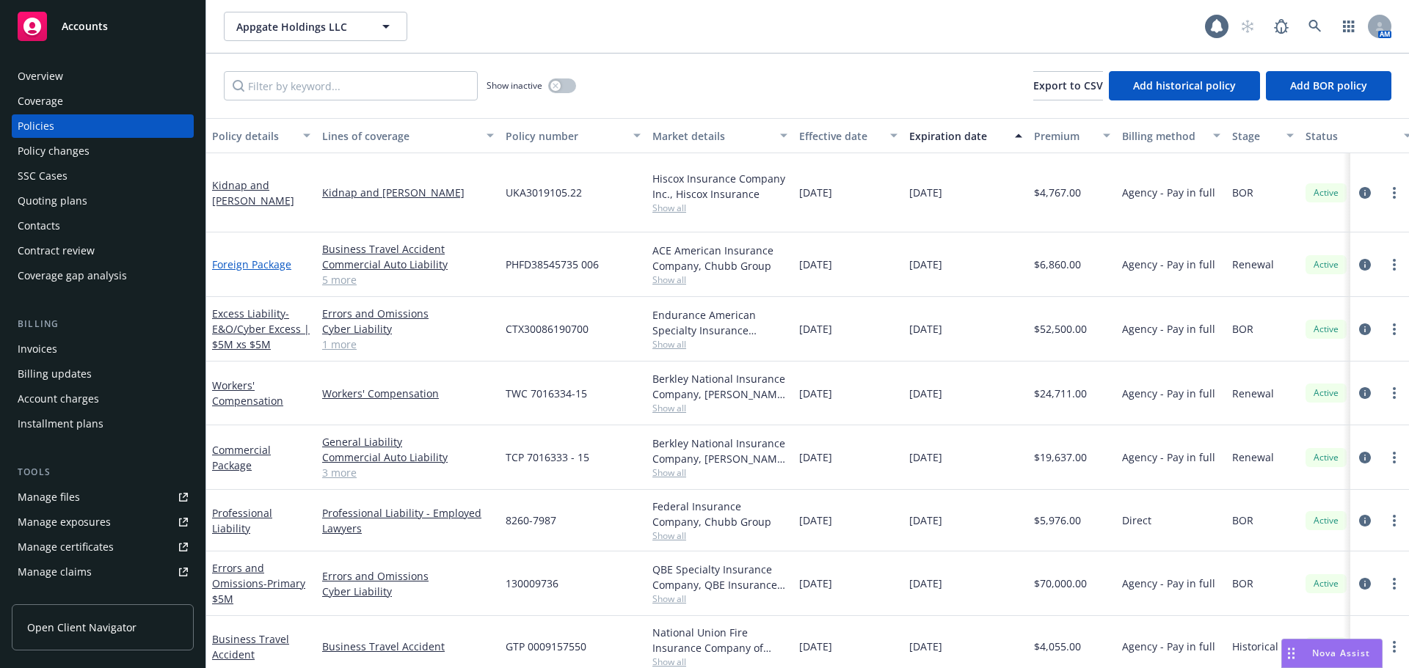
click at [277, 257] on link "Foreign Package" at bounding box center [251, 264] width 79 height 14
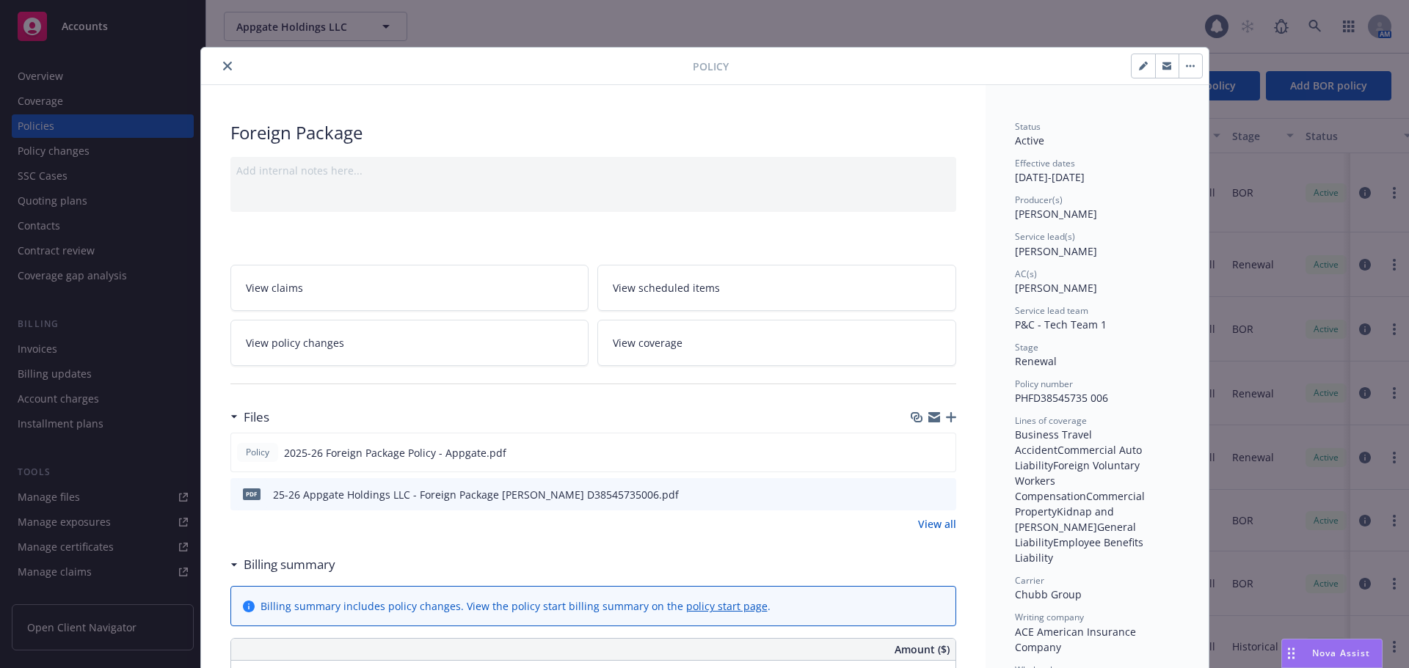
scroll to position [44, 0]
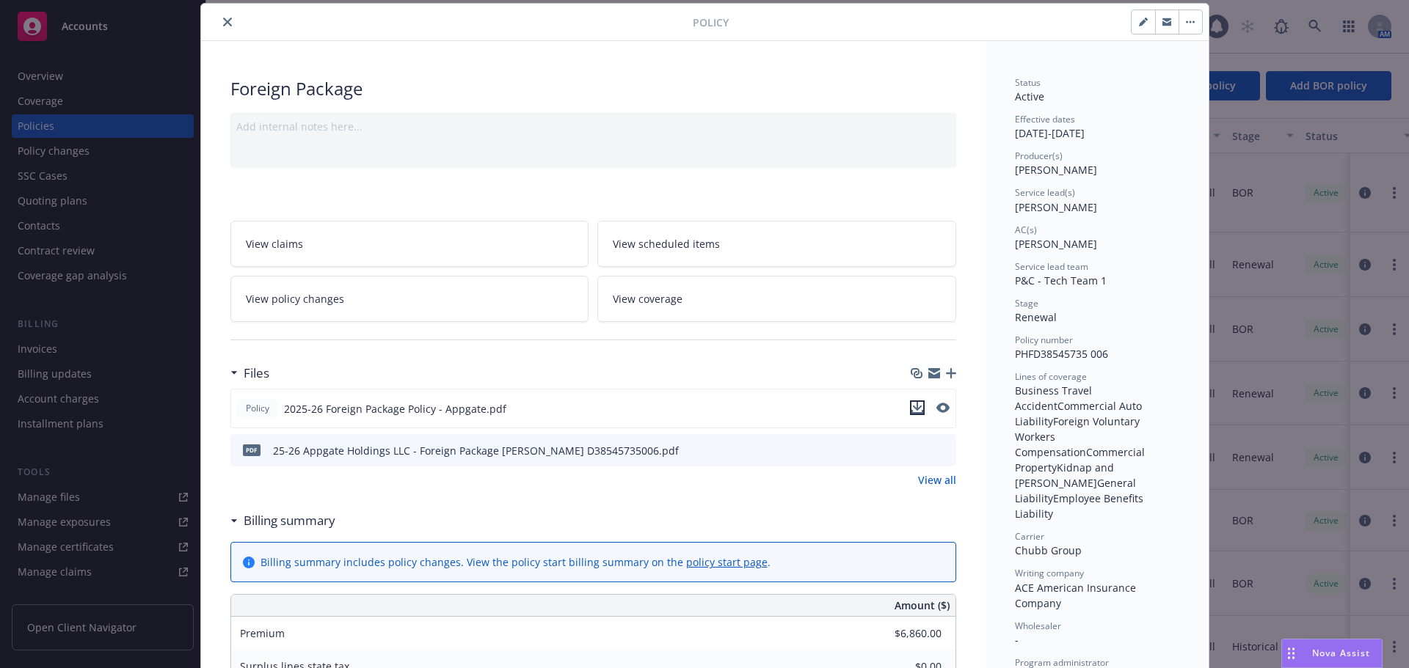
click at [911, 406] on icon "download file" at bounding box center [917, 408] width 12 height 12
click at [223, 21] on icon "close" at bounding box center [227, 22] width 9 height 9
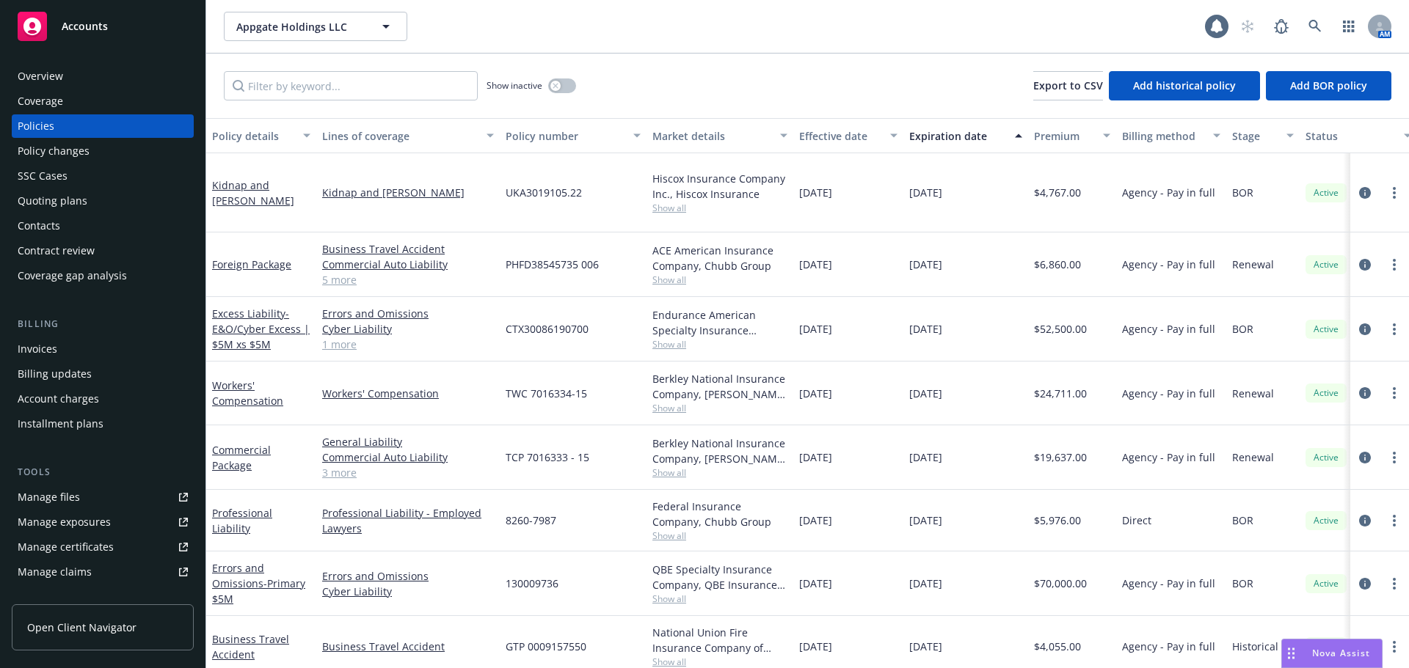
click at [94, 501] on link "Manage files" at bounding box center [103, 497] width 182 height 23
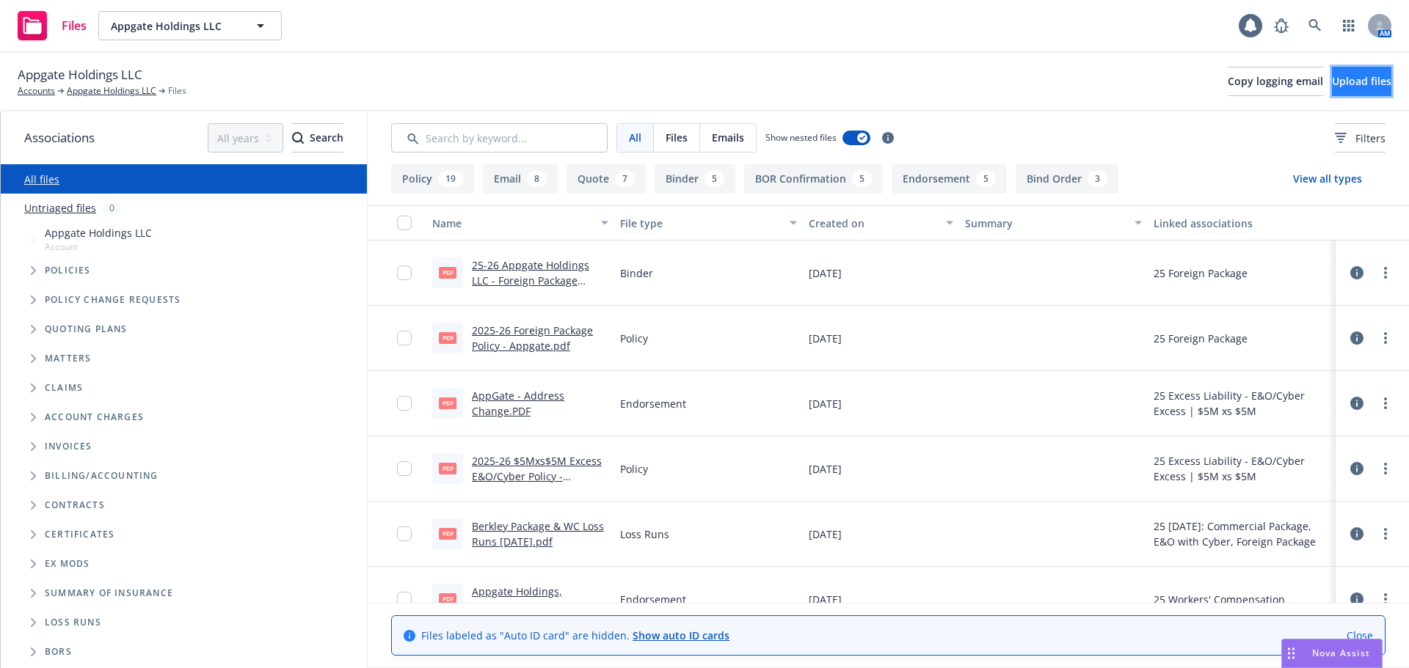
click at [1349, 89] on button "Upload files" at bounding box center [1361, 81] width 59 height 29
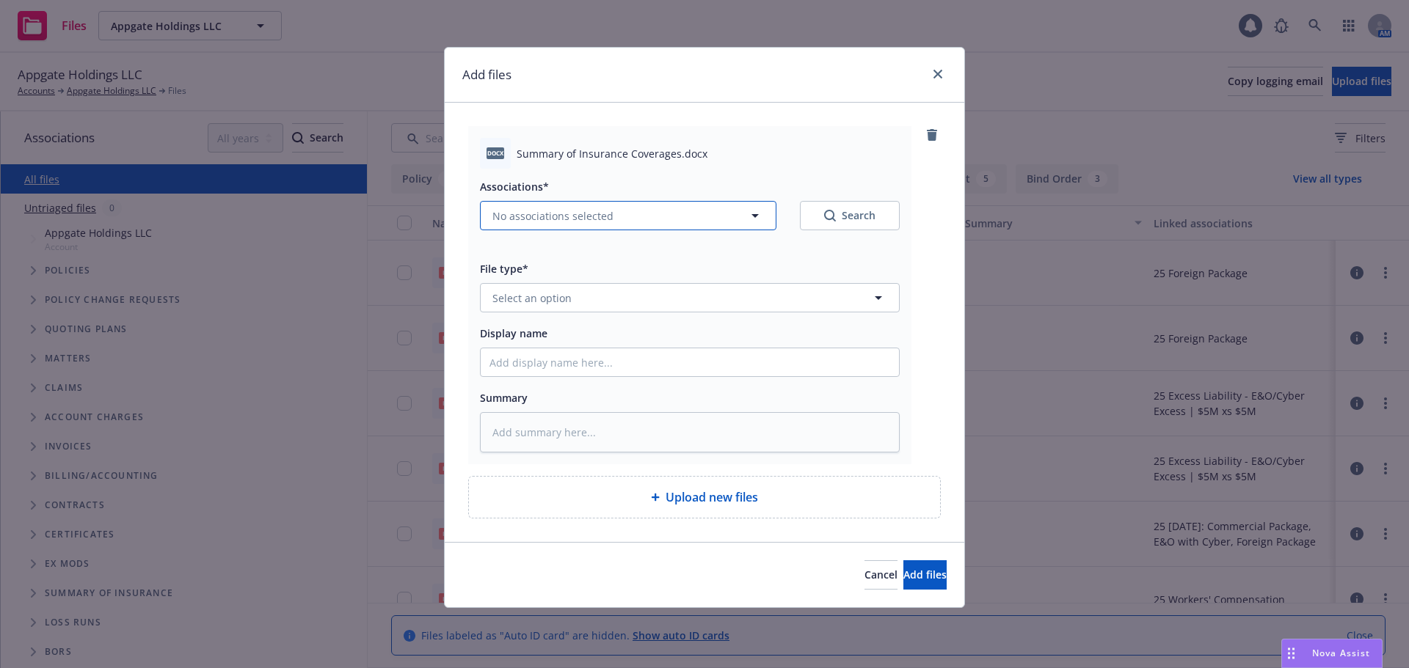
click at [581, 213] on span "No associations selected" at bounding box center [552, 215] width 121 height 15
type textarea "x"
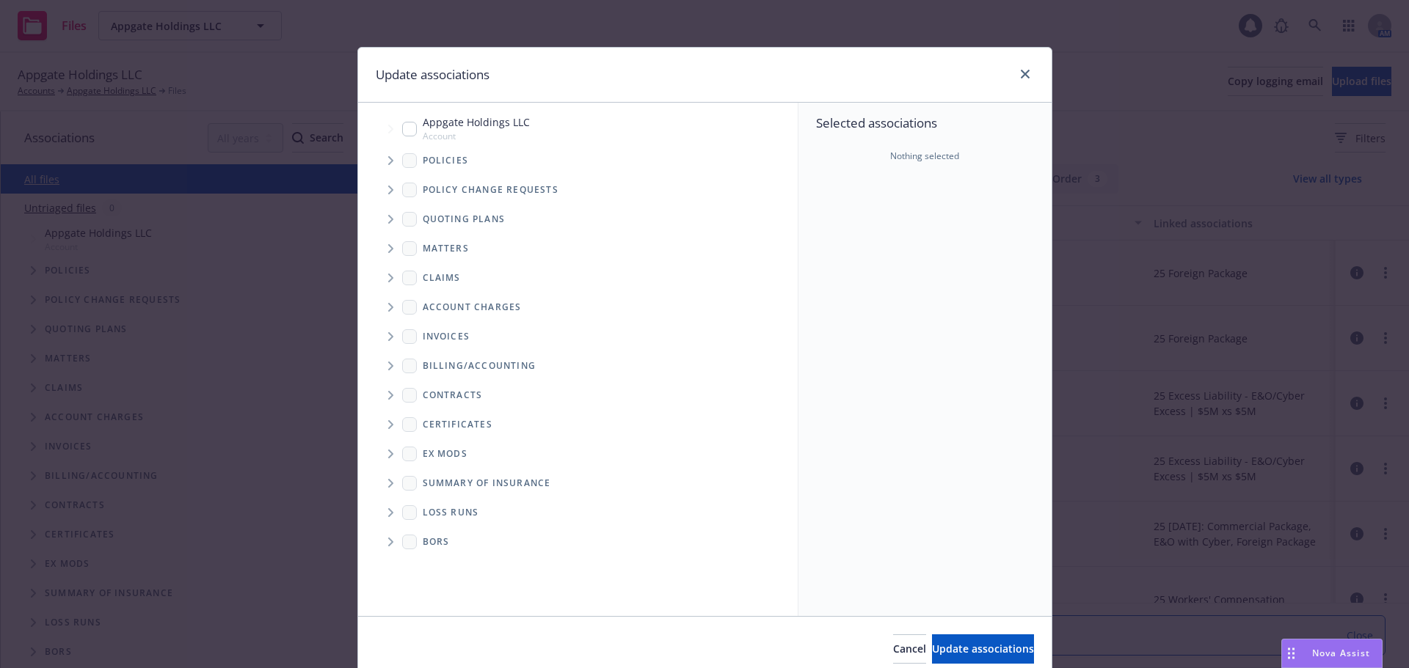
click at [406, 127] on input "Tree Example" at bounding box center [409, 129] width 15 height 15
checkbox input "true"
click at [962, 640] on button "Update associations" at bounding box center [983, 649] width 102 height 29
type textarea "x"
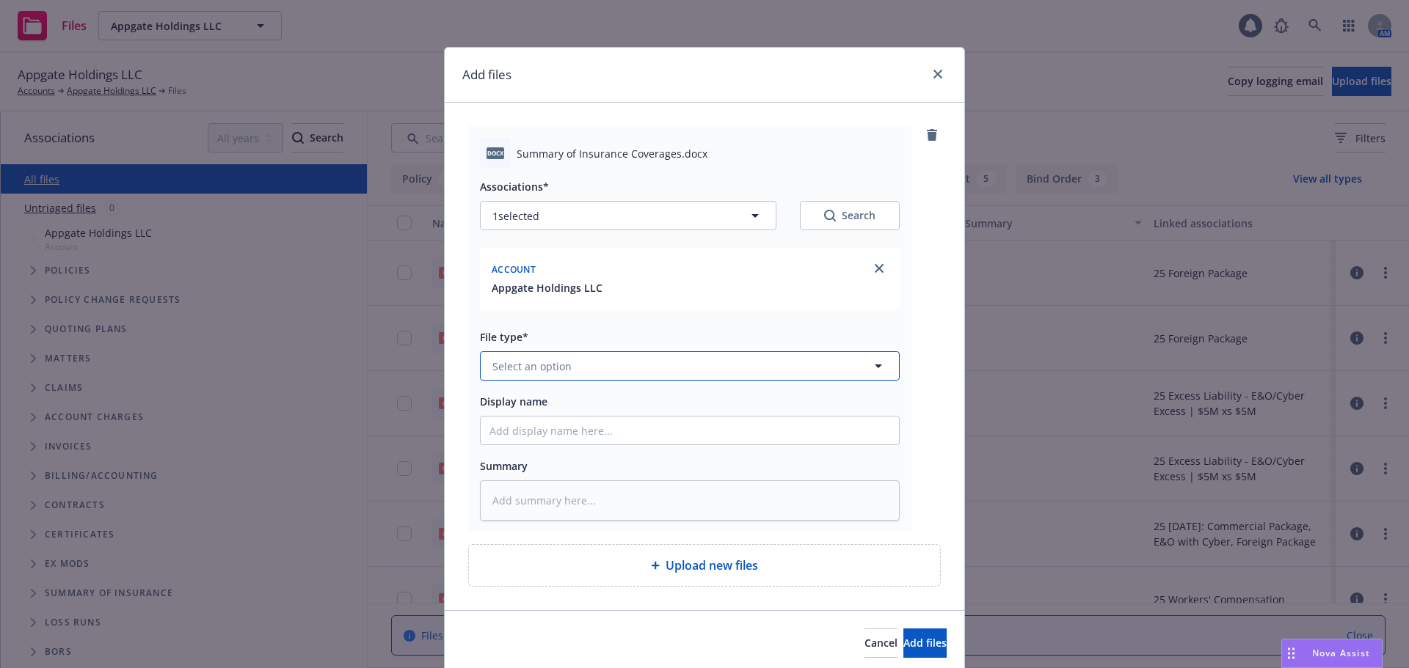
click at [569, 372] on button "Select an option" at bounding box center [690, 365] width 420 height 29
type input "summar"
click at [584, 478] on span "Summary of Insurance" at bounding box center [551, 484] width 113 height 15
click at [903, 647] on span "Add files" at bounding box center [924, 643] width 43 height 14
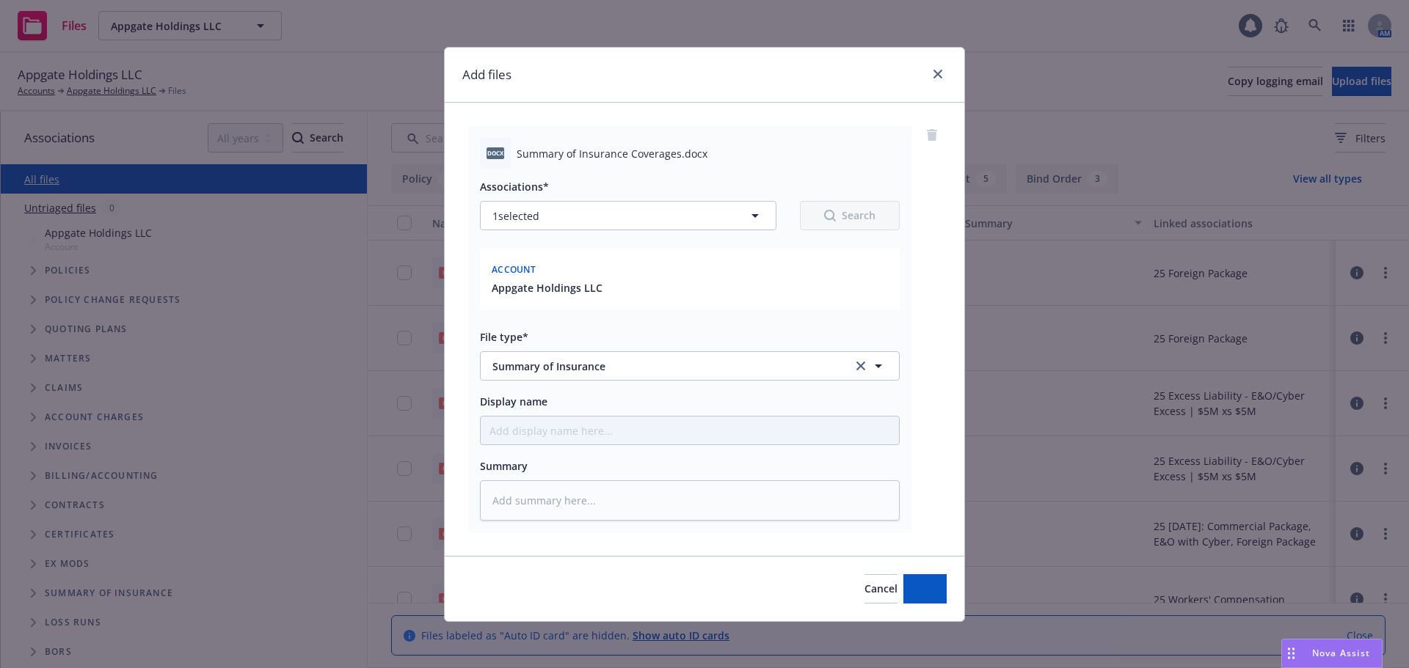
type textarea "x"
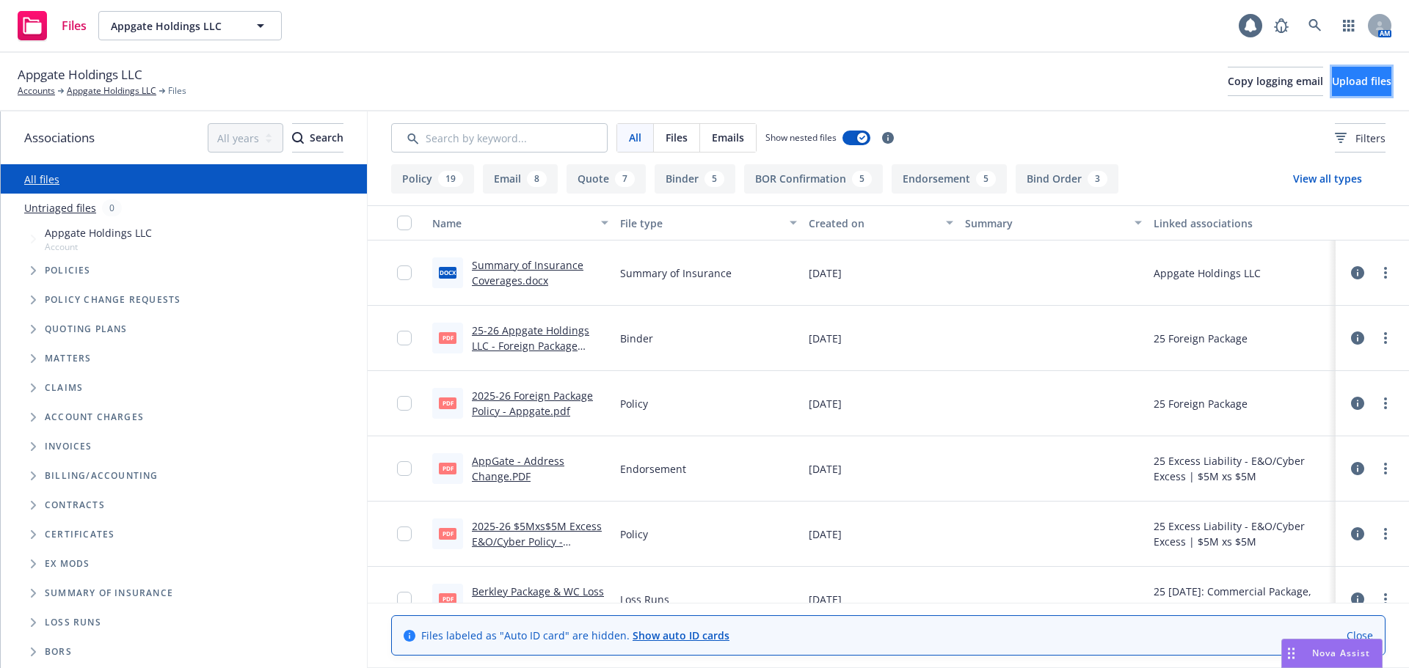
click at [1354, 91] on button "Upload files" at bounding box center [1361, 81] width 59 height 29
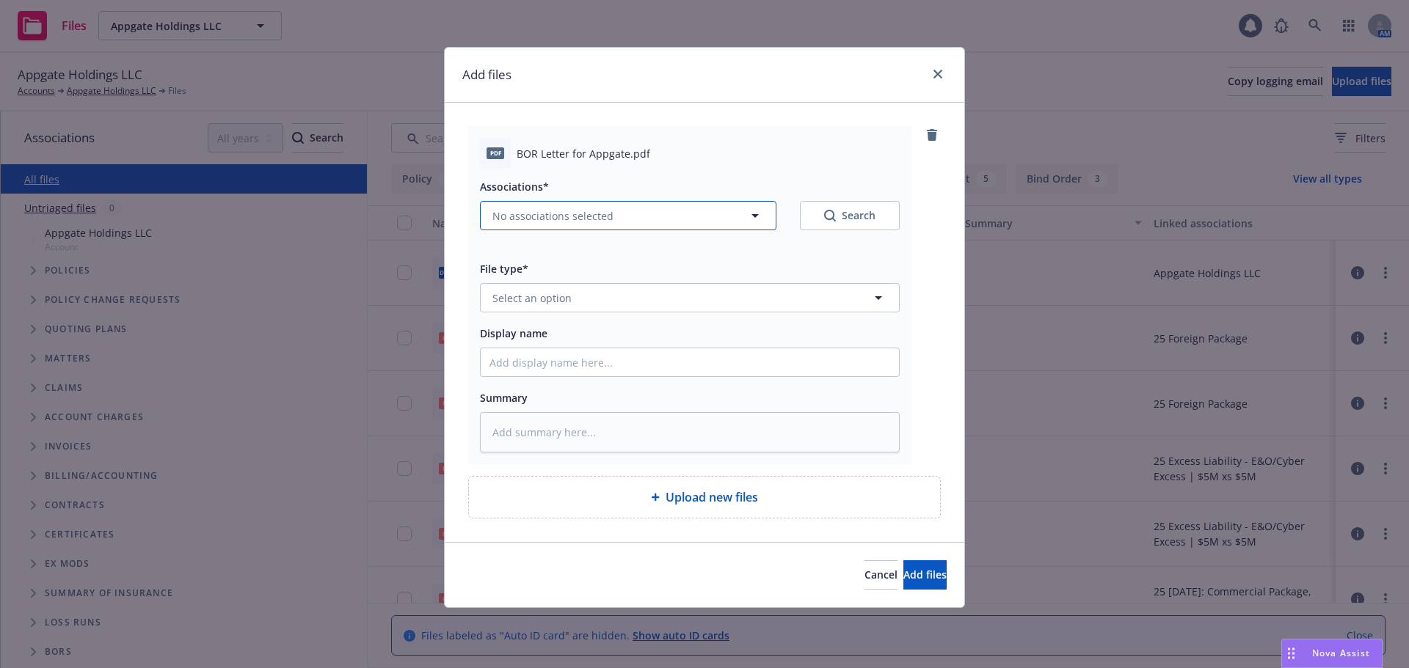
click at [579, 220] on span "No associations selected" at bounding box center [552, 215] width 121 height 15
type textarea "x"
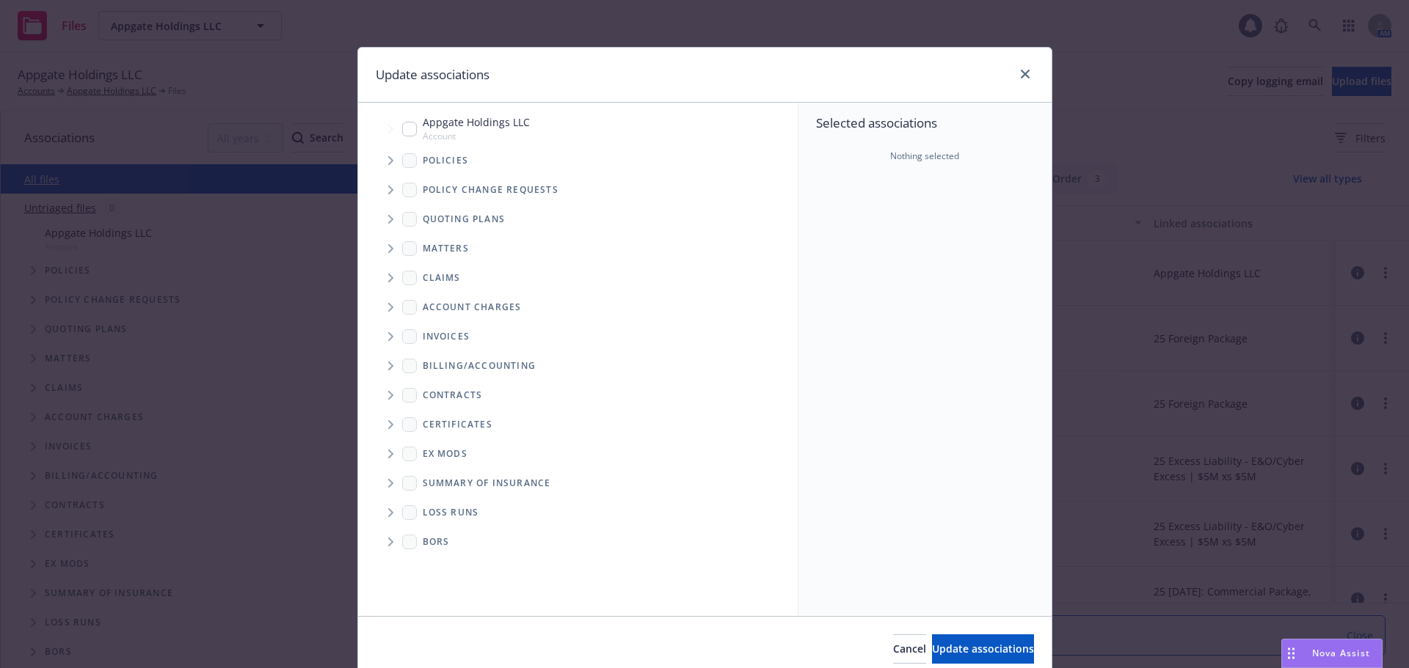
click at [402, 130] on input "Tree Example" at bounding box center [409, 129] width 15 height 15
checkbox input "true"
click at [932, 643] on span "Update associations" at bounding box center [983, 649] width 102 height 14
type textarea "x"
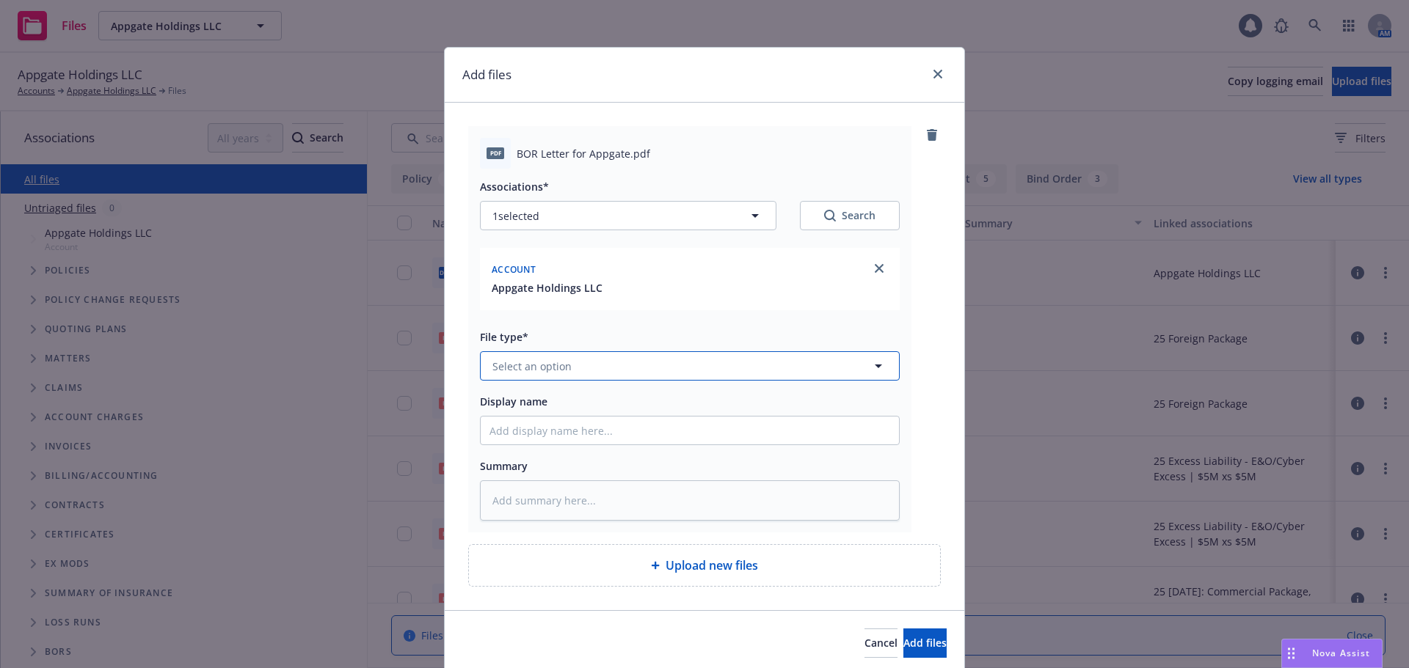
click at [599, 359] on button "Select an option" at bounding box center [690, 365] width 420 height 29
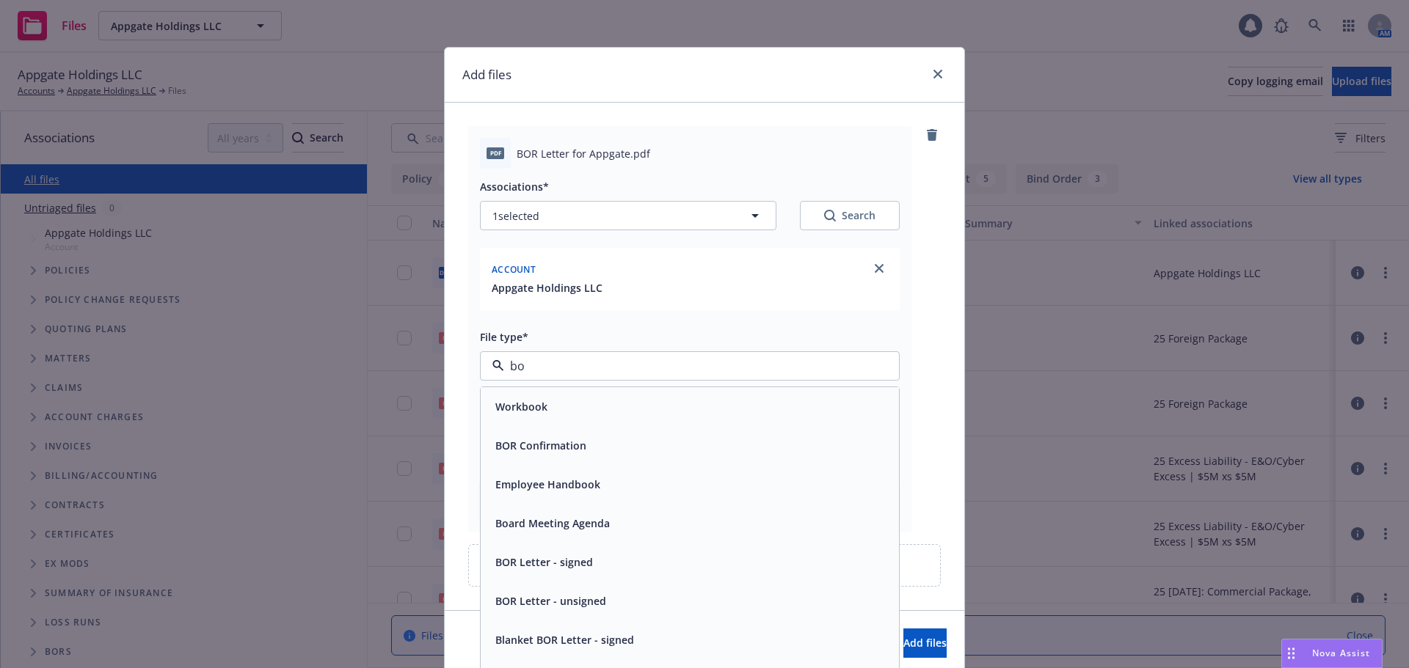
type input "bor"
click at [599, 407] on div "BOR Confirmation" at bounding box center [689, 406] width 401 height 21
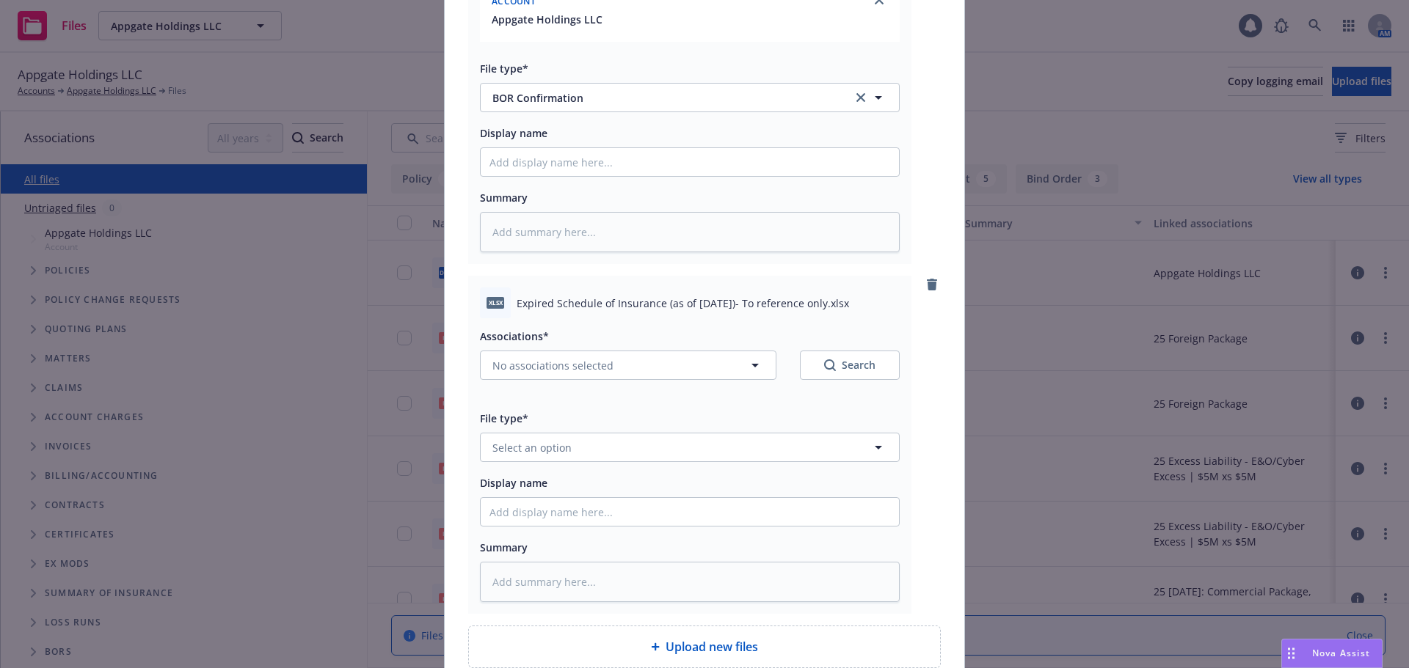
scroll to position [405, 0]
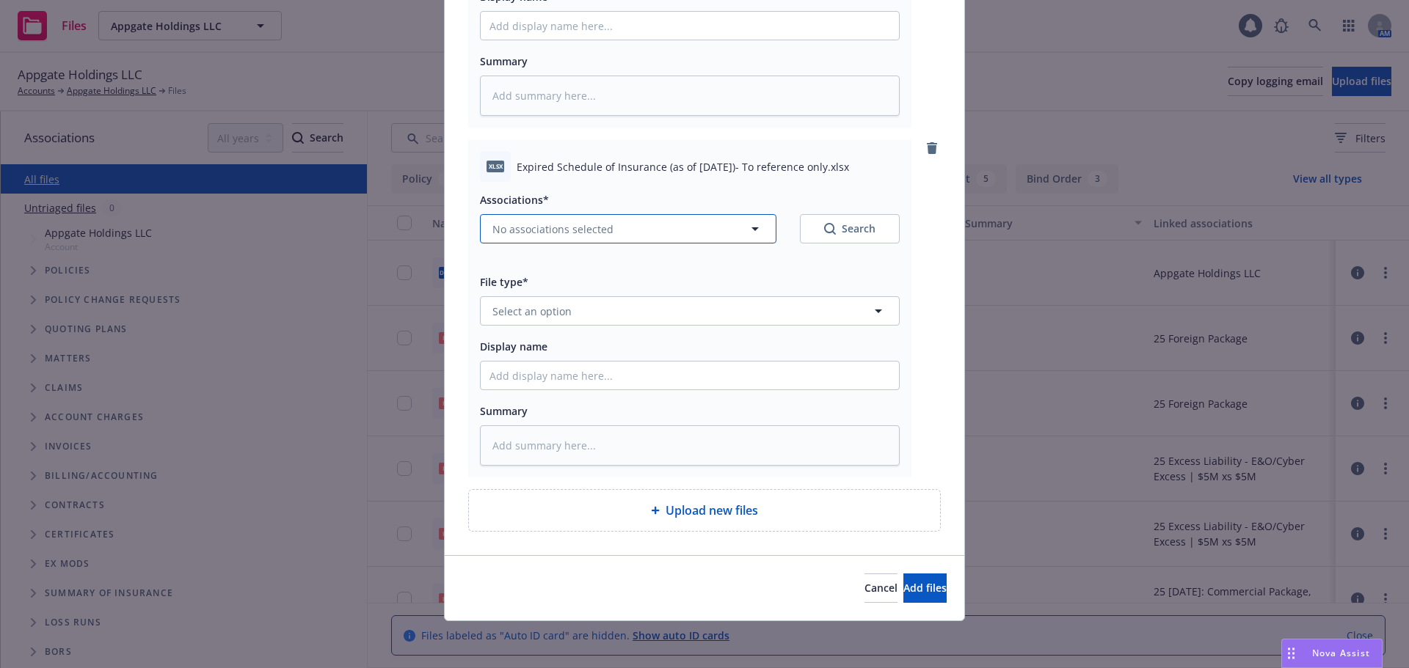
click at [562, 238] on button "No associations selected" at bounding box center [628, 228] width 296 height 29
type textarea "x"
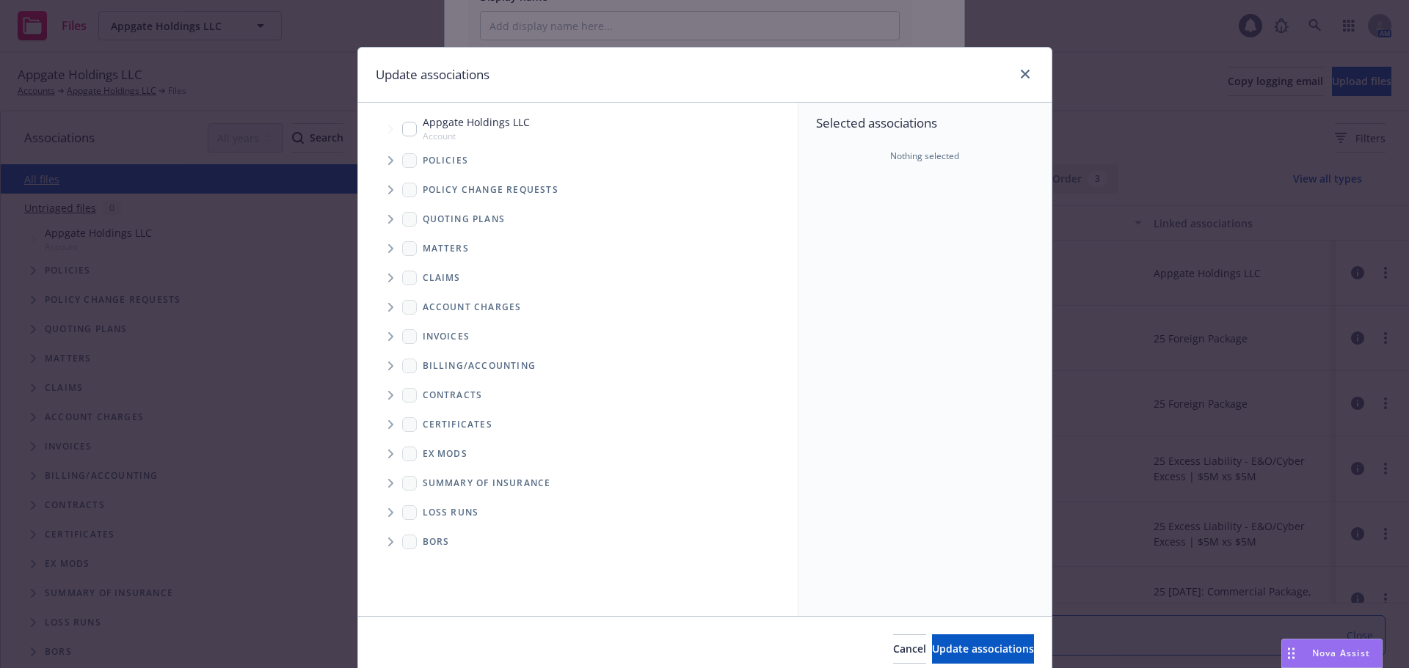
click at [404, 125] on input "Tree Example" at bounding box center [409, 129] width 15 height 15
checkbox input "true"
click at [993, 654] on span "Update associations" at bounding box center [983, 649] width 102 height 14
type textarea "x"
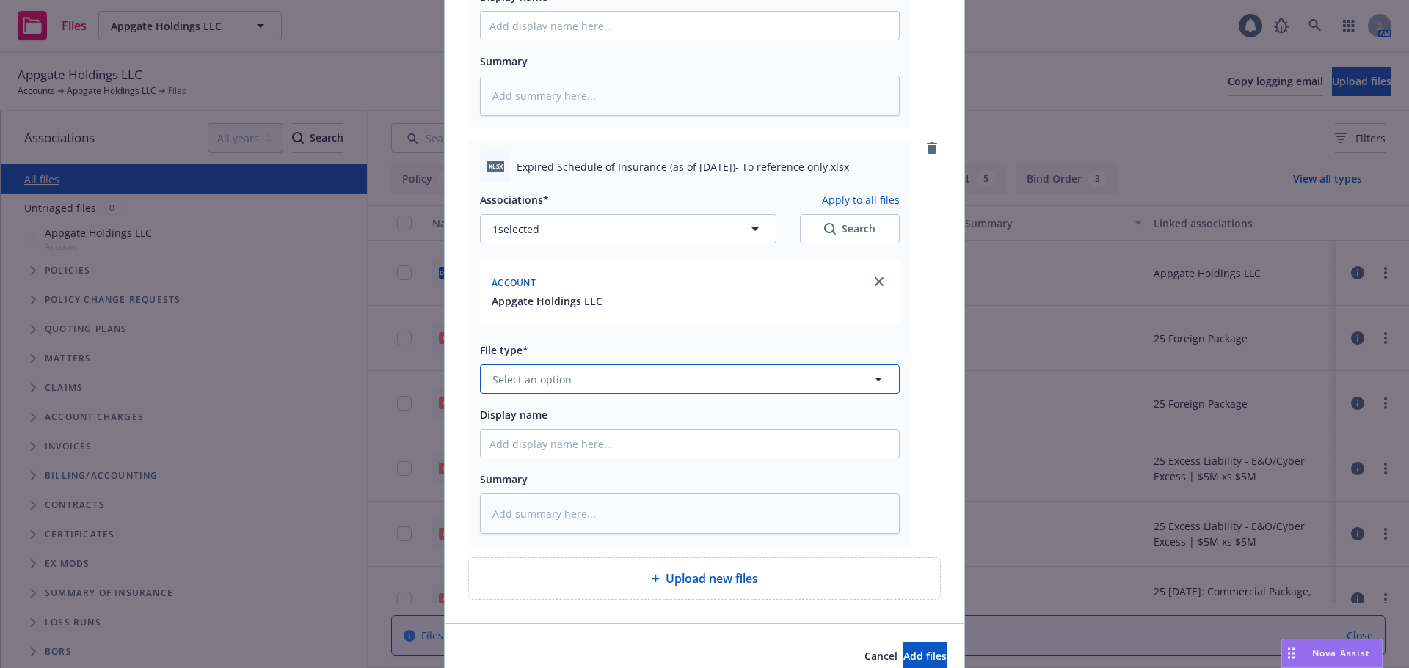
click at [579, 387] on button "Select an option" at bounding box center [690, 379] width 420 height 29
type input "sched"
click at [577, 413] on div "Schedule" at bounding box center [689, 419] width 401 height 21
click at [903, 653] on span "Add files" at bounding box center [924, 656] width 43 height 14
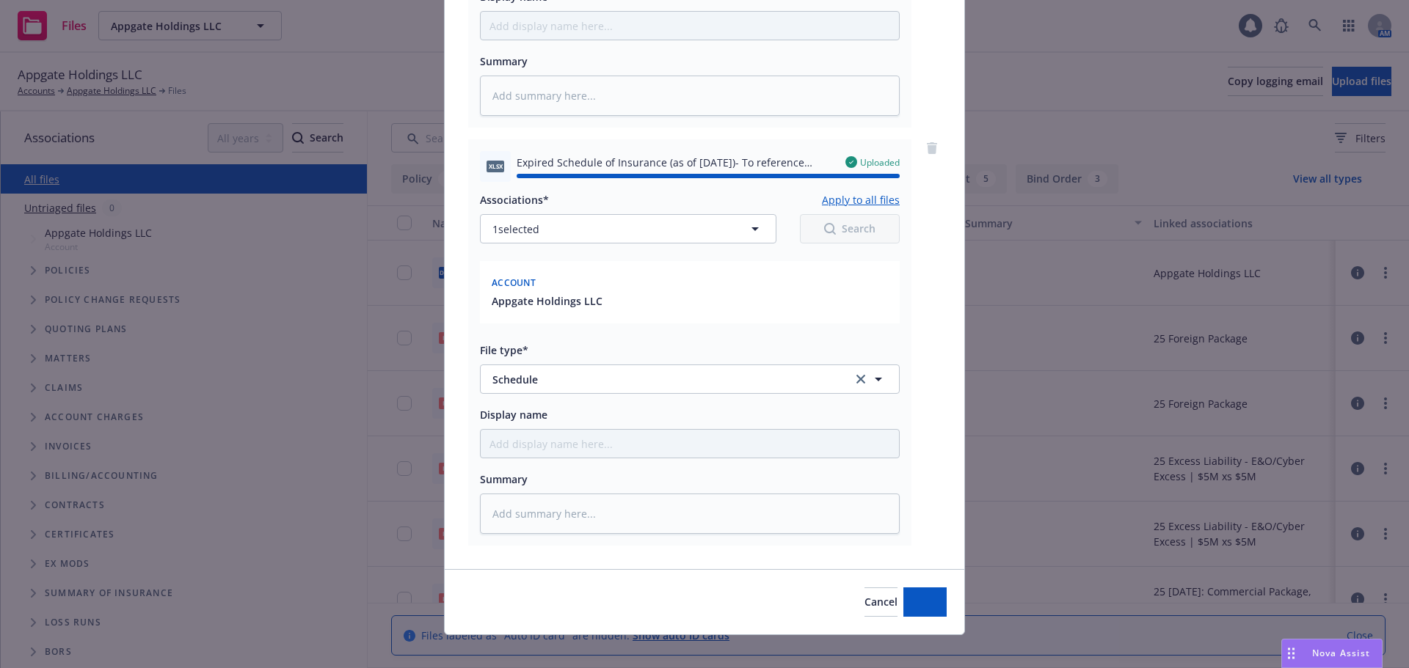
type textarea "x"
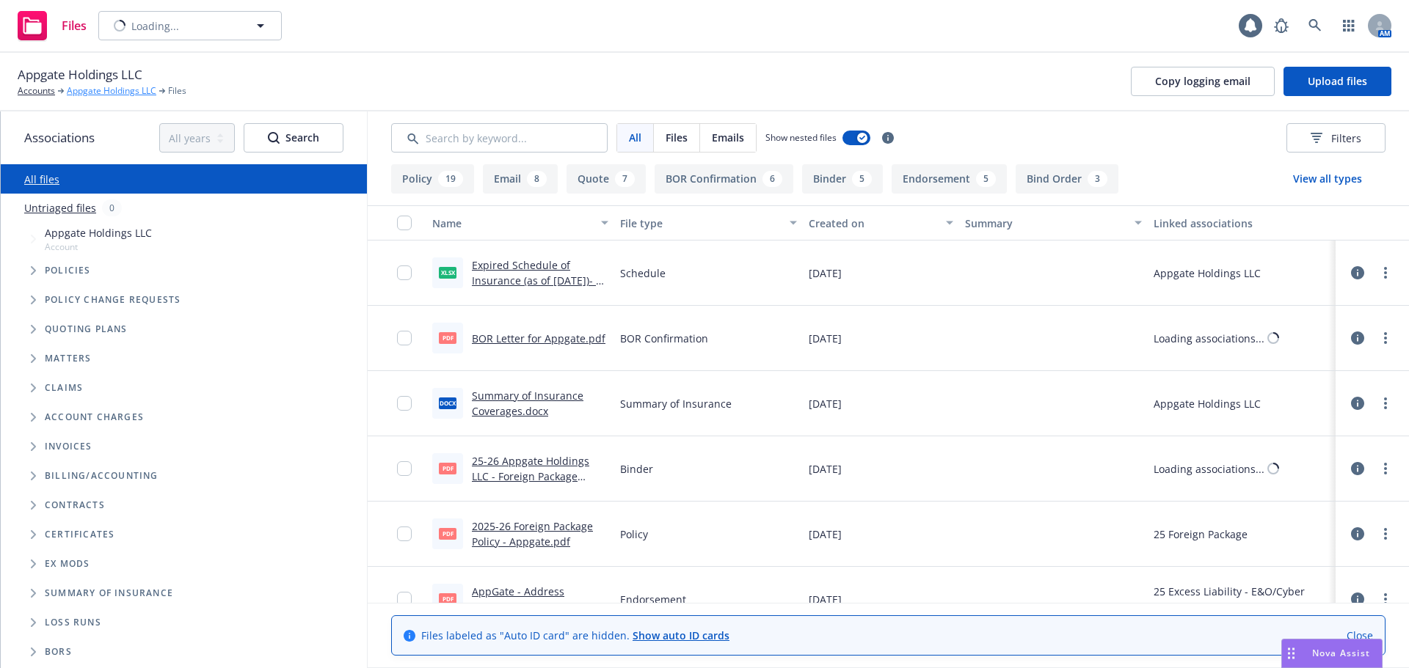
click at [117, 91] on link "Appgate Holdings LLC" at bounding box center [112, 90] width 90 height 13
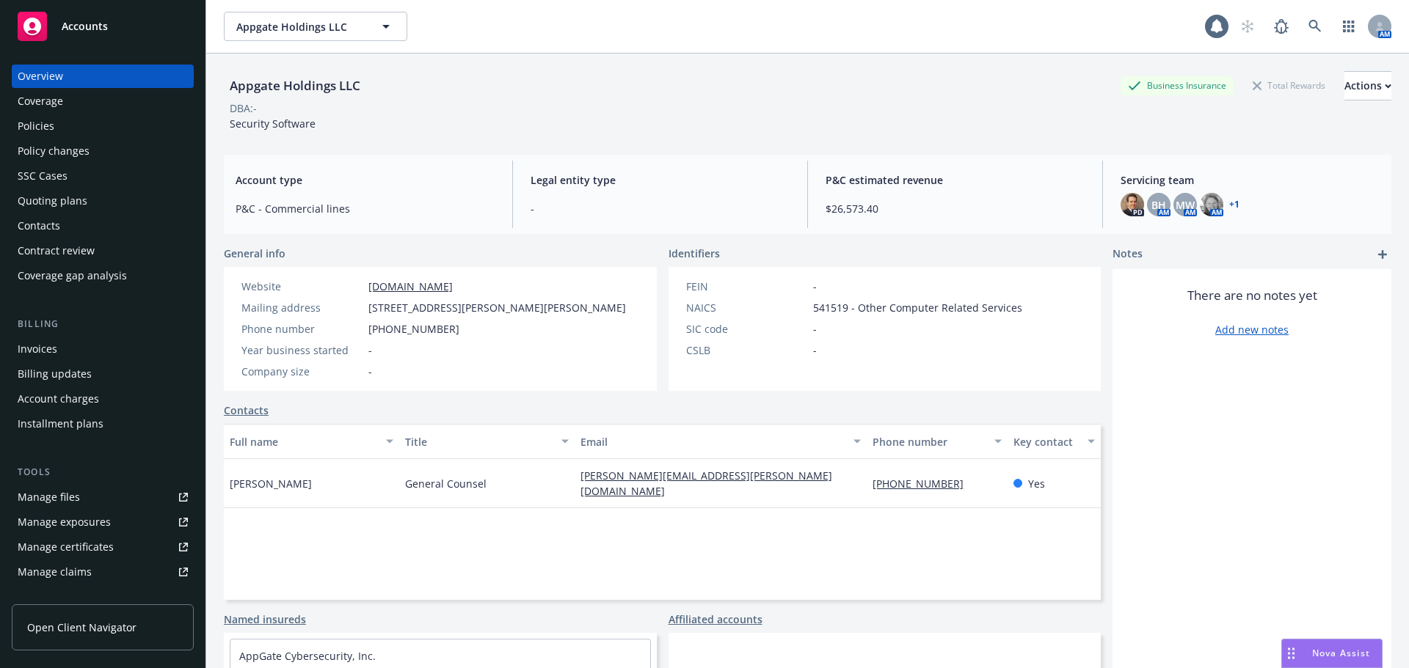
click at [100, 124] on div "Policies" at bounding box center [103, 125] width 170 height 23
